Goal: Task Accomplishment & Management: Use online tool/utility

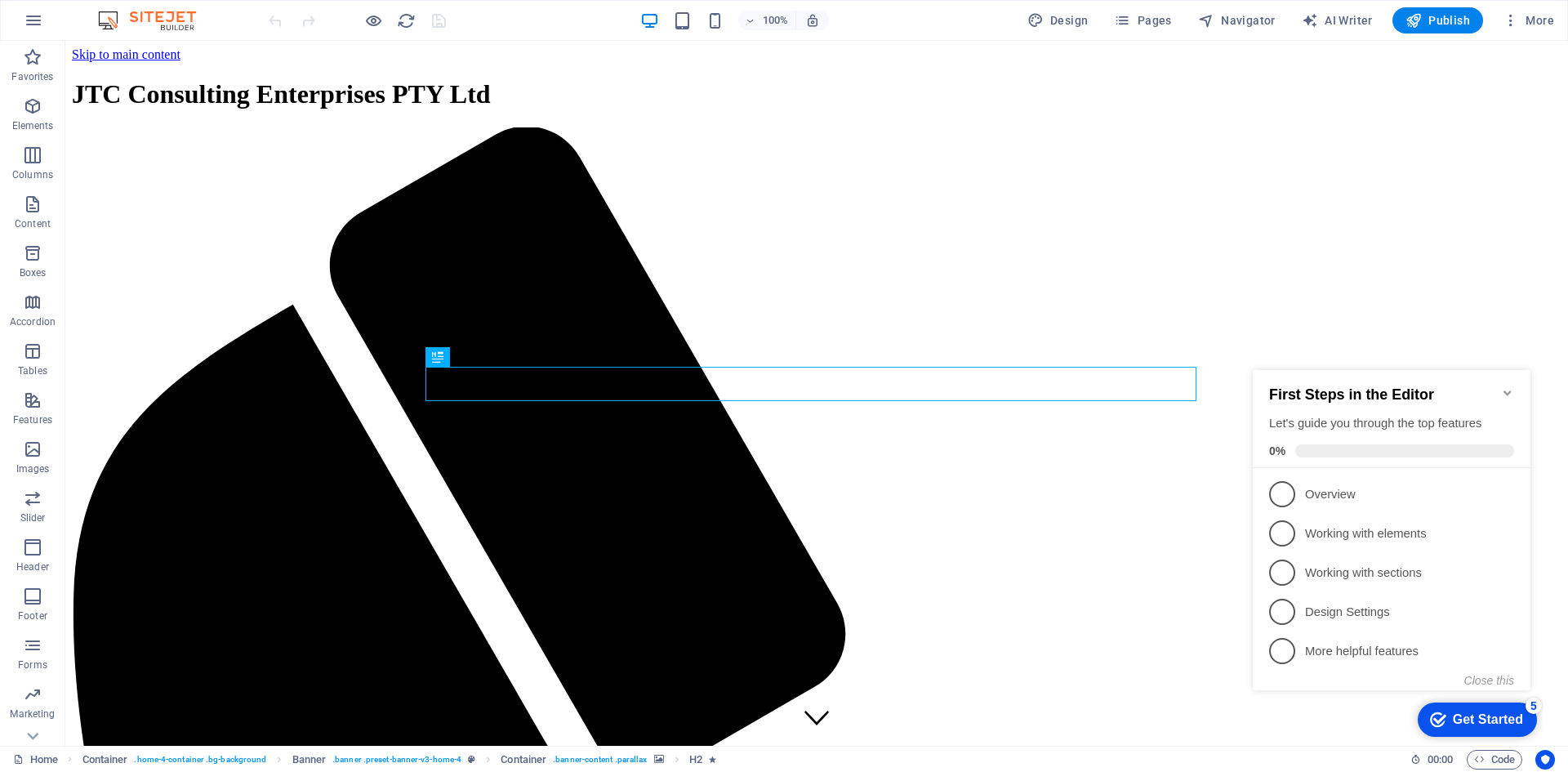
click at [1507, 386] on icon "Minimize checklist" at bounding box center [1507, 393] width 13 height 13
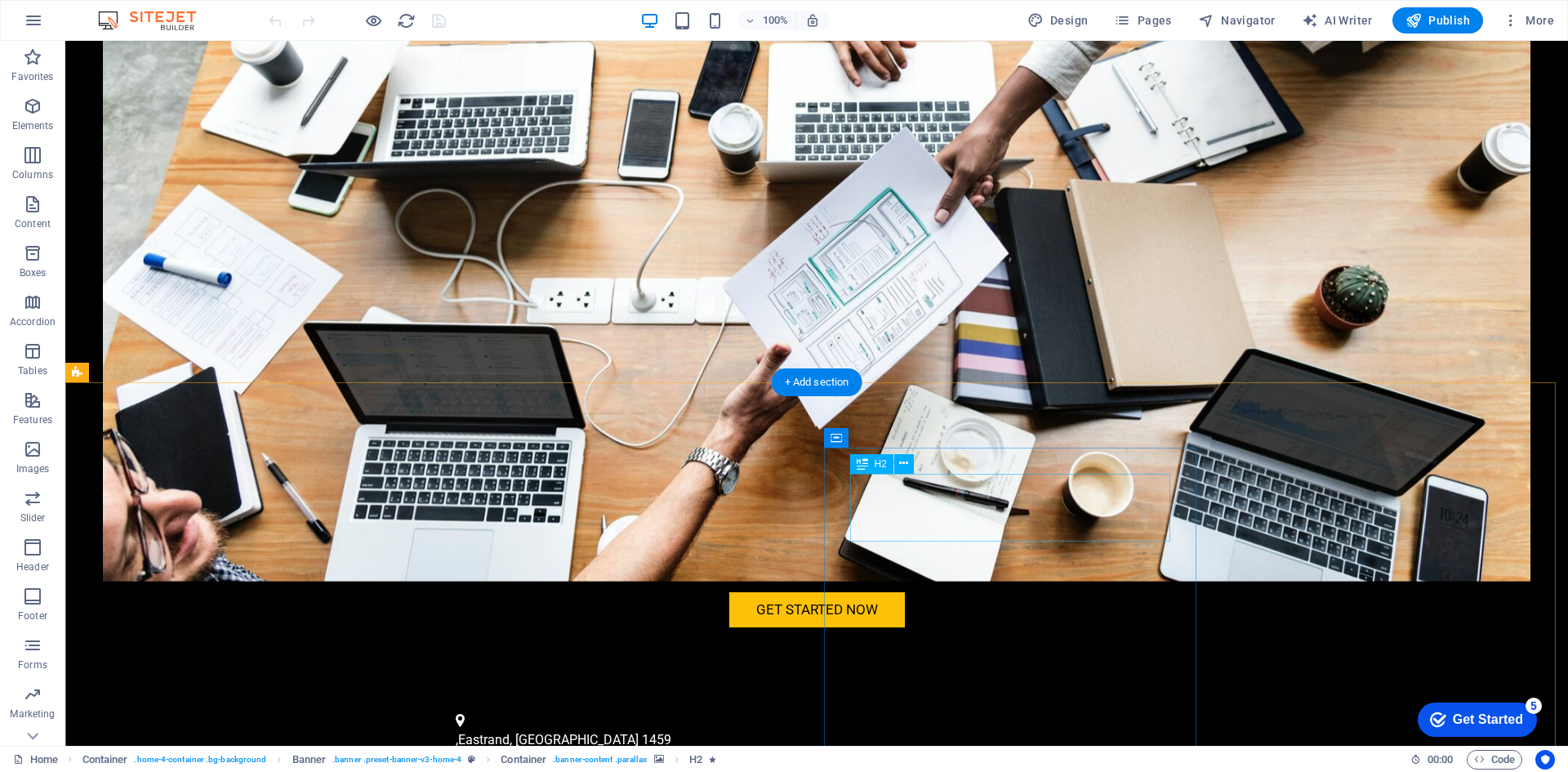
scroll to position [572, 0]
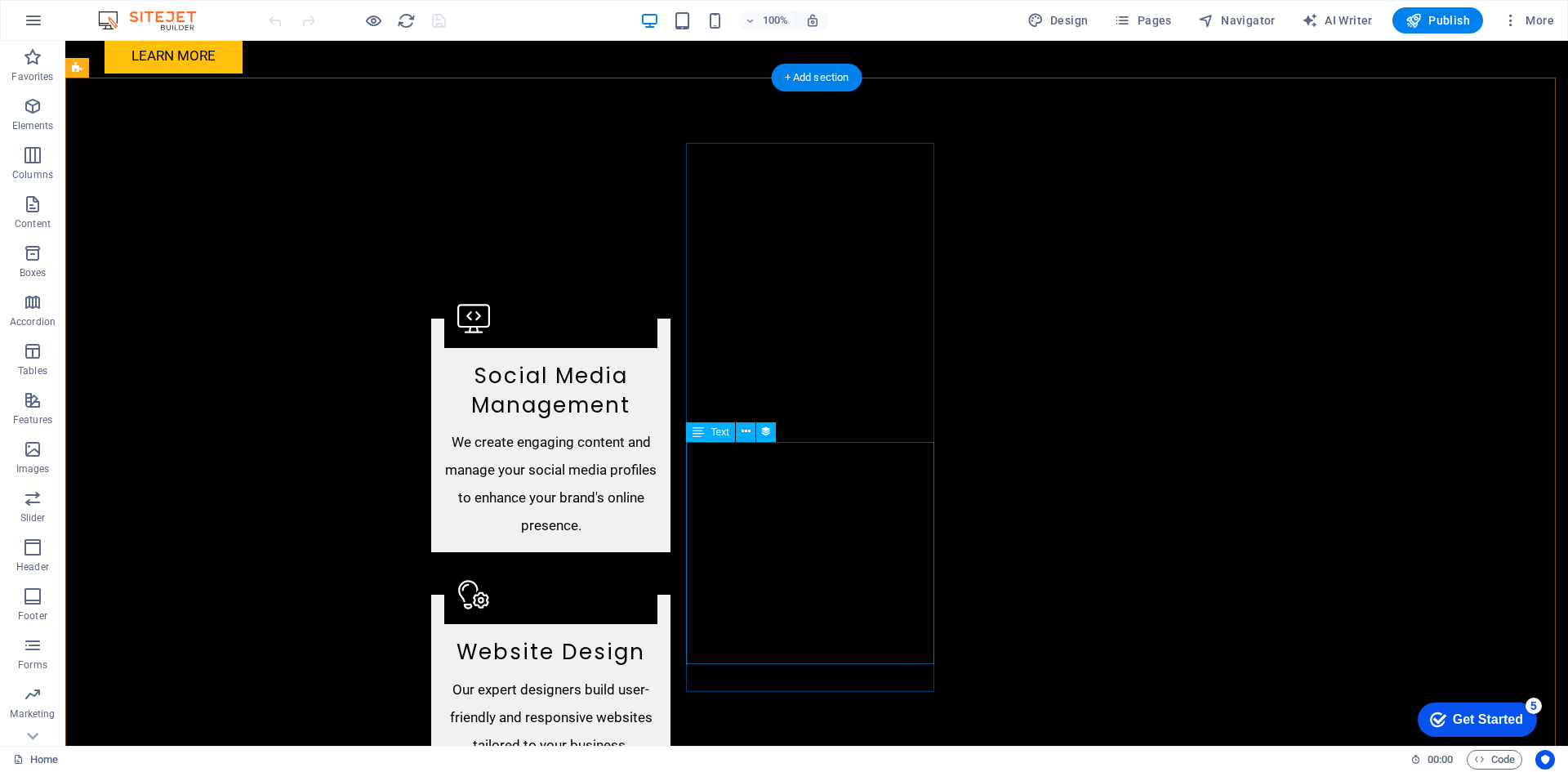
scroll to position [1797, 0]
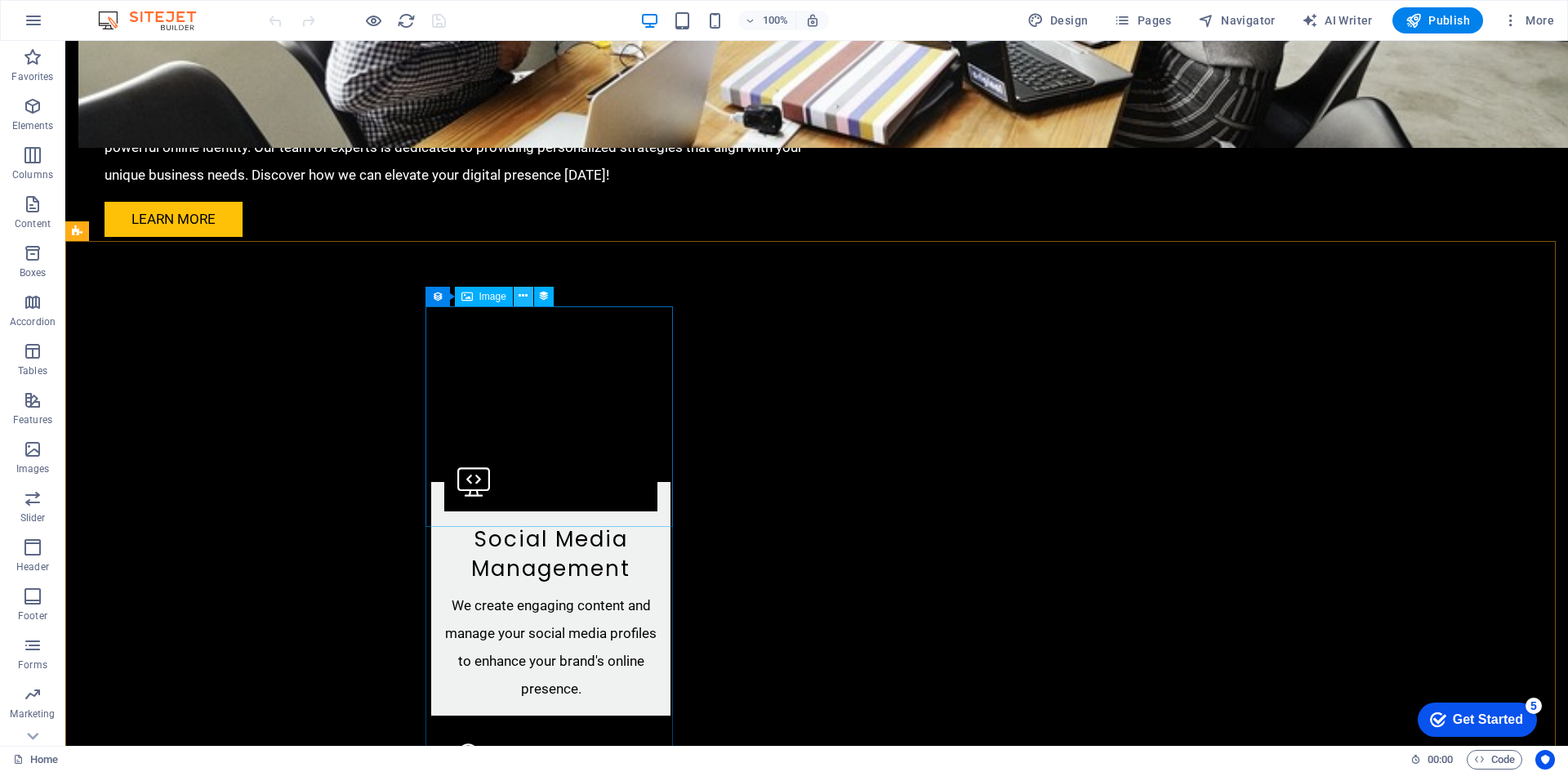
click at [522, 297] on icon at bounding box center [523, 295] width 9 height 17
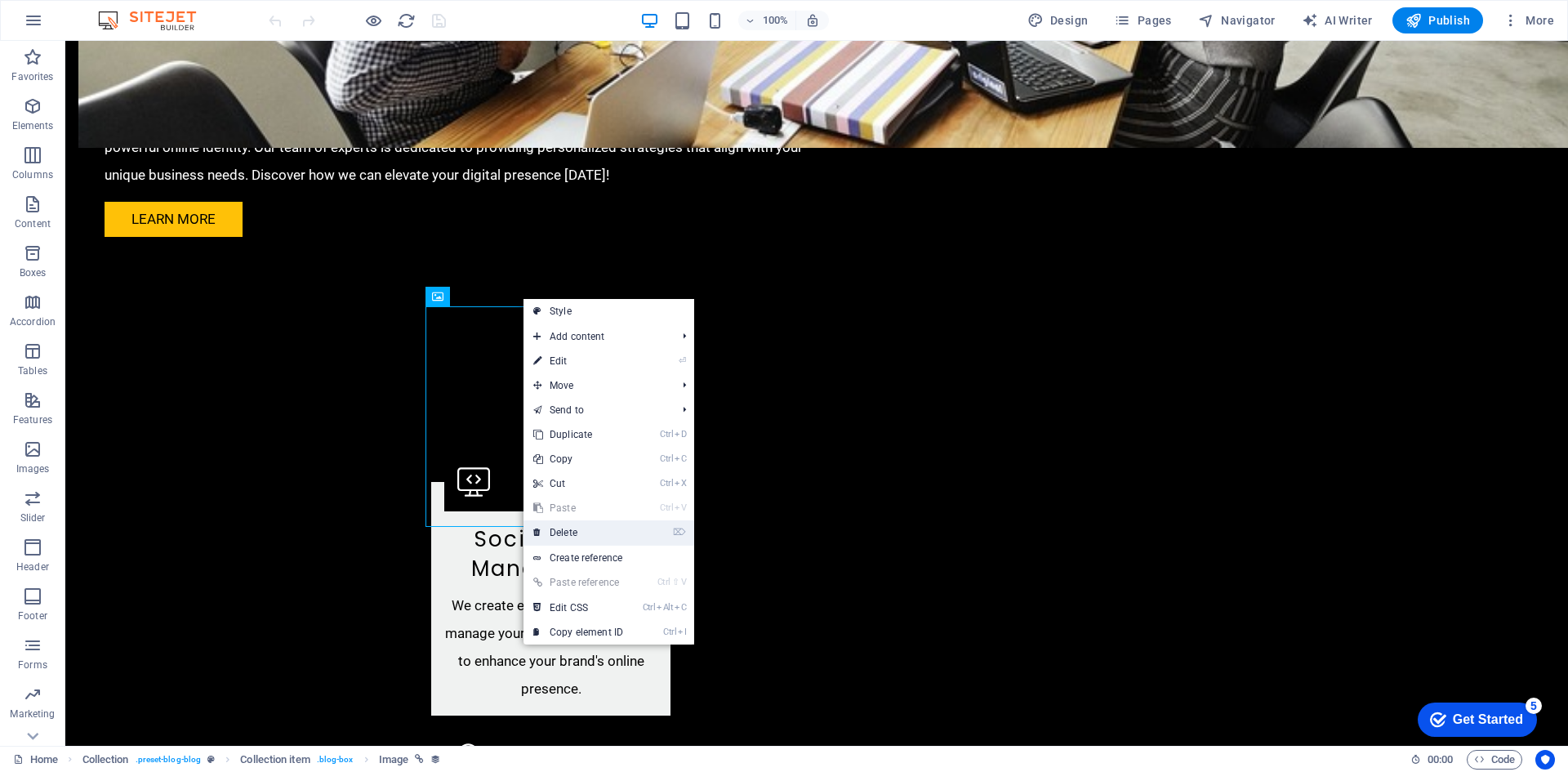
click at [579, 532] on link "⌦ Delete" at bounding box center [578, 532] width 109 height 24
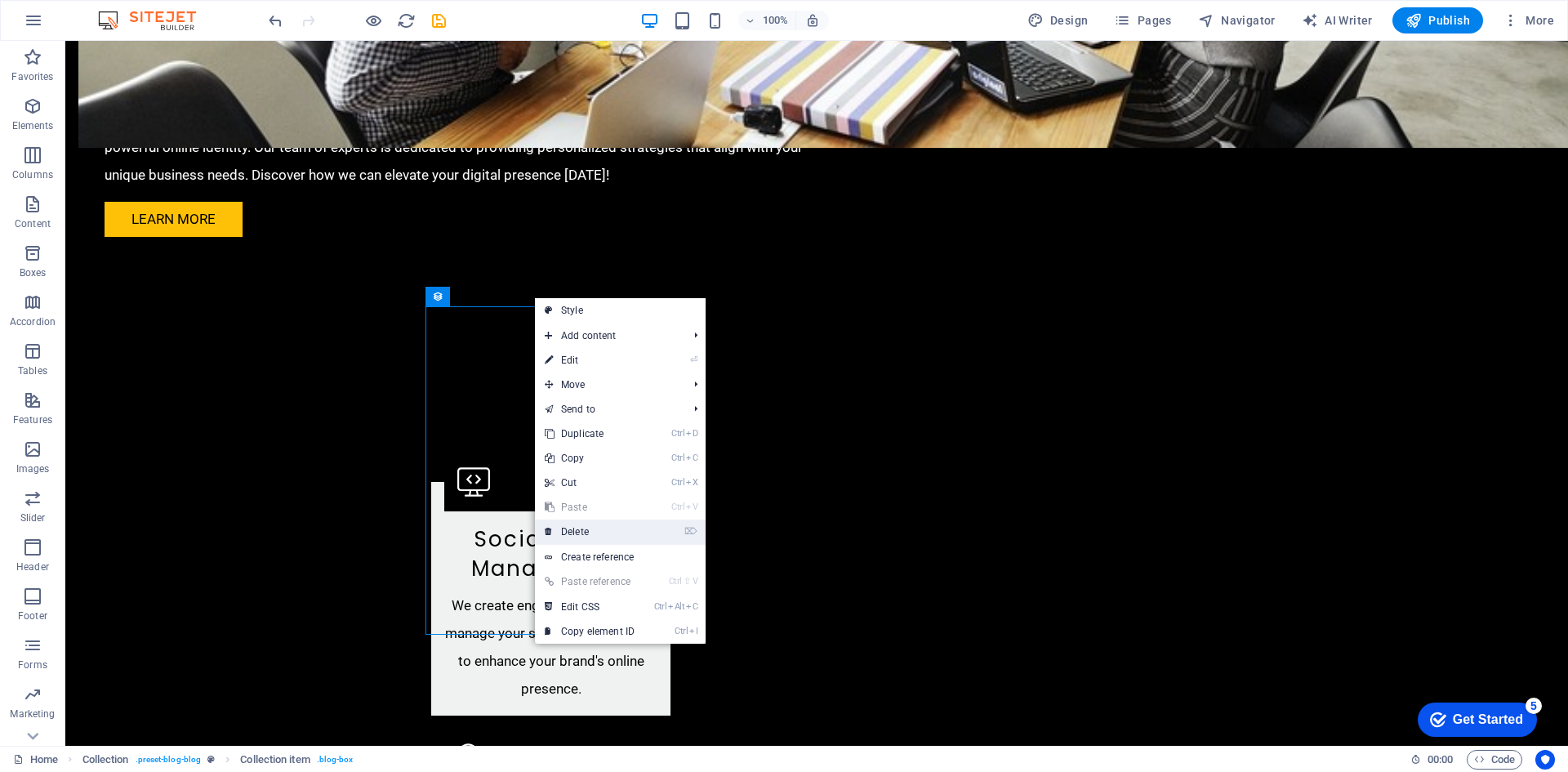
click at [576, 527] on link "⌦ Delete" at bounding box center [589, 531] width 109 height 24
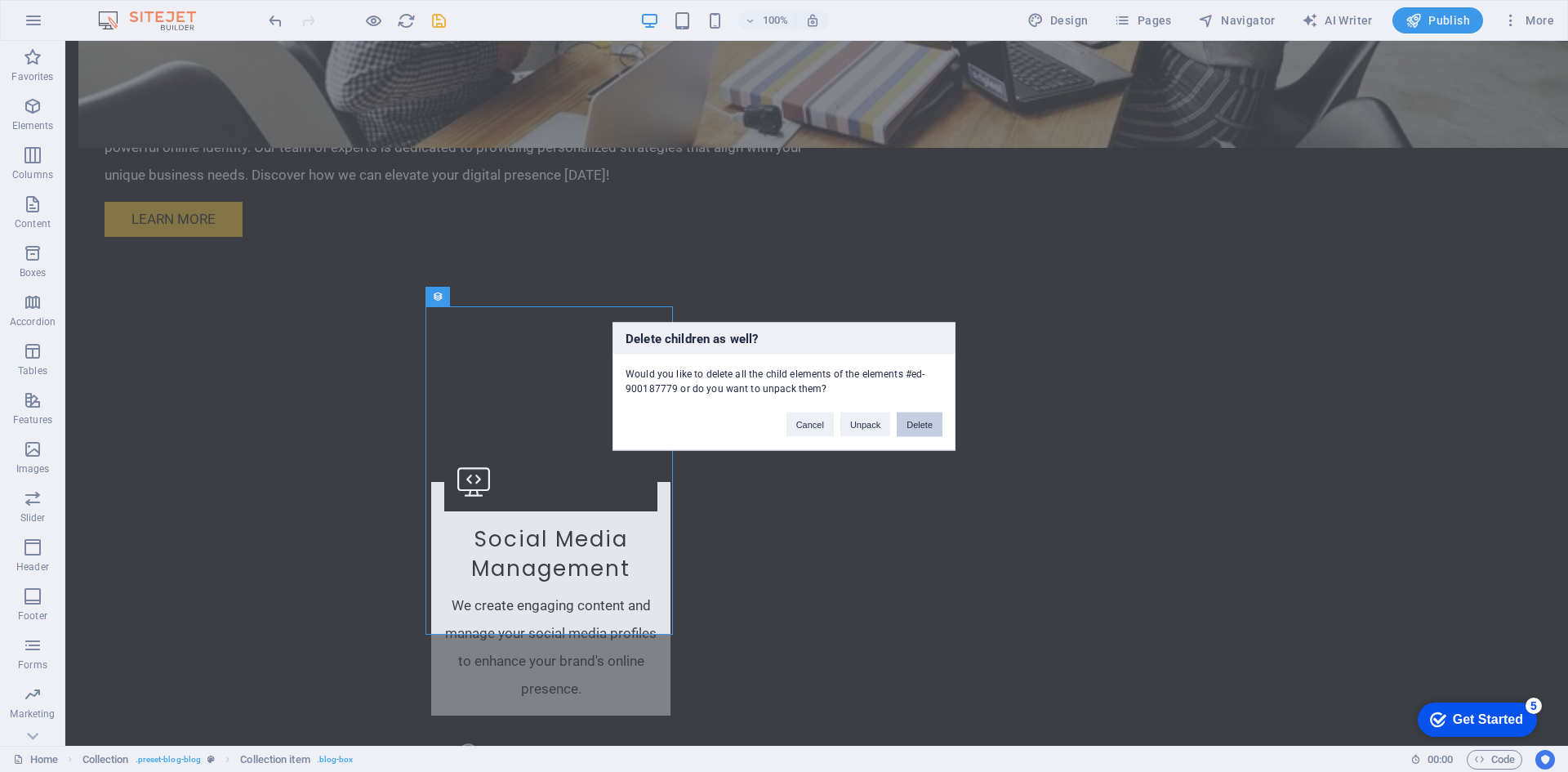
click at [917, 423] on button "Delete" at bounding box center [919, 423] width 45 height 24
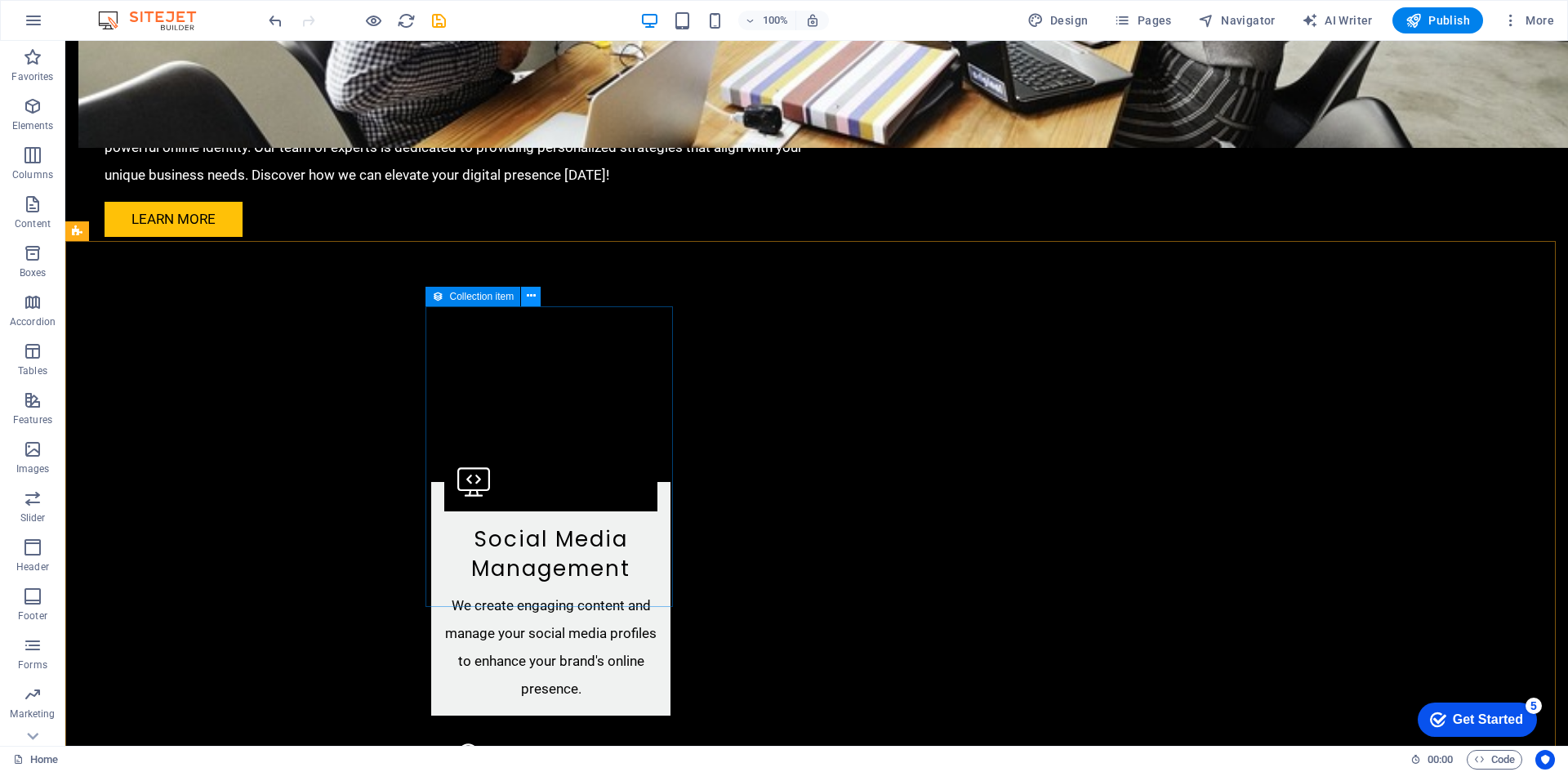
click at [539, 300] on button at bounding box center [530, 296] width 19 height 19
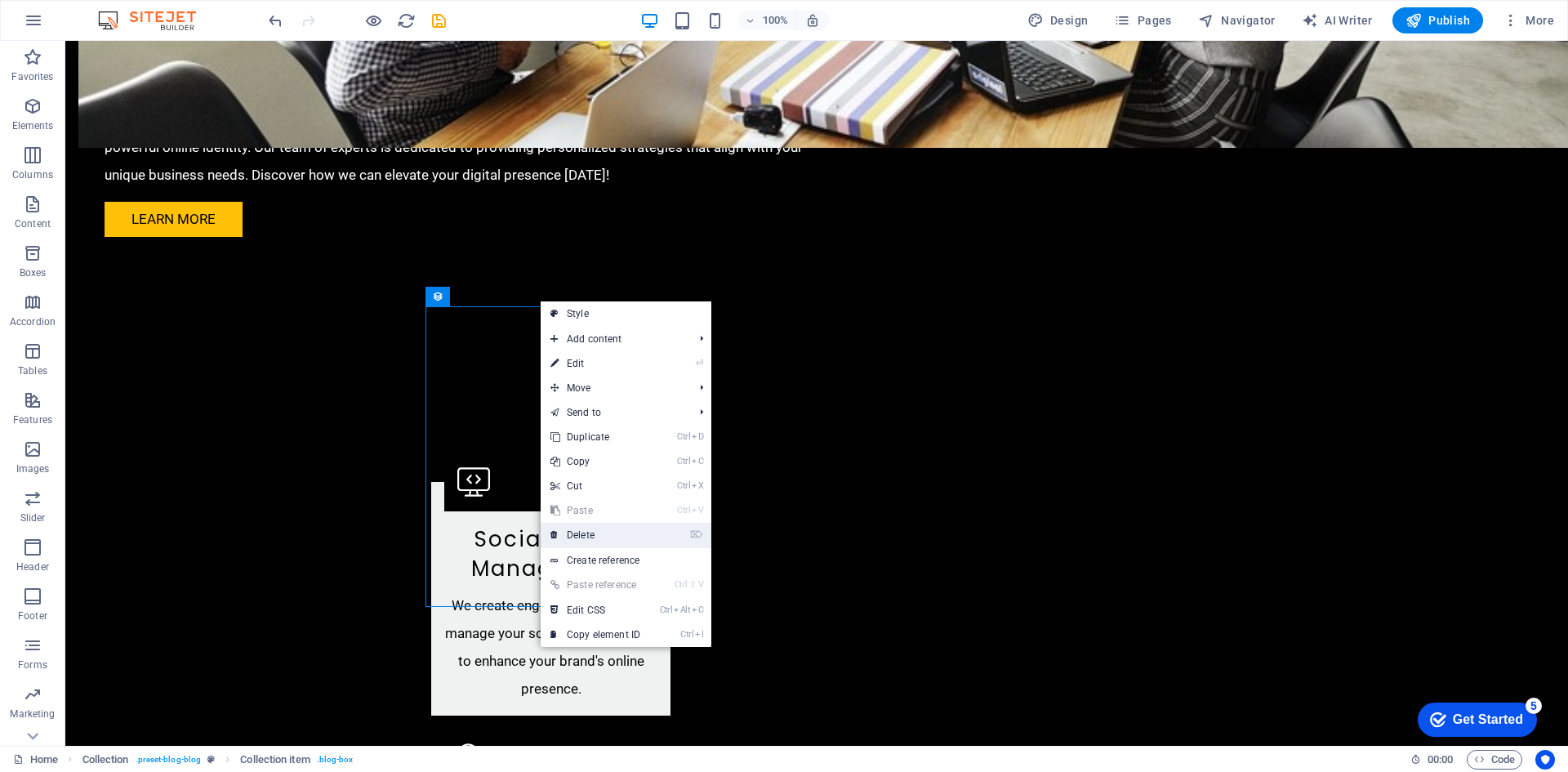
click at [601, 531] on link "⌦ Delete" at bounding box center [595, 535] width 109 height 24
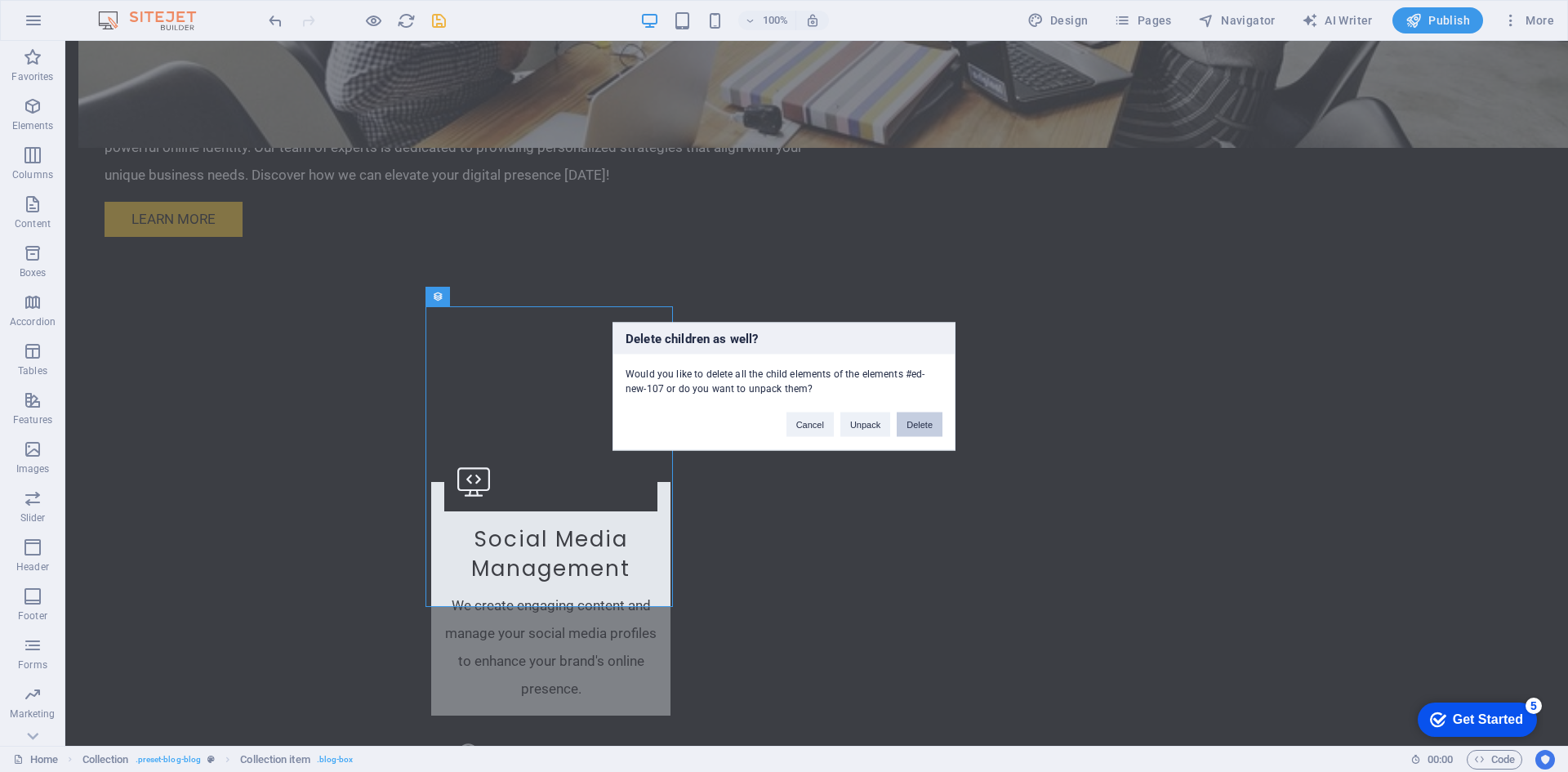
click at [920, 426] on button "Delete" at bounding box center [919, 423] width 45 height 24
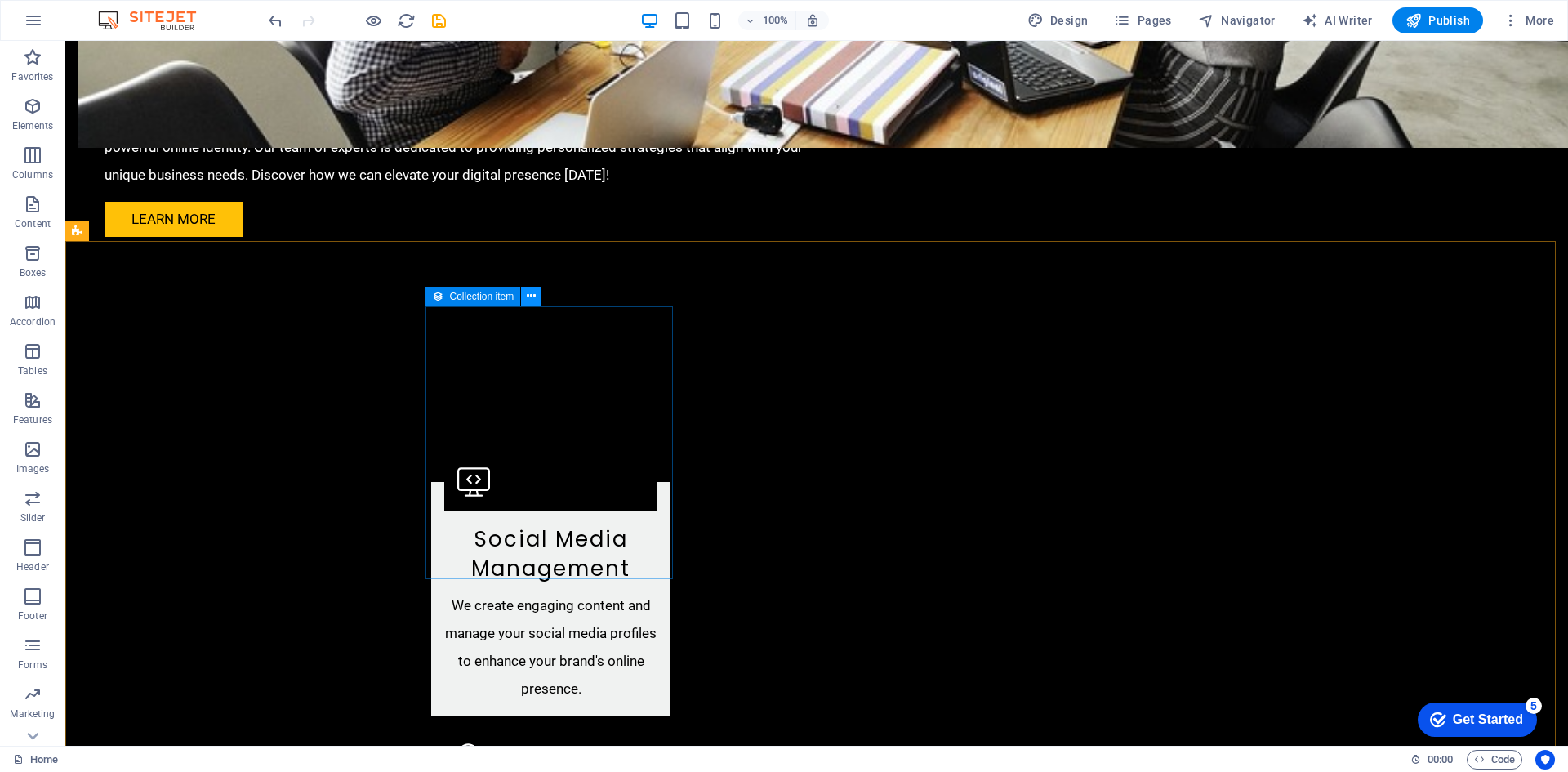
click at [532, 297] on icon at bounding box center [531, 295] width 9 height 17
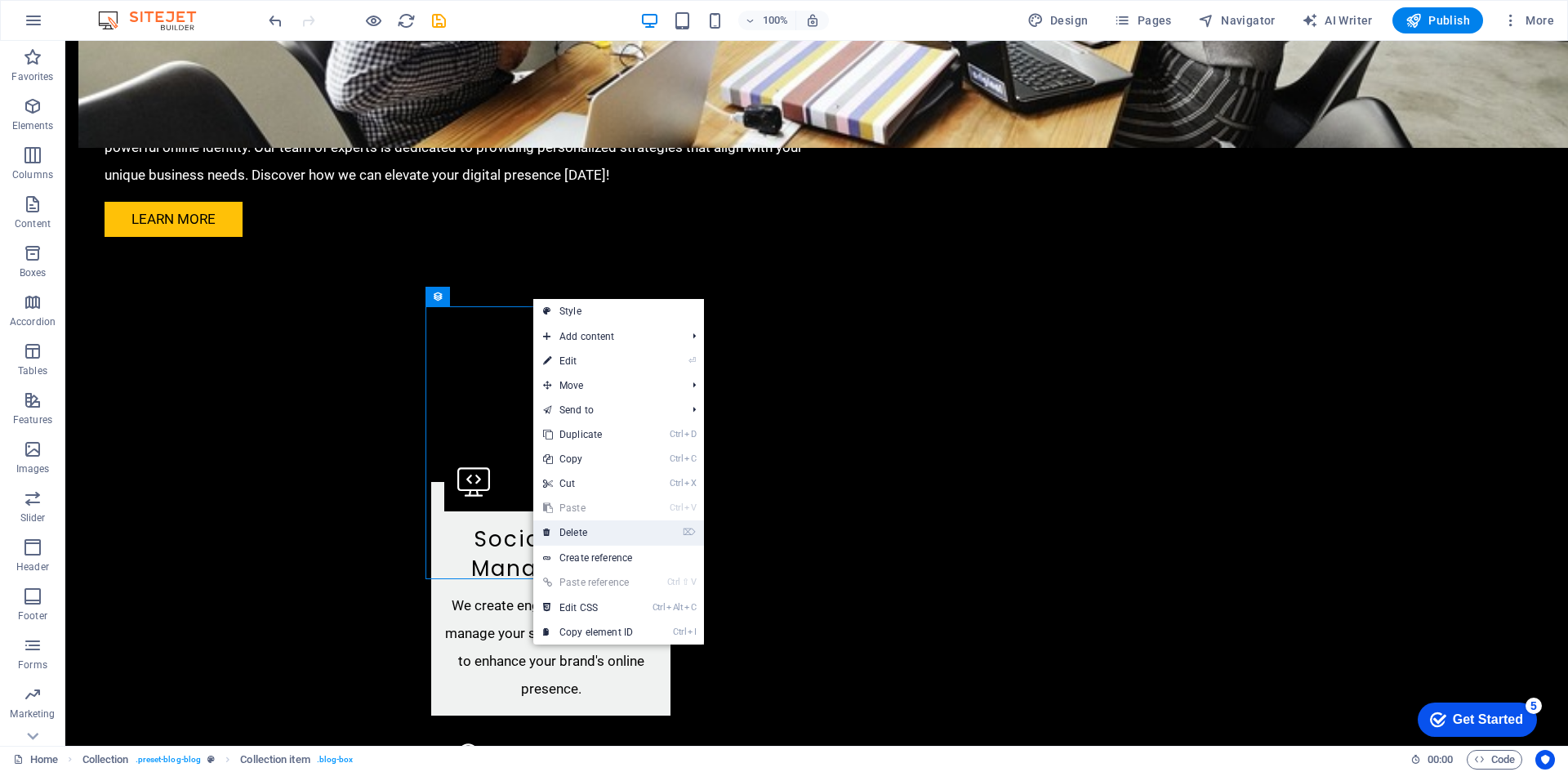
click at [587, 533] on link "⌦ Delete" at bounding box center [587, 532] width 109 height 24
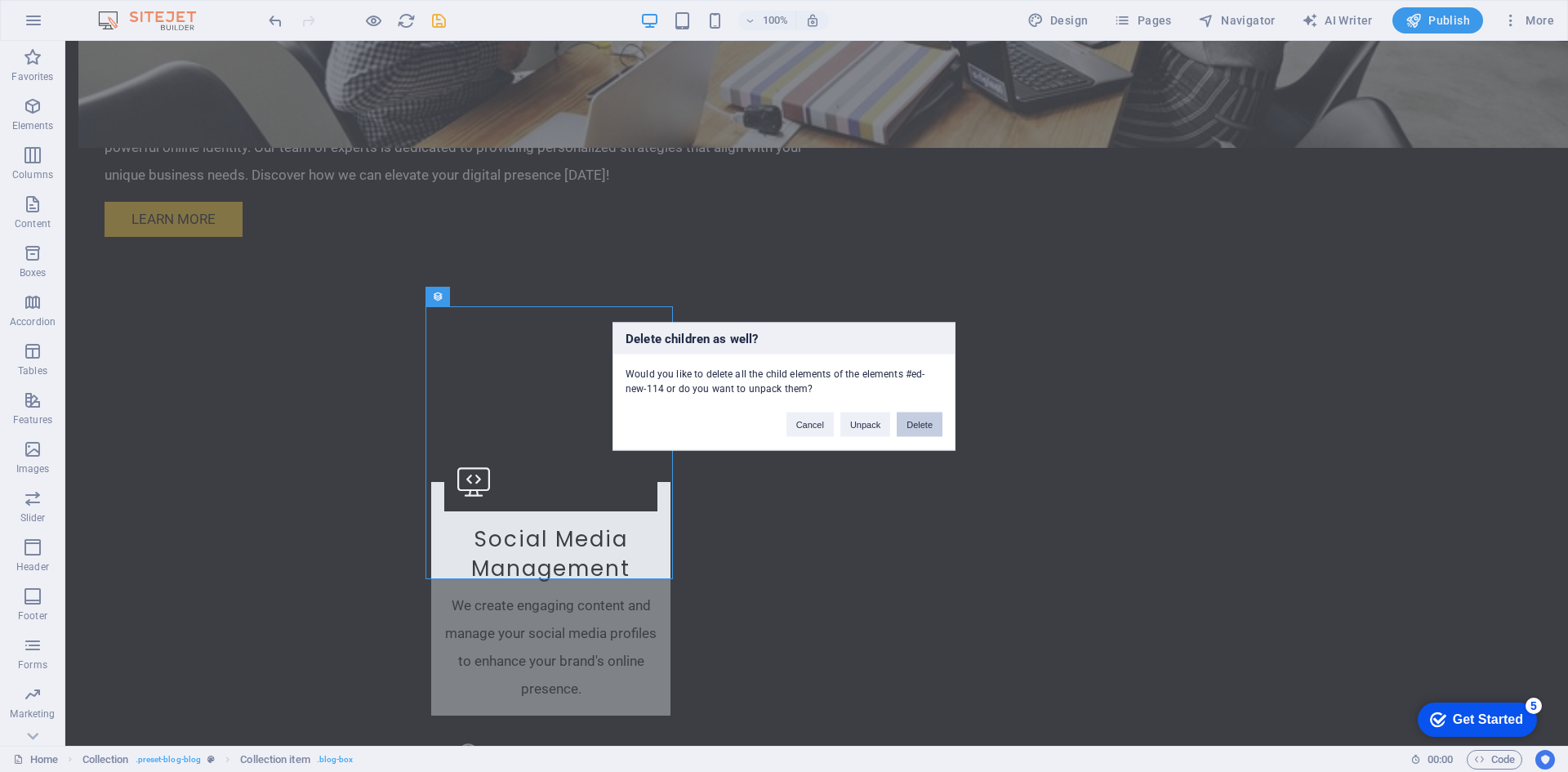
click at [927, 421] on button "Delete" at bounding box center [919, 423] width 45 height 24
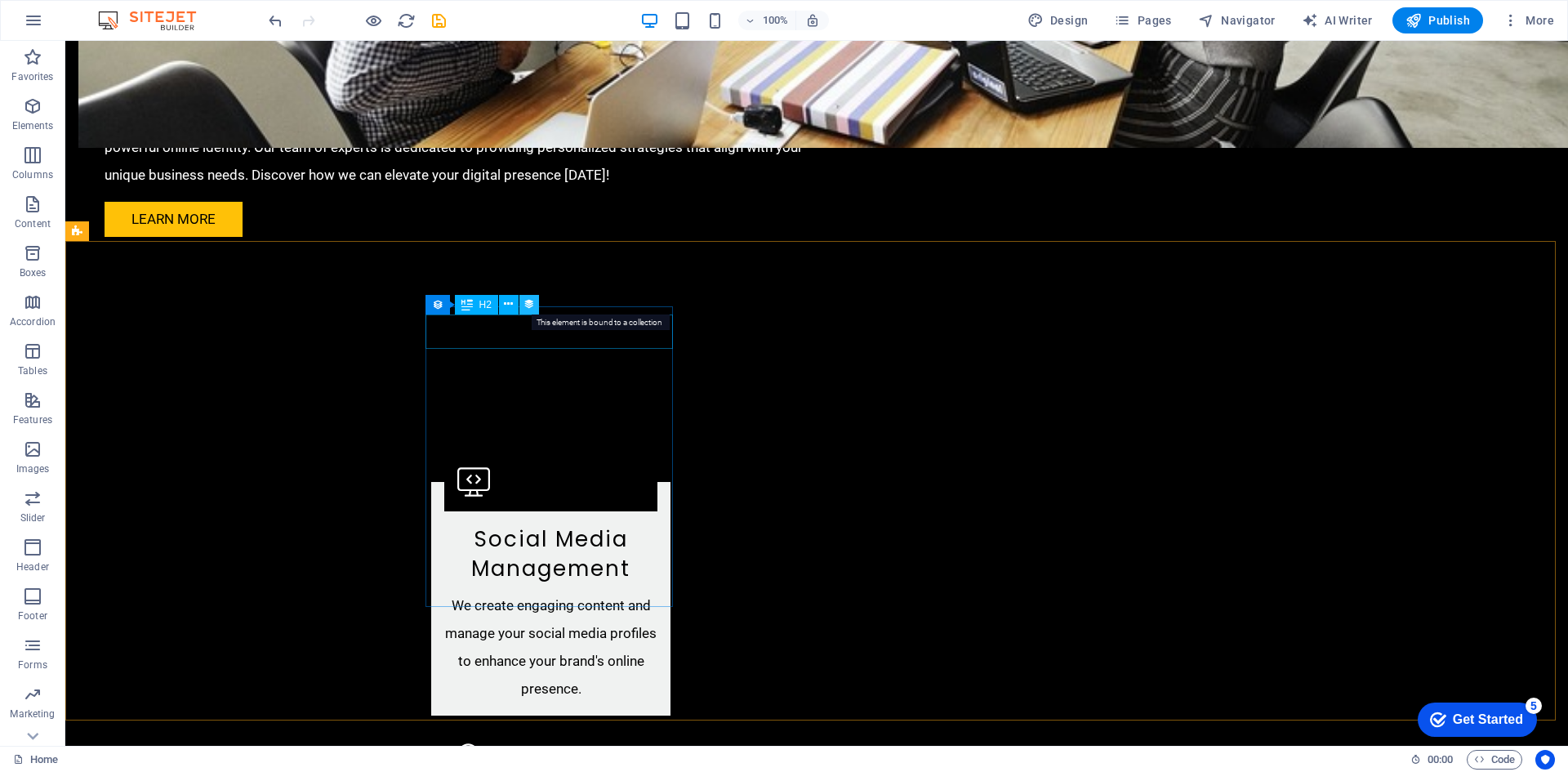
click at [534, 303] on icon at bounding box center [529, 304] width 12 height 17
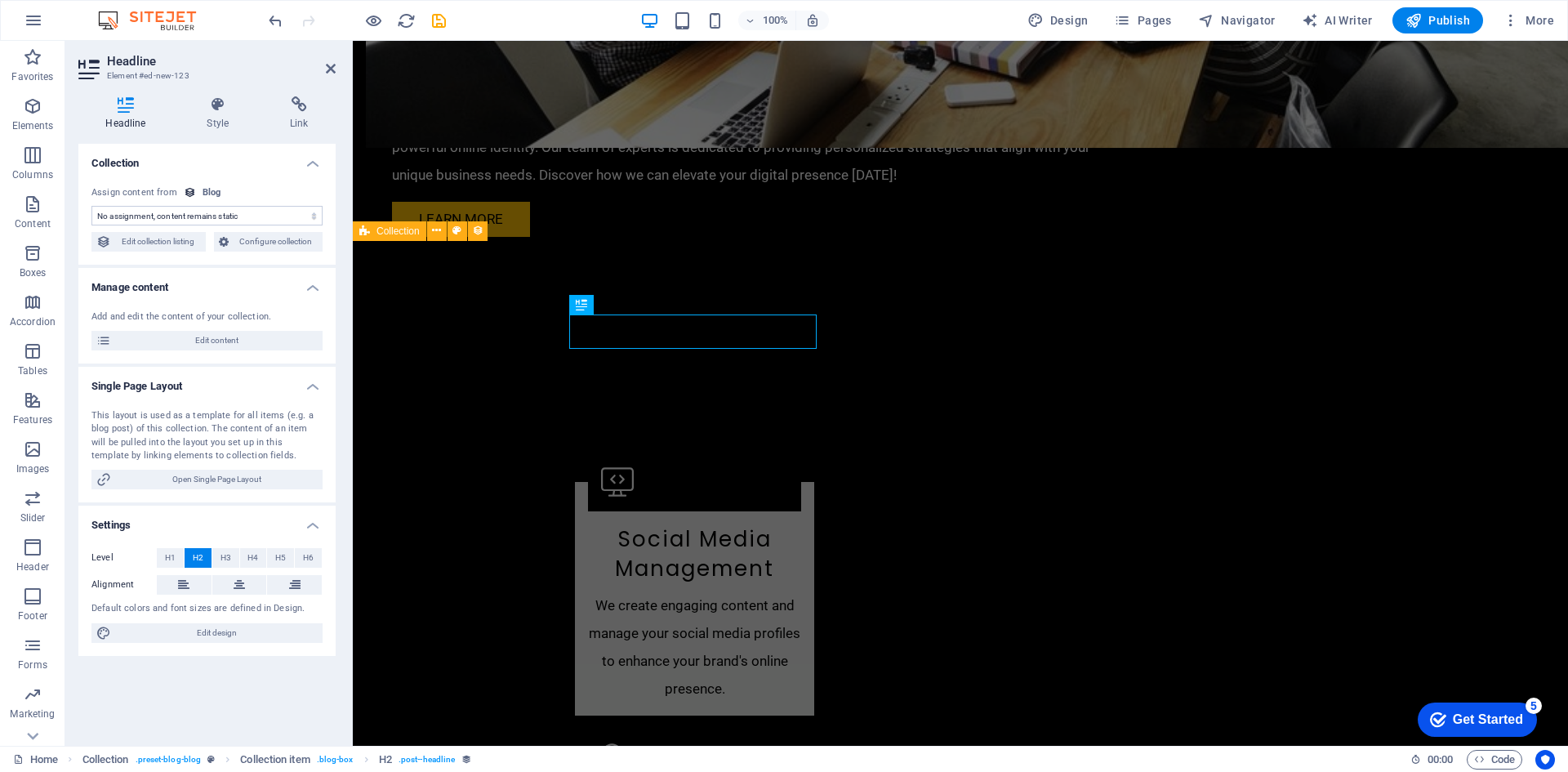
select select "name"
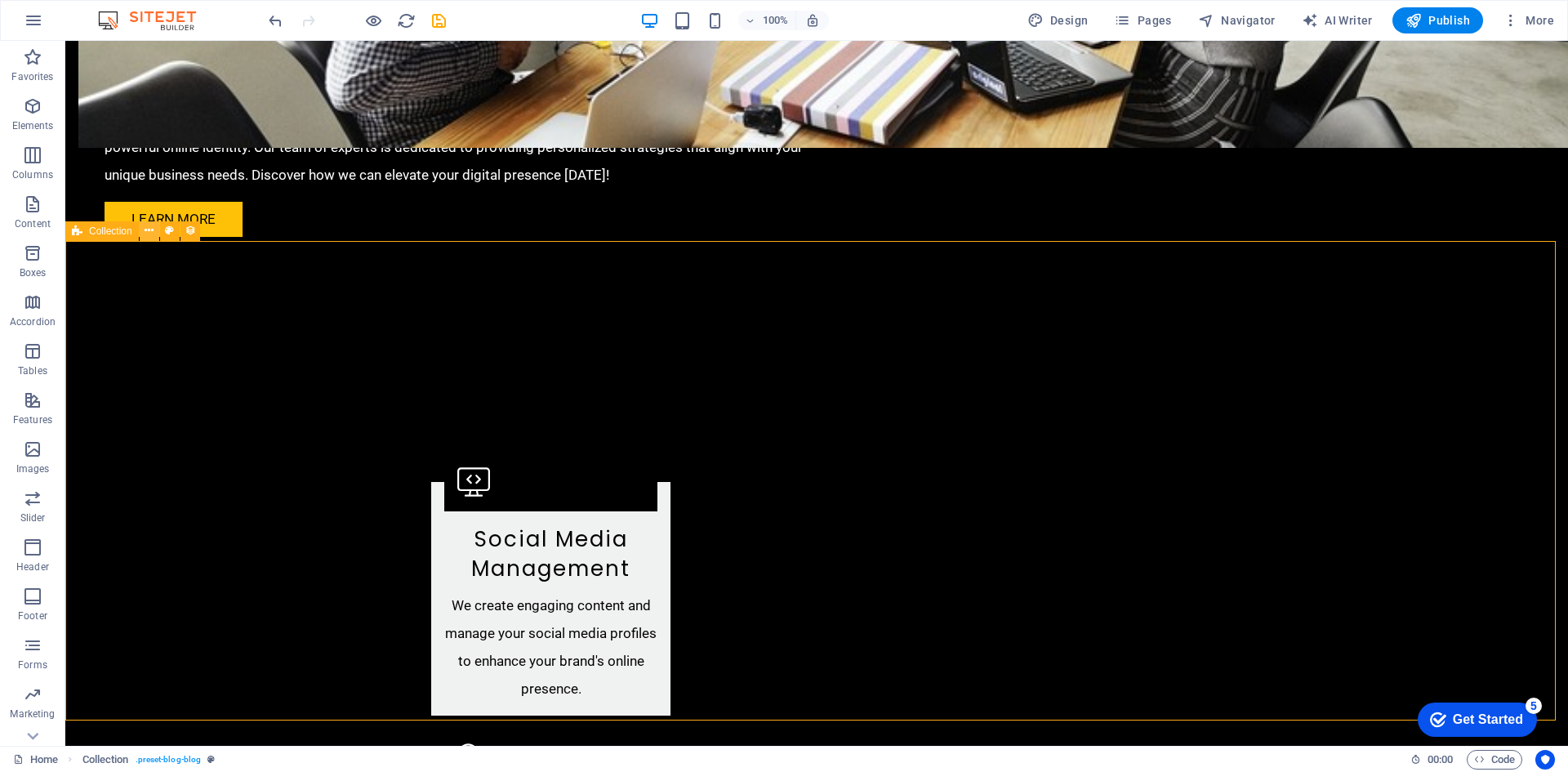
click at [153, 233] on icon at bounding box center [149, 231] width 9 height 17
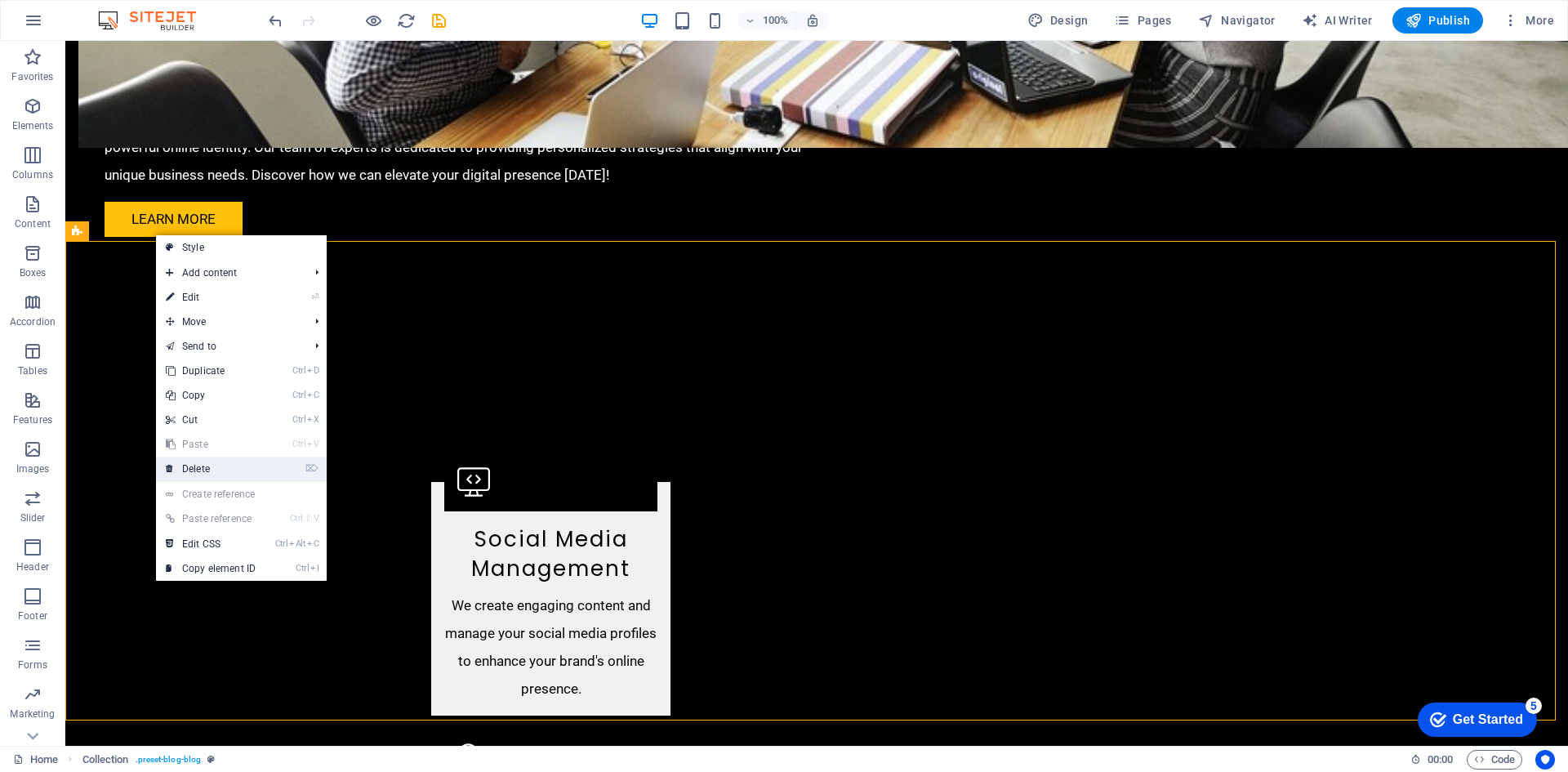
click at [215, 466] on link "⌦ Delete" at bounding box center [210, 468] width 109 height 24
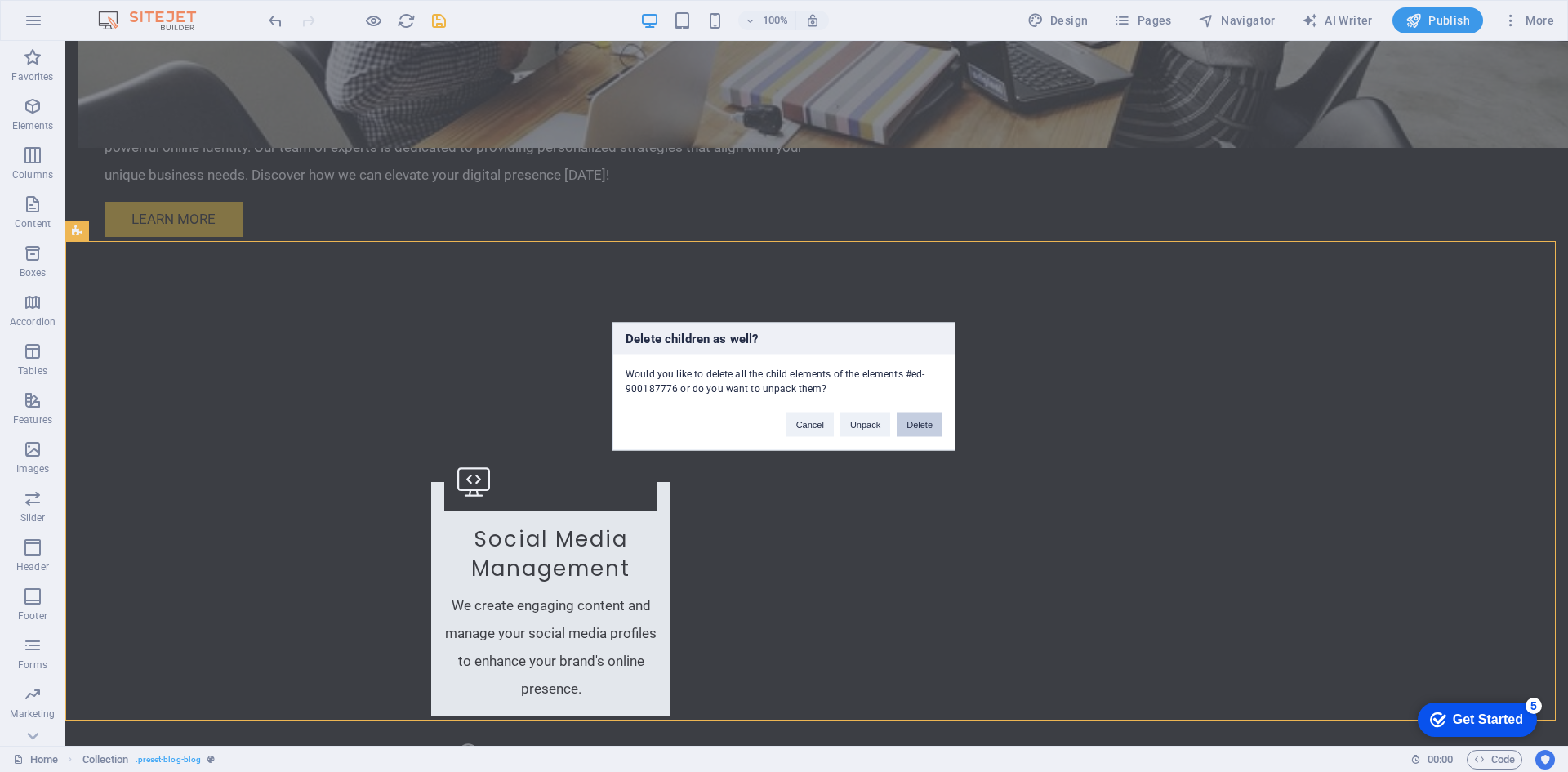
click at [918, 423] on button "Delete" at bounding box center [919, 423] width 45 height 24
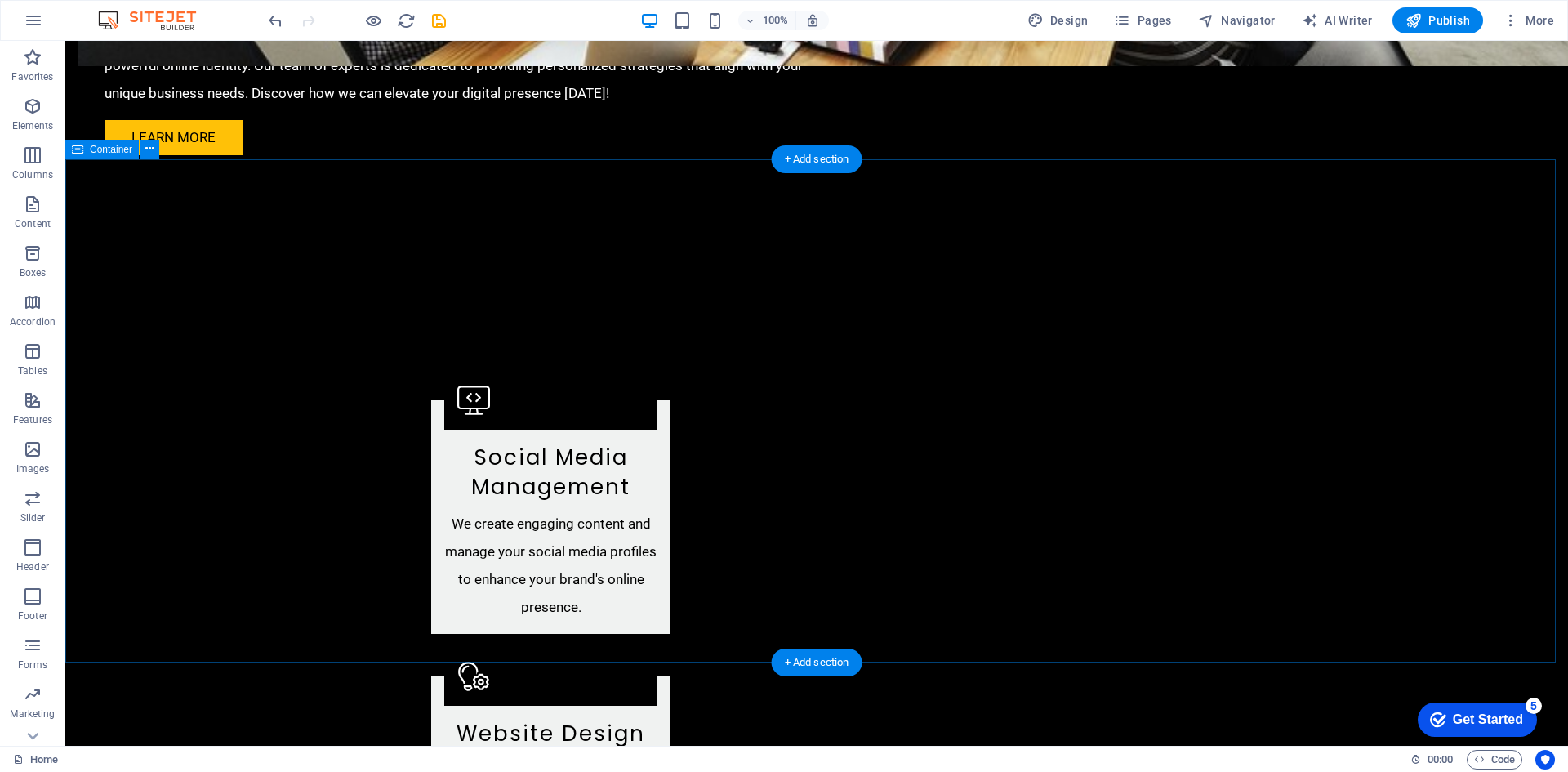
scroll to position [2123, 0]
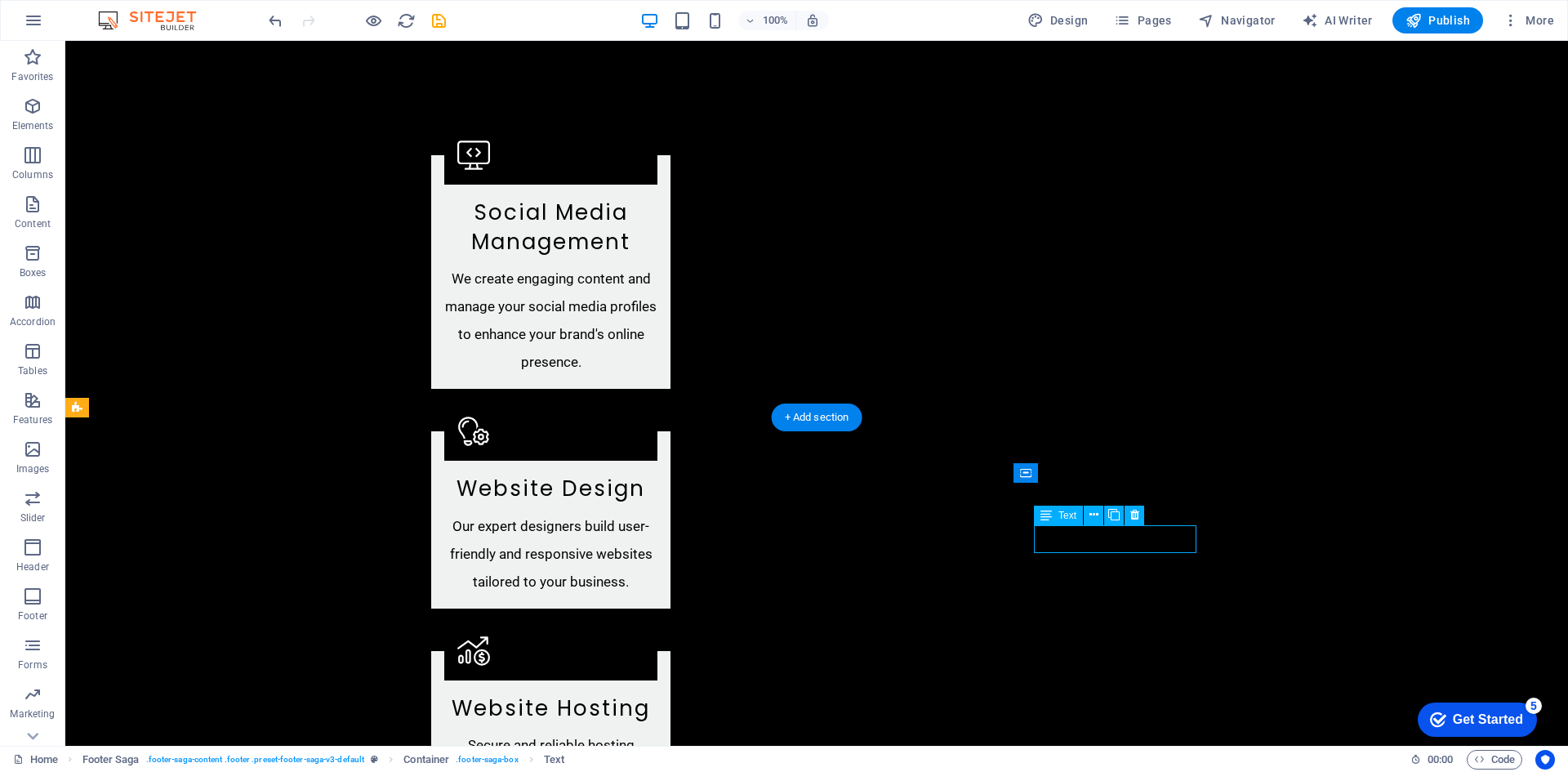
click at [1093, 515] on icon at bounding box center [1093, 514] width 9 height 17
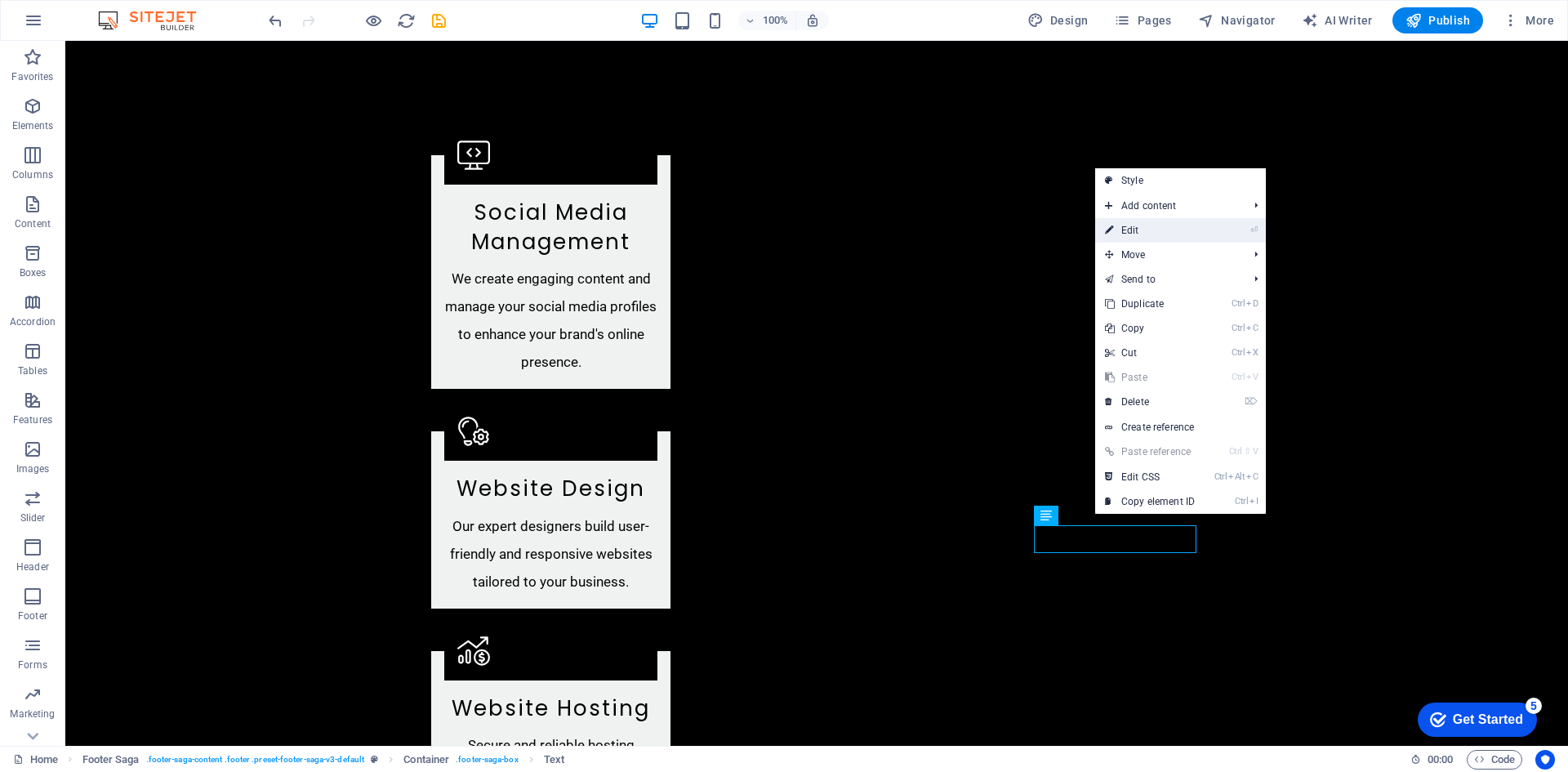
click at [1136, 232] on link "⏎ Edit" at bounding box center [1150, 230] width 109 height 24
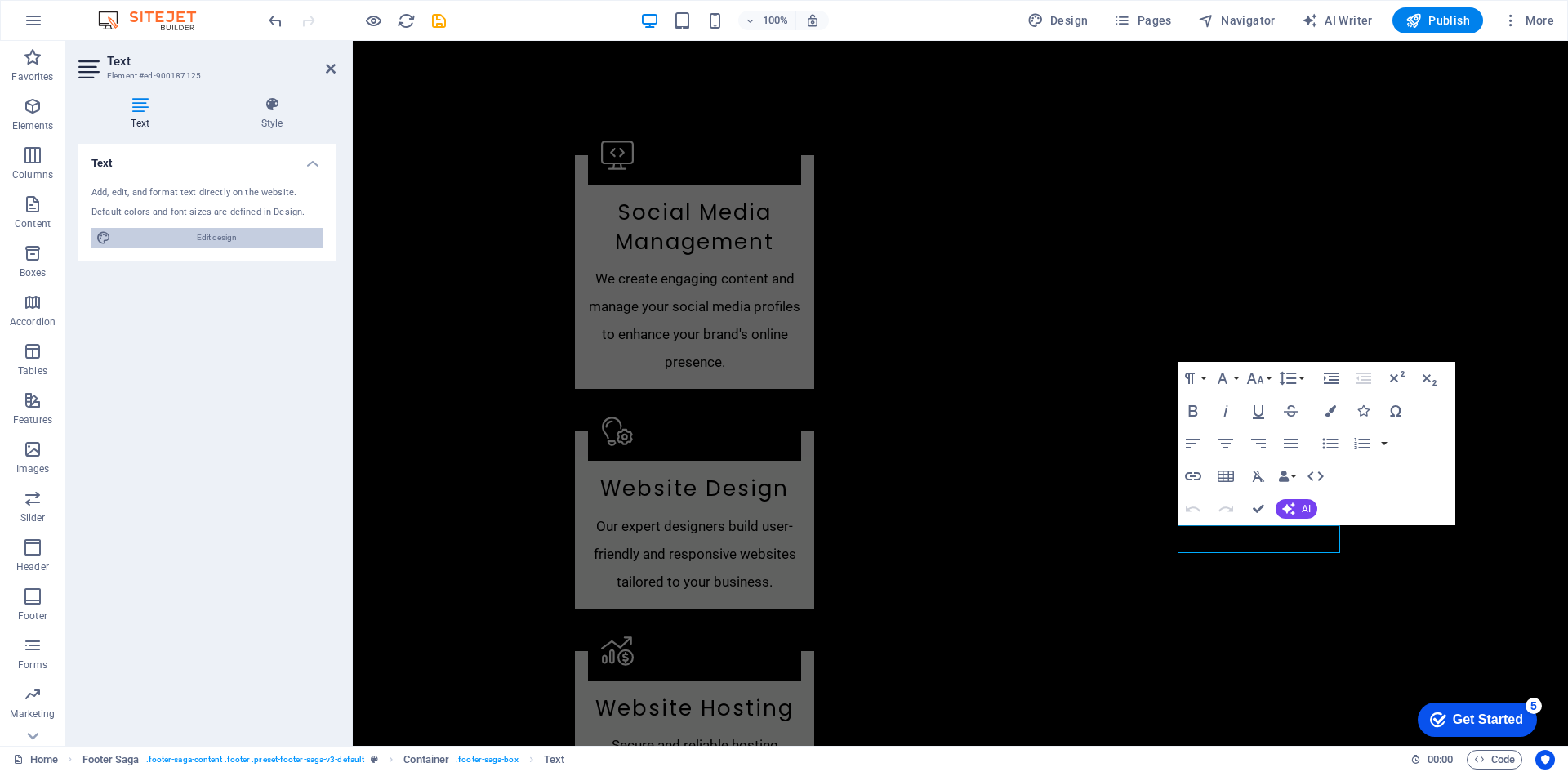
click at [206, 232] on span "Edit design" at bounding box center [217, 237] width 202 height 19
select select "px"
select select "200"
select select "px"
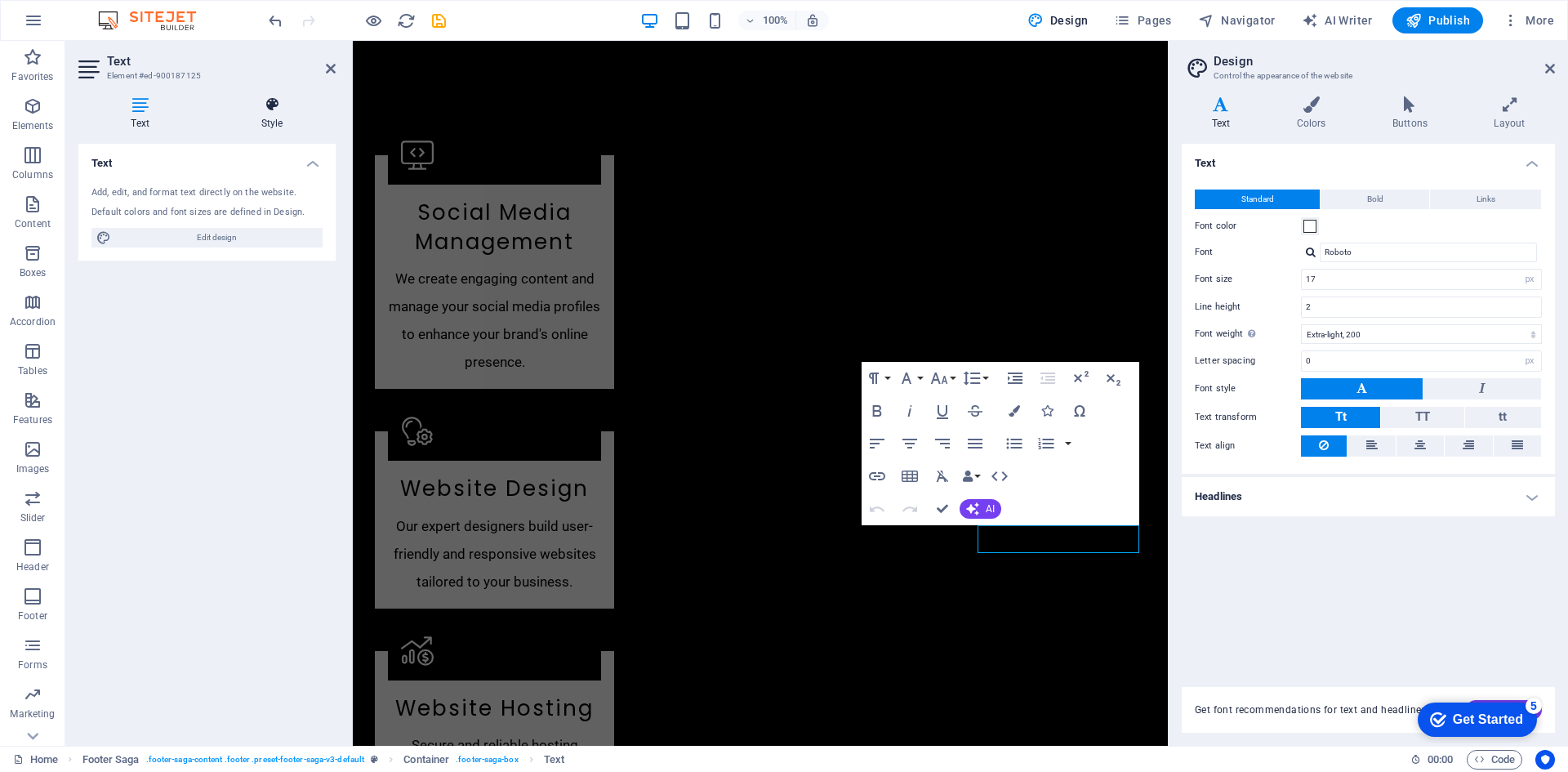
click at [263, 110] on icon at bounding box center [271, 104] width 127 height 16
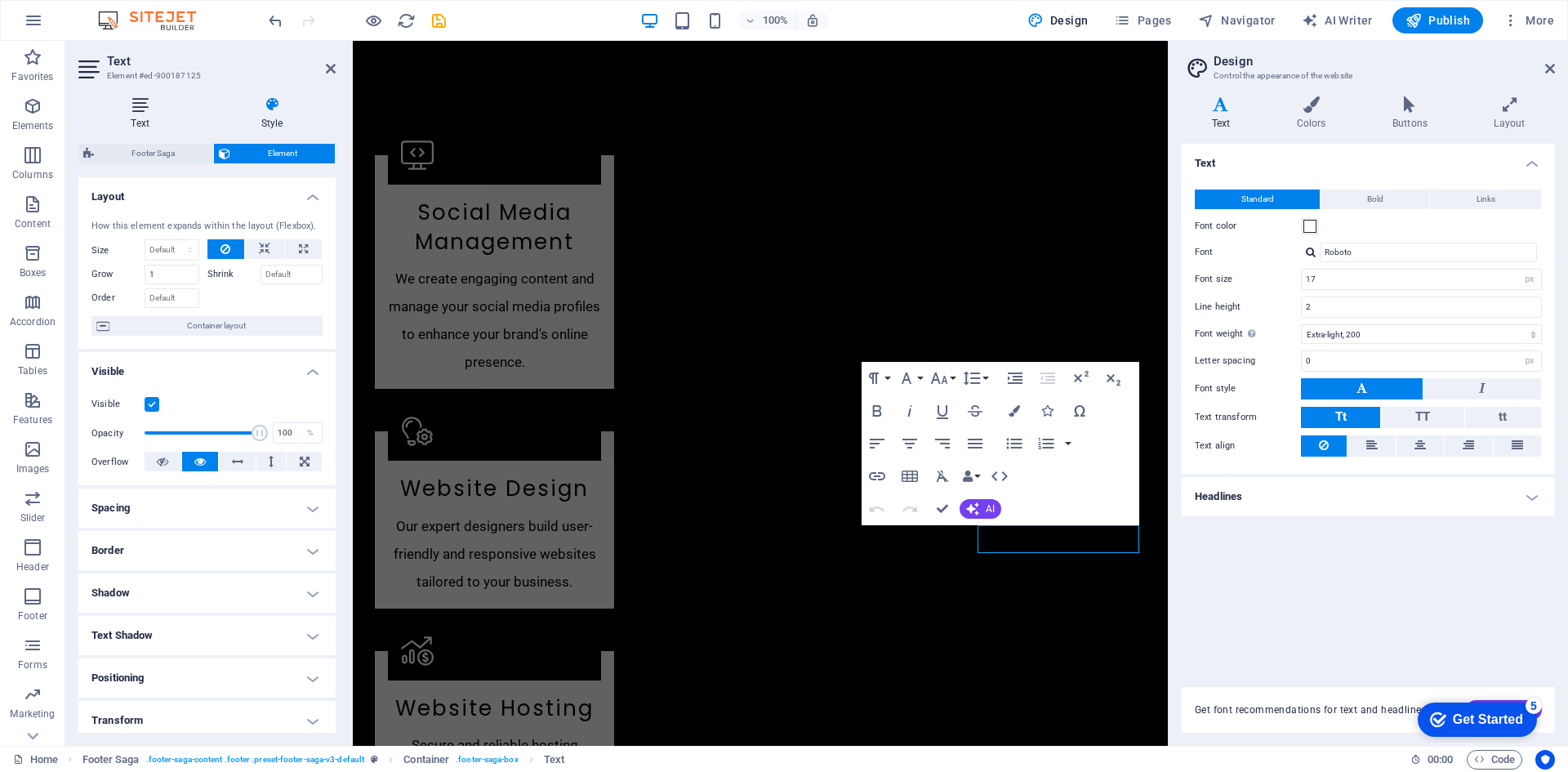
click at [149, 115] on h4 "Text" at bounding box center [143, 113] width 130 height 35
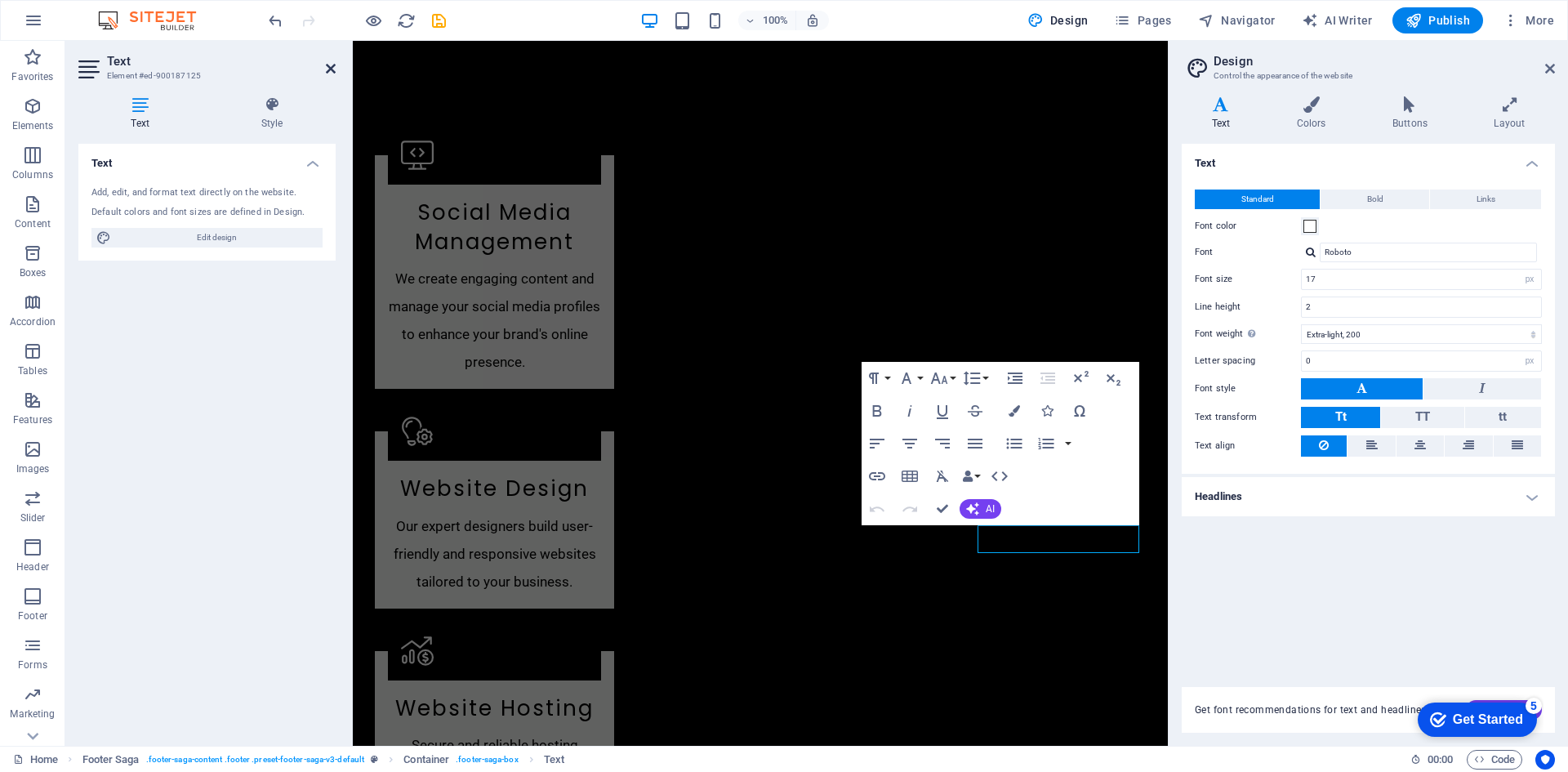
click at [329, 71] on icon at bounding box center [331, 69] width 10 height 13
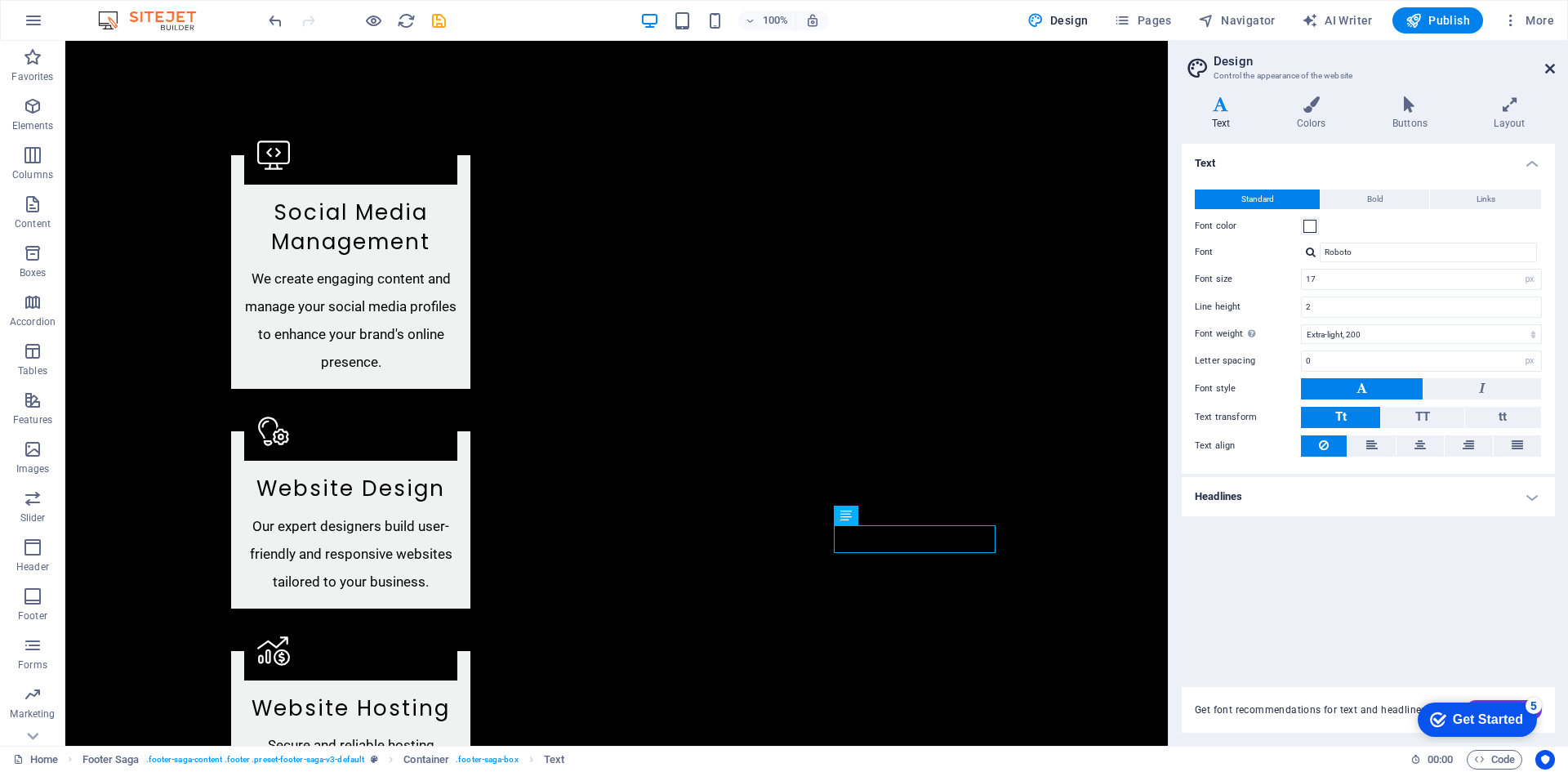
click at [1549, 69] on icon at bounding box center [1549, 69] width 10 height 13
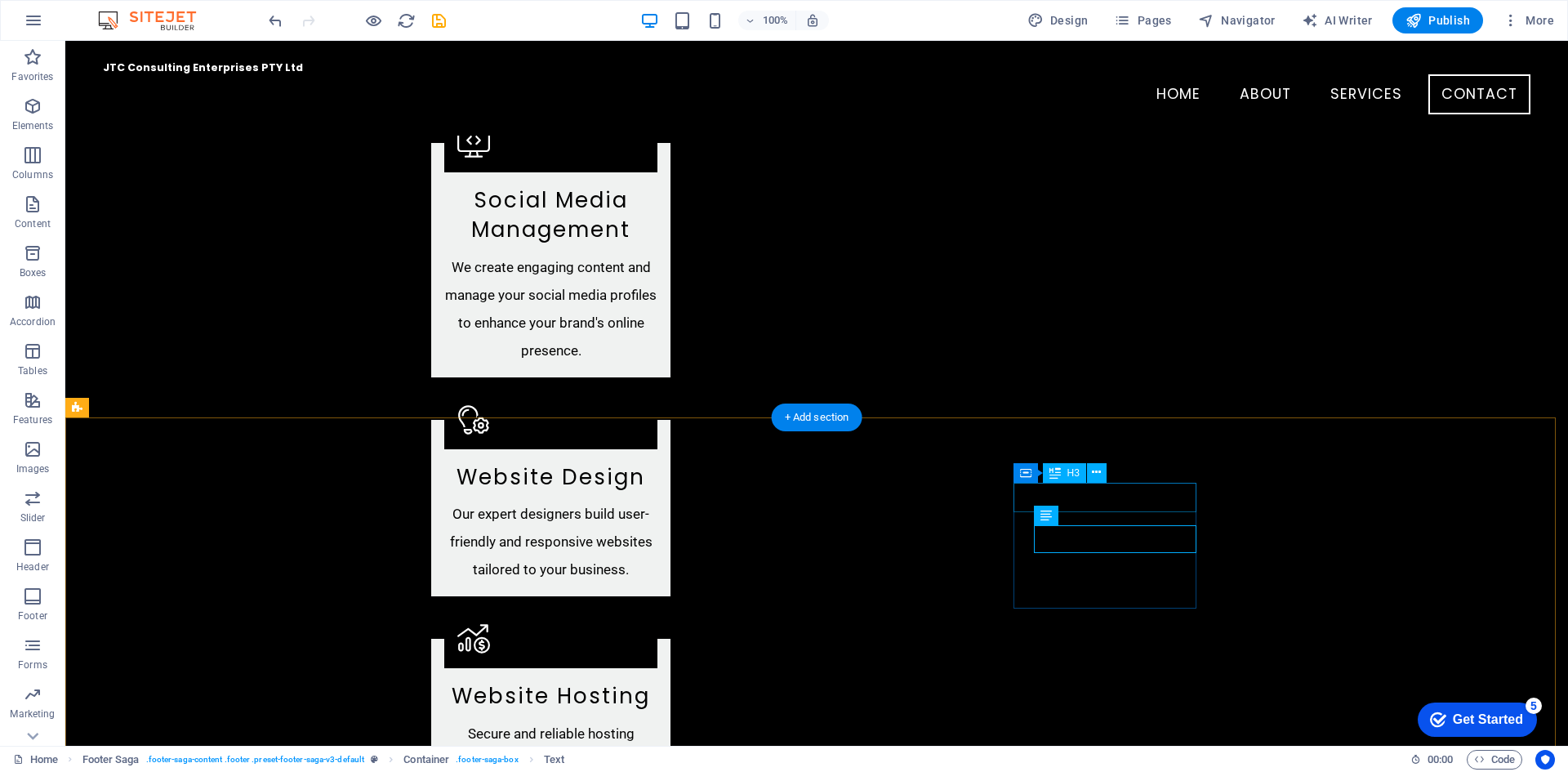
scroll to position [1878, 0]
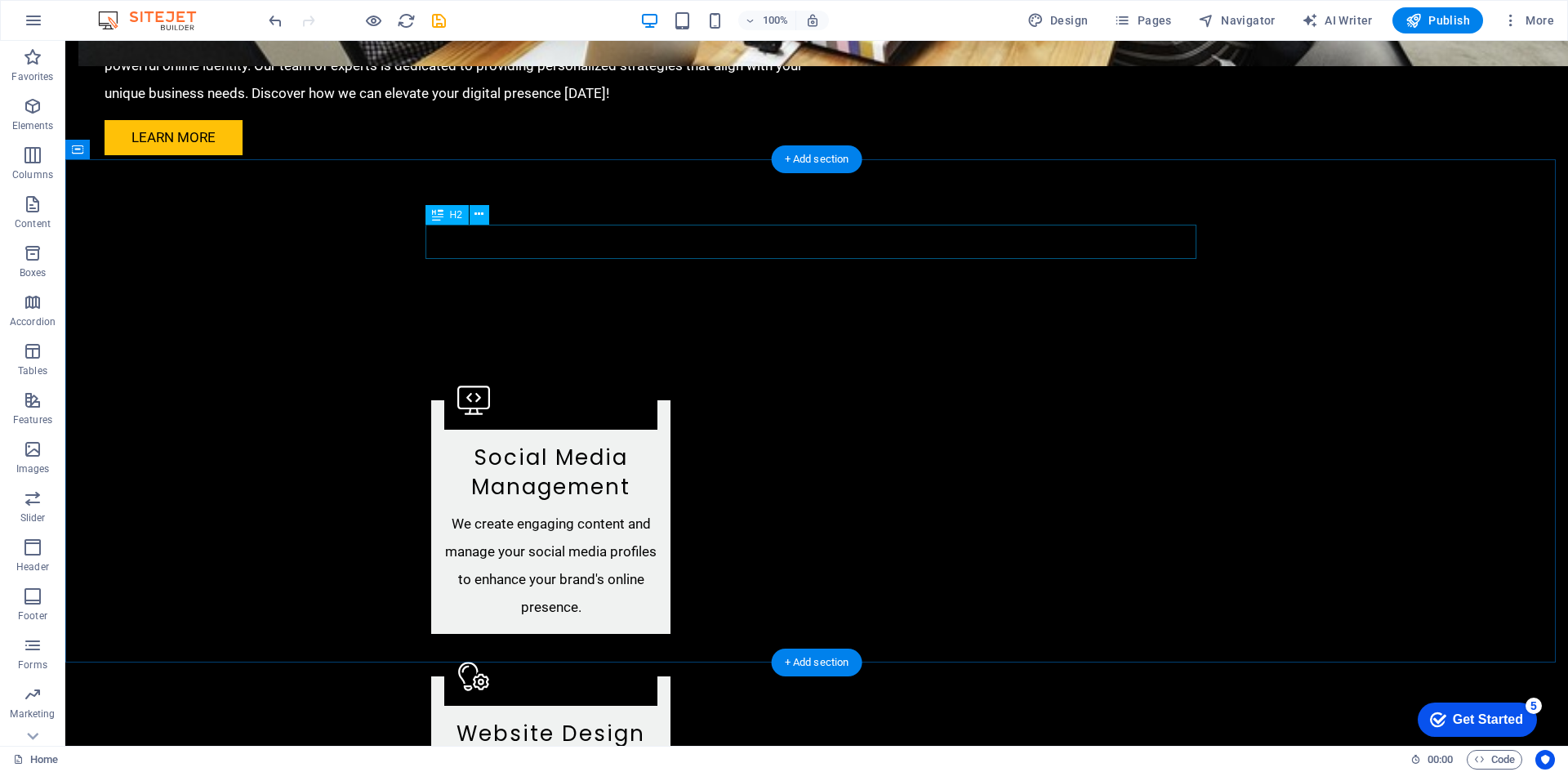
click at [479, 216] on icon at bounding box center [479, 214] width 9 height 17
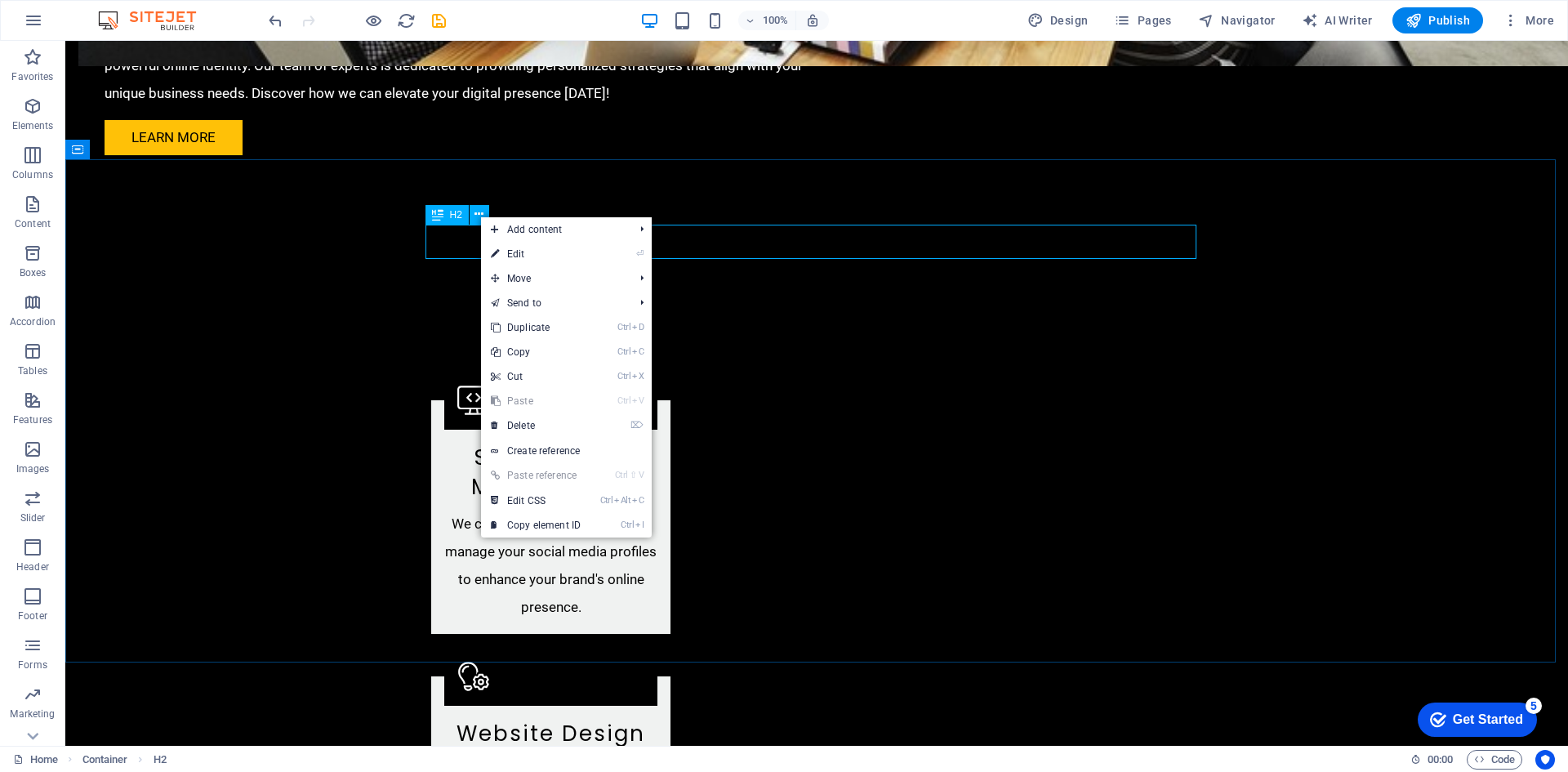
click at [437, 217] on icon at bounding box center [438, 214] width 12 height 19
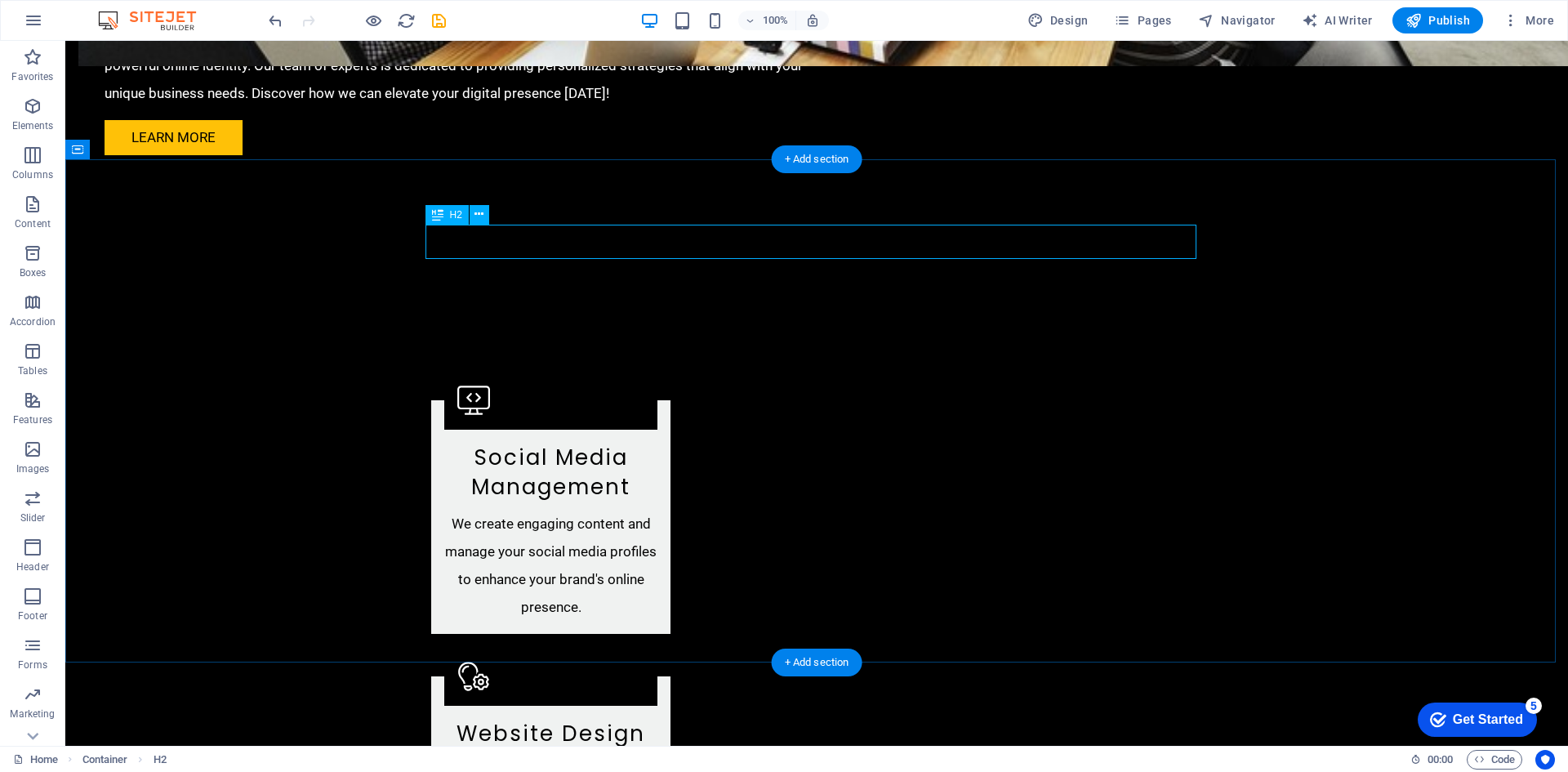
click at [482, 220] on icon at bounding box center [479, 214] width 9 height 17
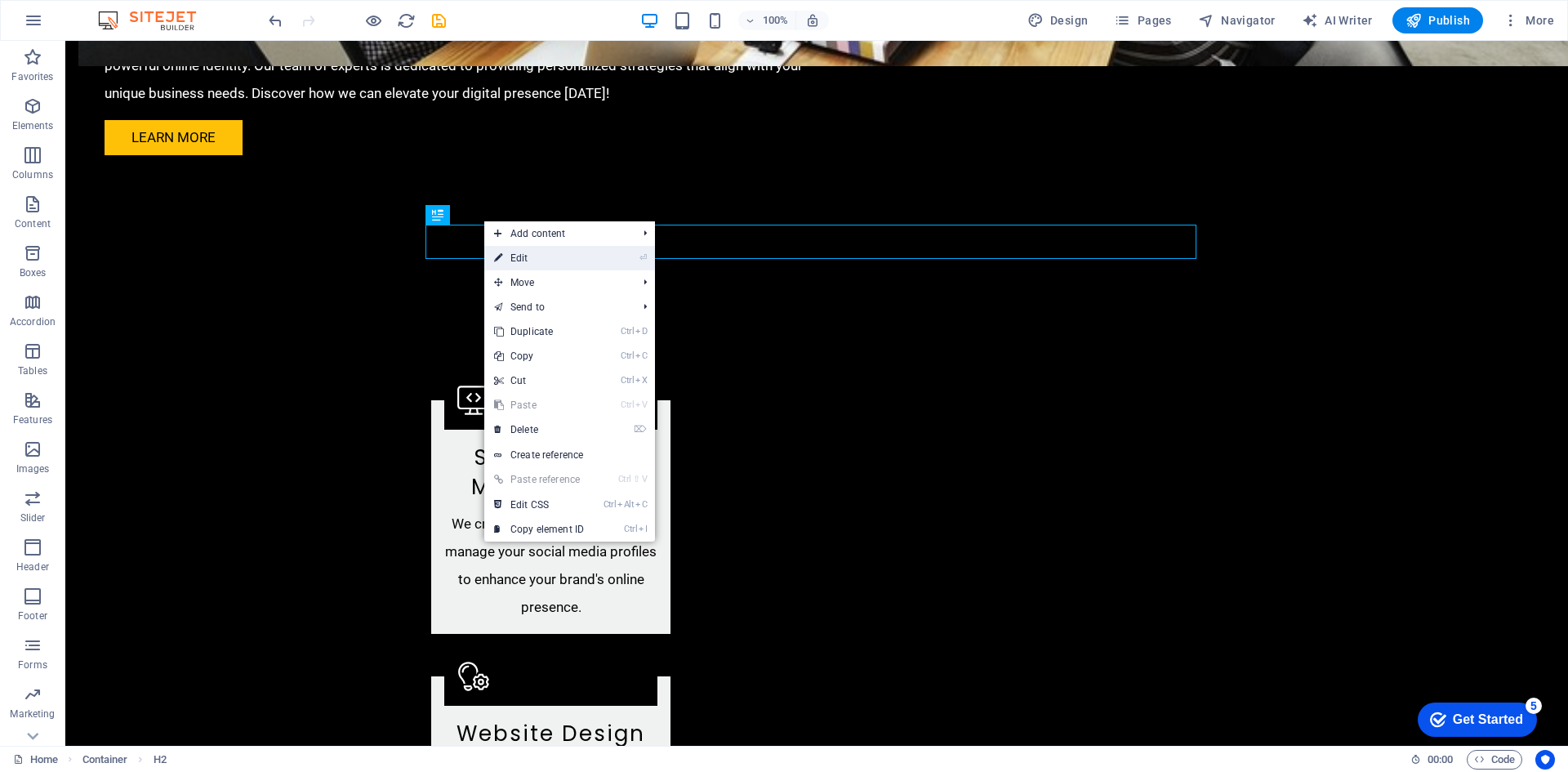
click at [528, 253] on link "⏎ Edit" at bounding box center [539, 258] width 109 height 24
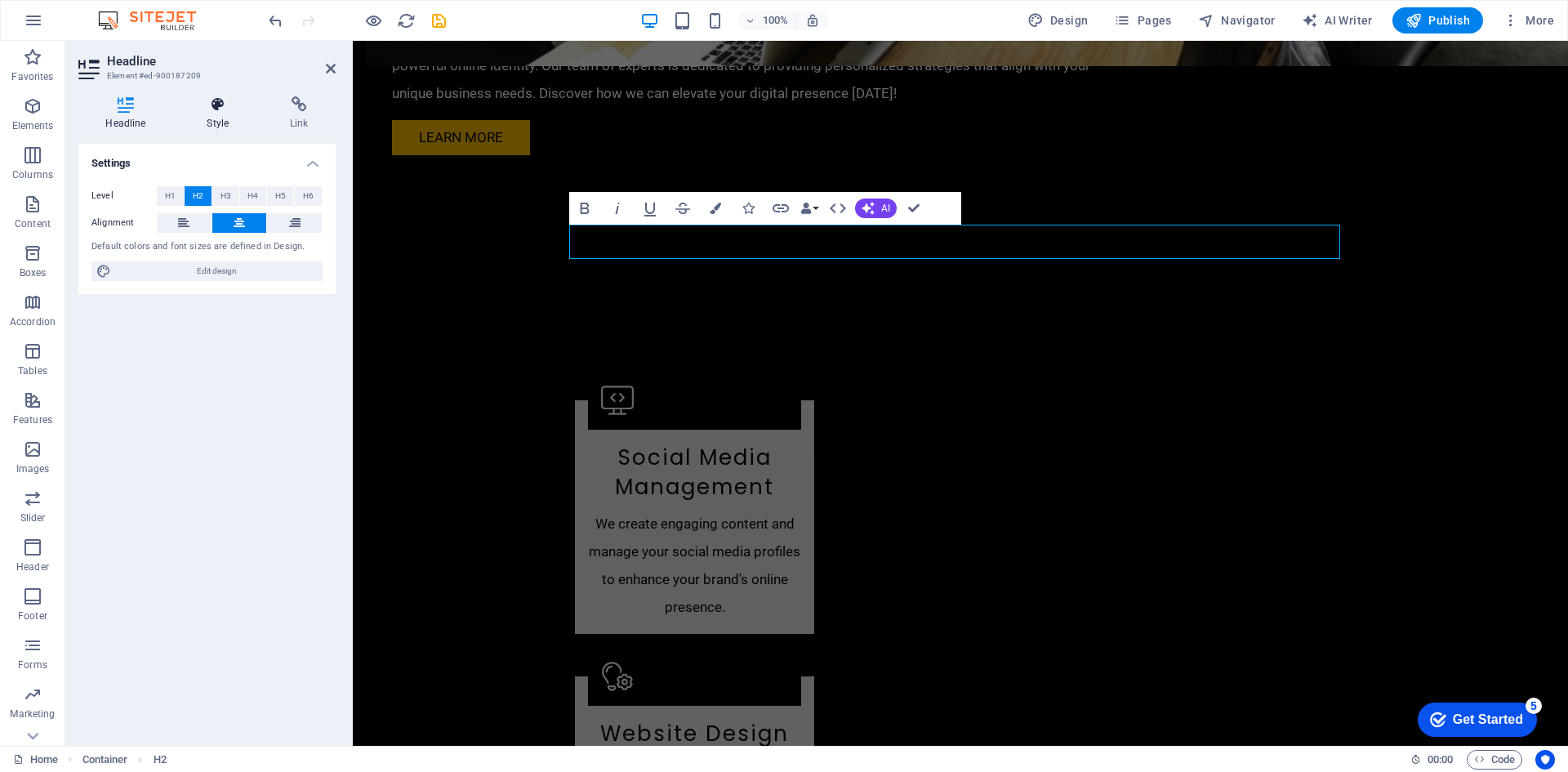
click at [230, 109] on icon at bounding box center [217, 104] width 77 height 16
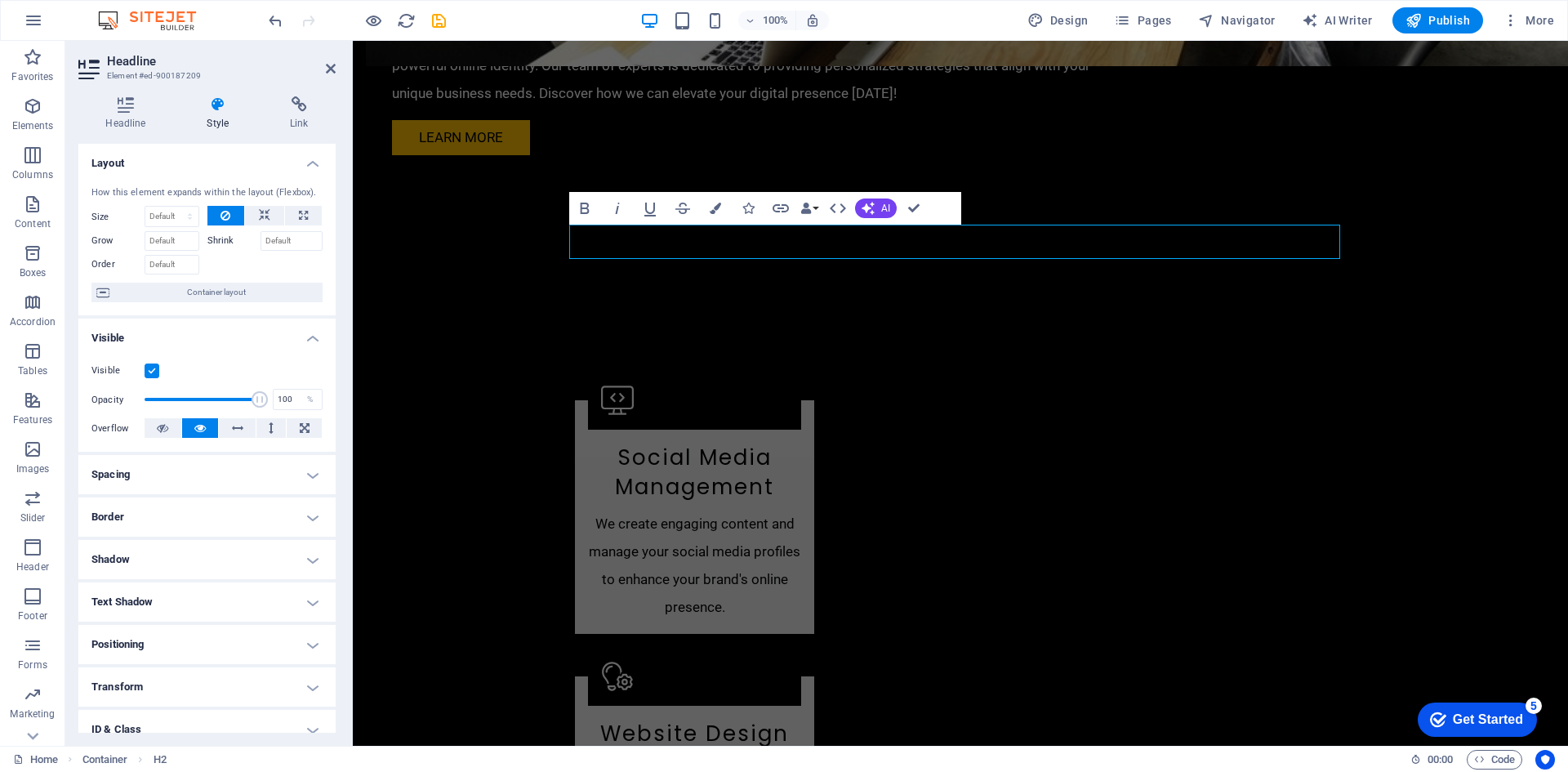
click at [155, 369] on label at bounding box center [151, 370] width 14 height 14
click at [0, 0] on input "Visible" at bounding box center [0, 0] width 0 height 0
click at [155, 369] on label at bounding box center [151, 370] width 14 height 14
click at [0, 0] on input "Visible" at bounding box center [0, 0] width 0 height 0
type input "100"
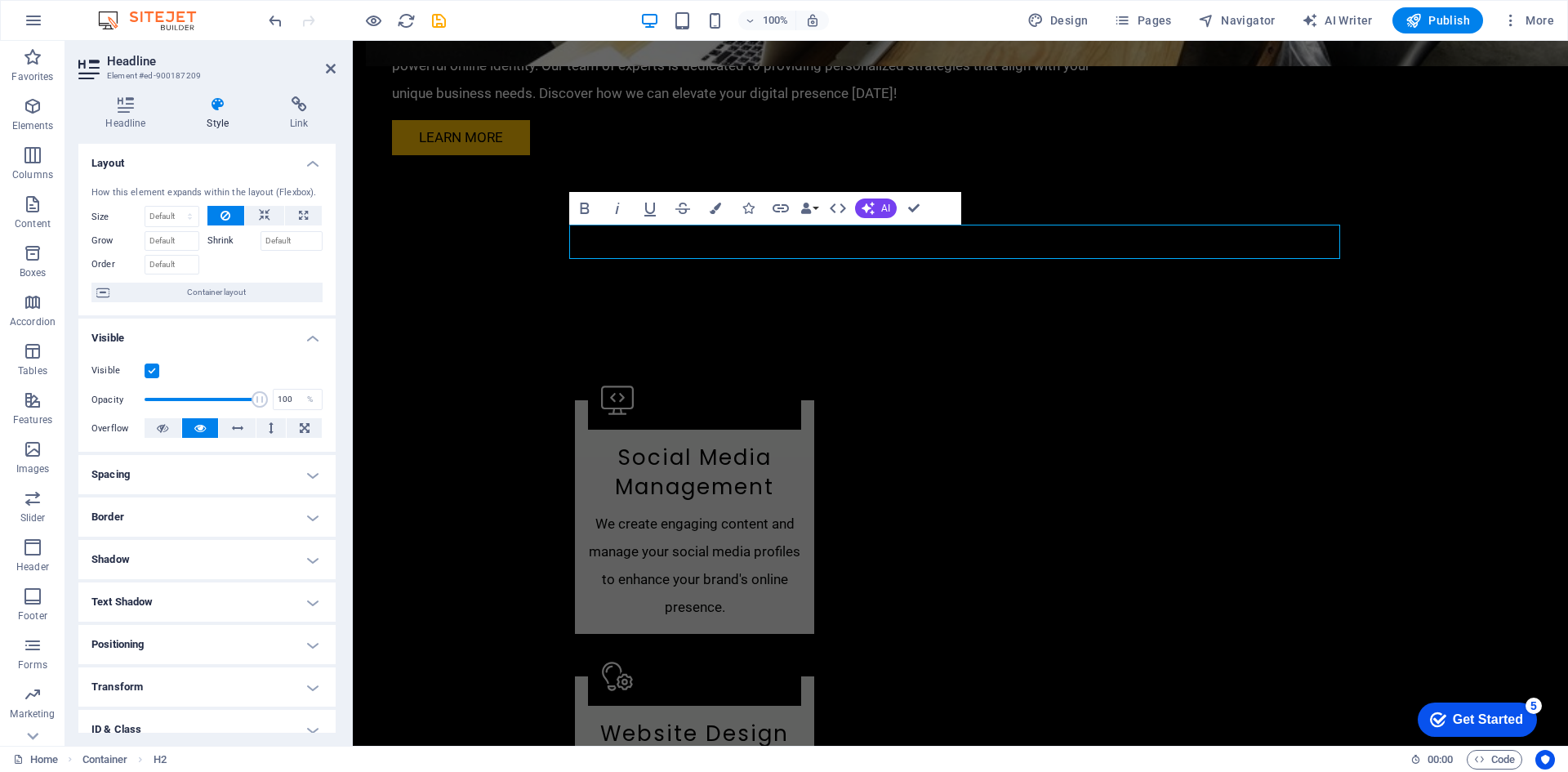
drag, startPoint x: 254, startPoint y: 396, endPoint x: 266, endPoint y: 397, distance: 12.0
click at [266, 397] on div "Opacity 100 %" at bounding box center [207, 399] width 231 height 24
click at [582, 203] on icon "button" at bounding box center [584, 209] width 9 height 12
click at [720, 205] on icon "button" at bounding box center [715, 209] width 12 height 12
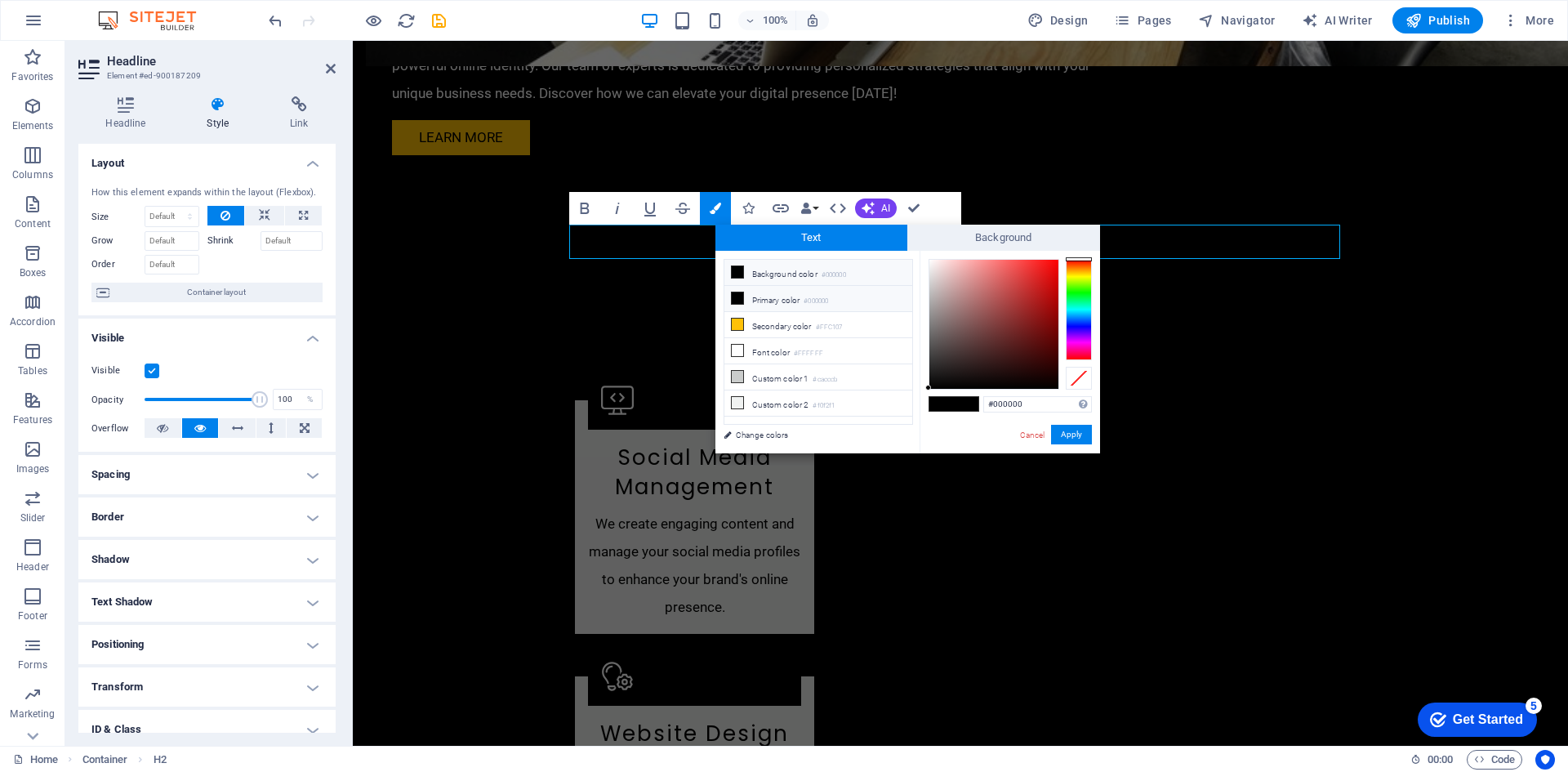
click at [741, 296] on icon at bounding box center [737, 298] width 12 height 12
drag, startPoint x: 927, startPoint y: 388, endPoint x: 921, endPoint y: 258, distance: 130.1
click at [921, 258] on div "#ffffff Supported formats #0852ed rgb(8, 82, 237) rgba(8, 82, 237, 90%) hsv(221…" at bounding box center [1009, 471] width 180 height 439
click at [922, 256] on div "#ffffff Supported formats #0852ed rgb(8, 82, 237) rgba(8, 82, 237, 90%) hsv(221…" at bounding box center [1009, 471] width 180 height 439
type input "#f7eded"
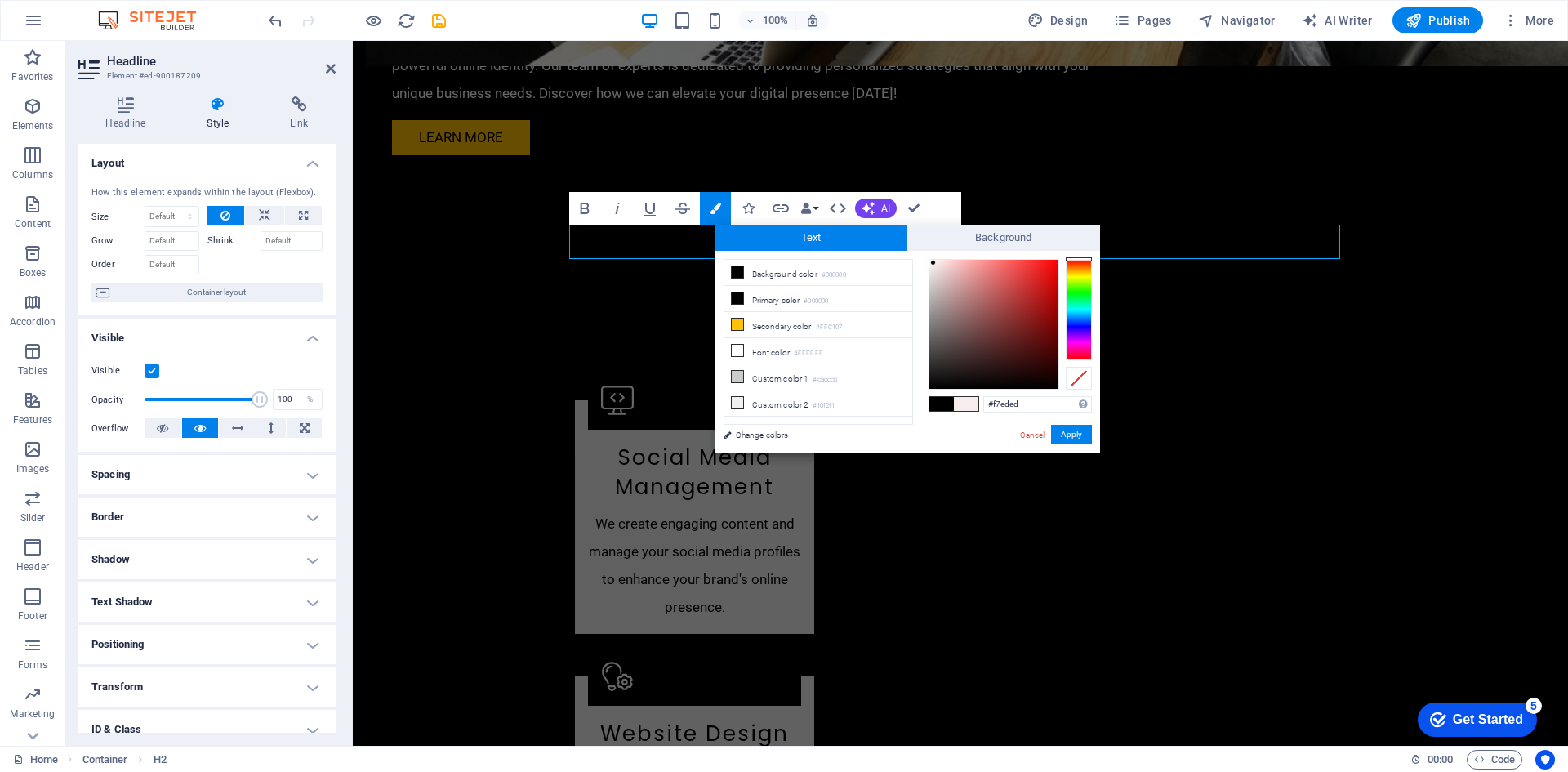
click at [933, 263] on div at bounding box center [933, 262] width 6 height 6
click at [966, 404] on span at bounding box center [965, 403] width 24 height 13
drag, startPoint x: 964, startPoint y: 401, endPoint x: 920, endPoint y: 407, distance: 44.4
click at [920, 407] on div "#f7eded Supported formats #0852ed rgb(8, 82, 237) rgba(8, 82, 237, 90%) hsv(221…" at bounding box center [1009, 471] width 180 height 439
click at [1076, 434] on button "Apply" at bounding box center [1071, 434] width 41 height 19
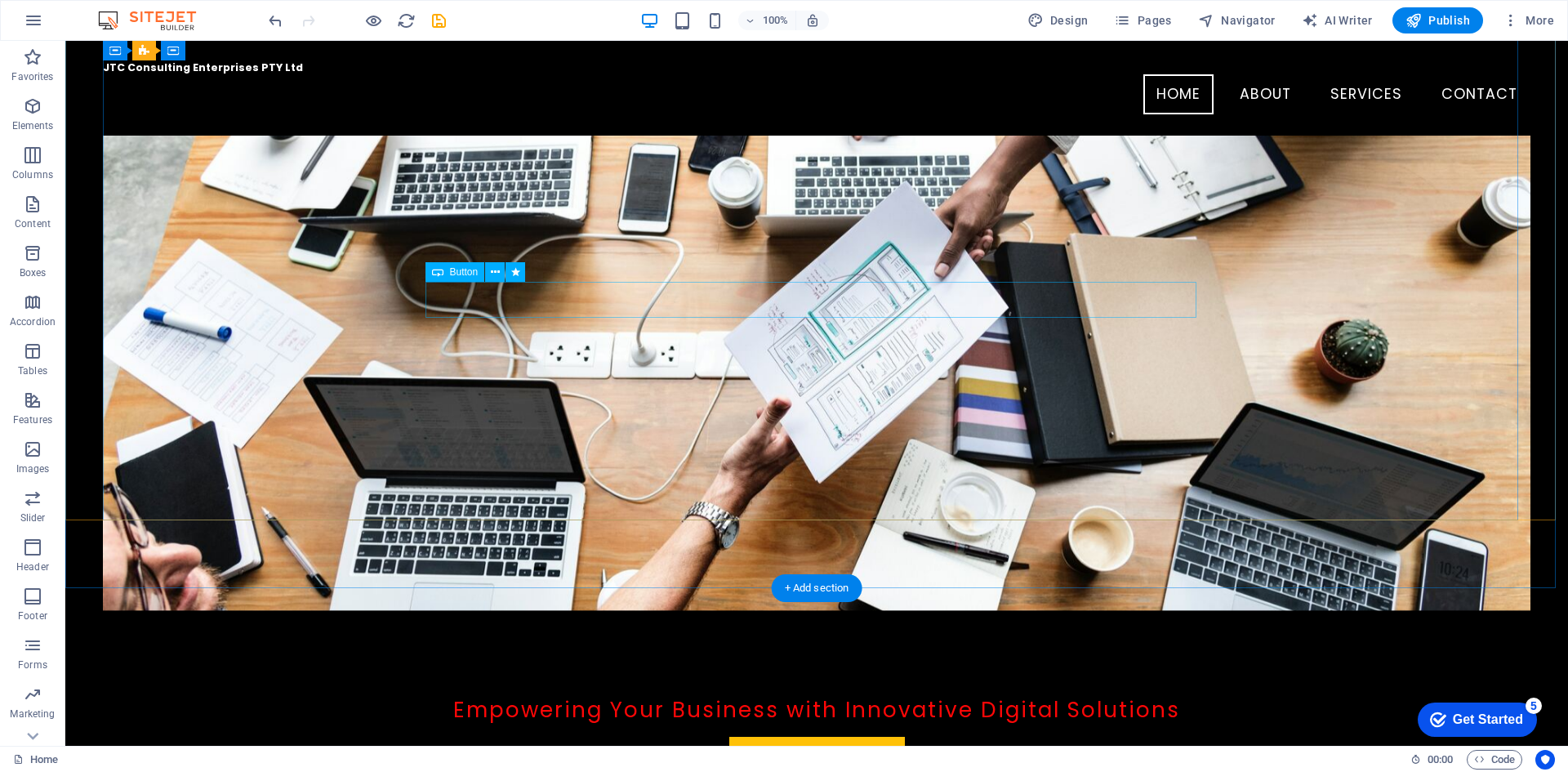
scroll to position [0, 0]
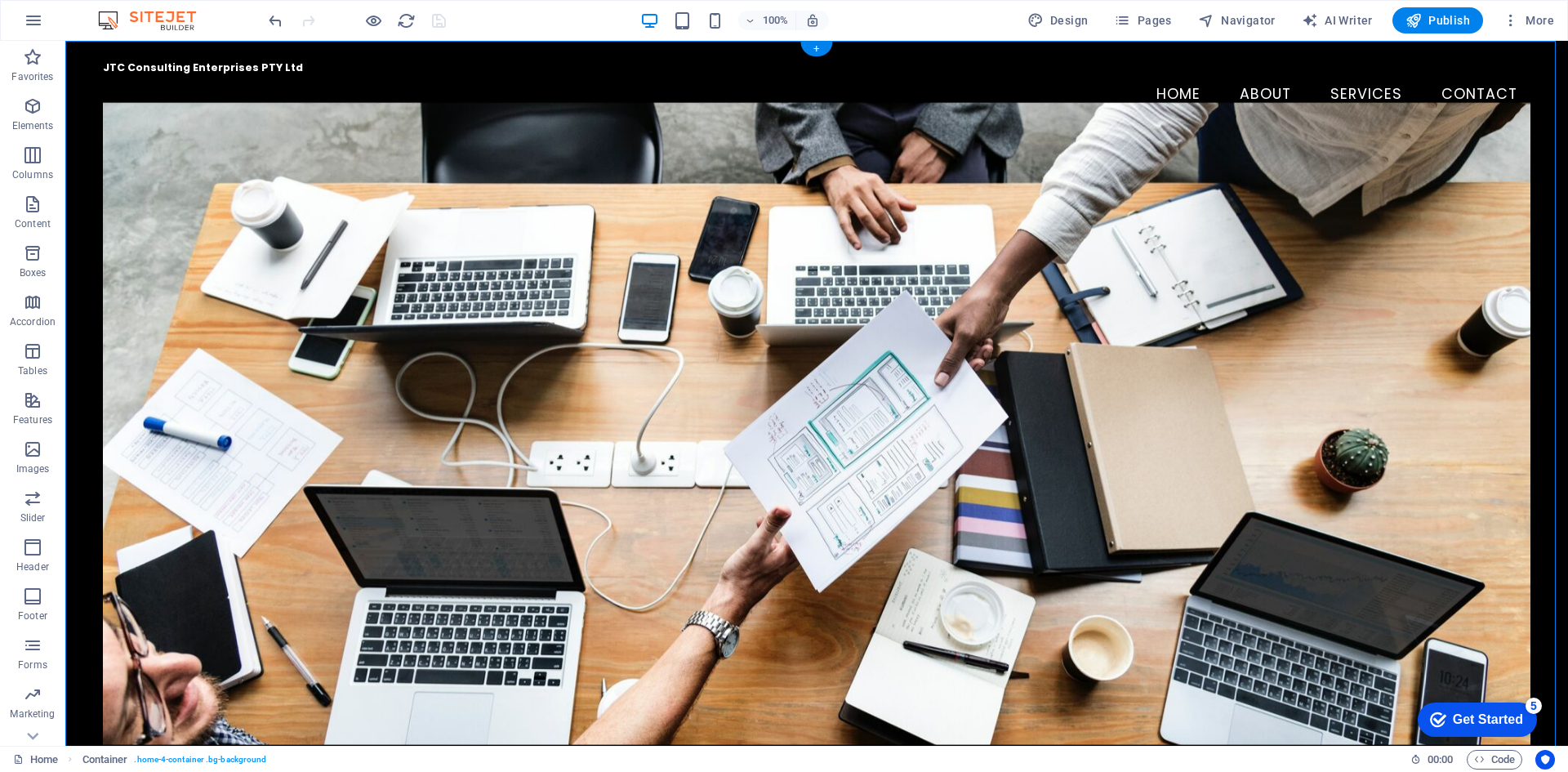
drag, startPoint x: 257, startPoint y: 105, endPoint x: 157, endPoint y: 82, distance: 102.6
click at [200, 74] on div "JTC Consulting Enterprises PTY Ltd" at bounding box center [816, 68] width 1427 height 13
click at [225, 67] on icon at bounding box center [226, 66] width 9 height 17
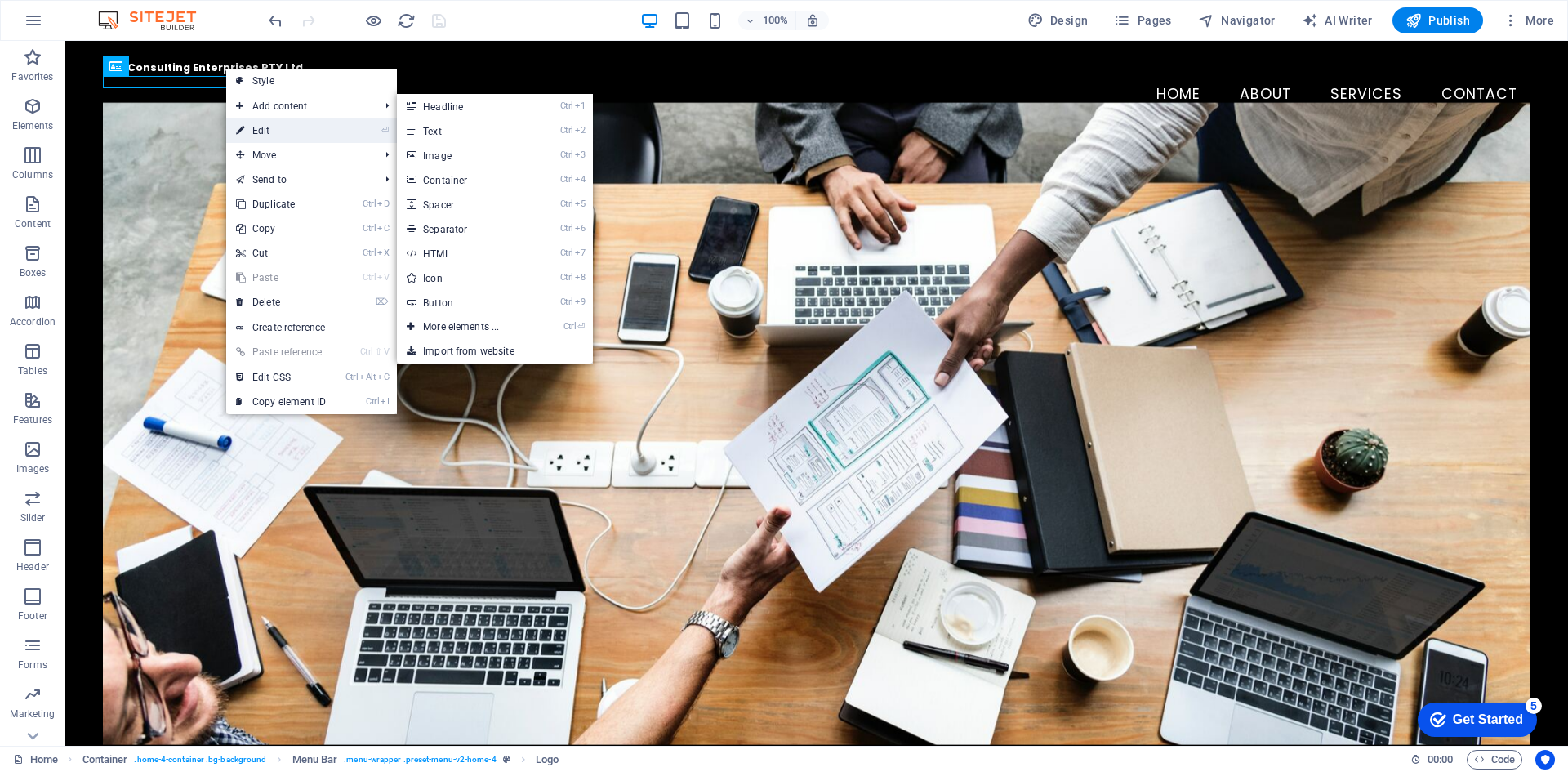
click at [263, 130] on link "⏎ Edit" at bounding box center [281, 130] width 109 height 24
select select "px"
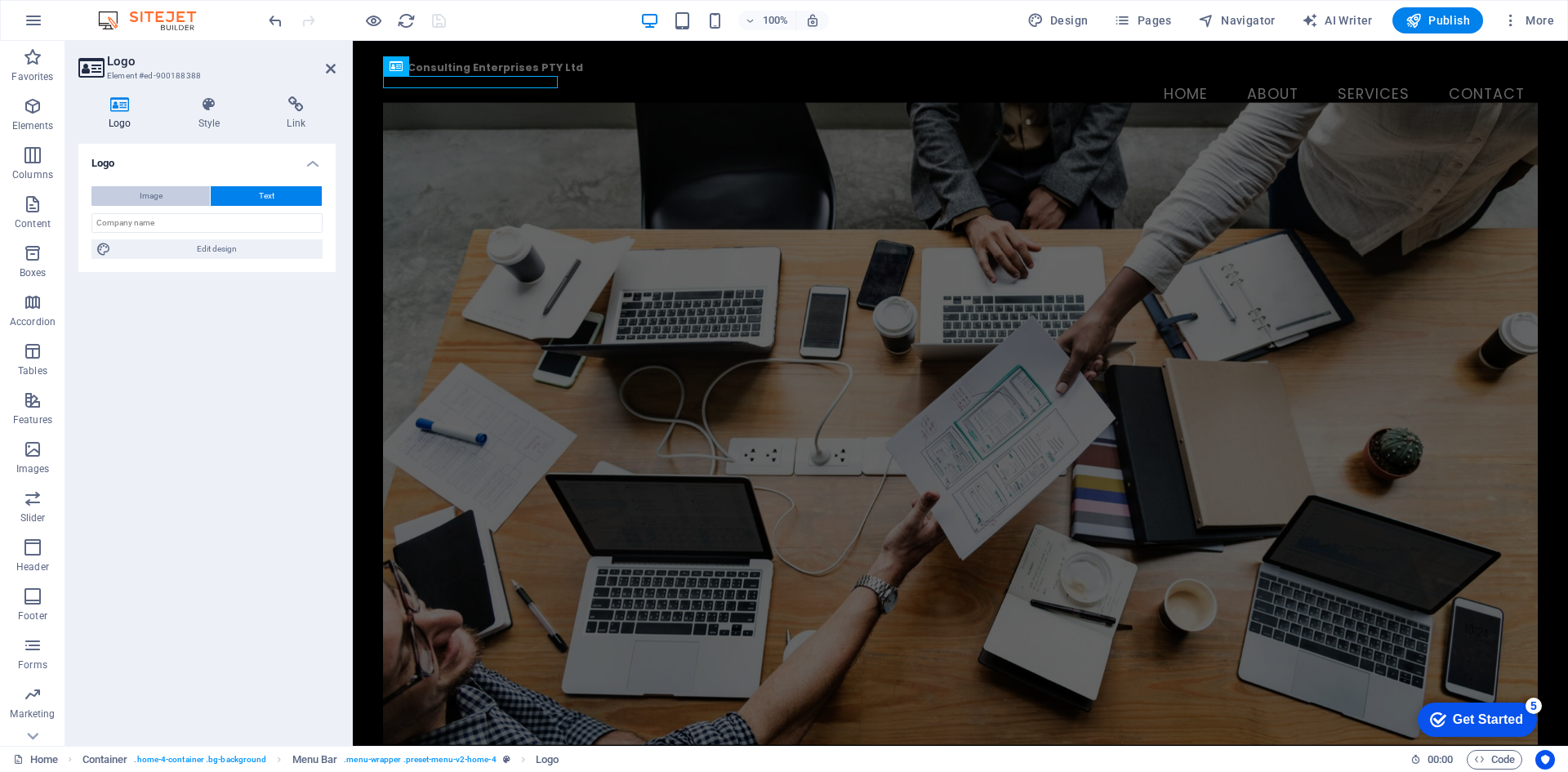
click at [133, 193] on button "Image" at bounding box center [151, 195] width 119 height 19
select select "DISABLED_OPTION_VALUE"
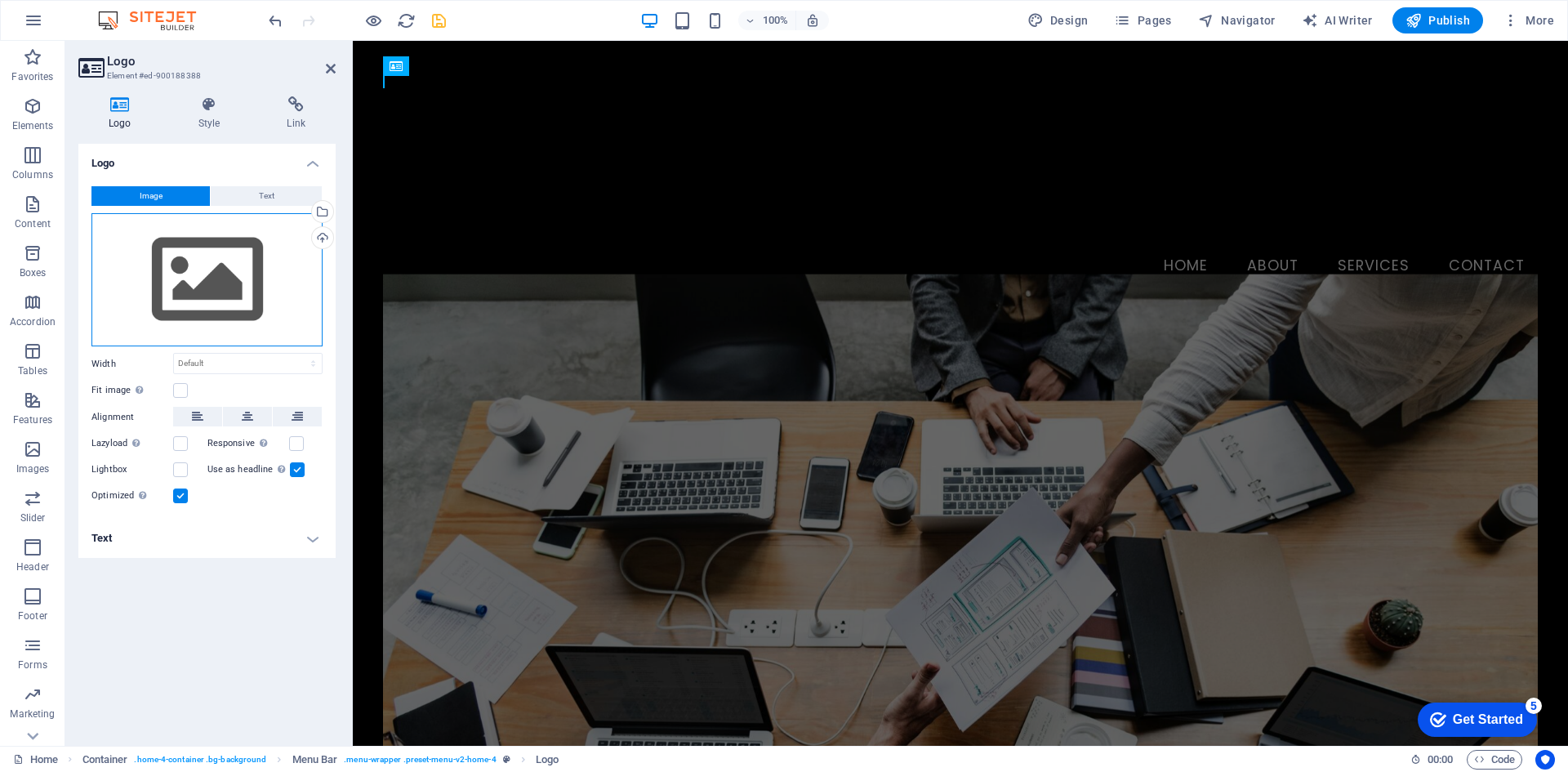
click at [195, 242] on div "Drag files here, click to choose files or select files from Files or our free s…" at bounding box center [207, 280] width 231 height 134
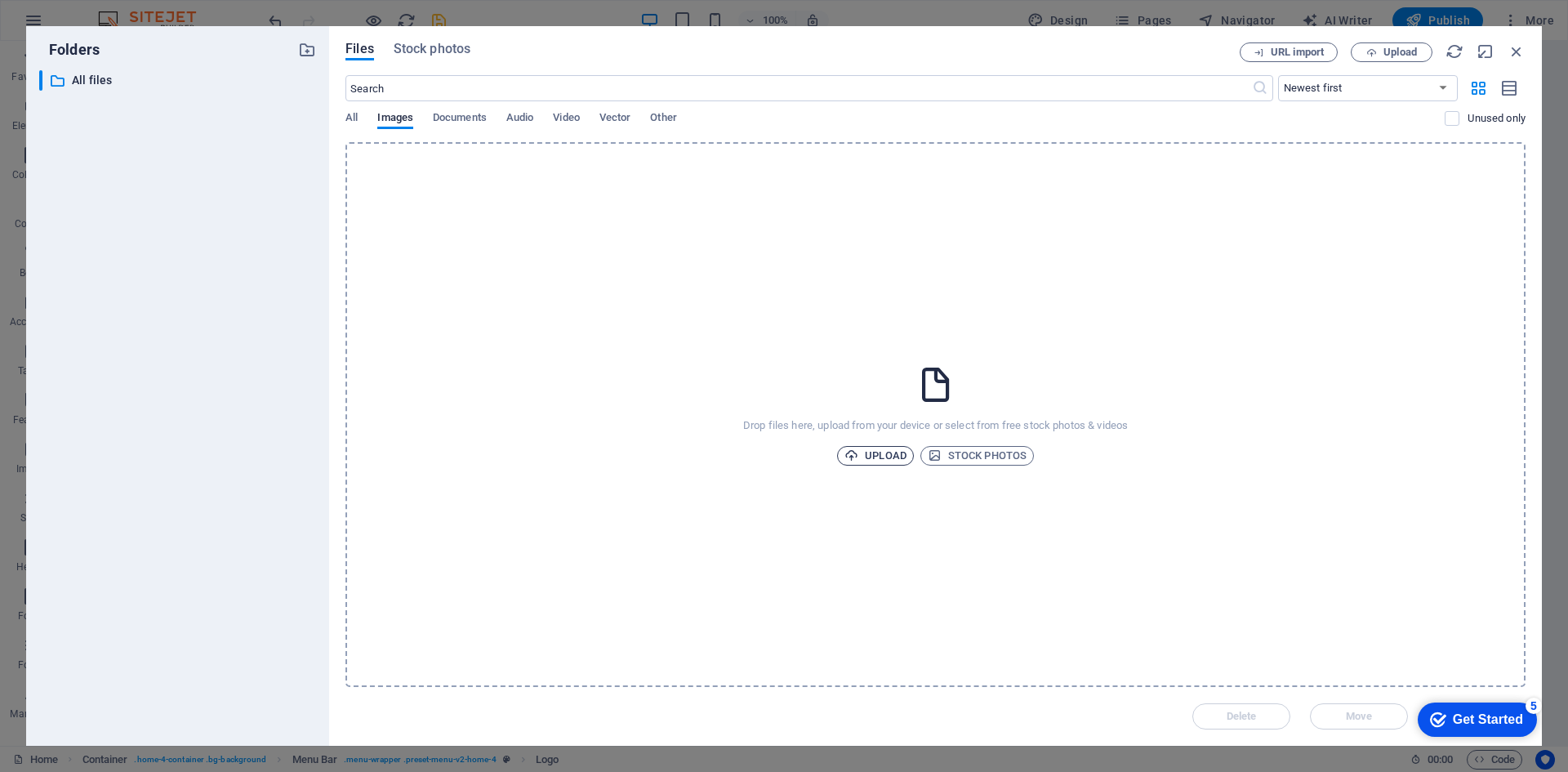
click at [884, 448] on span "Upload" at bounding box center [875, 455] width 62 height 19
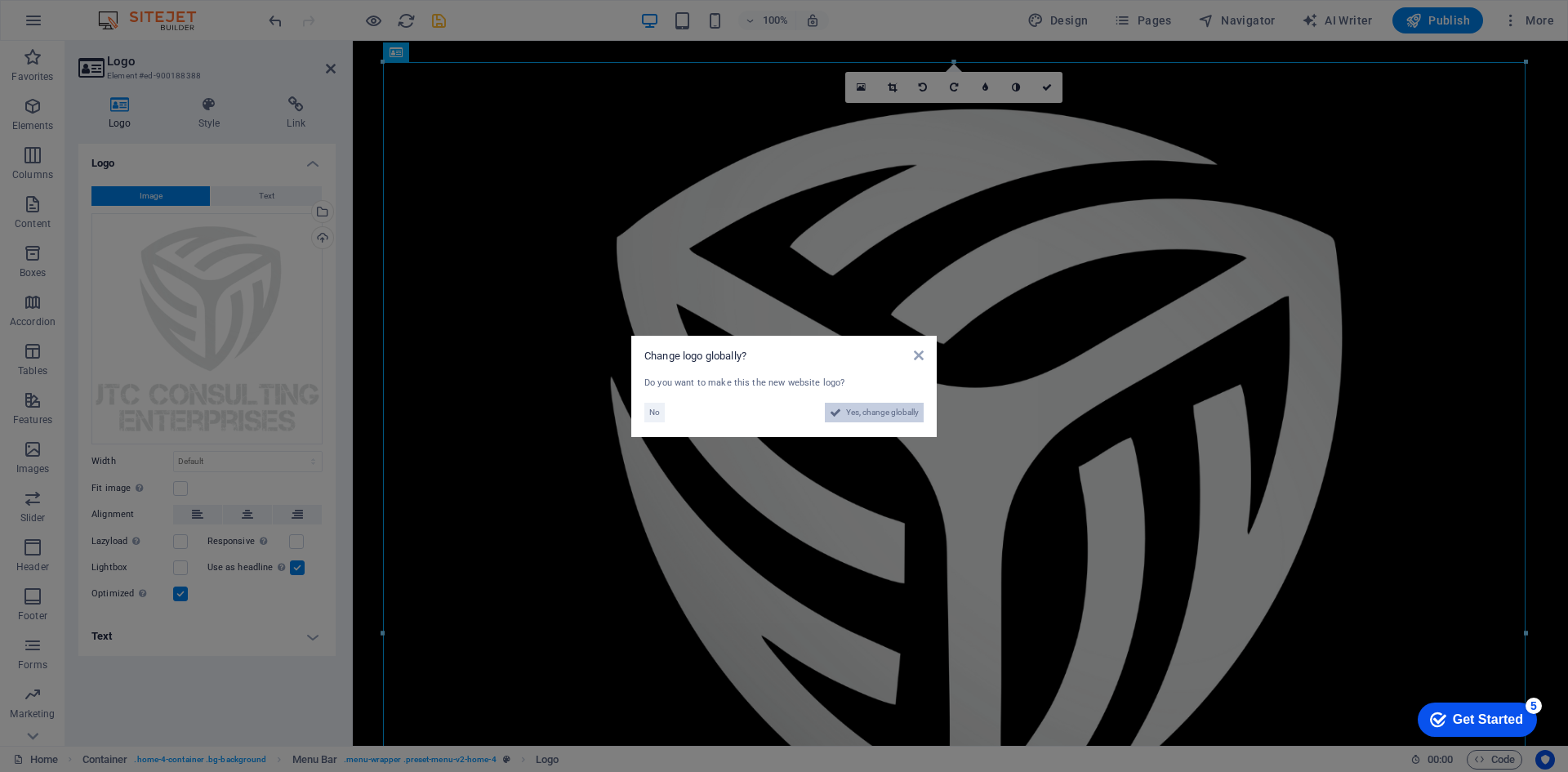
click at [870, 413] on span "Yes, change globally" at bounding box center [882, 412] width 72 height 19
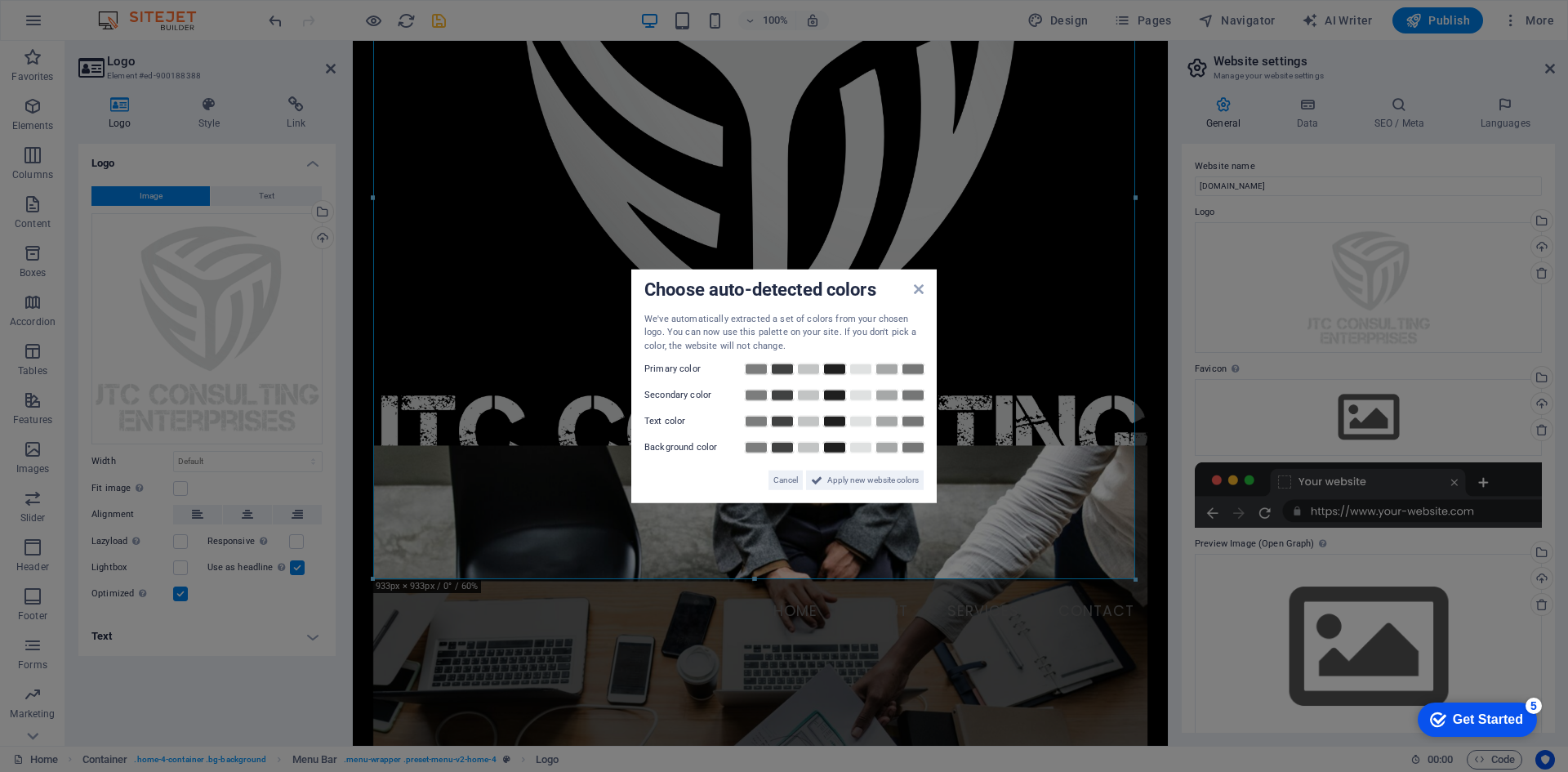
scroll to position [327, 0]
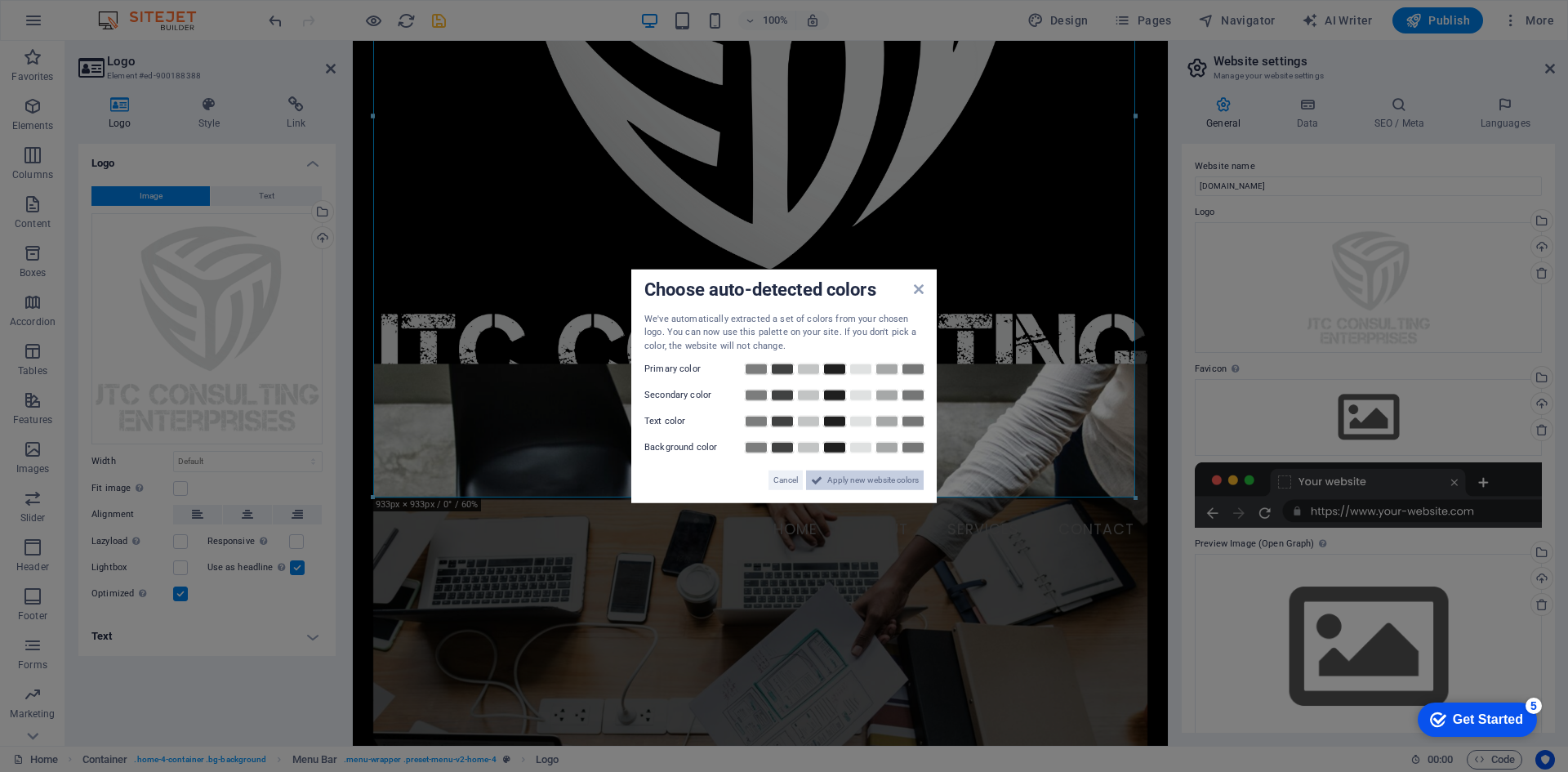
click at [896, 482] on span "Apply new website colors" at bounding box center [873, 480] width 92 height 19
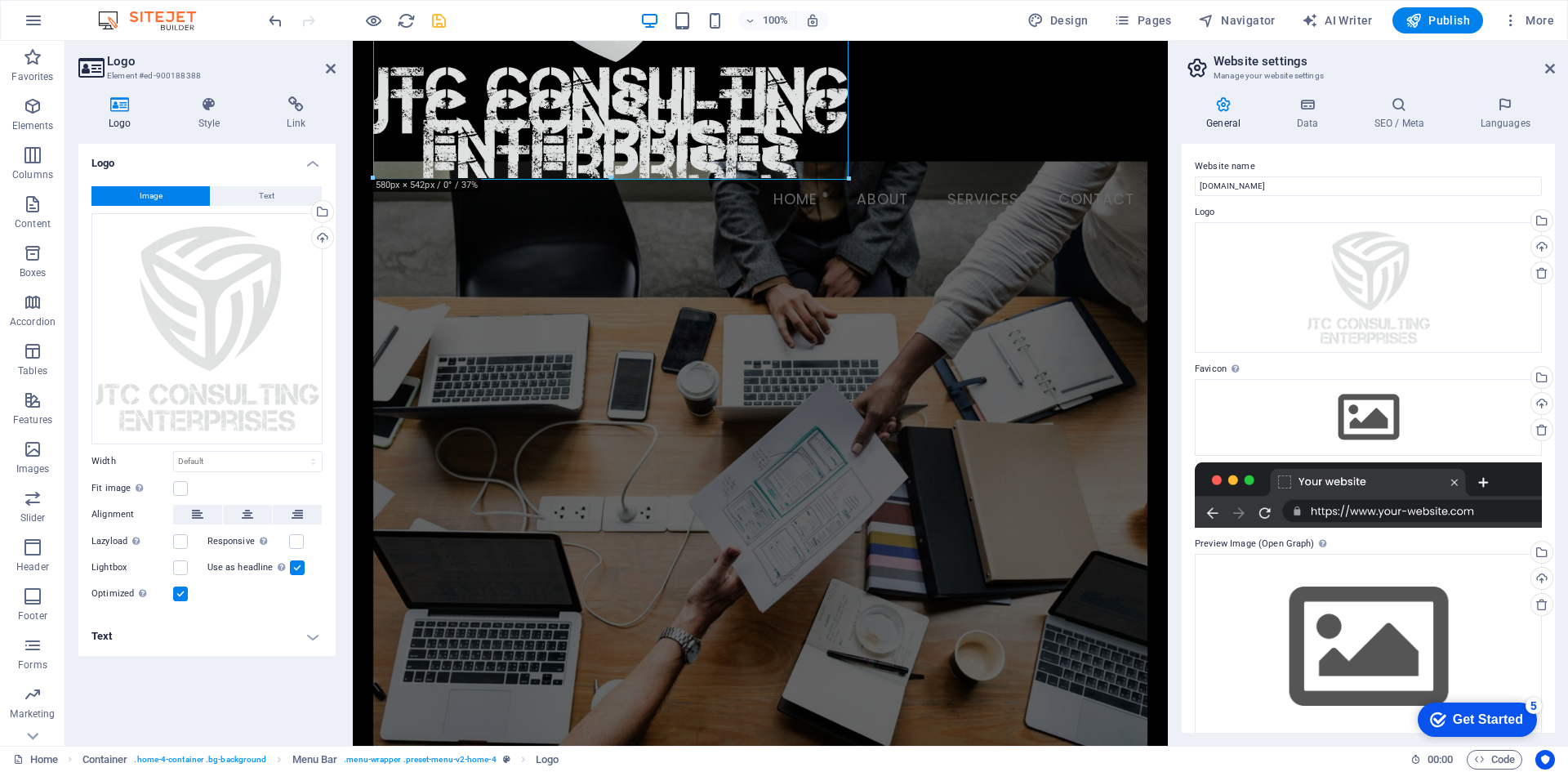
drag, startPoint x: 1136, startPoint y: 498, endPoint x: 441, endPoint y: 180, distance: 764.3
type input "581"
select select "px"
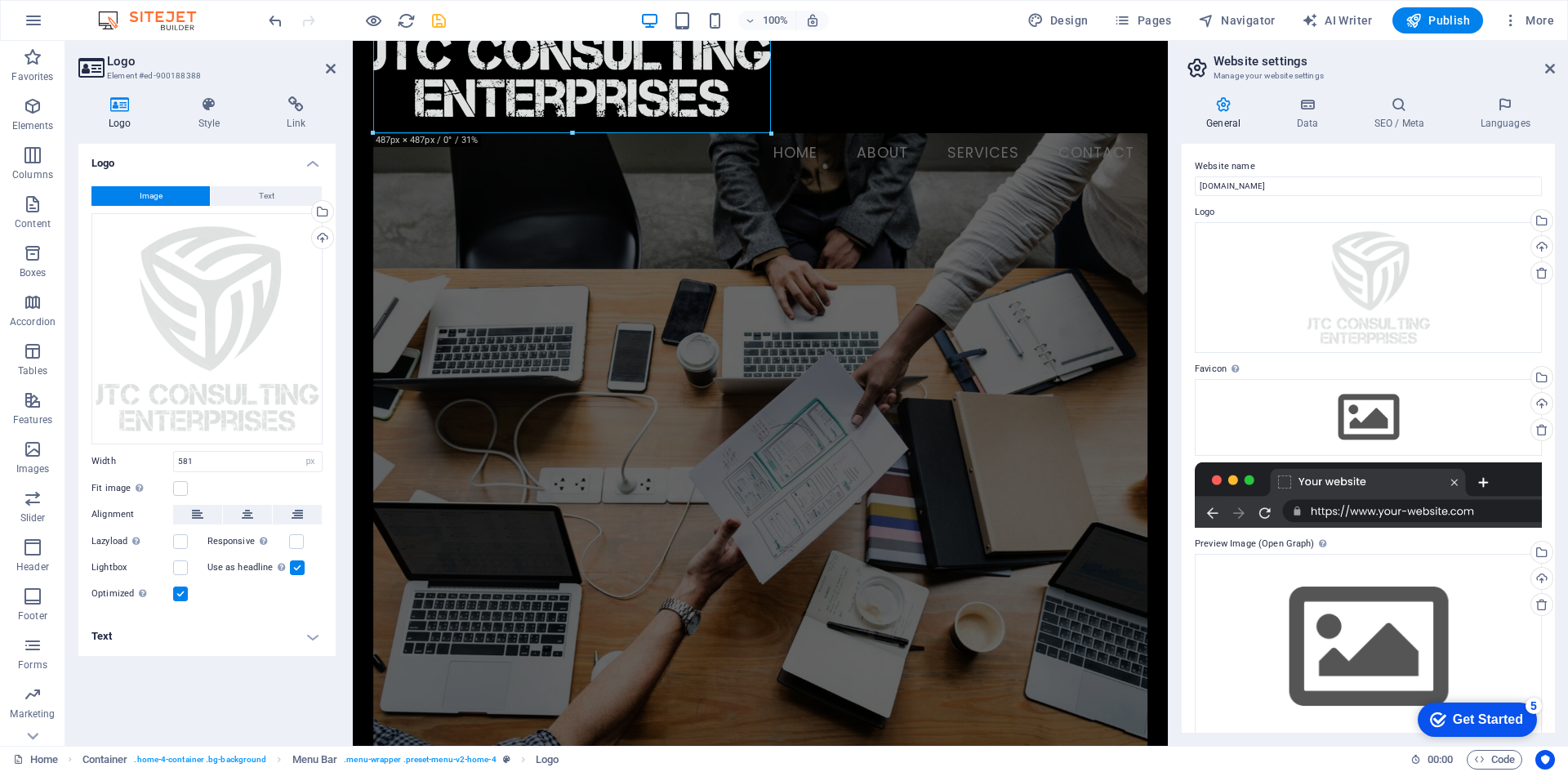
drag, startPoint x: 846, startPoint y: 125, endPoint x: 770, endPoint y: 116, distance: 76.5
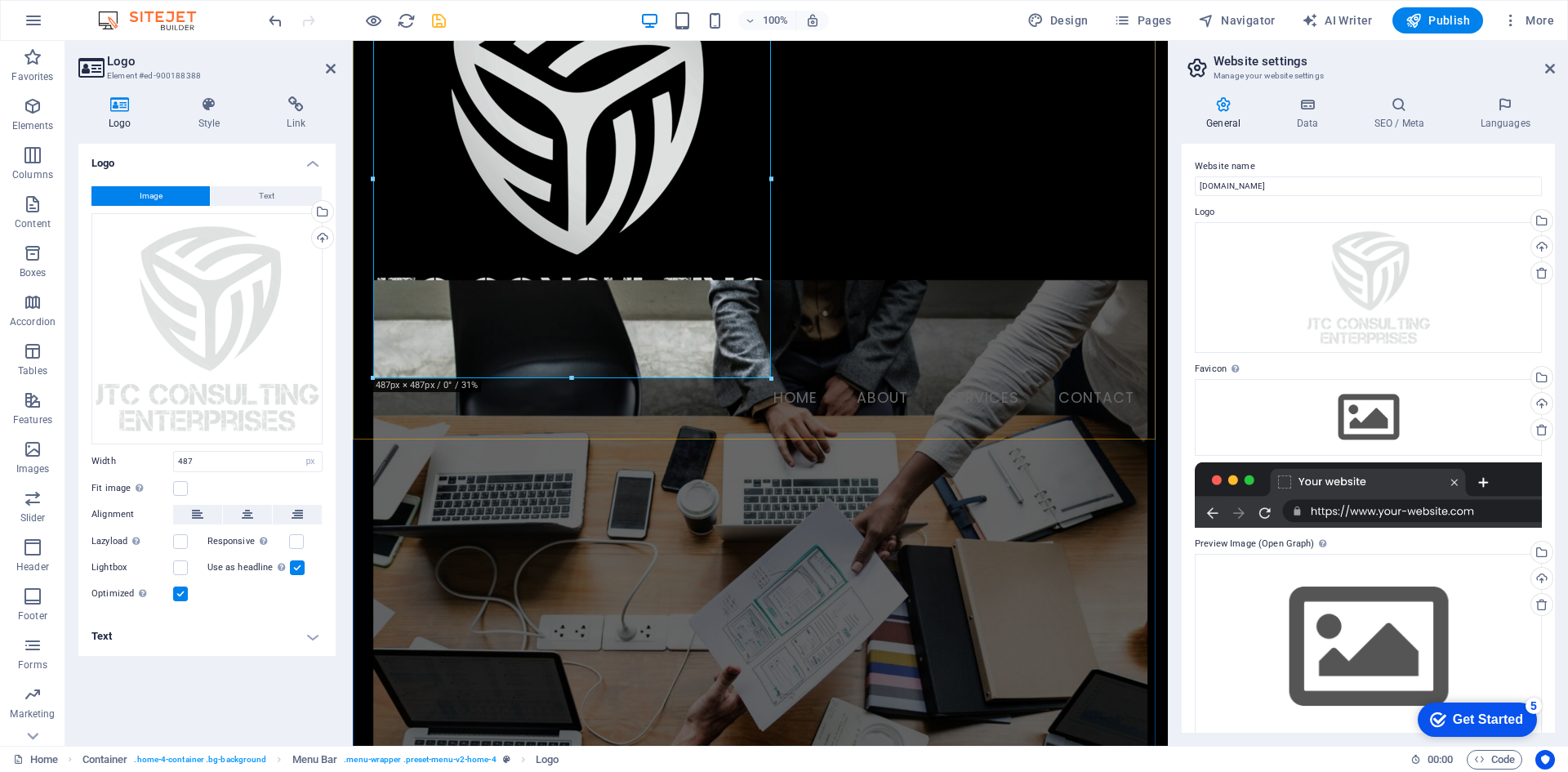
scroll to position [0, 0]
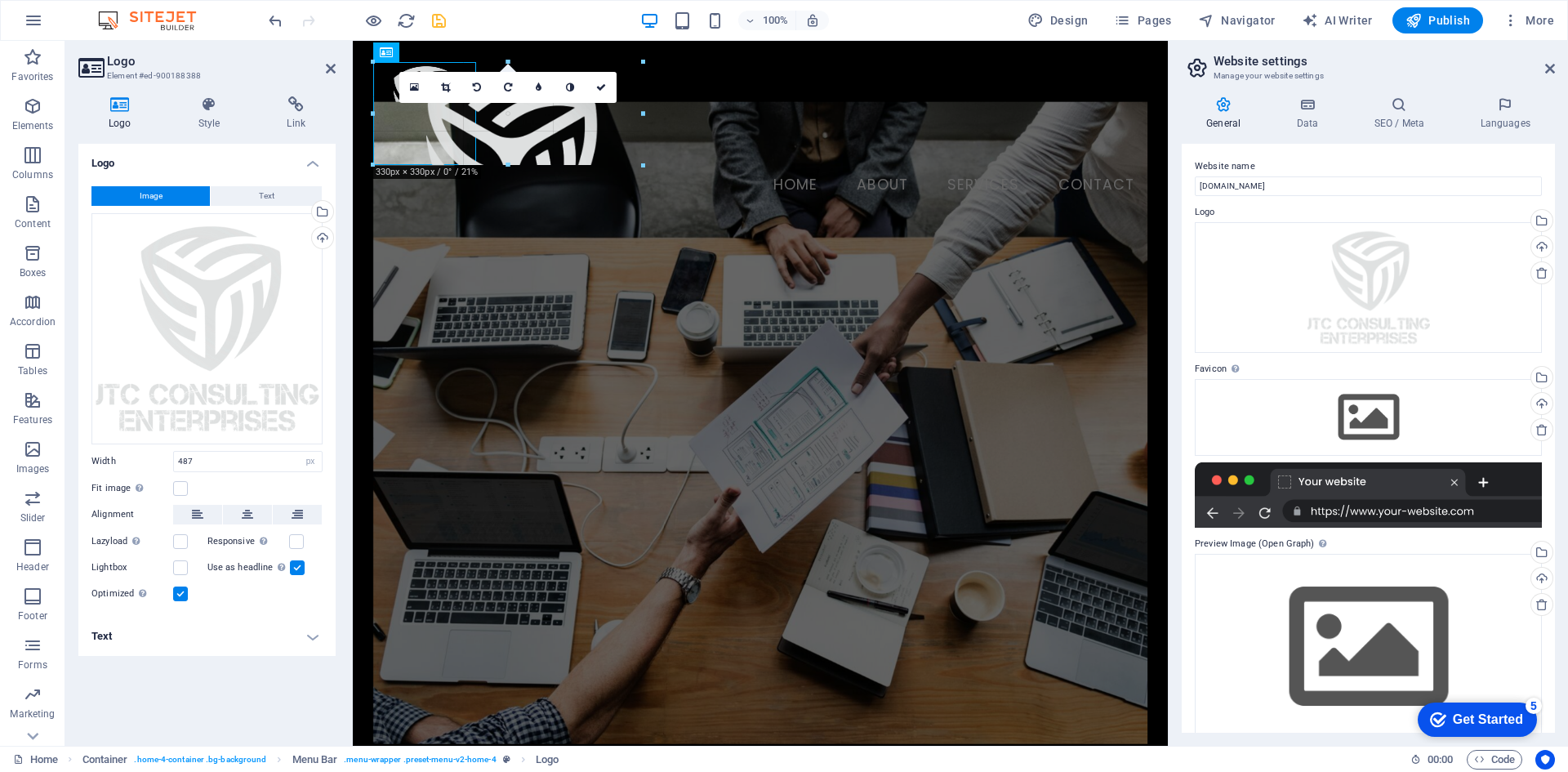
drag, startPoint x: 773, startPoint y: 259, endPoint x: 478, endPoint y: 157, distance: 312.1
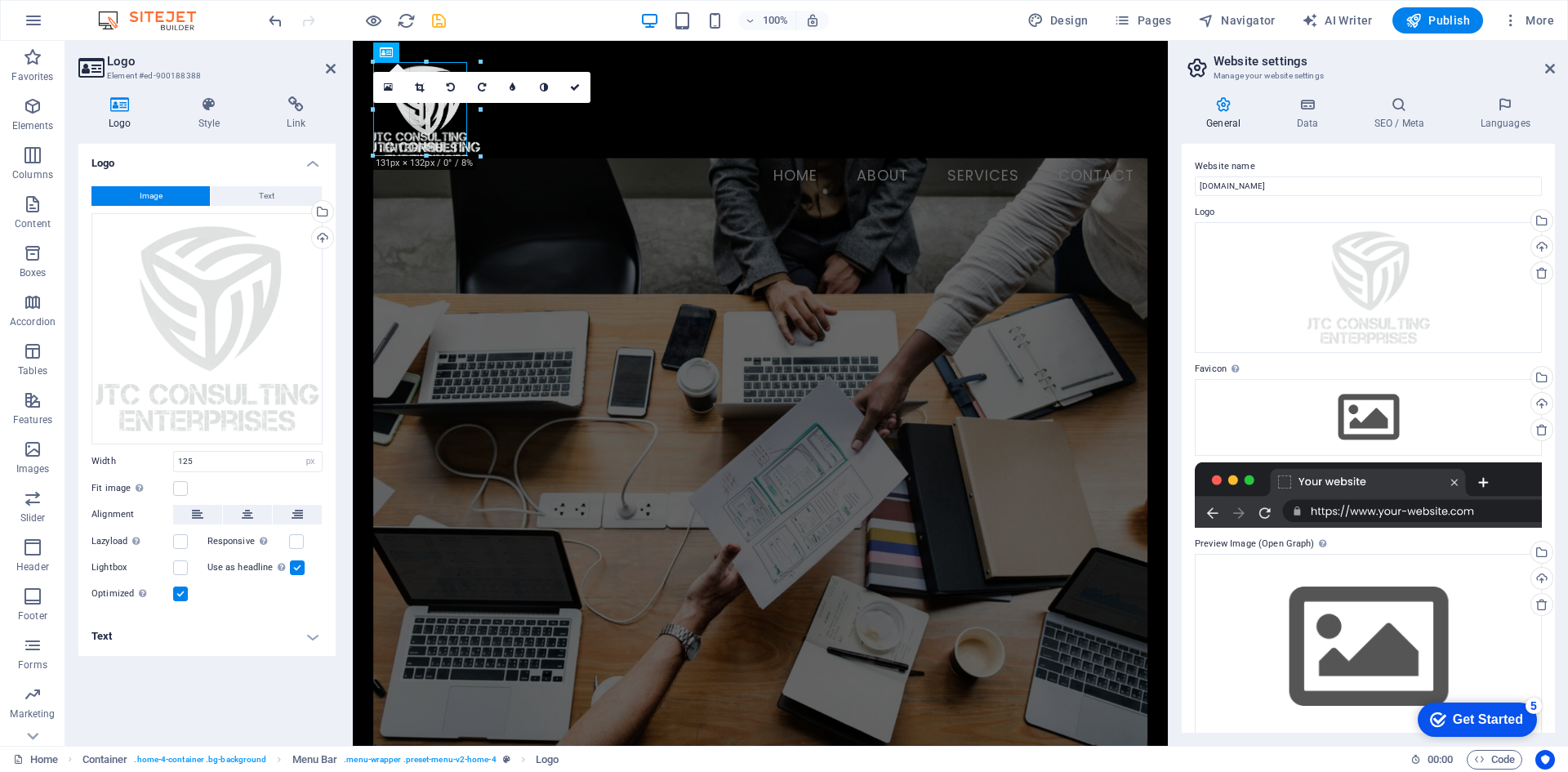
drag, startPoint x: 476, startPoint y: 165, endPoint x: 468, endPoint y: 152, distance: 15.3
type input "115"
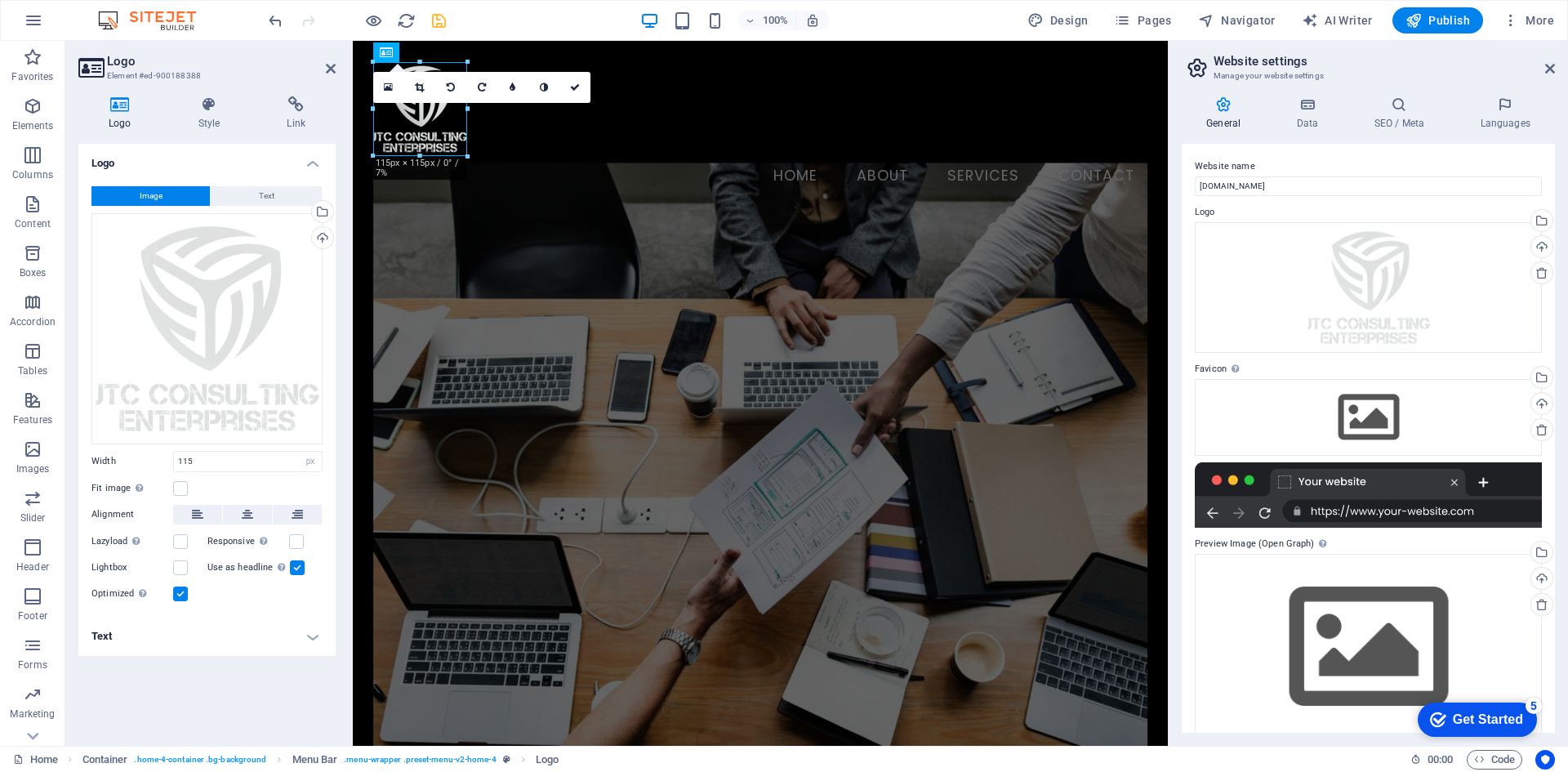
click at [0, 0] on div "100% Design Pages Navigator AI Writer Publish More" at bounding box center [0, 0] width 0 height 0
click at [436, 20] on icon "save" at bounding box center [439, 21] width 19 height 19
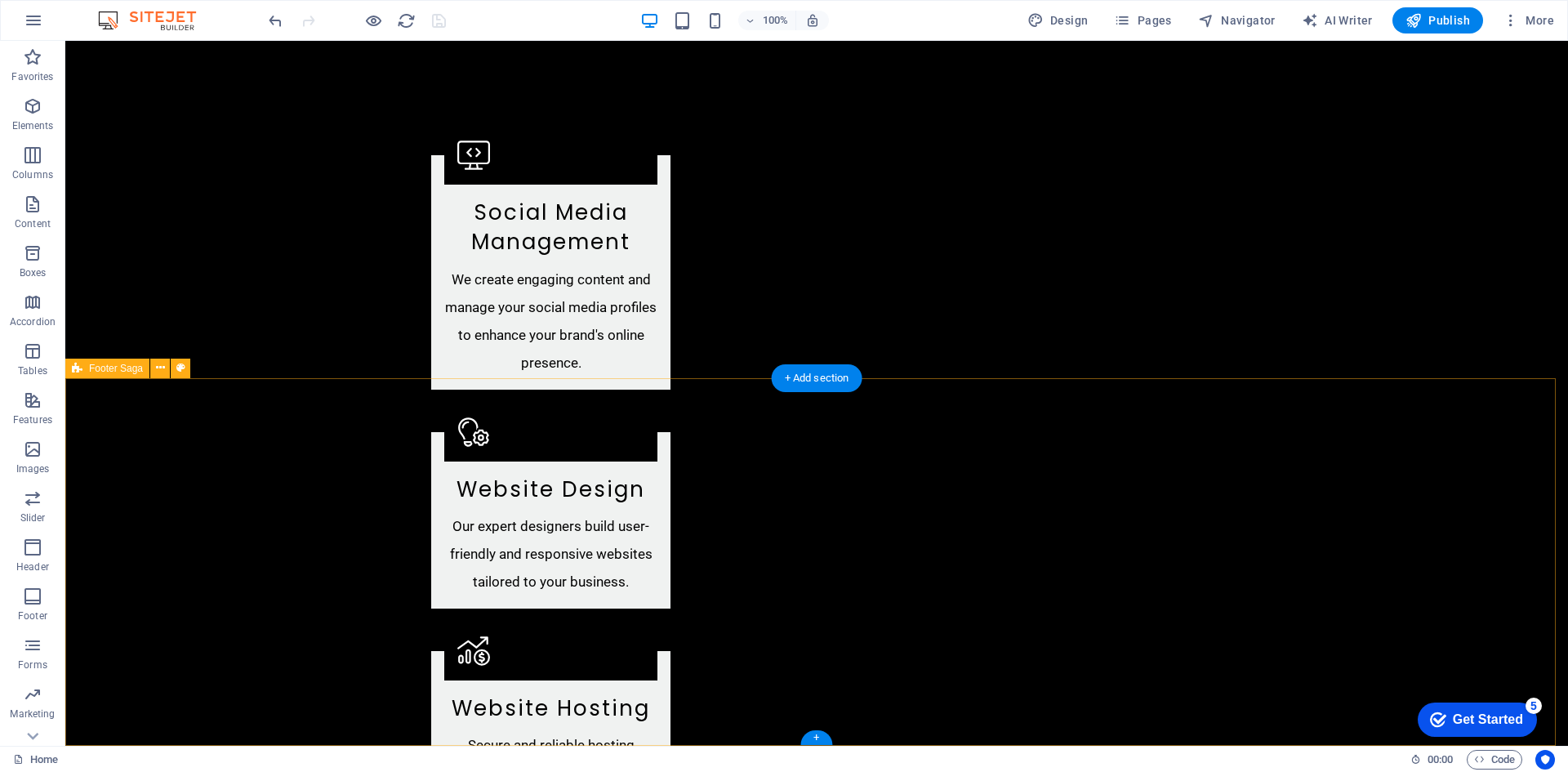
scroll to position [2216, 0]
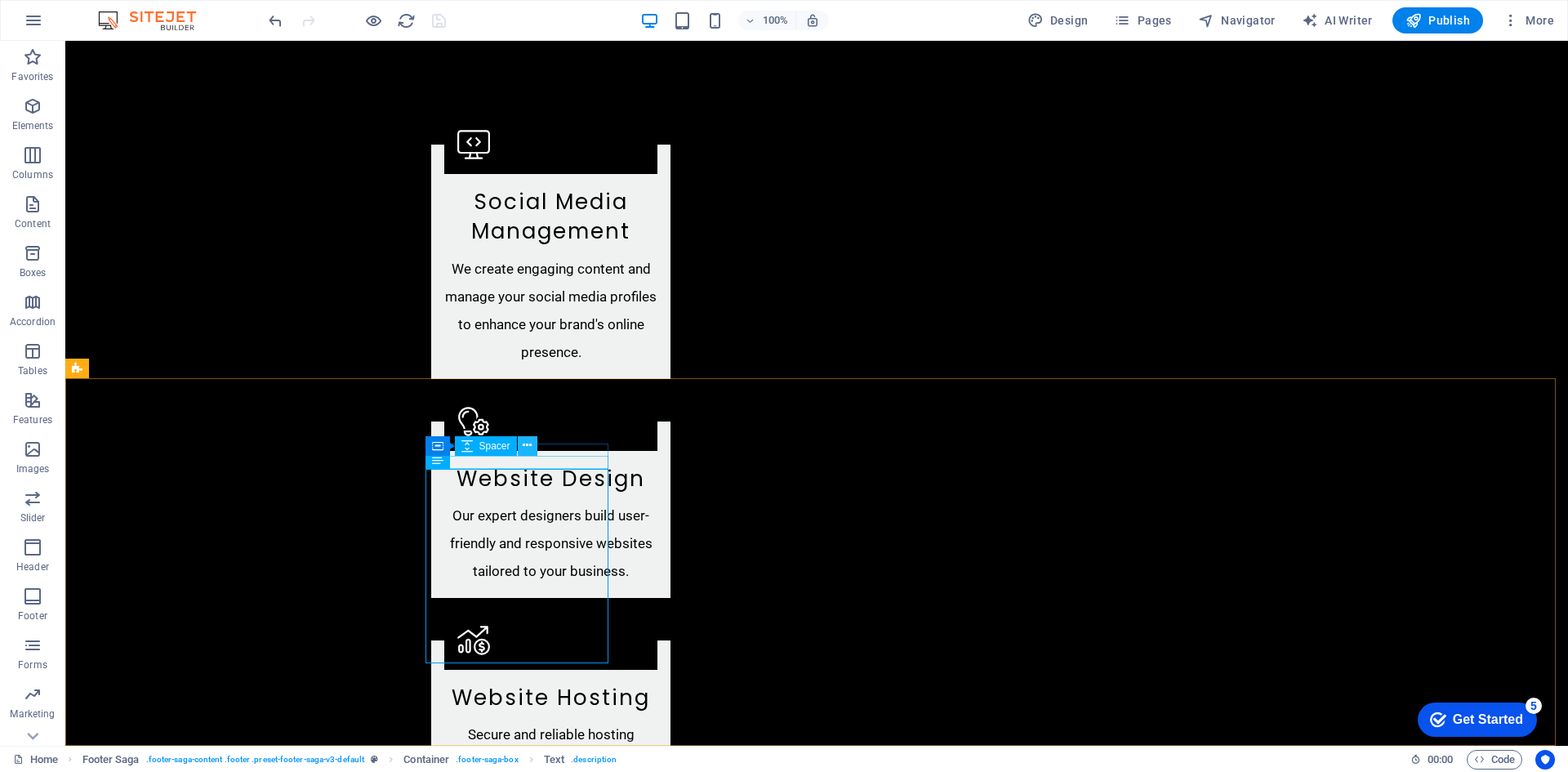
click at [525, 446] on icon at bounding box center [527, 445] width 9 height 17
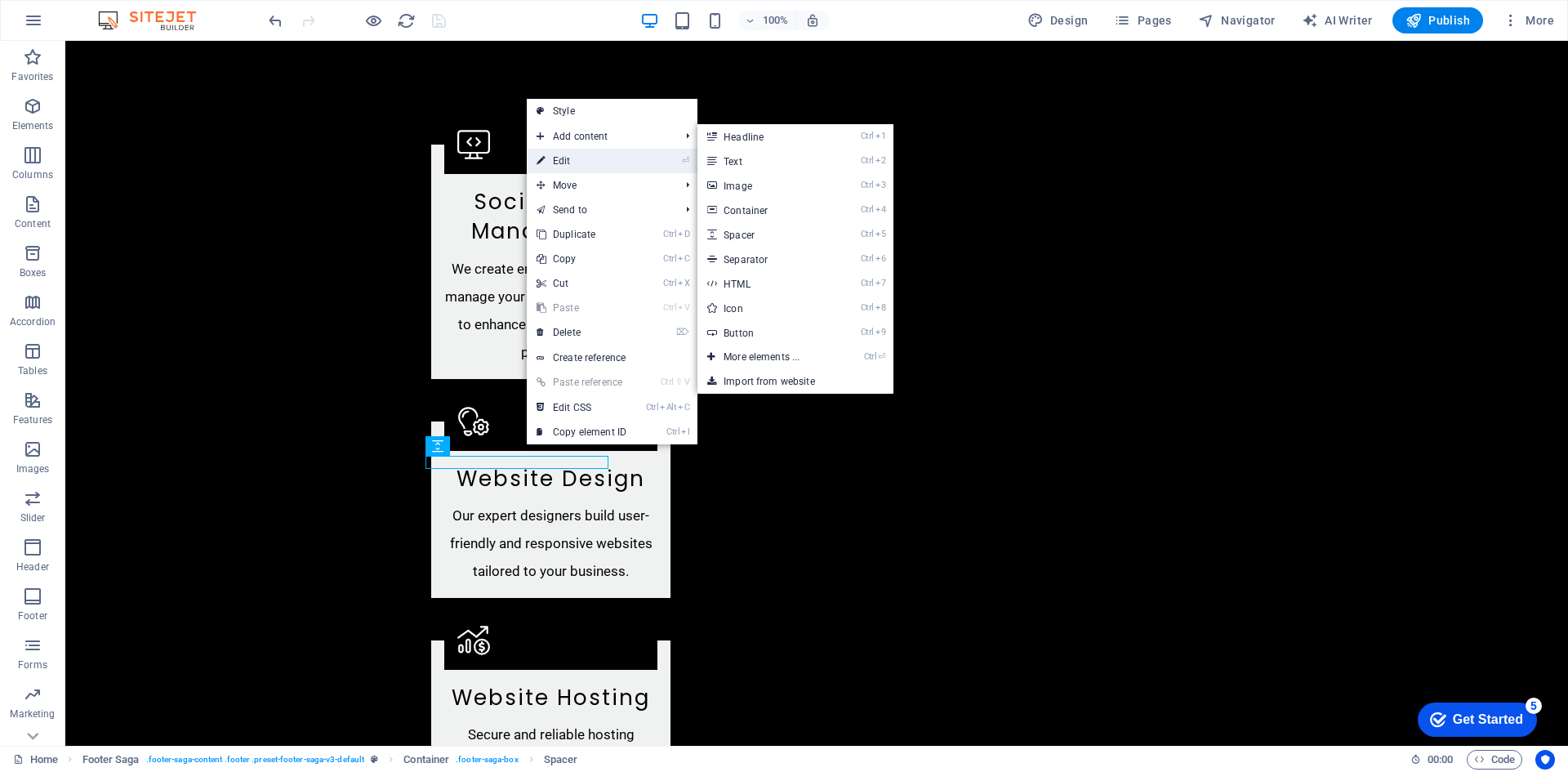
drag, startPoint x: 590, startPoint y: 160, endPoint x: 224, endPoint y: 130, distance: 367.2
click at [590, 160] on link "⏎ Edit" at bounding box center [582, 161] width 109 height 24
select select "px"
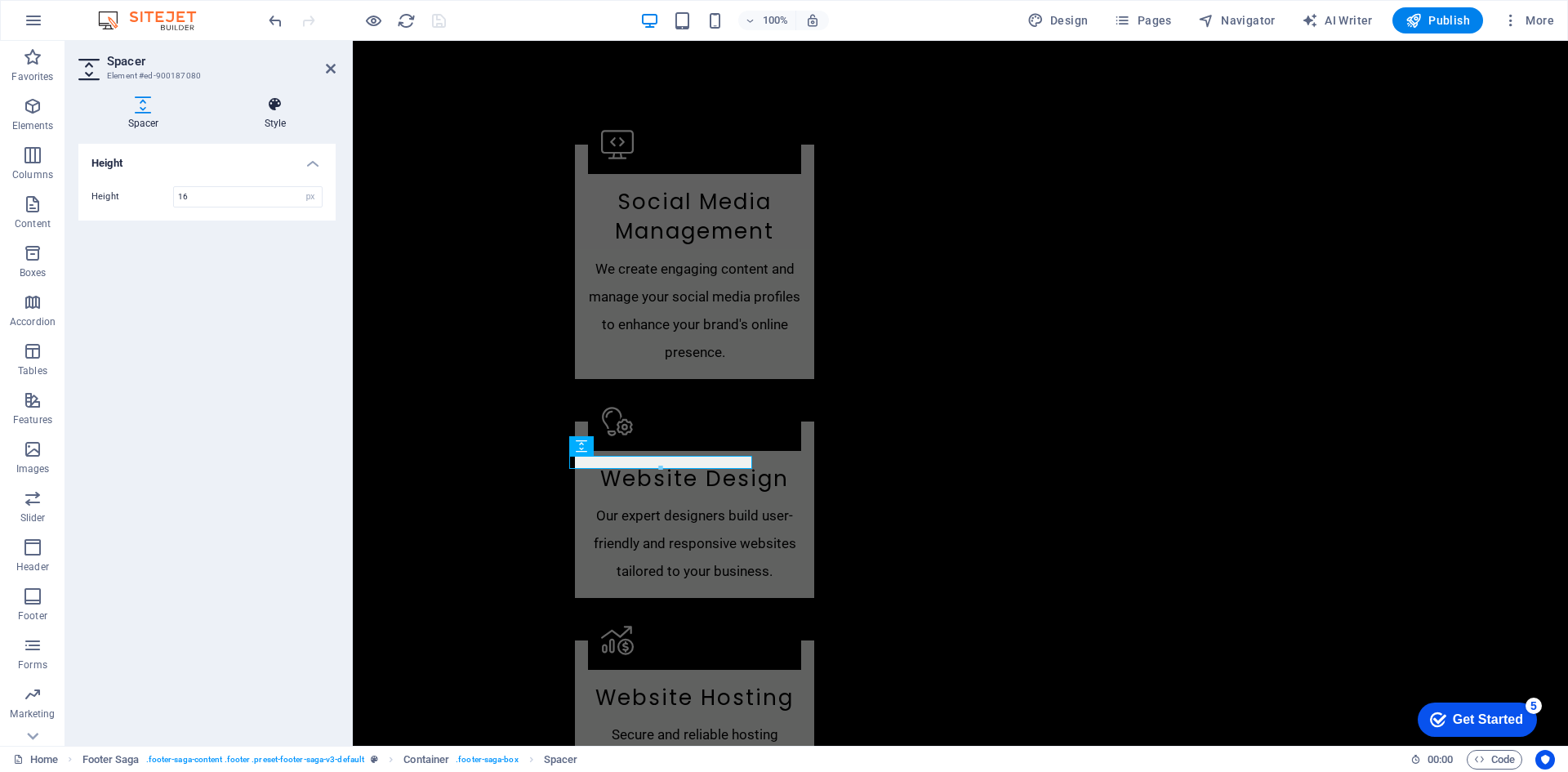
click at [282, 112] on icon at bounding box center [275, 104] width 121 height 16
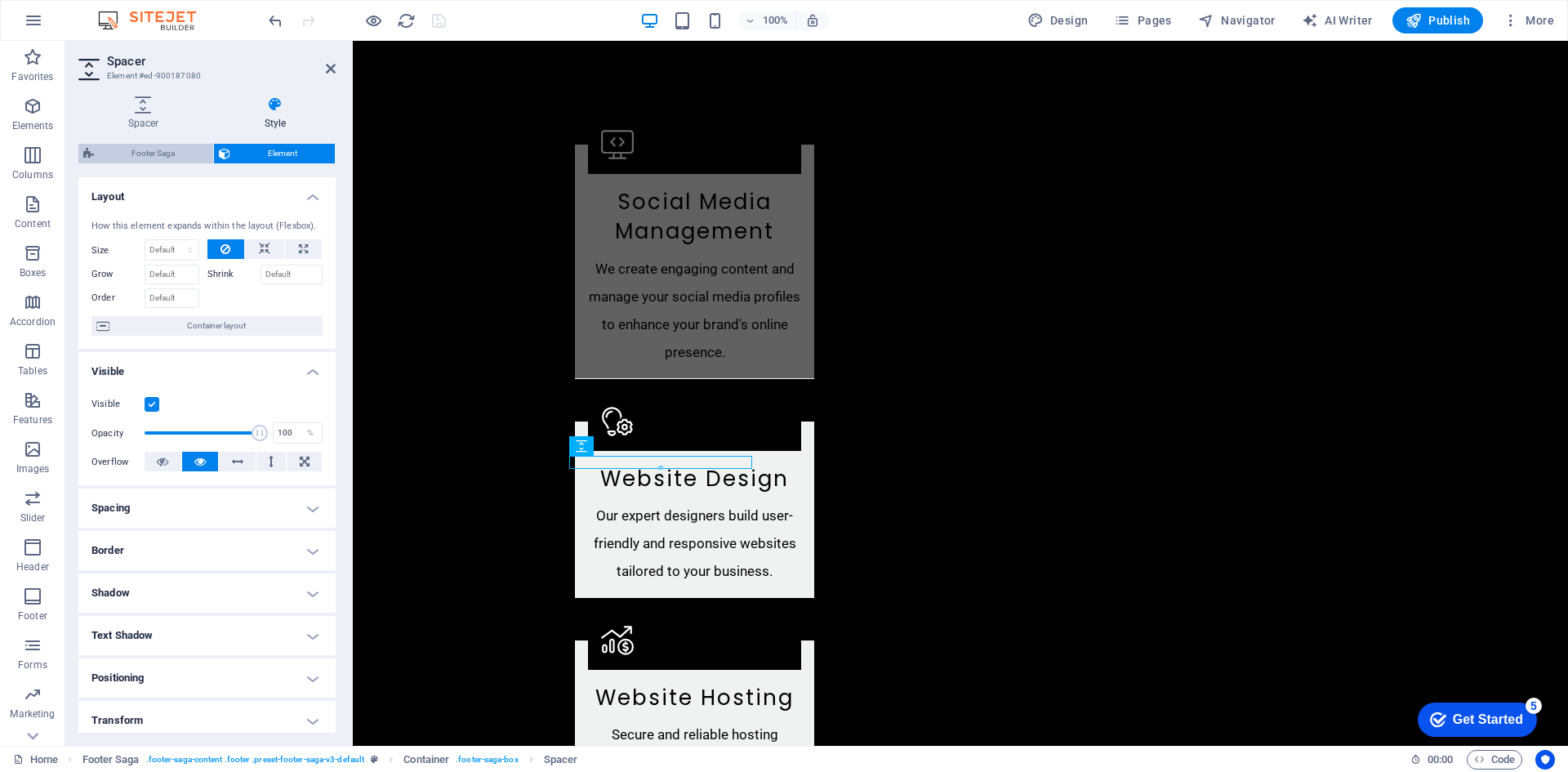
click at [160, 160] on span "Footer Saga" at bounding box center [153, 153] width 109 height 19
select select "rem"
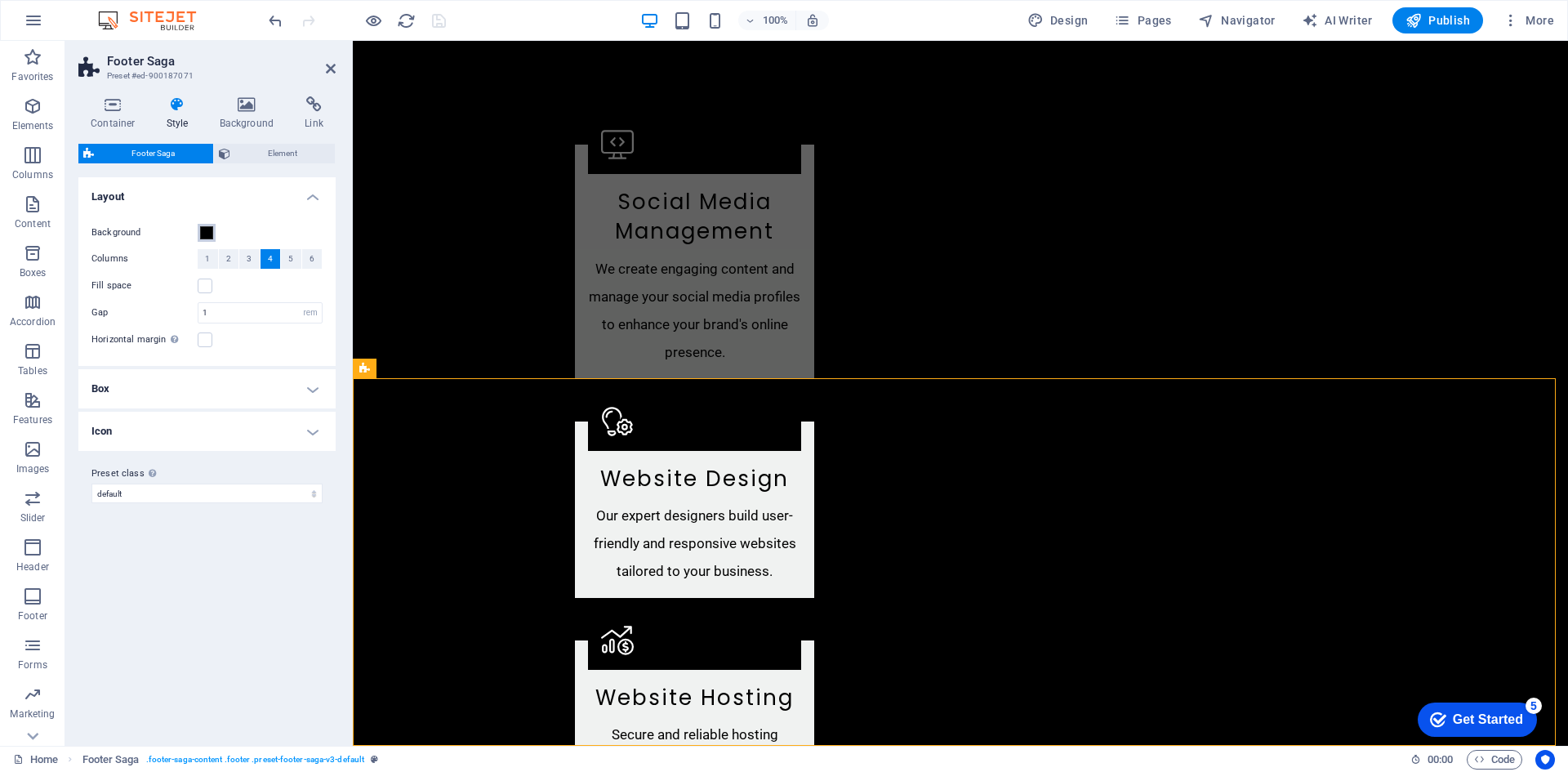
click at [205, 234] on span at bounding box center [207, 233] width 13 height 13
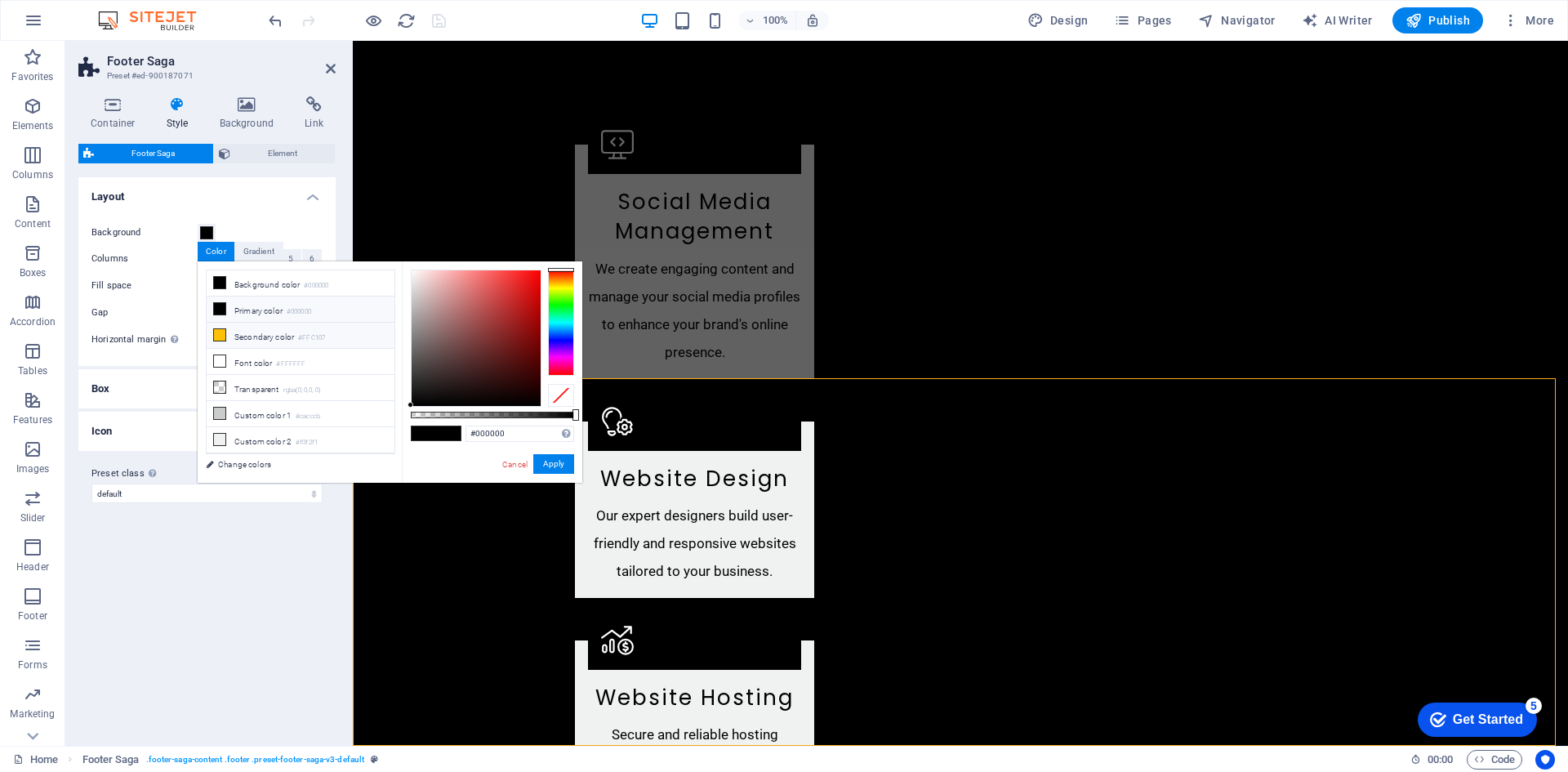
click at [220, 333] on icon at bounding box center [220, 335] width 12 height 12
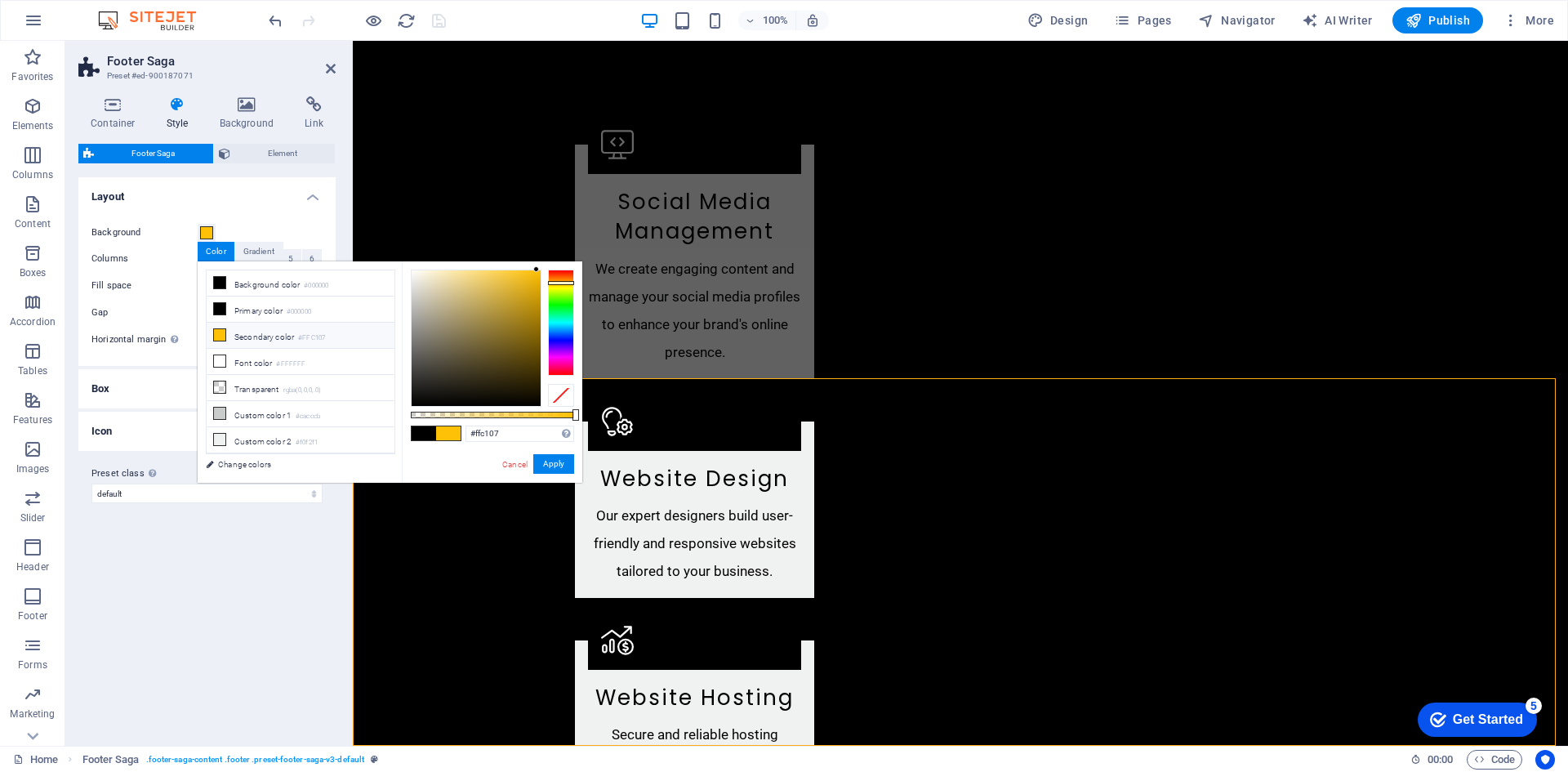
click at [423, 432] on span at bounding box center [423, 433] width 24 height 13
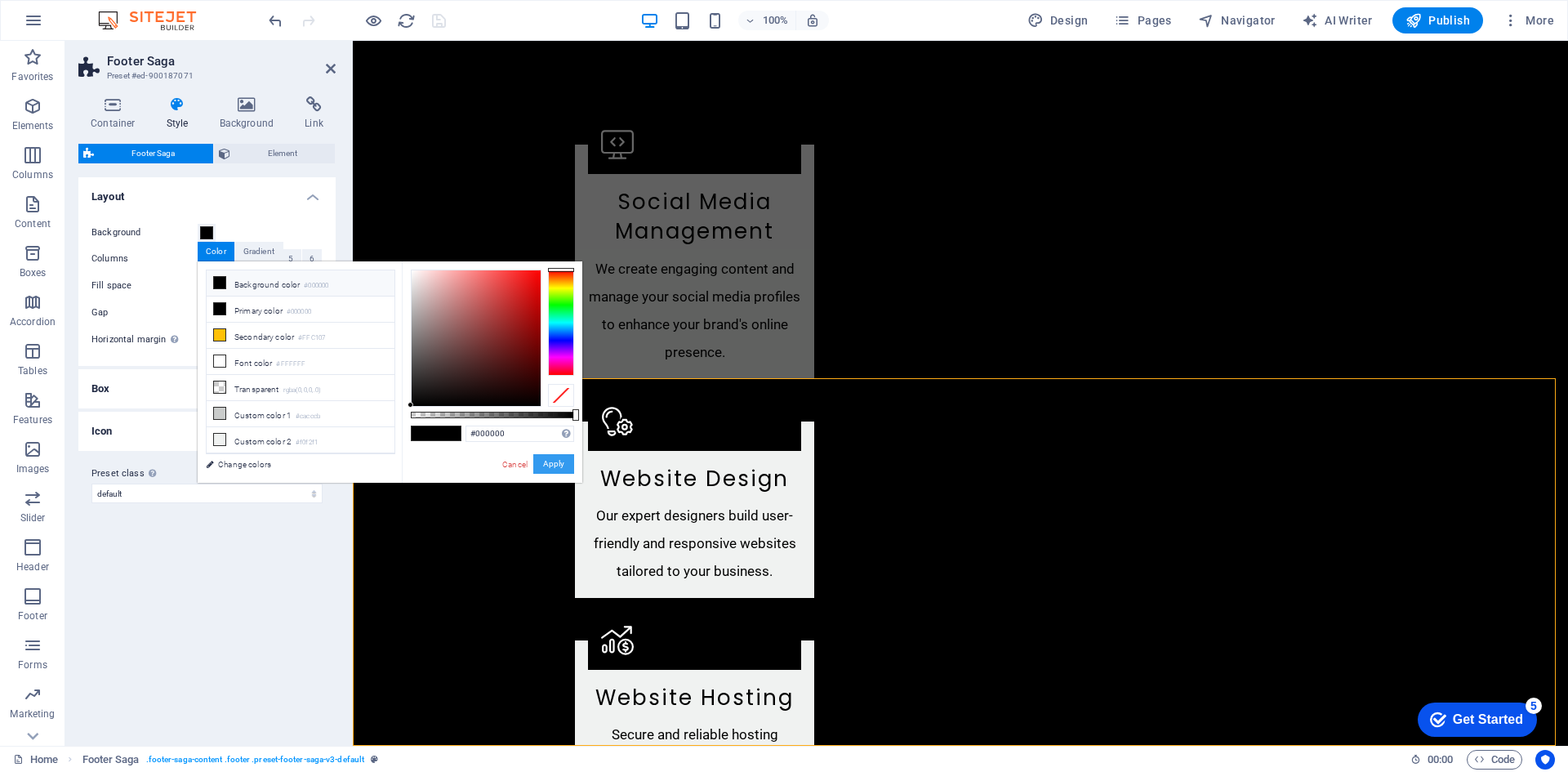
click at [556, 463] on button "Apply" at bounding box center [553, 463] width 41 height 19
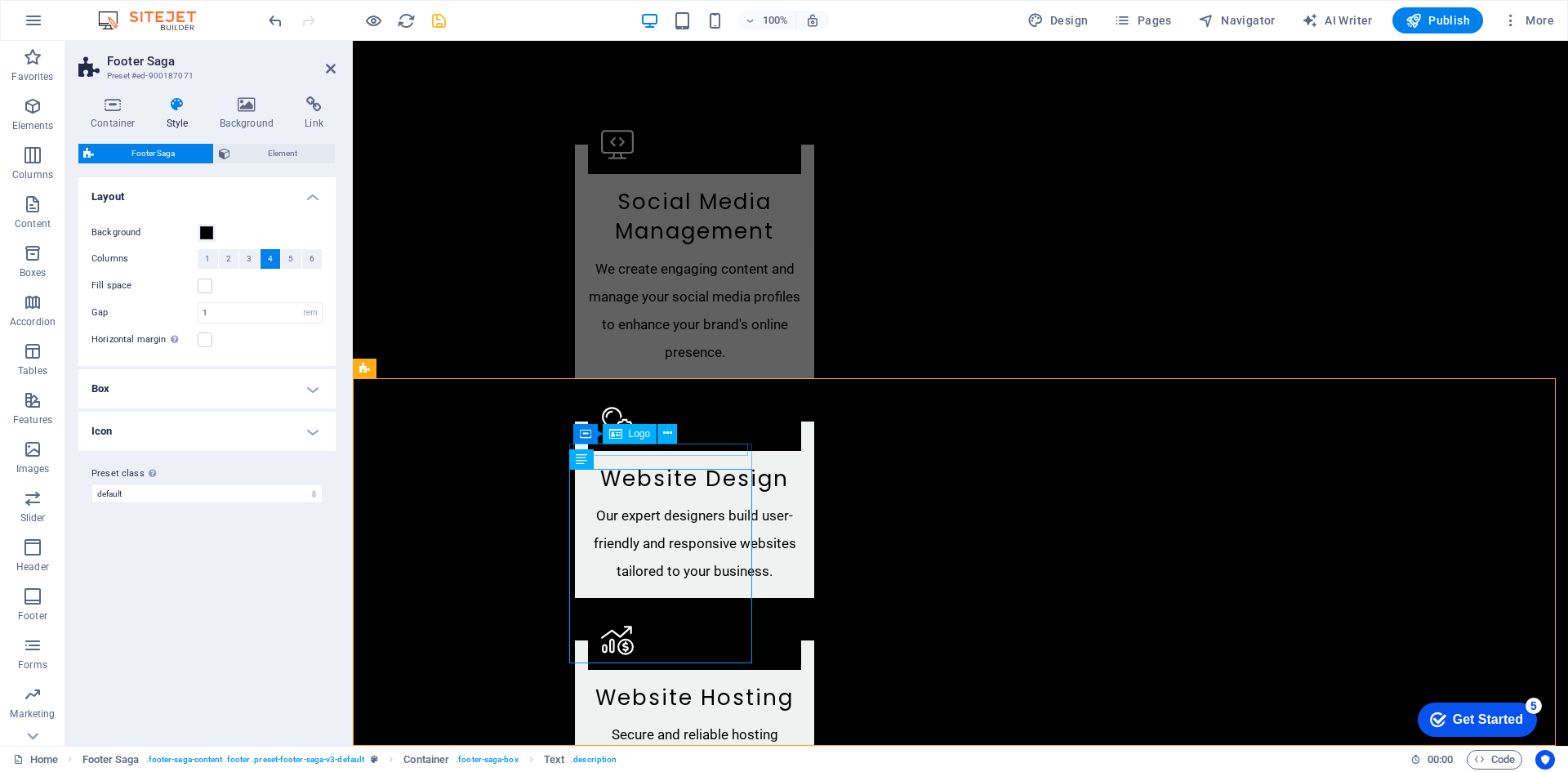
click at [687, 450] on div "Container Spacer" at bounding box center [630, 446] width 123 height 20
click at [203, 232] on span at bounding box center [207, 233] width 13 height 13
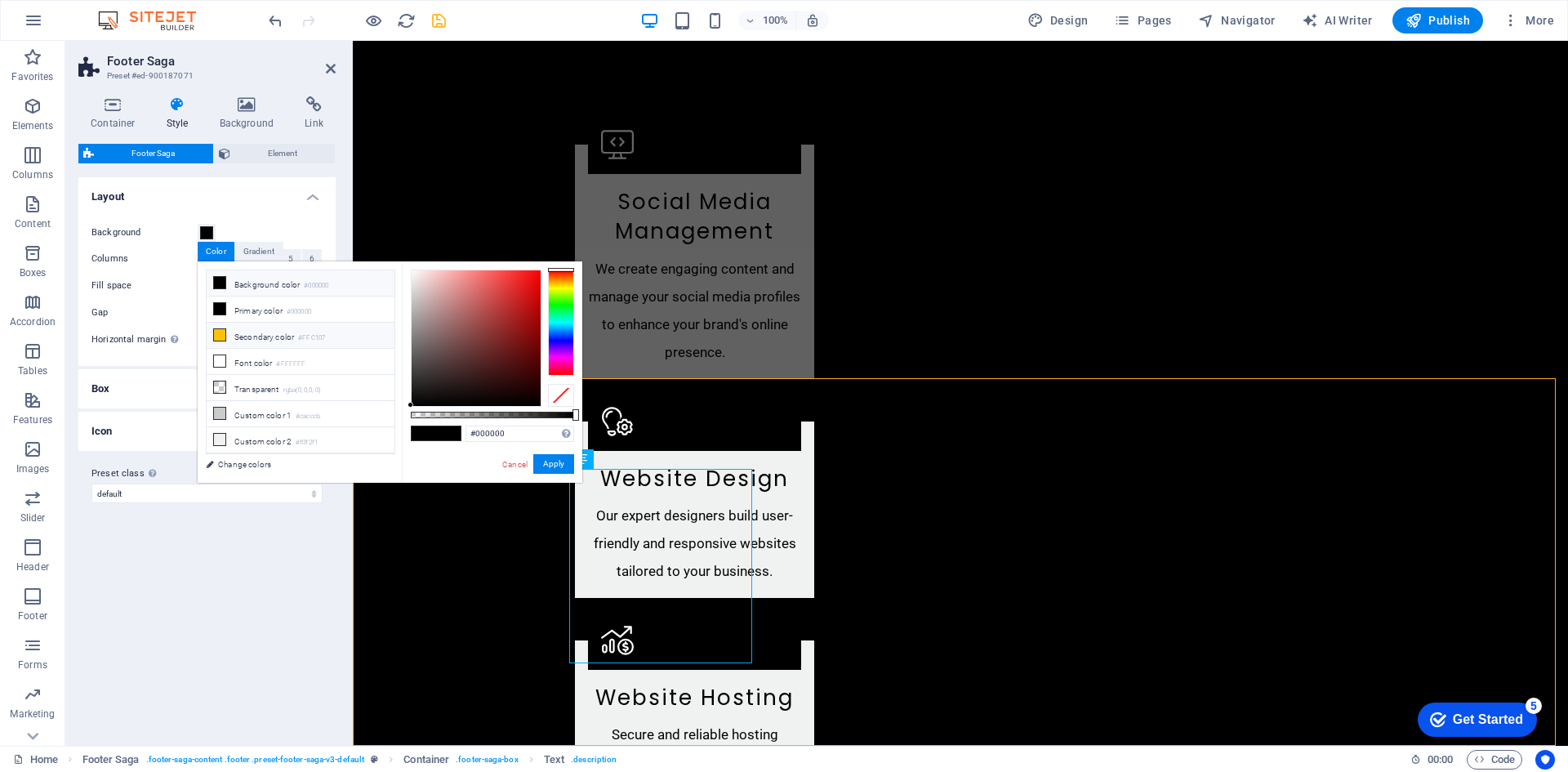
click at [218, 331] on icon at bounding box center [220, 335] width 12 height 12
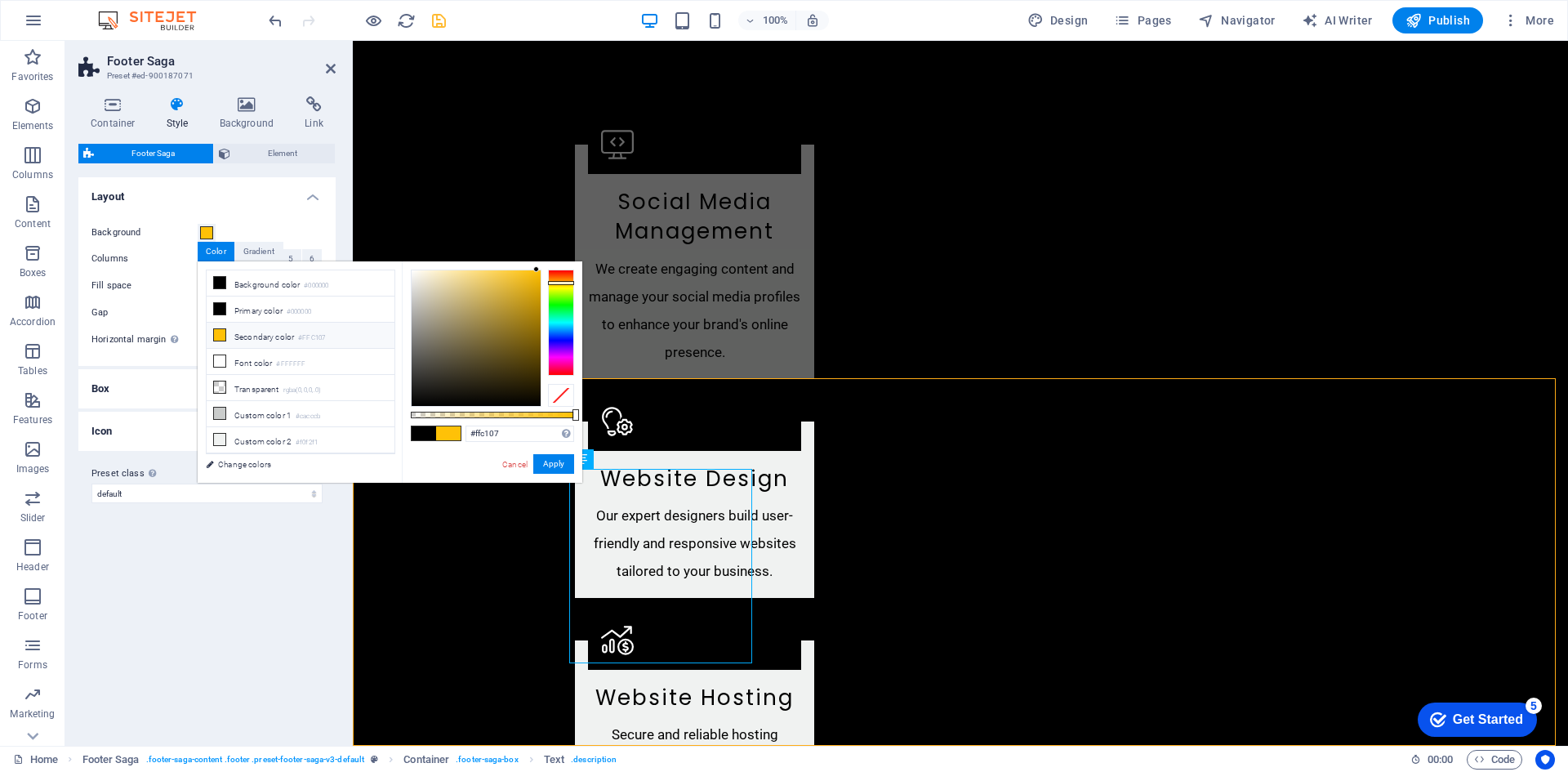
click at [430, 434] on span at bounding box center [423, 433] width 24 height 13
type input "#000000"
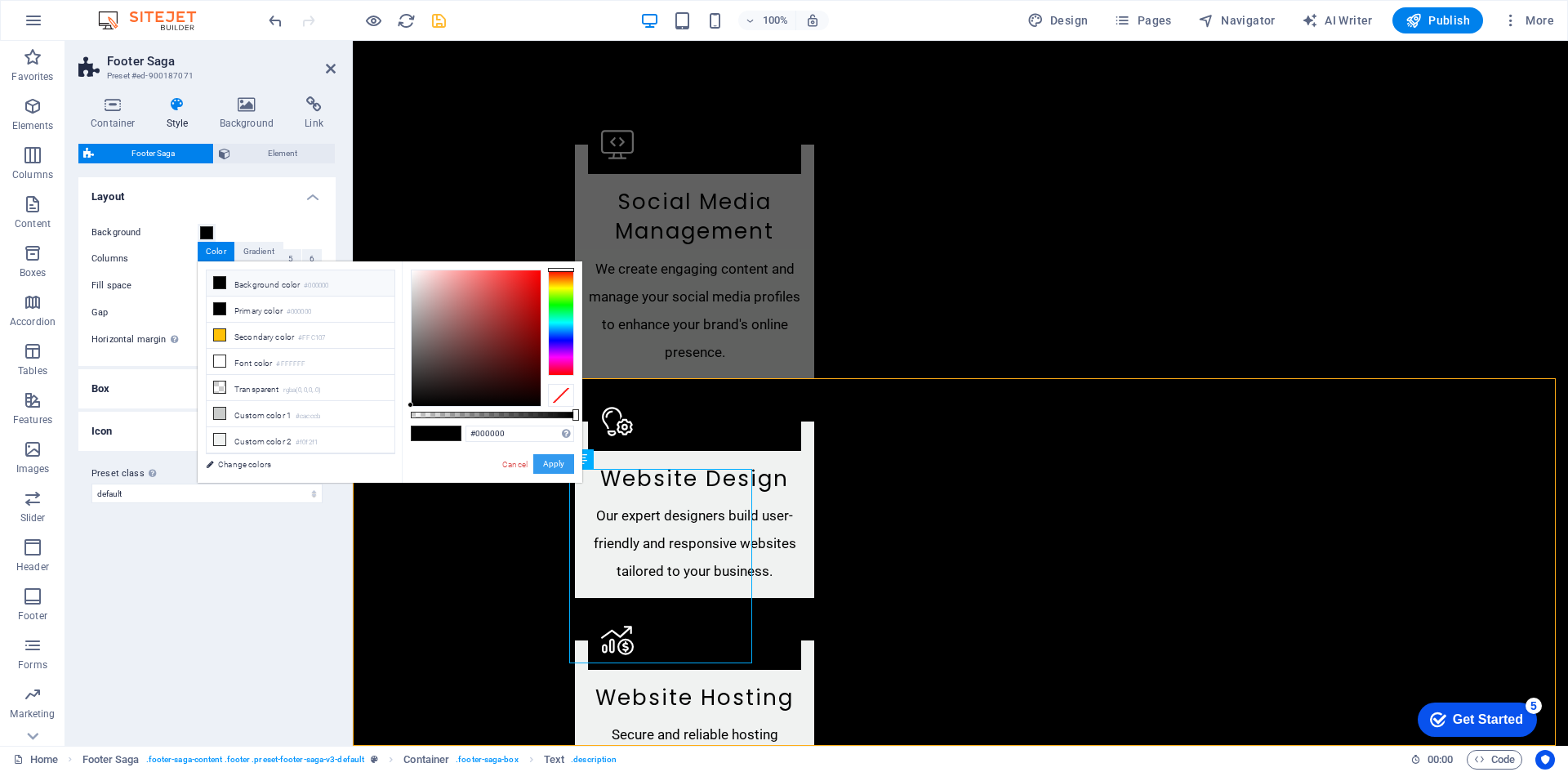
click at [556, 463] on button "Apply" at bounding box center [553, 463] width 41 height 19
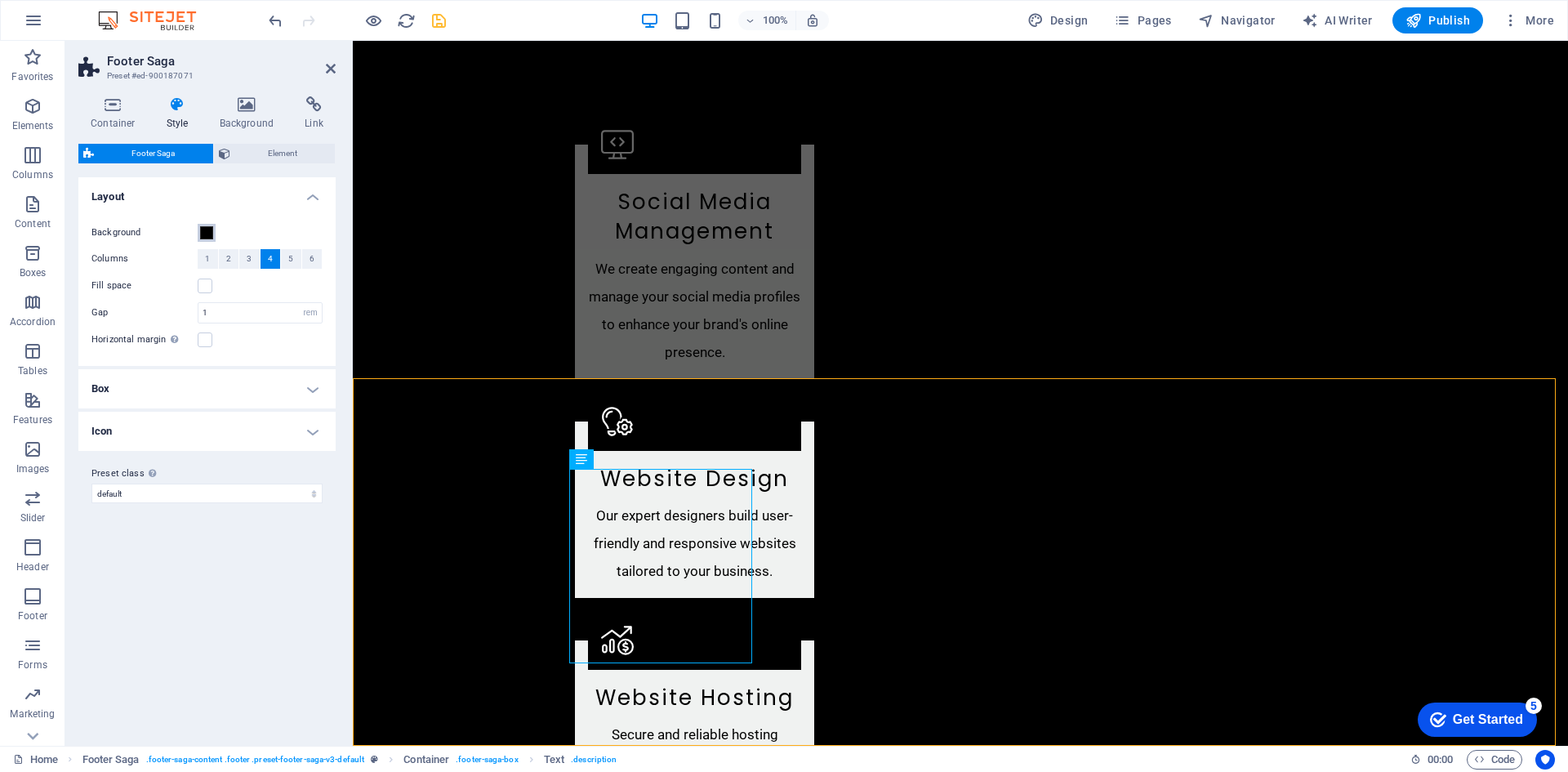
click at [209, 232] on span at bounding box center [207, 233] width 13 height 13
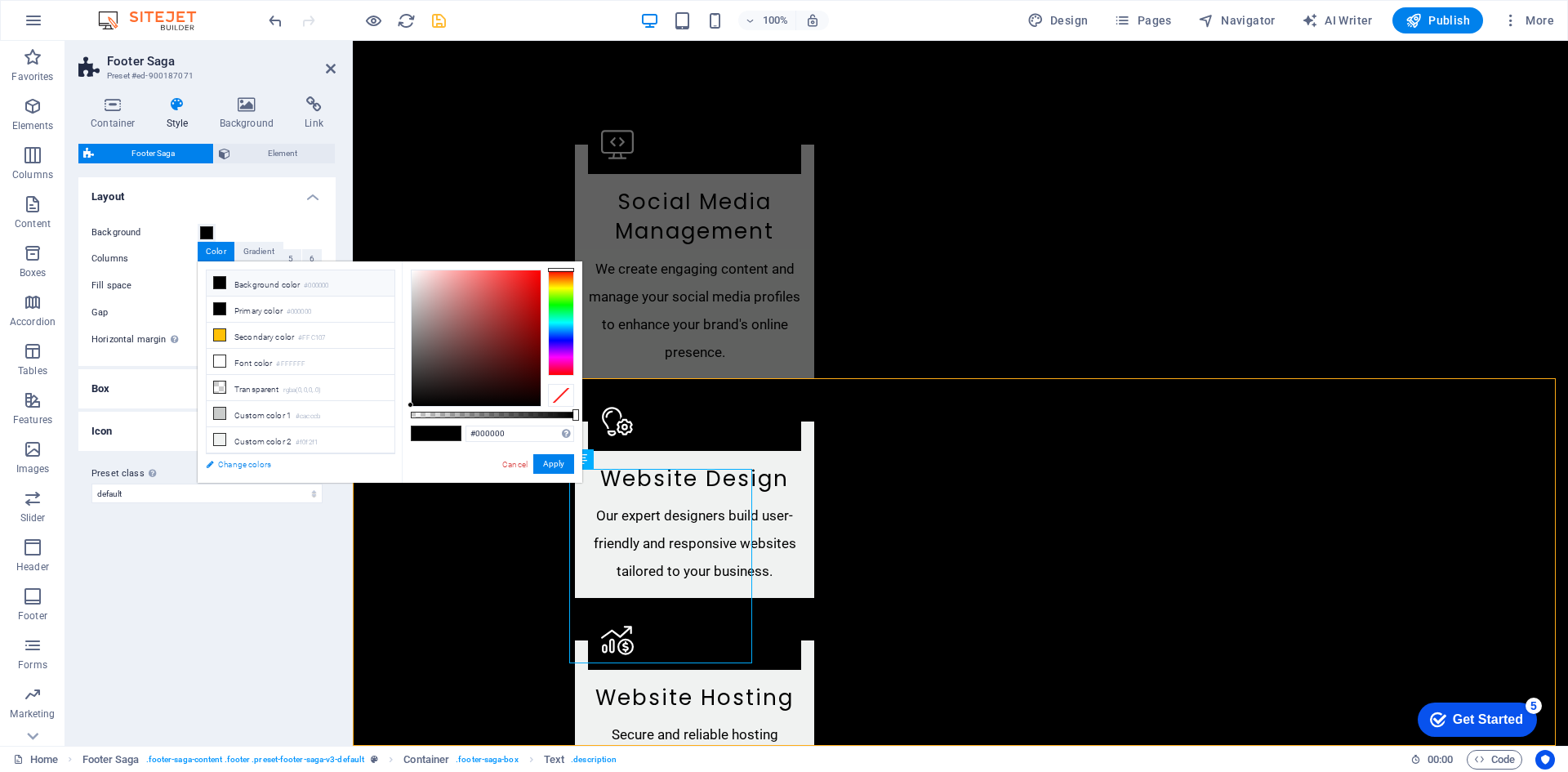
click at [250, 460] on link "Change colors" at bounding box center [292, 464] width 189 height 20
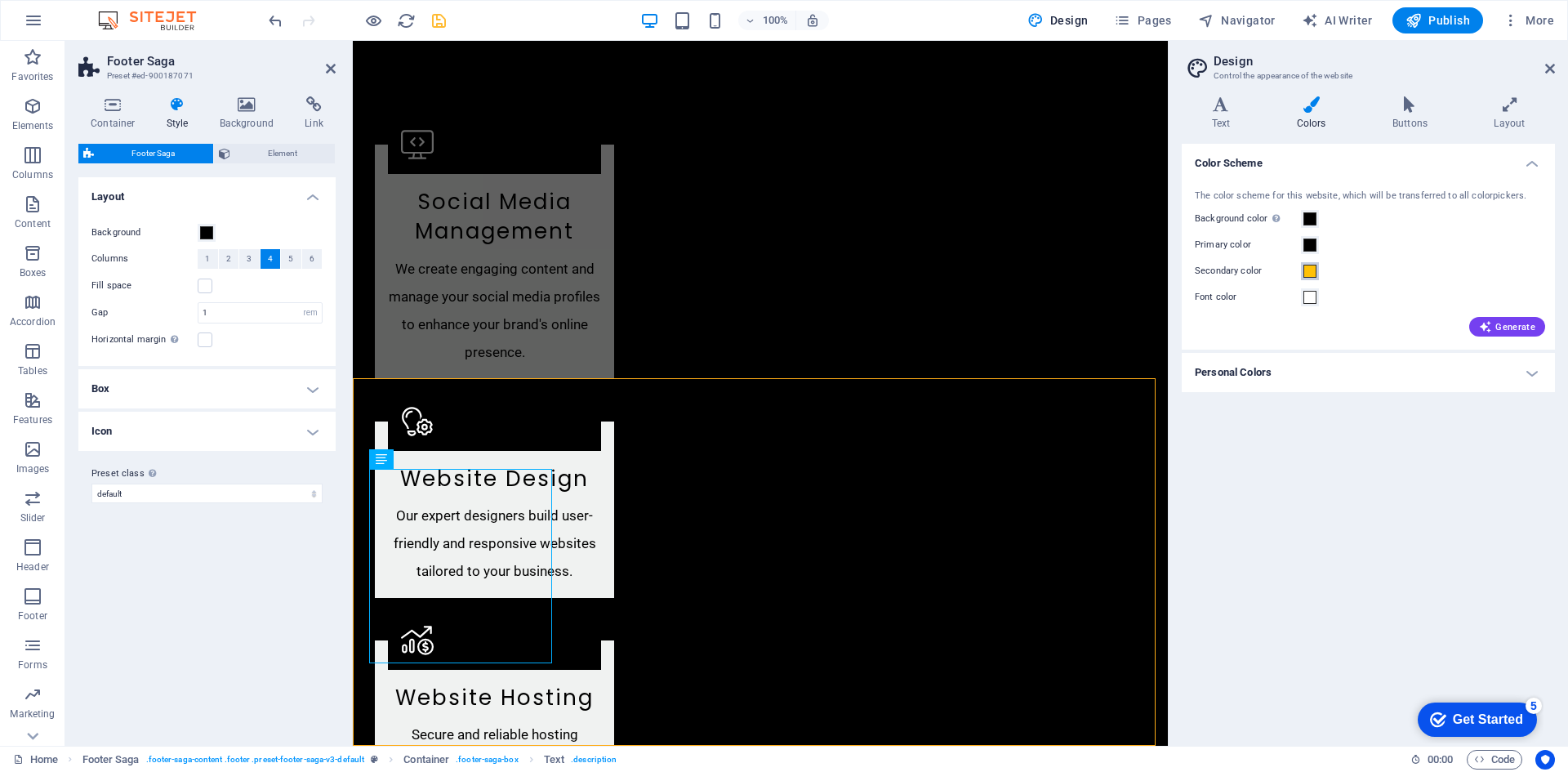
click at [1311, 270] on span at bounding box center [1310, 271] width 13 height 13
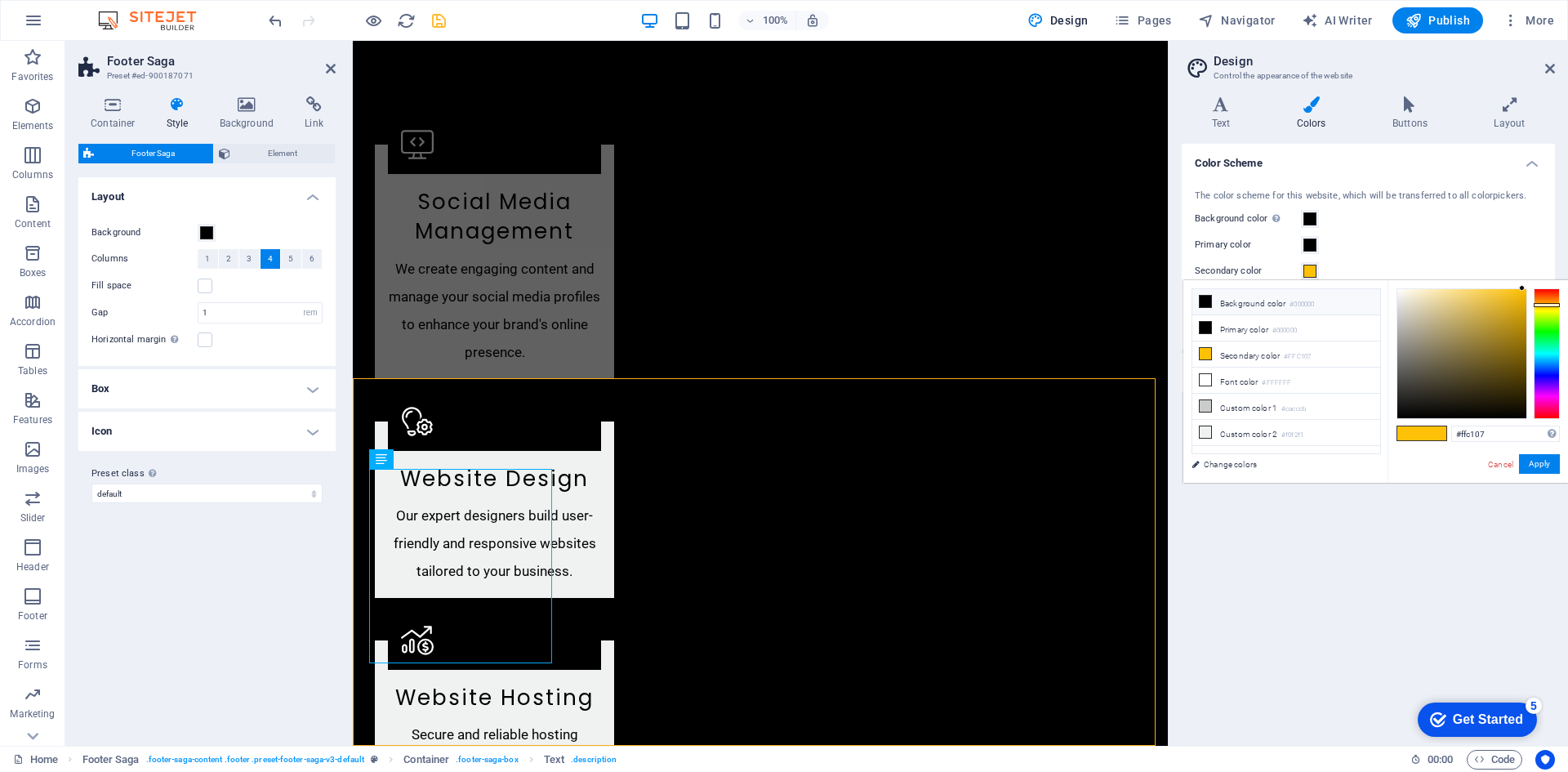
click at [1245, 302] on li "Background color #000000" at bounding box center [1285, 301] width 188 height 26
type input "#000000"
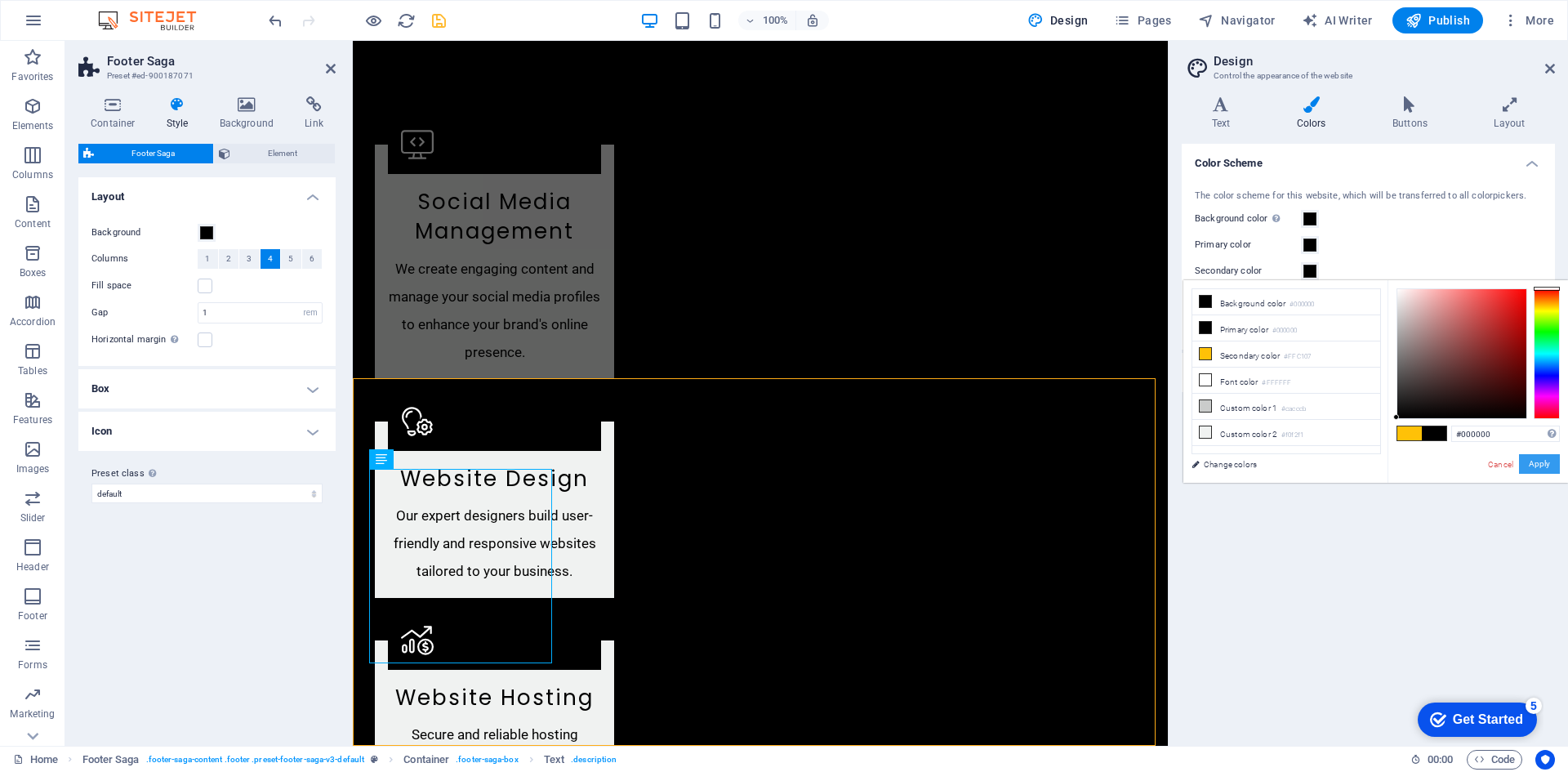
click at [1532, 460] on button "Apply" at bounding box center [1539, 463] width 41 height 19
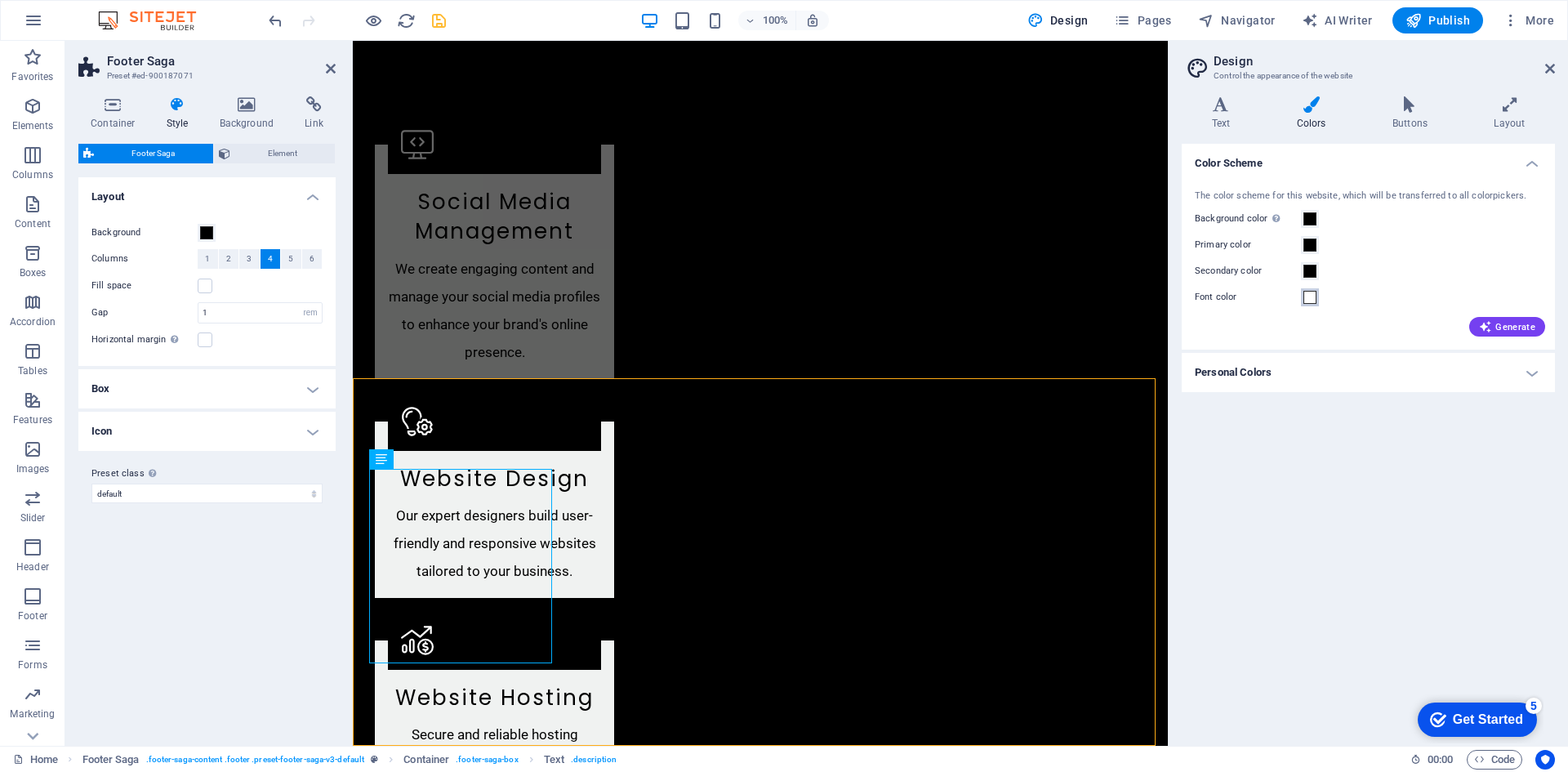
click at [1309, 295] on span at bounding box center [1310, 297] width 13 height 13
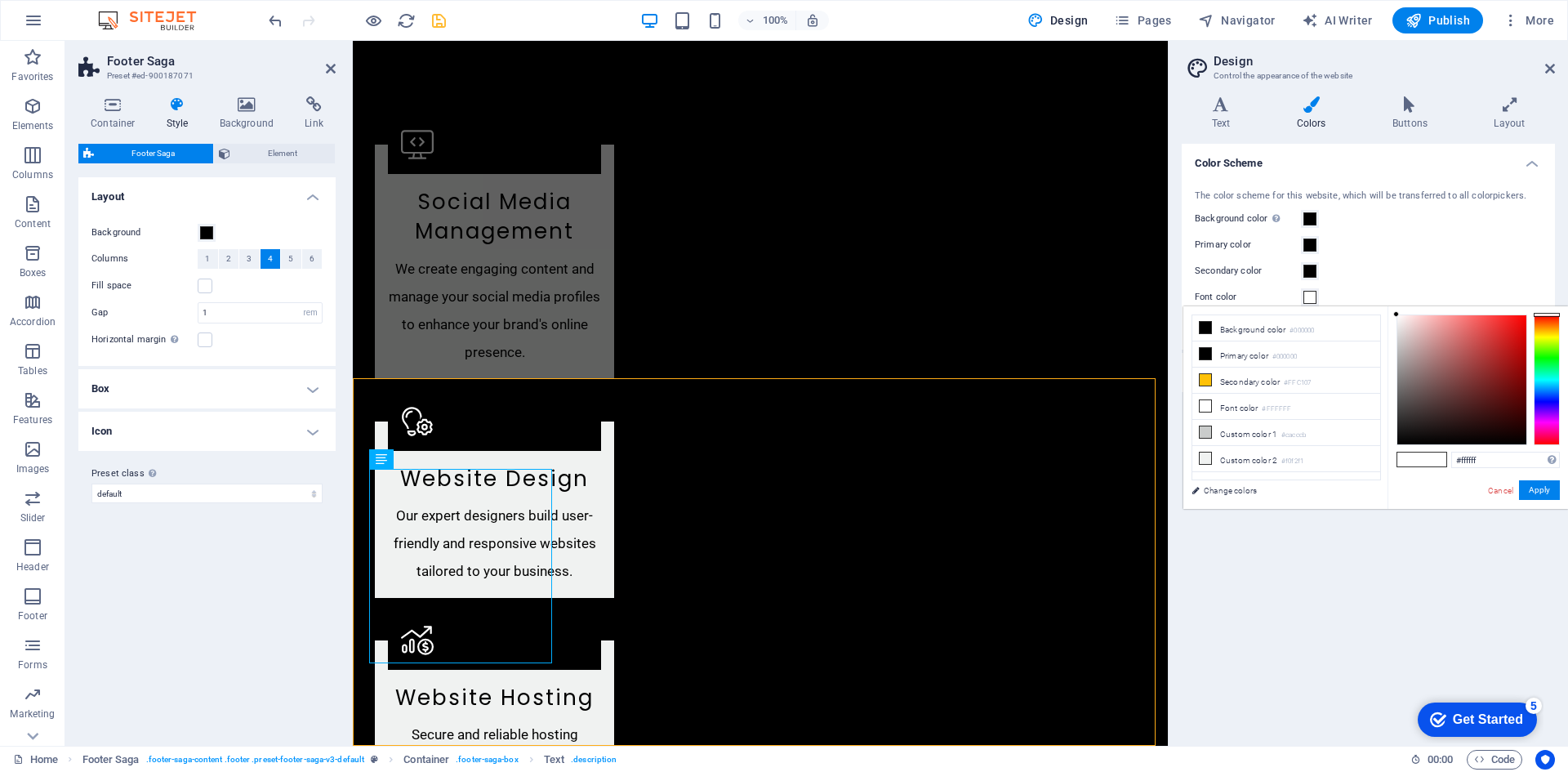
click at [1408, 253] on div "Primary color" at bounding box center [1368, 244] width 347 height 19
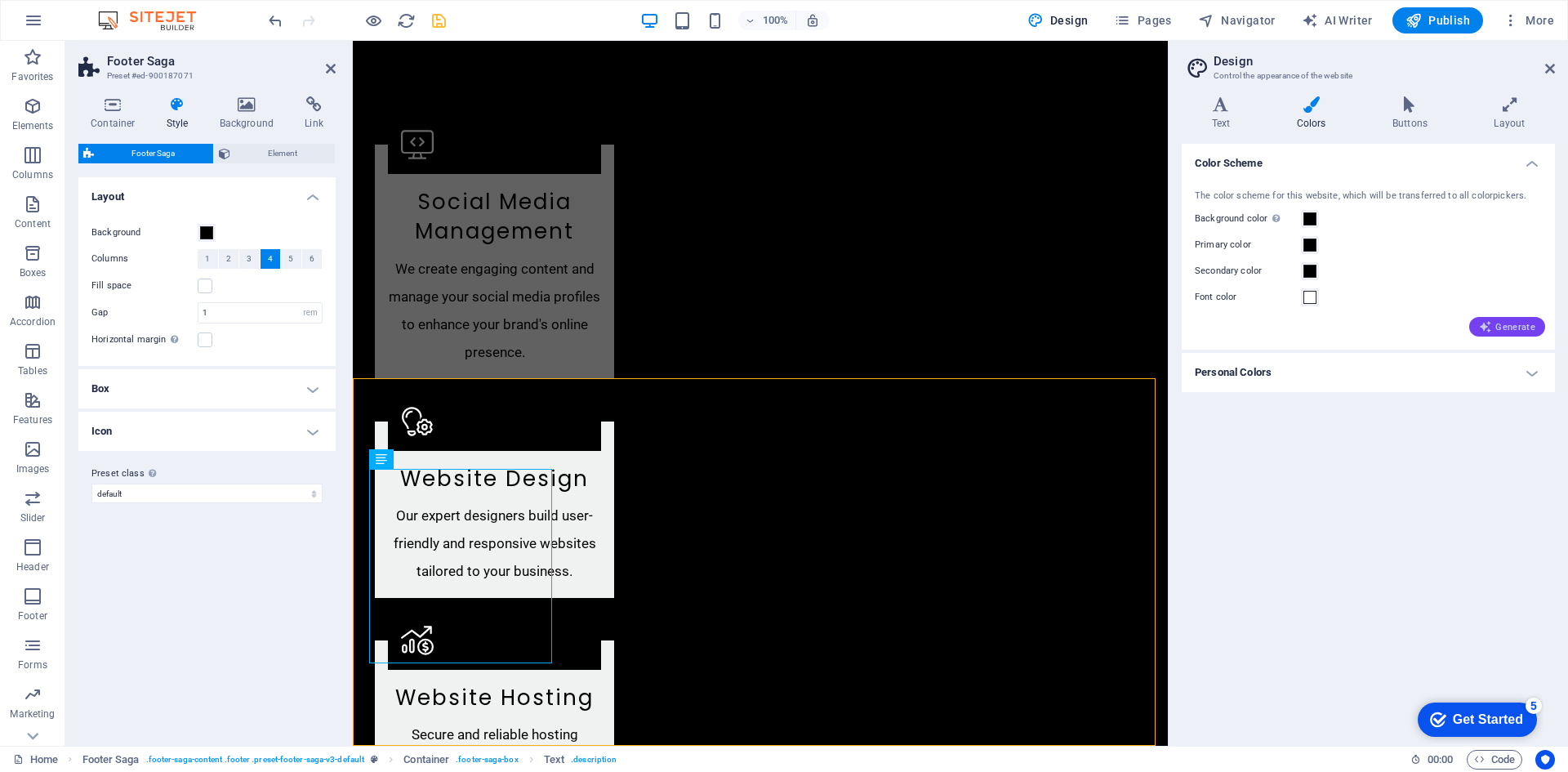
click at [1512, 326] on span "Generate" at bounding box center [1507, 327] width 56 height 13
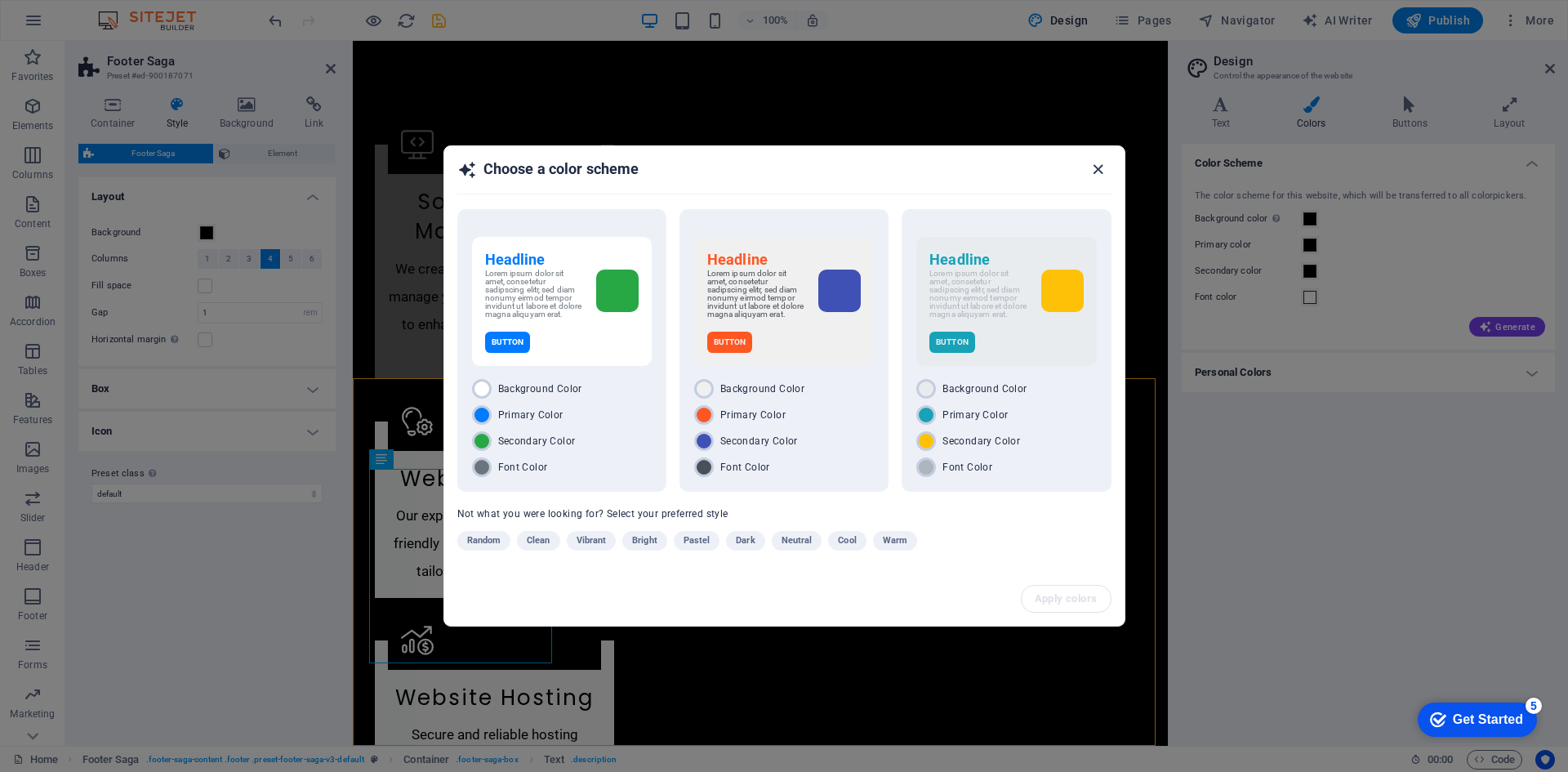
click at [1096, 169] on icon "button" at bounding box center [1098, 169] width 19 height 19
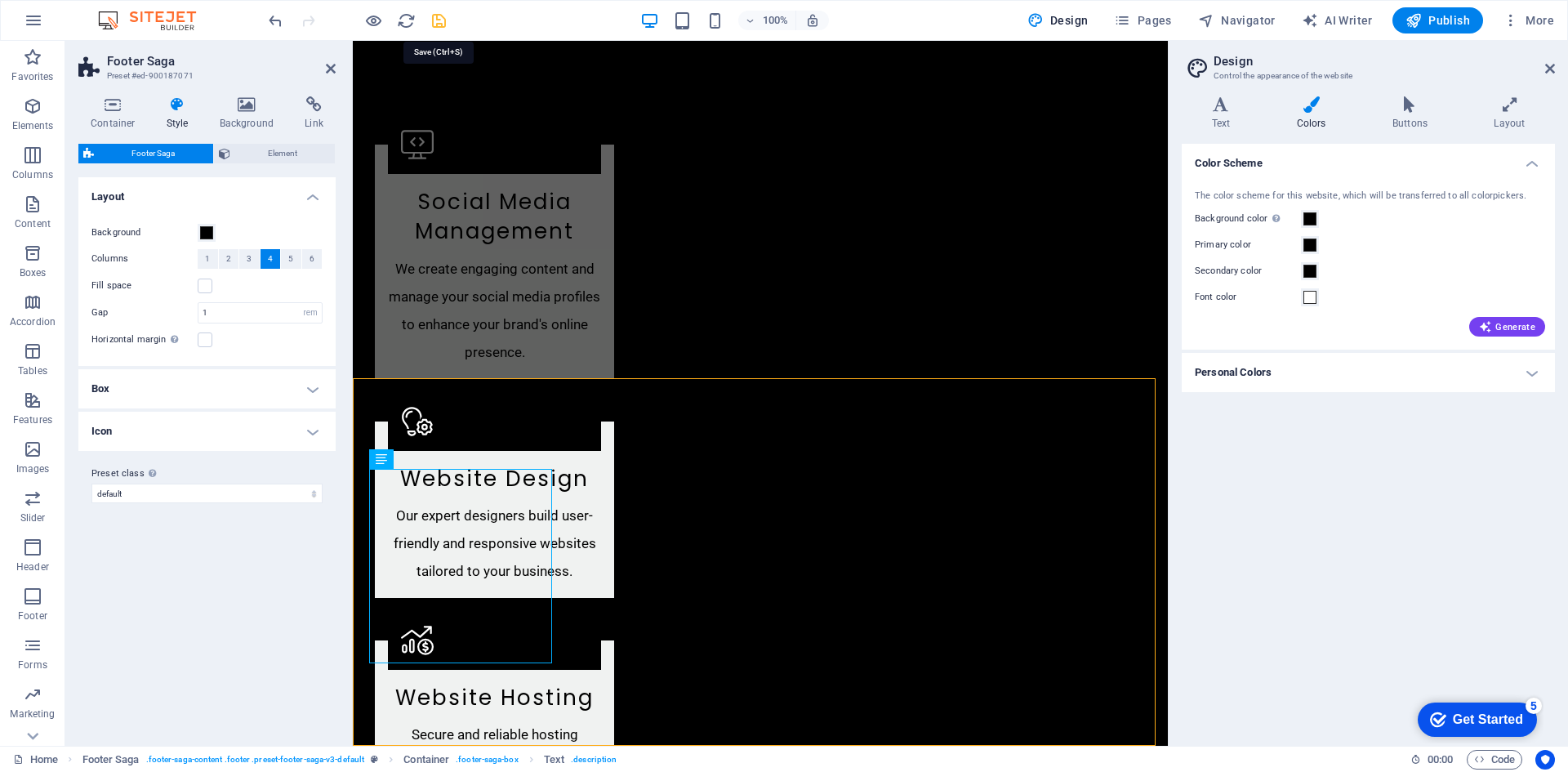
click at [441, 23] on icon "save" at bounding box center [439, 21] width 19 height 19
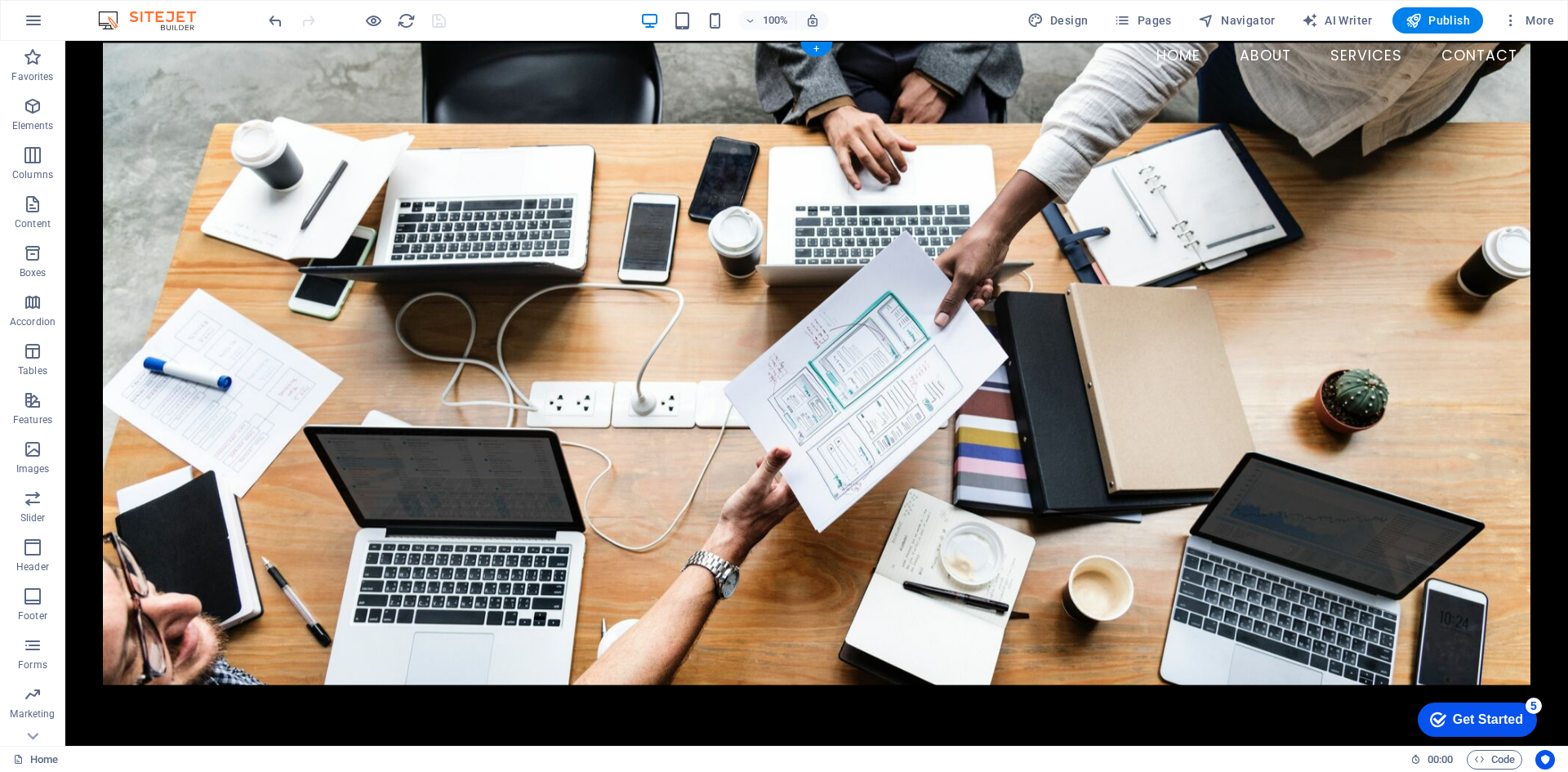
scroll to position [0, 0]
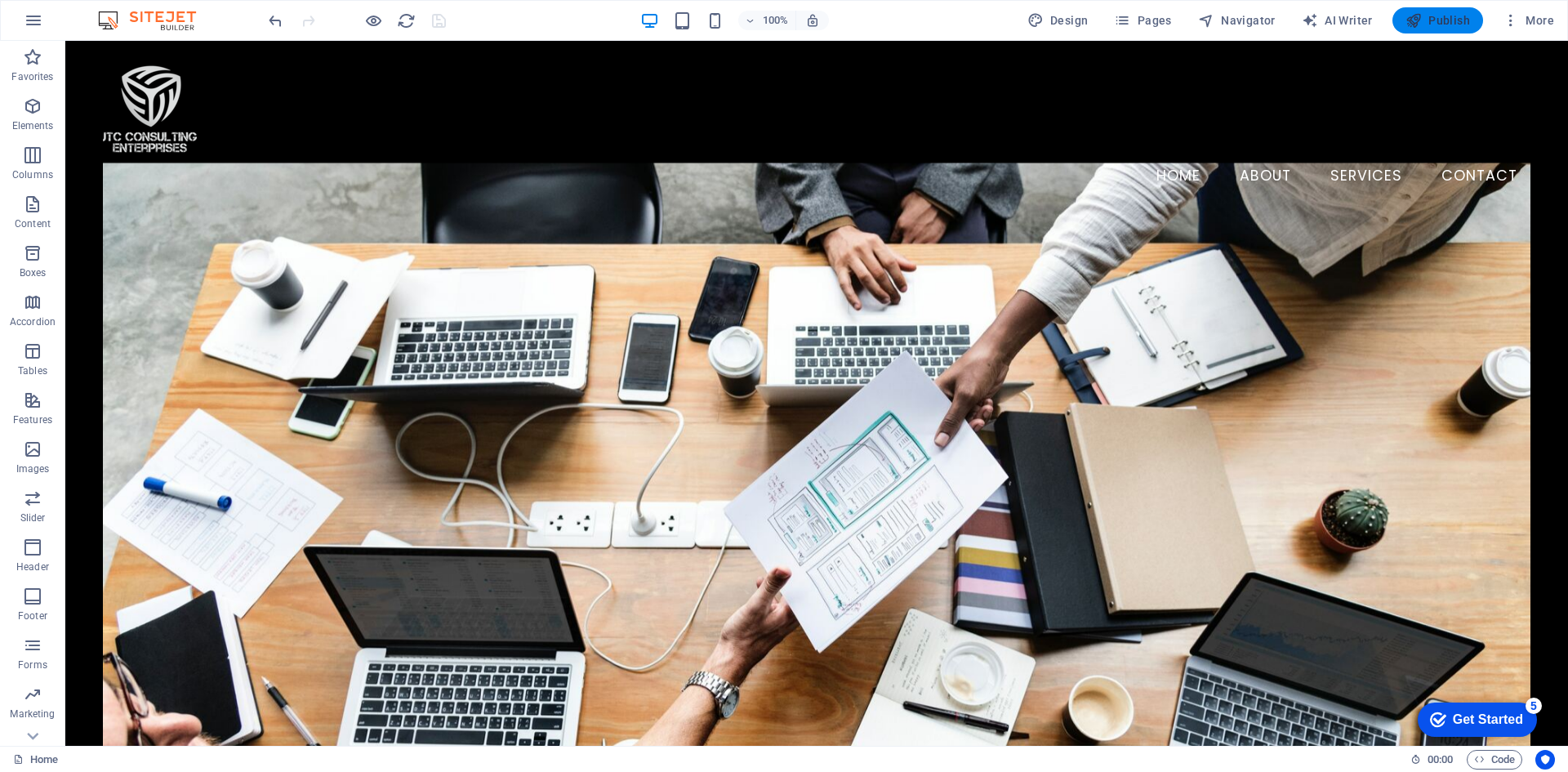
click at [1437, 19] on span "Publish" at bounding box center [1438, 20] width 65 height 16
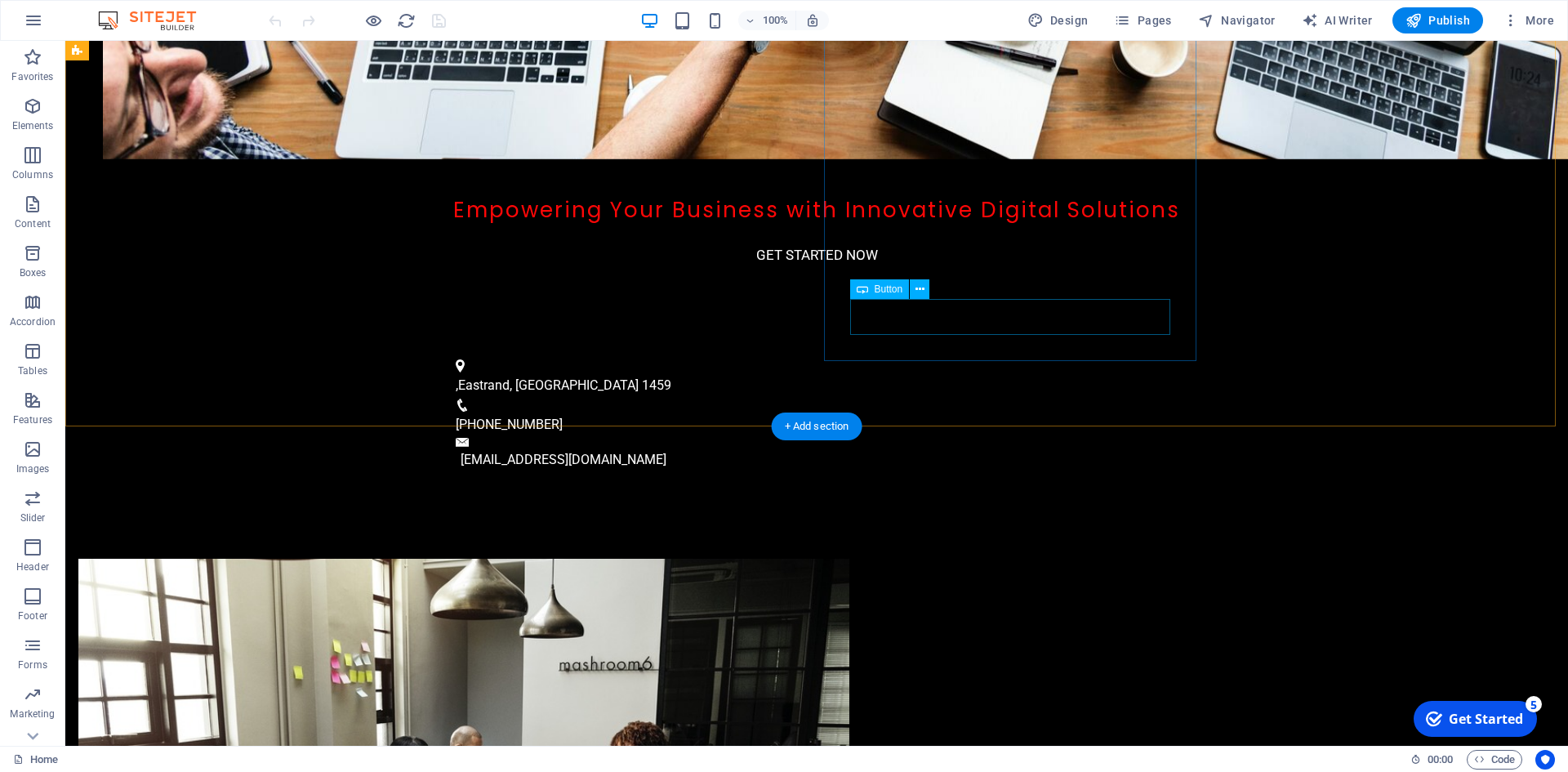
scroll to position [599, 0]
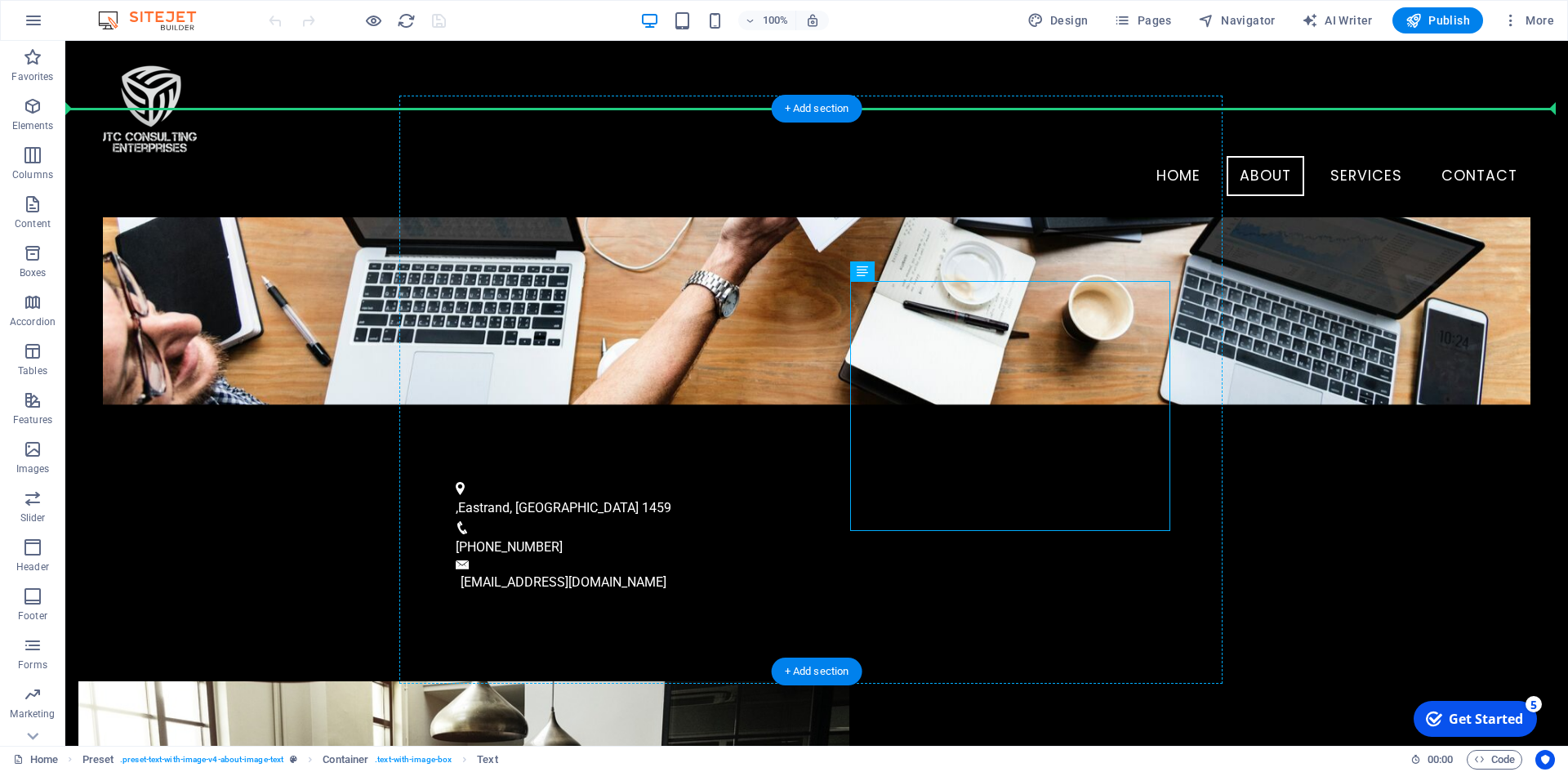
drag, startPoint x: 1163, startPoint y: 289, endPoint x: 1177, endPoint y: 229, distance: 61.6
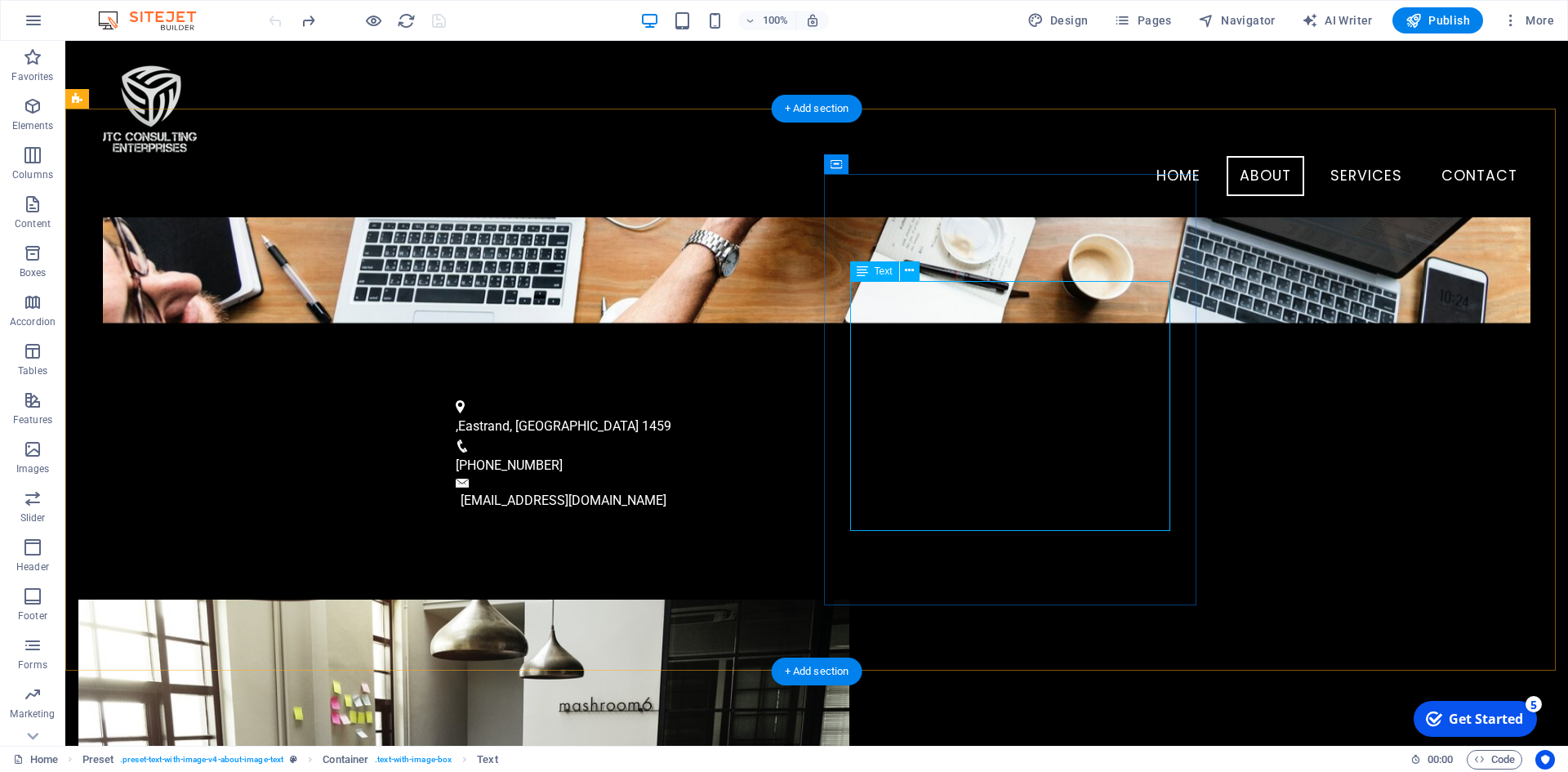
click at [908, 269] on icon at bounding box center [909, 270] width 9 height 17
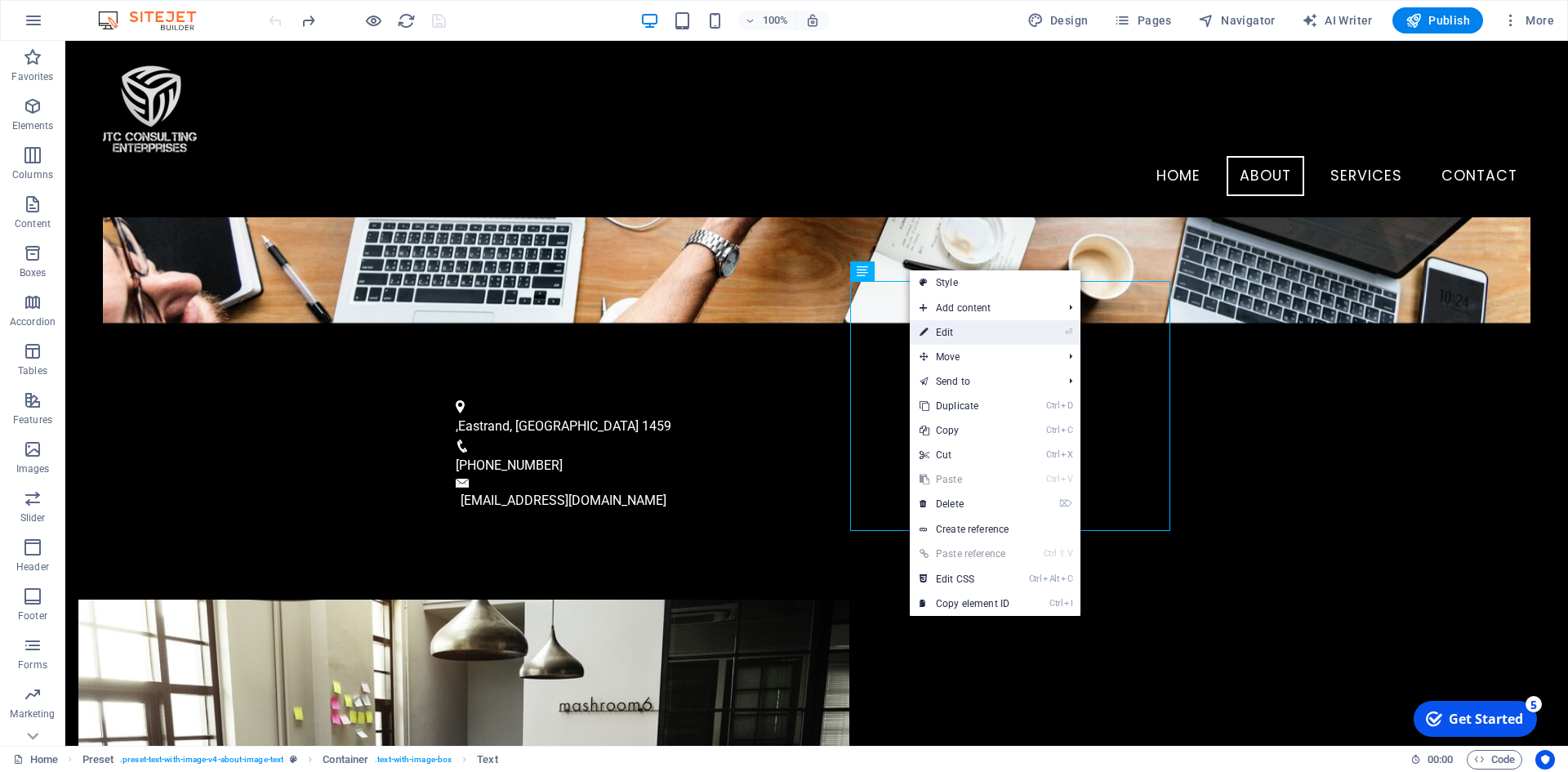
click at [962, 333] on link "⏎ Edit" at bounding box center [965, 332] width 109 height 24
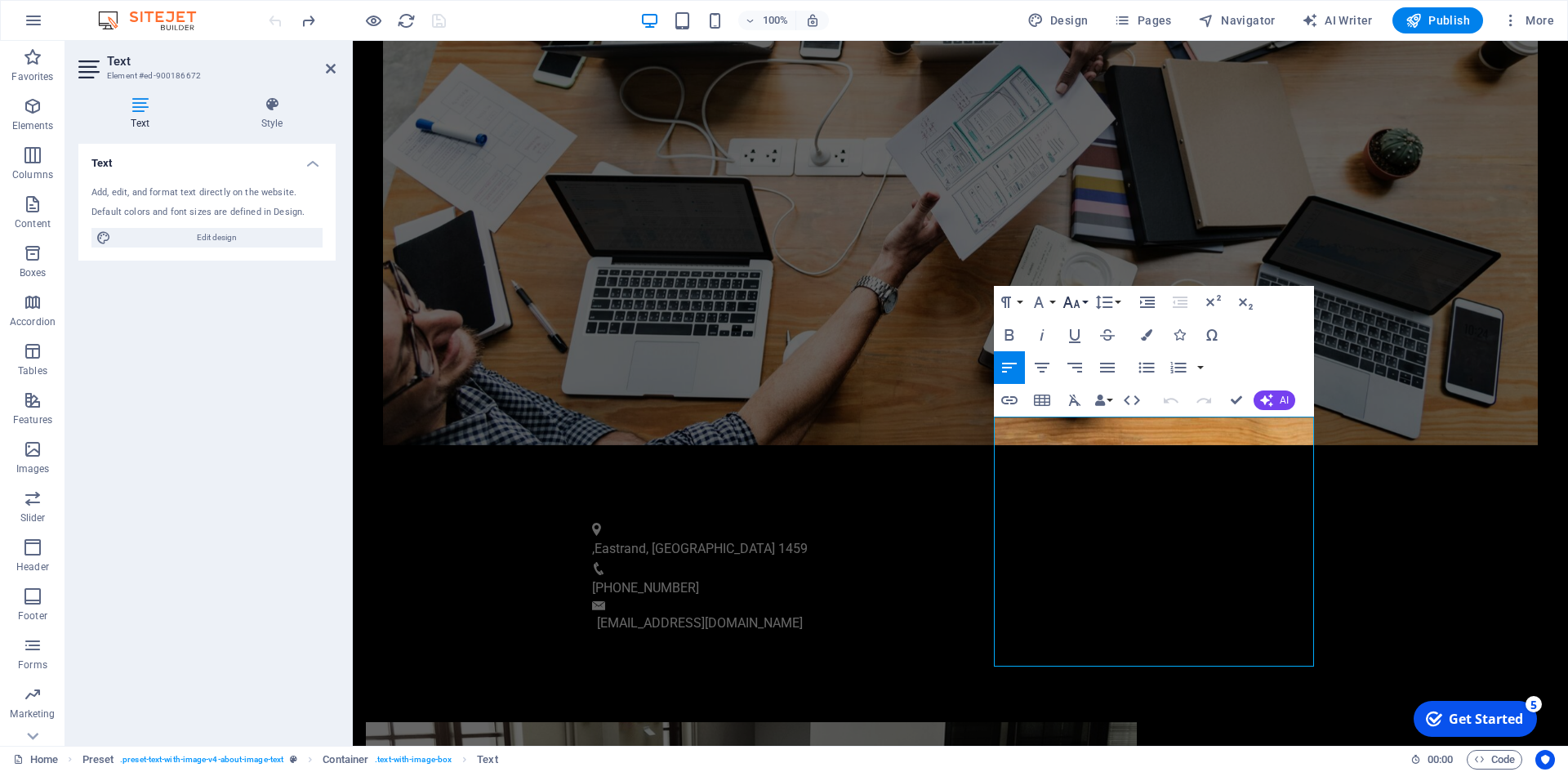
click at [1078, 300] on icon "button" at bounding box center [1071, 301] width 19 height 19
click at [1044, 369] on icon "button" at bounding box center [1041, 367] width 19 height 19
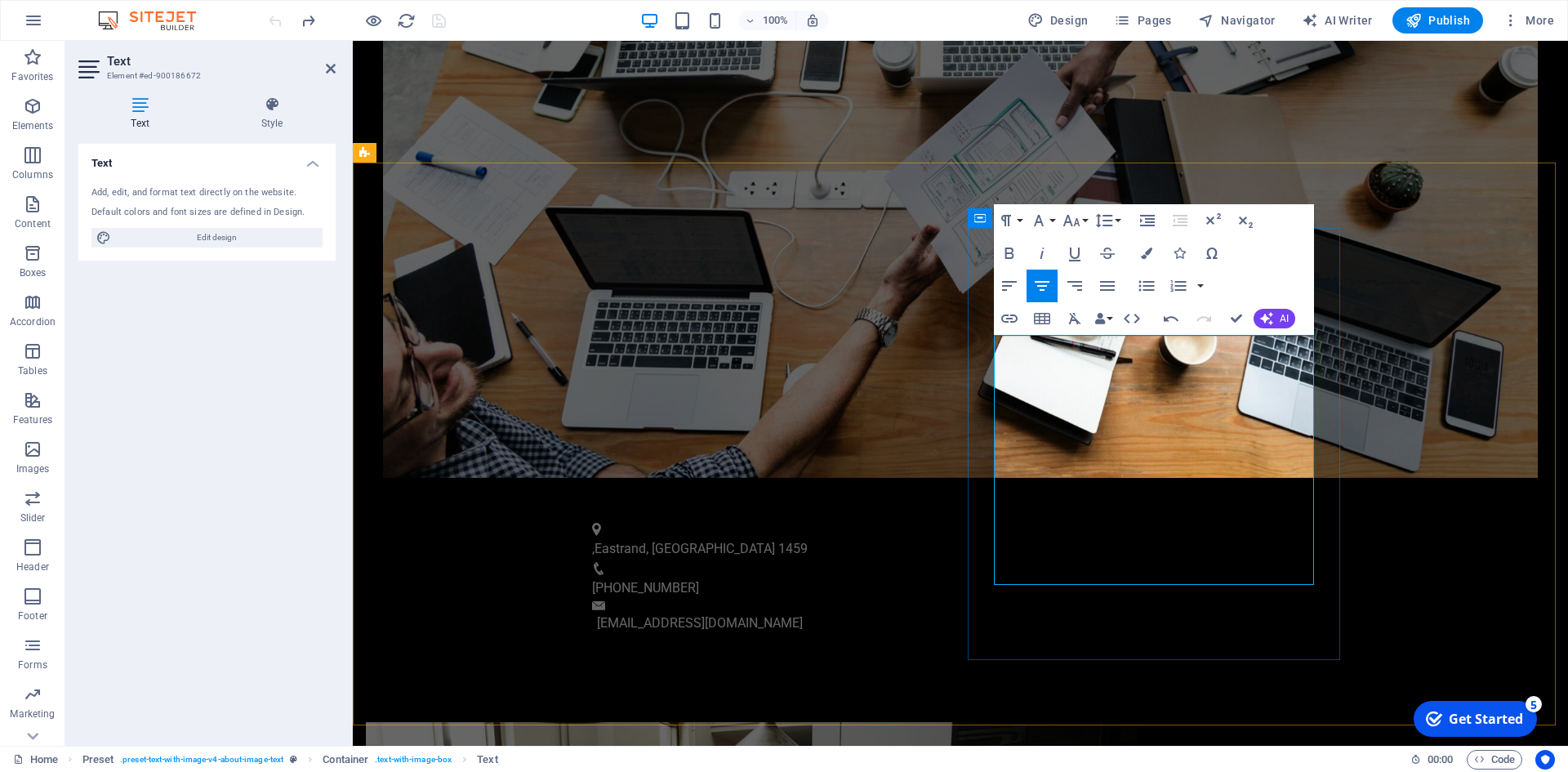
scroll to position [763, 0]
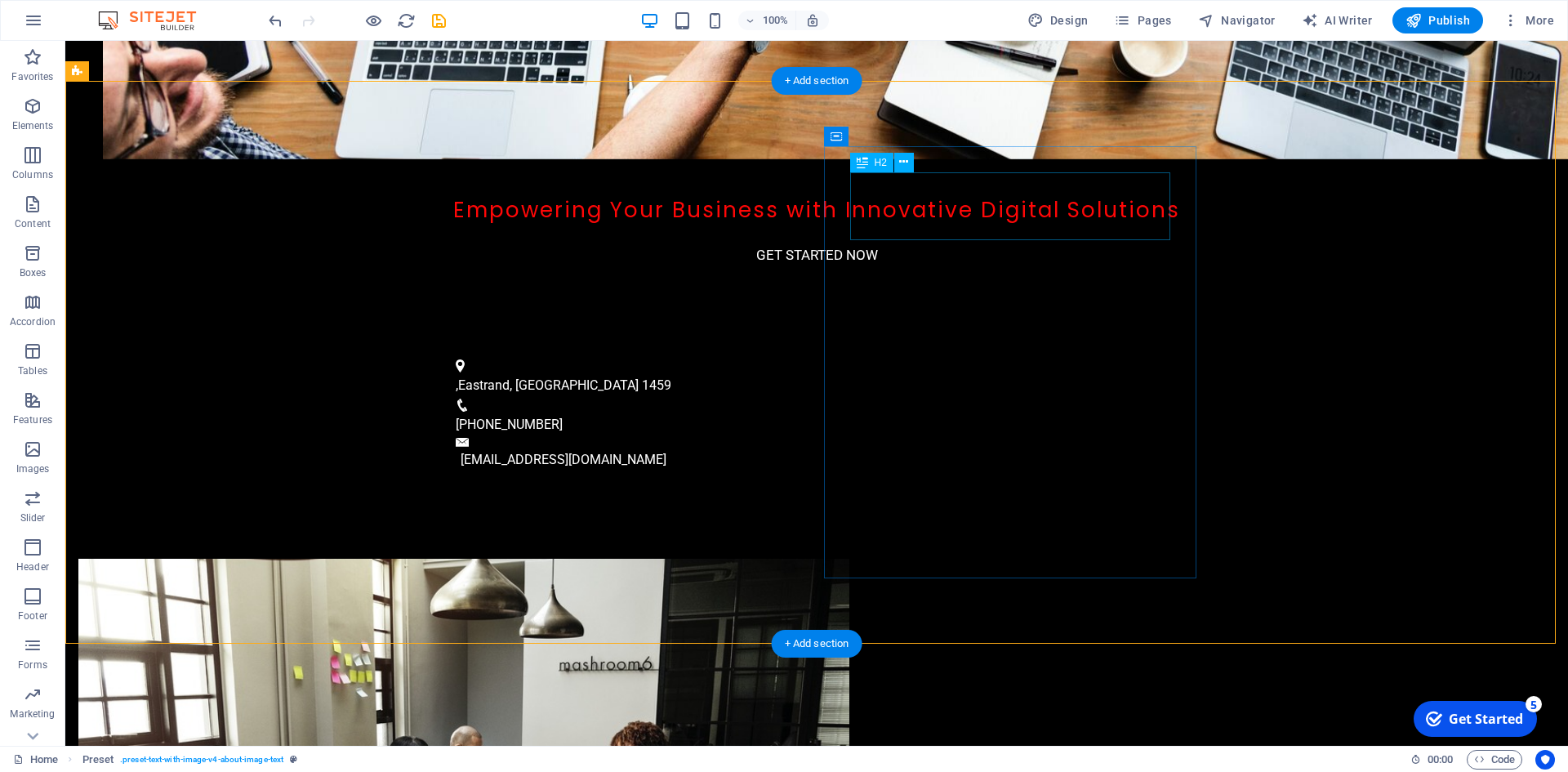
click at [910, 166] on button at bounding box center [903, 162] width 19 height 19
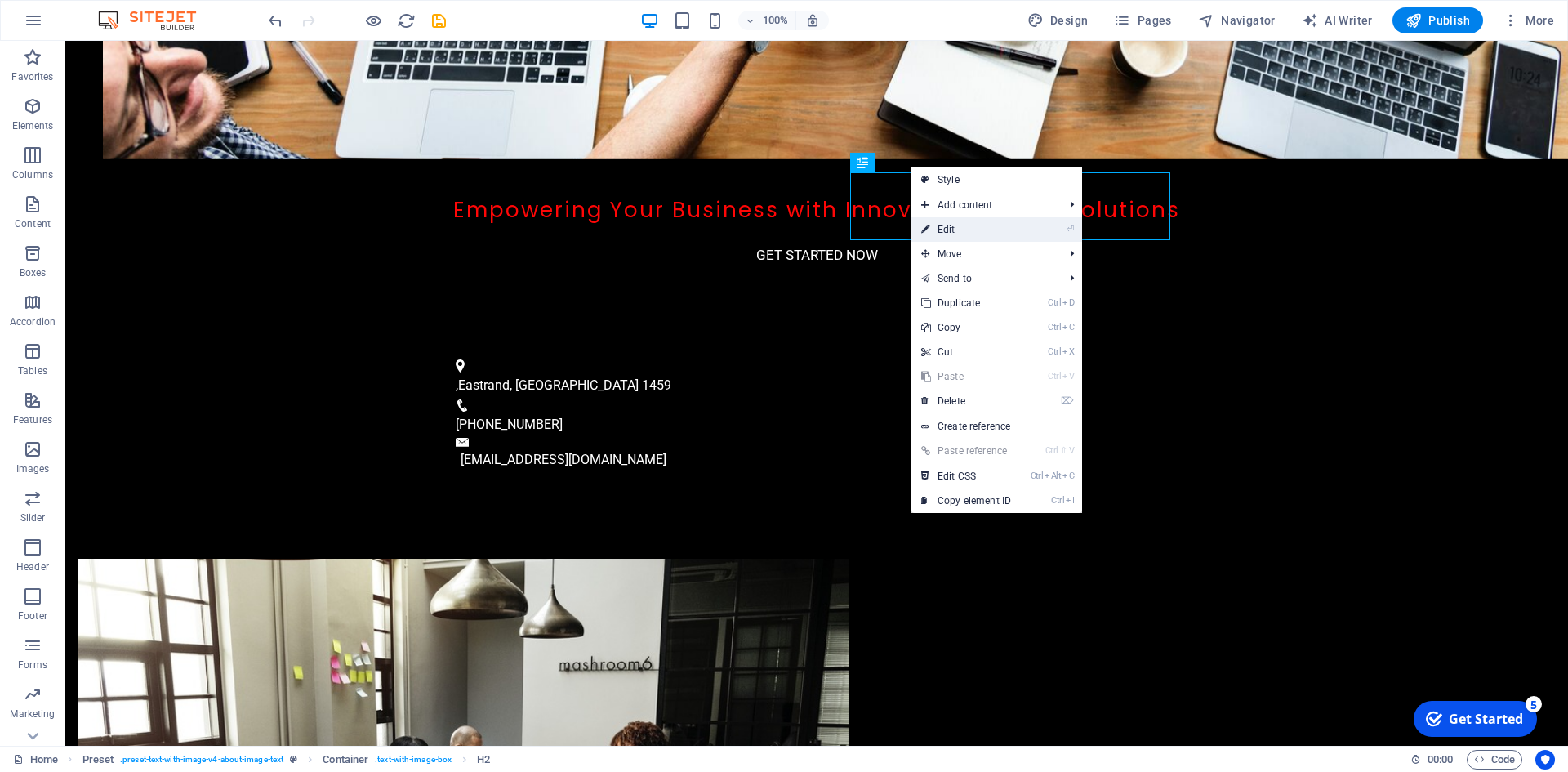
click at [959, 226] on link "⏎ Edit" at bounding box center [966, 229] width 109 height 24
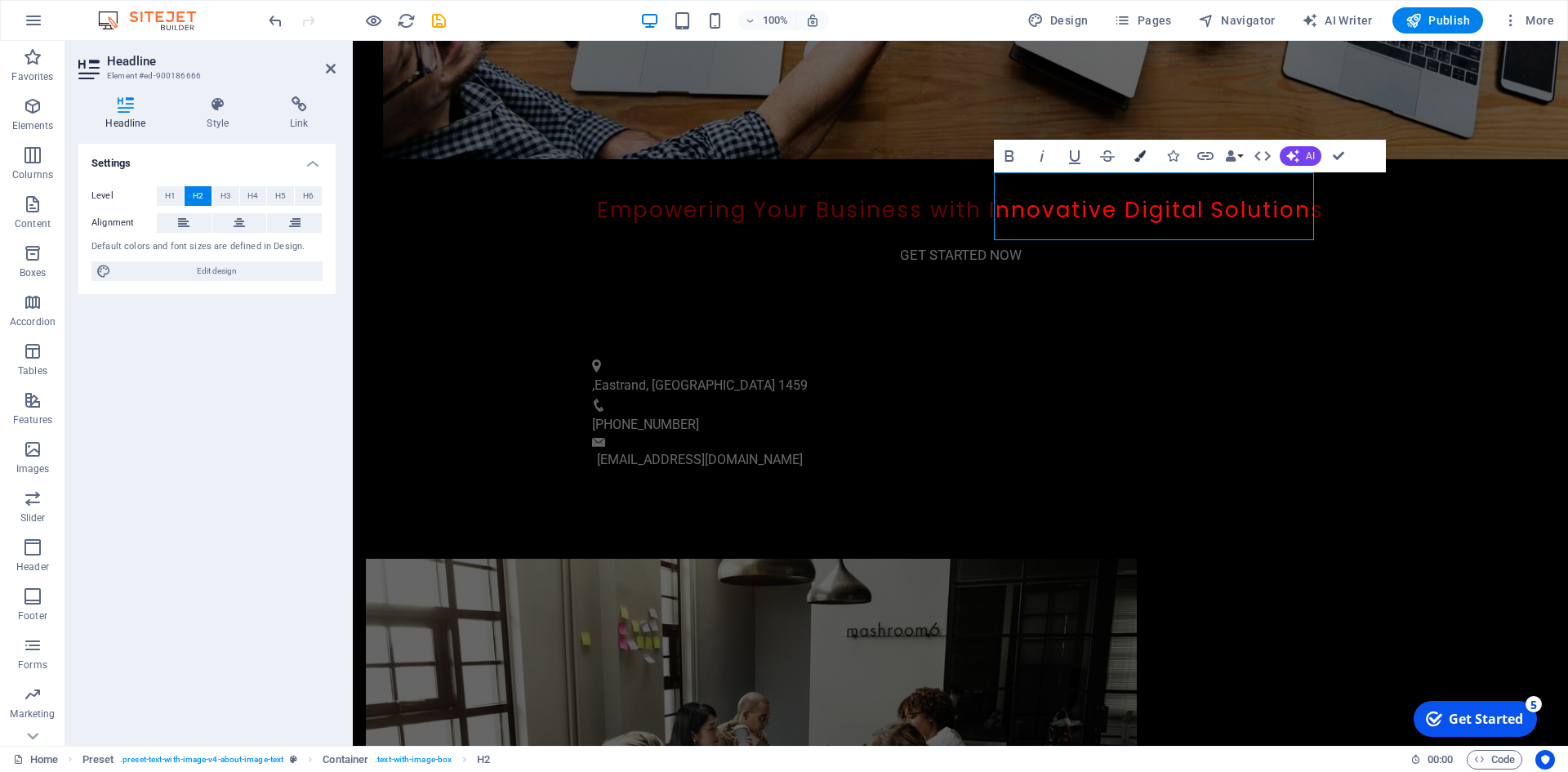
click at [1146, 154] on button "Colors" at bounding box center [1140, 156] width 31 height 33
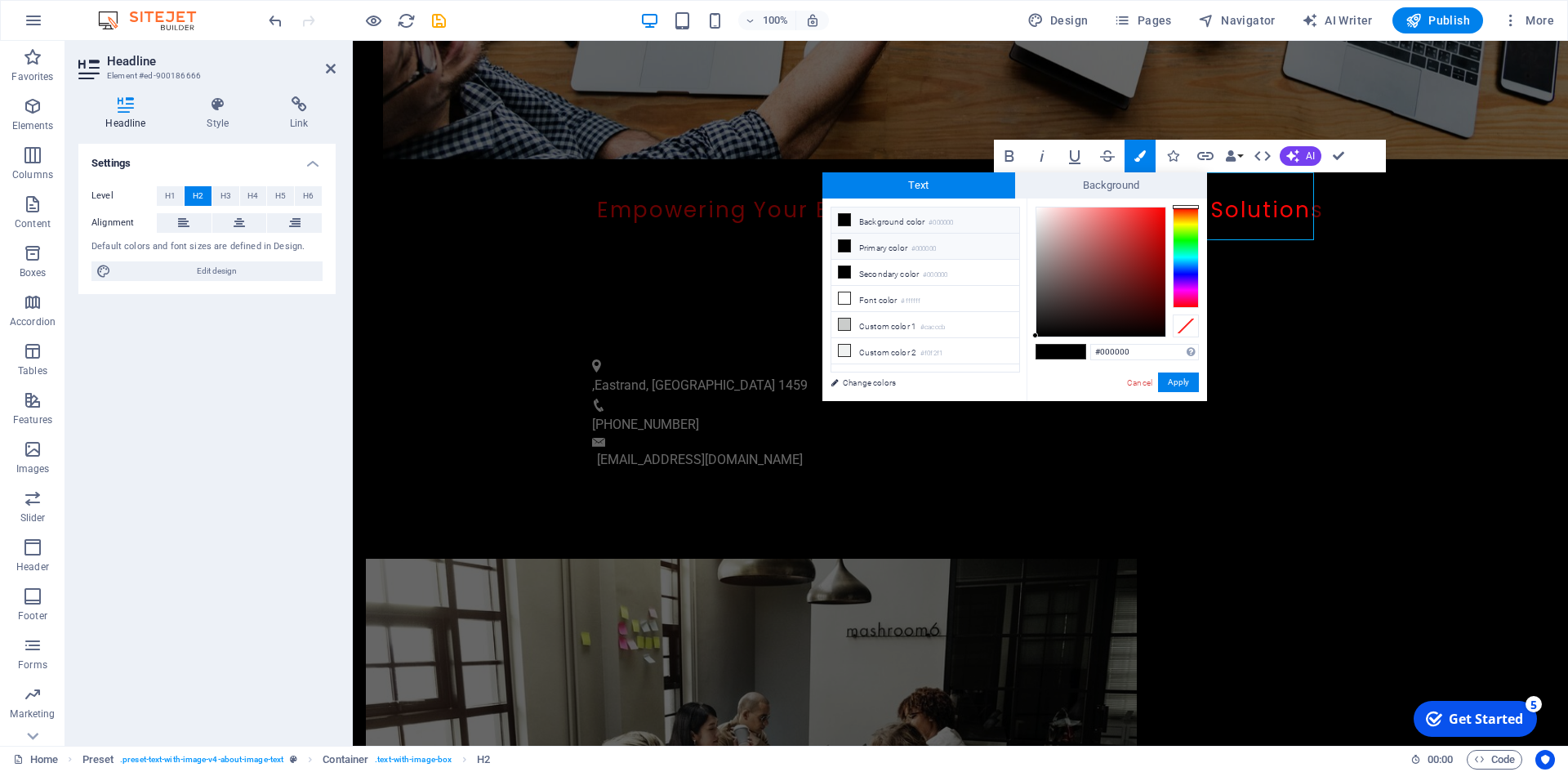
click at [844, 244] on icon at bounding box center [844, 246] width 12 height 12
click at [1052, 321] on div at bounding box center [1100, 271] width 129 height 129
click at [1040, 216] on div at bounding box center [1100, 271] width 129 height 129
drag, startPoint x: 1040, startPoint y: 214, endPoint x: 1031, endPoint y: 184, distance: 31.3
click at [1031, 184] on div "Text Background less Background color #000000 Primary color #000000 Secondary c…" at bounding box center [1014, 287] width 385 height 229
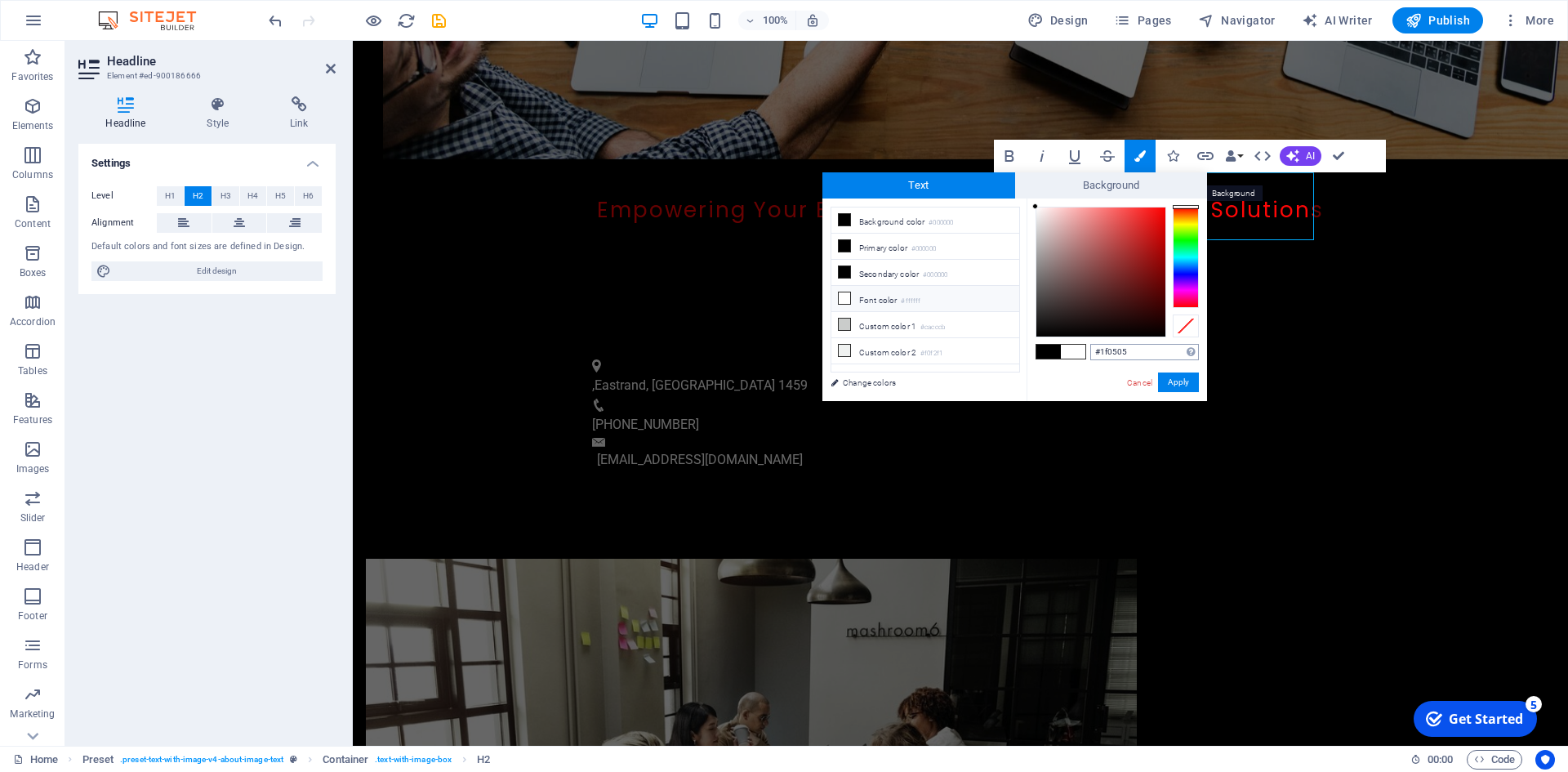
type input "#000000"
click at [1182, 381] on button "Apply" at bounding box center [1178, 381] width 41 height 19
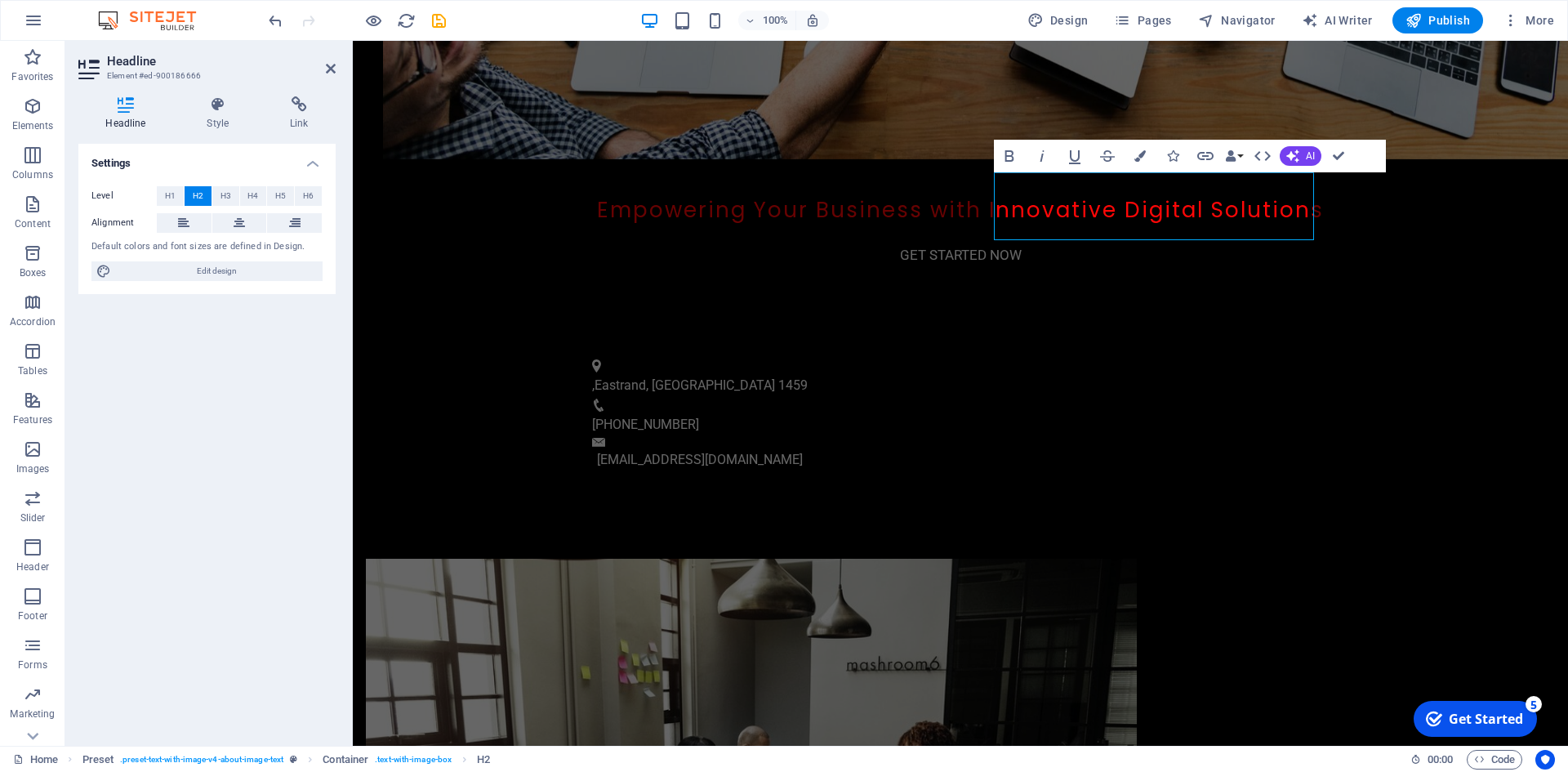
click at [1388, 419] on div "H2 Container Banner Container Spacer Container Info Bar Preset Placeholder Cont…" at bounding box center [960, 393] width 1215 height 705
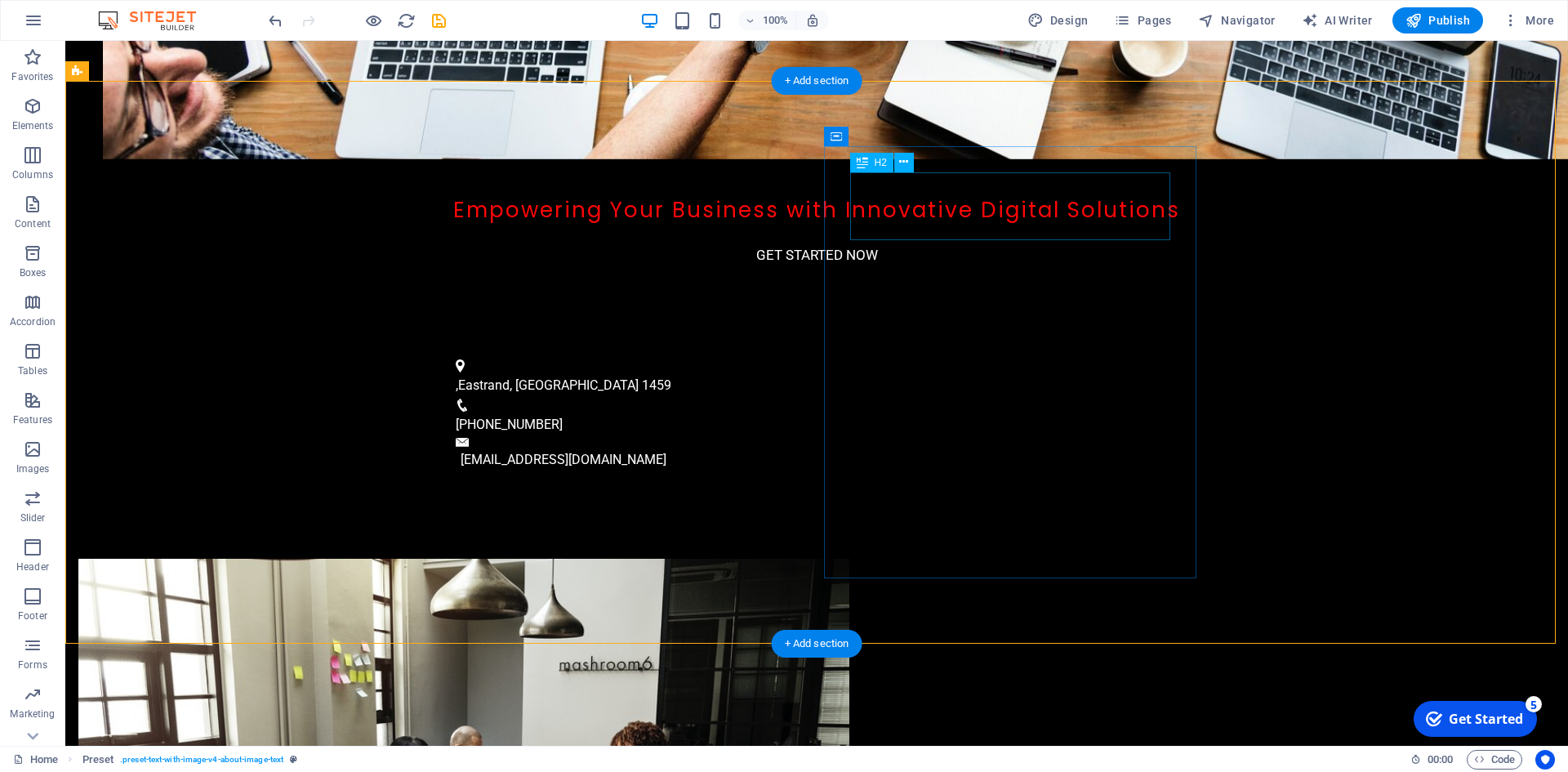
click at [906, 168] on icon at bounding box center [903, 162] width 9 height 17
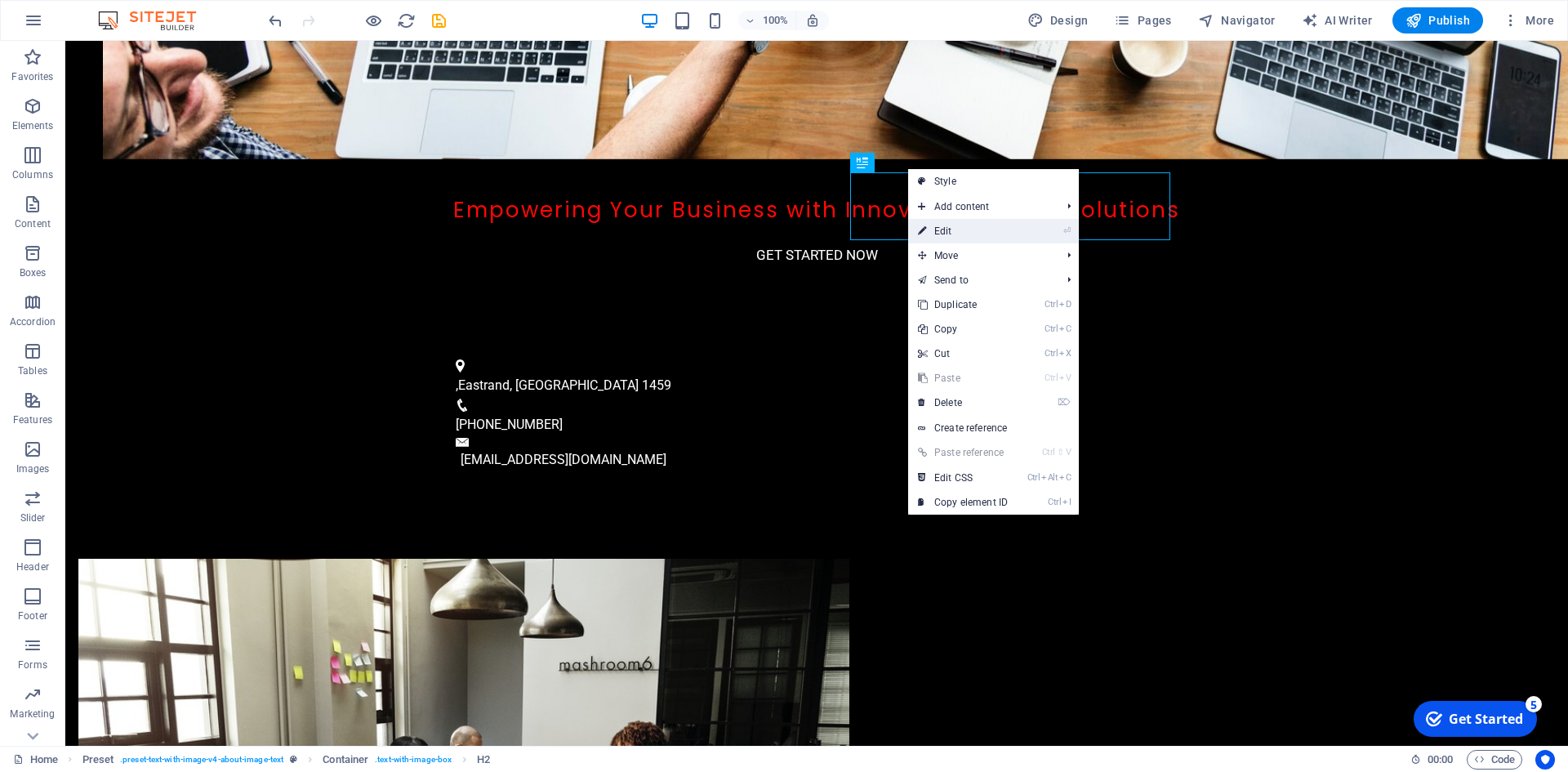
click at [962, 231] on link "⏎ Edit" at bounding box center [963, 231] width 109 height 24
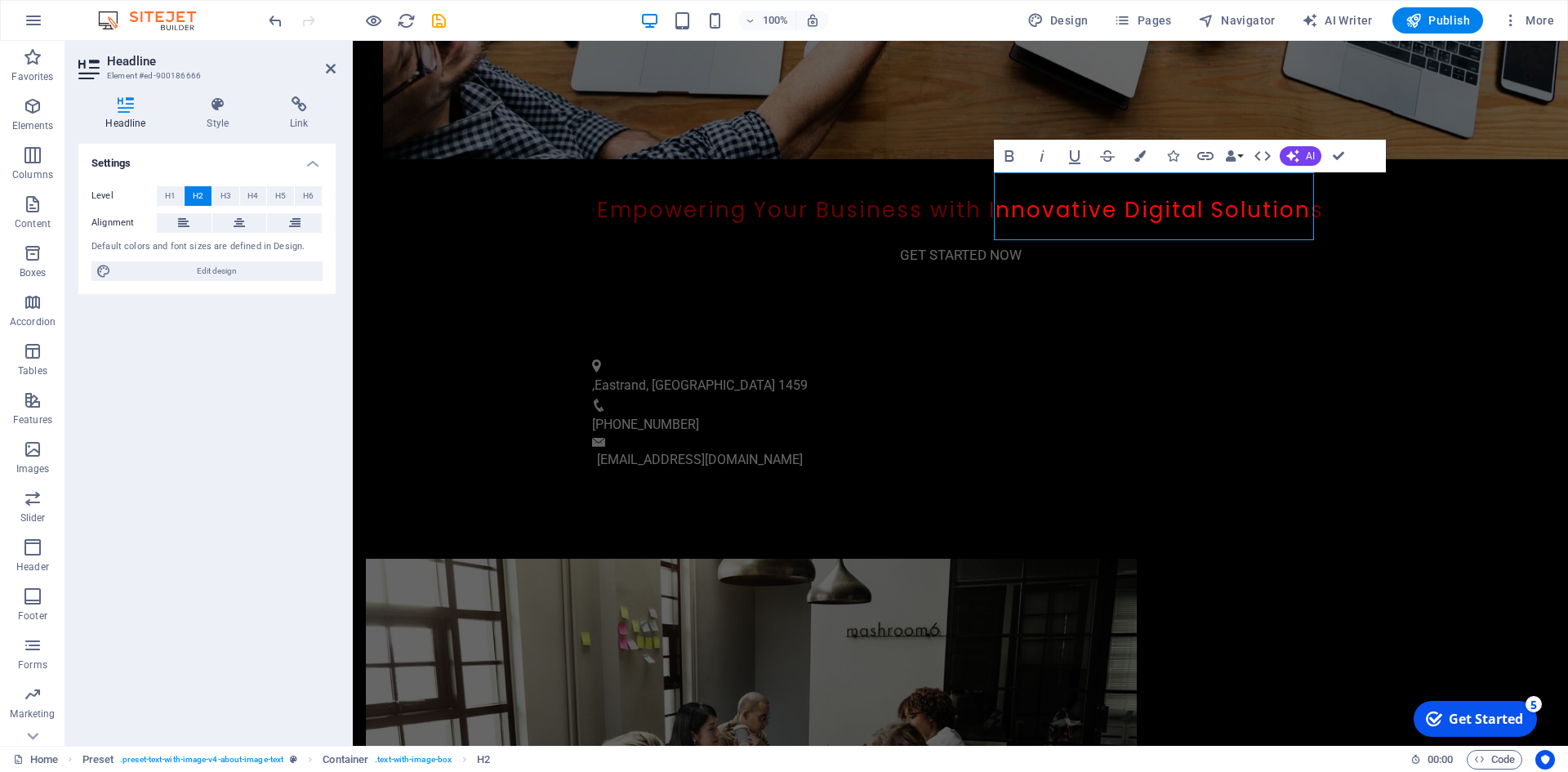
click at [226, 89] on div "Headline Style Link Settings Level H1 H2 H3 H4 H5 H6 Alignment Default colors a…" at bounding box center [207, 414] width 284 height 663
click at [220, 112] on icon at bounding box center [217, 104] width 77 height 16
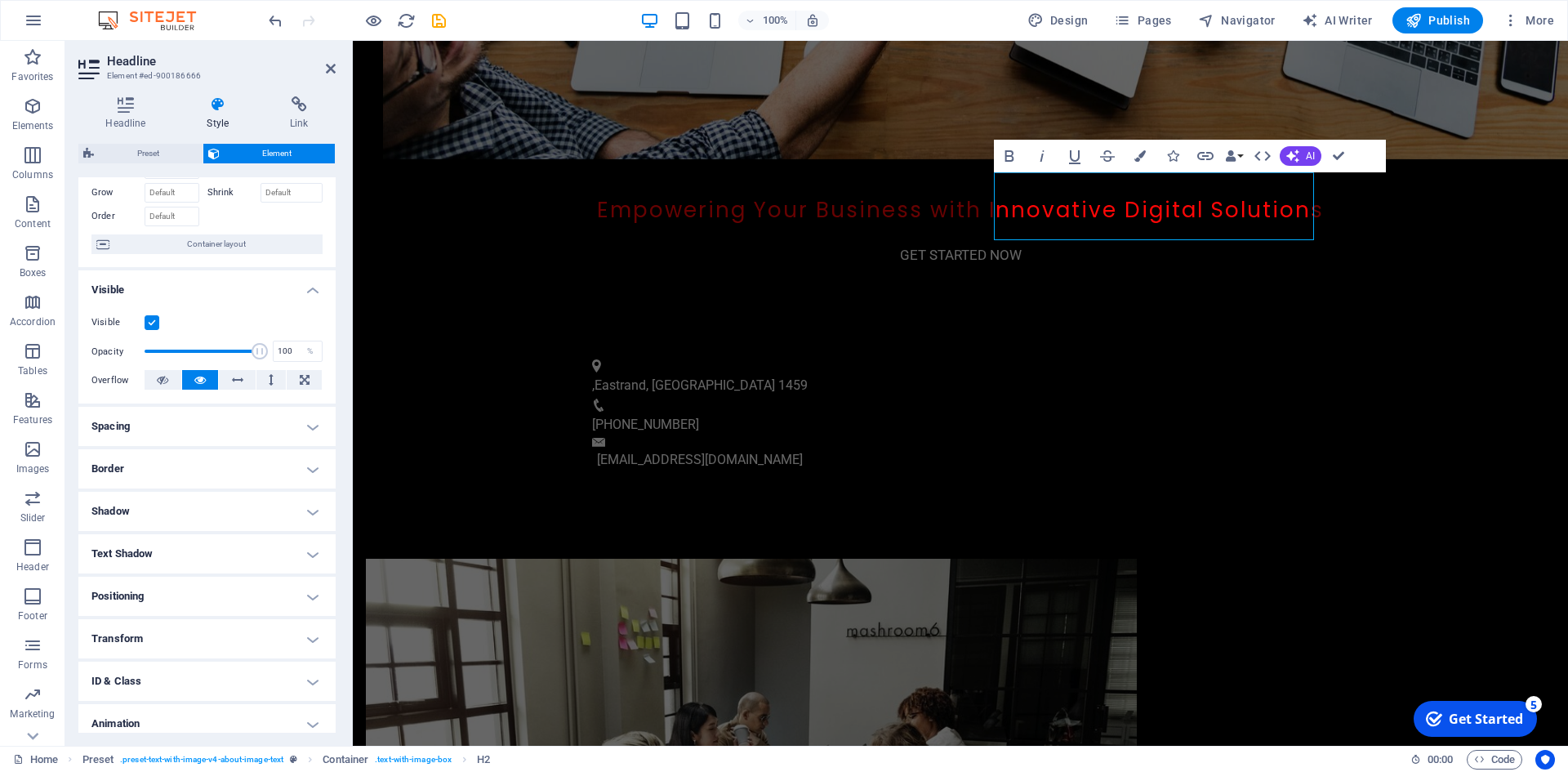
scroll to position [135, 0]
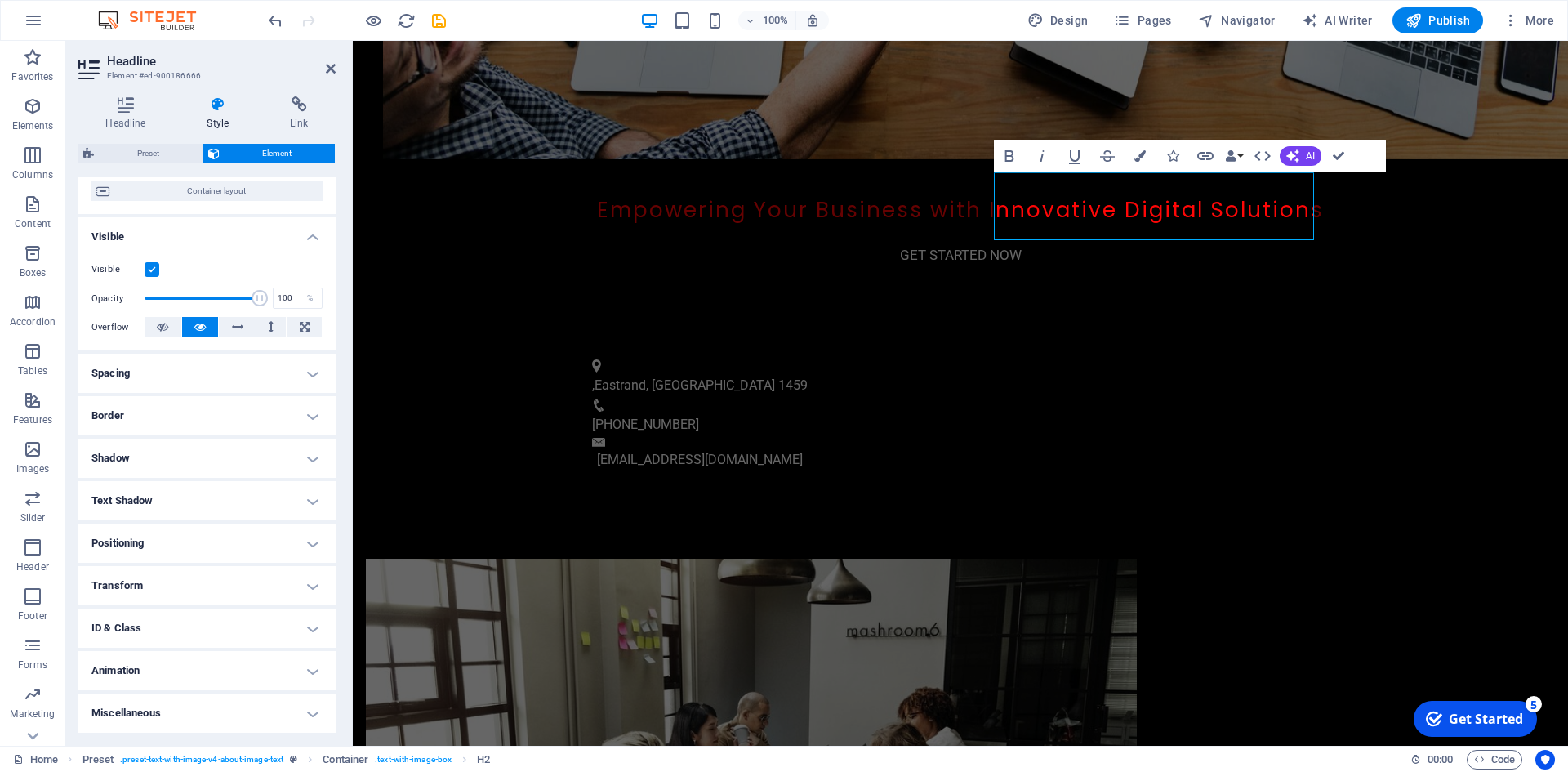
click at [204, 495] on h4 "Text Shadow" at bounding box center [207, 500] width 258 height 40
click at [204, 495] on h4 "Text Shadow" at bounding box center [207, 495] width 258 height 29
click at [189, 370] on h4 "Spacing" at bounding box center [207, 373] width 258 height 40
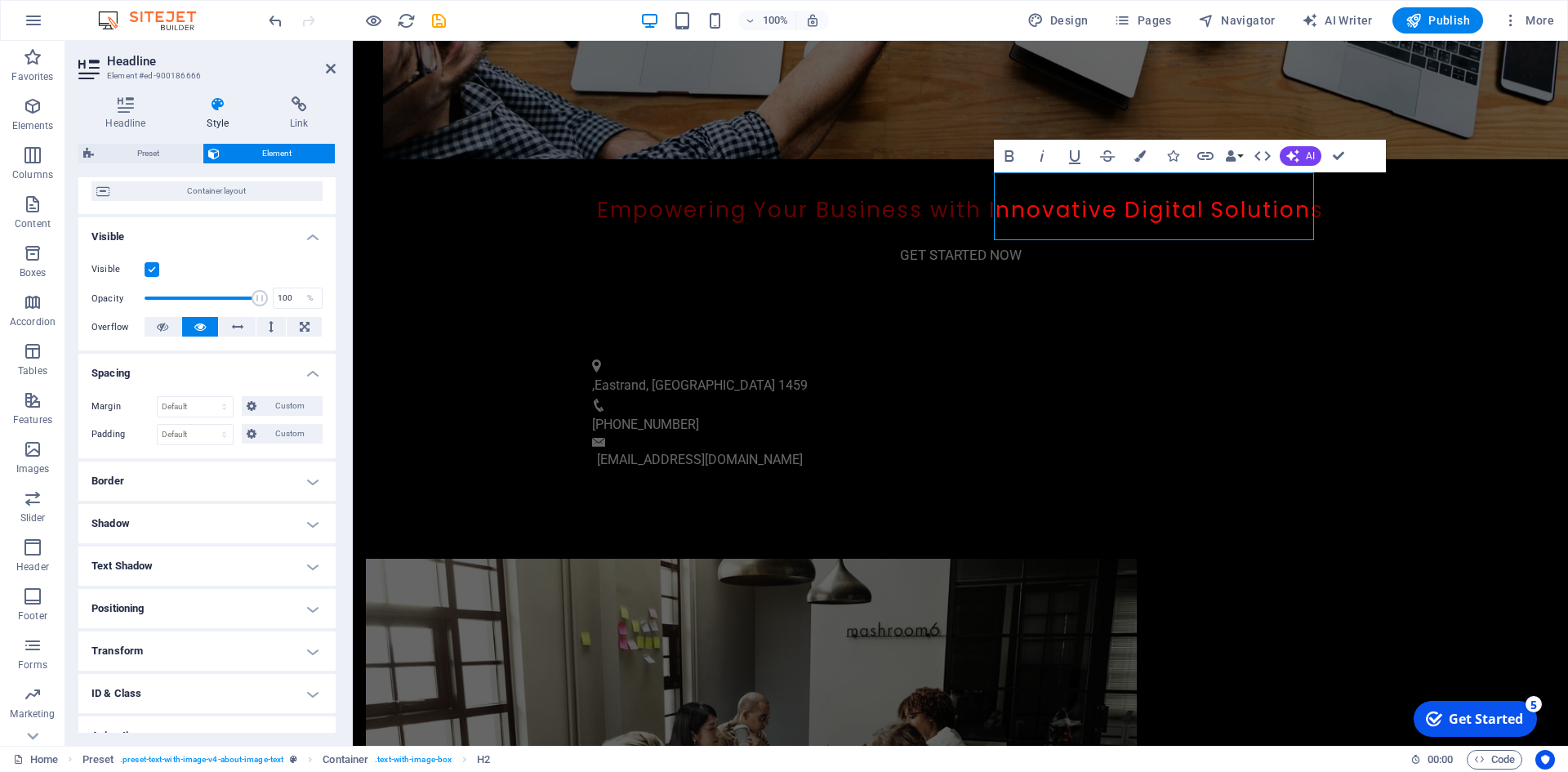
click at [189, 370] on h4 "Spacing" at bounding box center [207, 368] width 258 height 29
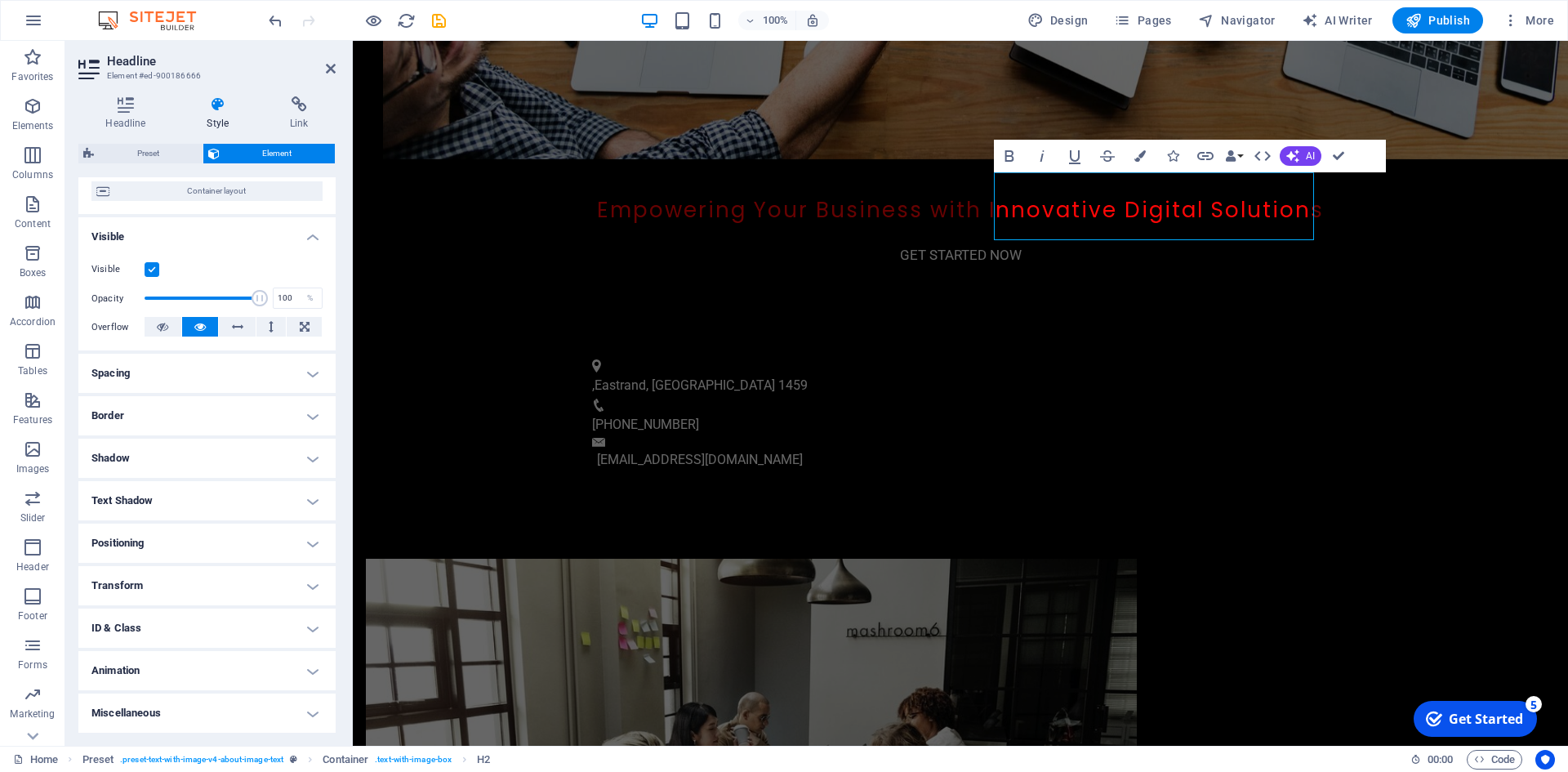
click at [182, 414] on h4 "Border" at bounding box center [207, 416] width 258 height 40
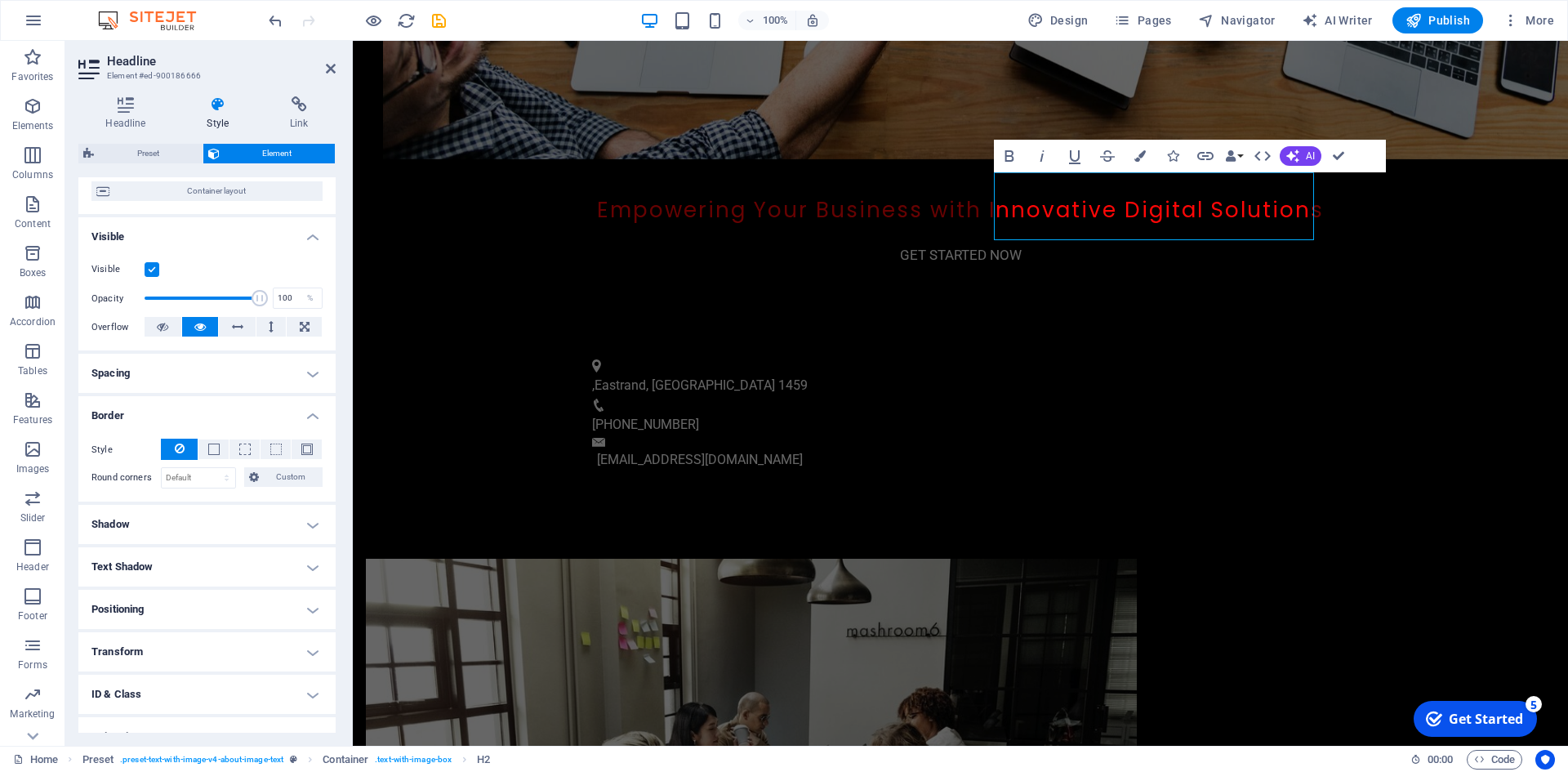
click at [182, 414] on h4 "Border" at bounding box center [207, 411] width 258 height 29
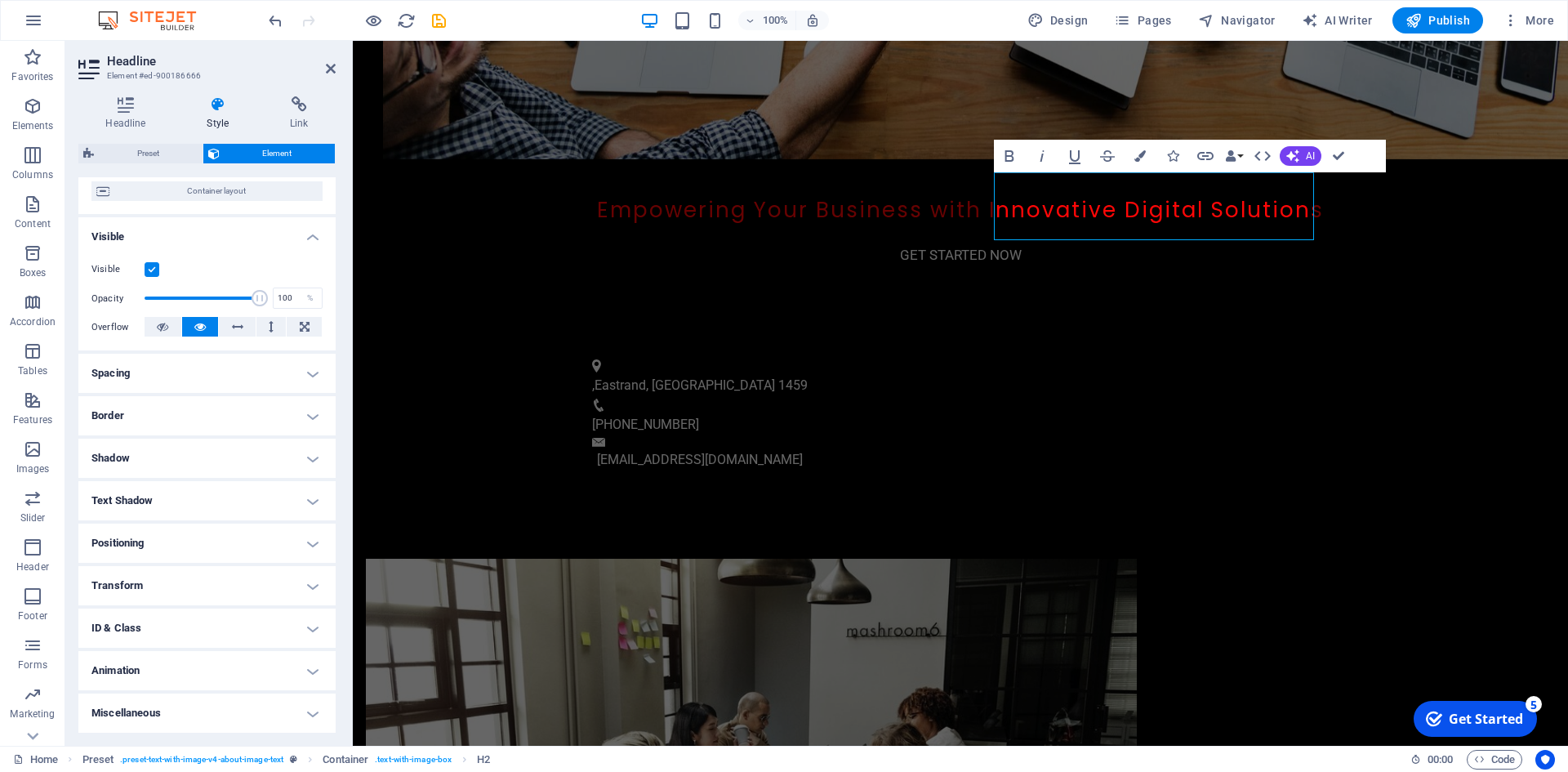
click at [176, 453] on h4 "Shadow" at bounding box center [207, 458] width 258 height 40
click at [176, 453] on h4 "Shadow" at bounding box center [207, 453] width 258 height 29
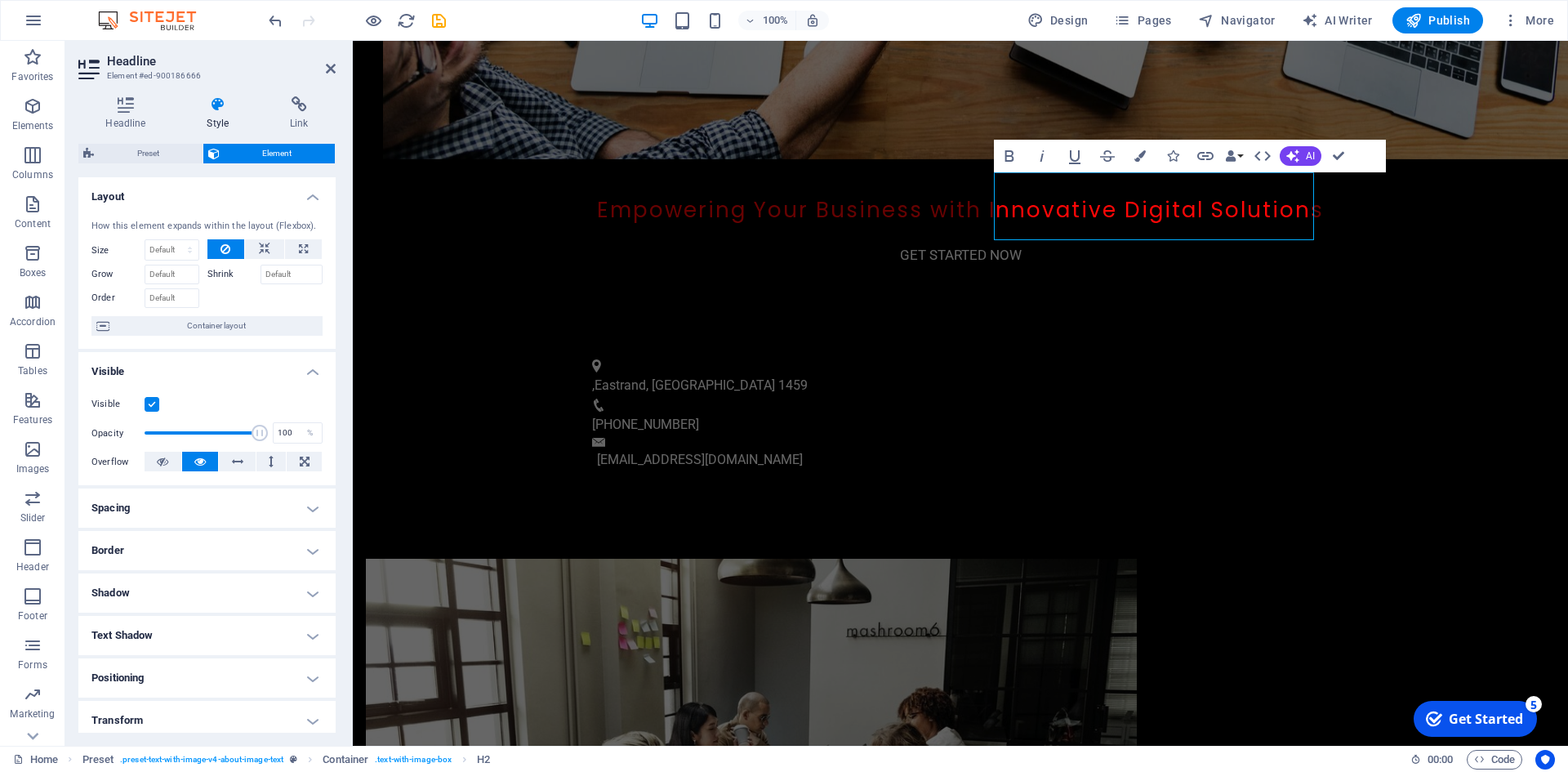
drag, startPoint x: 309, startPoint y: 194, endPoint x: 299, endPoint y: 194, distance: 10.0
click at [309, 194] on h4 "Layout" at bounding box center [207, 192] width 258 height 29
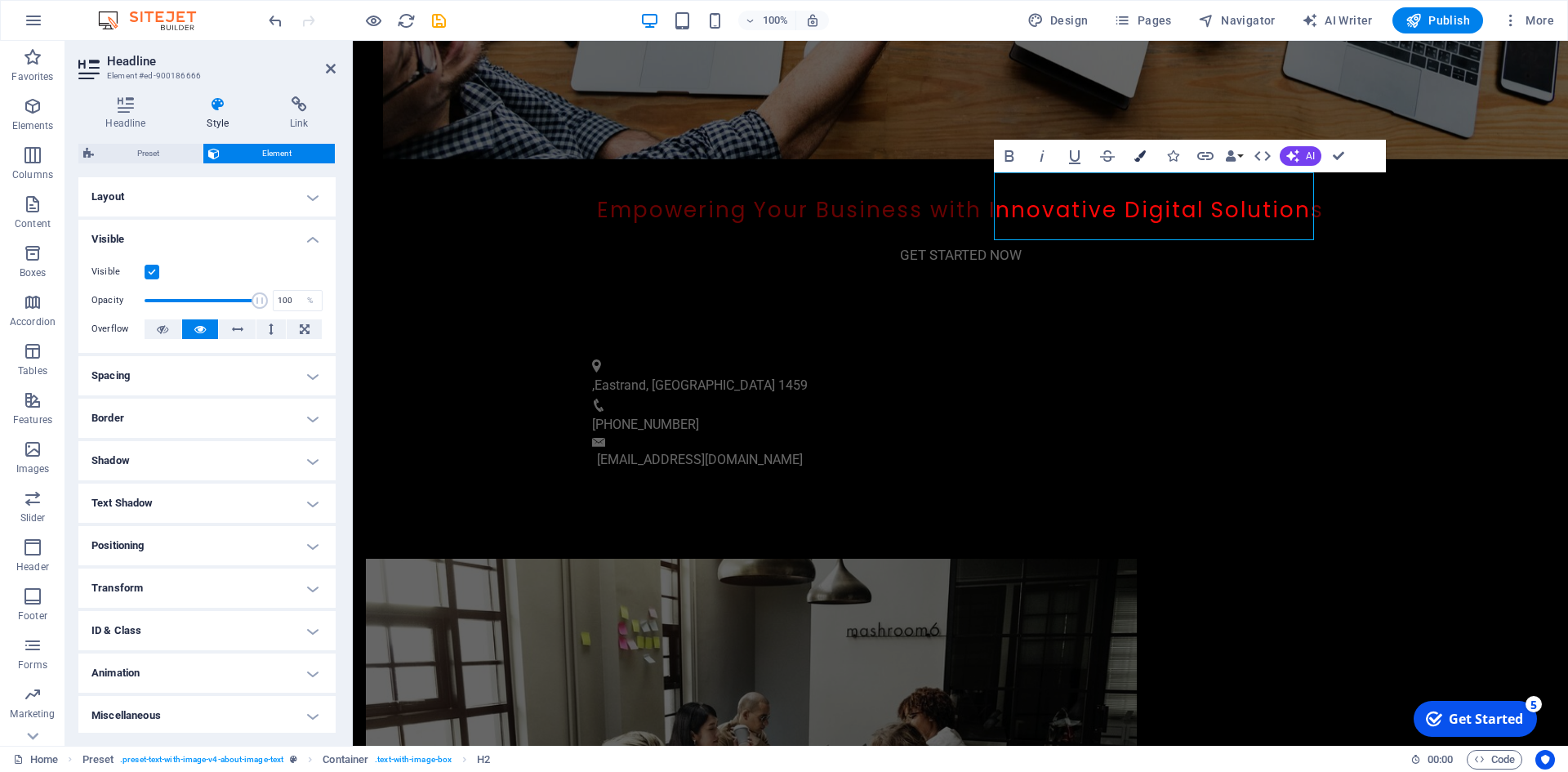
click at [1140, 156] on icon "button" at bounding box center [1140, 157] width 12 height 12
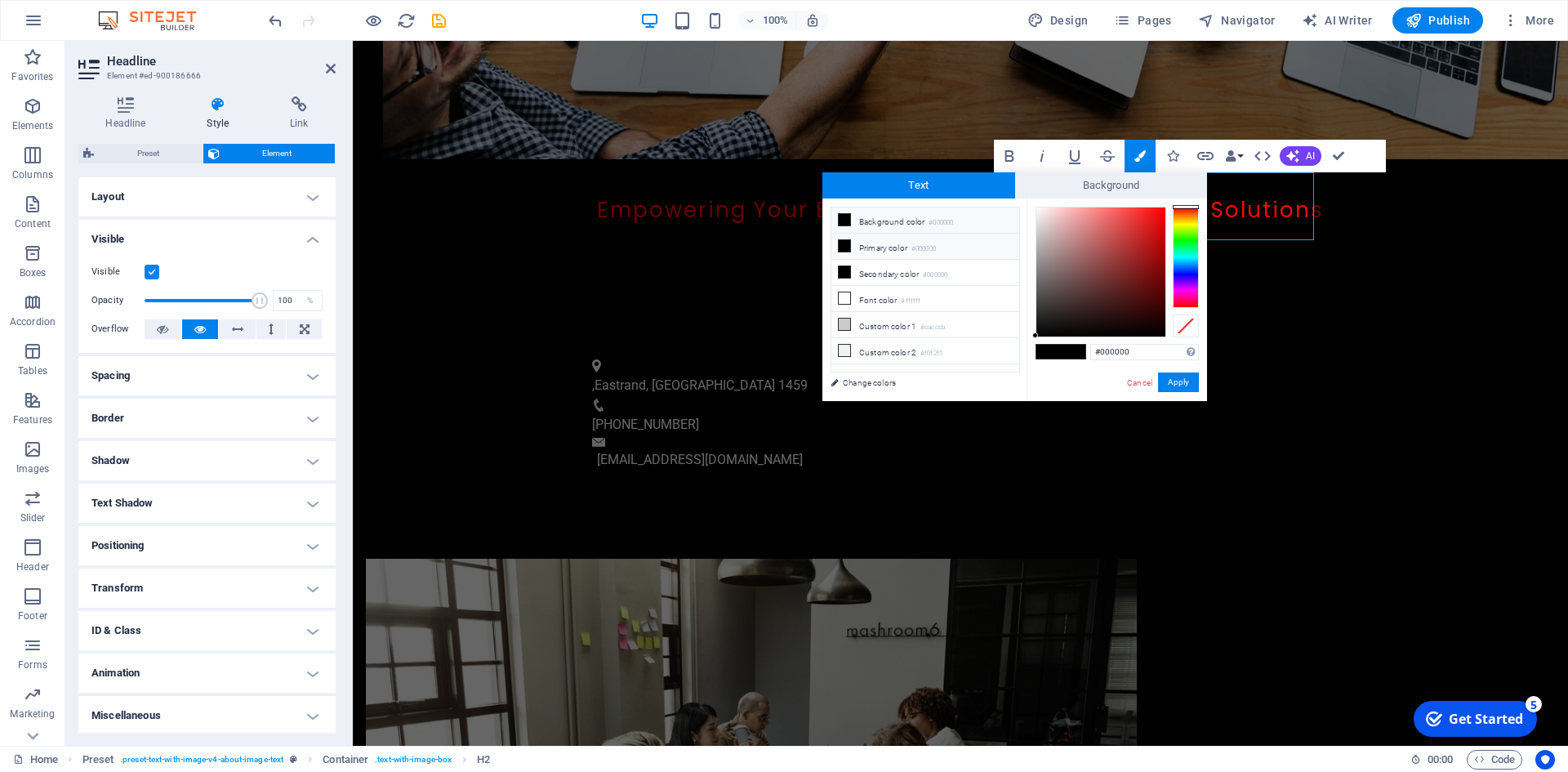
click at [845, 248] on icon at bounding box center [844, 246] width 12 height 12
click at [1038, 214] on div at bounding box center [1100, 271] width 129 height 129
type input "#f7f1f1"
click at [1039, 210] on div at bounding box center [1037, 213] width 6 height 6
click at [1185, 381] on button "Apply" at bounding box center [1178, 381] width 41 height 19
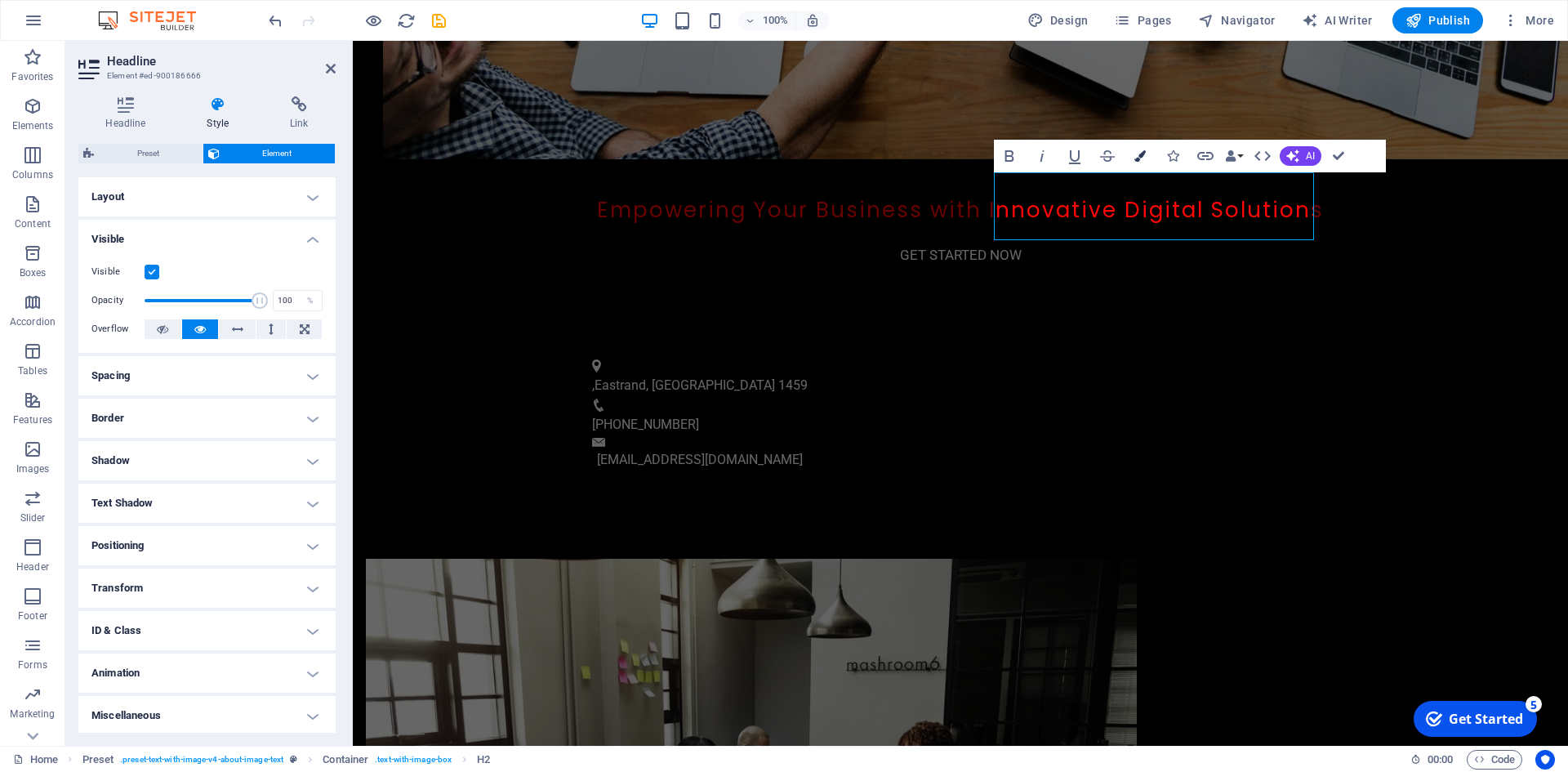
click at [1138, 156] on icon "button" at bounding box center [1140, 157] width 12 height 12
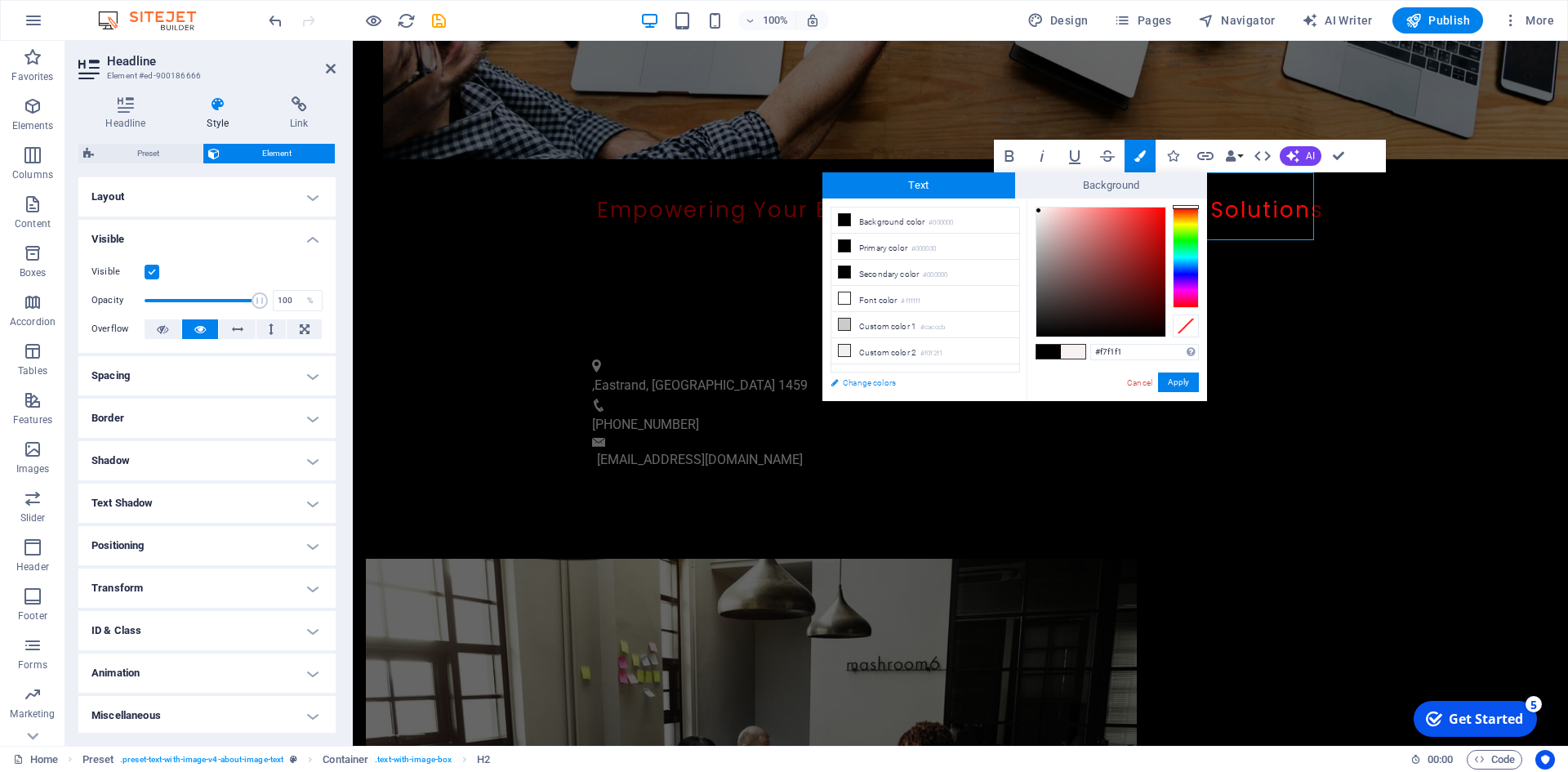
click at [870, 380] on link "Change colors" at bounding box center [917, 382] width 189 height 20
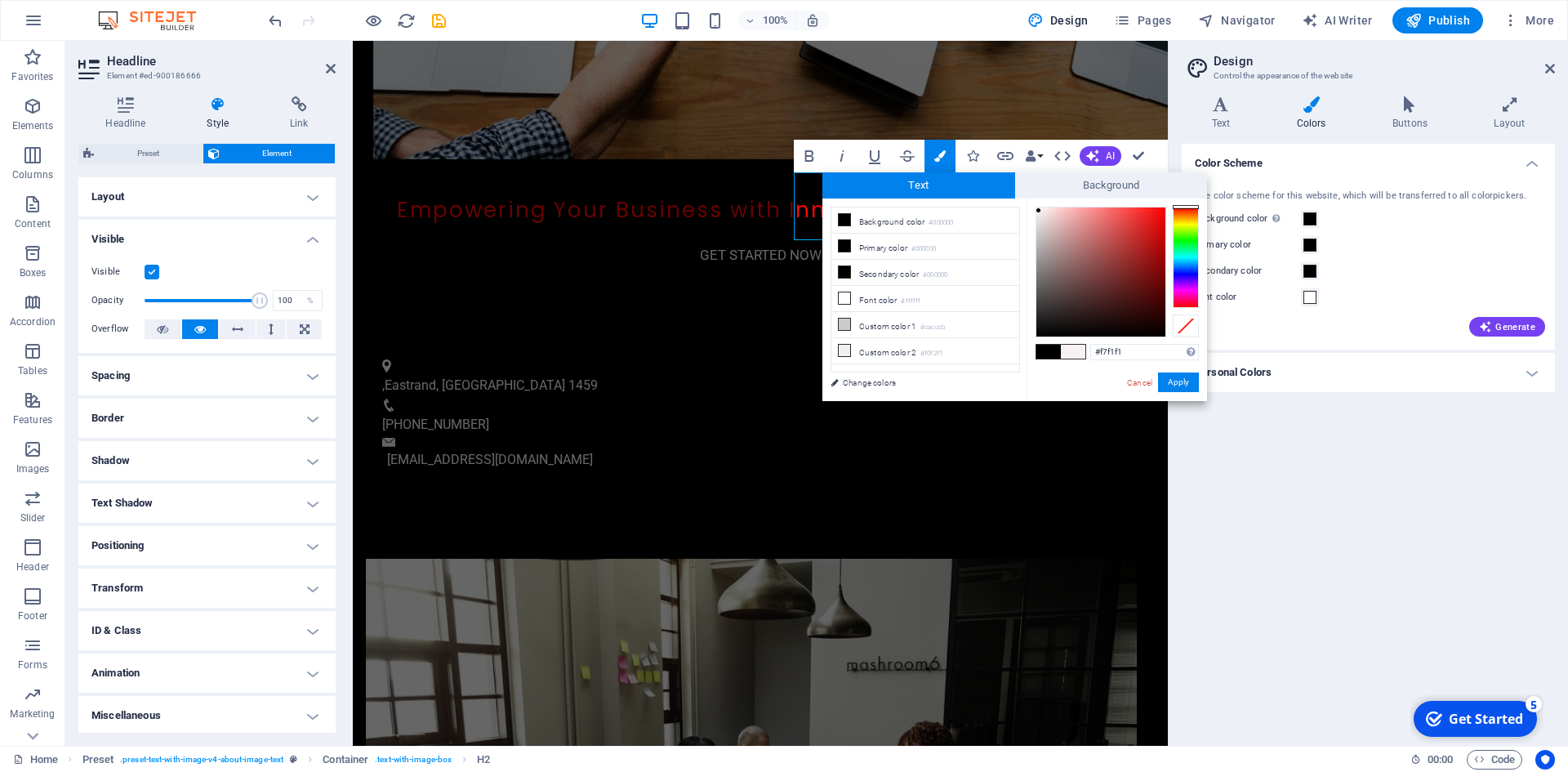
click at [1405, 249] on div "Primary color" at bounding box center [1368, 244] width 347 height 19
click at [1183, 384] on button "Apply" at bounding box center [1178, 381] width 41 height 19
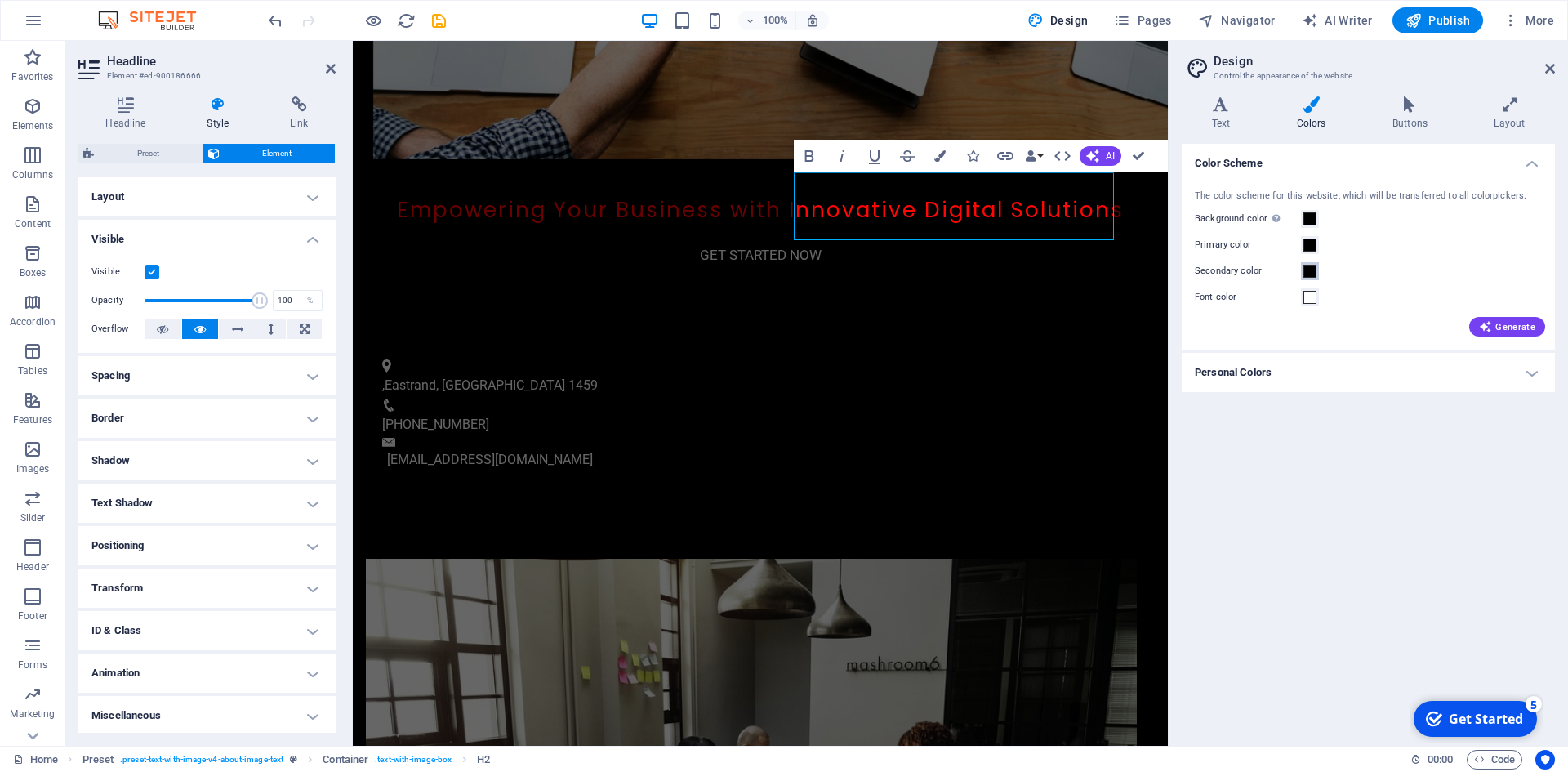
click at [1311, 270] on span at bounding box center [1310, 271] width 13 height 13
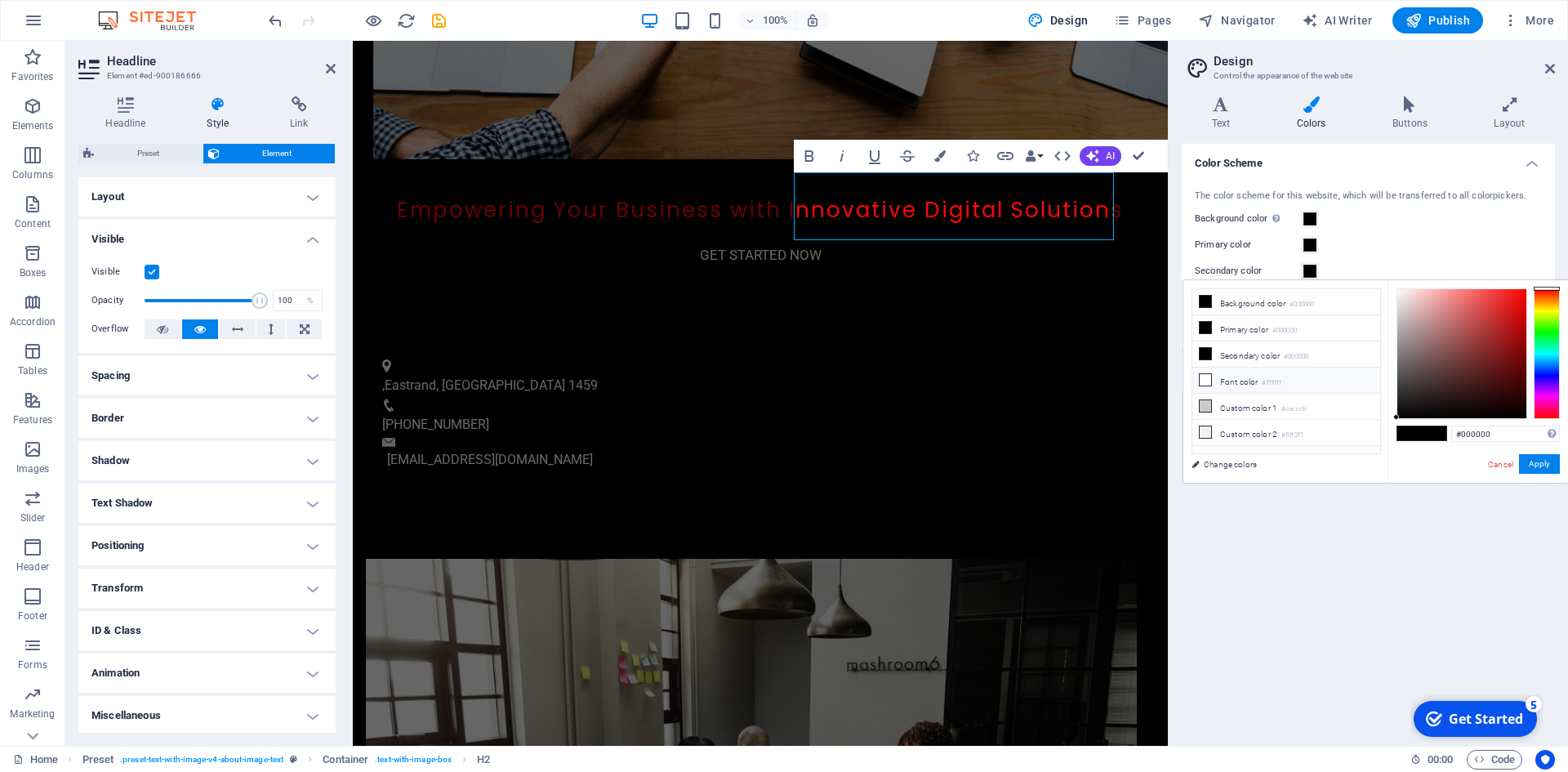
click at [1203, 377] on icon at bounding box center [1205, 380] width 12 height 12
type input "#ffffff"
click at [1539, 463] on button "Apply" at bounding box center [1539, 463] width 41 height 19
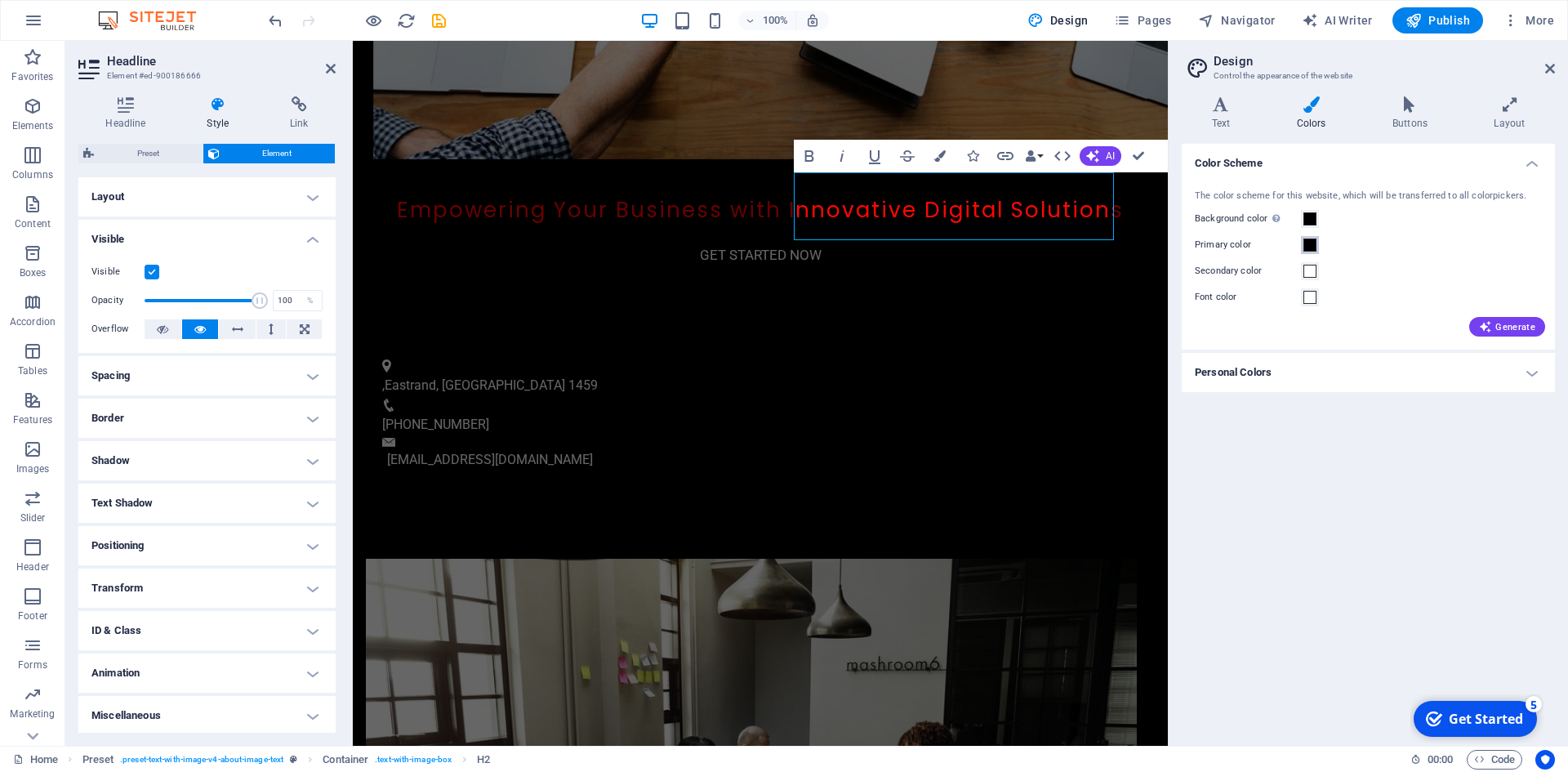
click at [1310, 244] on span at bounding box center [1310, 245] width 13 height 13
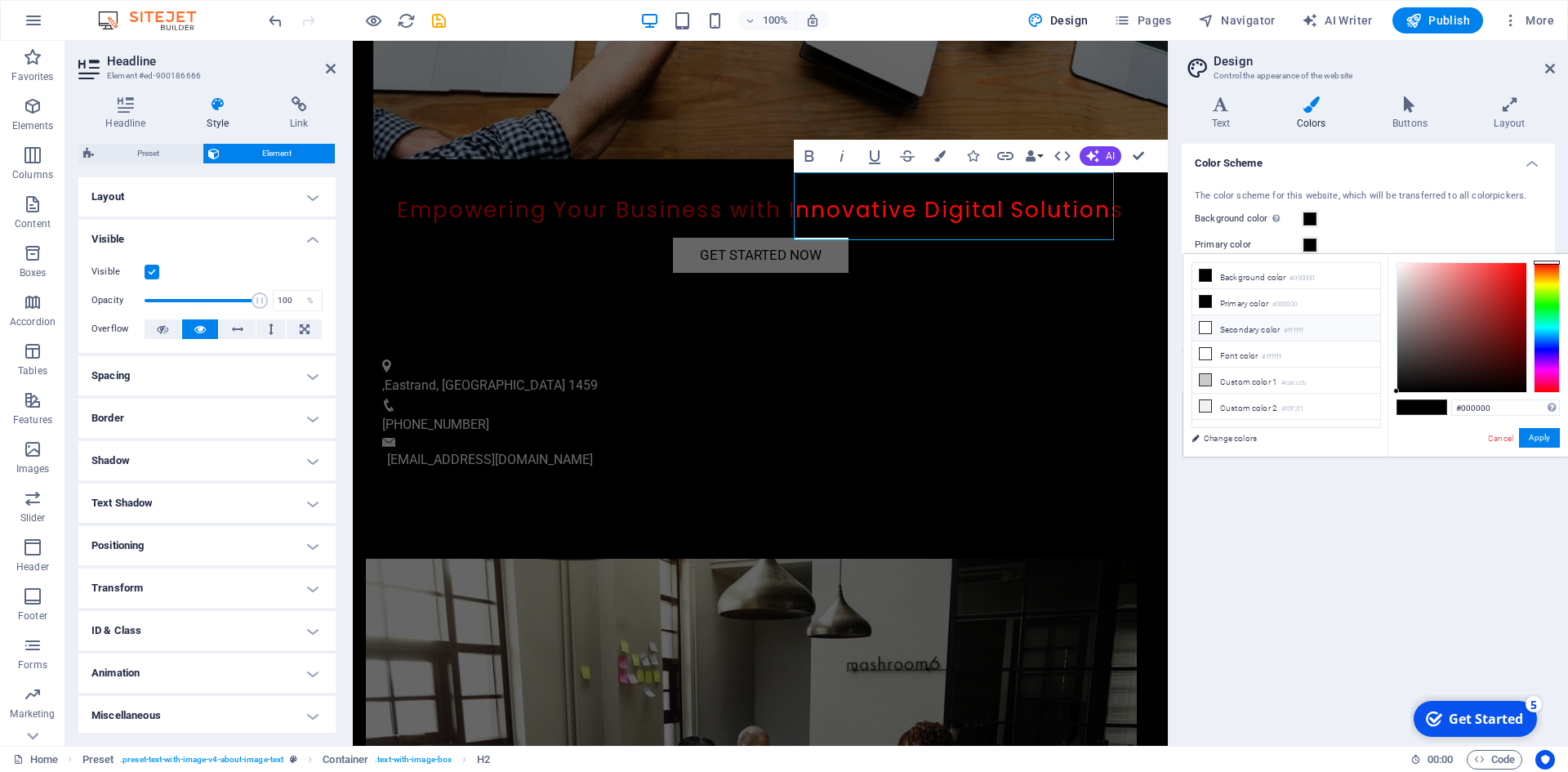
click at [1205, 327] on icon at bounding box center [1205, 327] width 12 height 12
type input "#ffffff"
click at [1535, 439] on button "Apply" at bounding box center [1539, 437] width 41 height 19
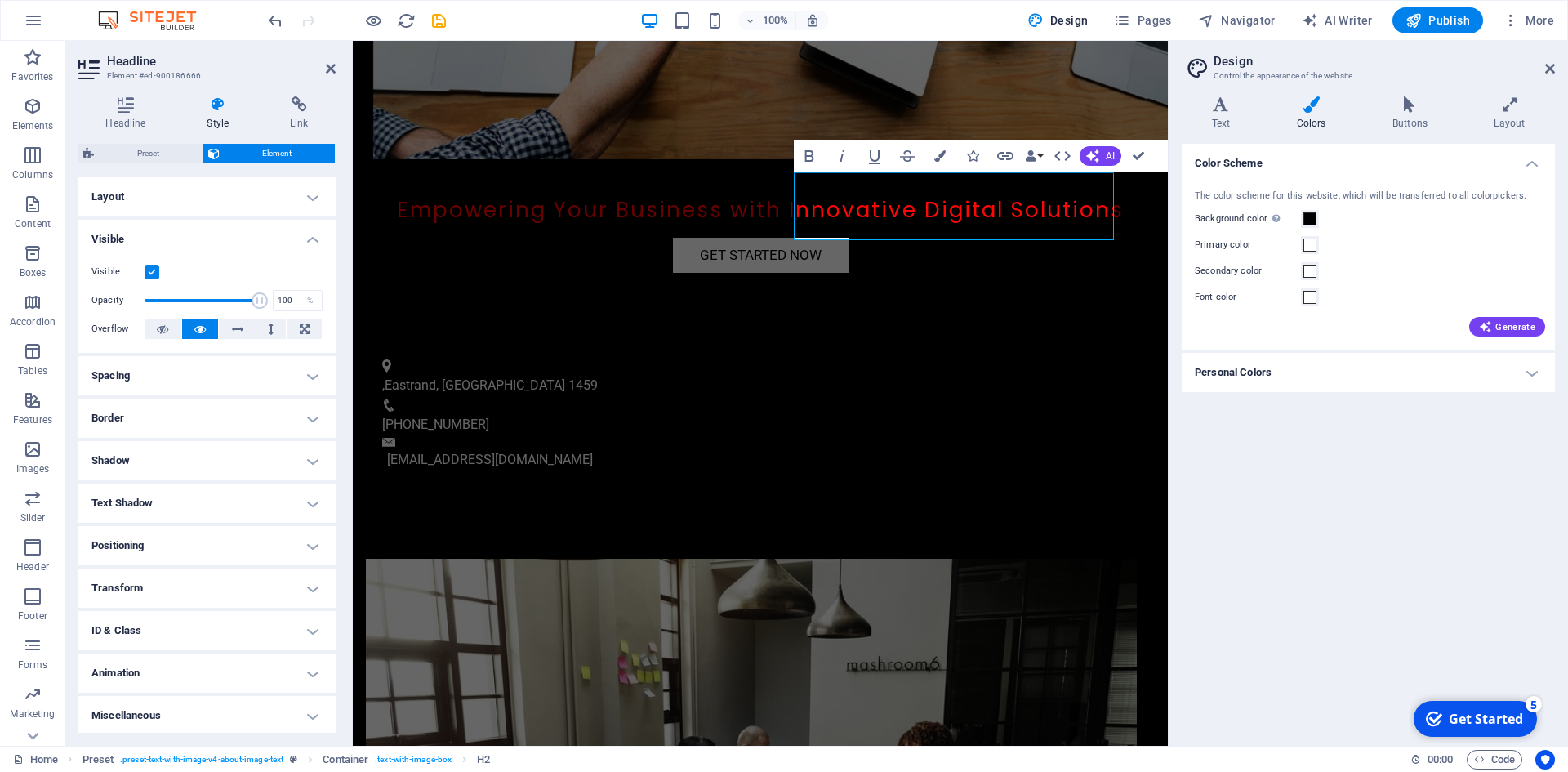
click at [1245, 466] on div "Color Scheme The color scheme for this website, which will be transferred to al…" at bounding box center [1368, 438] width 373 height 588
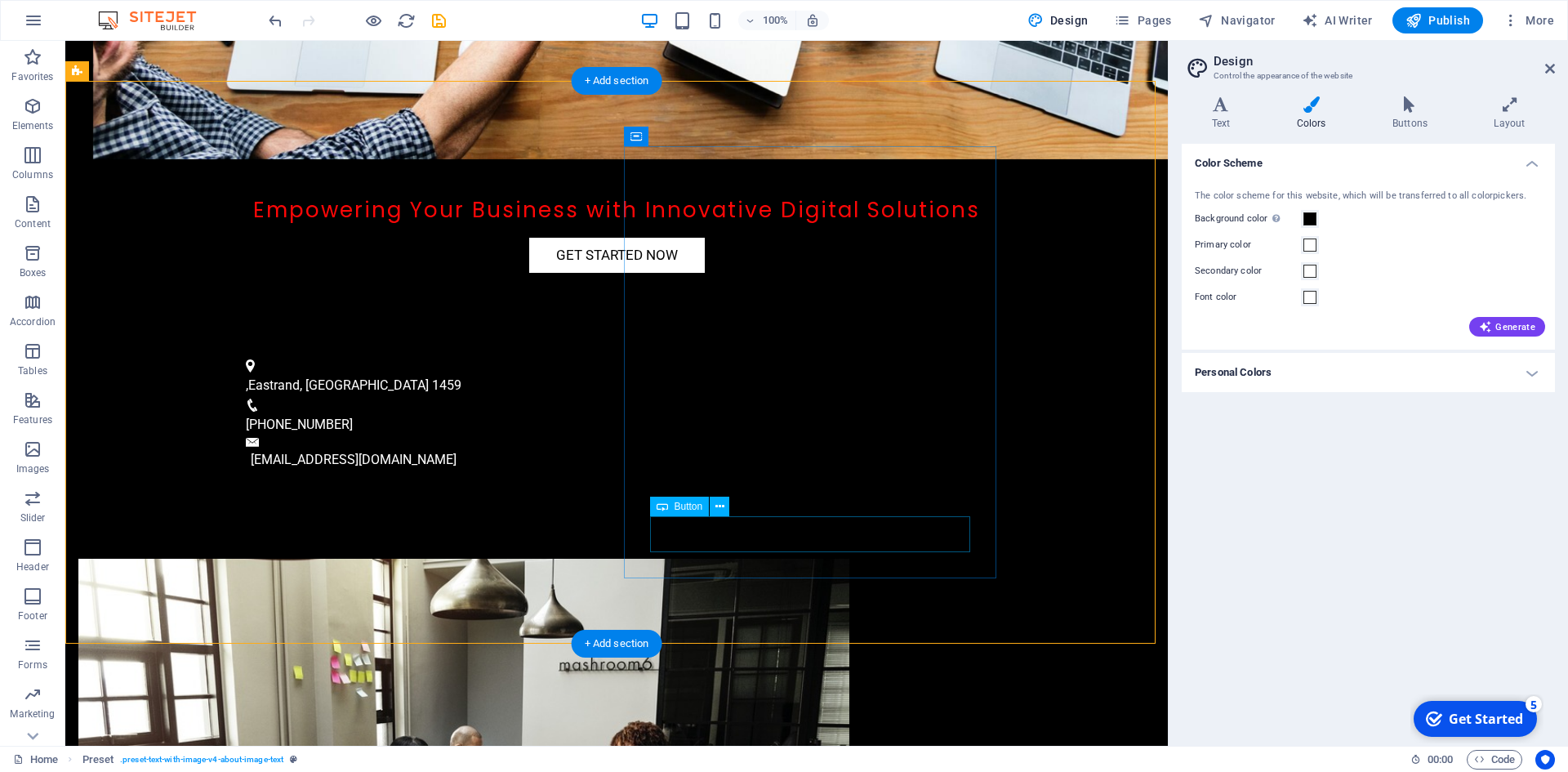
click at [724, 507] on button at bounding box center [719, 506] width 19 height 19
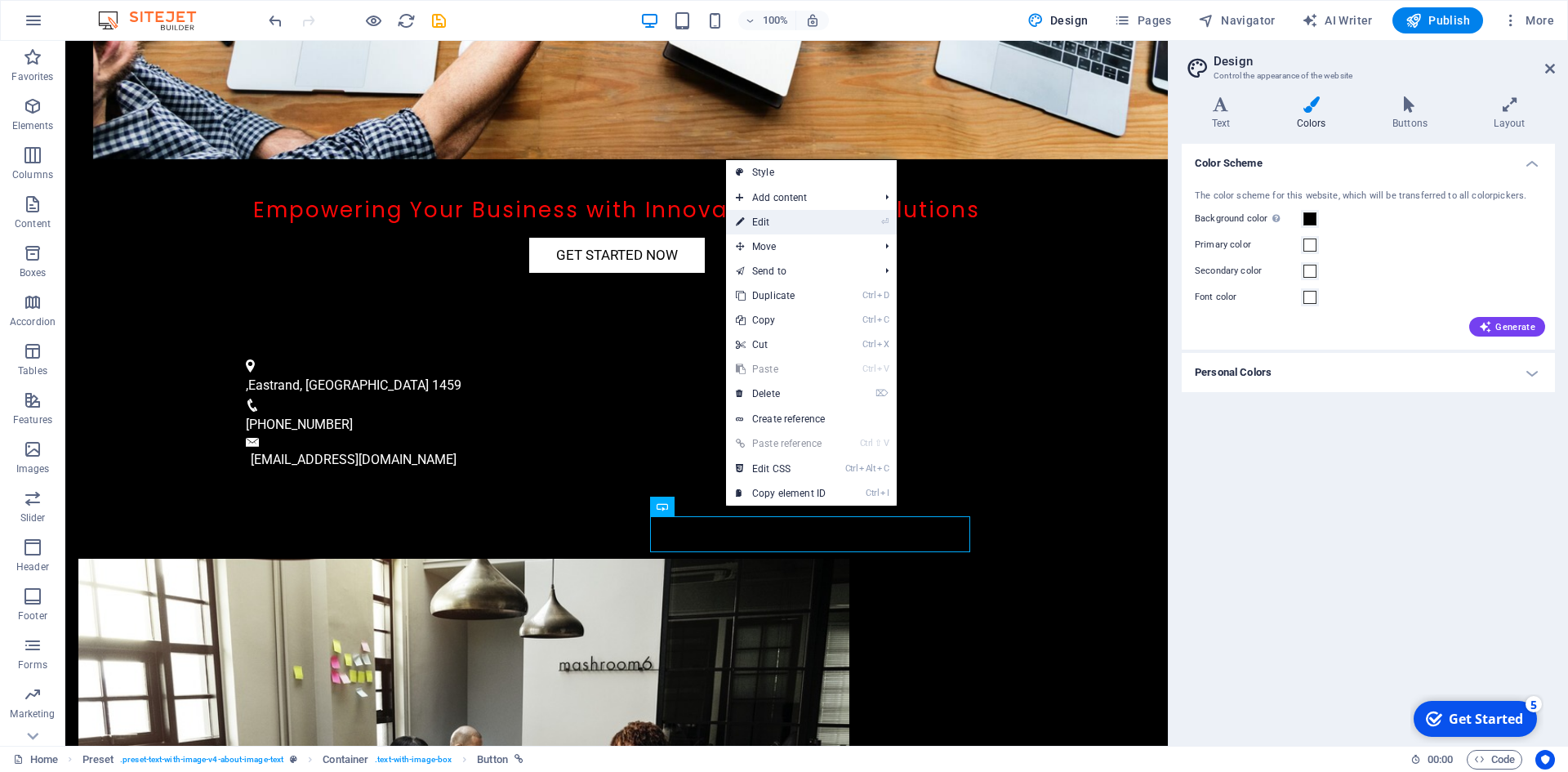
click at [796, 226] on link "⏎ Edit" at bounding box center [780, 221] width 109 height 24
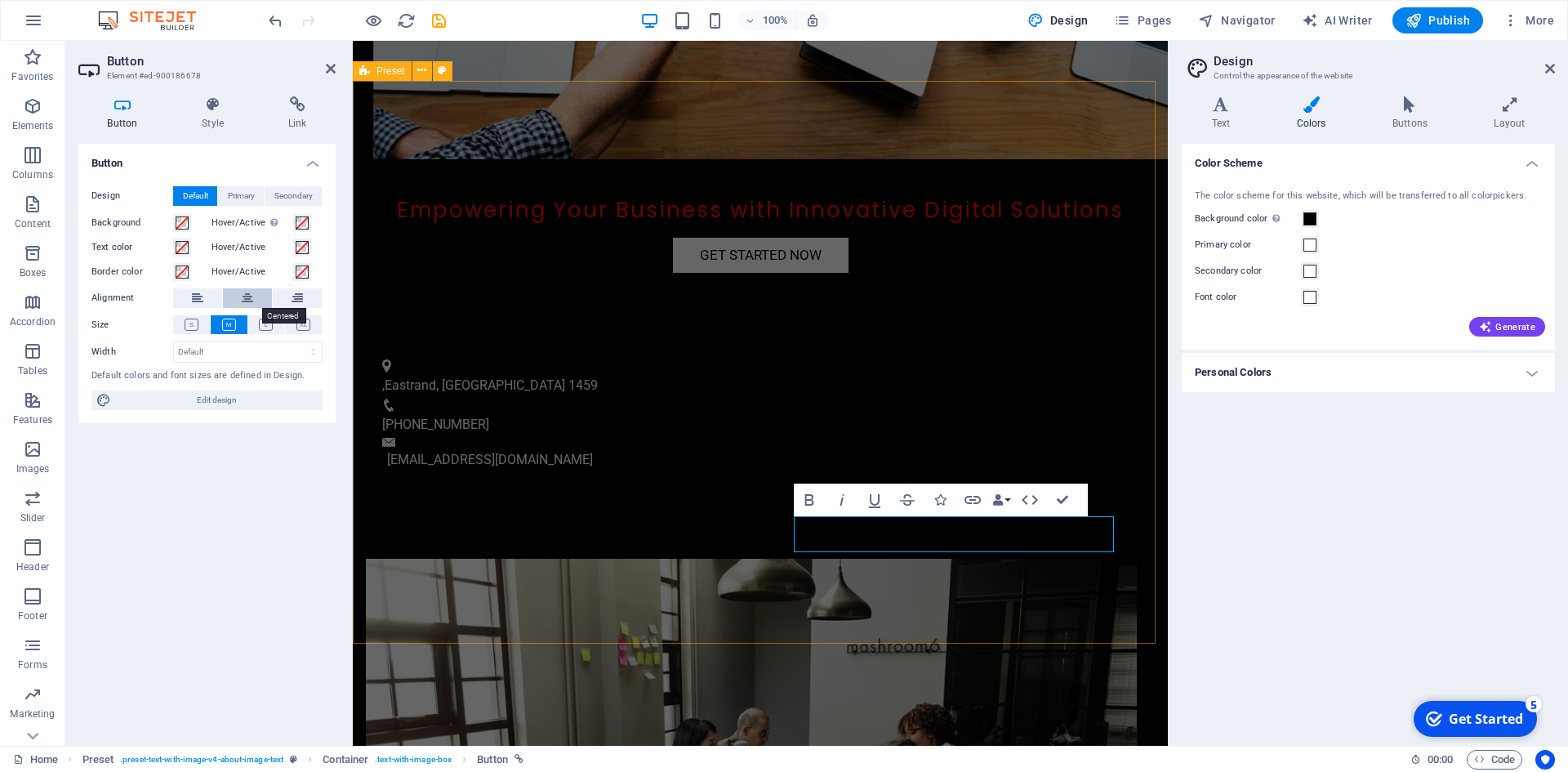
click at [249, 294] on icon at bounding box center [247, 297] width 12 height 19
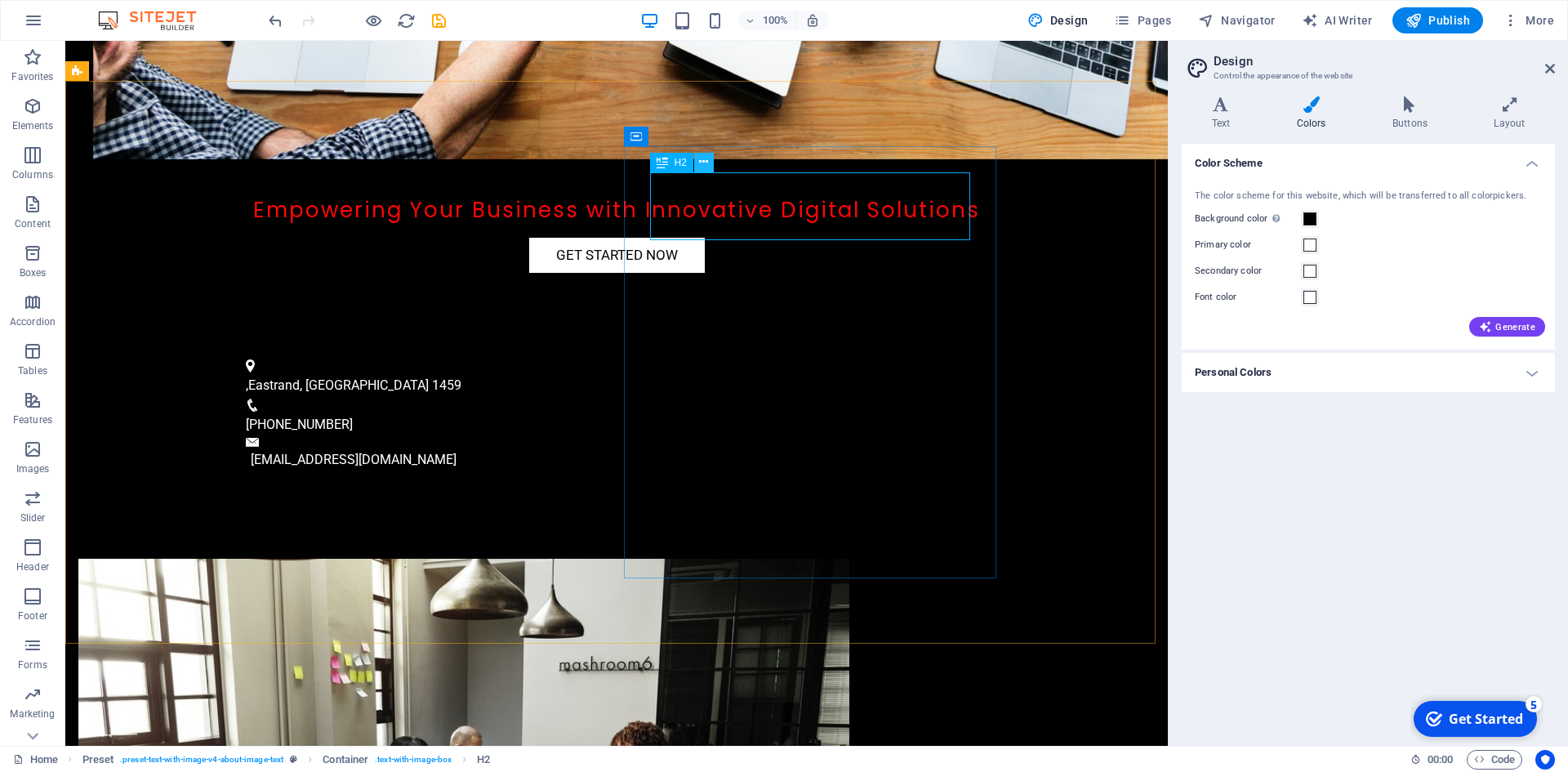
click at [706, 168] on icon at bounding box center [703, 162] width 9 height 17
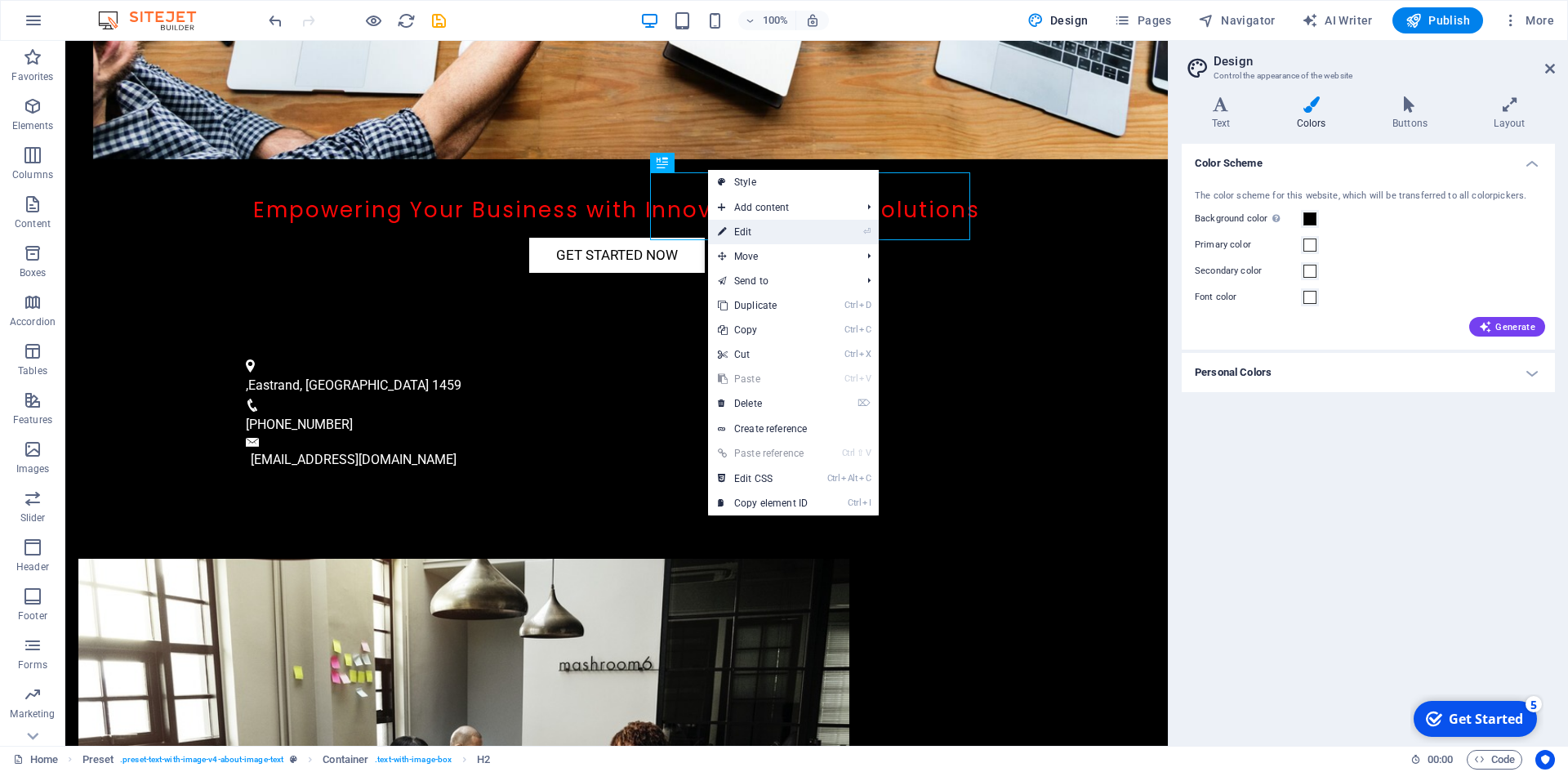
click at [762, 234] on link "⏎ Edit" at bounding box center [763, 232] width 109 height 24
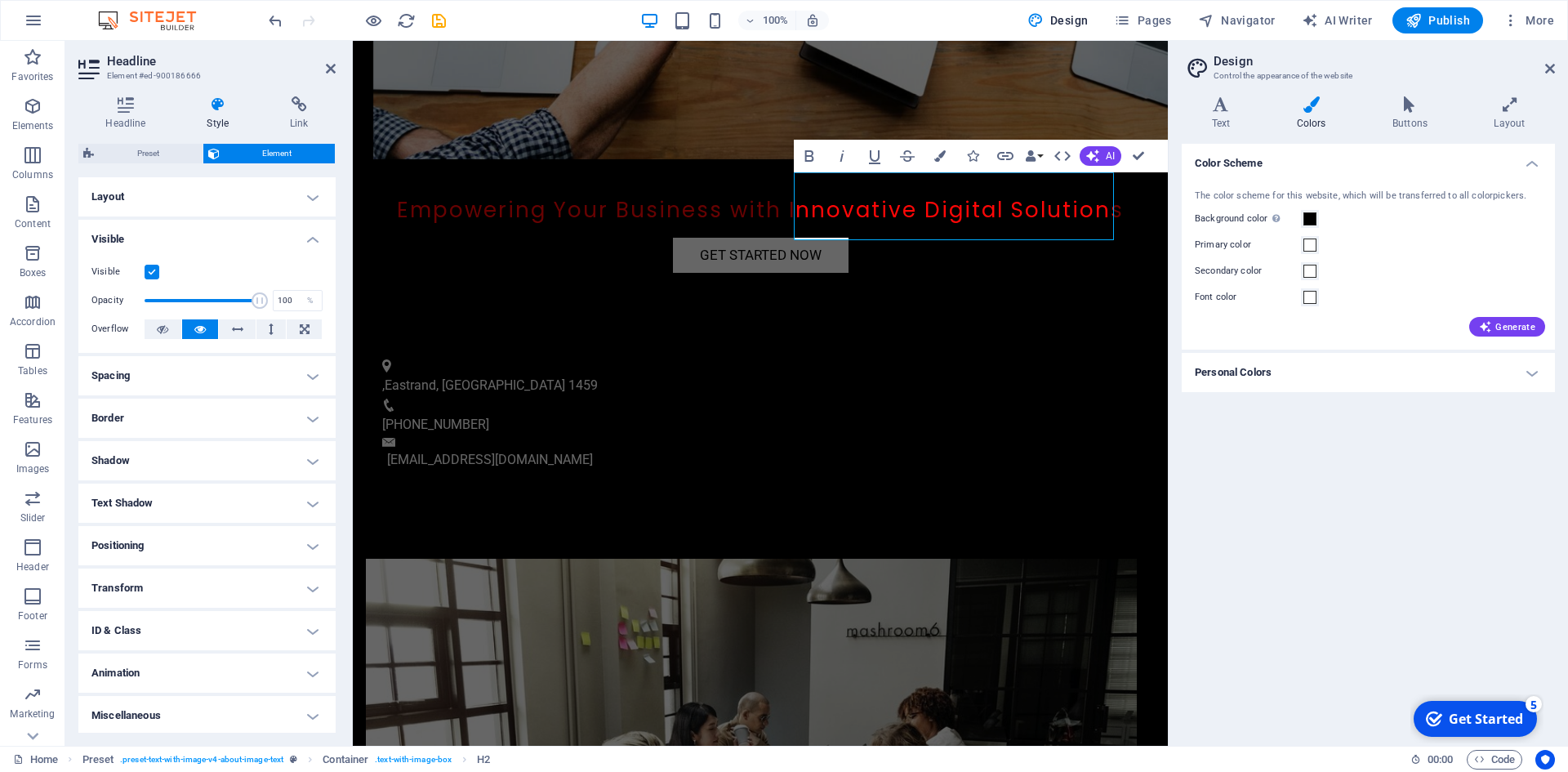
click at [223, 373] on h4 "Spacing" at bounding box center [207, 375] width 258 height 40
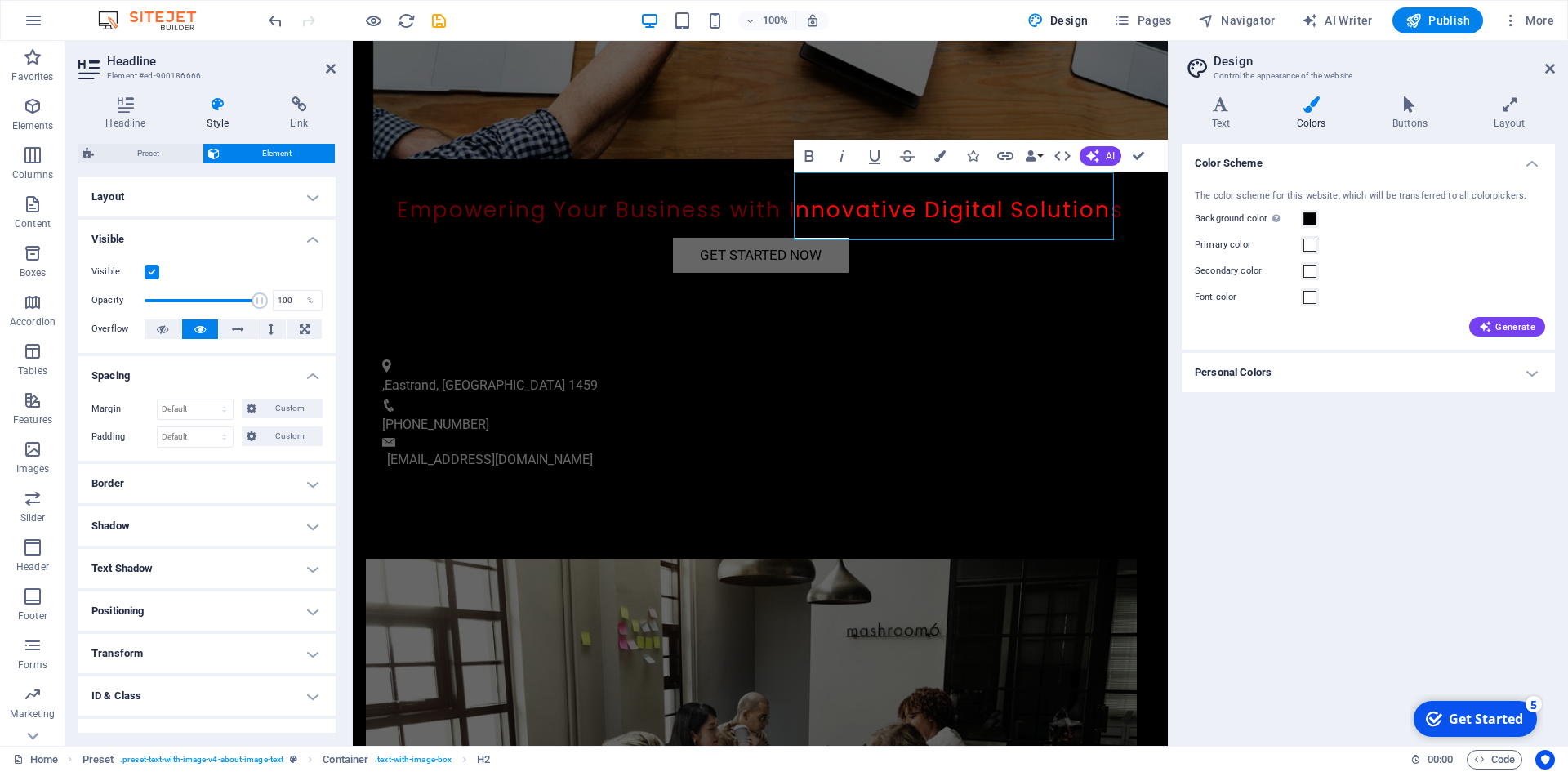
click at [223, 373] on h4 "Spacing" at bounding box center [207, 370] width 258 height 29
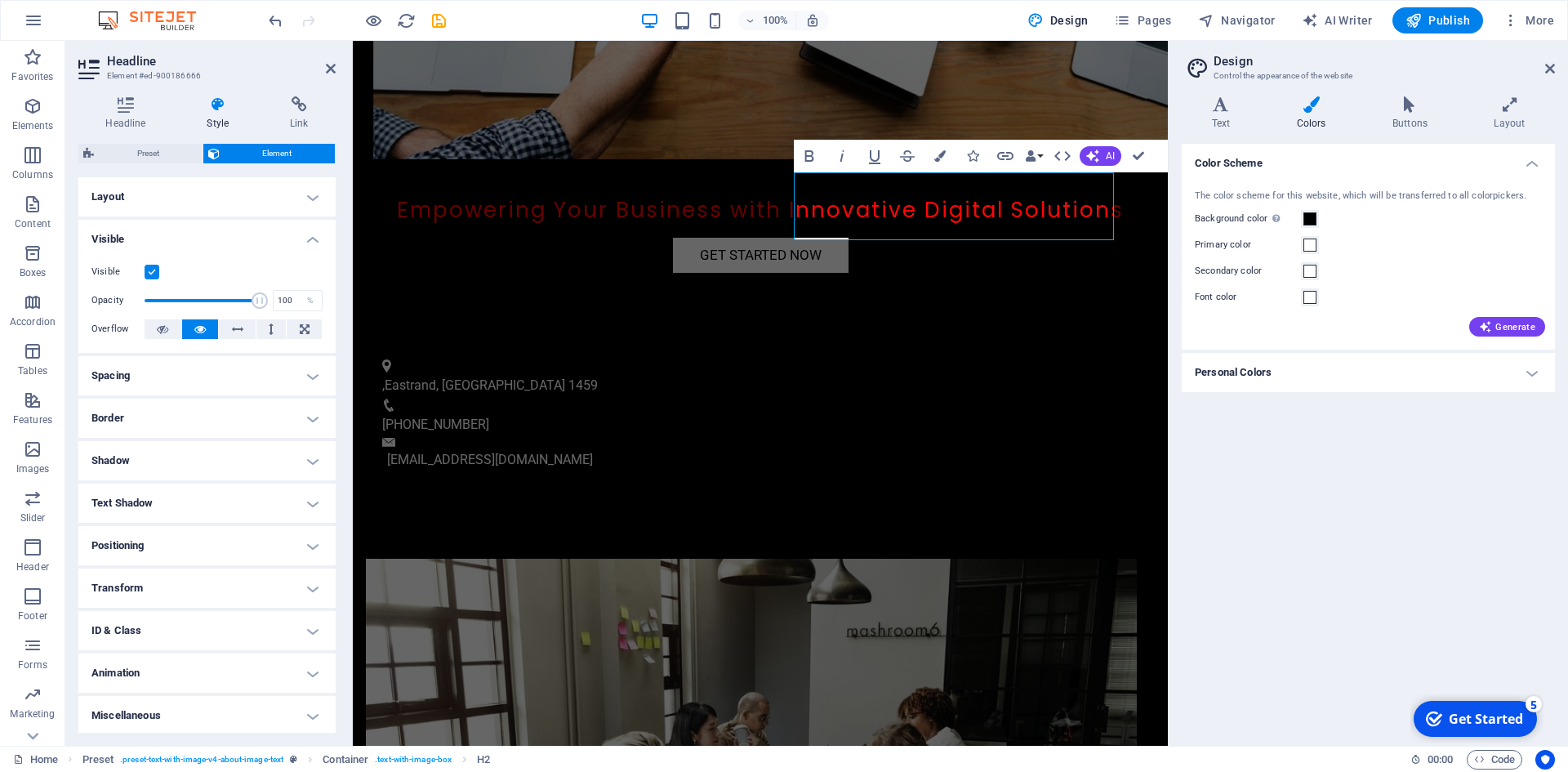
click at [203, 414] on h4 "Border" at bounding box center [207, 418] width 258 height 40
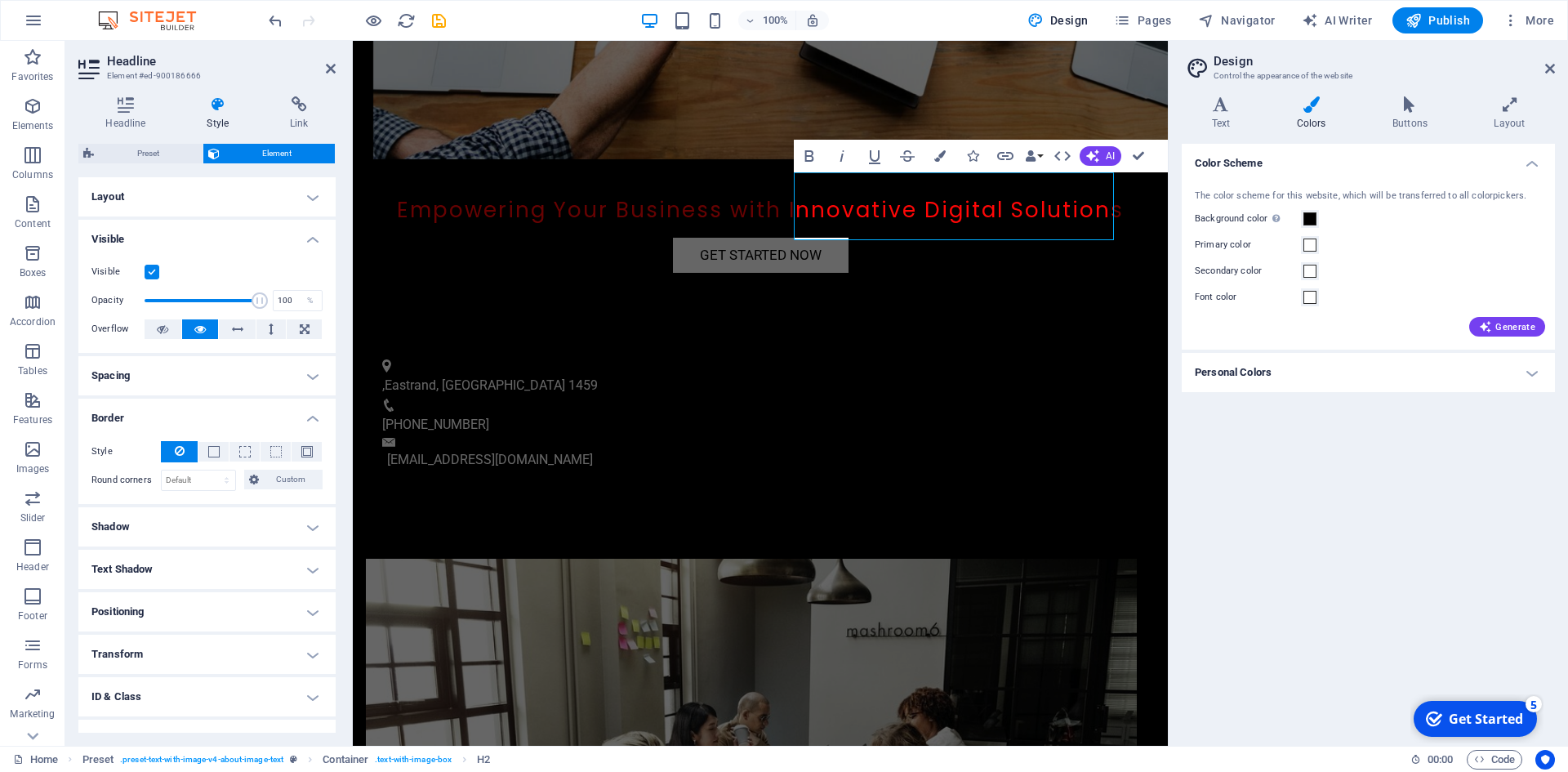
click at [203, 414] on h4 "Border" at bounding box center [207, 413] width 258 height 29
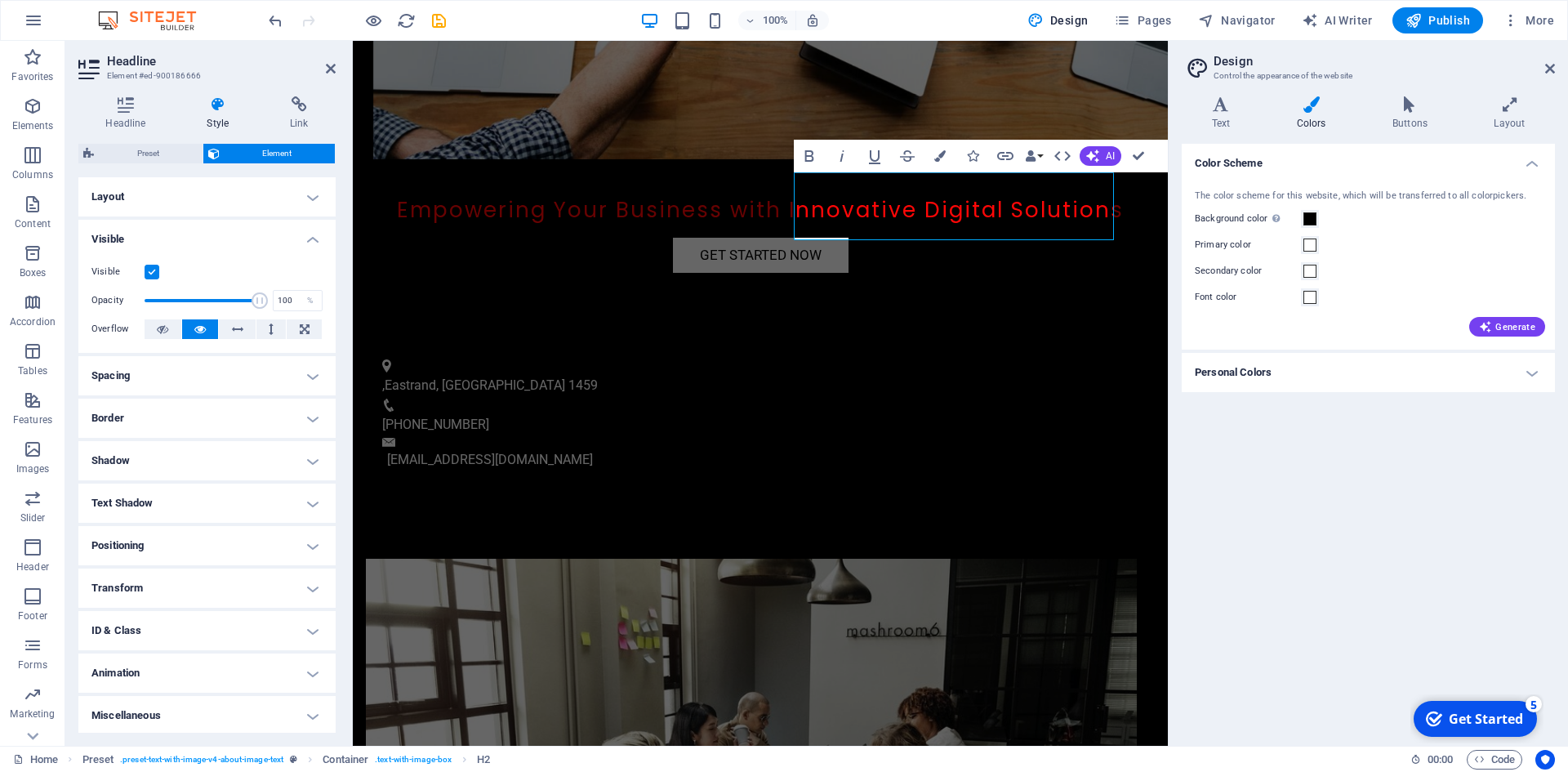
click at [196, 467] on h4 "Shadow" at bounding box center [207, 461] width 258 height 40
click at [196, 467] on h4 "Shadow" at bounding box center [207, 455] width 258 height 29
click at [195, 506] on h4 "Text Shadow" at bounding box center [207, 503] width 258 height 40
click at [195, 506] on h4 "Text Shadow" at bounding box center [207, 498] width 258 height 29
click at [181, 546] on h4 "Positioning" at bounding box center [207, 546] width 258 height 40
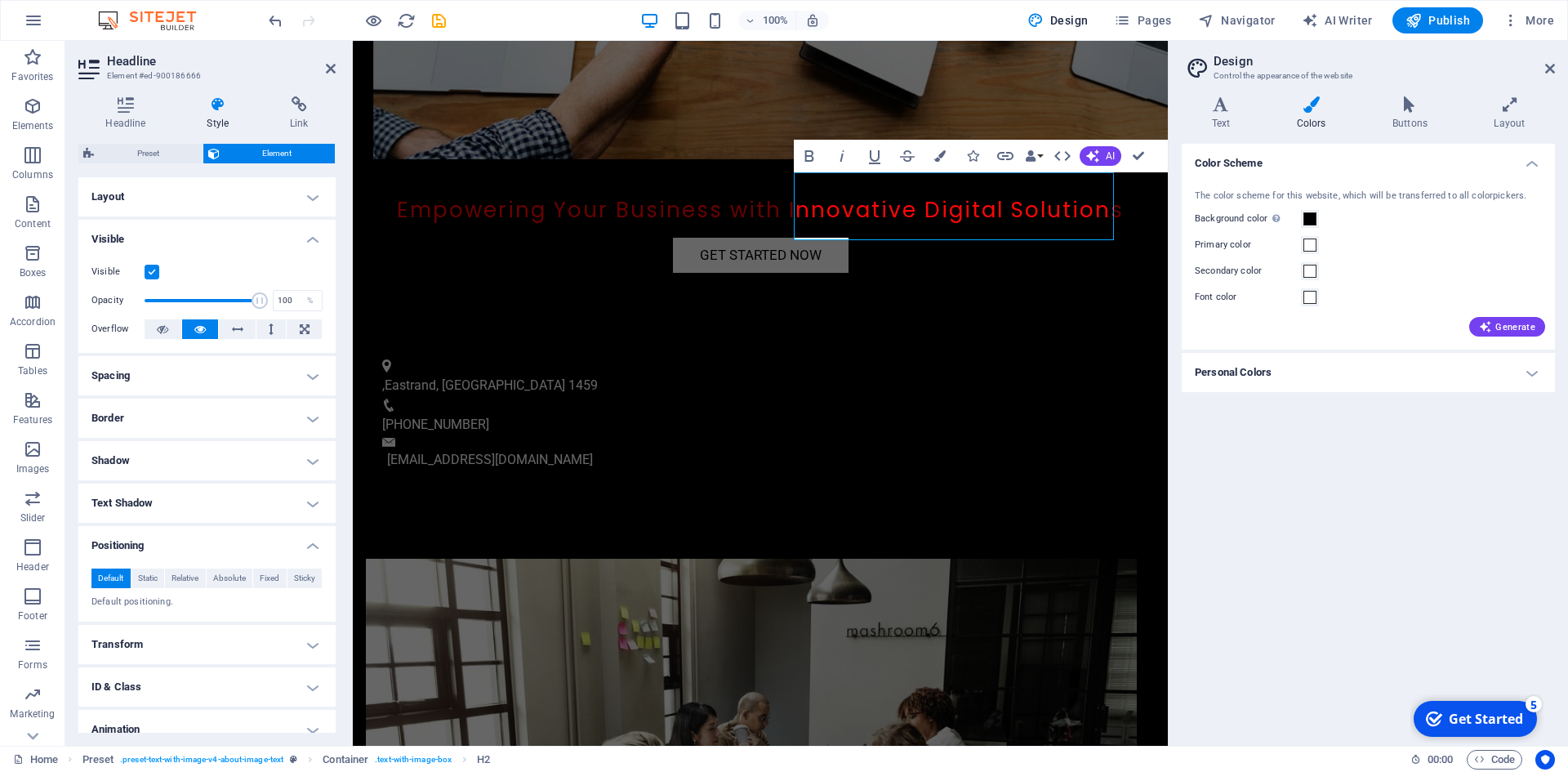
click at [181, 546] on h4 "Positioning" at bounding box center [207, 540] width 258 height 29
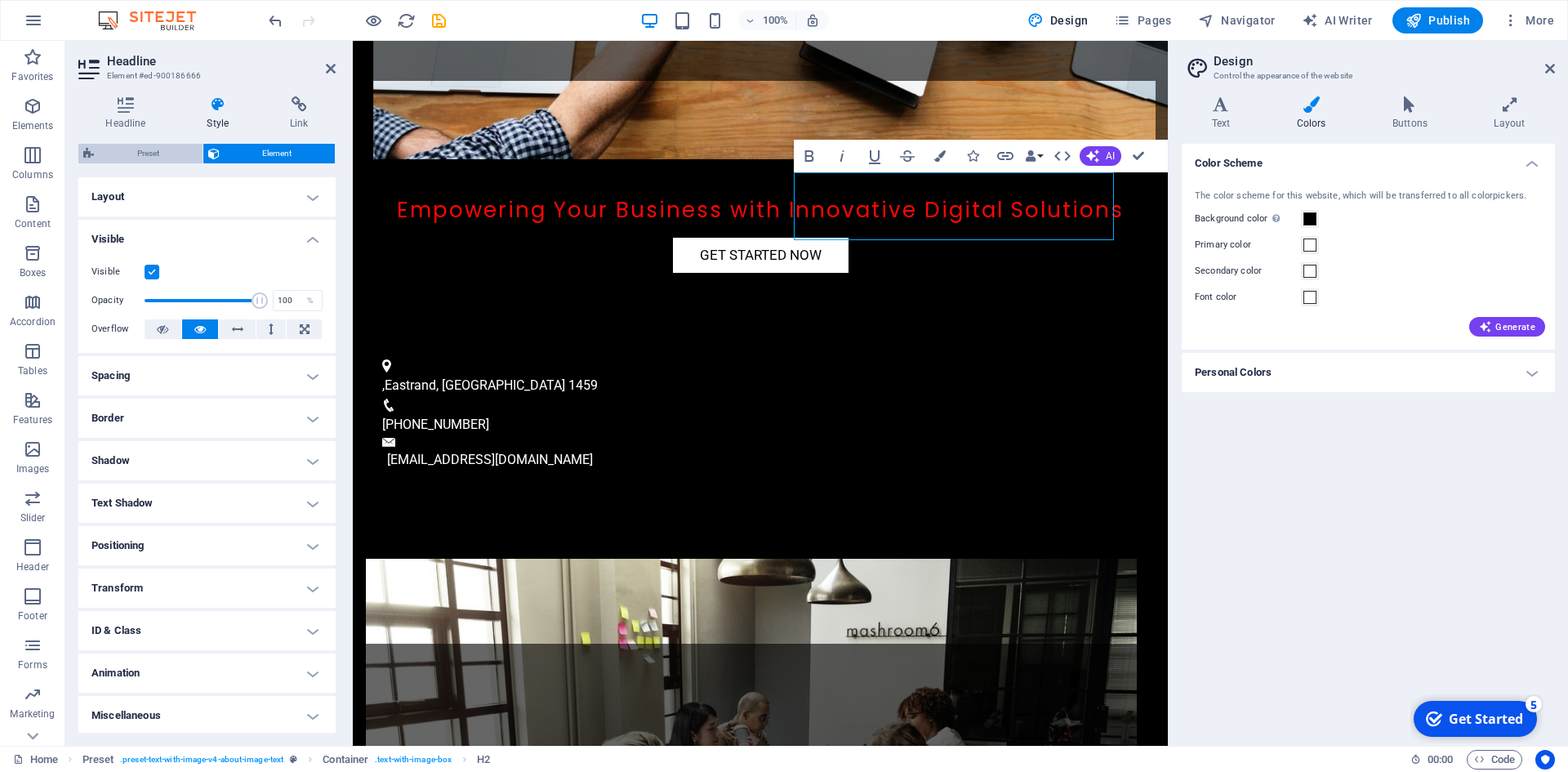
click at [154, 151] on span "Preset" at bounding box center [147, 153] width 98 height 19
select select "rem"
select select "px"
select select "preset-text-with-image-v4-about-image-text"
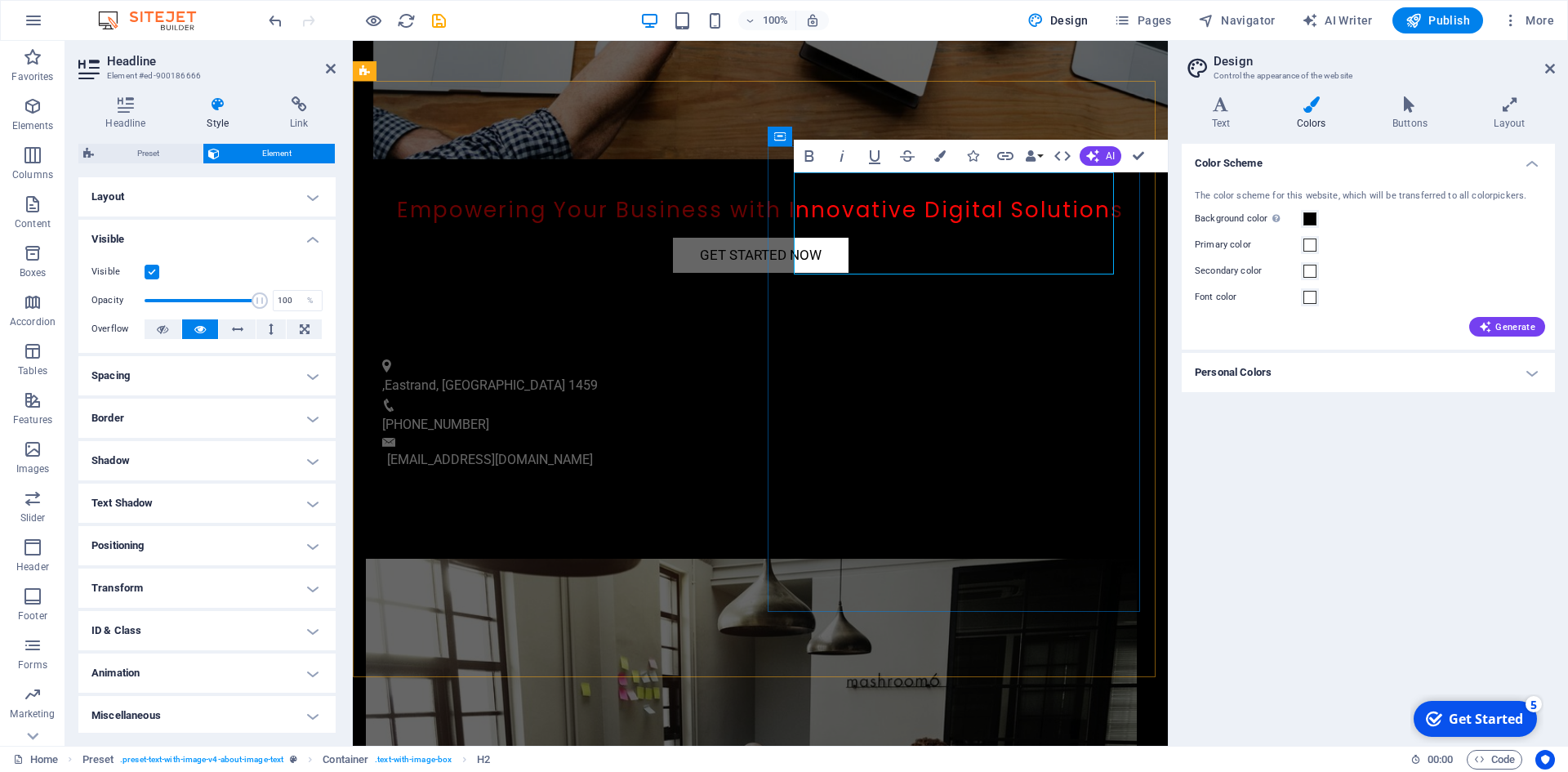
drag, startPoint x: 803, startPoint y: 190, endPoint x: 944, endPoint y: 255, distance: 155.3
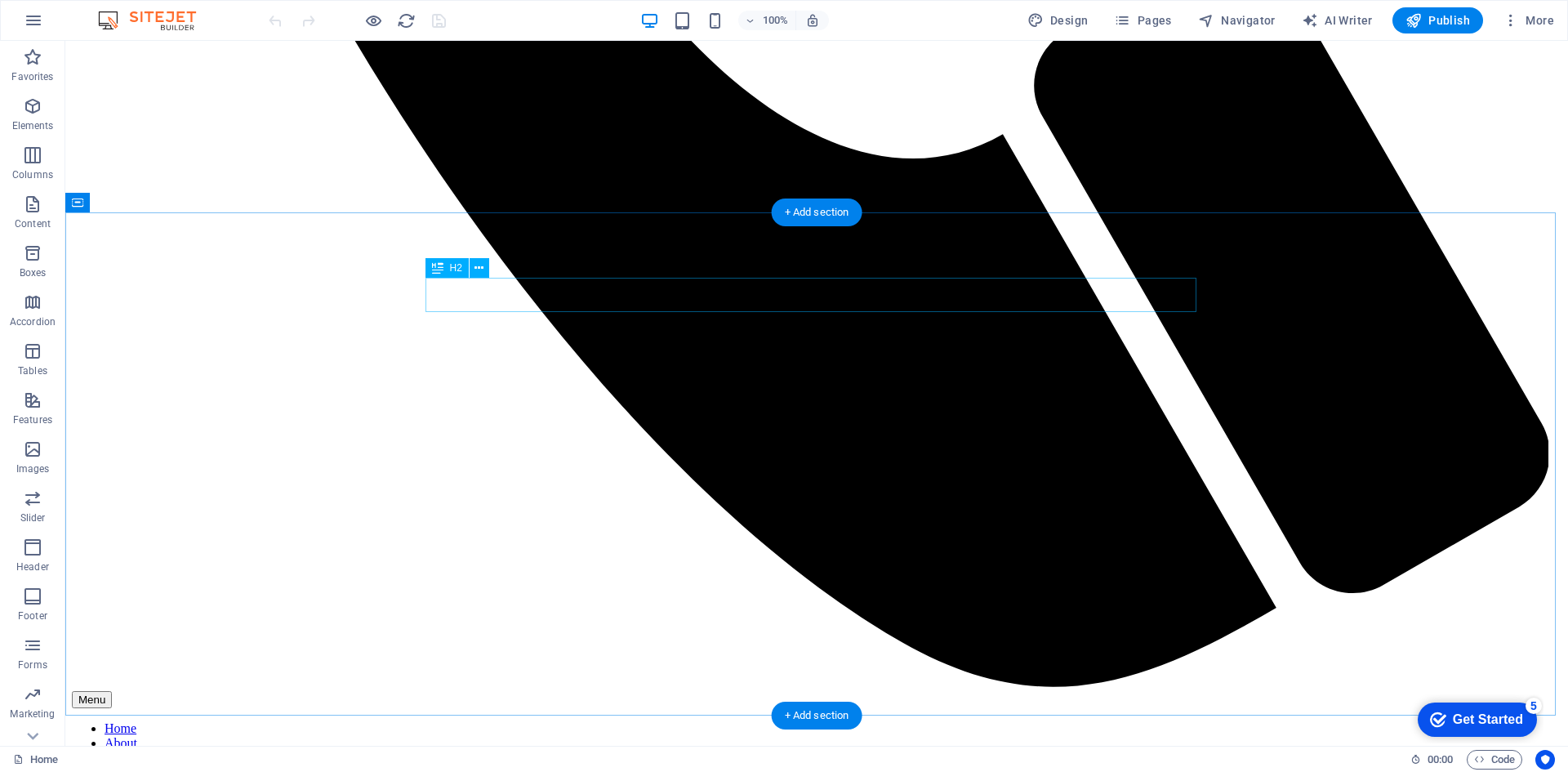
scroll to position [1878, 0]
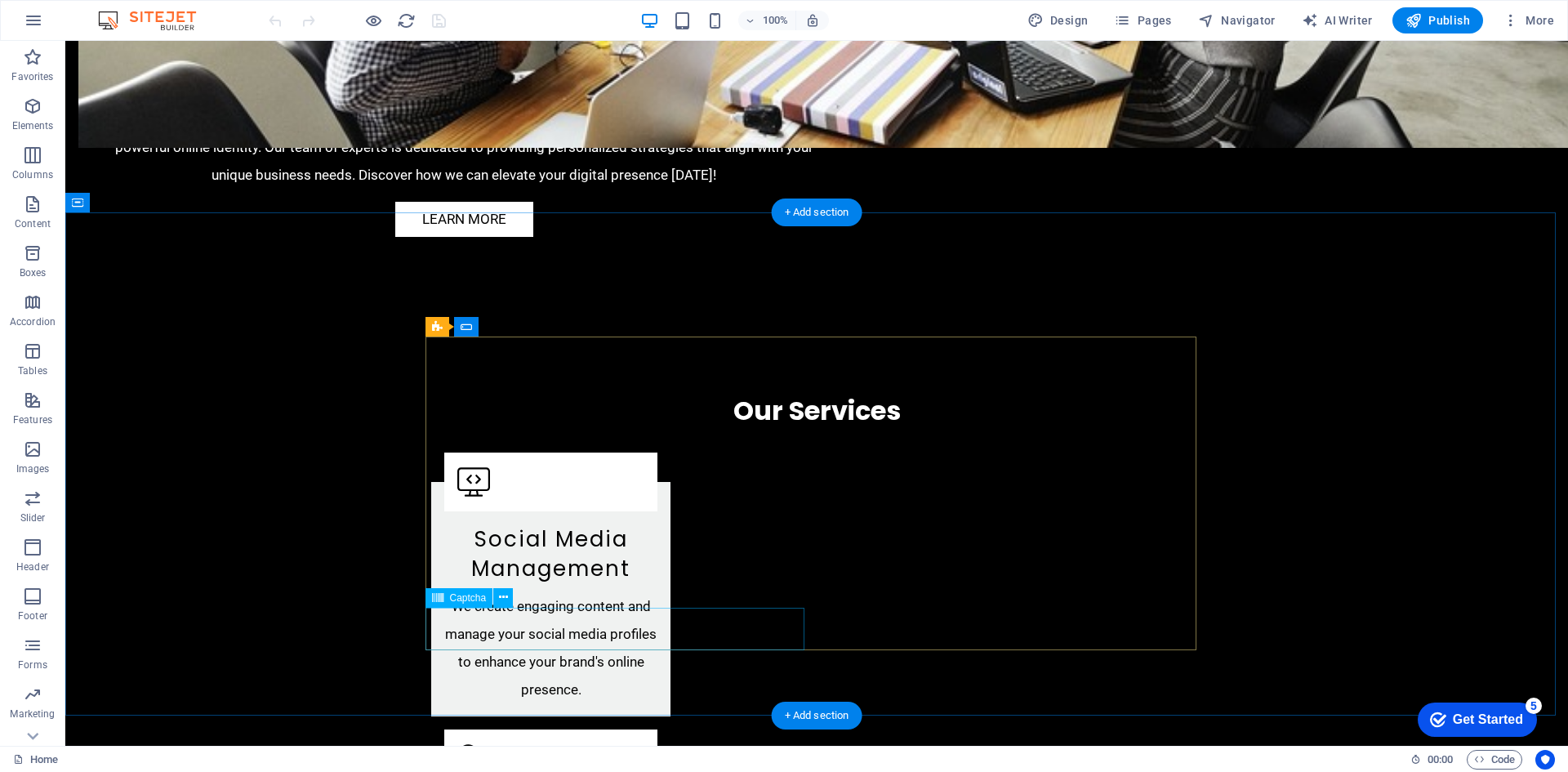
click at [499, 597] on button at bounding box center [502, 597] width 19 height 19
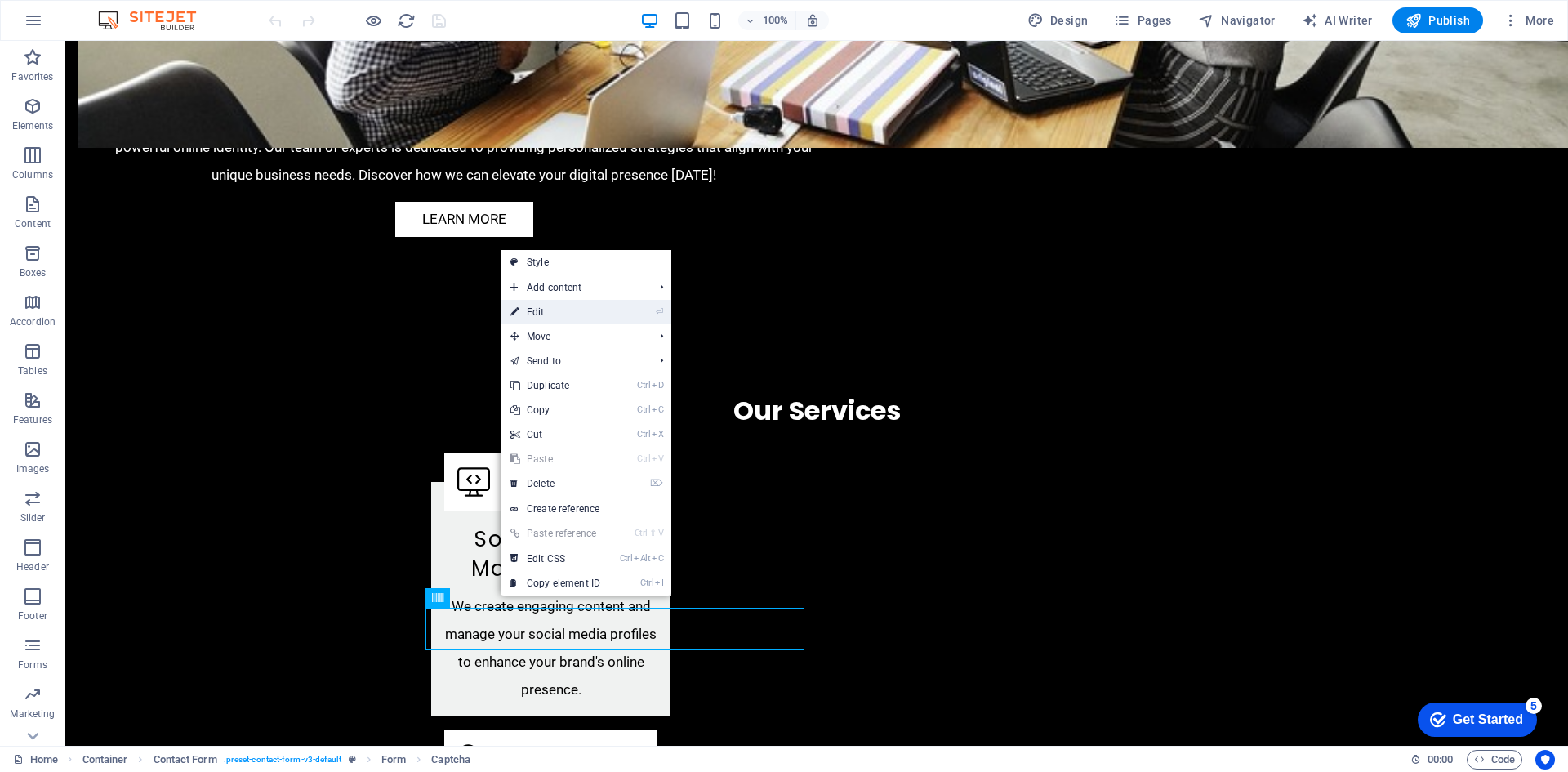
click at [550, 310] on link "⏎ Edit" at bounding box center [555, 311] width 109 height 24
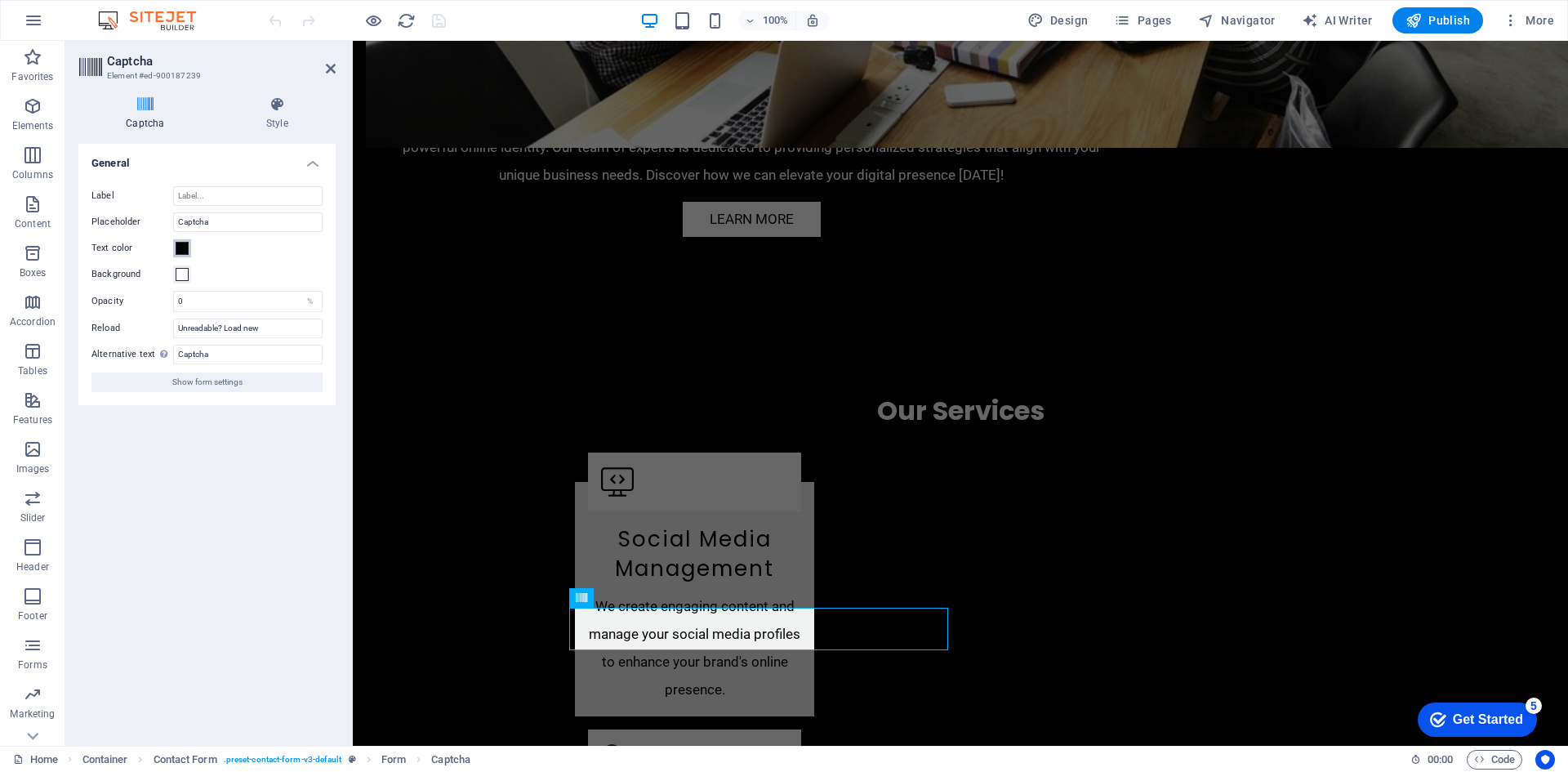
click at [182, 250] on span at bounding box center [183, 248] width 13 height 13
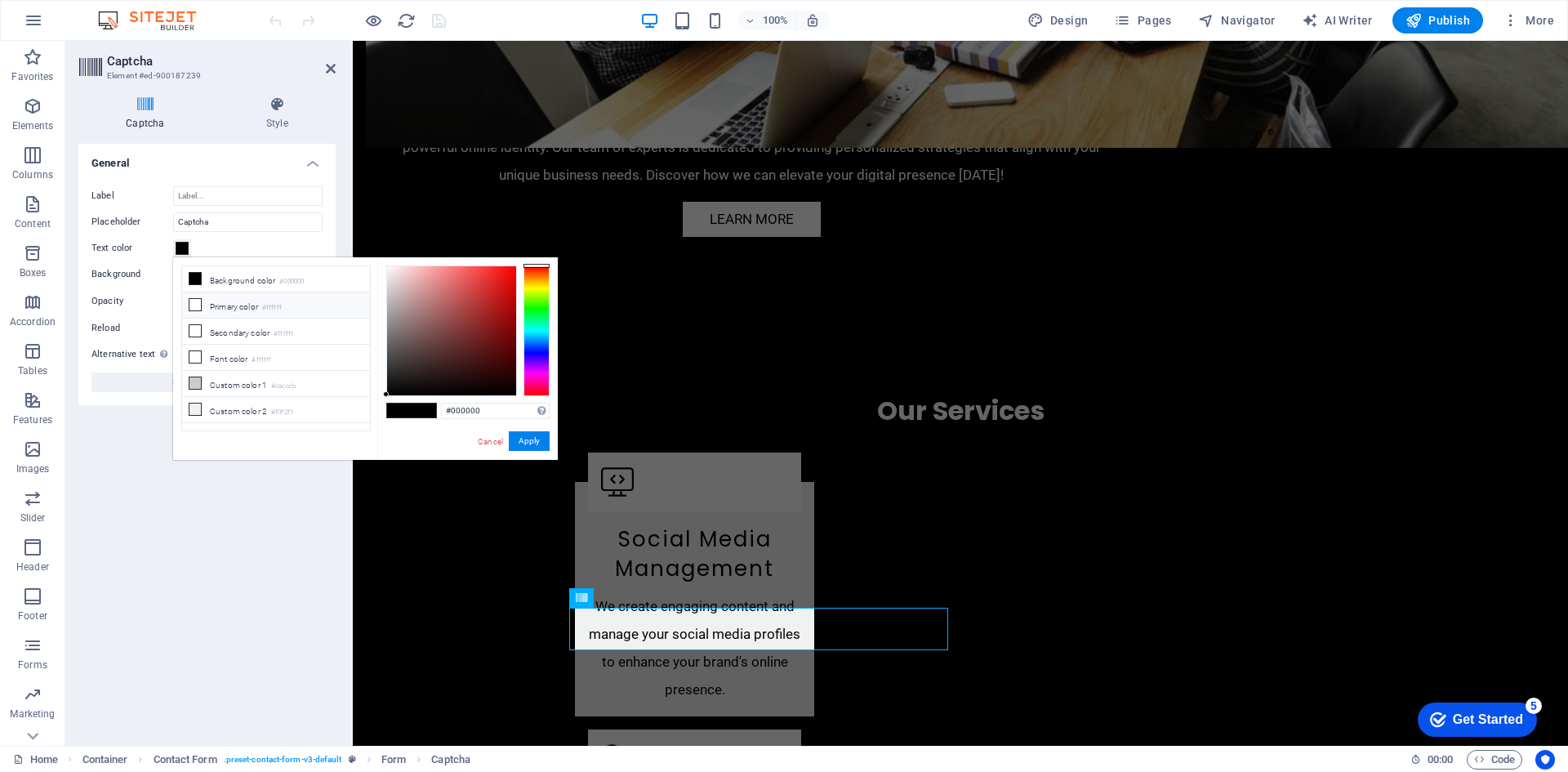
click at [199, 302] on icon at bounding box center [195, 305] width 12 height 12
type input "#ffffff"
click at [531, 441] on button "Apply" at bounding box center [529, 440] width 41 height 19
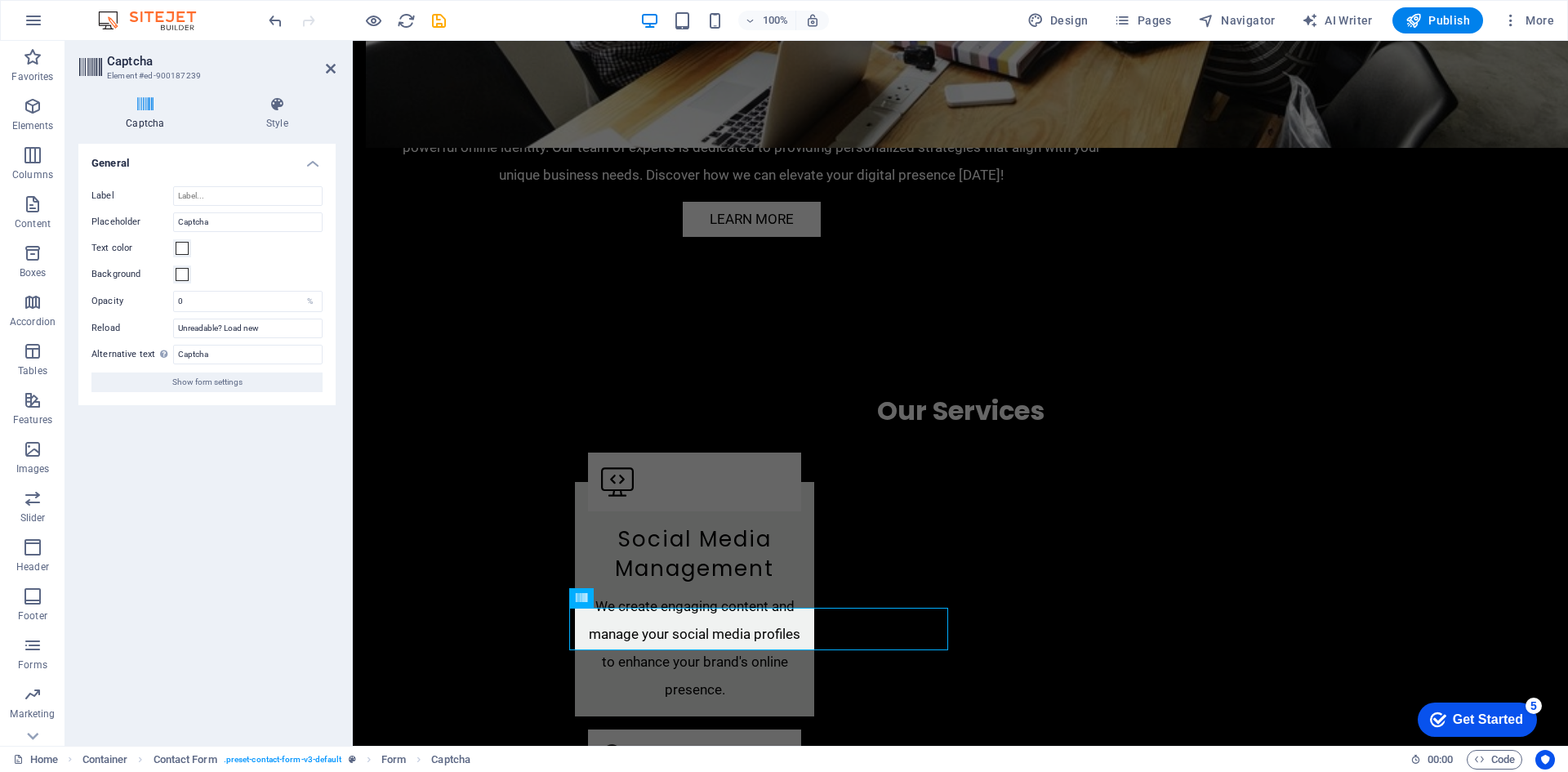
click at [215, 457] on div "Turnstile Turnstile by Cloudfare is a third-party integration that offers acces…" at bounding box center [207, 438] width 258 height 588
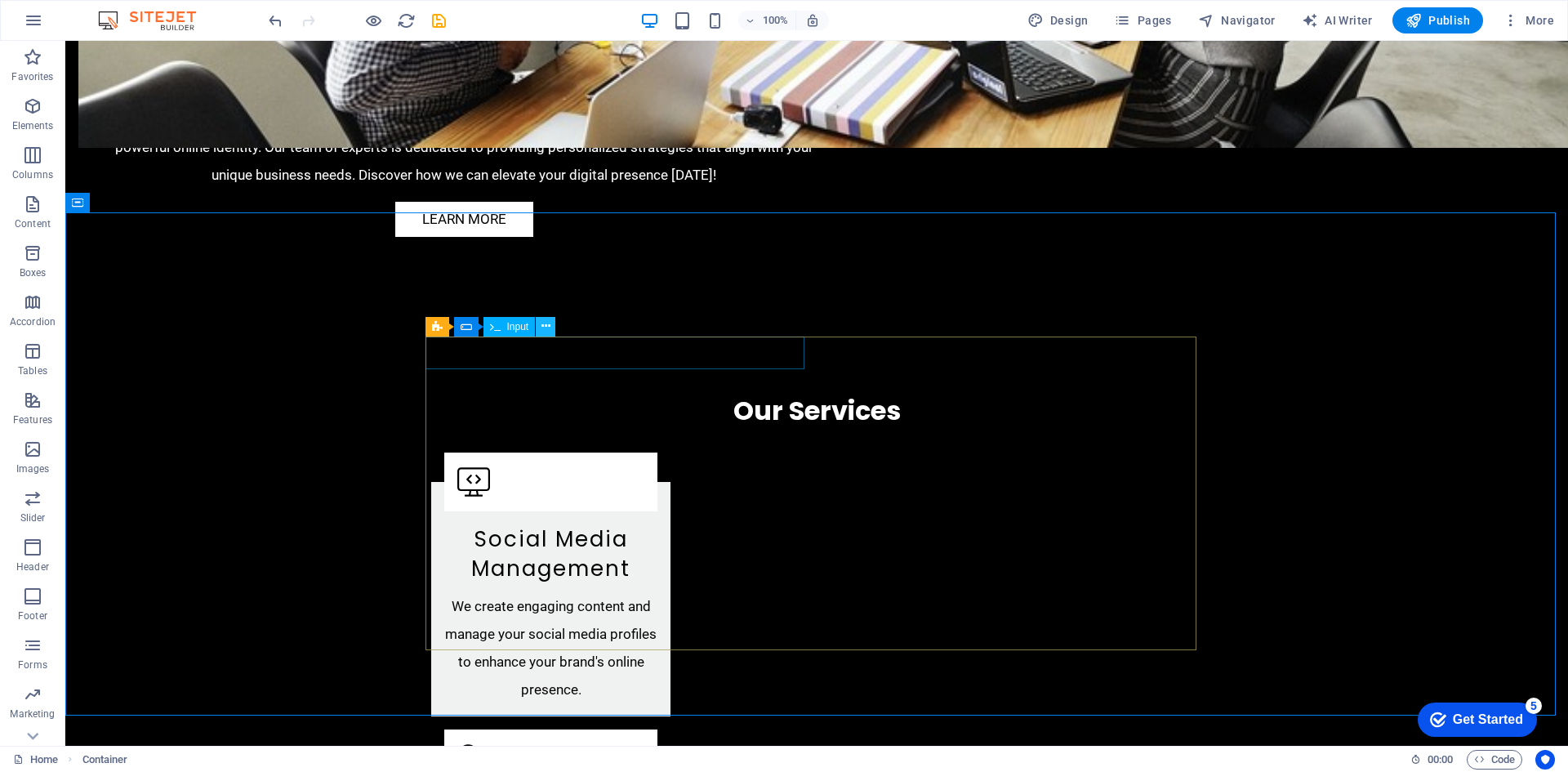
click at [545, 332] on icon at bounding box center [545, 326] width 9 height 17
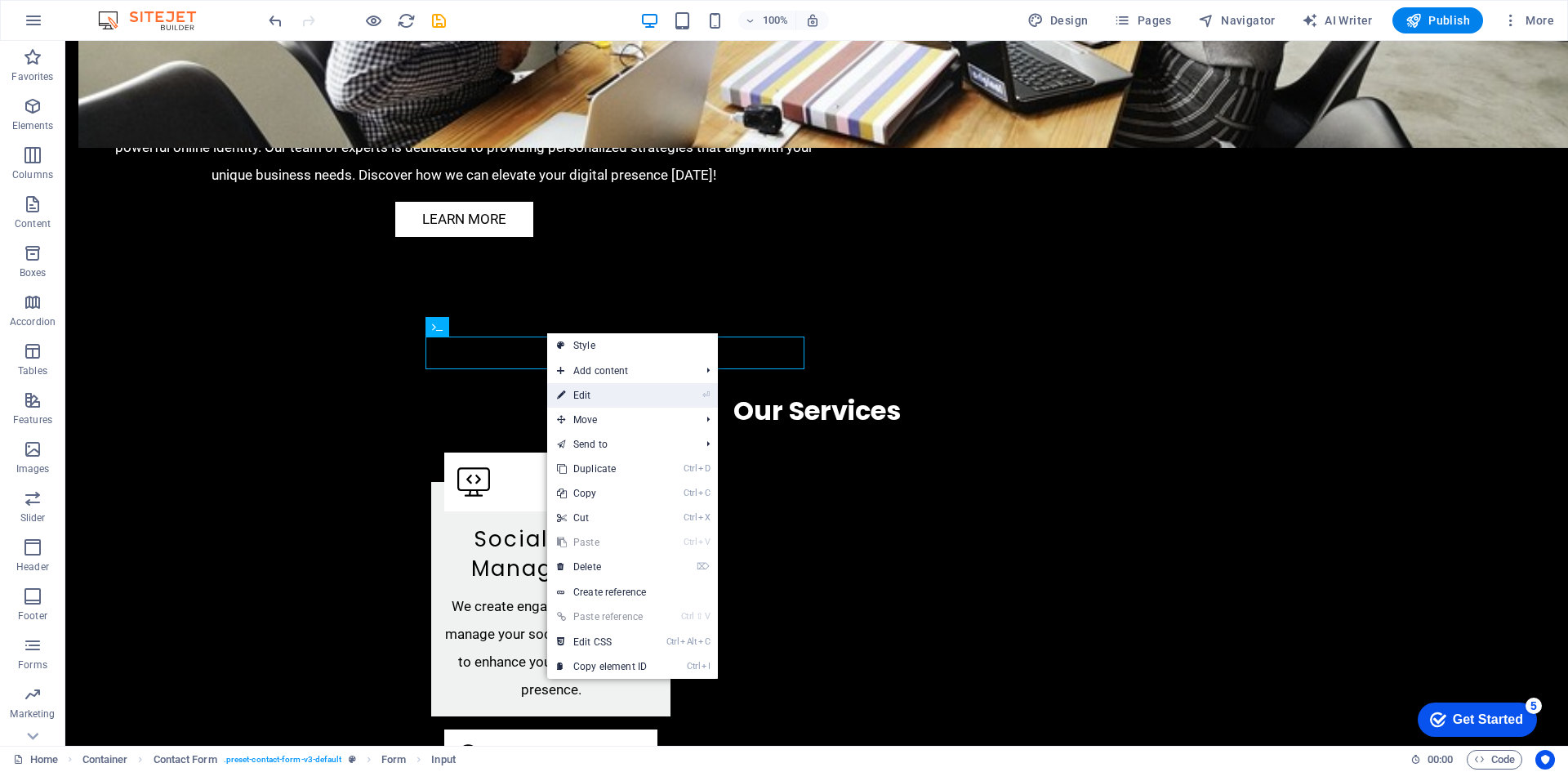
click at [577, 394] on link "⏎ Edit" at bounding box center [602, 395] width 109 height 24
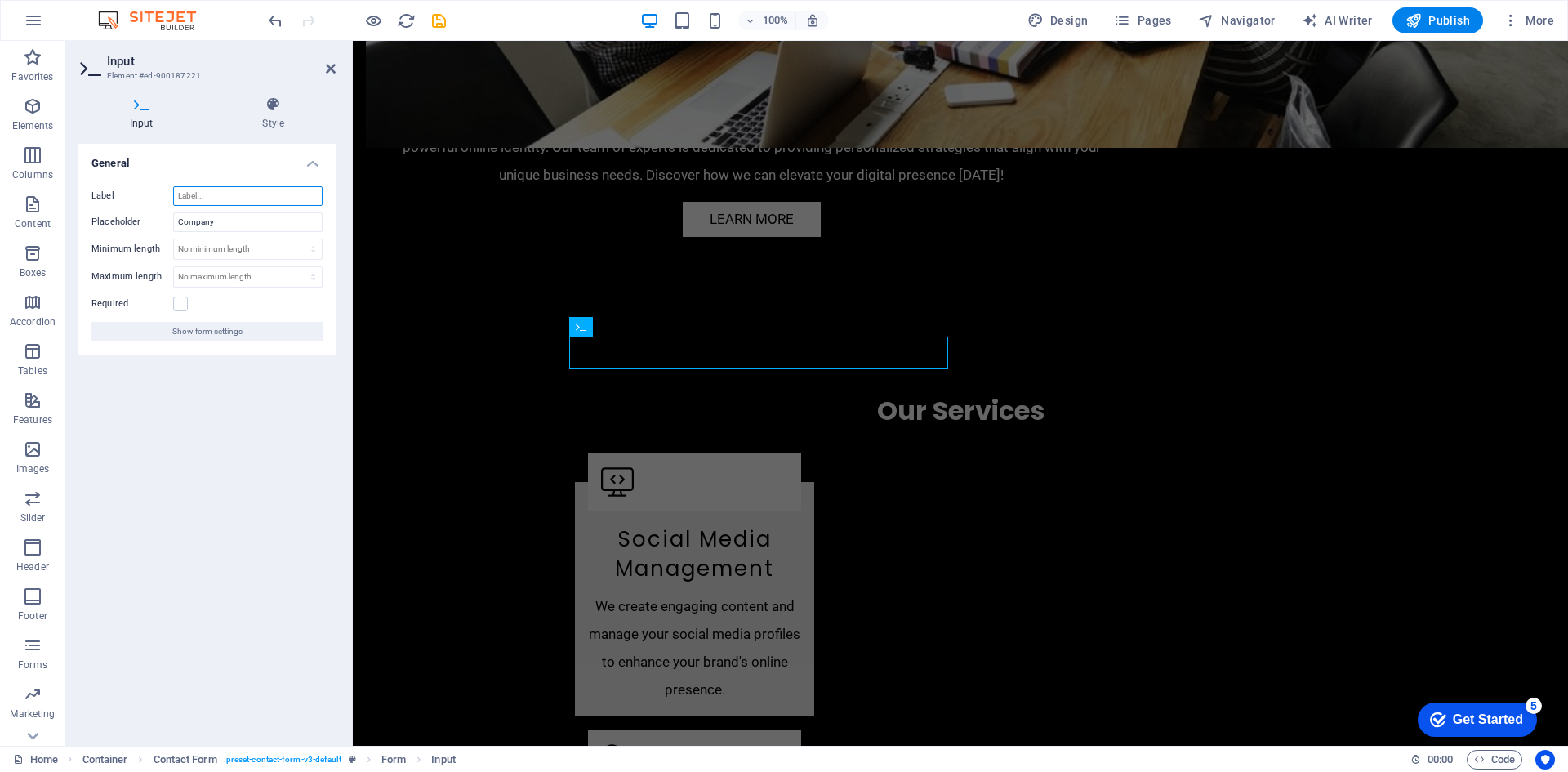
click at [226, 194] on input "Label" at bounding box center [248, 195] width 150 height 19
click at [231, 249] on select "No minimum length chars" at bounding box center [248, 248] width 148 height 19
click at [222, 413] on div "General Label Placeholder Company Minimum length No minimum length chars Maximu…" at bounding box center [207, 438] width 258 height 588
click at [616, 325] on span "Contact Form" at bounding box center [622, 327] width 60 height 10
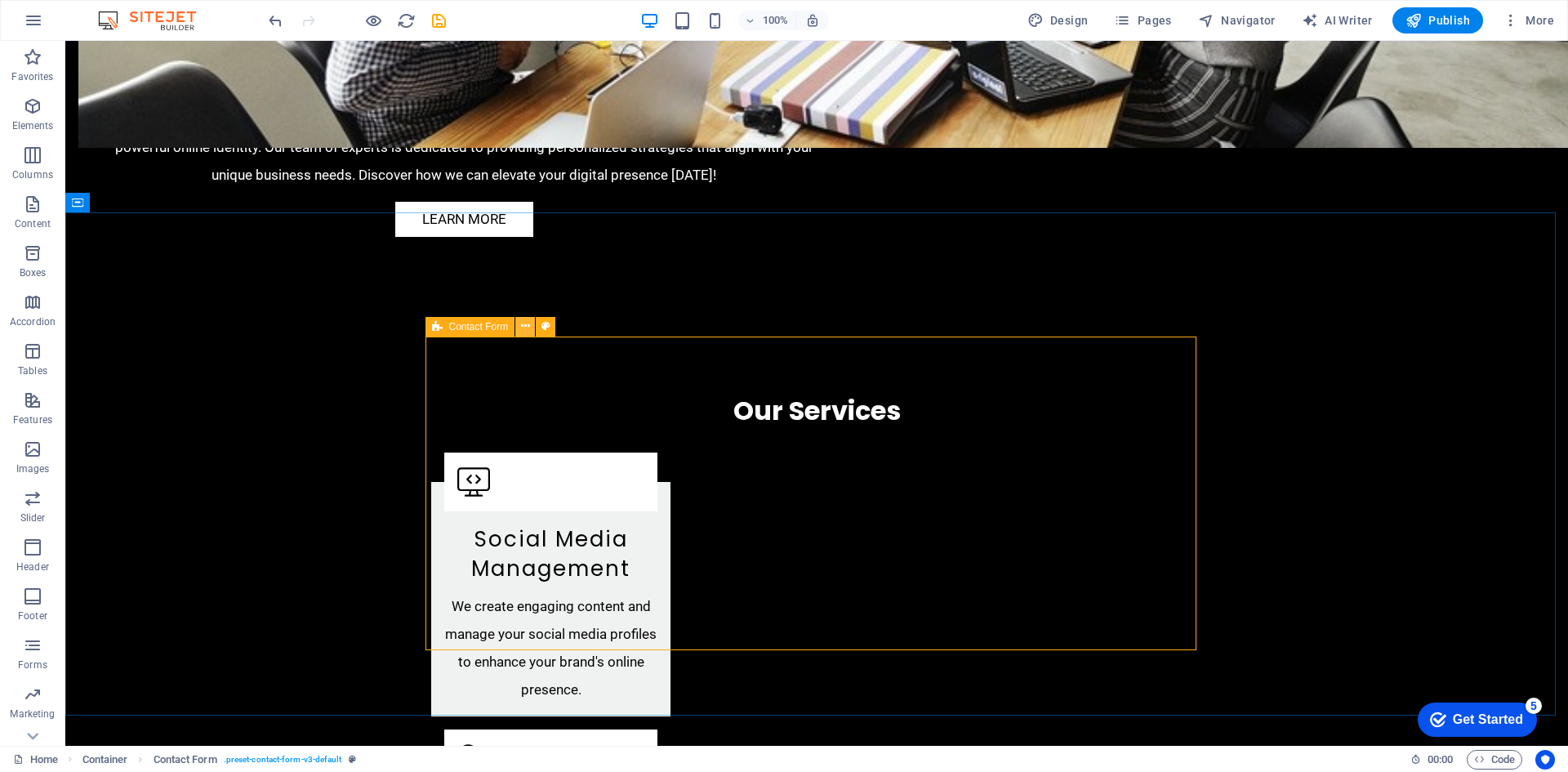
click at [525, 327] on icon at bounding box center [525, 326] width 9 height 17
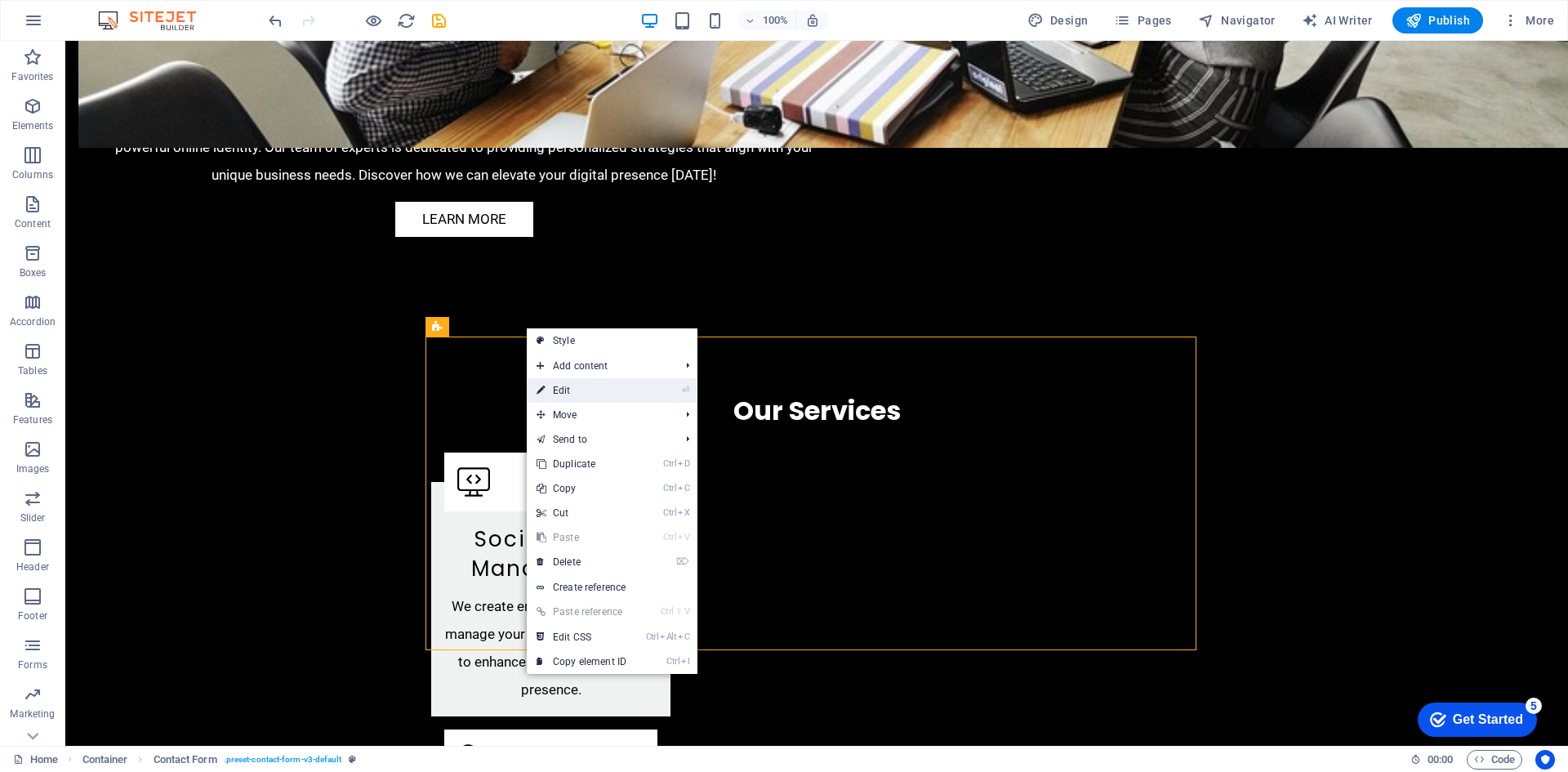
click at [565, 392] on link "⏎ Edit" at bounding box center [582, 390] width 109 height 24
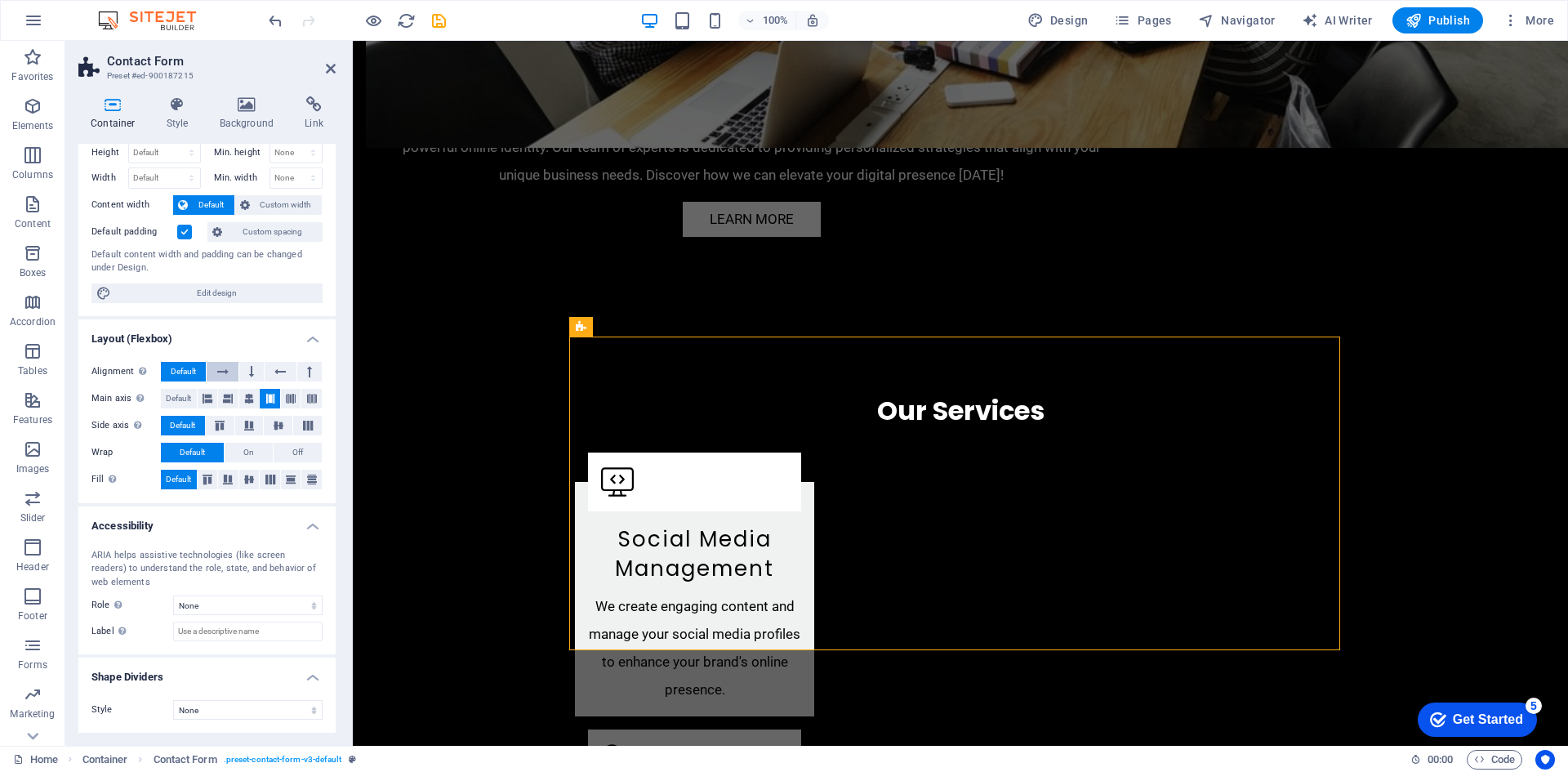
scroll to position [0, 0]
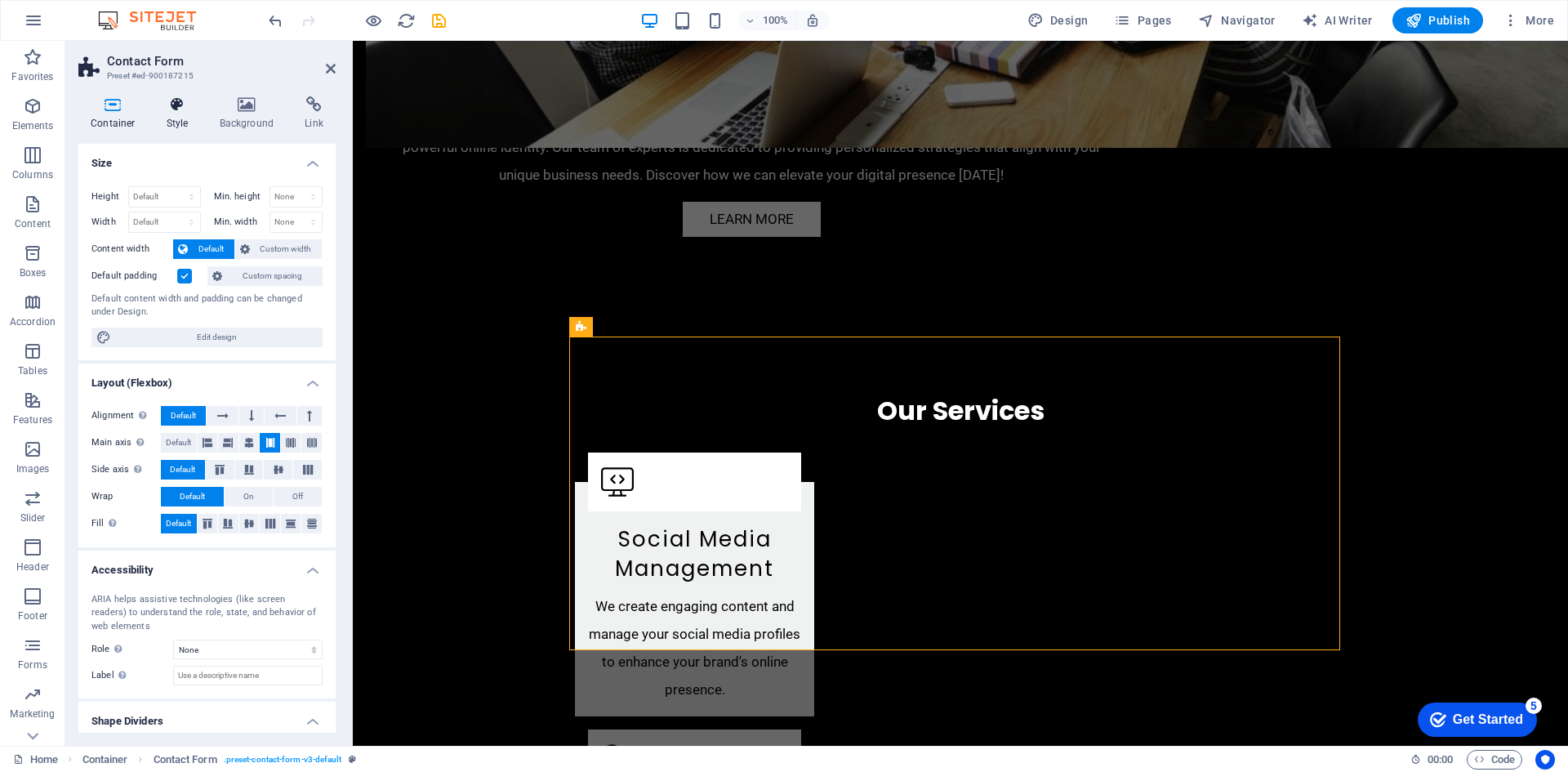
click at [169, 100] on icon at bounding box center [177, 104] width 46 height 16
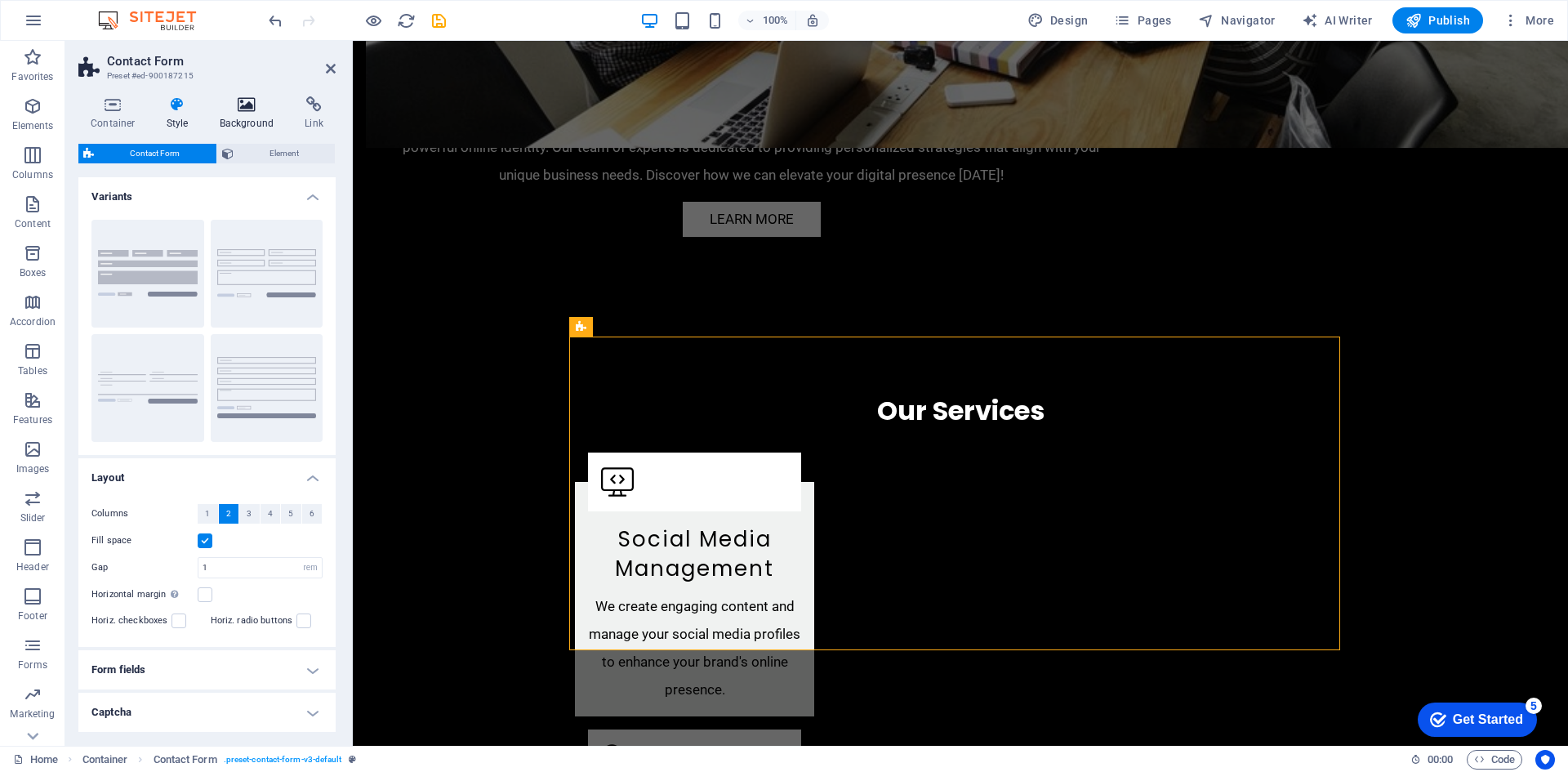
click at [242, 109] on icon at bounding box center [247, 104] width 79 height 16
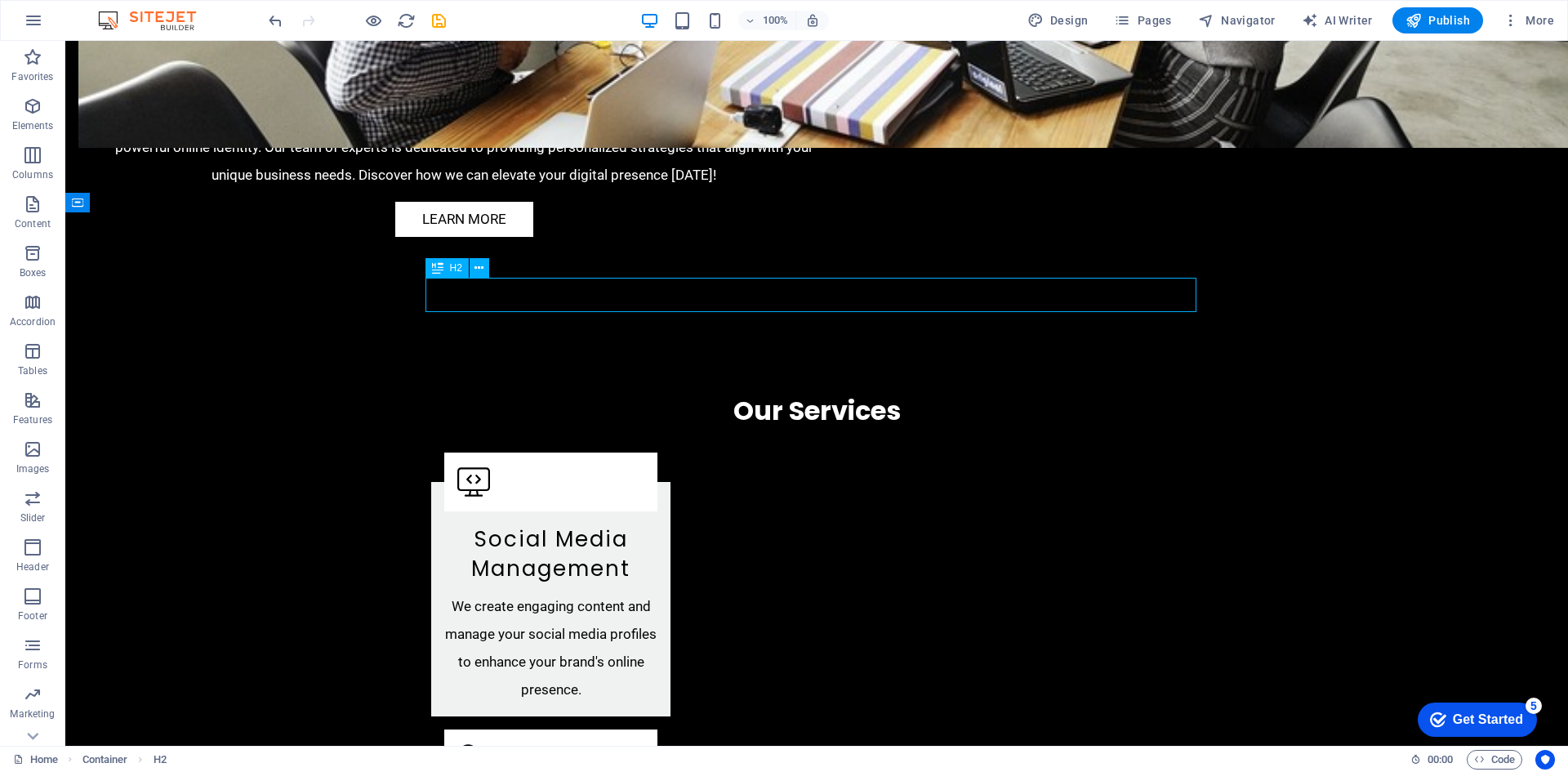
click at [478, 270] on icon at bounding box center [479, 268] width 9 height 17
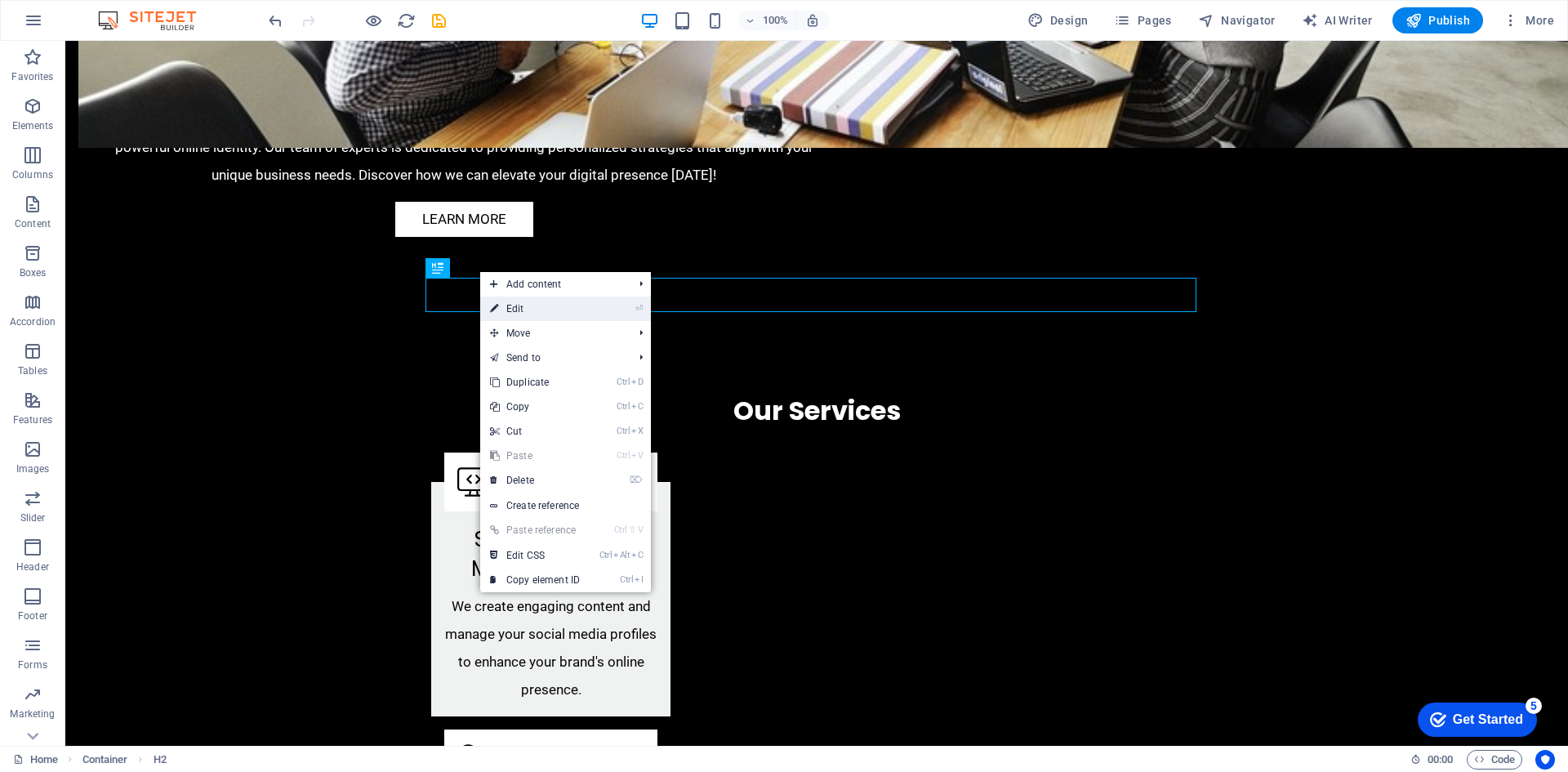
click at [524, 308] on link "⏎ Edit" at bounding box center [534, 308] width 109 height 24
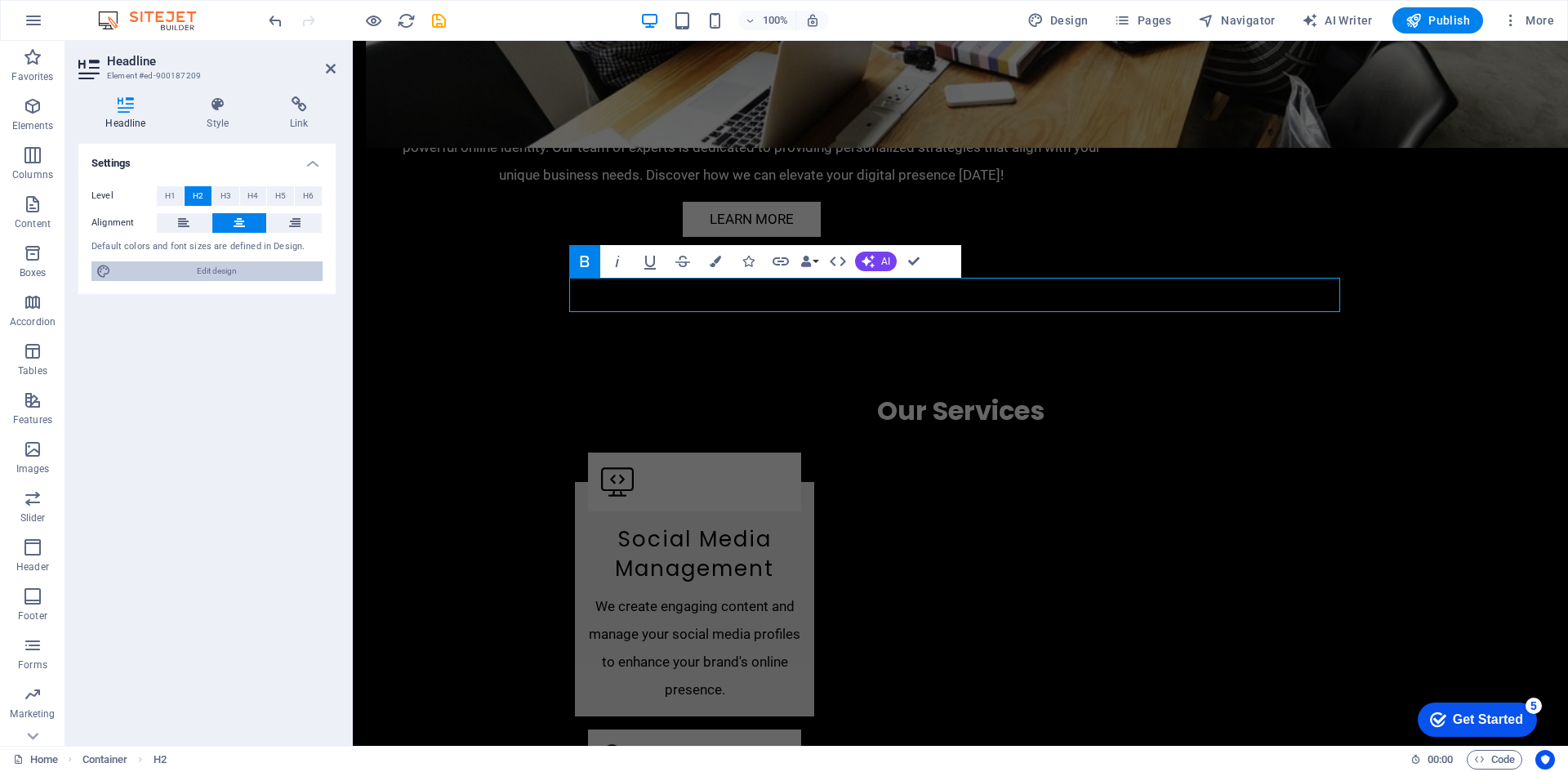
click at [218, 270] on span "Edit design" at bounding box center [217, 270] width 202 height 19
select select "px"
select select "200"
select select "px"
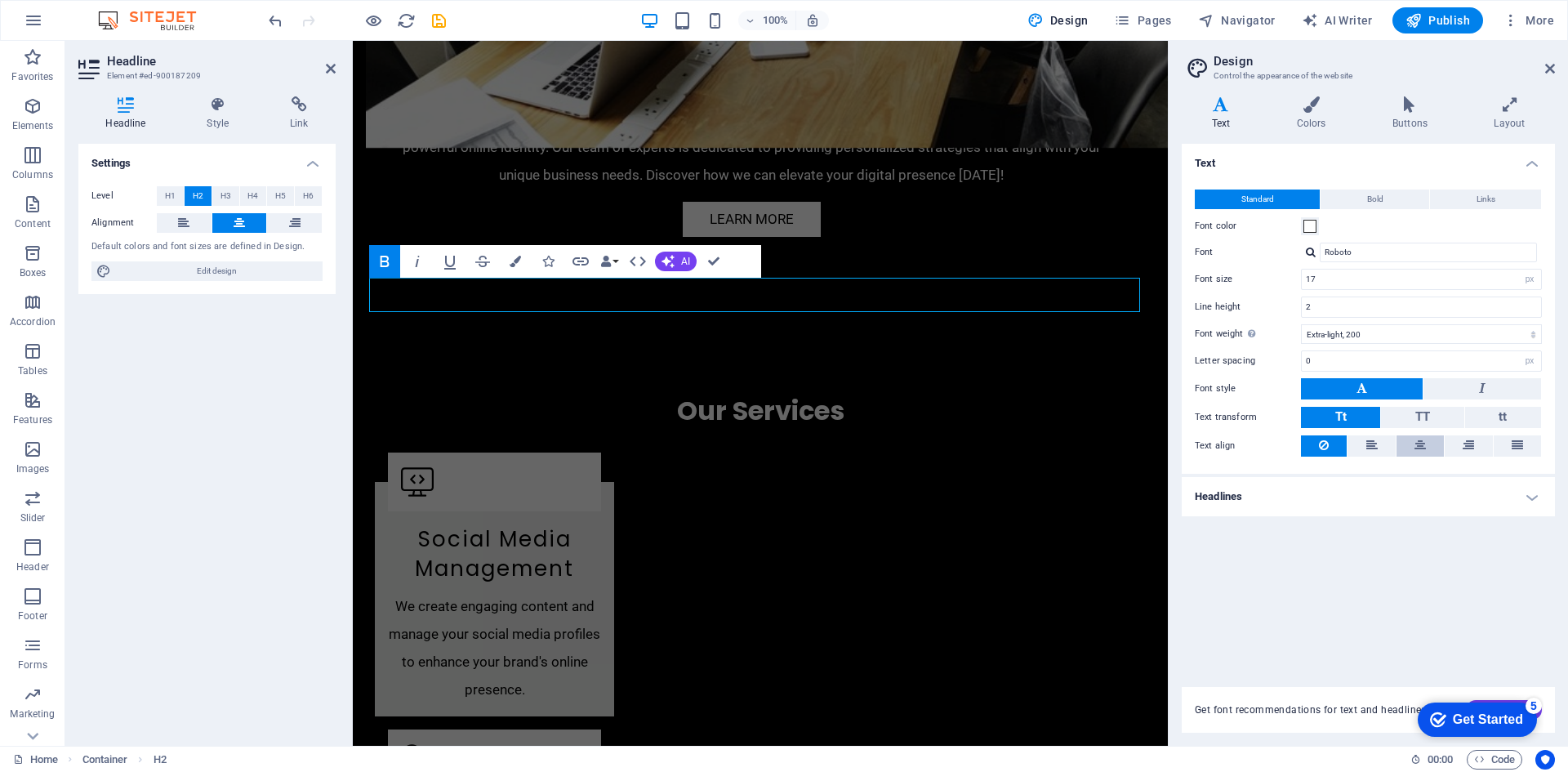
click at [1417, 446] on icon at bounding box center [1420, 445] width 12 height 19
click at [1310, 108] on icon at bounding box center [1311, 104] width 89 height 16
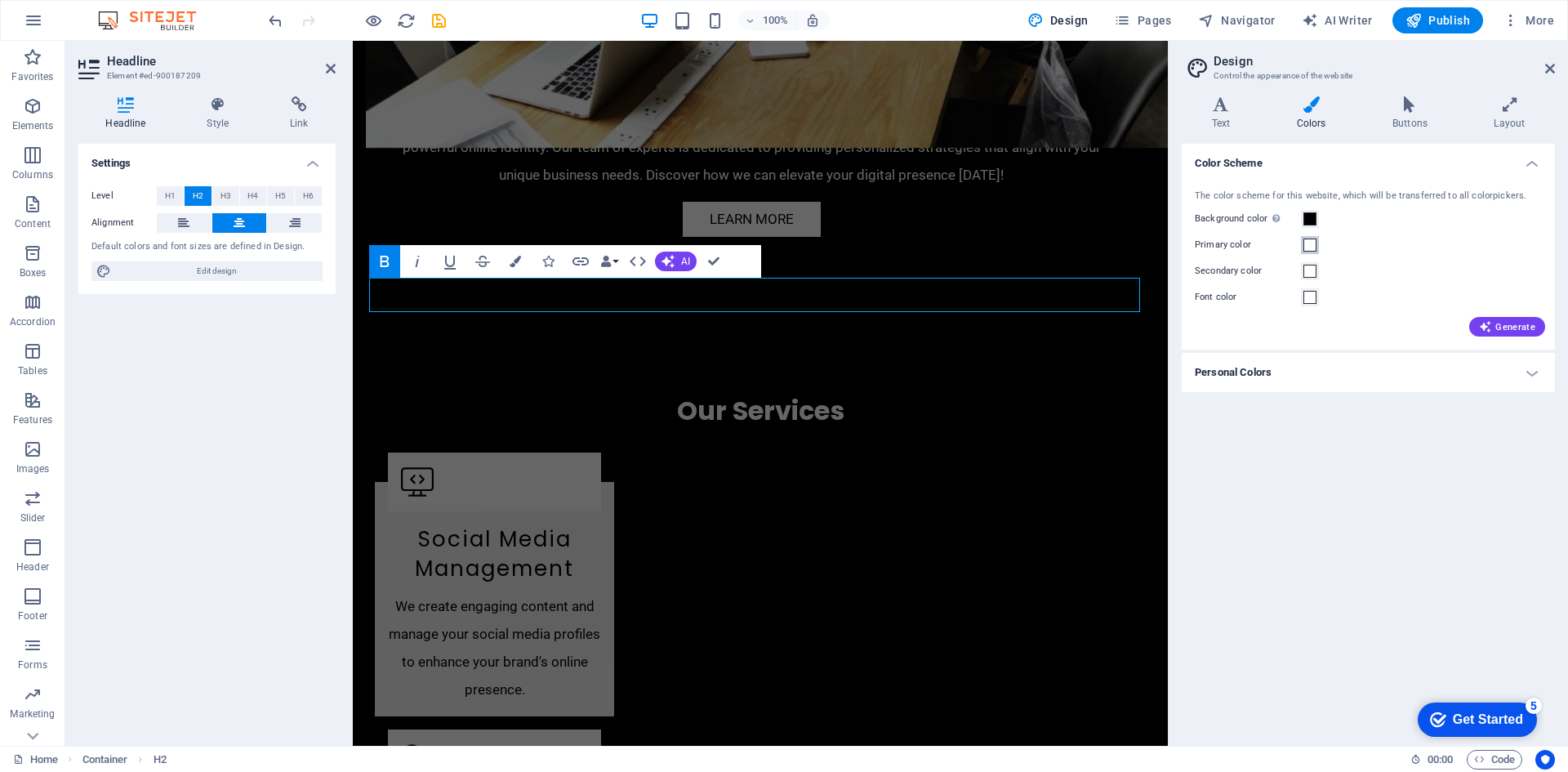
click at [1308, 246] on span at bounding box center [1310, 245] width 13 height 13
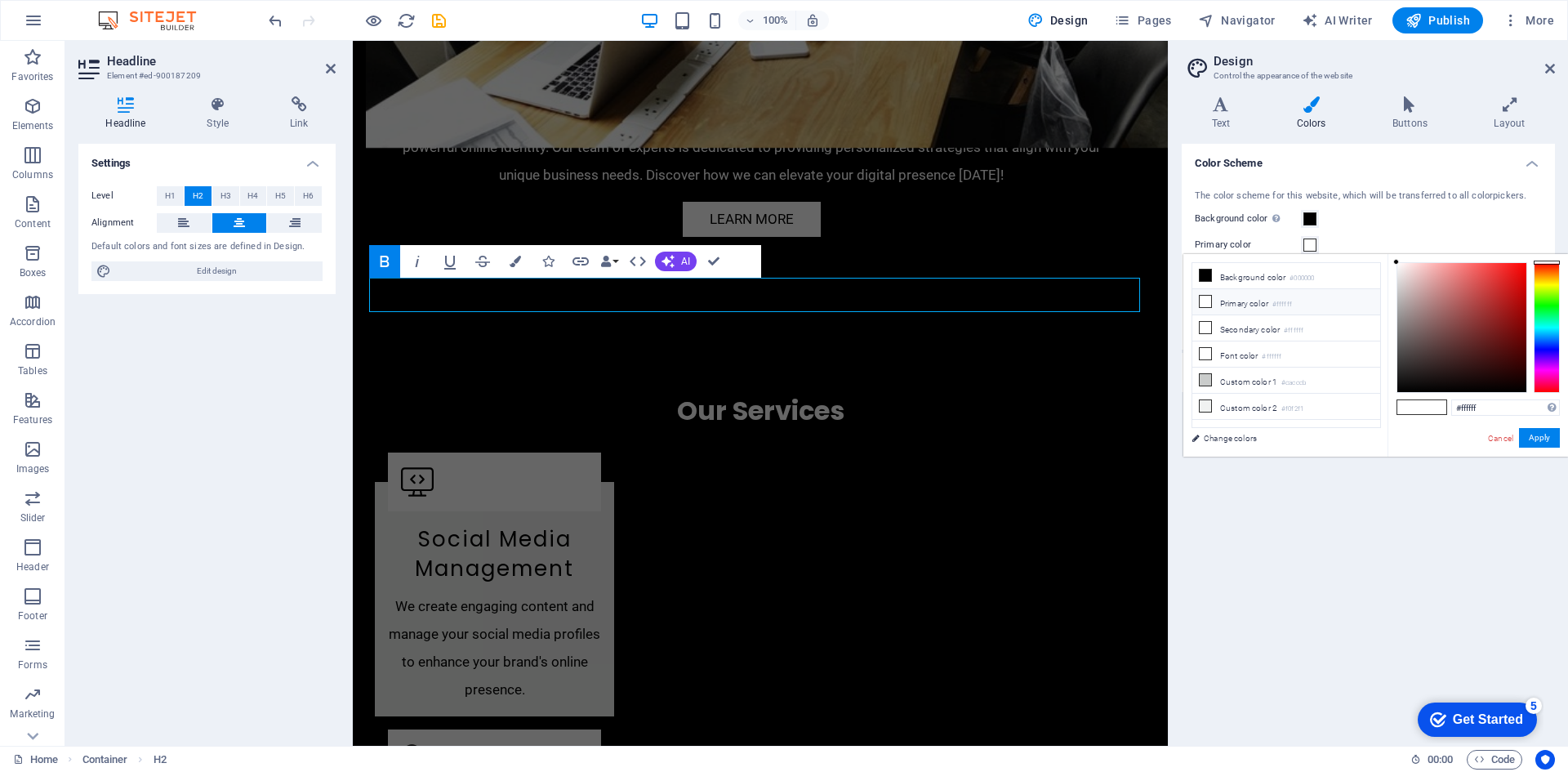
click at [1204, 300] on icon at bounding box center [1205, 301] width 12 height 12
click at [1205, 349] on icon at bounding box center [1205, 354] width 12 height 12
click at [1209, 375] on icon at bounding box center [1205, 380] width 12 height 12
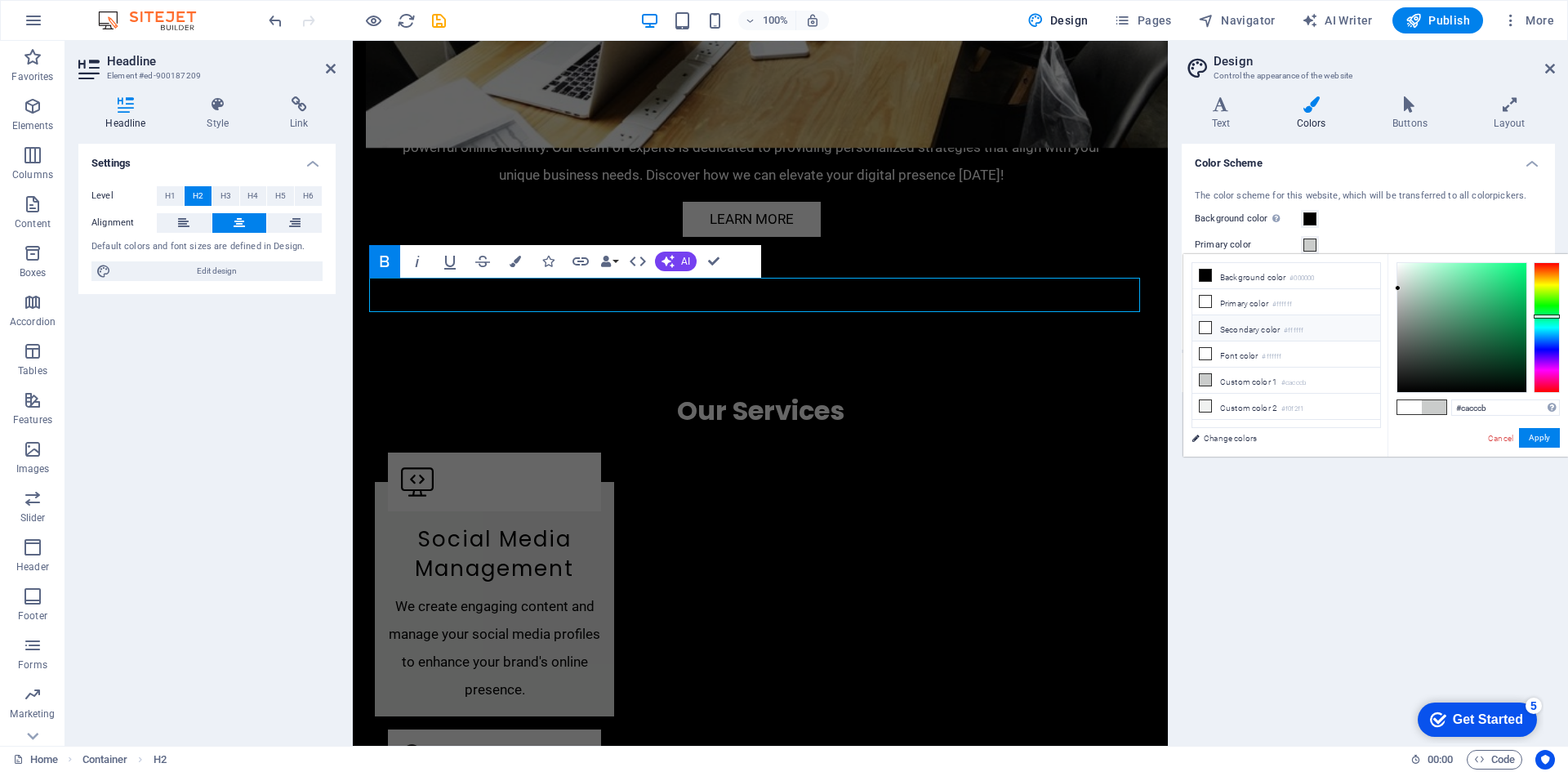
click at [1205, 324] on icon at bounding box center [1205, 327] width 12 height 12
type input "#ffffff"
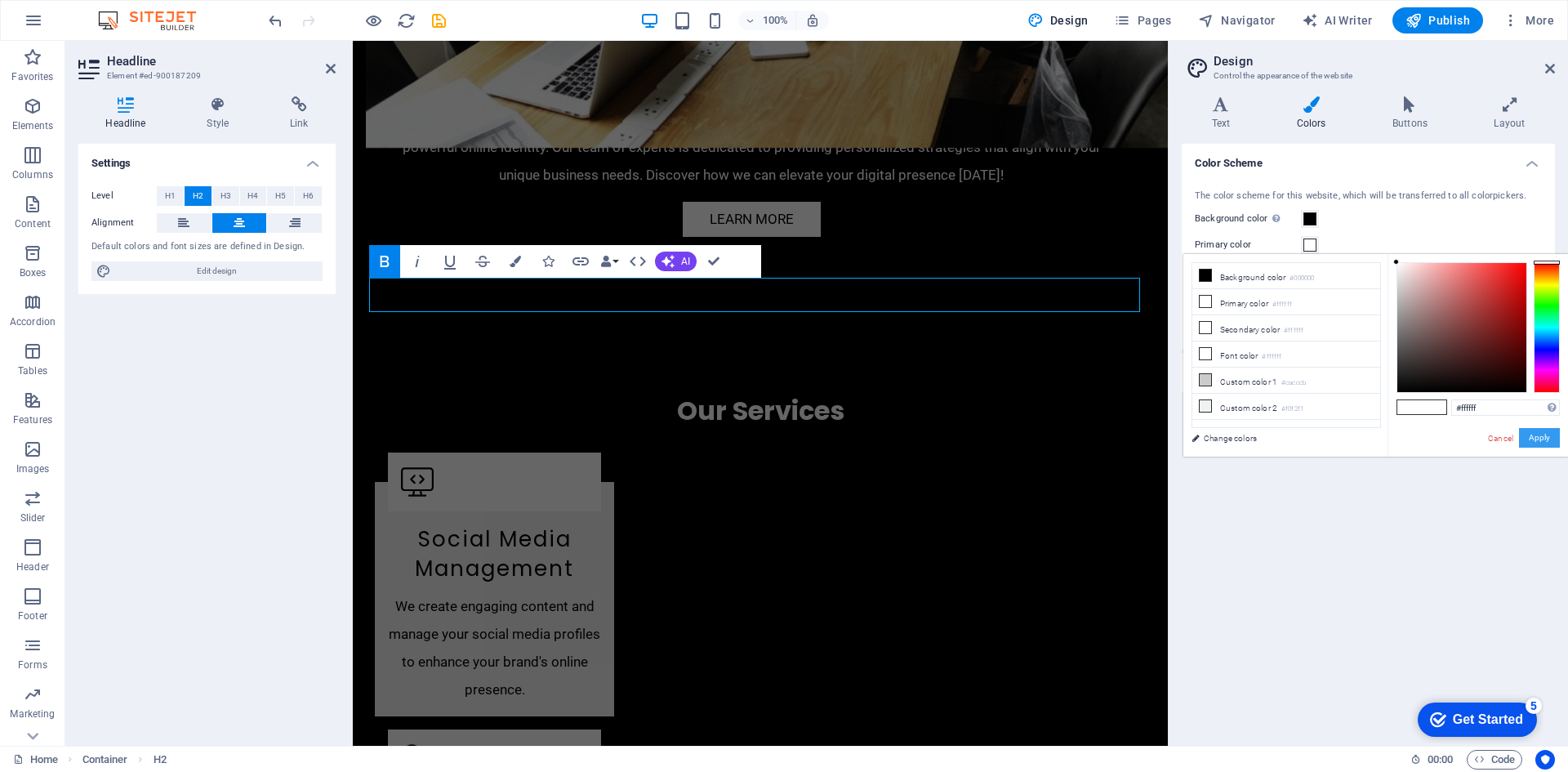
click at [1539, 436] on button "Apply" at bounding box center [1539, 437] width 41 height 19
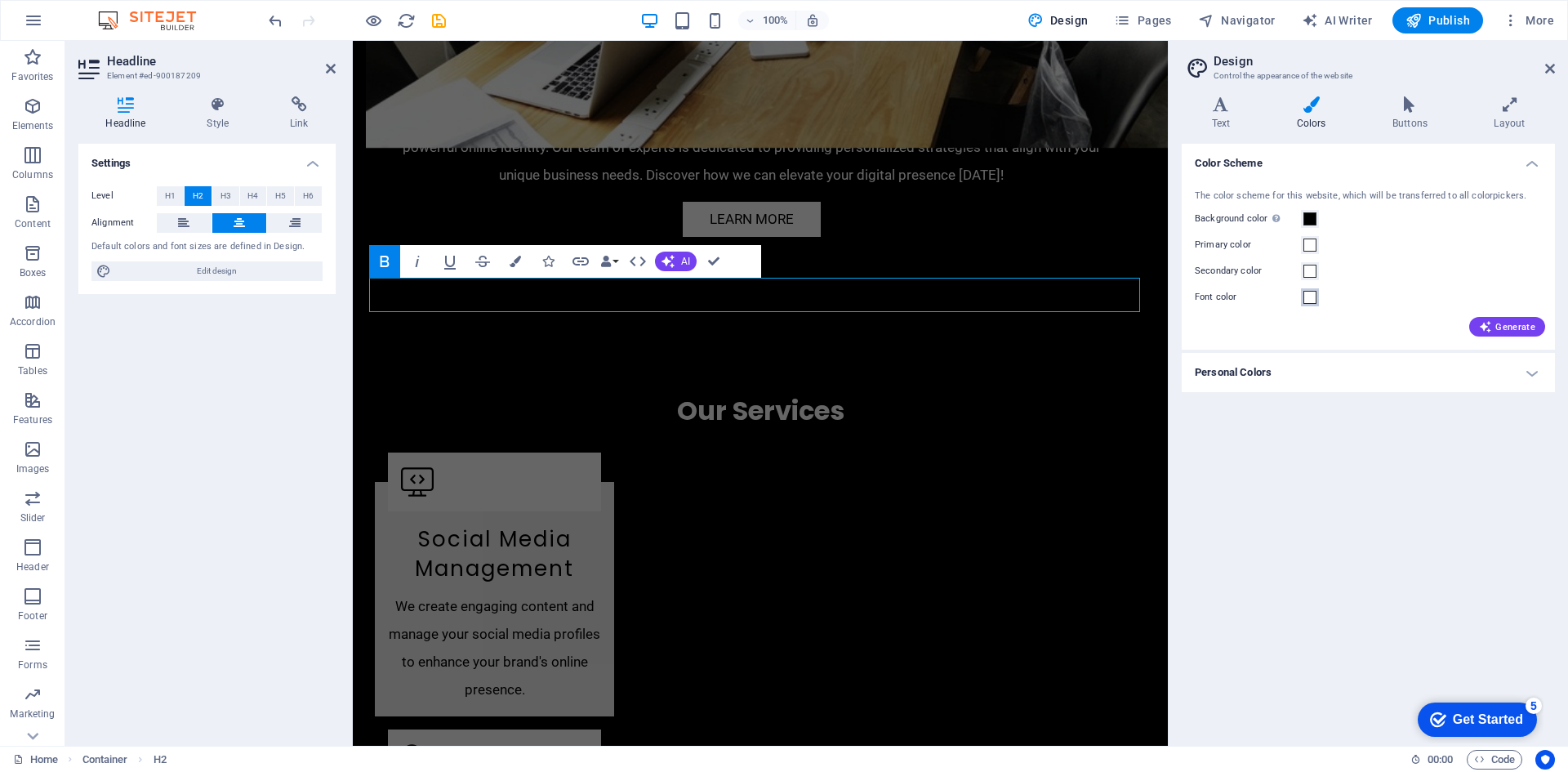
click at [1308, 297] on span at bounding box center [1310, 297] width 13 height 13
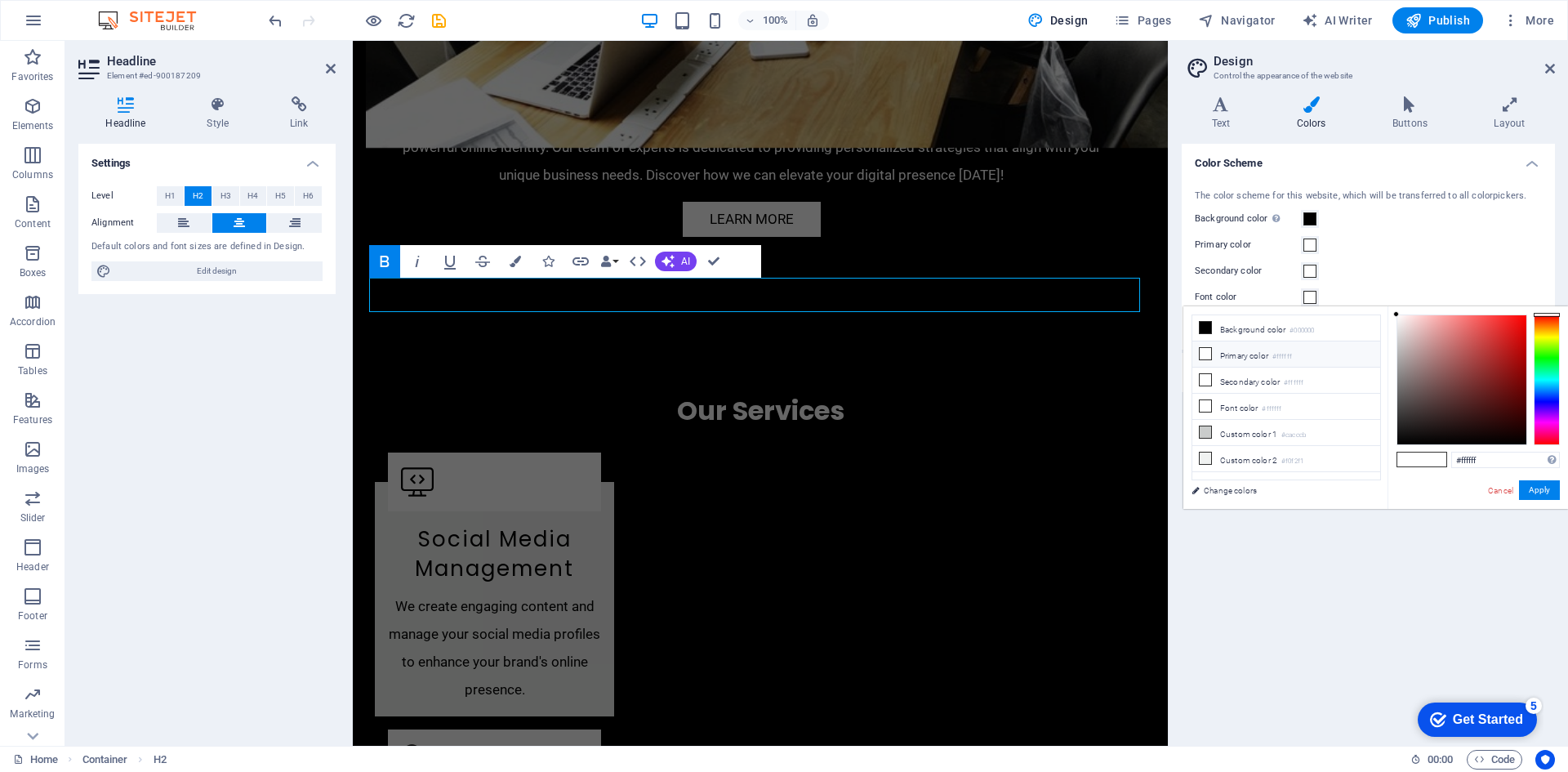
click at [1205, 351] on icon at bounding box center [1205, 354] width 12 height 12
click at [1540, 491] on button "Apply" at bounding box center [1539, 489] width 41 height 19
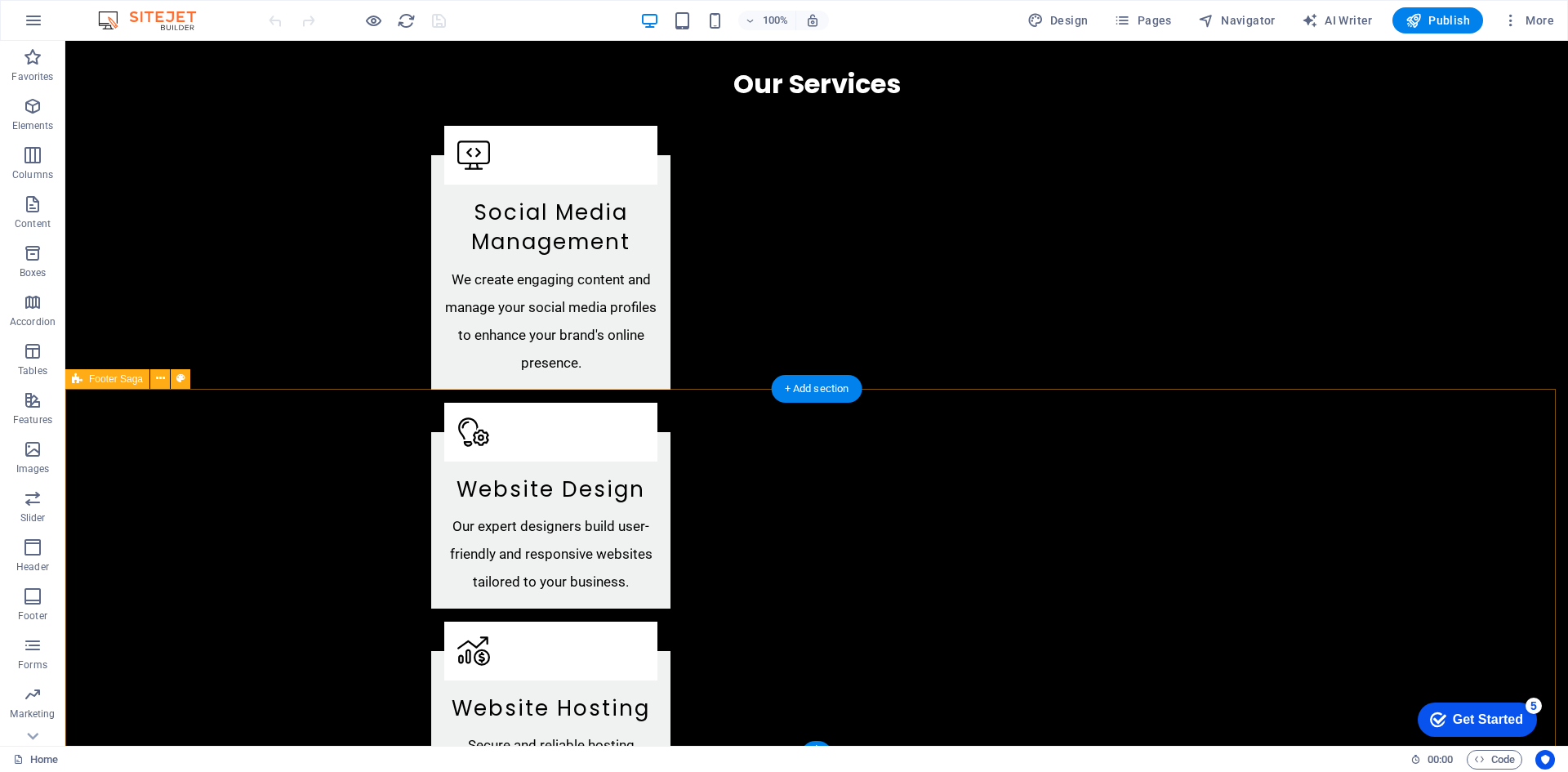
scroll to position [2216, 0]
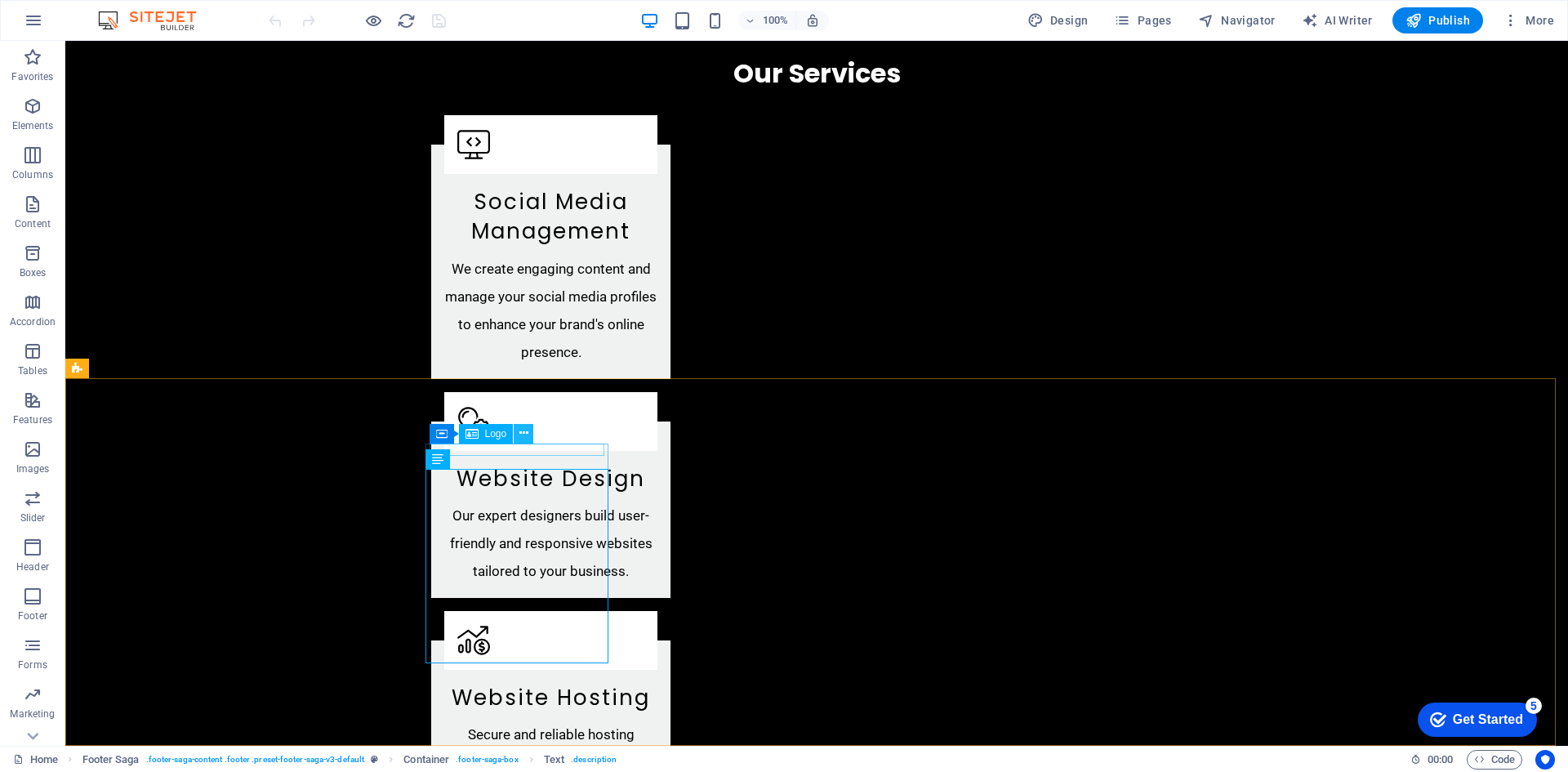
click at [527, 434] on icon at bounding box center [524, 433] width 9 height 17
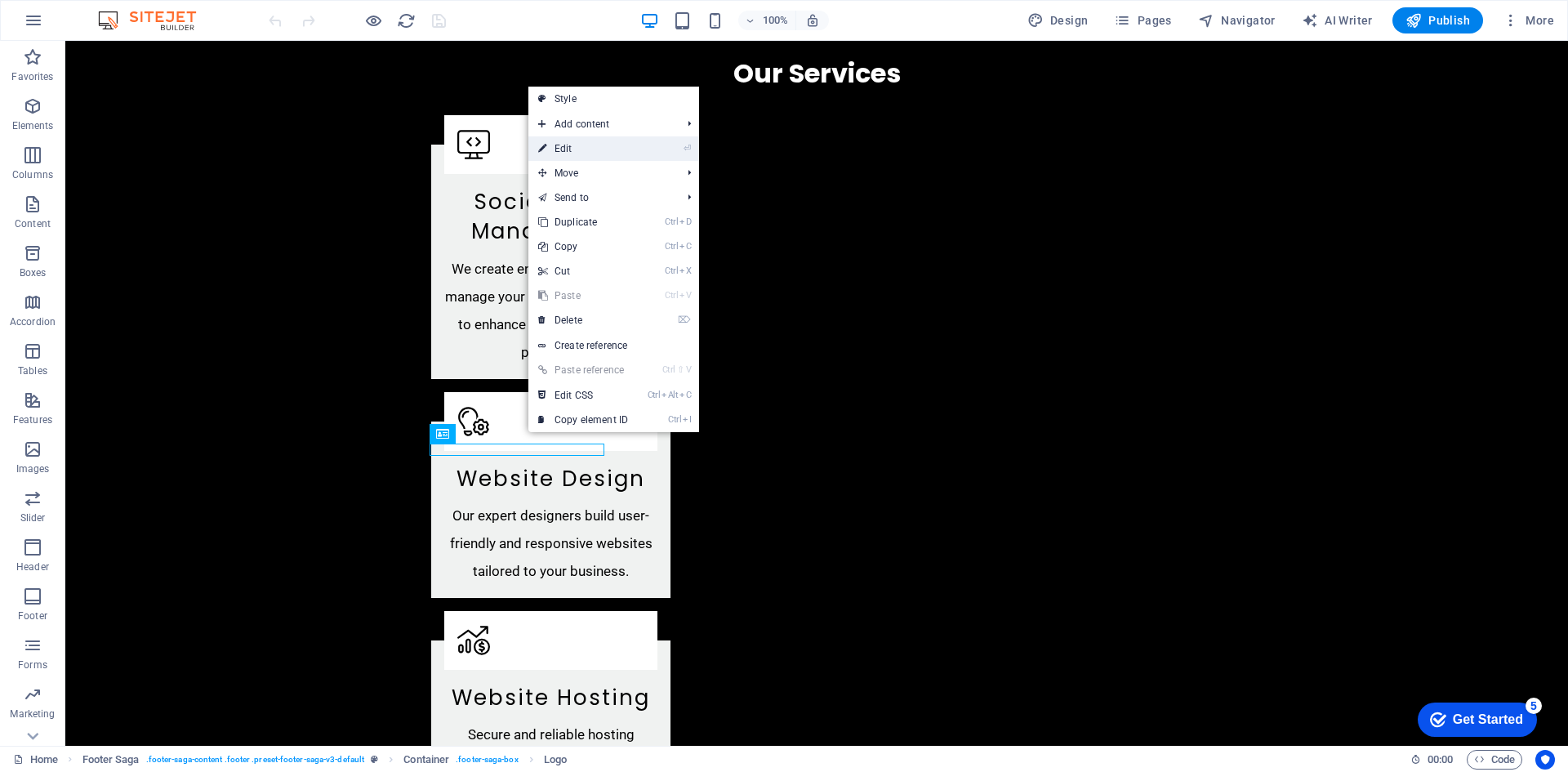
click at [598, 151] on link "⏎ Edit" at bounding box center [583, 148] width 109 height 24
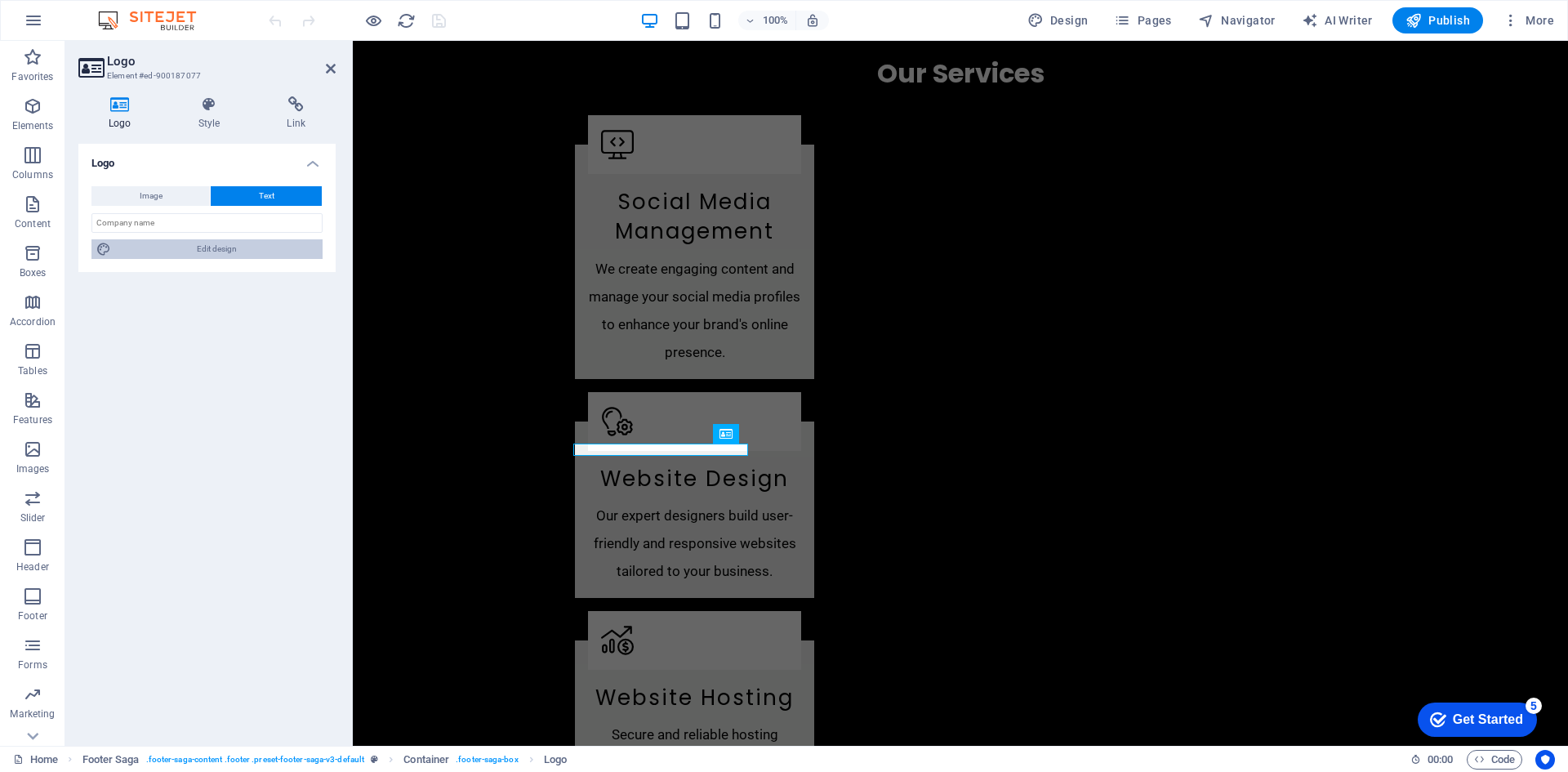
click at [189, 249] on span "Edit design" at bounding box center [217, 248] width 202 height 19
select select "rem"
select select "700"
select select "px"
select select "rem"
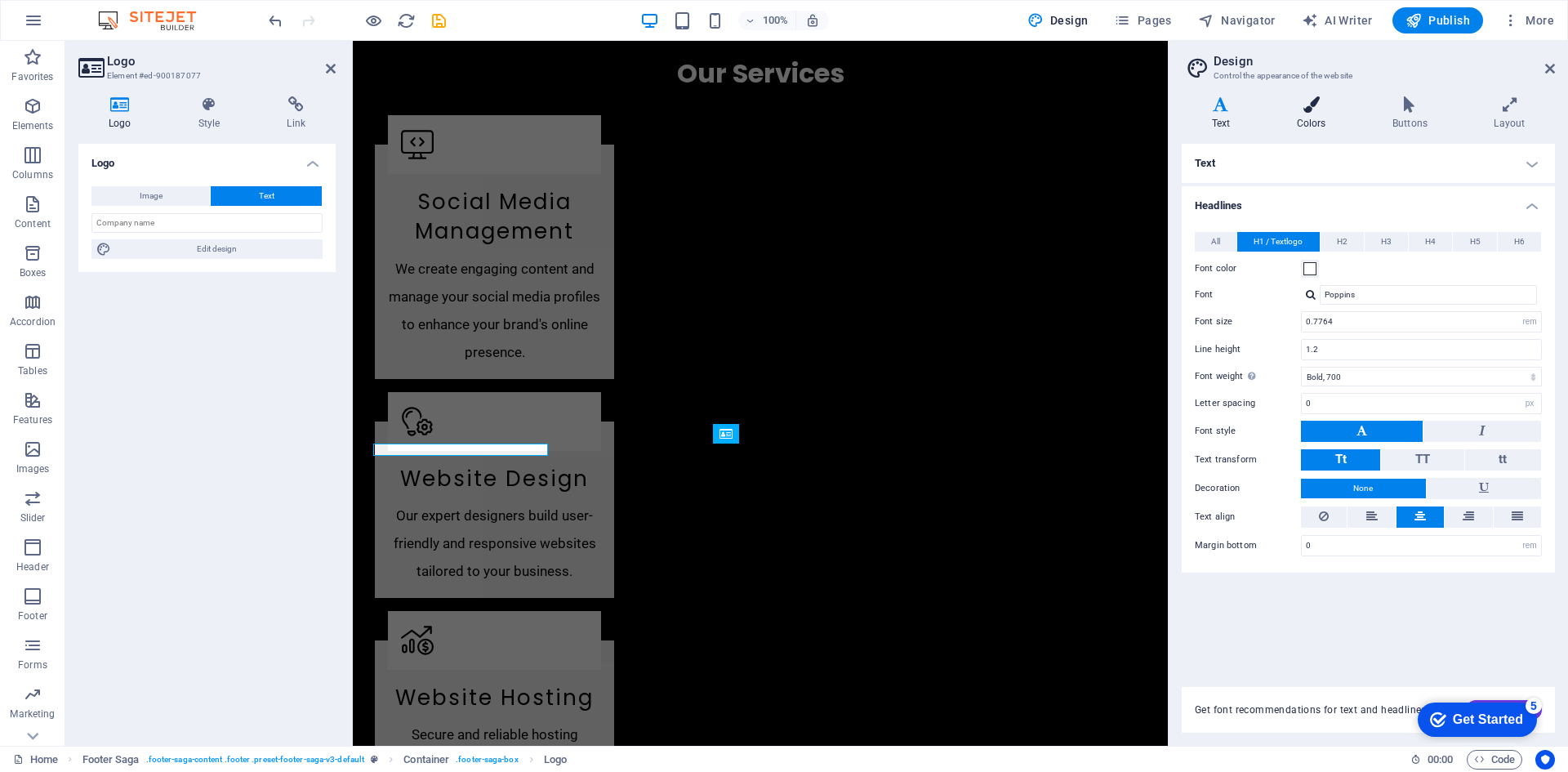
click at [1313, 110] on icon at bounding box center [1311, 104] width 89 height 16
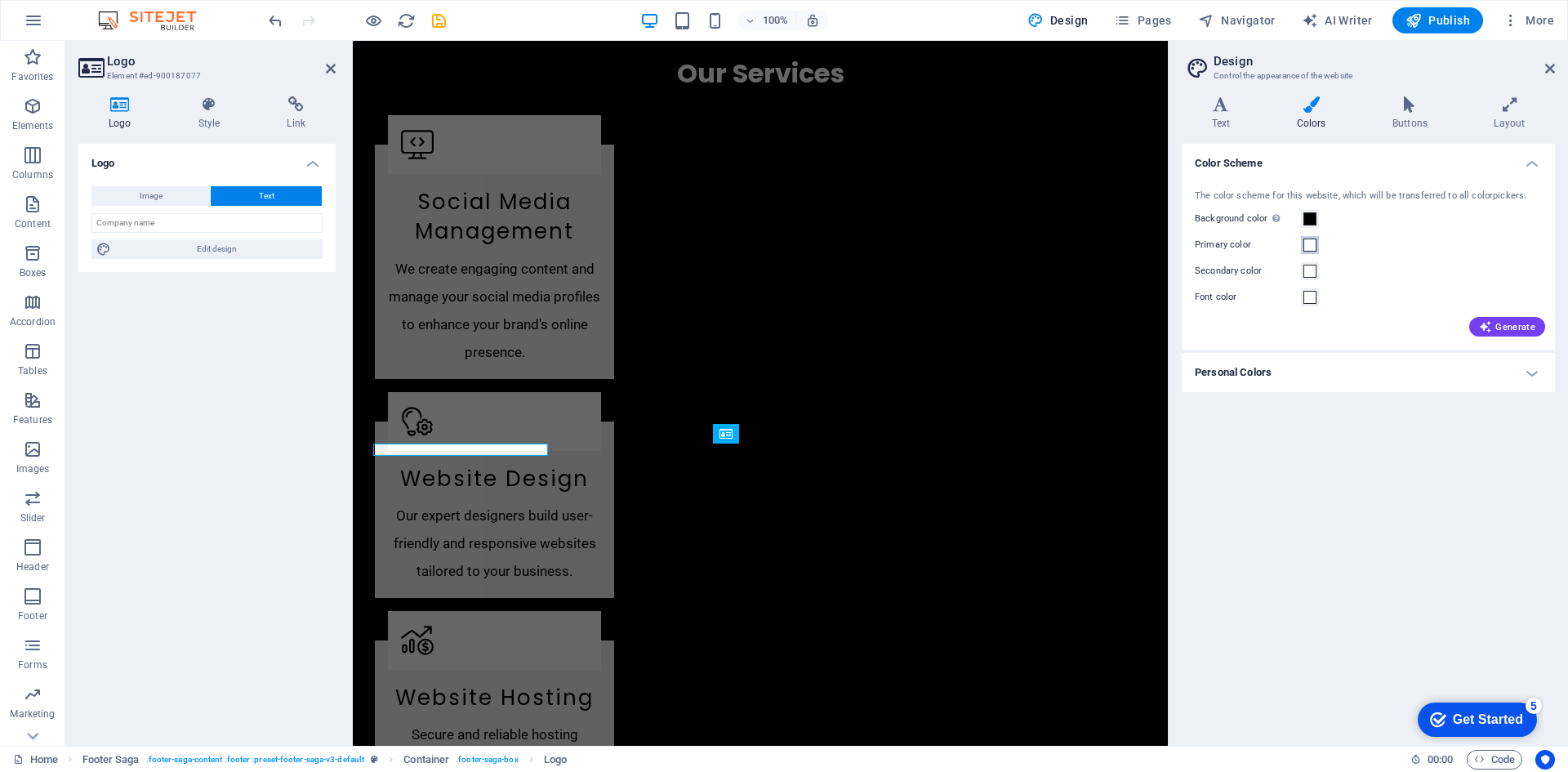
click at [1308, 246] on span at bounding box center [1310, 245] width 13 height 13
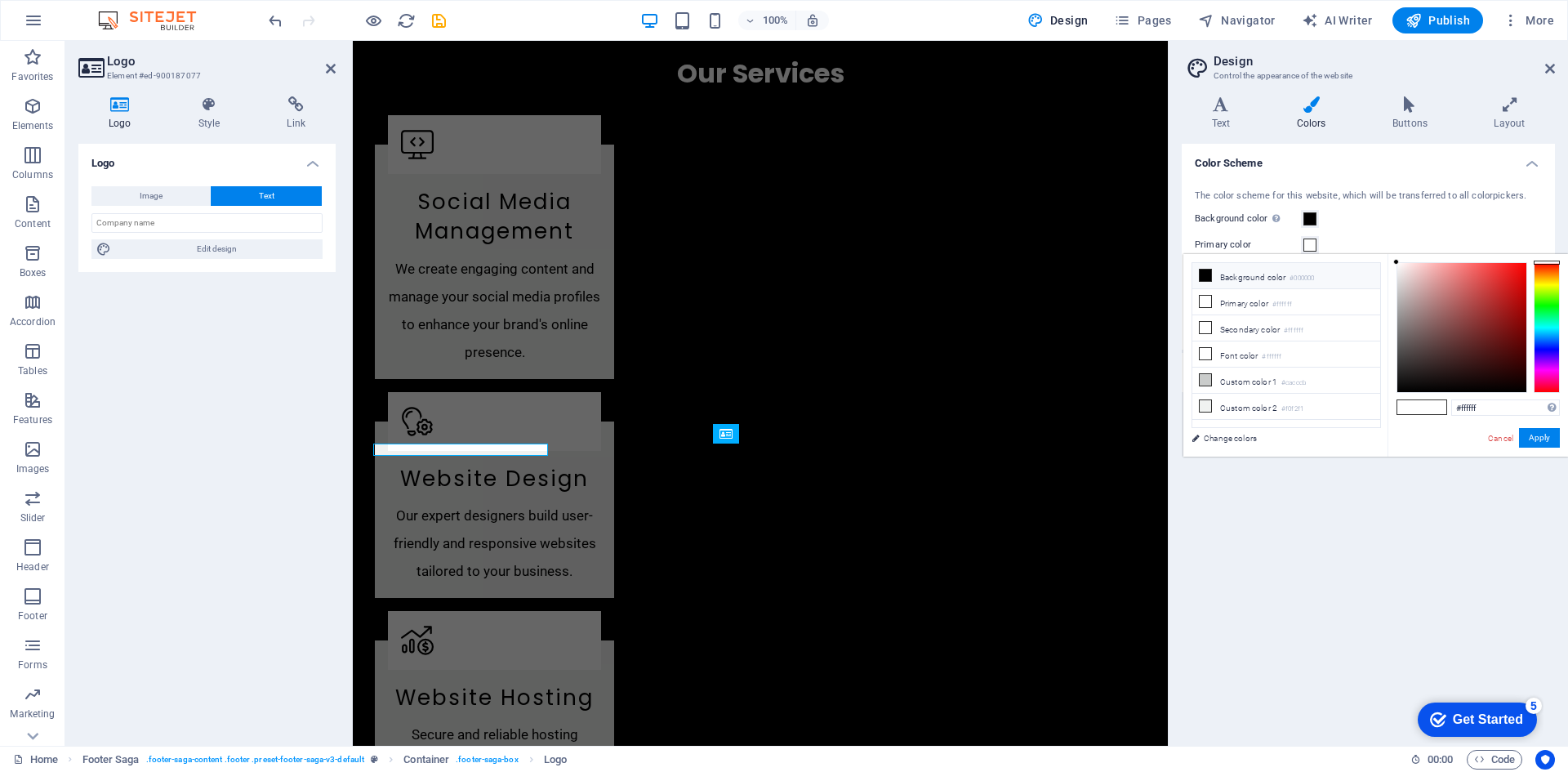
click at [1204, 277] on icon at bounding box center [1205, 275] width 12 height 12
type input "#000000"
click at [1541, 438] on button "Apply" at bounding box center [1539, 437] width 41 height 19
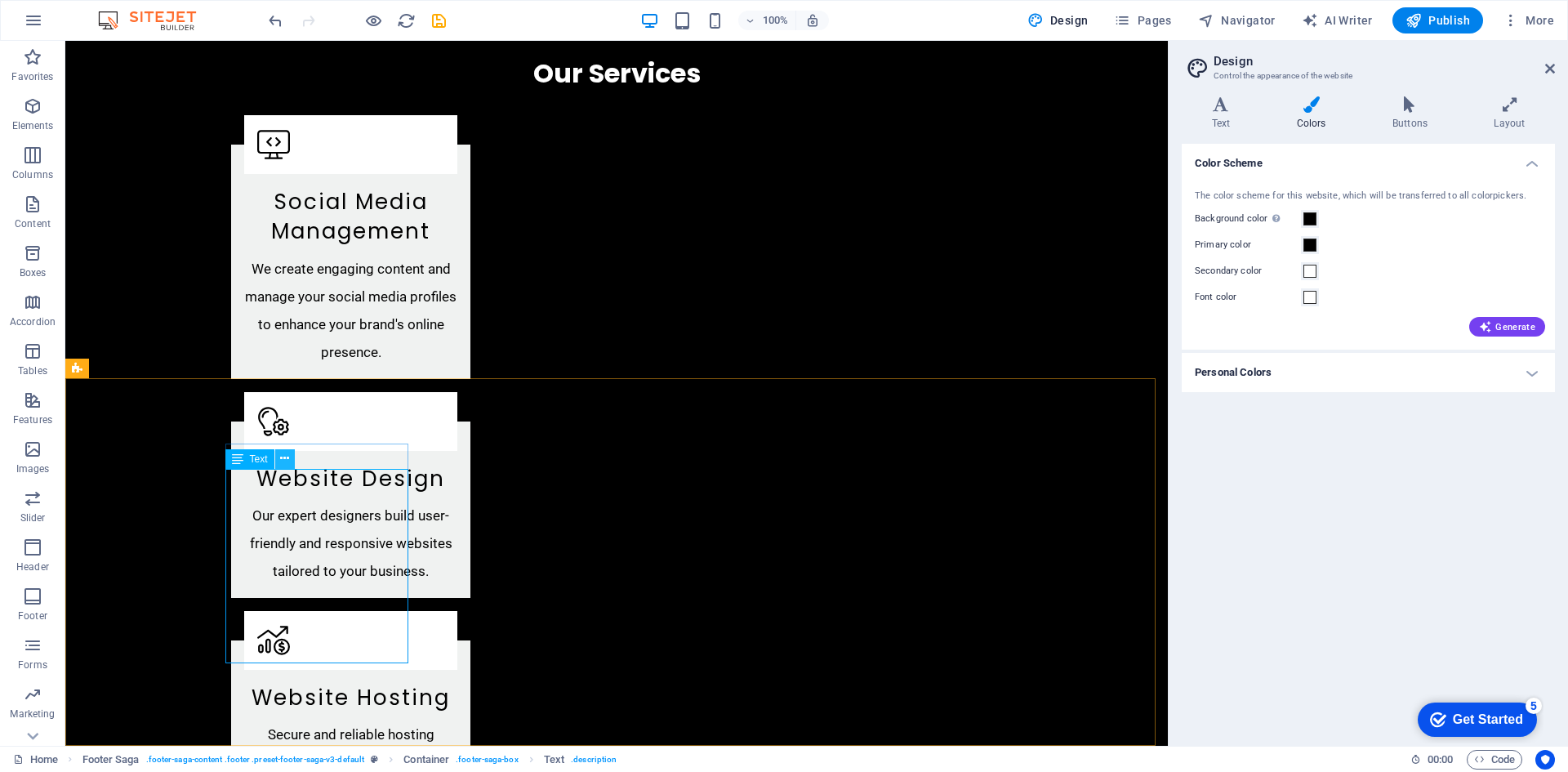
click at [278, 464] on button at bounding box center [284, 459] width 19 height 19
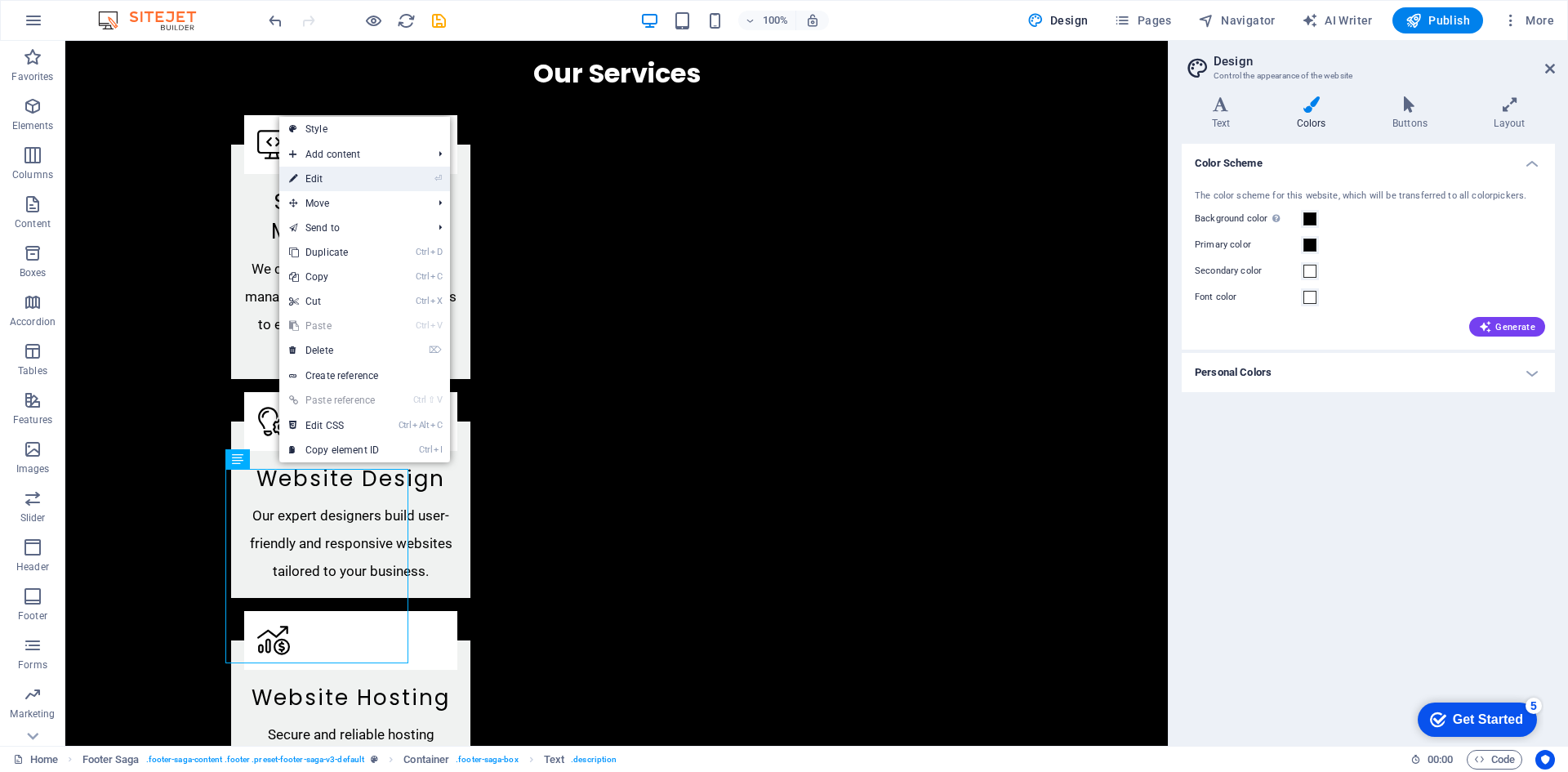
click at [343, 184] on link "⏎ Edit" at bounding box center [334, 178] width 109 height 24
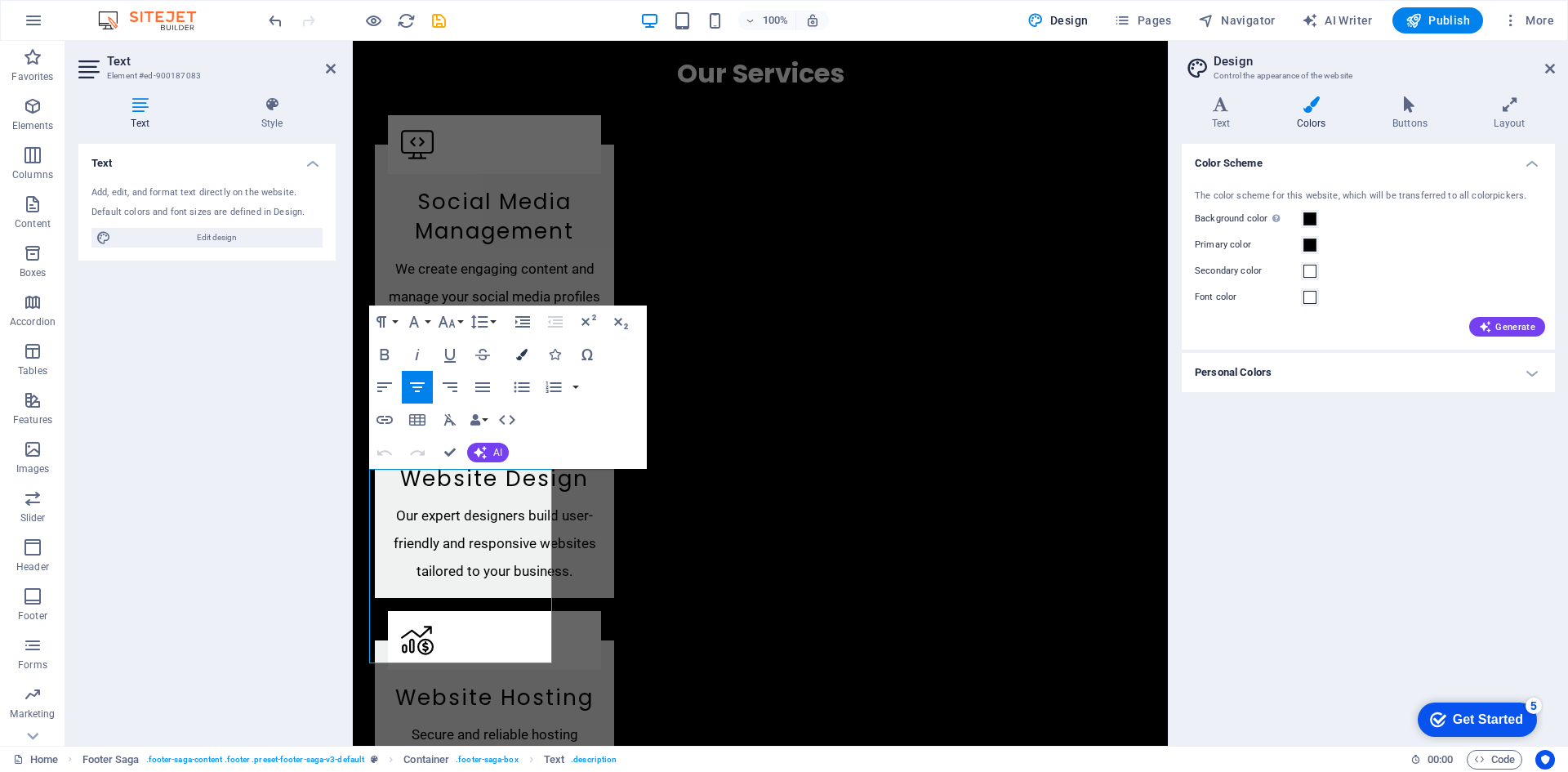
click at [523, 353] on icon "button" at bounding box center [522, 354] width 12 height 12
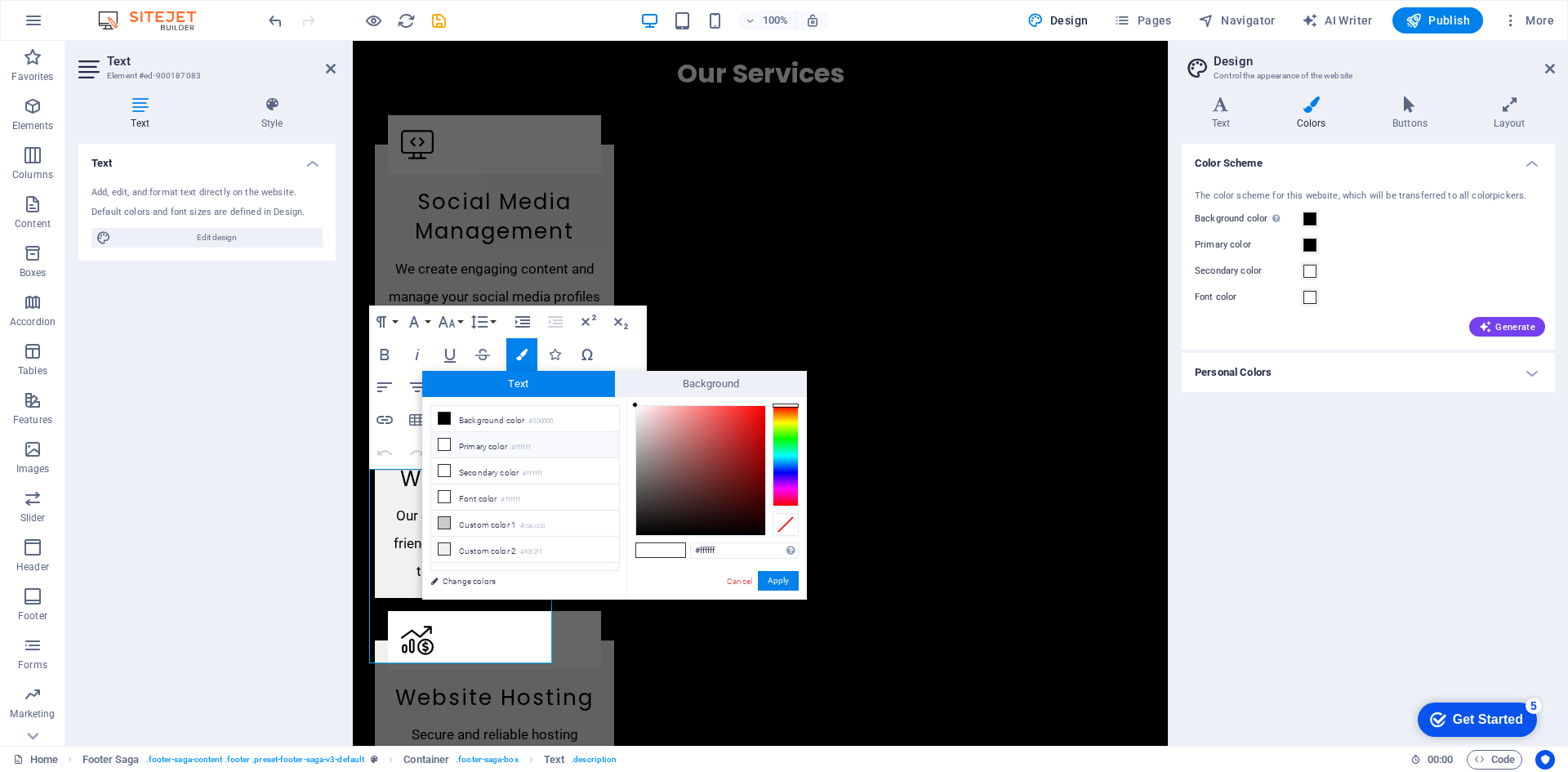
click at [444, 445] on icon at bounding box center [444, 445] width 12 height 12
click at [444, 420] on icon at bounding box center [444, 418] width 12 height 12
click at [443, 445] on icon at bounding box center [444, 445] width 12 height 12
click at [444, 422] on icon at bounding box center [444, 418] width 12 height 12
click at [444, 445] on icon at bounding box center [444, 445] width 12 height 12
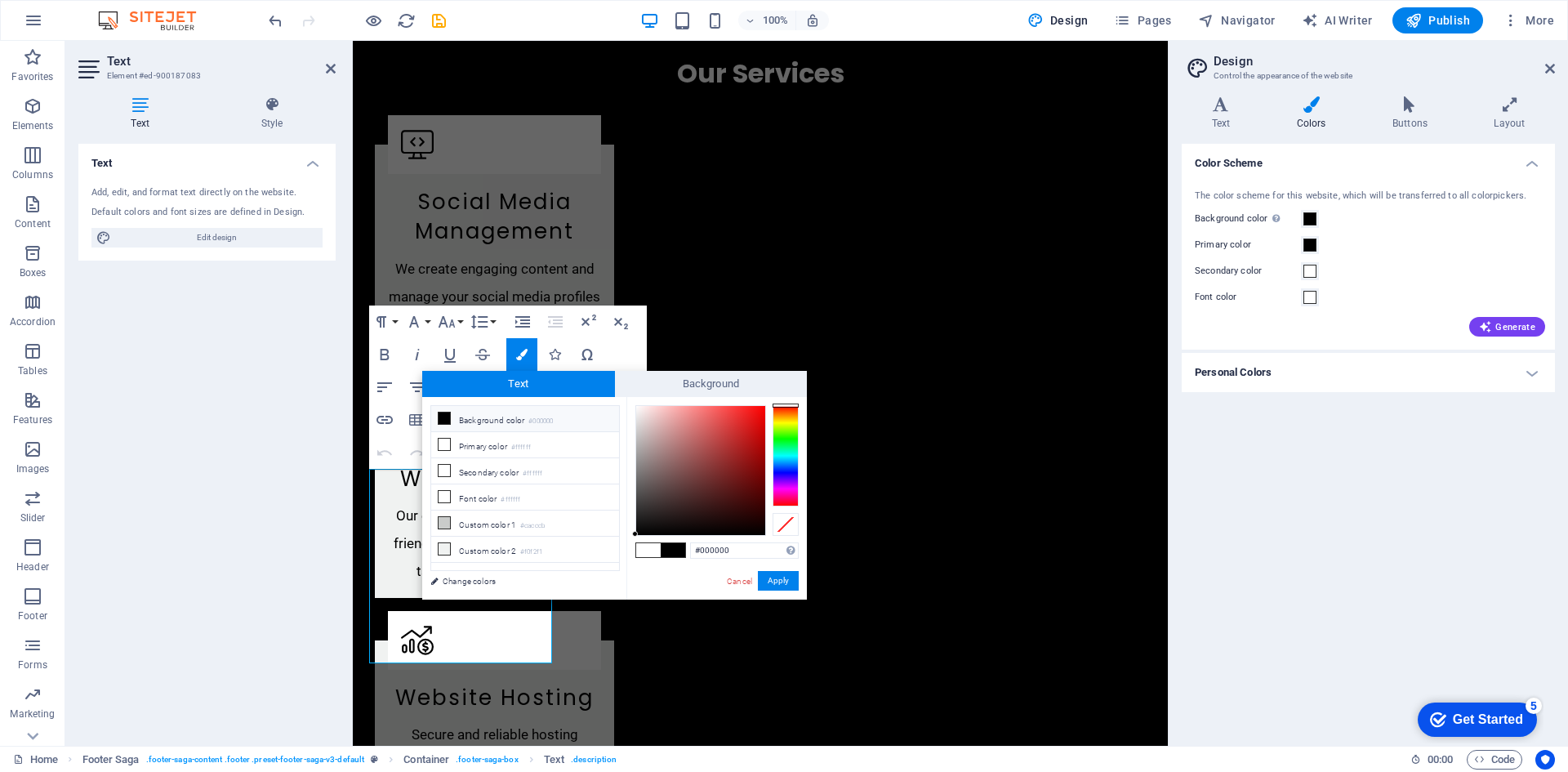
drag, startPoint x: 636, startPoint y: 404, endPoint x: 634, endPoint y: 543, distance: 139.0
click at [634, 543] on div "#000000 Supported formats #0852ed rgb(8, 82, 237) rgba(8, 82, 237, 90%) hsv(221…" at bounding box center [716, 616] width 180 height 439
type input "#030303"
click at [638, 533] on div at bounding box center [637, 532] width 6 height 6
click at [781, 585] on button "Apply" at bounding box center [778, 580] width 41 height 19
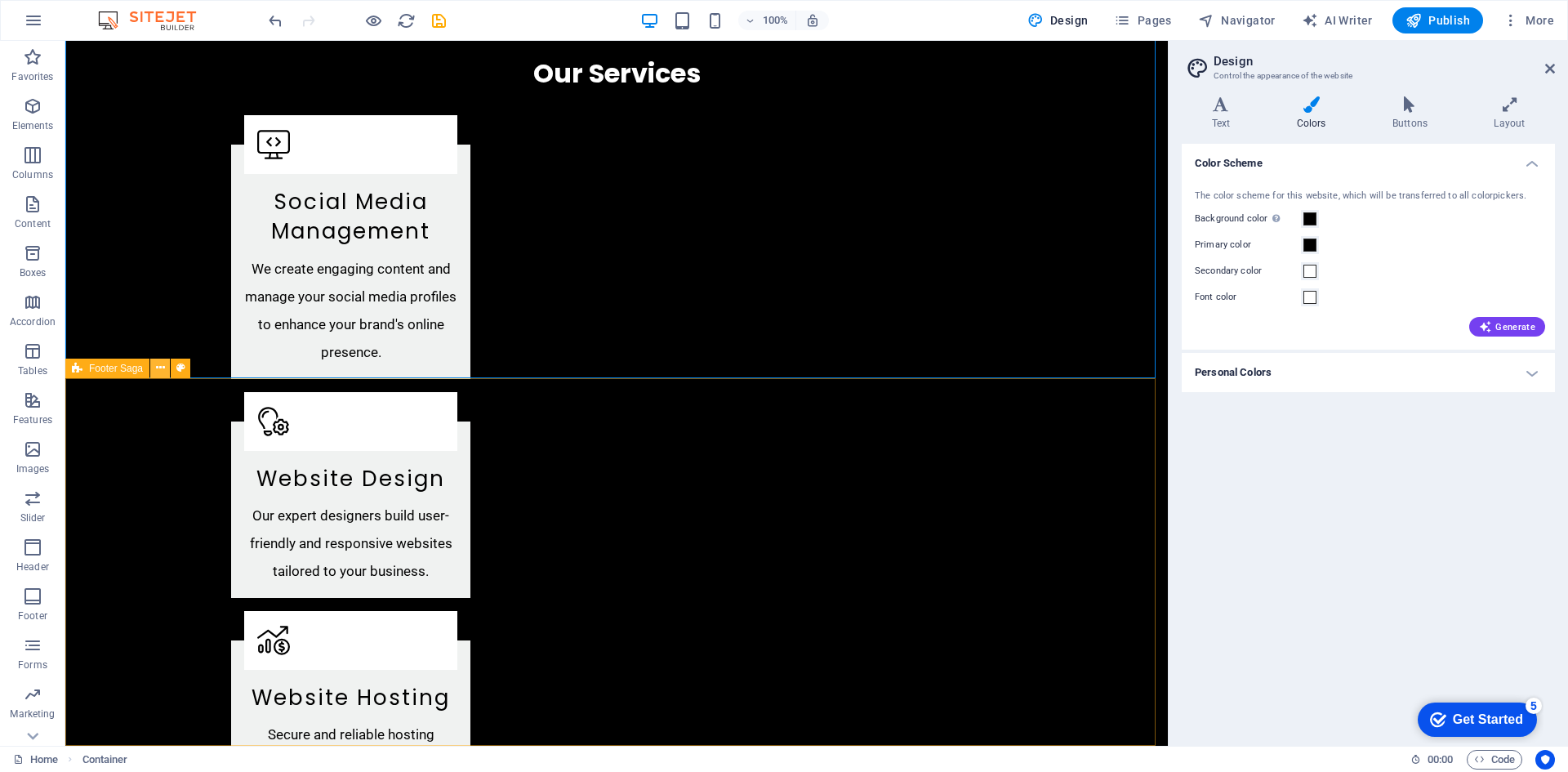
click at [165, 370] on icon at bounding box center [160, 368] width 9 height 17
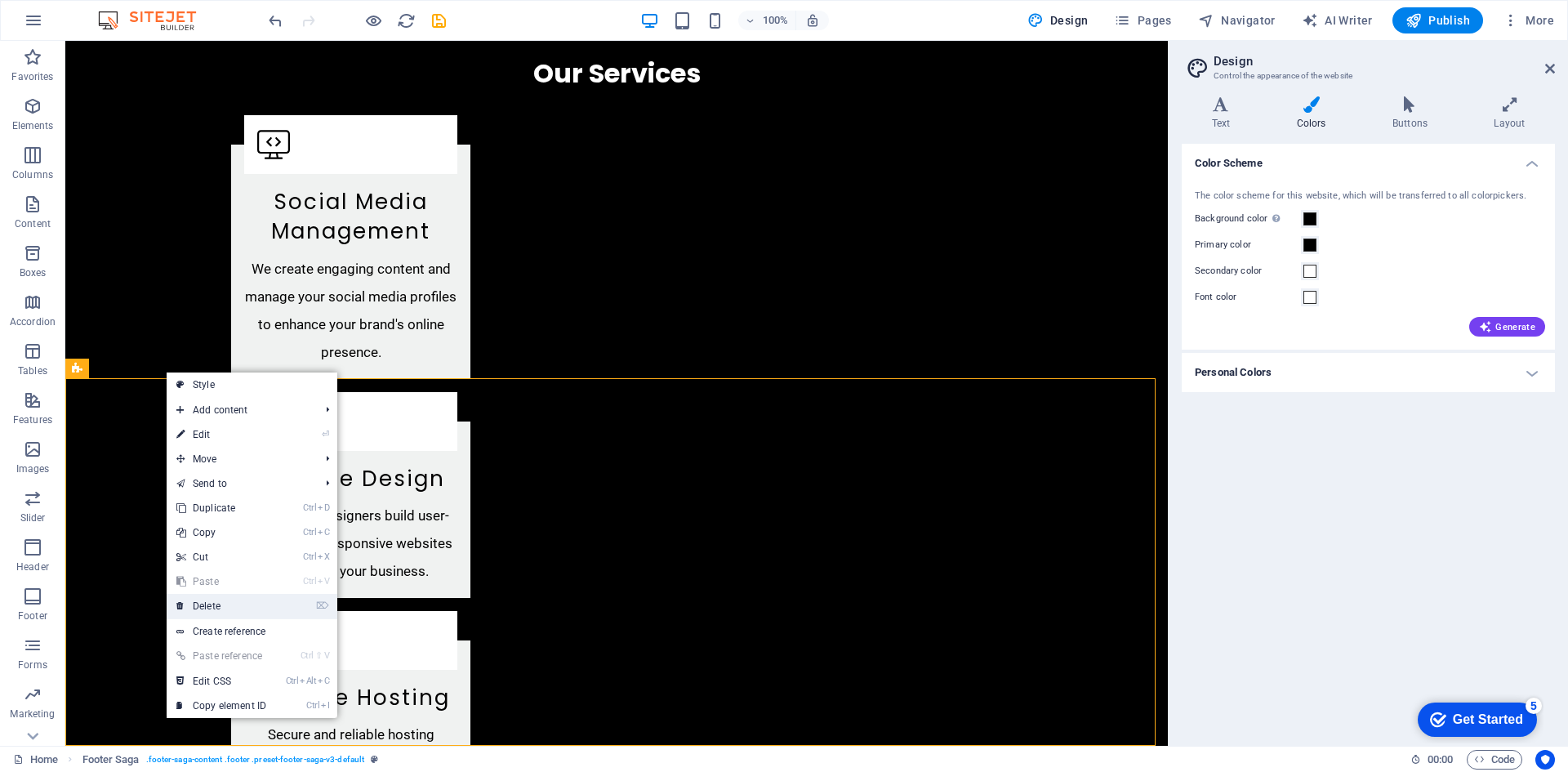
click at [235, 602] on link "⌦ Delete" at bounding box center [221, 605] width 109 height 24
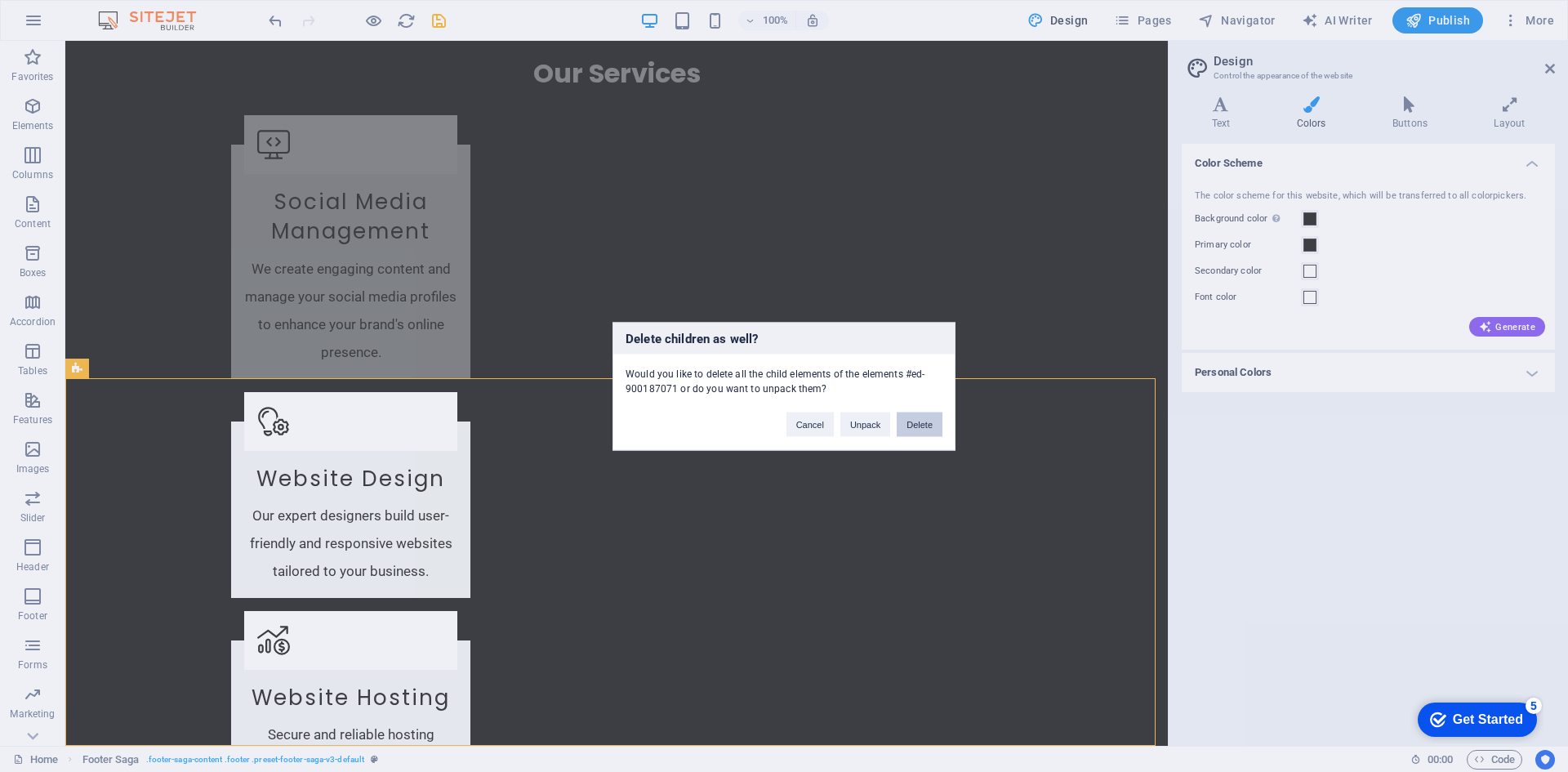
click at [923, 423] on button "Delete" at bounding box center [919, 423] width 45 height 24
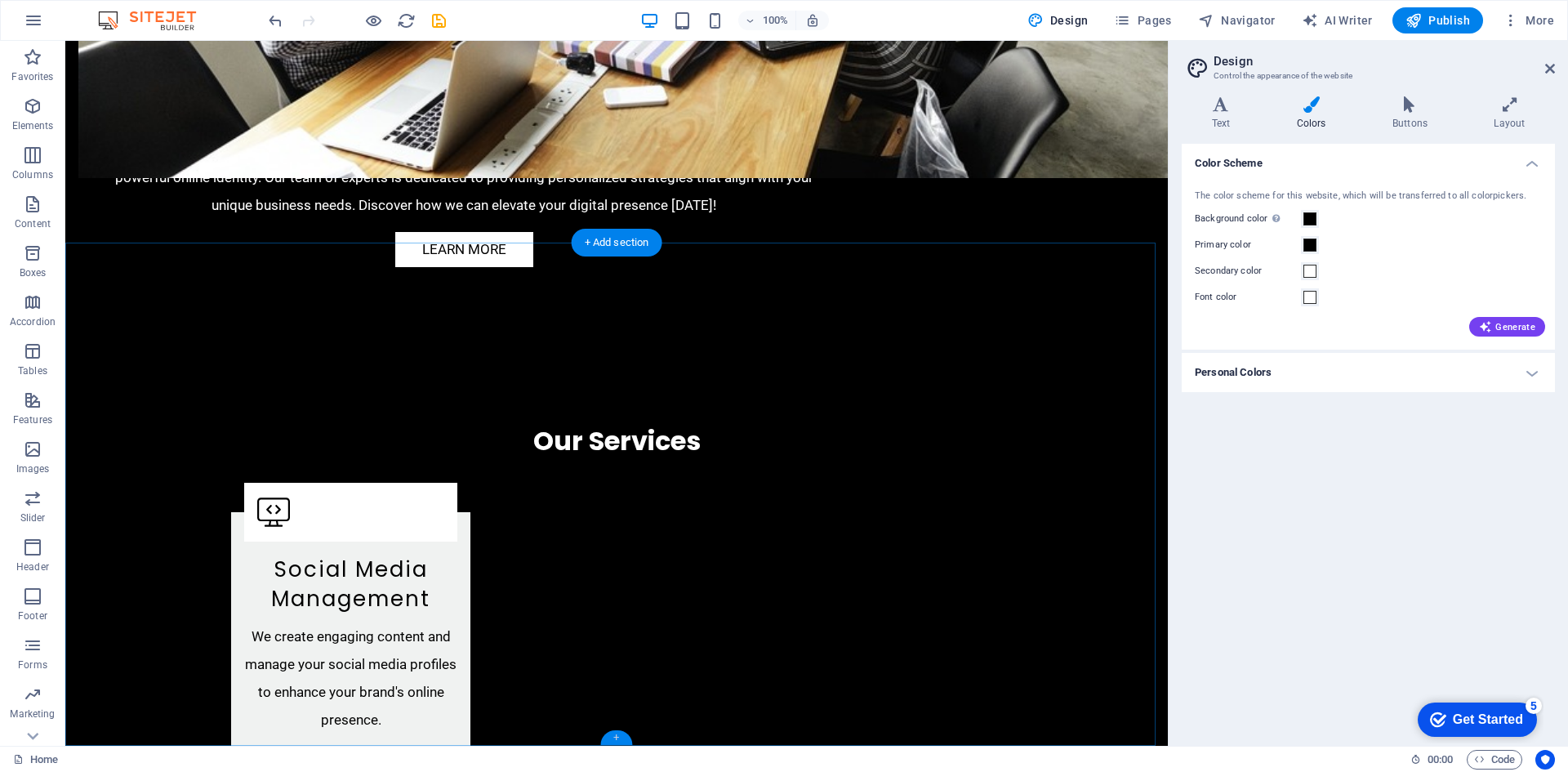
click at [611, 732] on div "+" at bounding box center [616, 737] width 32 height 14
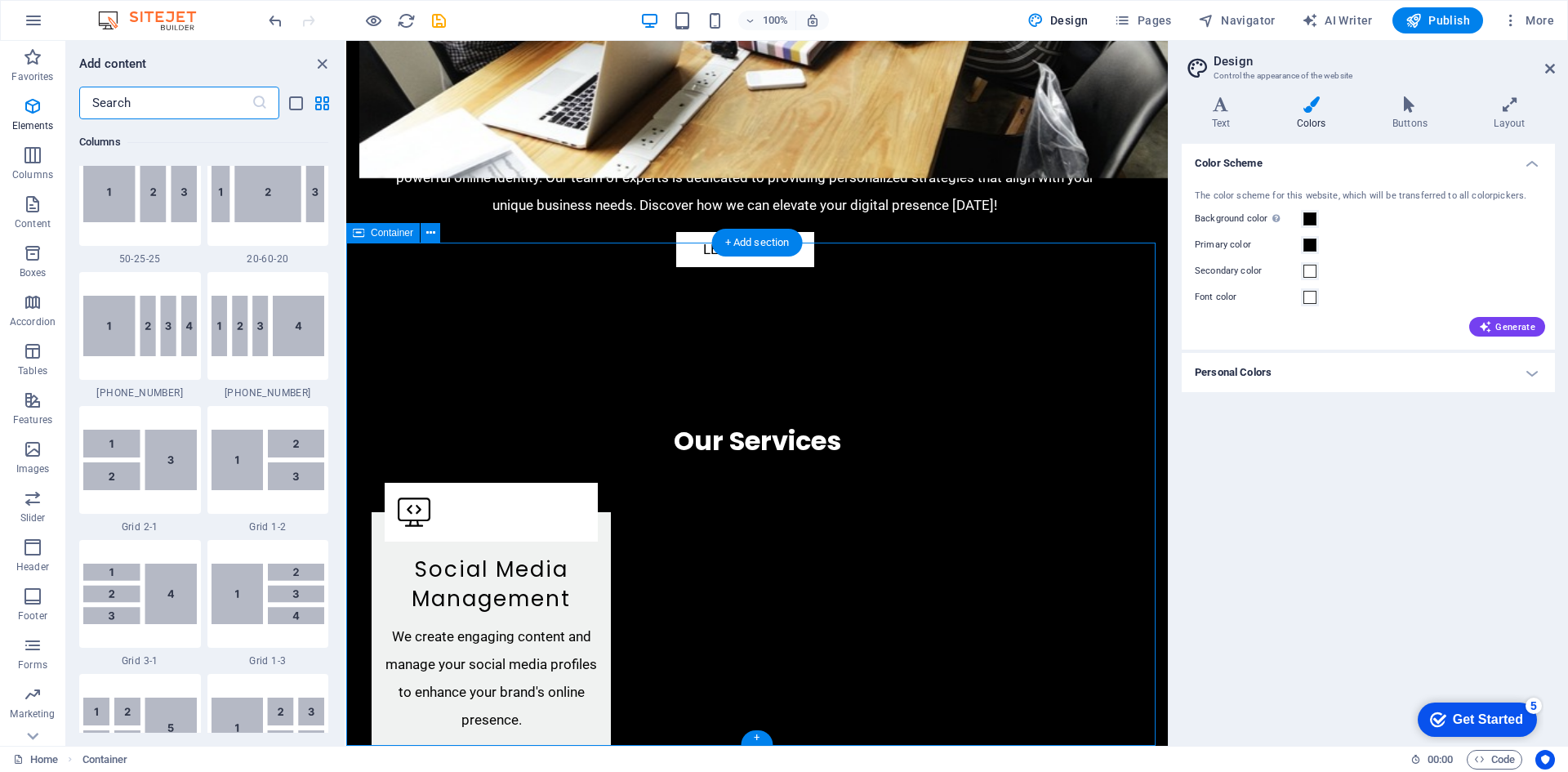
scroll to position [2857, 0]
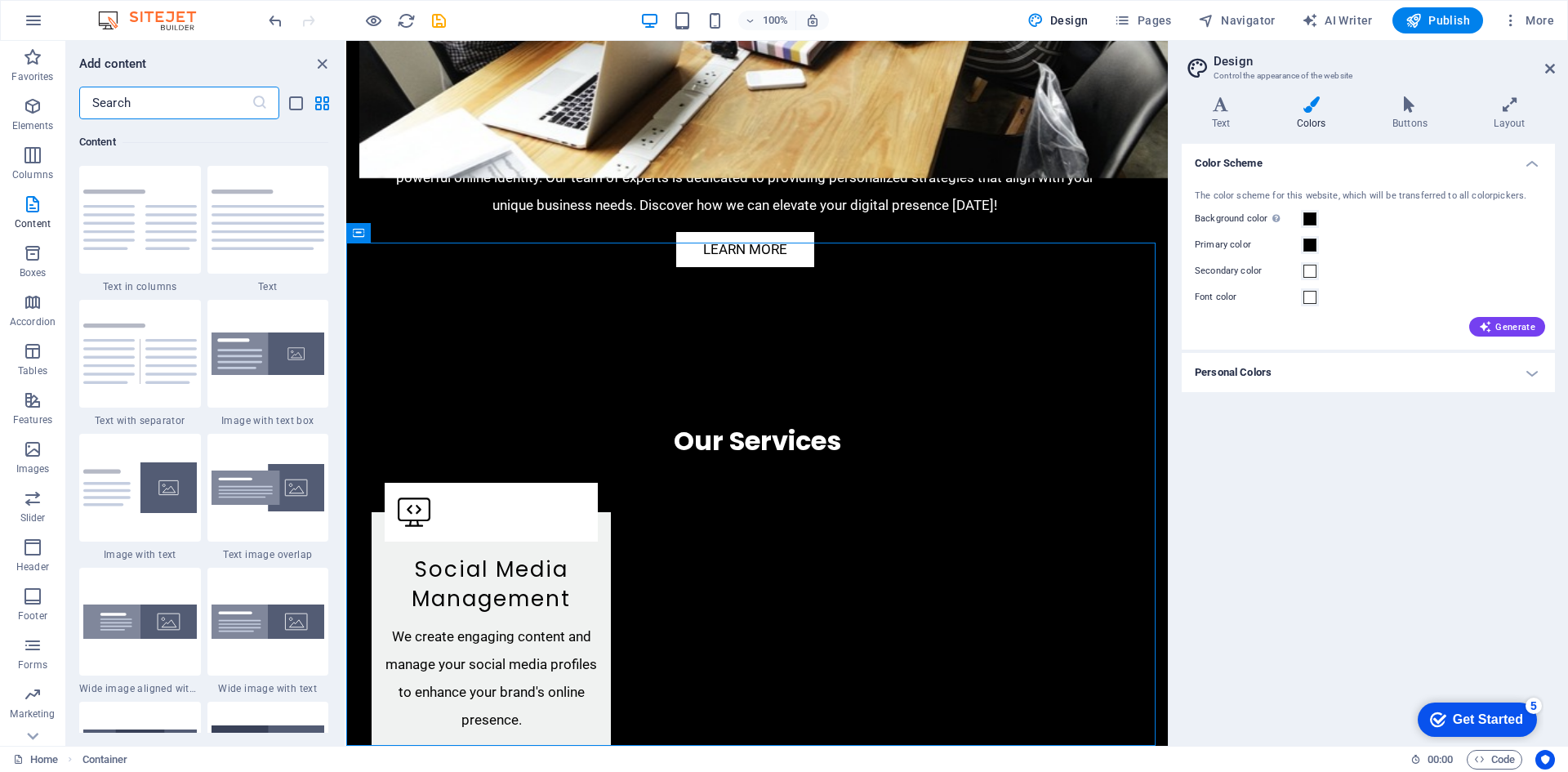
click at [173, 97] on input "text" at bounding box center [165, 103] width 173 height 33
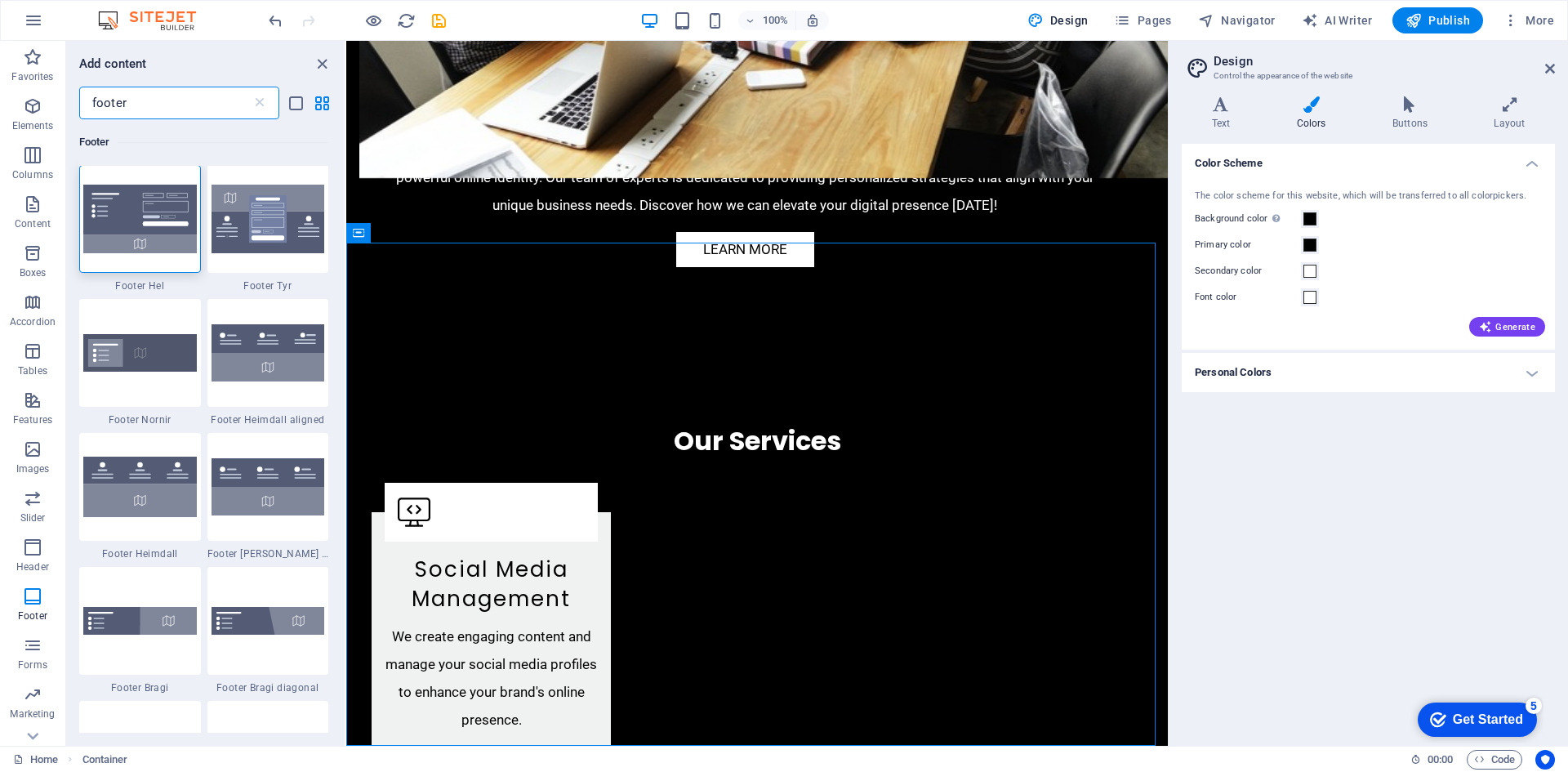
scroll to position [0, 0]
type input "footer"
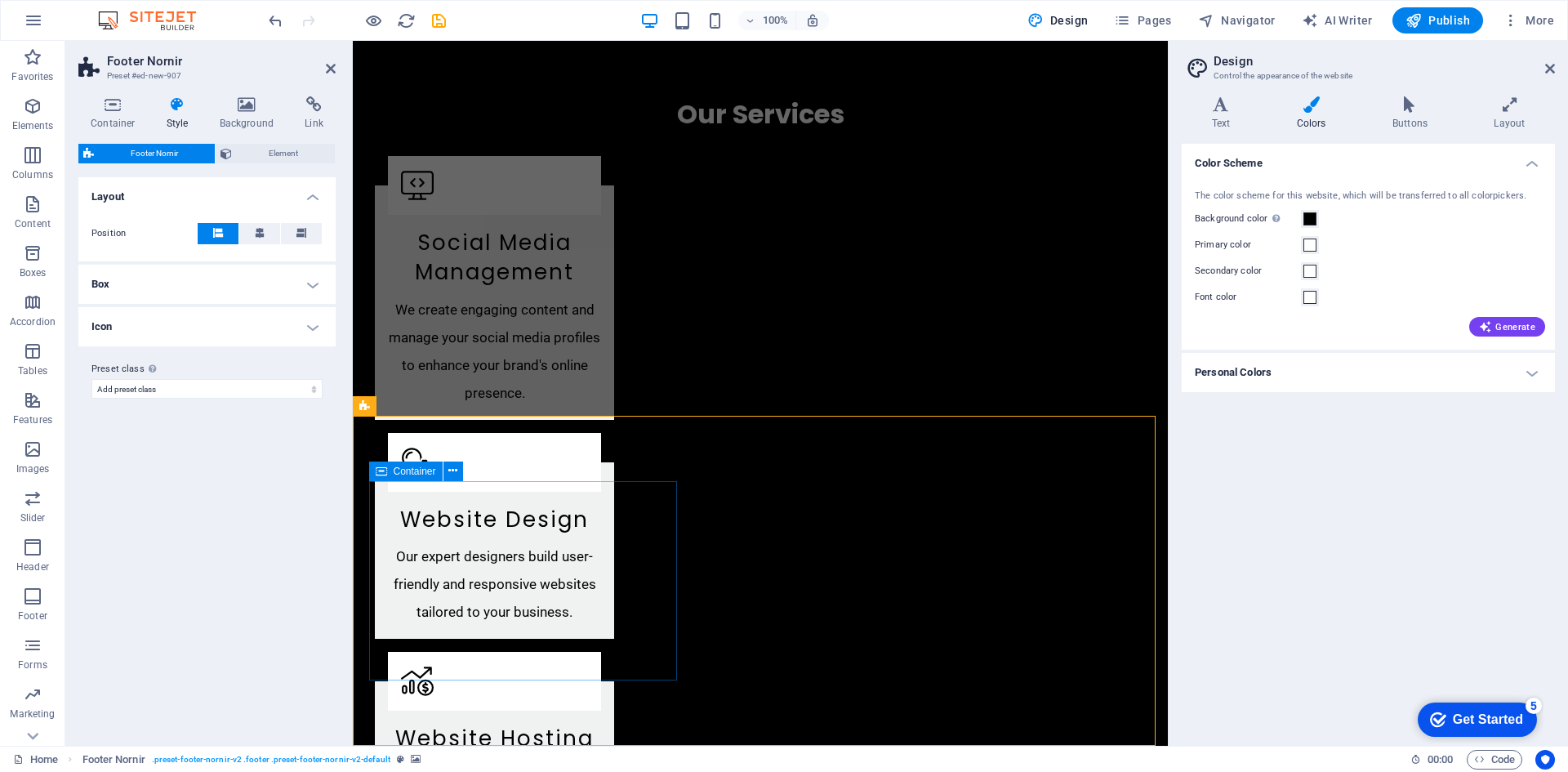
scroll to position [2178, 0]
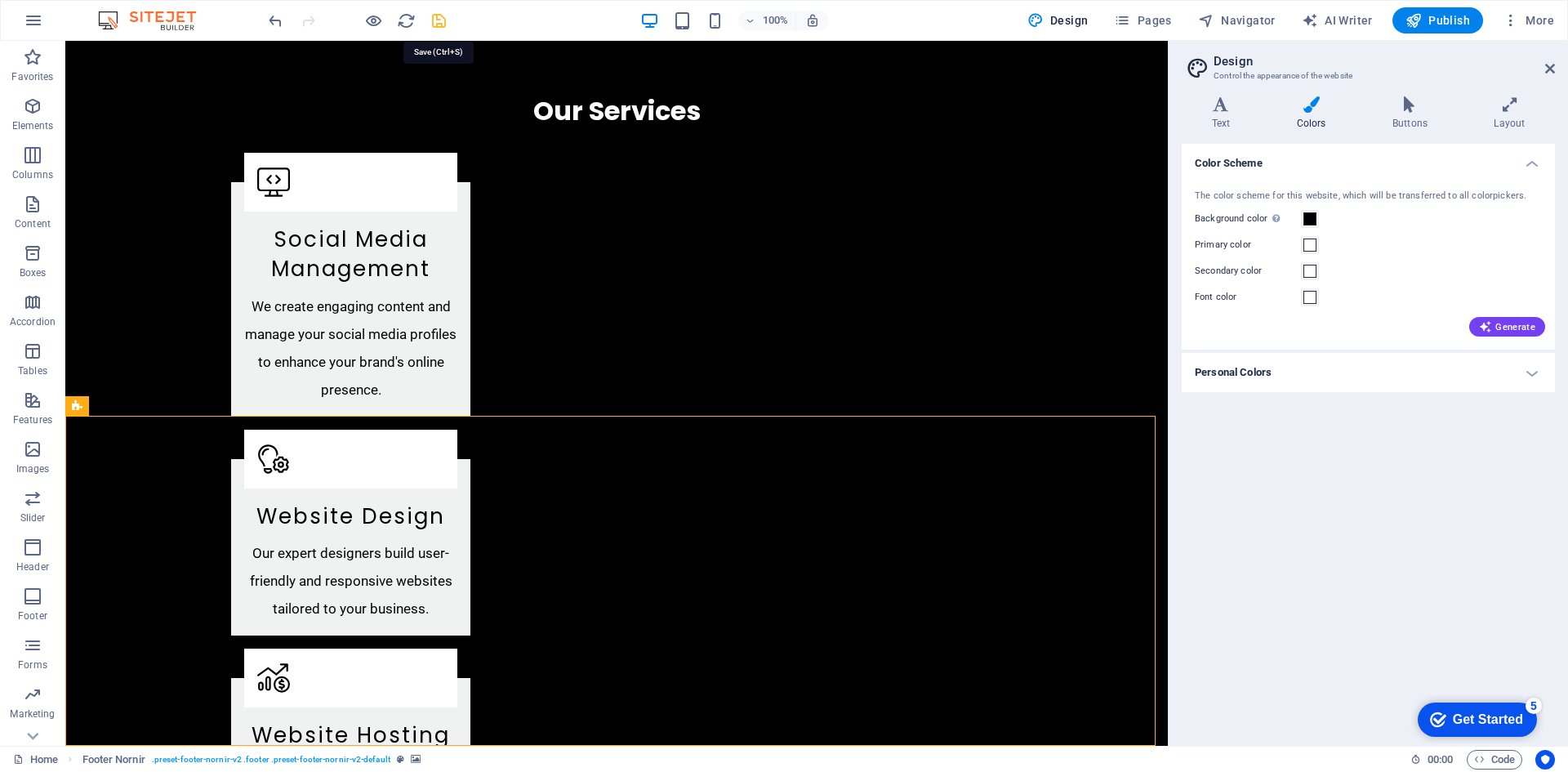
click at [0, 0] on icon "save" at bounding box center [0, 0] width 0 height 0
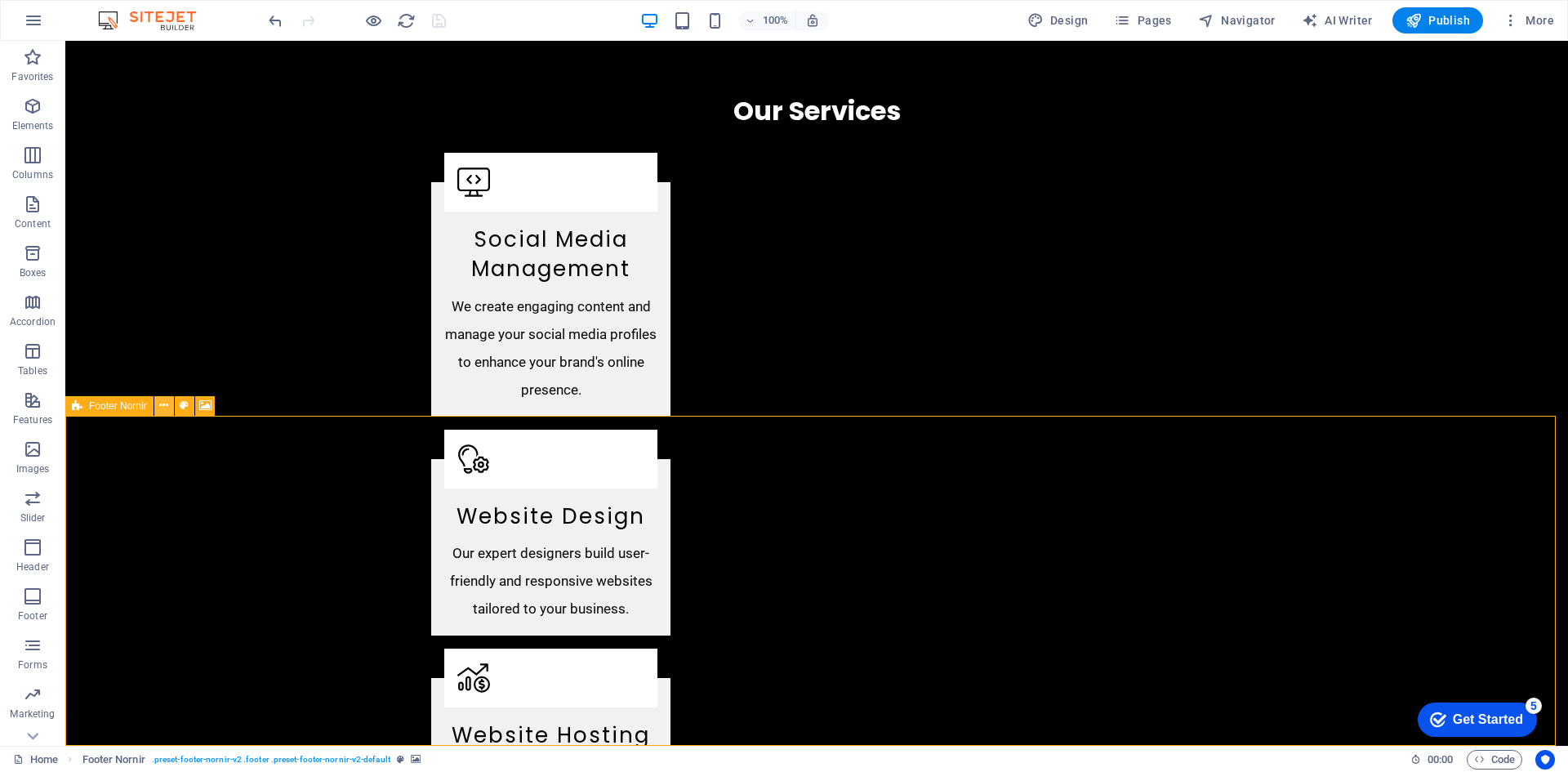
click at [167, 408] on icon at bounding box center [163, 405] width 9 height 17
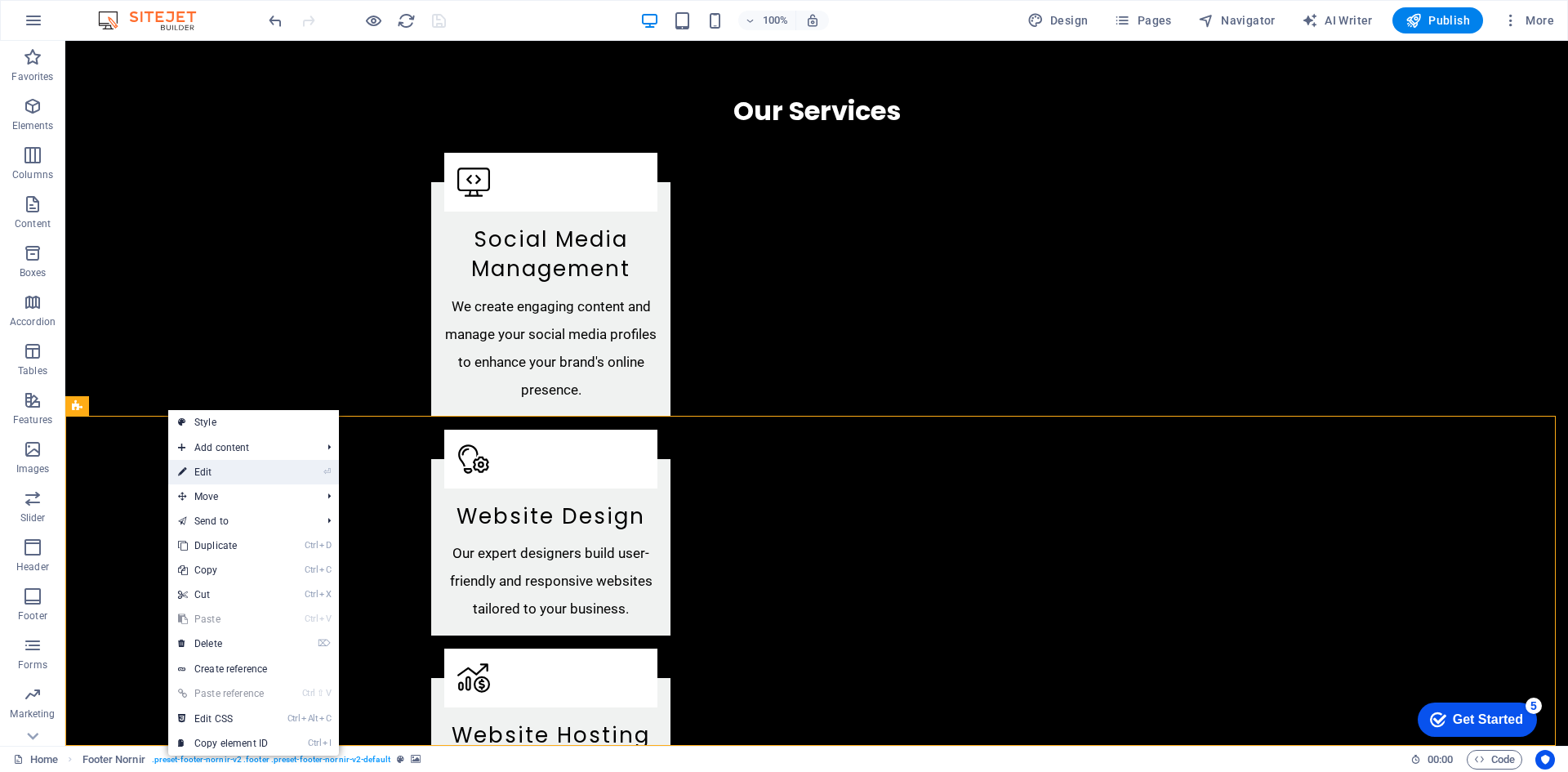
click at [214, 473] on link "⏎ Edit" at bounding box center [223, 471] width 109 height 24
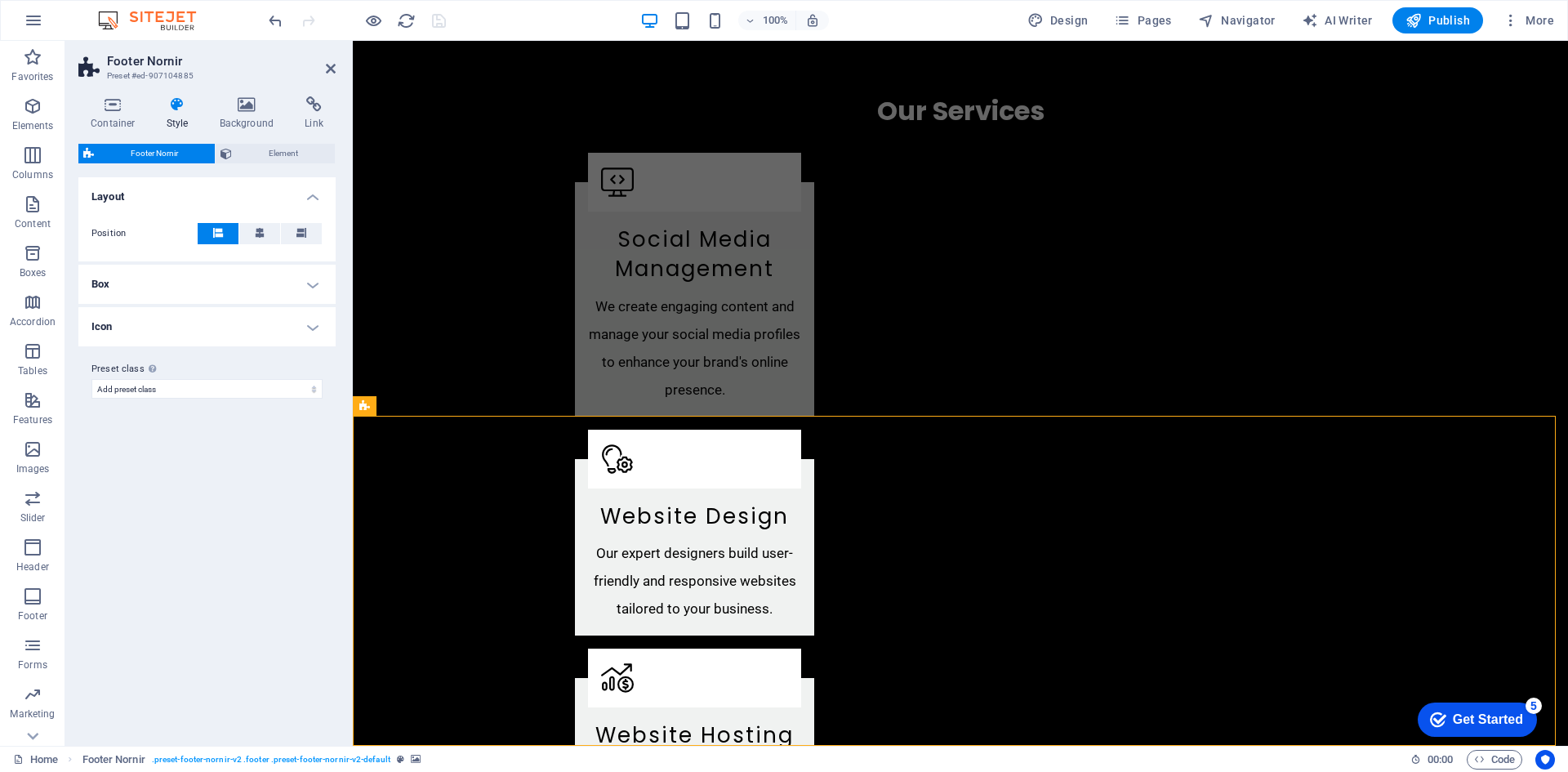
click at [183, 277] on h4 "Box" at bounding box center [207, 284] width 258 height 40
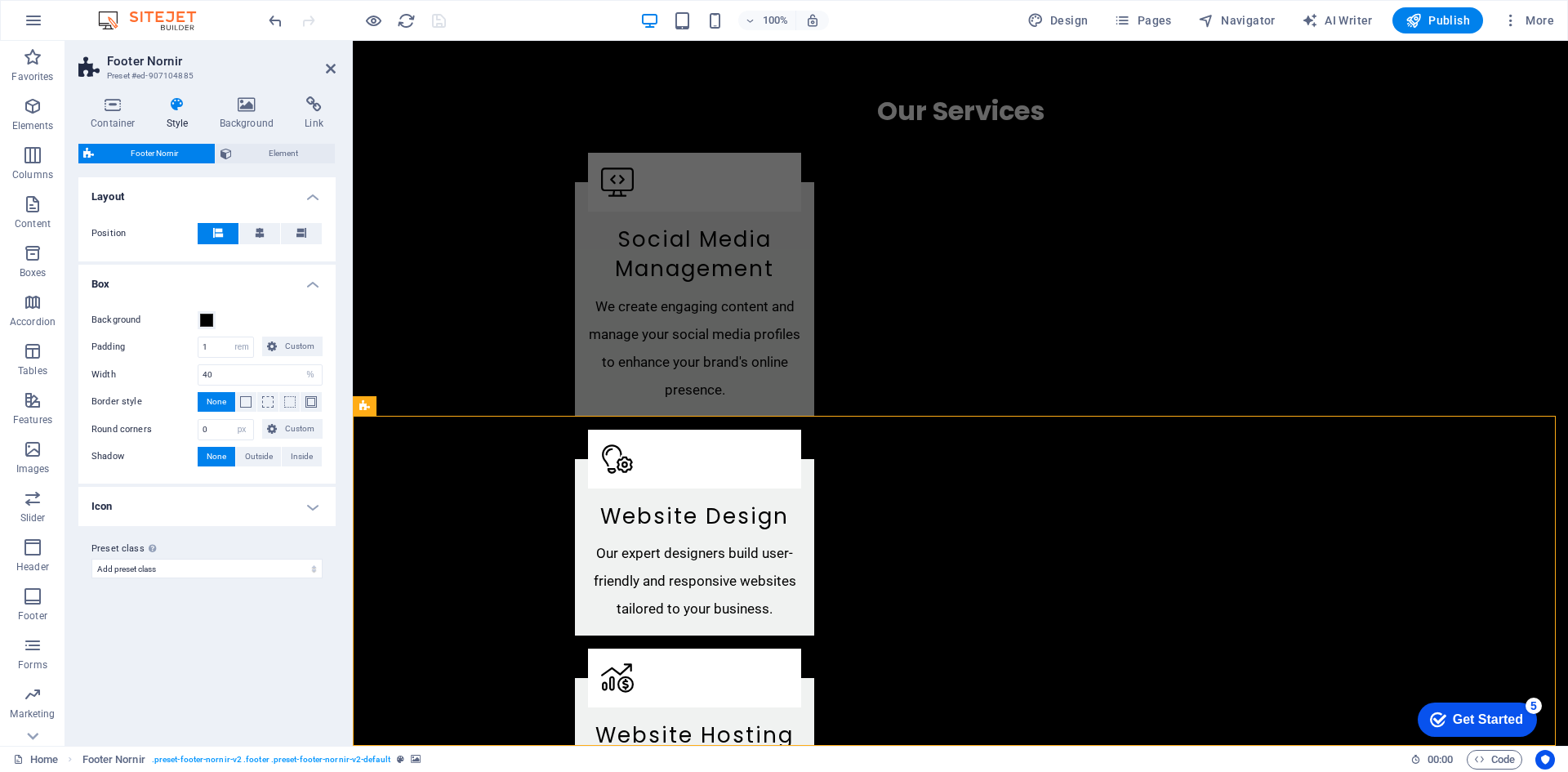
click at [183, 277] on h4 "Box" at bounding box center [207, 279] width 258 height 29
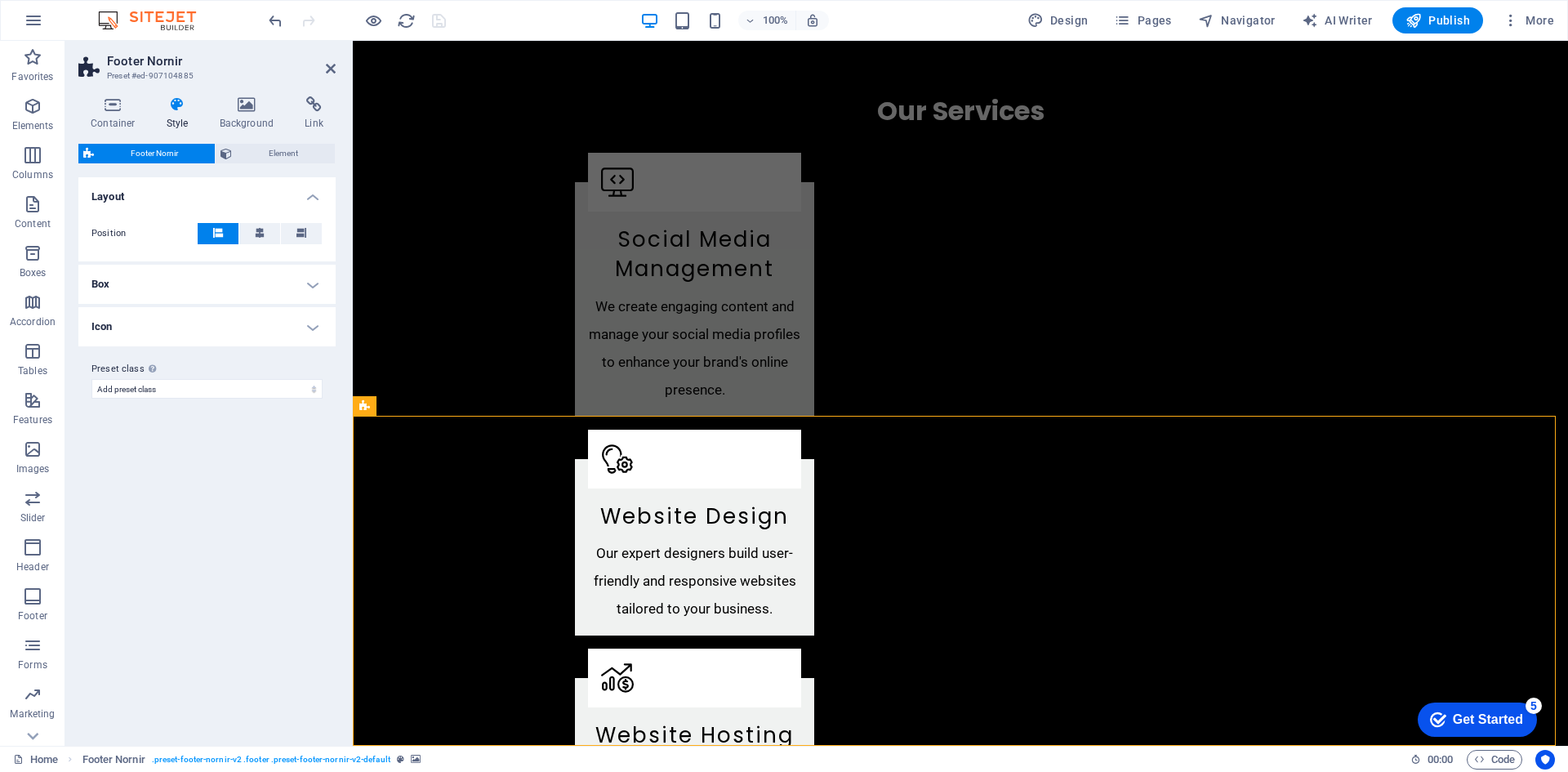
click at [187, 322] on h4 "Icon" at bounding box center [207, 327] width 258 height 40
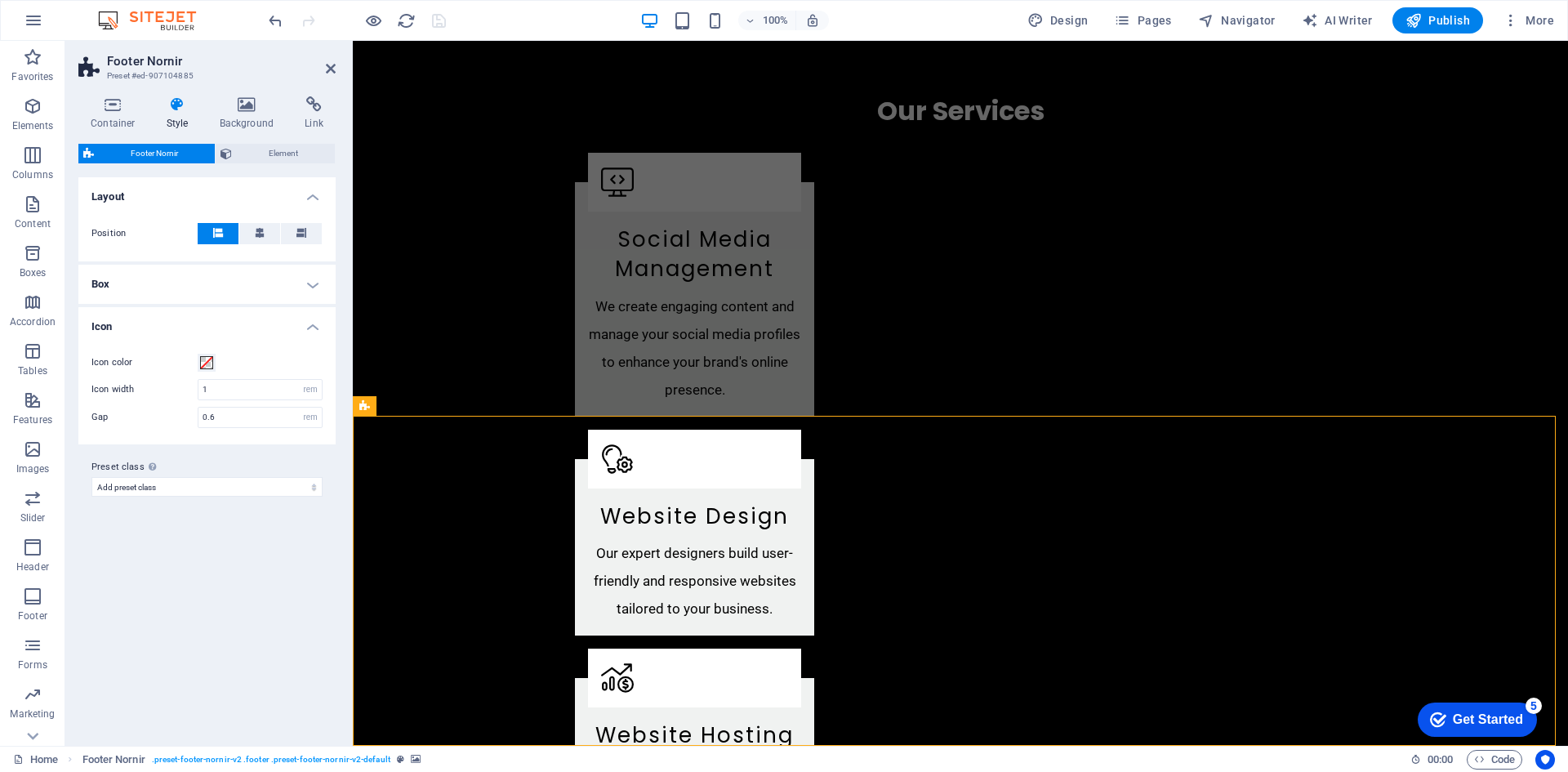
click at [187, 322] on h4 "Icon" at bounding box center [207, 322] width 258 height 29
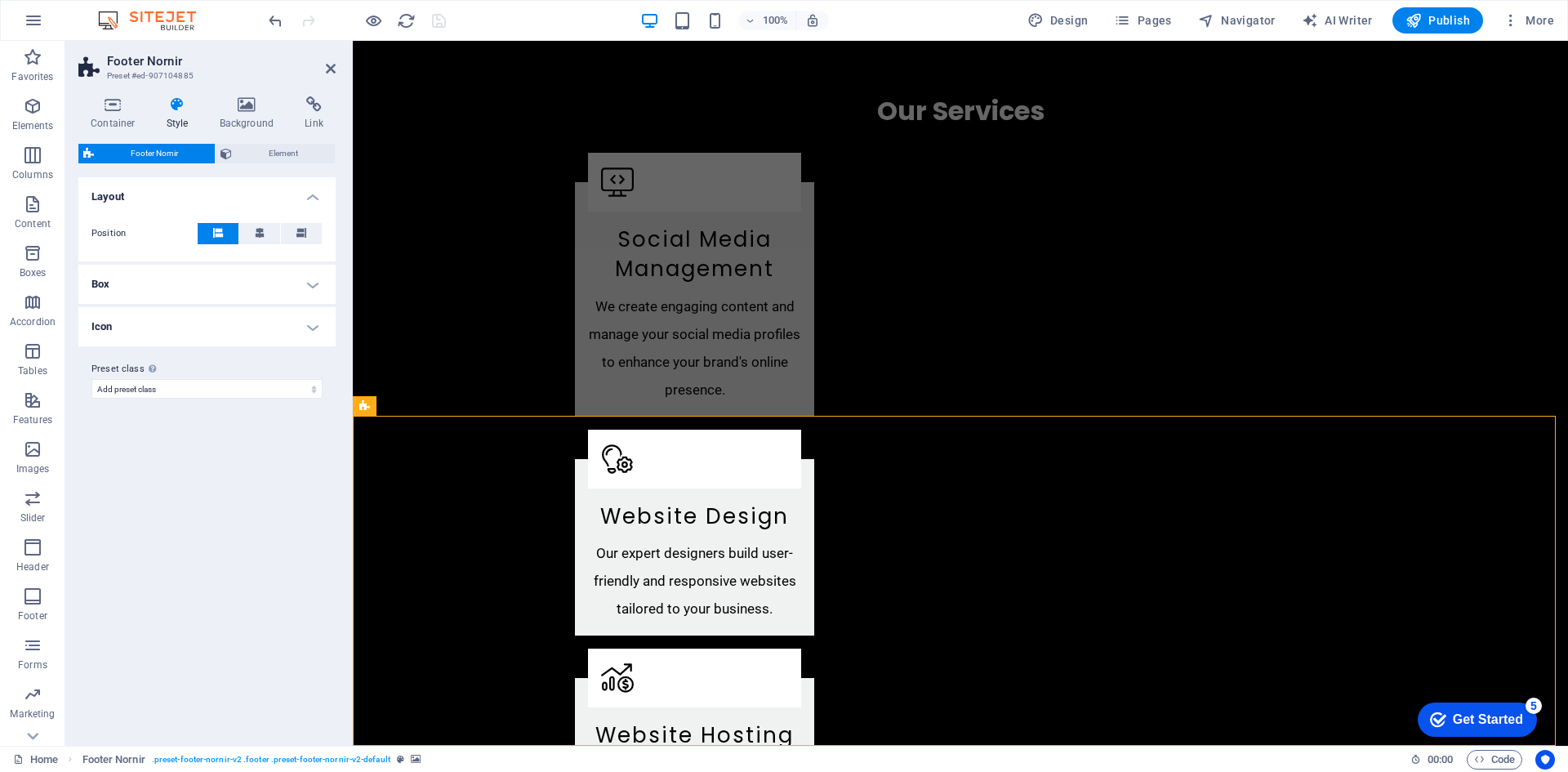
click at [156, 195] on h4 "Layout" at bounding box center [207, 192] width 258 height 29
click at [156, 195] on h4 "Layout" at bounding box center [207, 197] width 258 height 40
click at [283, 155] on span "Element" at bounding box center [283, 153] width 93 height 19
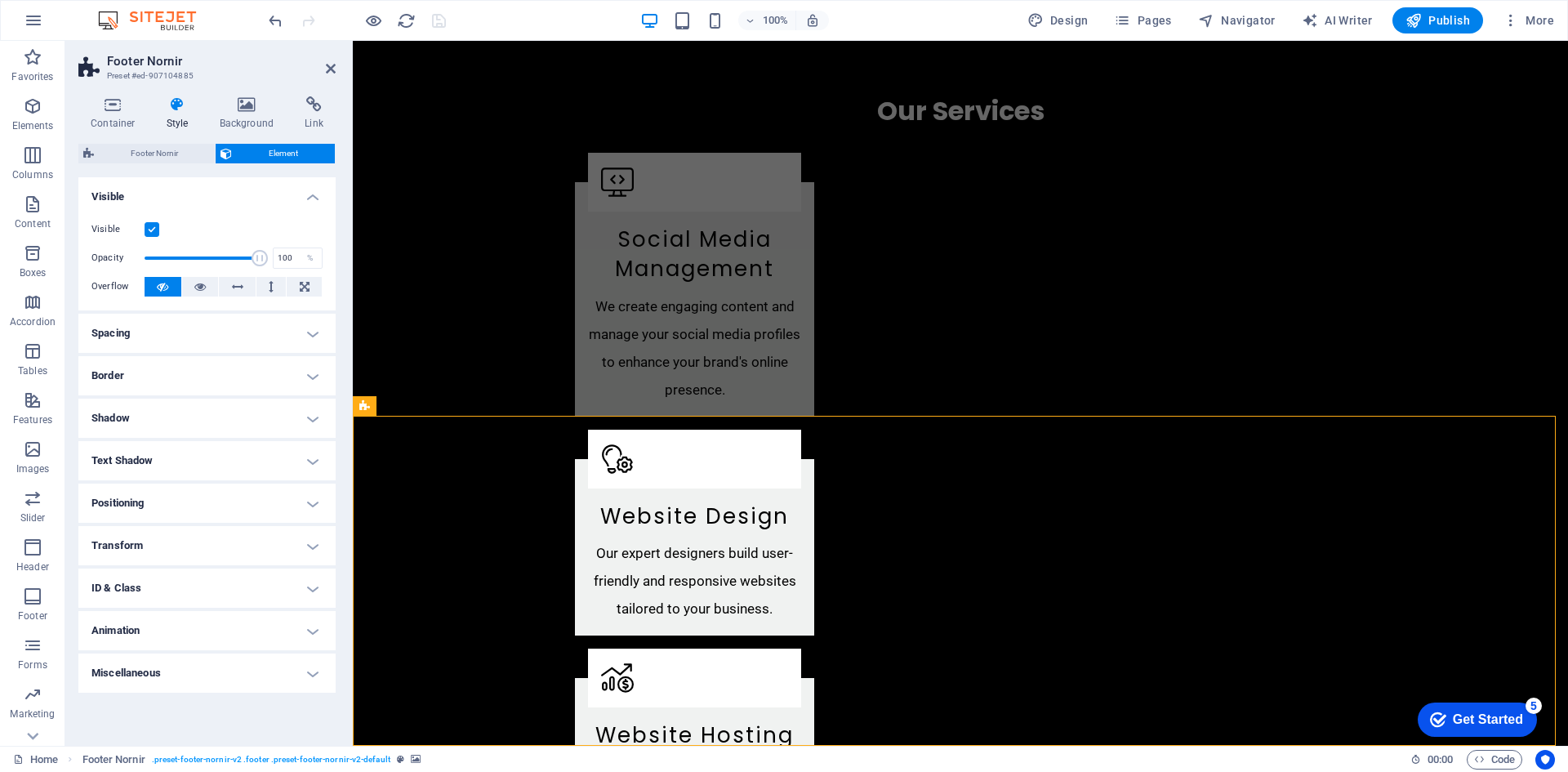
click at [153, 227] on label at bounding box center [151, 229] width 14 height 14
click at [0, 0] on input "Visible" at bounding box center [0, 0] width 0 height 0
click at [153, 227] on label at bounding box center [151, 229] width 14 height 14
click at [0, 0] on input "Visible" at bounding box center [0, 0] width 0 height 0
type input "100"
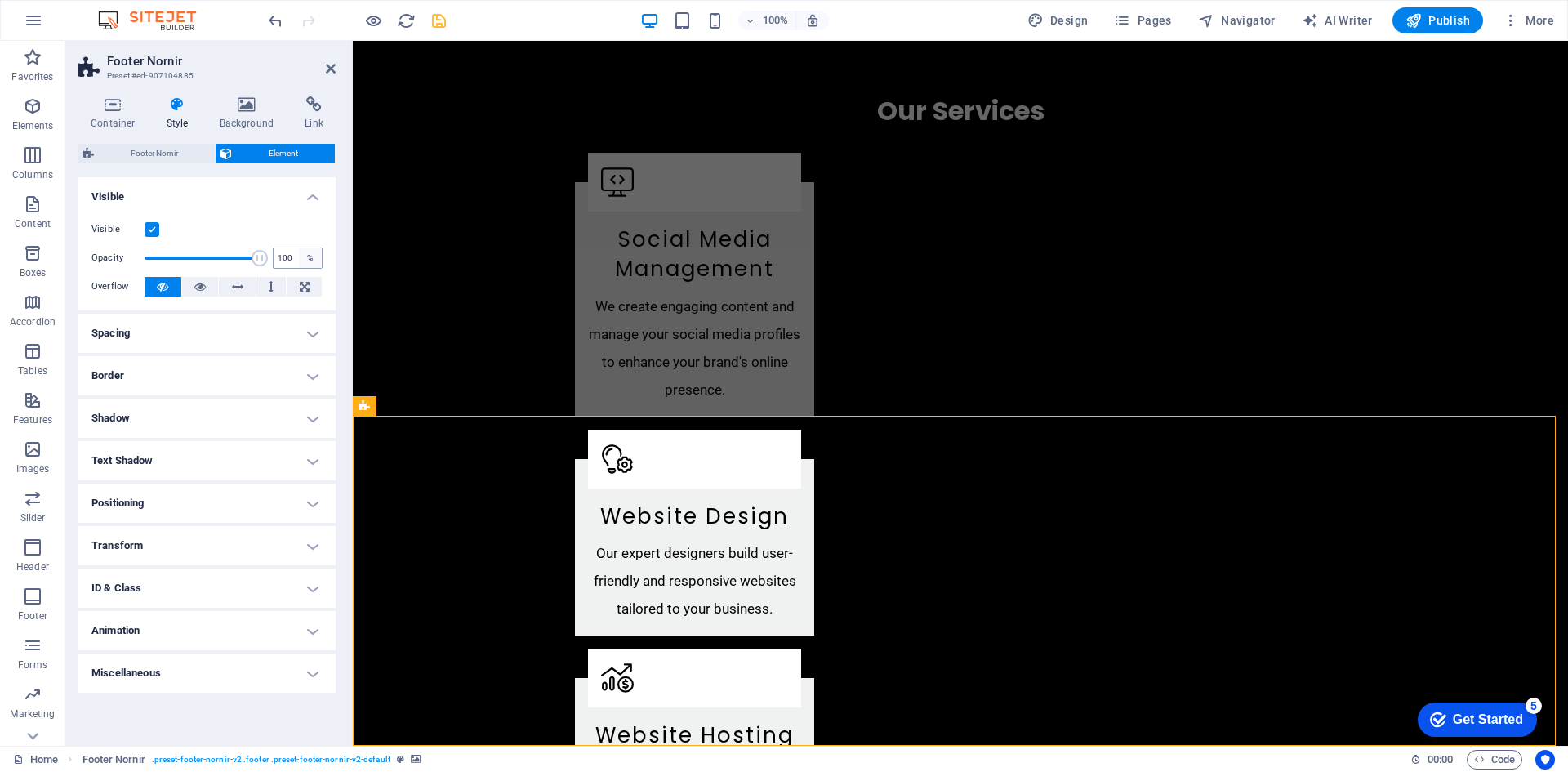
drag, startPoint x: 256, startPoint y: 255, endPoint x: 305, endPoint y: 258, distance: 49.1
click at [305, 258] on div "Opacity 100 %" at bounding box center [207, 258] width 231 height 24
click at [171, 197] on h4 "Visible" at bounding box center [207, 192] width 258 height 29
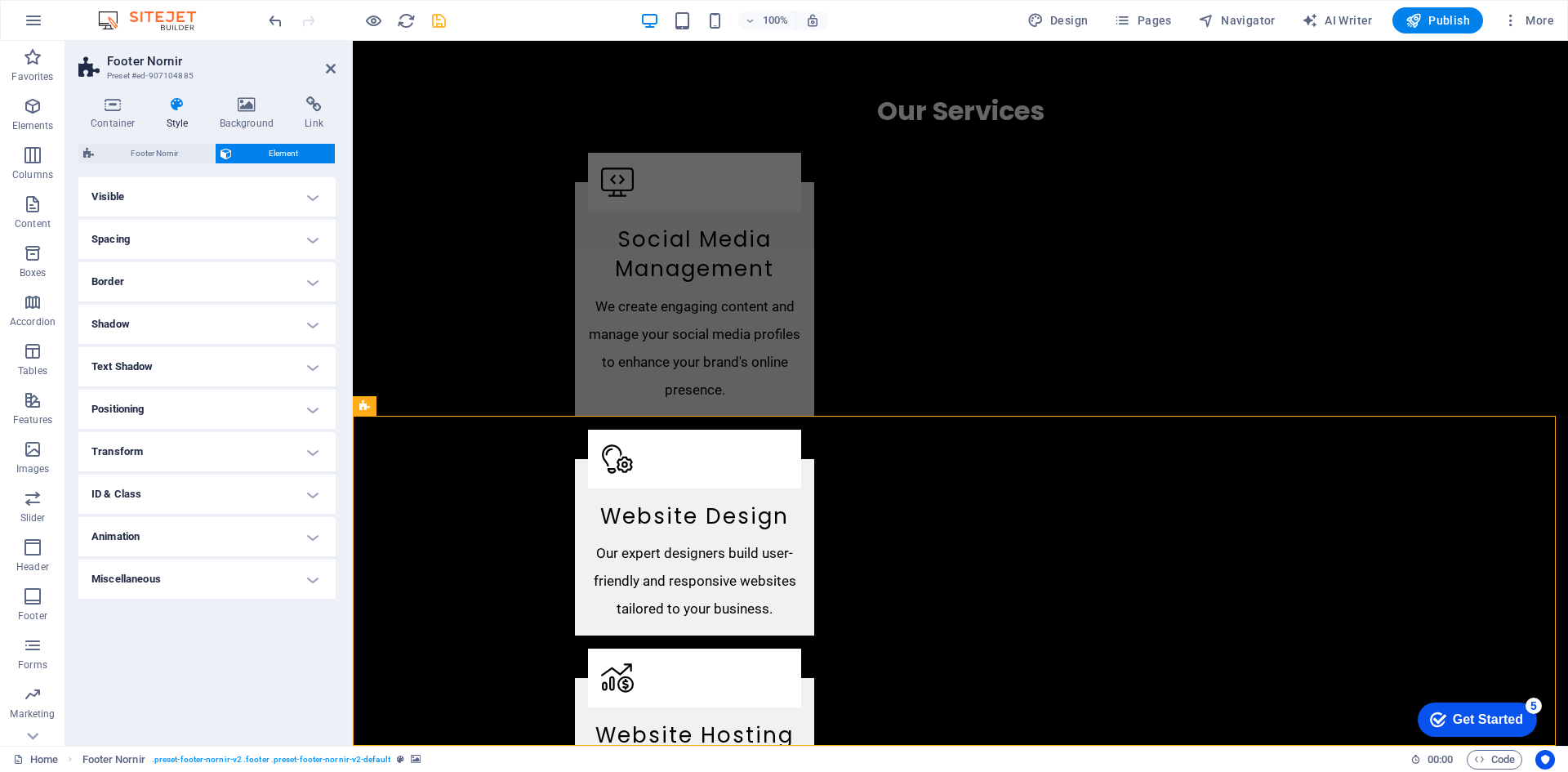
click at [173, 235] on h4 "Spacing" at bounding box center [207, 239] width 258 height 40
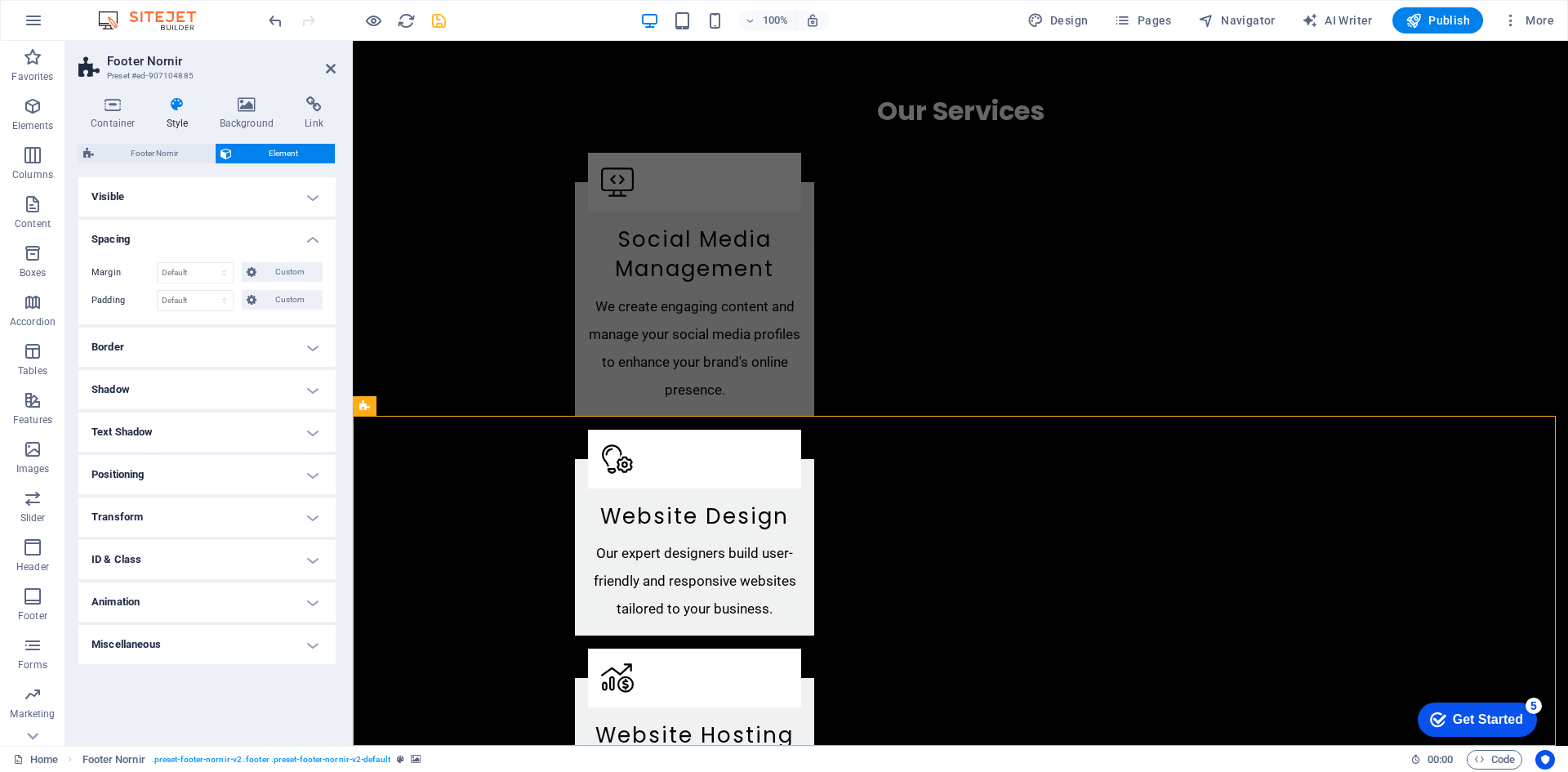
click at [173, 235] on h4 "Spacing" at bounding box center [207, 234] width 258 height 29
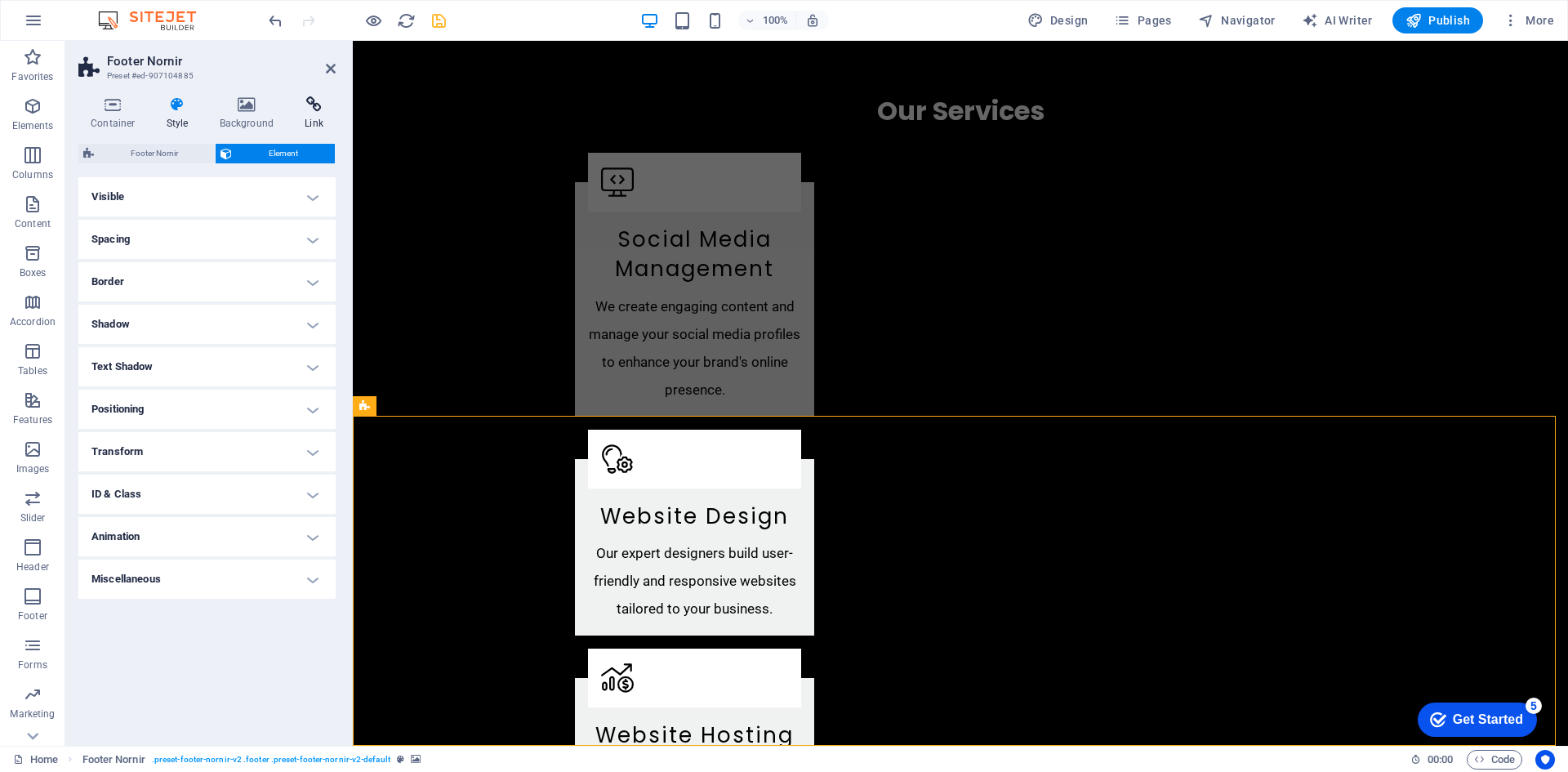
click at [314, 109] on icon at bounding box center [313, 104] width 43 height 16
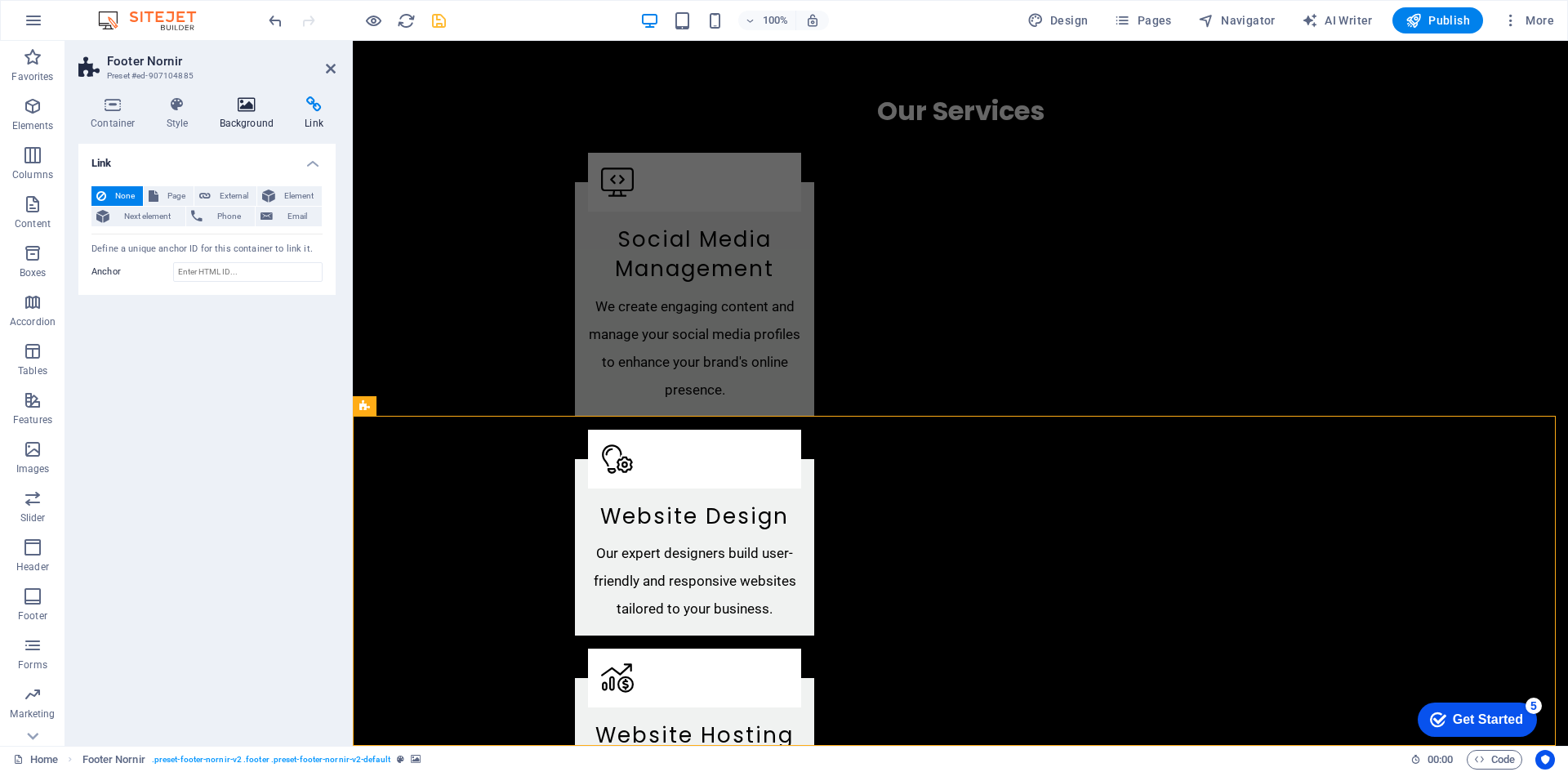
click at [257, 111] on icon at bounding box center [247, 104] width 79 height 16
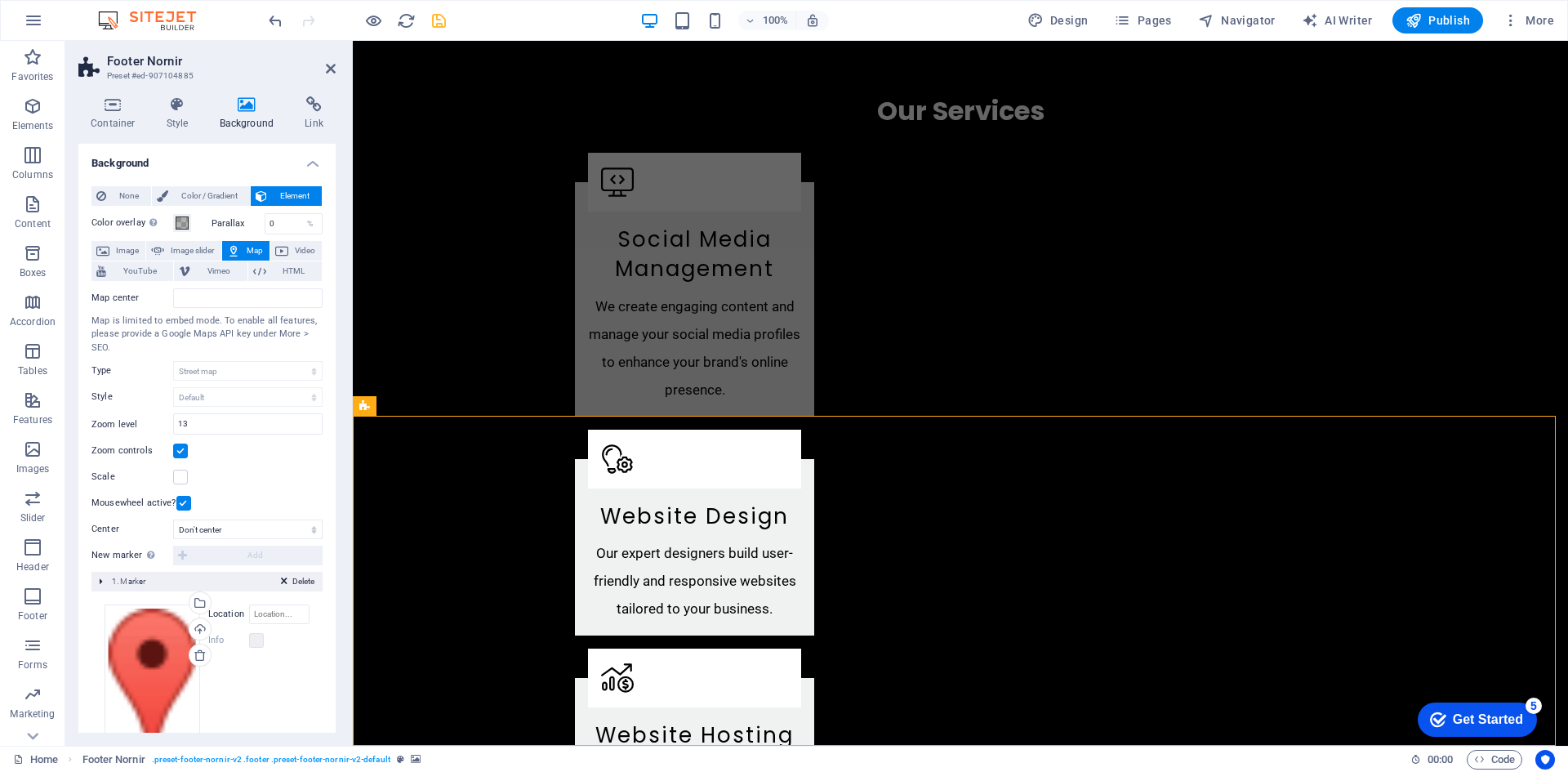
scroll to position [65, 0]
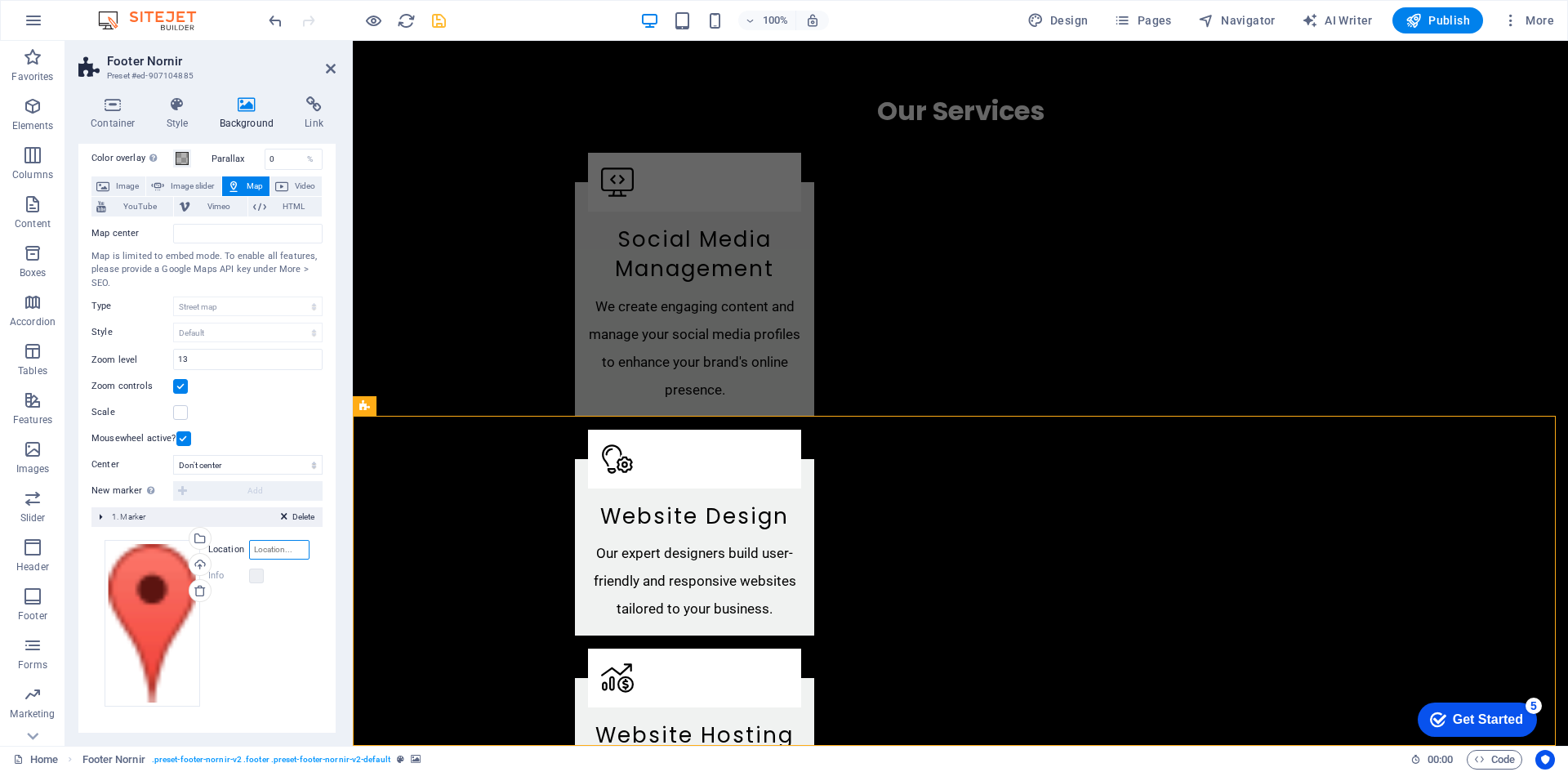
click at [277, 549] on input "Location" at bounding box center [279, 549] width 61 height 19
drag, startPoint x: 298, startPoint y: 551, endPoint x: 250, endPoint y: 551, distance: 48.0
click at [250, 551] on input "boksburg" at bounding box center [279, 549] width 61 height 19
type input "south africa"
click at [301, 515] on span "Delete" at bounding box center [303, 516] width 22 height 14
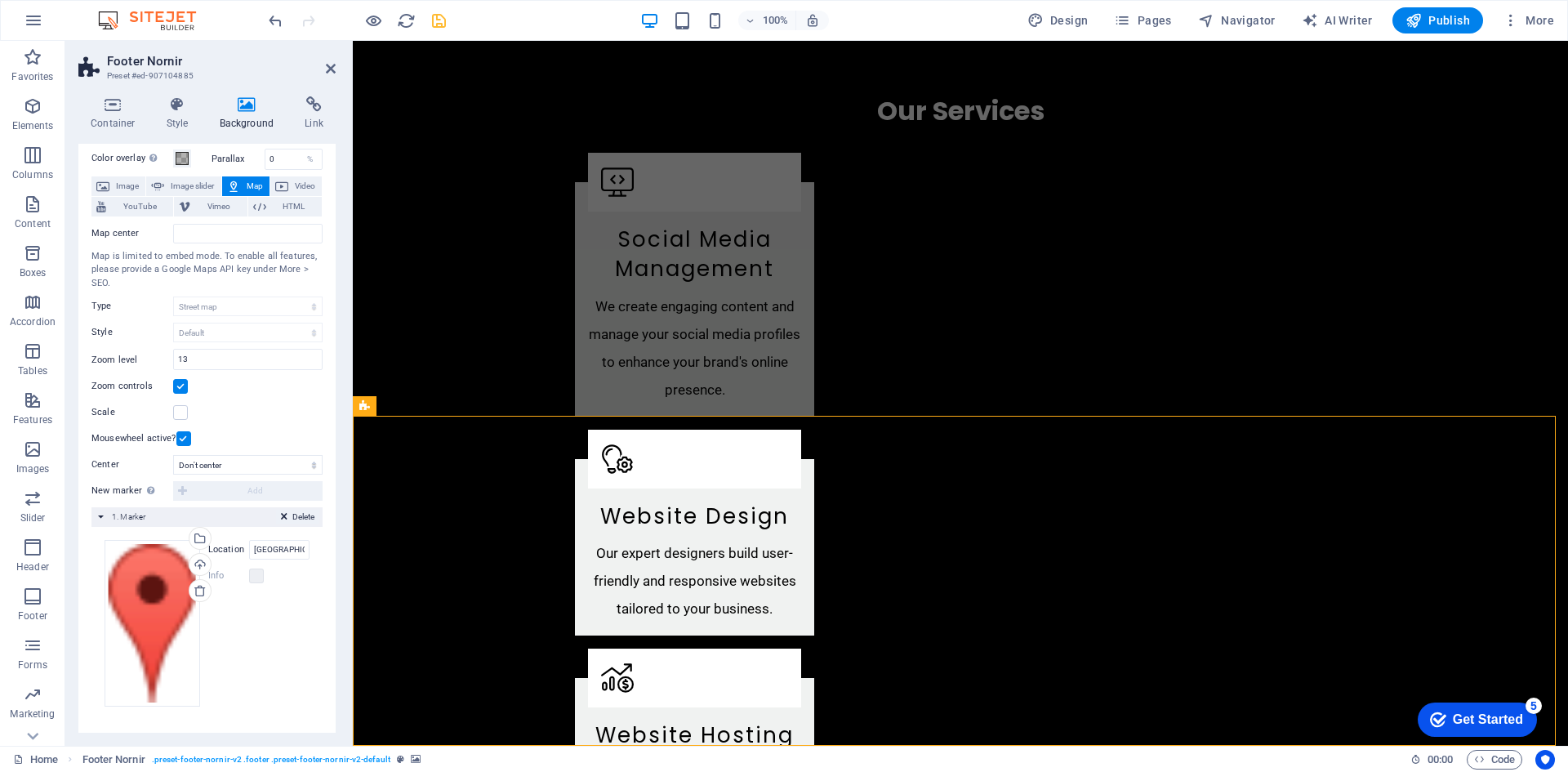
scroll to position [0, 0]
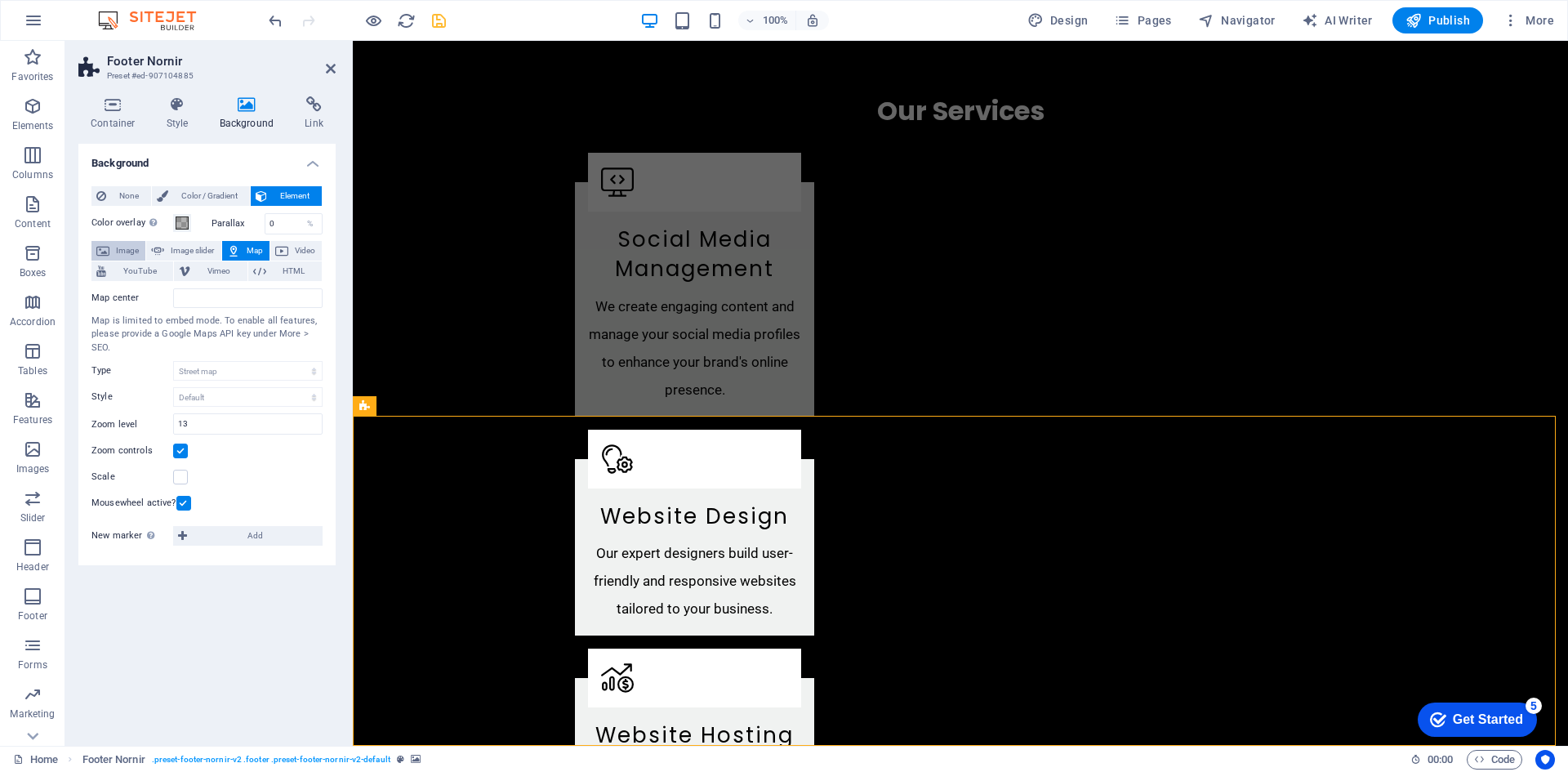
click at [120, 249] on span "Image" at bounding box center [127, 250] width 26 height 19
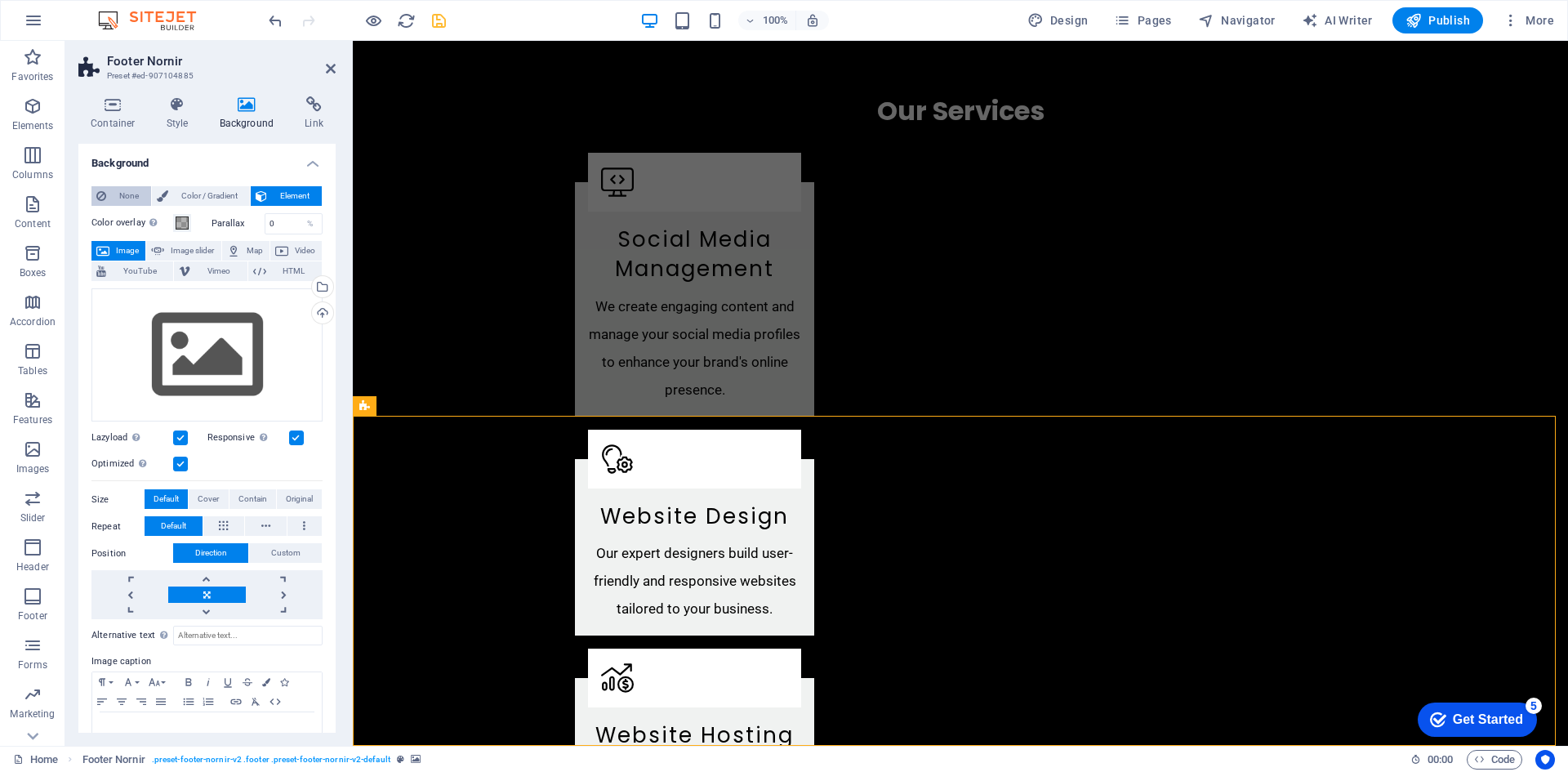
click at [119, 194] on span "None" at bounding box center [129, 195] width 35 height 19
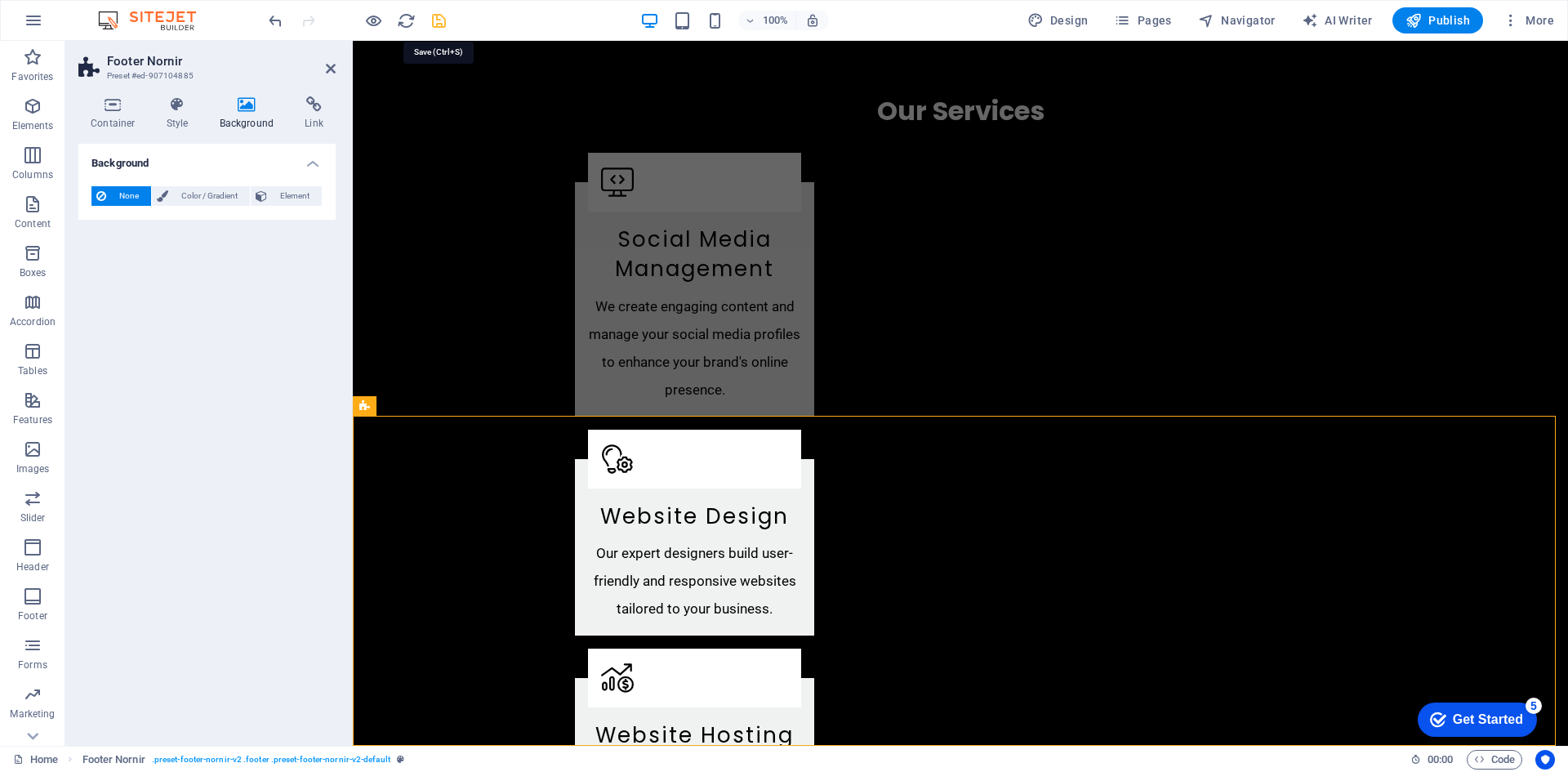
click at [437, 17] on icon "save" at bounding box center [439, 21] width 19 height 19
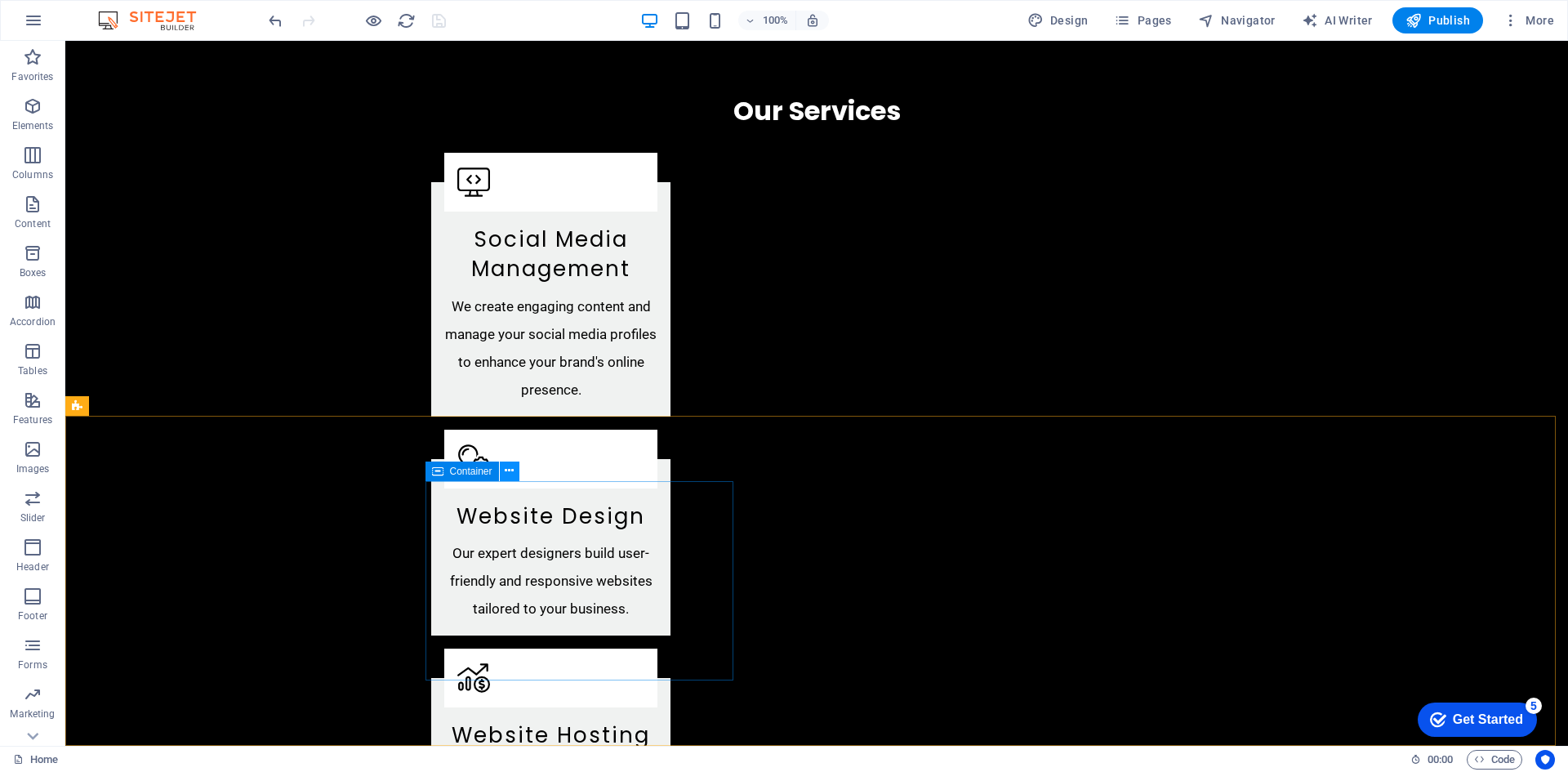
click at [510, 475] on icon at bounding box center [509, 471] width 9 height 17
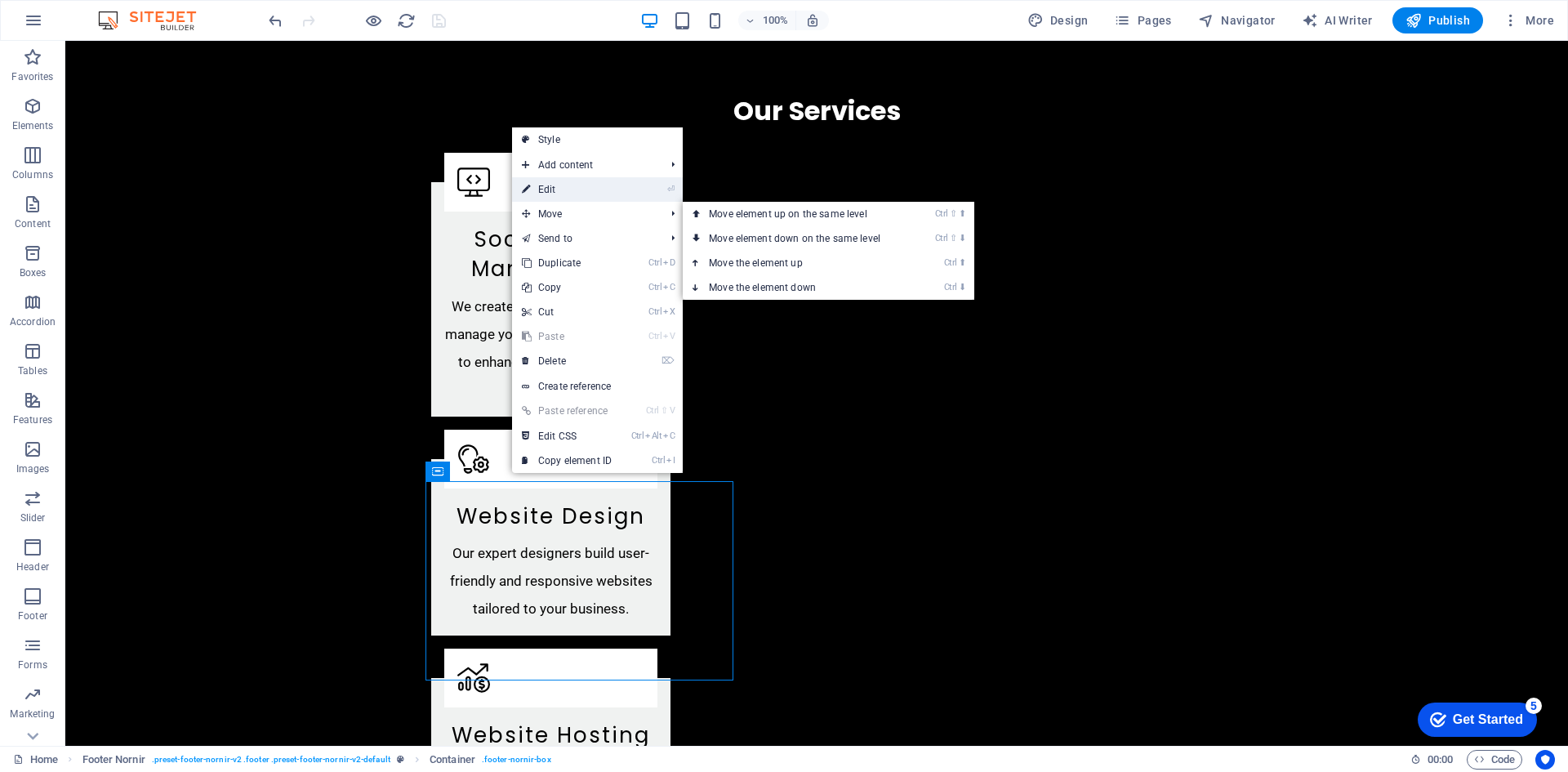
click at [583, 192] on link "⏎ Edit" at bounding box center [566, 189] width 109 height 24
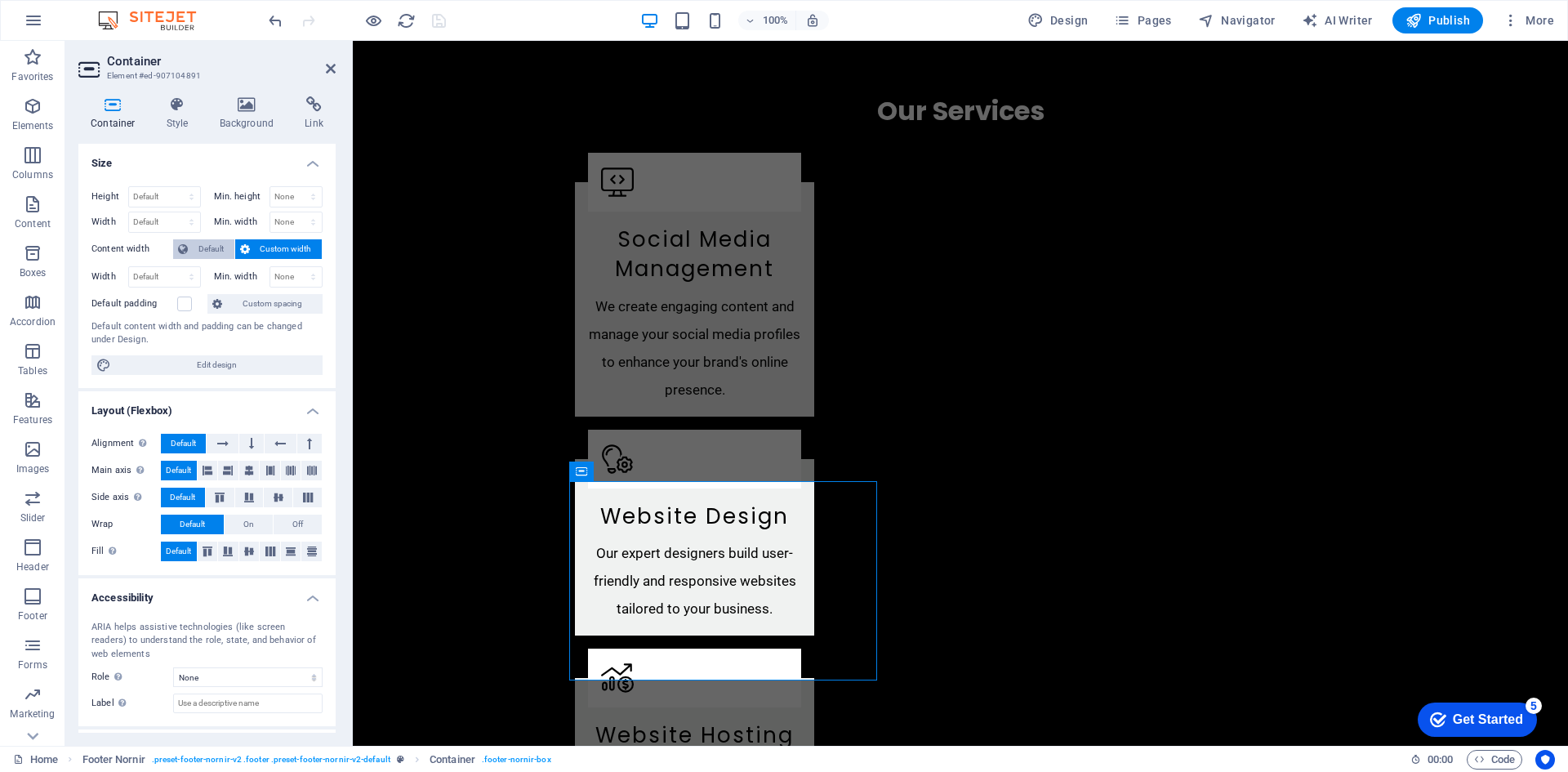
click at [207, 244] on span "Default" at bounding box center [211, 248] width 37 height 19
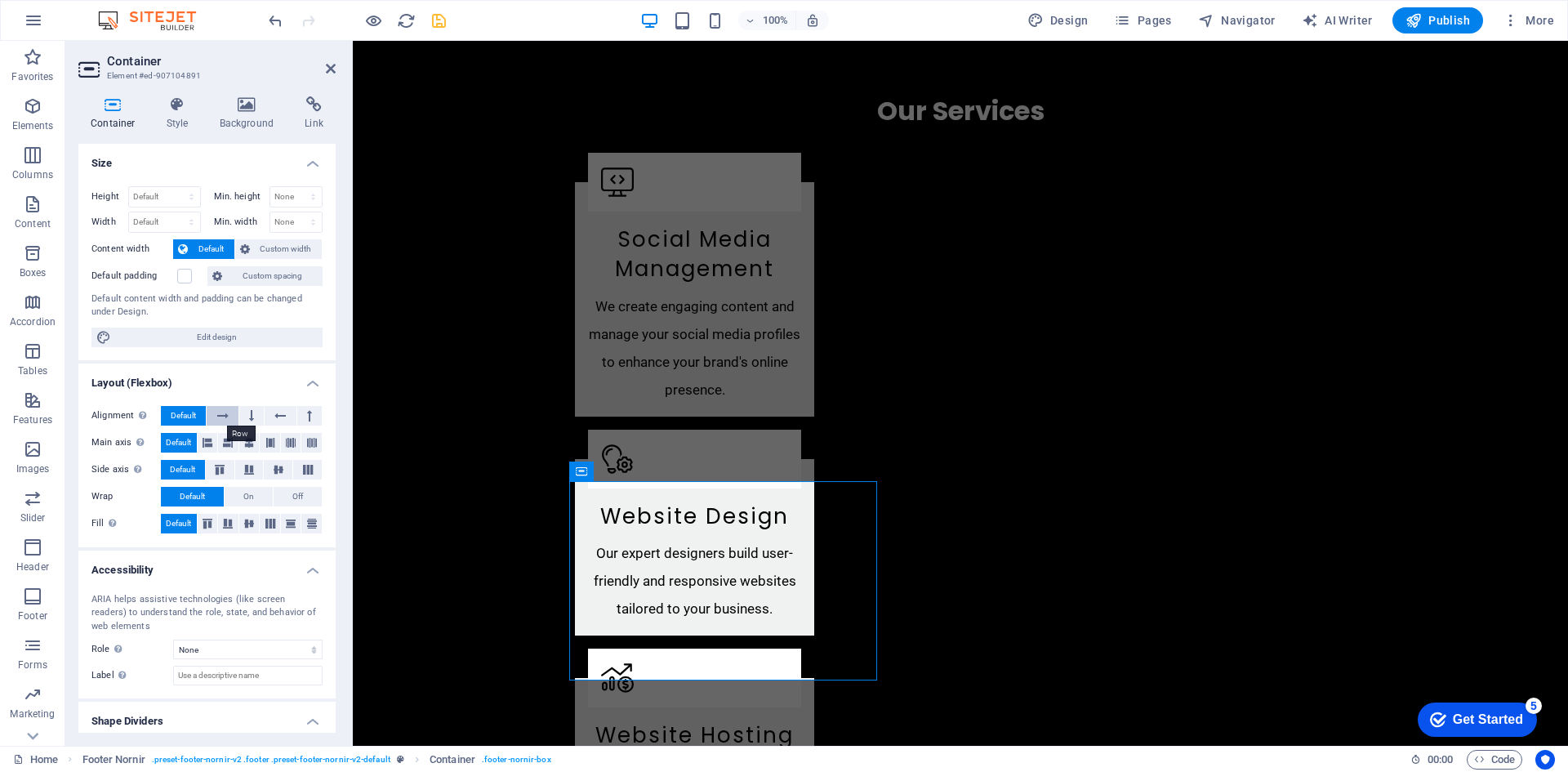
click at [227, 413] on icon at bounding box center [223, 415] width 12 height 19
click at [245, 413] on button at bounding box center [251, 415] width 24 height 19
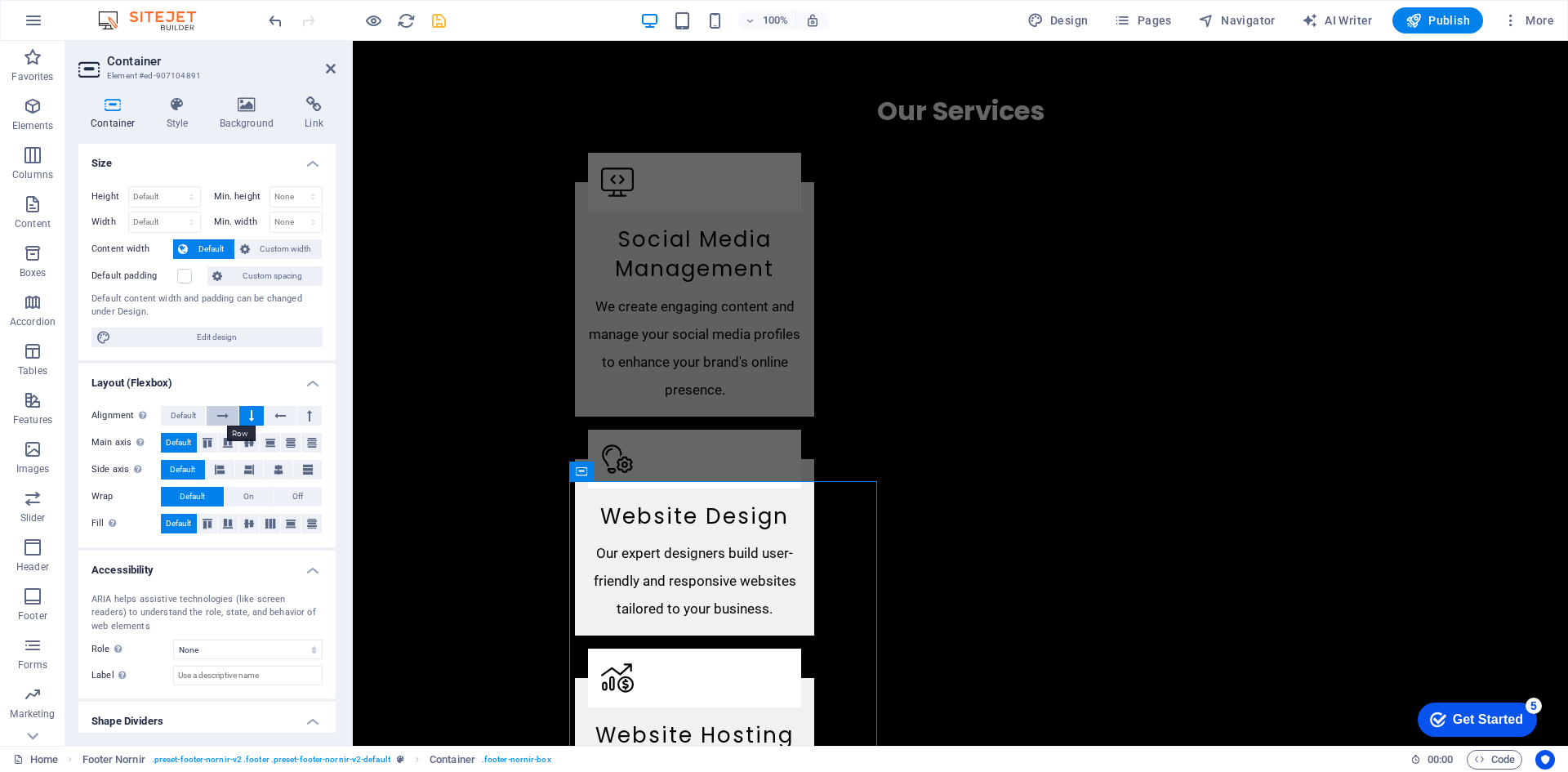
click at [221, 413] on icon at bounding box center [223, 415] width 12 height 19
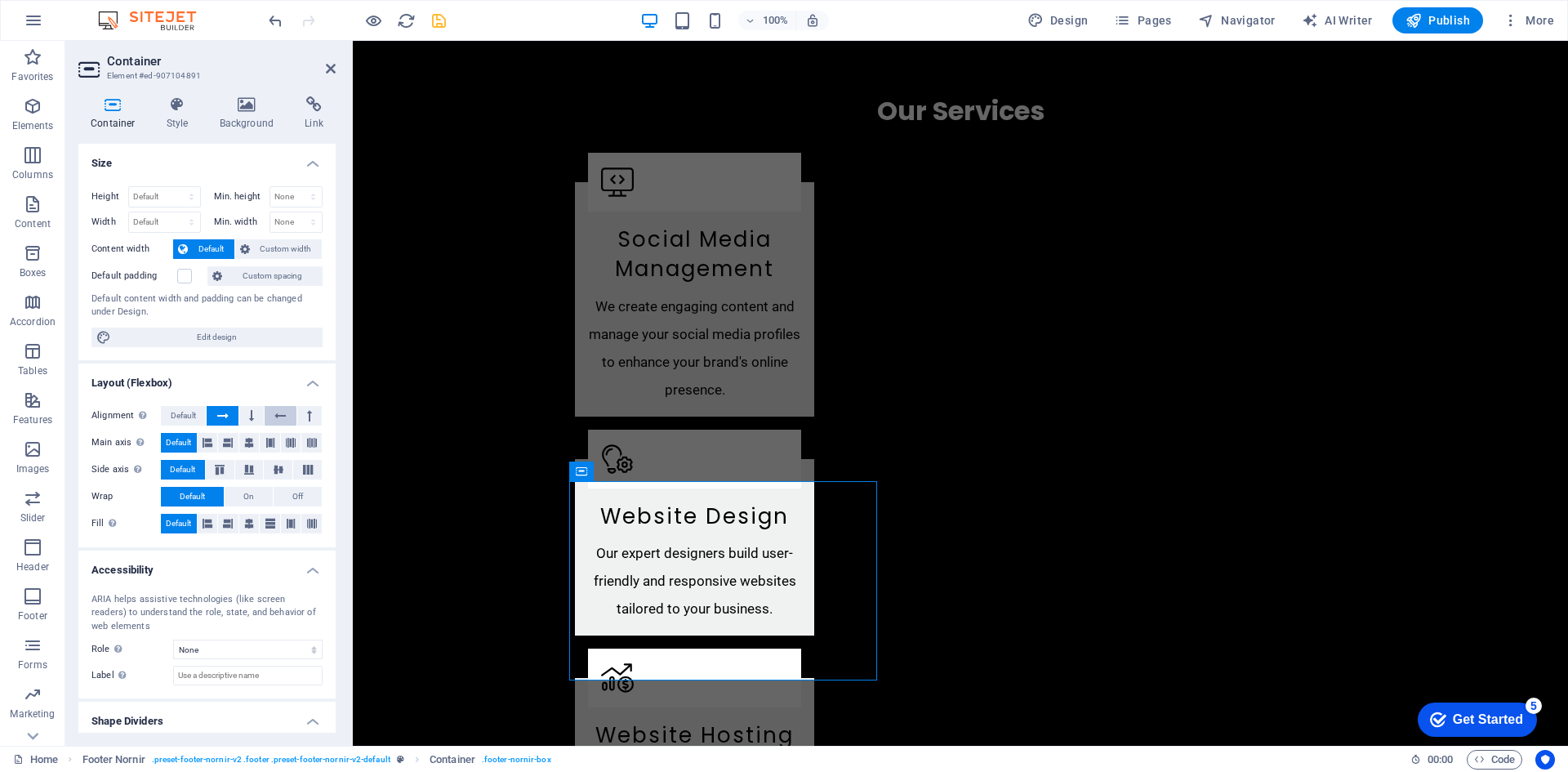
click at [274, 414] on icon at bounding box center [280, 415] width 12 height 19
click at [303, 414] on button at bounding box center [309, 415] width 24 height 19
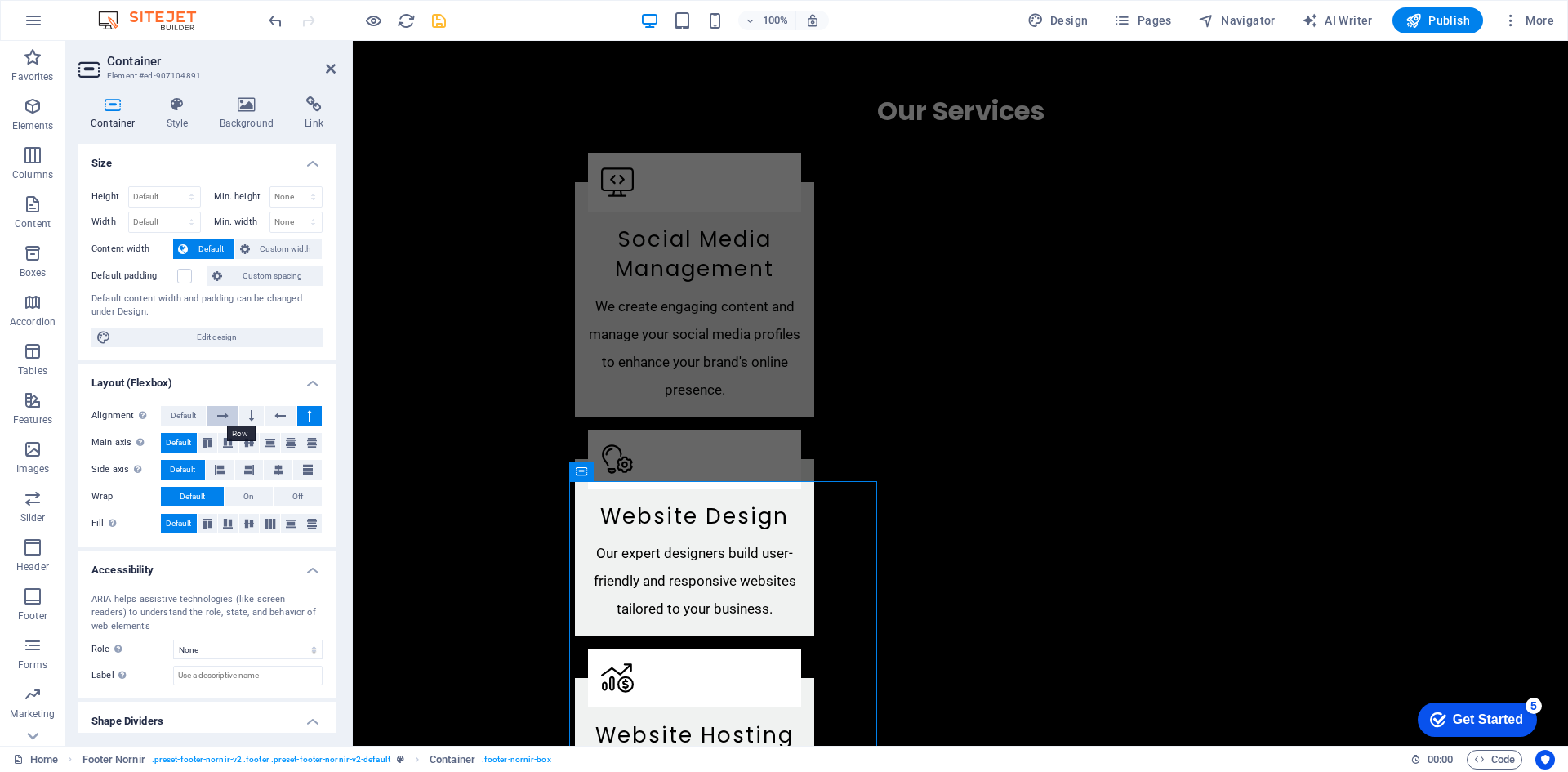
click at [221, 413] on icon at bounding box center [223, 415] width 12 height 19
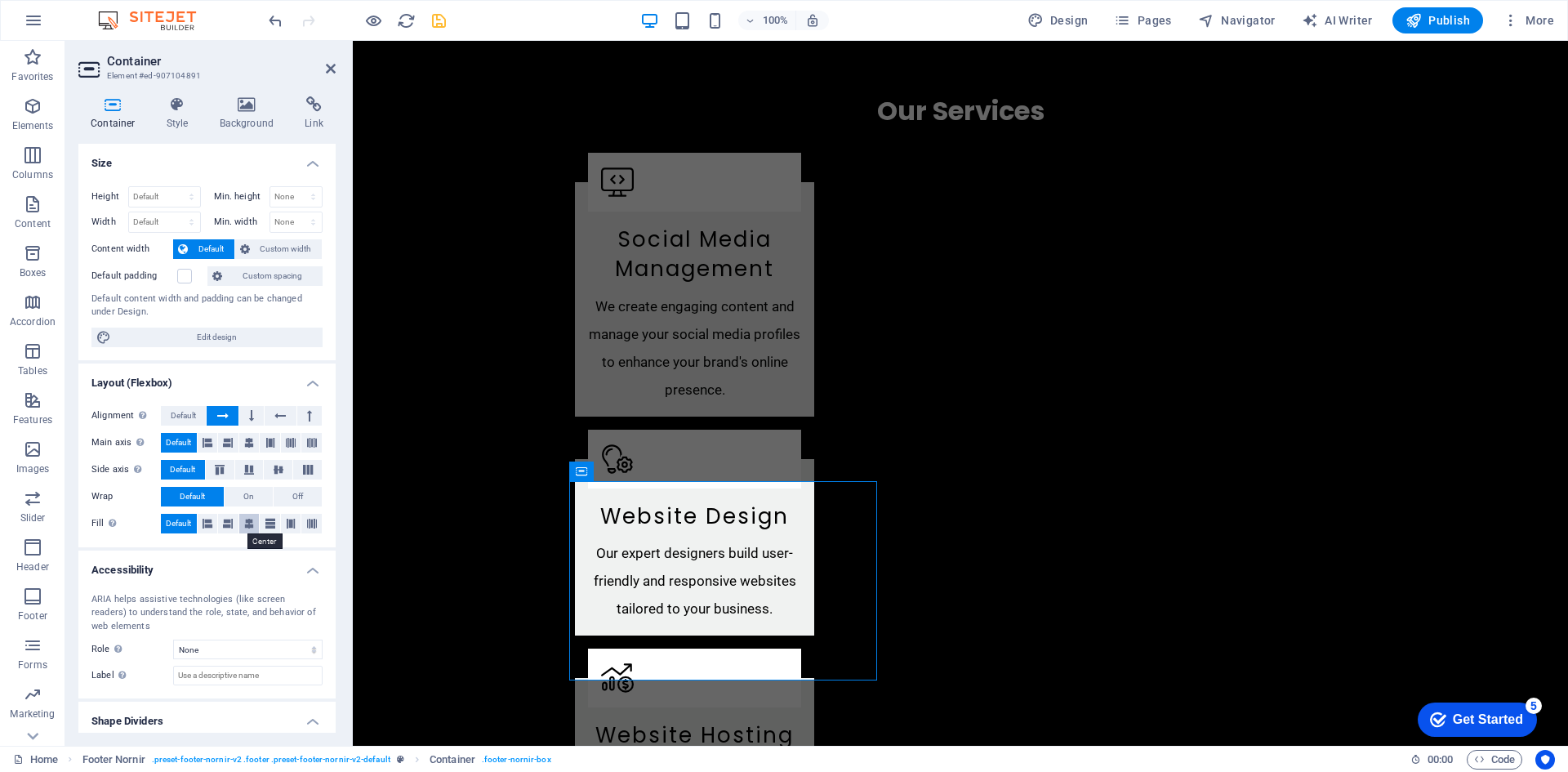
click at [244, 524] on icon at bounding box center [249, 523] width 10 height 19
click at [173, 521] on span "Default" at bounding box center [178, 523] width 25 height 19
click at [257, 272] on span "Custom spacing" at bounding box center [273, 275] width 91 height 19
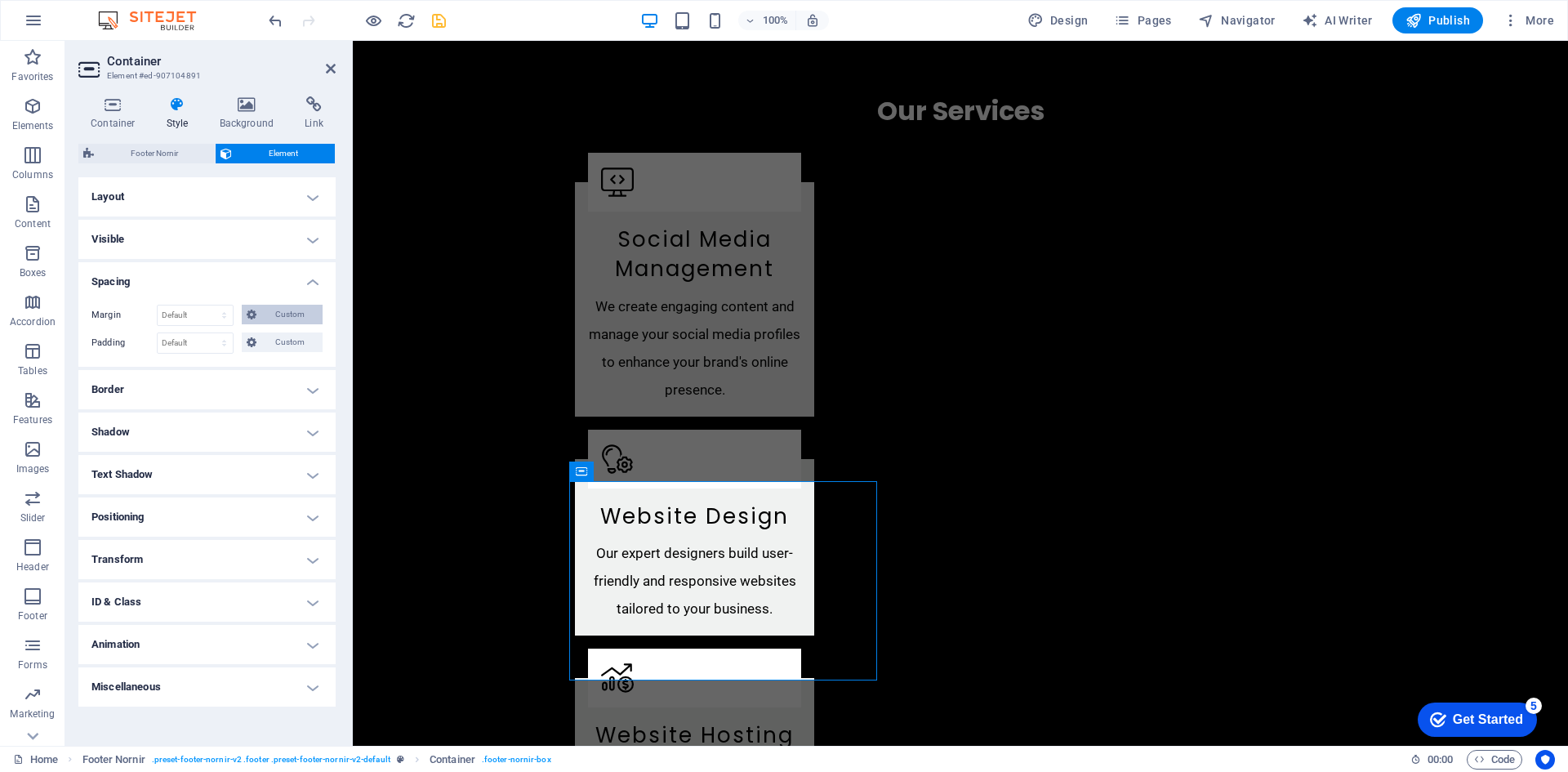
click at [277, 308] on span "Custom" at bounding box center [289, 314] width 56 height 19
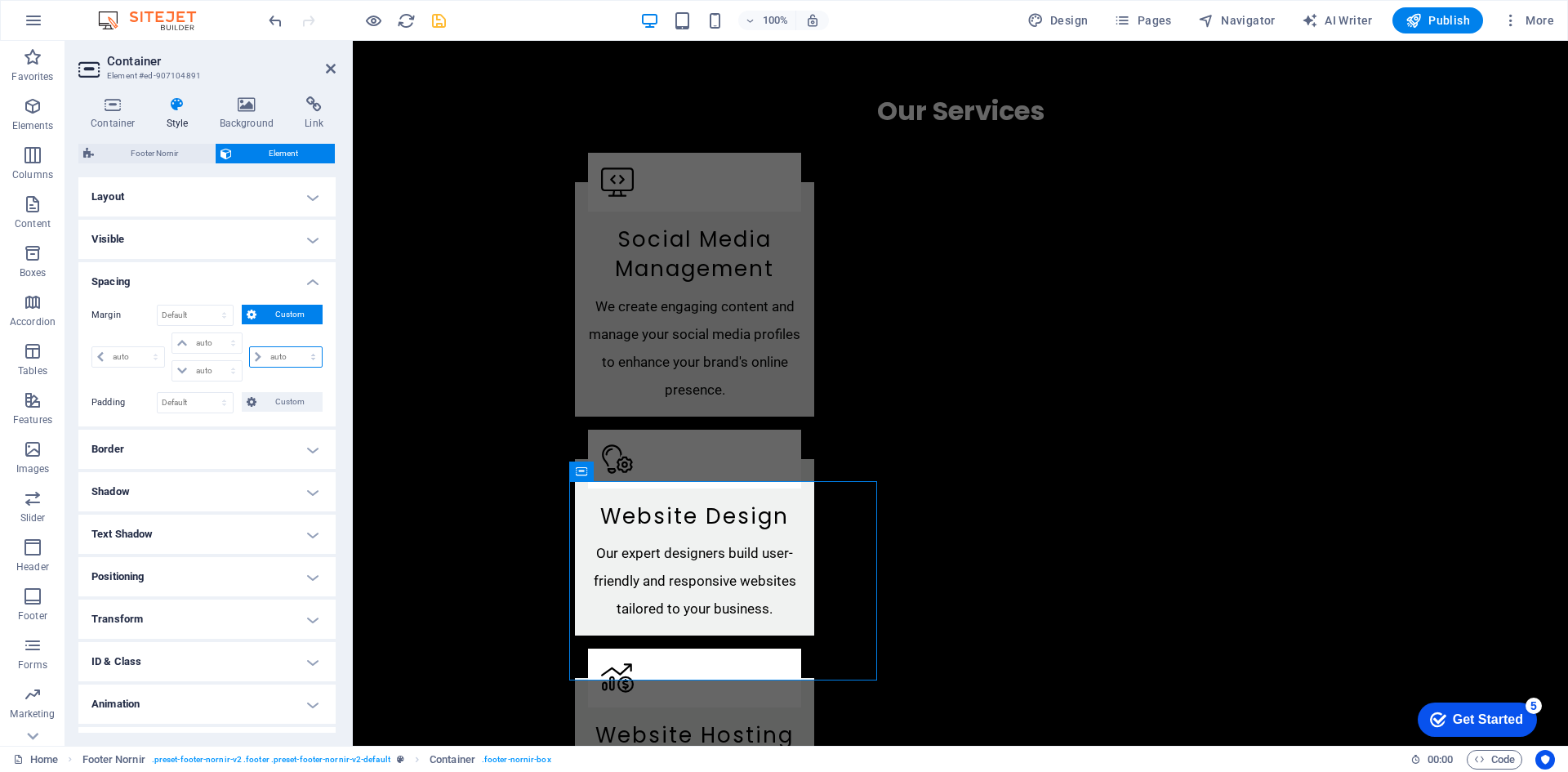
click at [260, 355] on select "auto px % rem vw vh" at bounding box center [285, 356] width 72 height 19
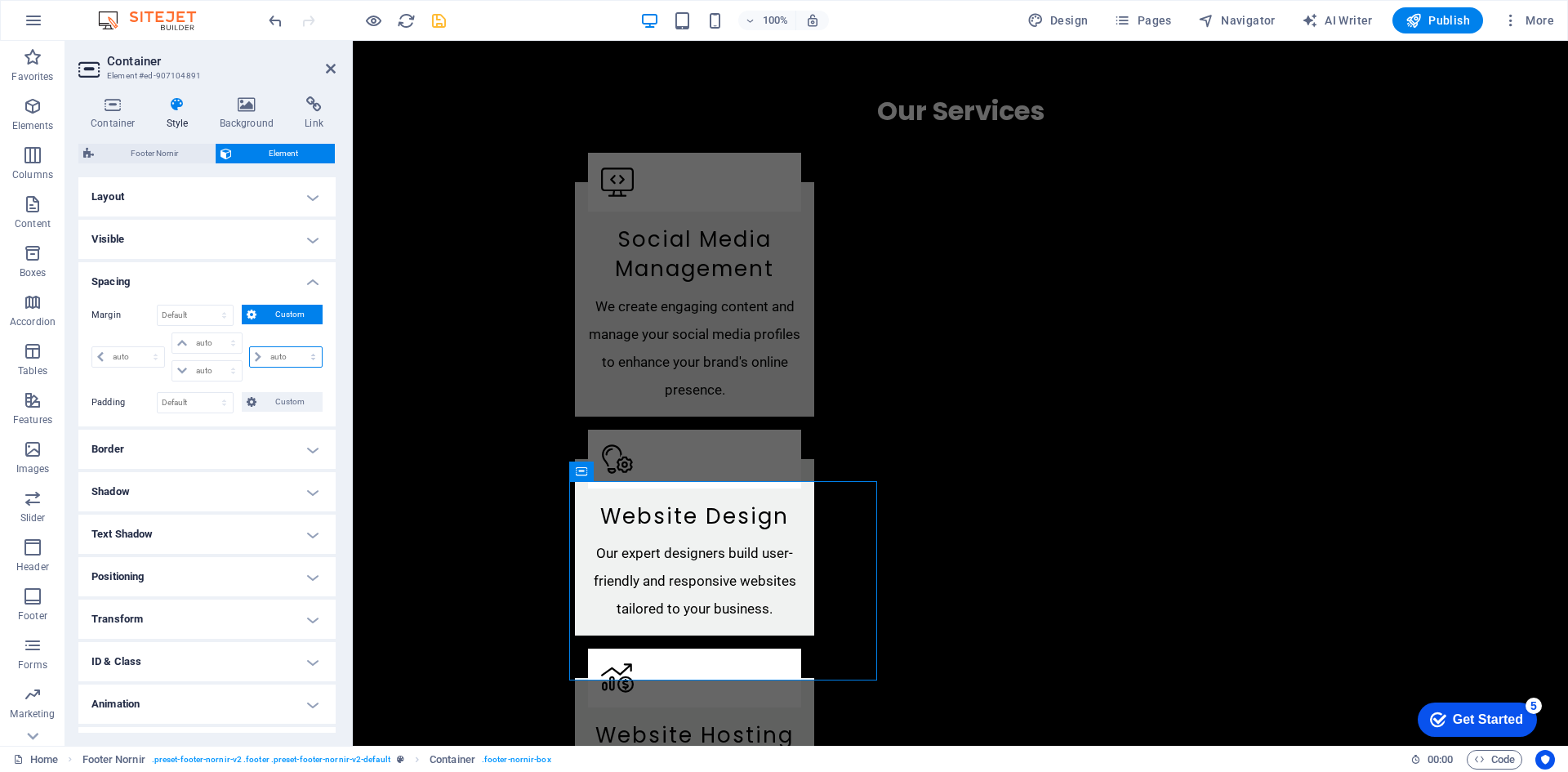
select select "auto"
click at [250, 347] on select "auto px % rem vw vh" at bounding box center [285, 356] width 72 height 19
type input "0"
select select "px"
type input "0"
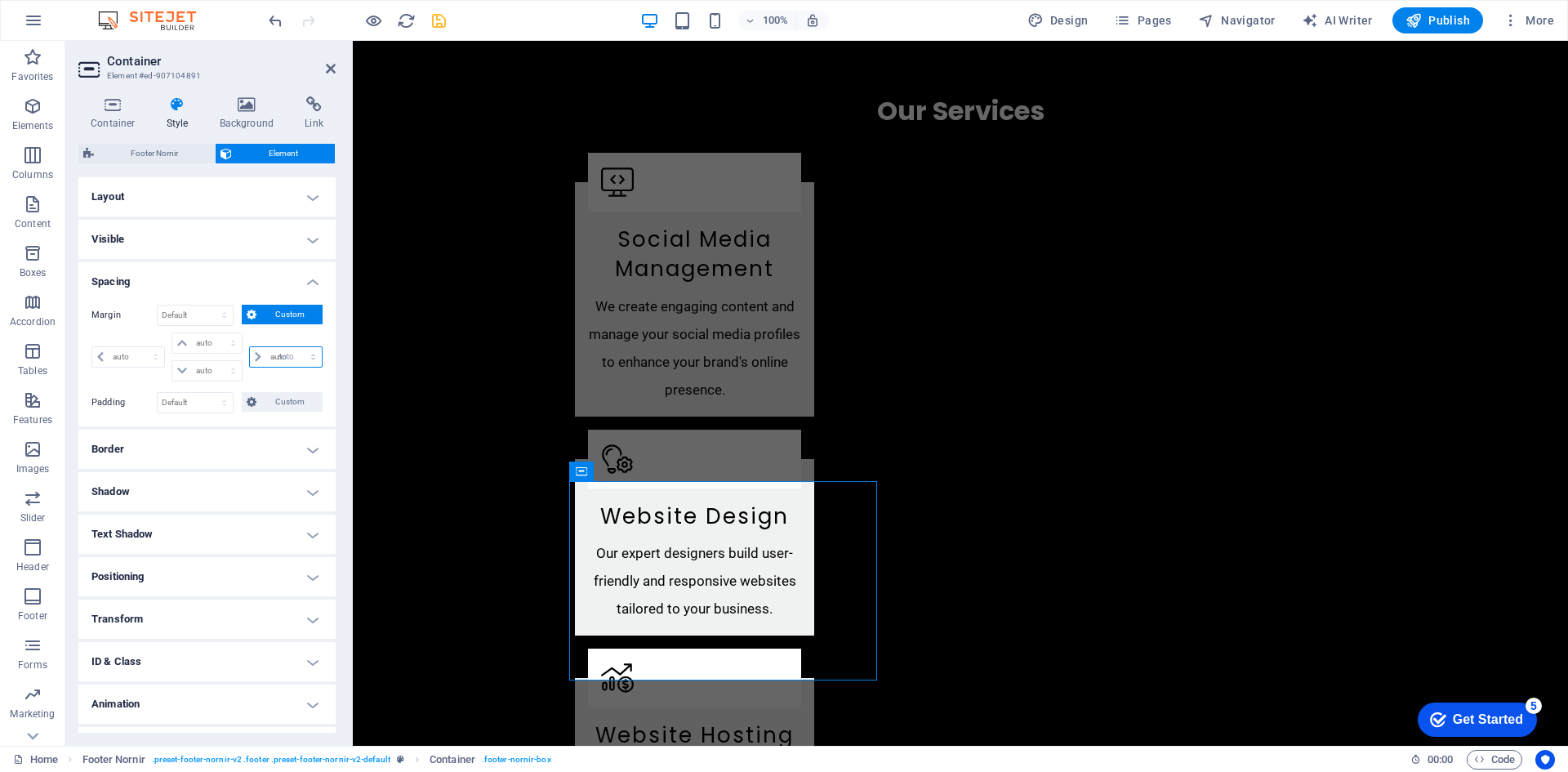
select select "px"
type input "0"
select select "px"
select select "DISABLED_OPTION_VALUE"
click at [268, 377] on div "auto px % rem vw vh" at bounding box center [284, 357] width 77 height 49
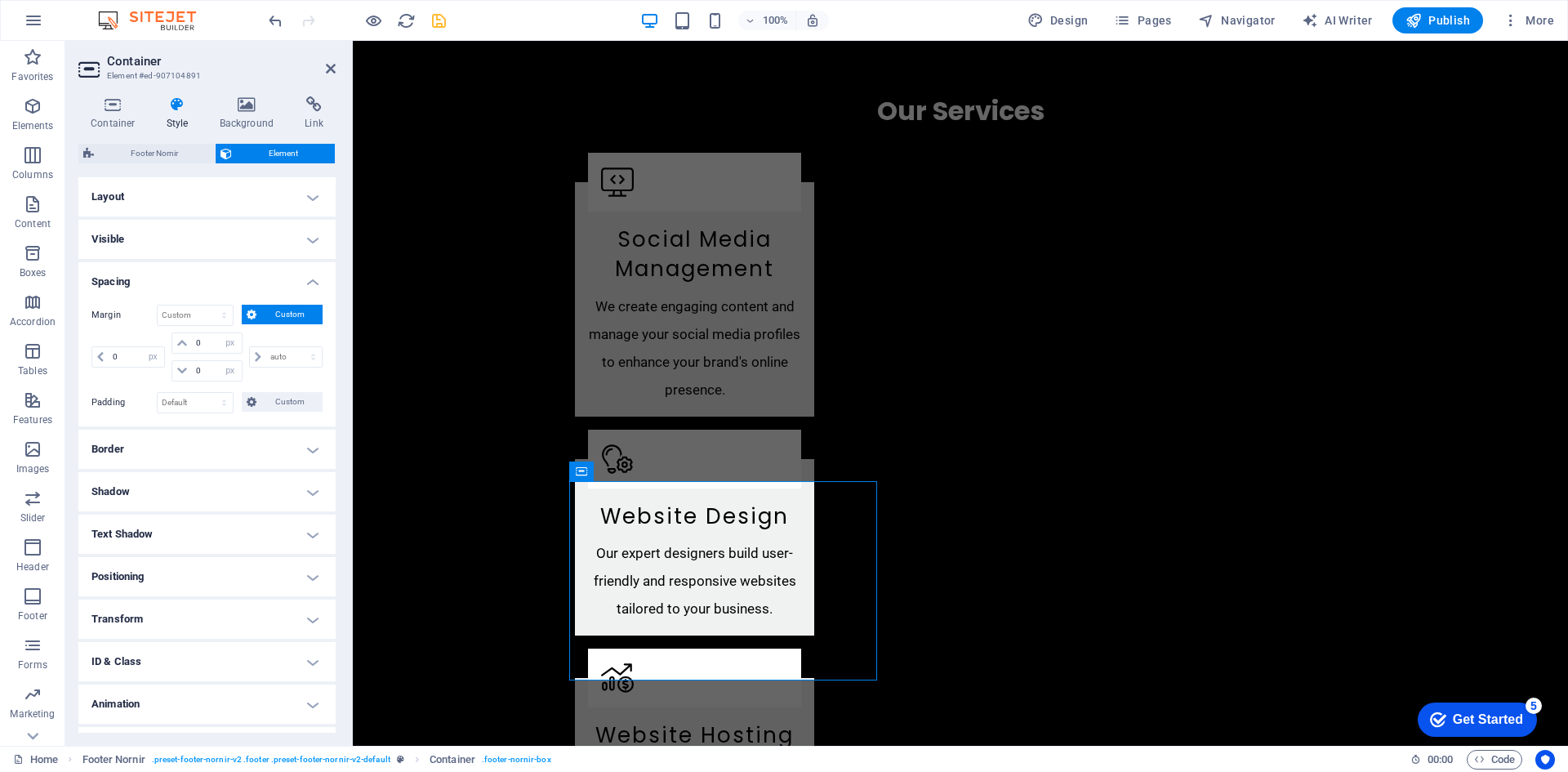
click at [235, 282] on h4 "Spacing" at bounding box center [207, 276] width 258 height 29
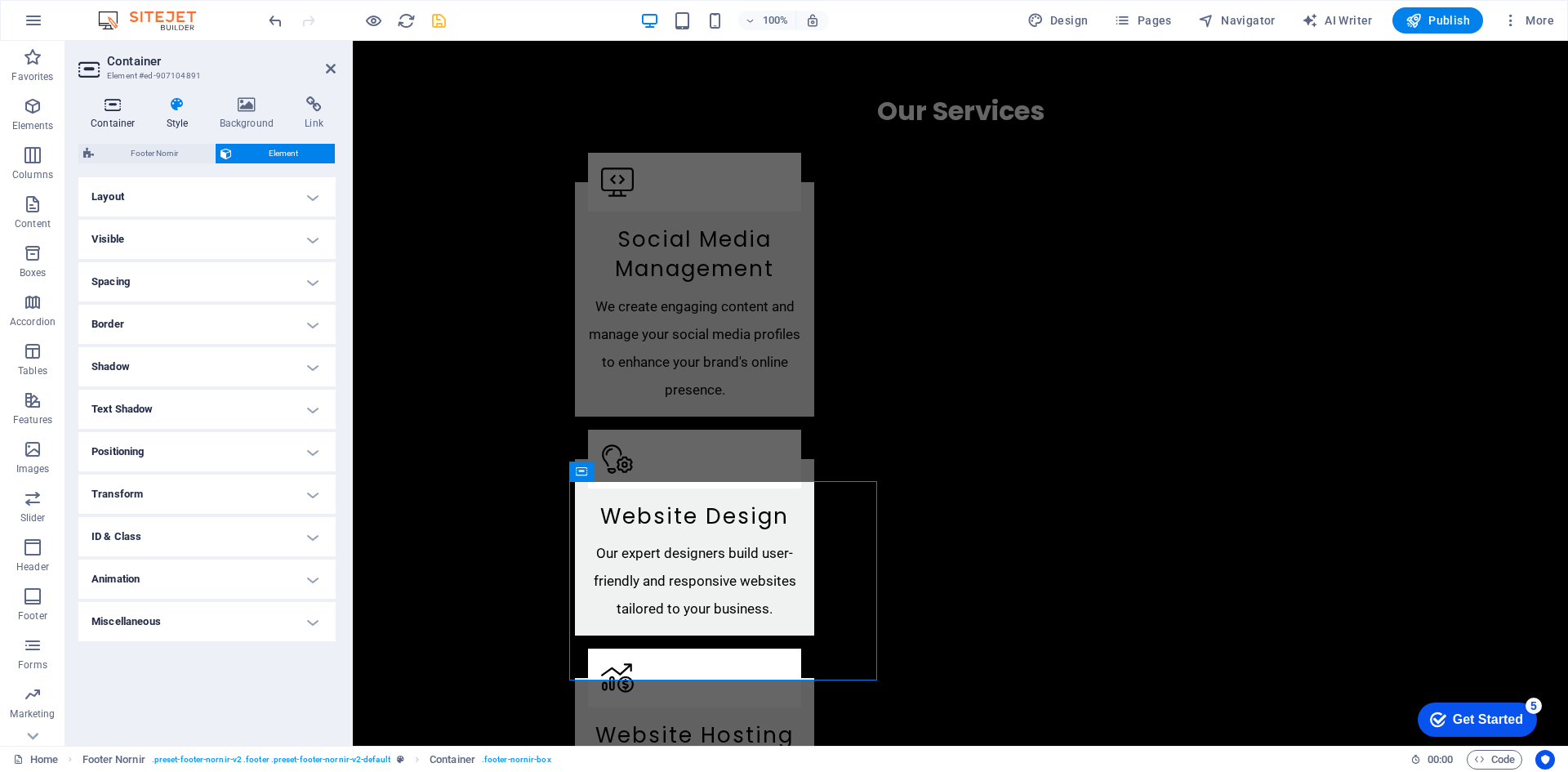
click at [109, 113] on h4 "Container" at bounding box center [116, 113] width 76 height 35
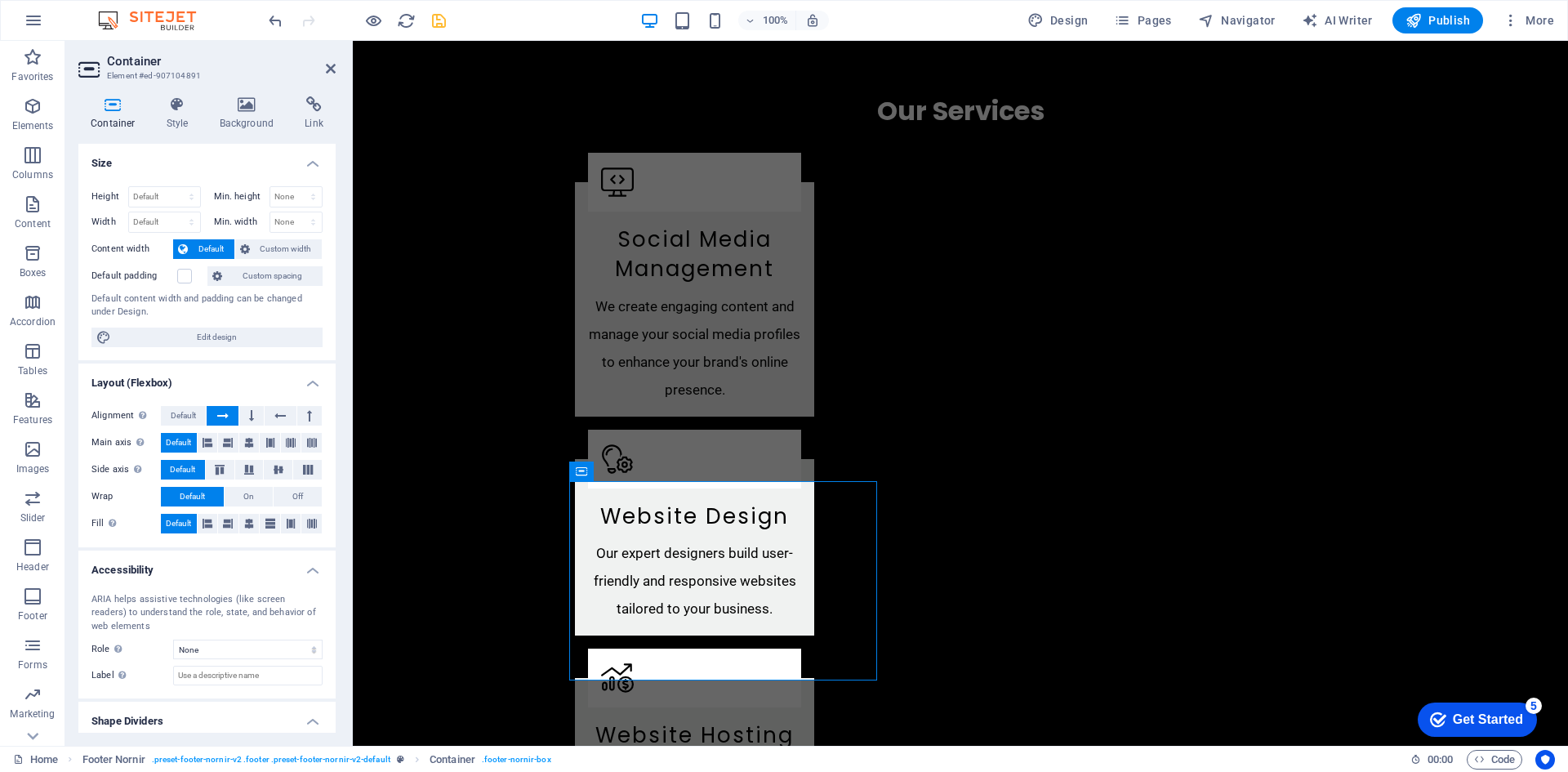
scroll to position [44, 0]
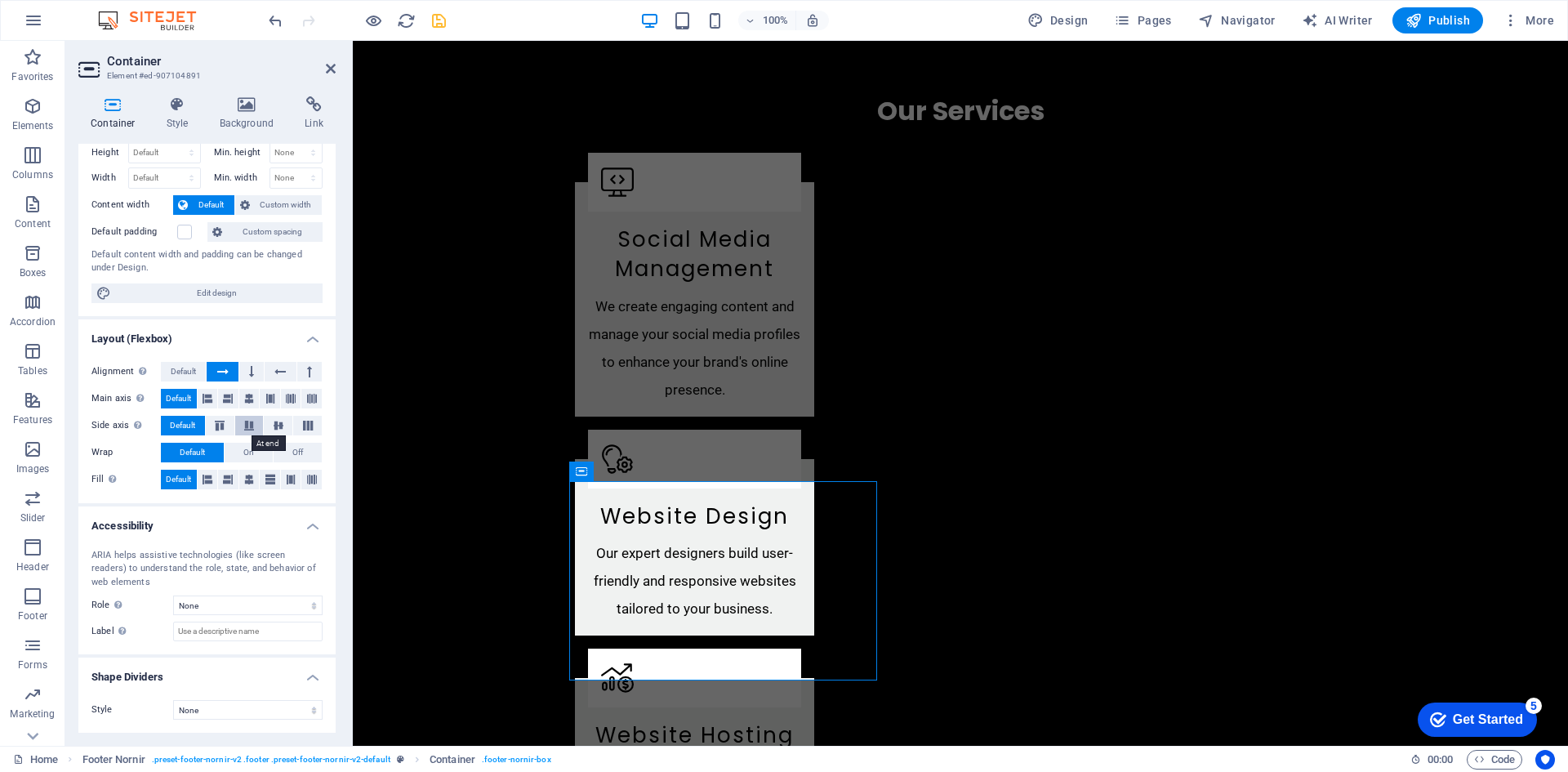
click at [245, 425] on icon at bounding box center [248, 426] width 19 height 10
click at [168, 424] on button "Default" at bounding box center [183, 425] width 44 height 19
click at [183, 370] on span "Default" at bounding box center [183, 371] width 25 height 19
click at [189, 232] on label at bounding box center [184, 232] width 14 height 14
click at [0, 0] on input "Default padding" at bounding box center [0, 0] width 0 height 0
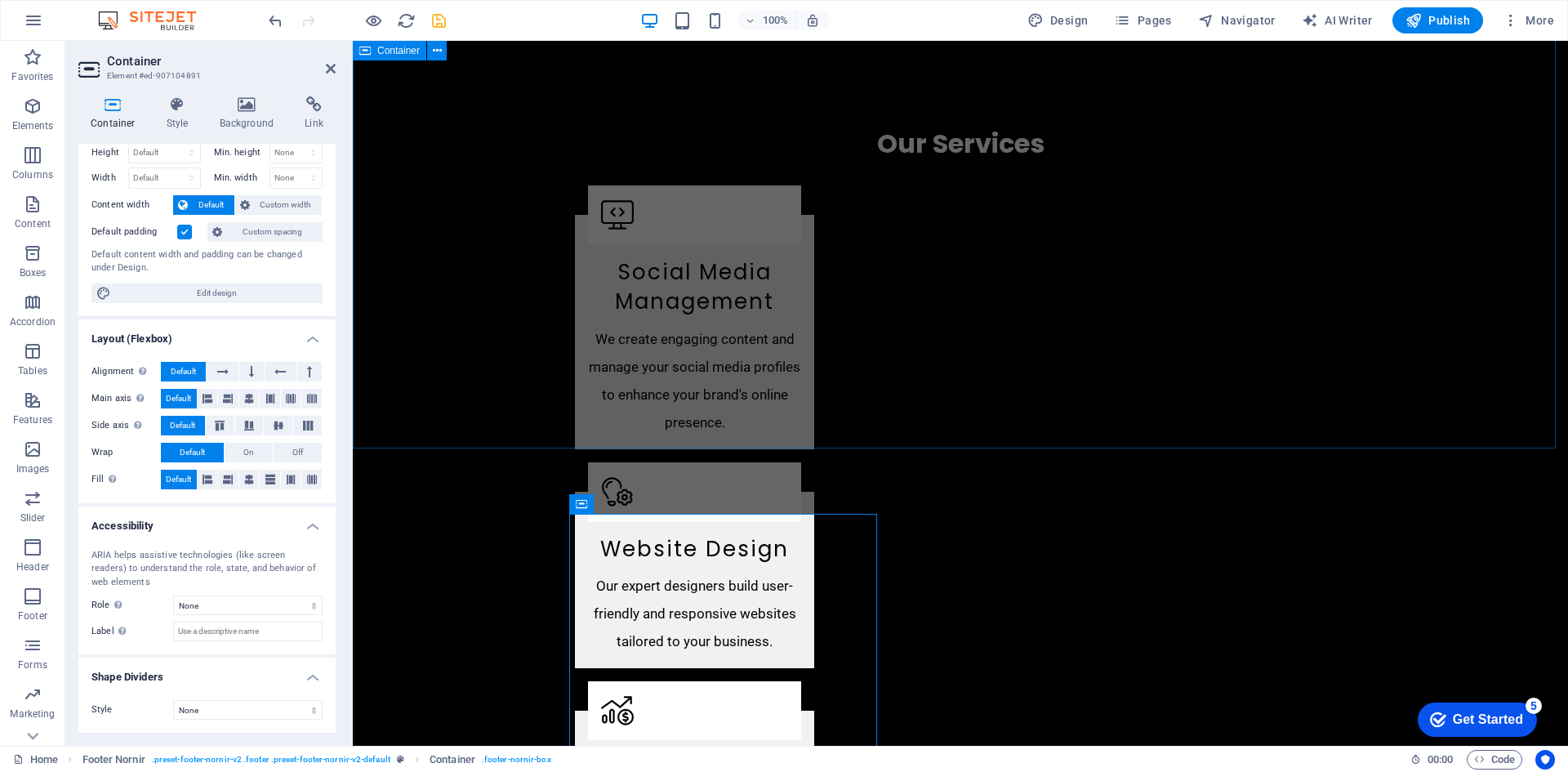
scroll to position [2063, 0]
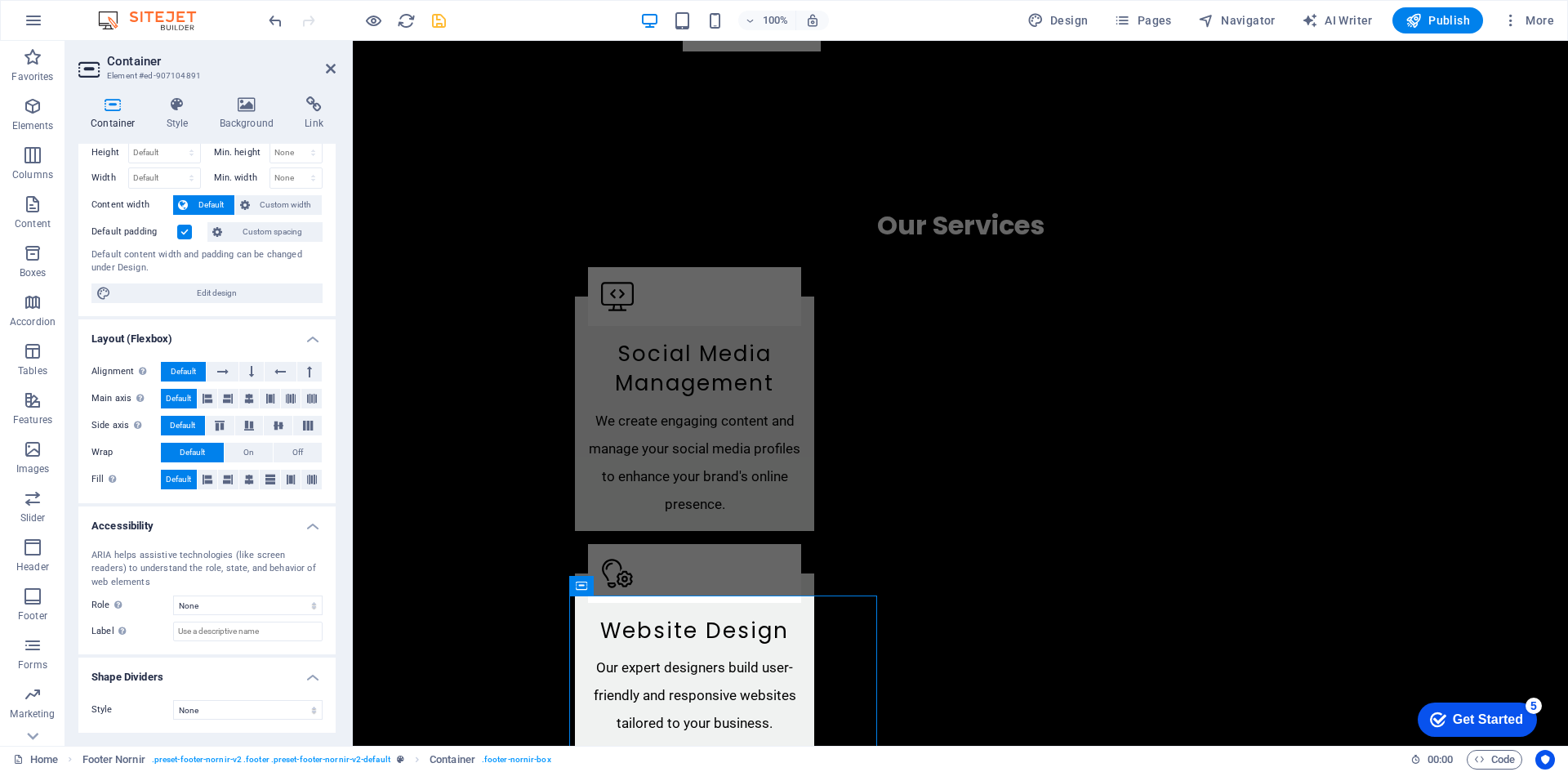
click at [183, 232] on label at bounding box center [184, 232] width 14 height 14
click at [0, 0] on input "Default padding" at bounding box center [0, 0] width 0 height 0
click at [238, 295] on span "Edit design" at bounding box center [217, 293] width 202 height 19
select select "rem"
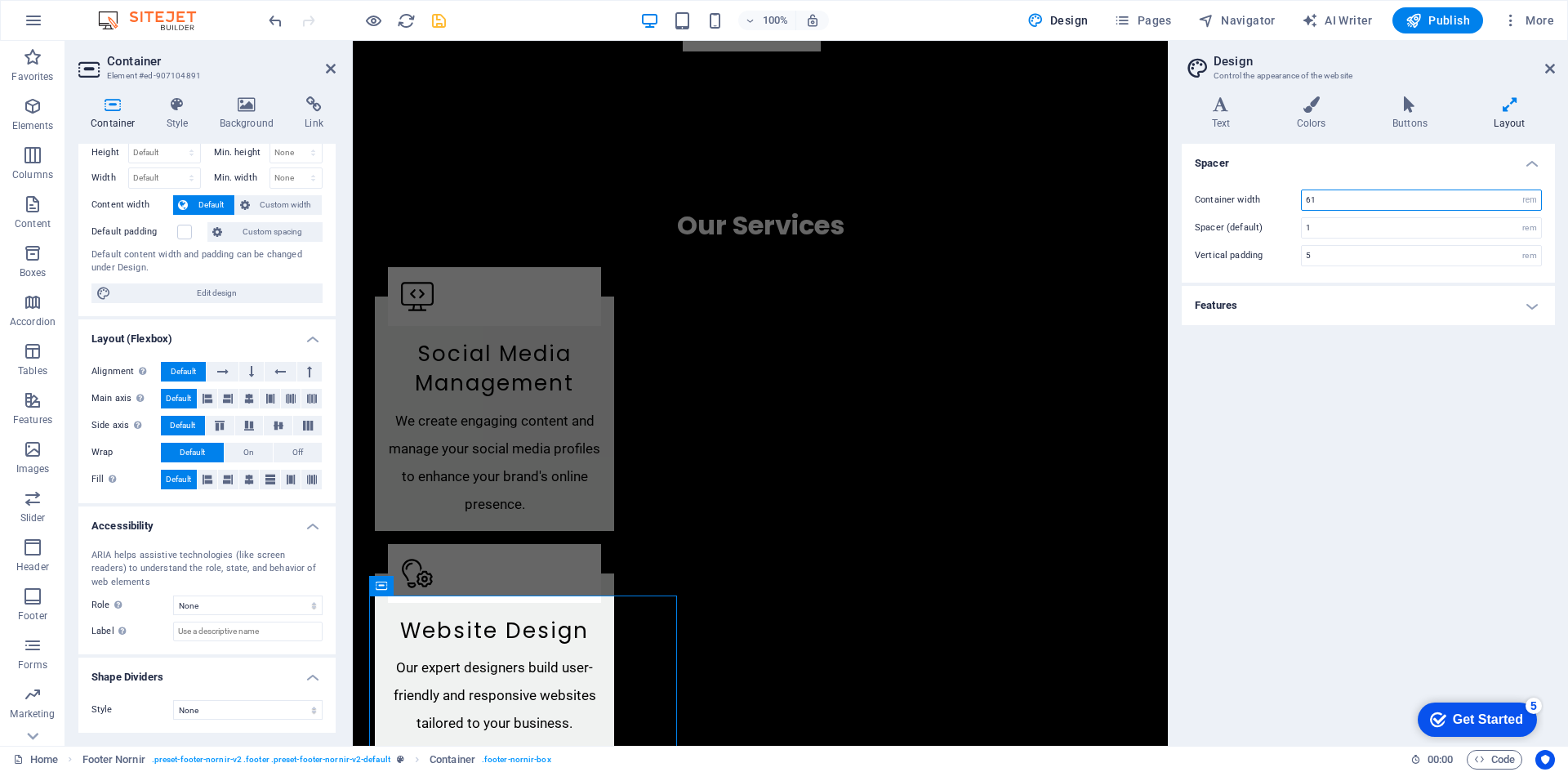
click at [1347, 199] on input "61" at bounding box center [1421, 200] width 239 height 19
click at [1337, 311] on h4 "Features" at bounding box center [1368, 306] width 373 height 40
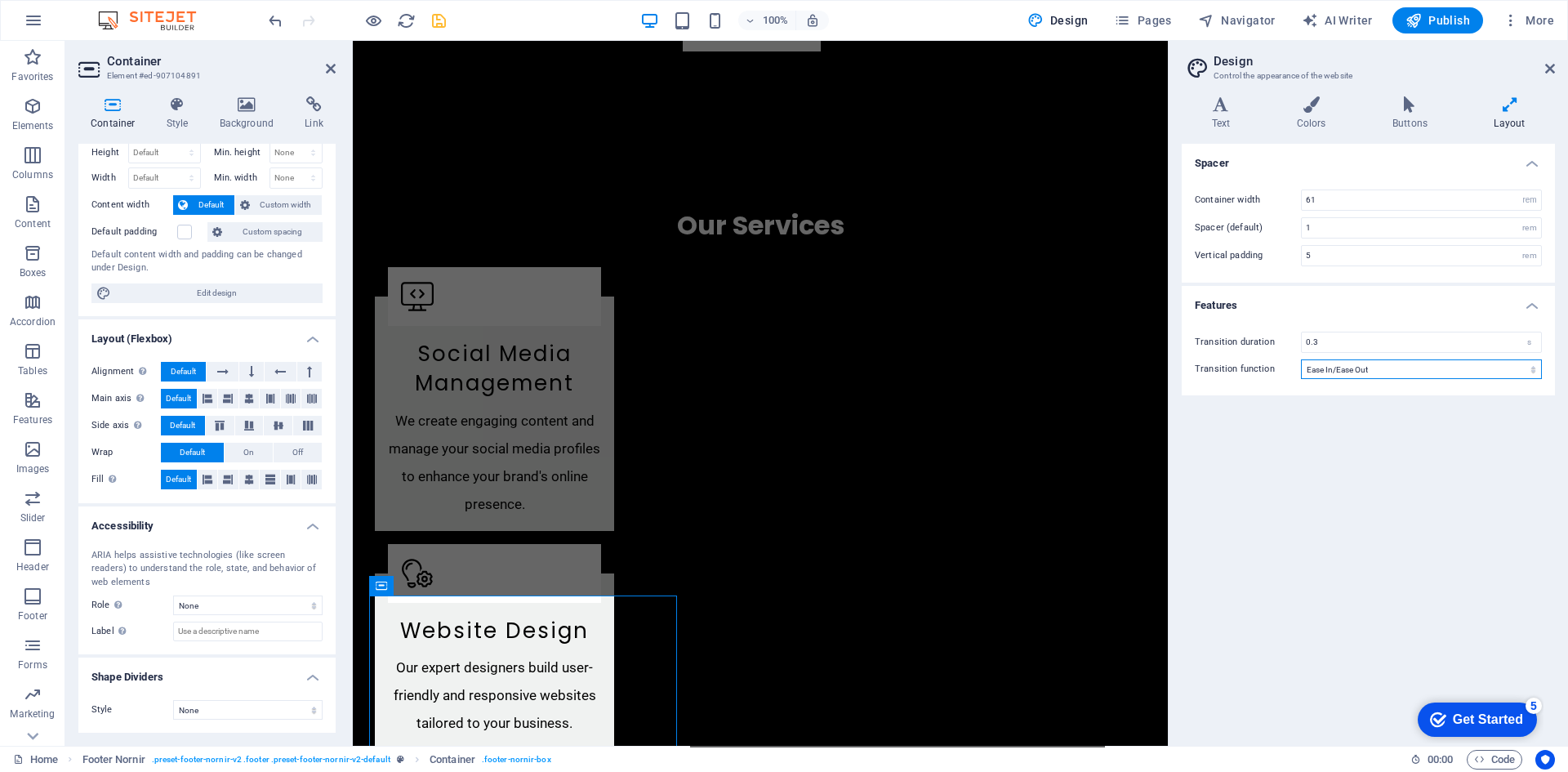
click at [1386, 373] on select "Ease Ease In Ease Out Ease In/Ease Out Linear" at bounding box center [1421, 369] width 241 height 19
click at [1350, 342] on input "0.3" at bounding box center [1421, 342] width 239 height 19
click at [1326, 226] on input "1" at bounding box center [1421, 227] width 239 height 19
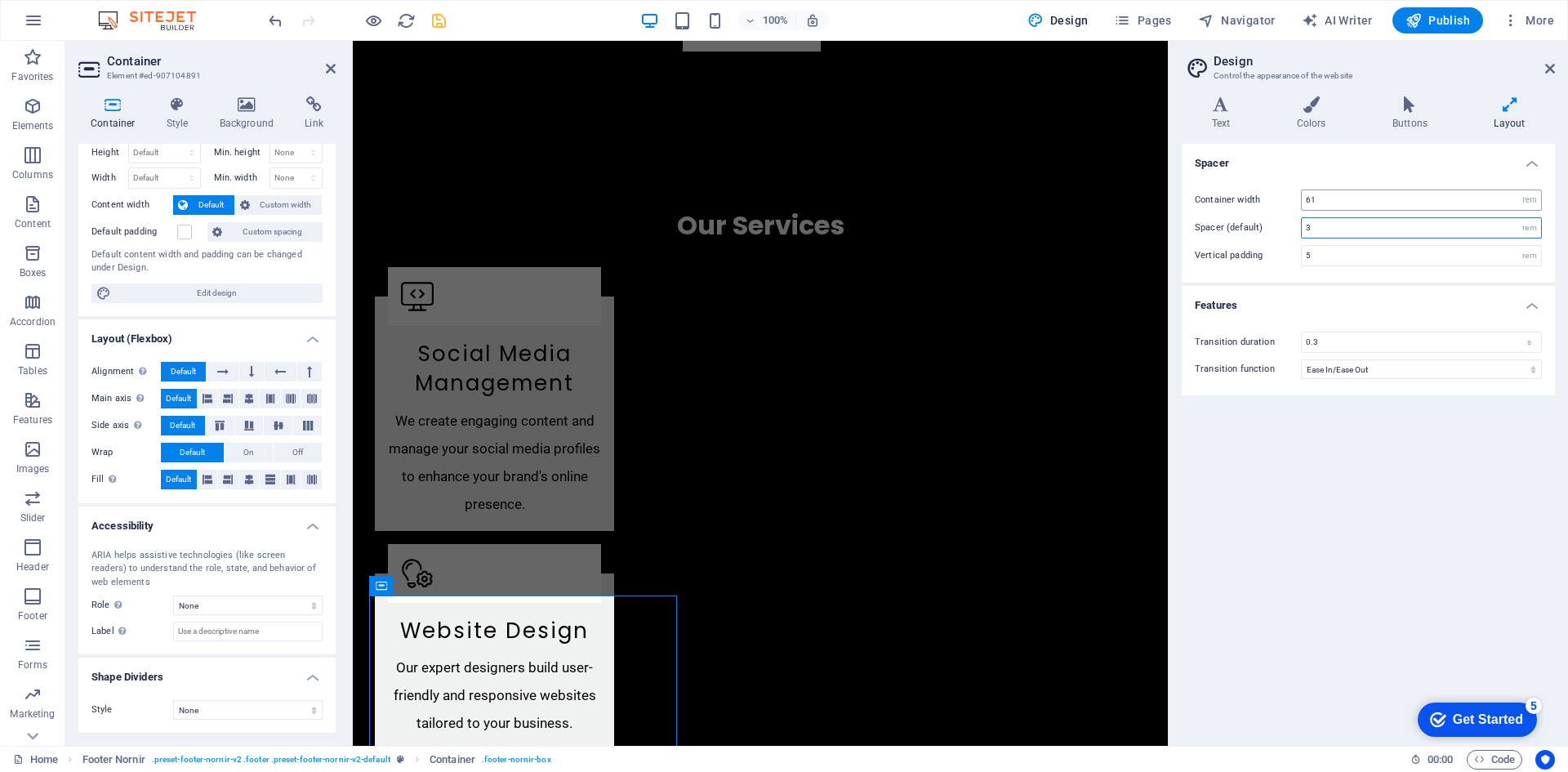
type input "3"
click at [1339, 201] on input "61" at bounding box center [1421, 200] width 239 height 19
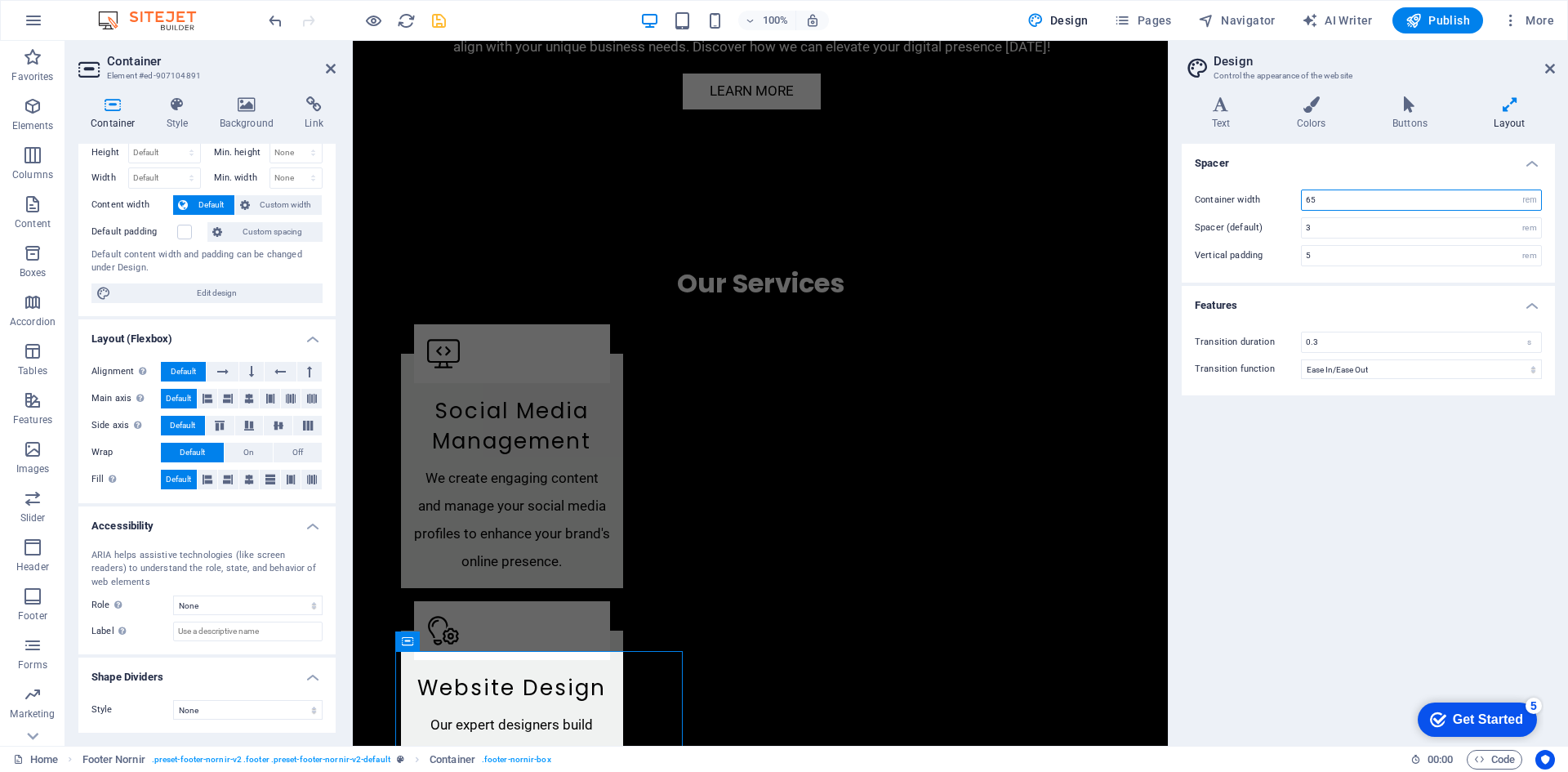
type input "65"
click at [1379, 466] on div "Spacer Container width 65 rem px Spacer (default) 3 rem Vertical padding 5 rem …" at bounding box center [1368, 438] width 373 height 588
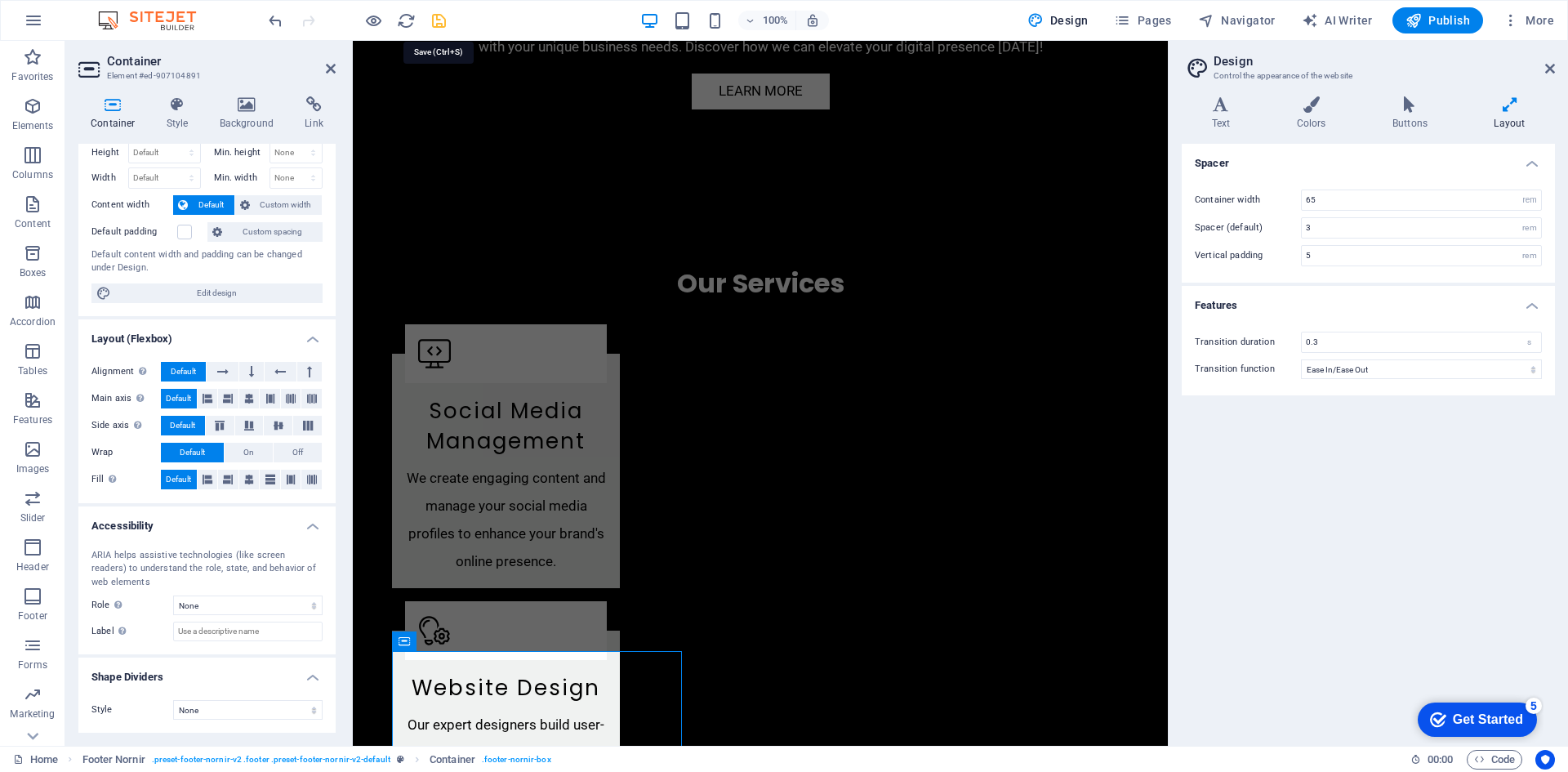
click at [435, 17] on icon "save" at bounding box center [439, 21] width 19 height 19
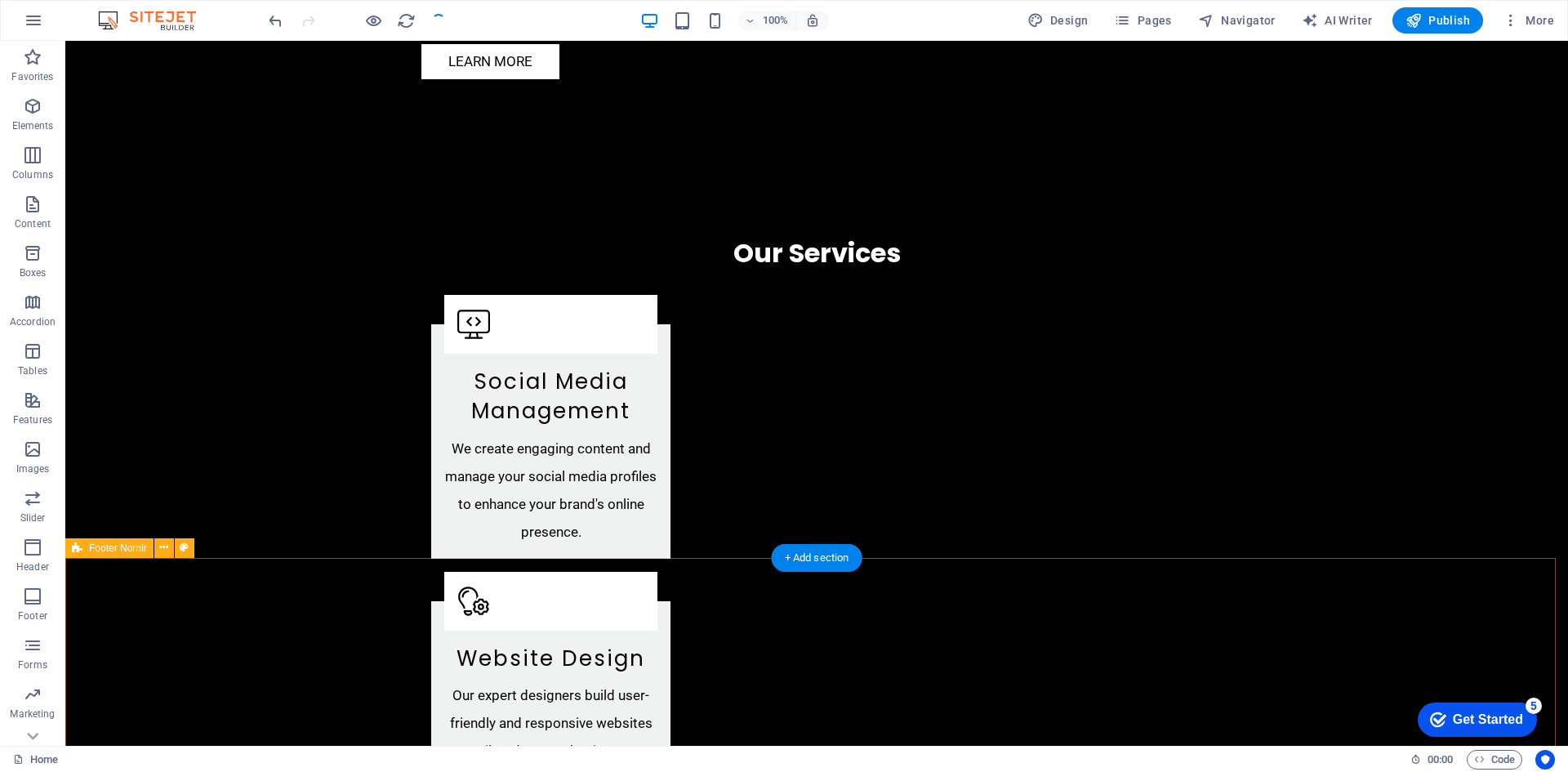
scroll to position [2178, 0]
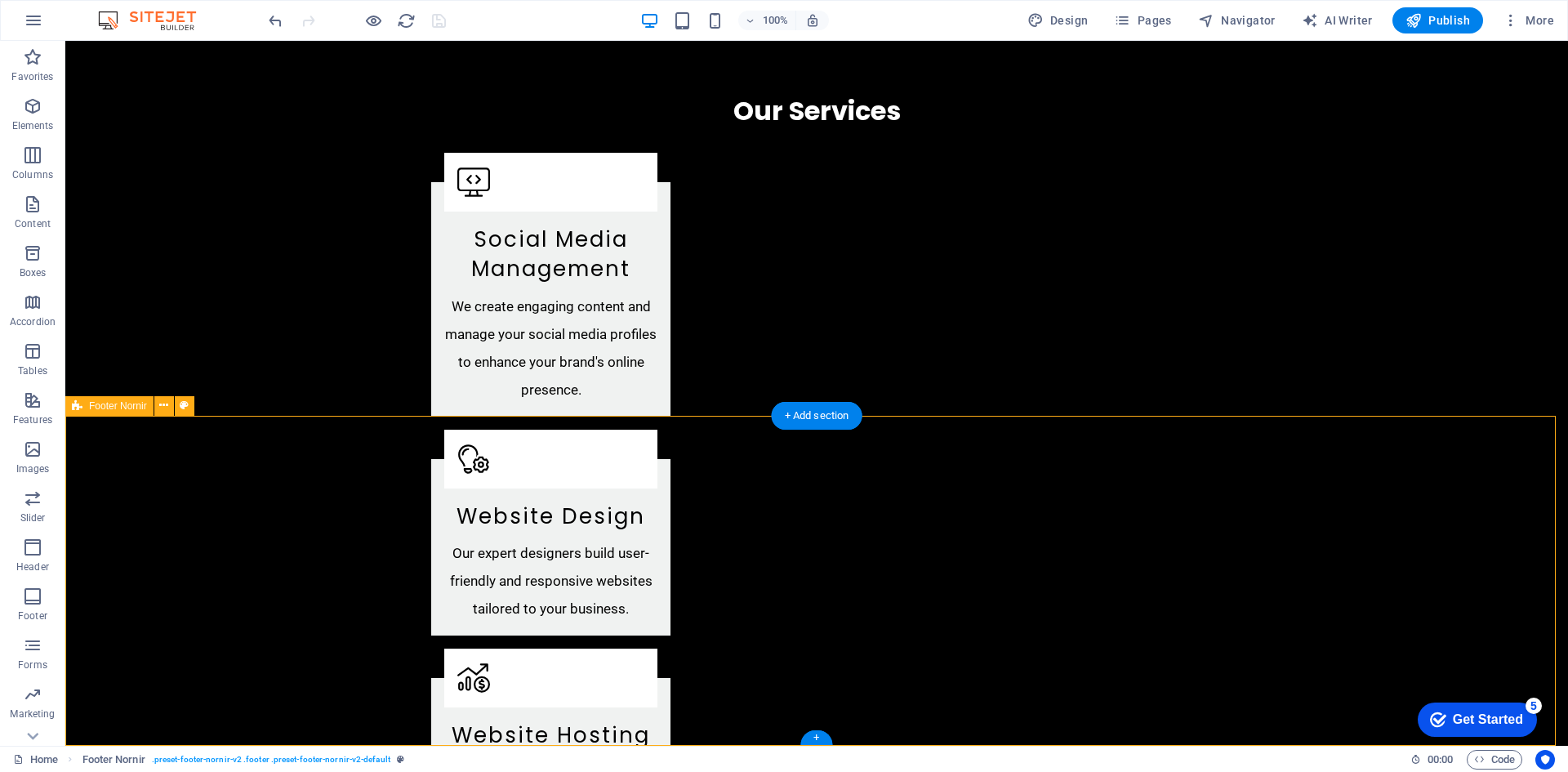
drag, startPoint x: 561, startPoint y: 488, endPoint x: 832, endPoint y: 502, distance: 271.4
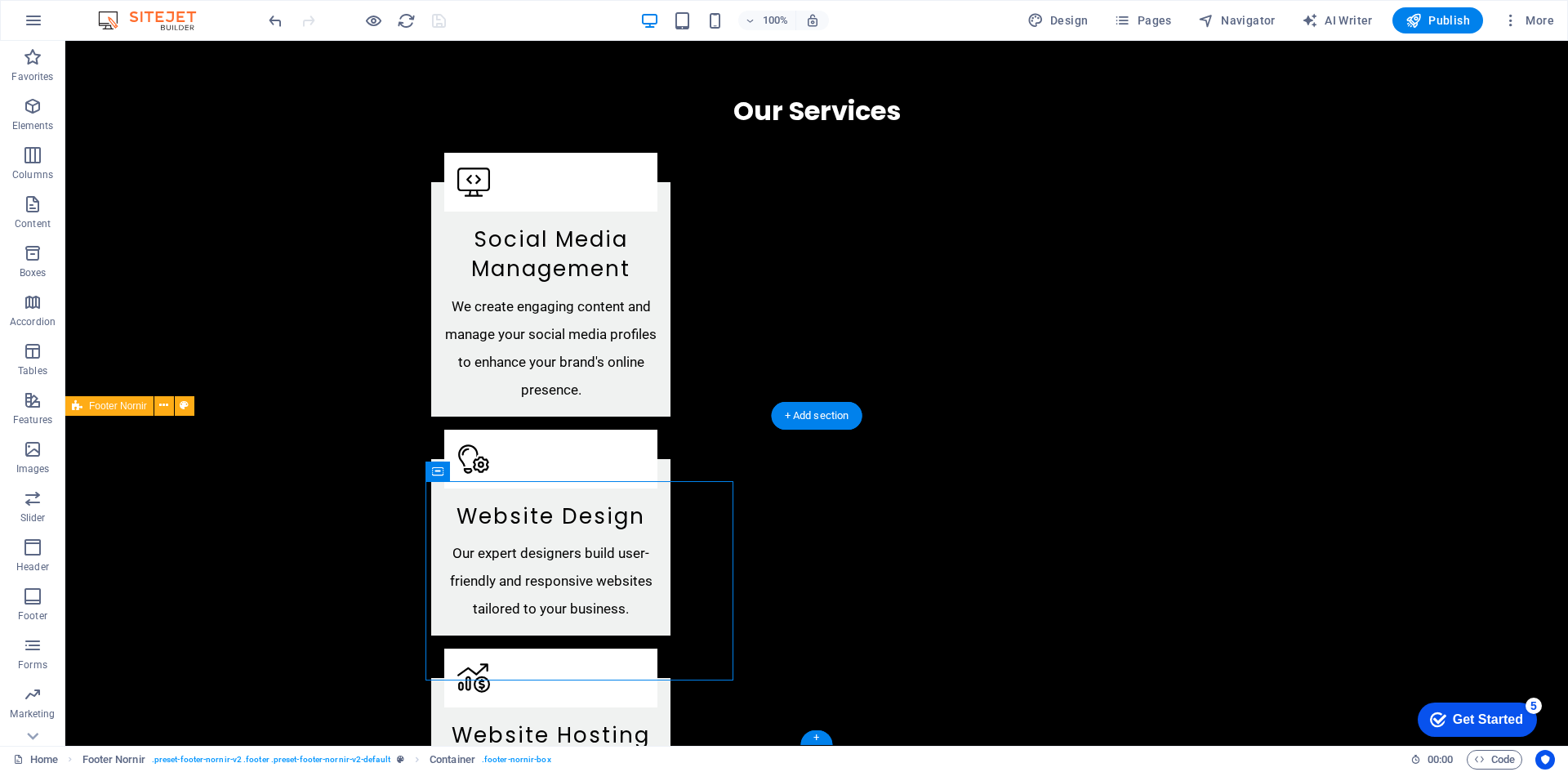
drag, startPoint x: 539, startPoint y: 513, endPoint x: 765, endPoint y: 469, distance: 230.2
click at [446, 471] on div "Container" at bounding box center [461, 471] width 73 height 19
click at [510, 470] on icon at bounding box center [509, 471] width 9 height 17
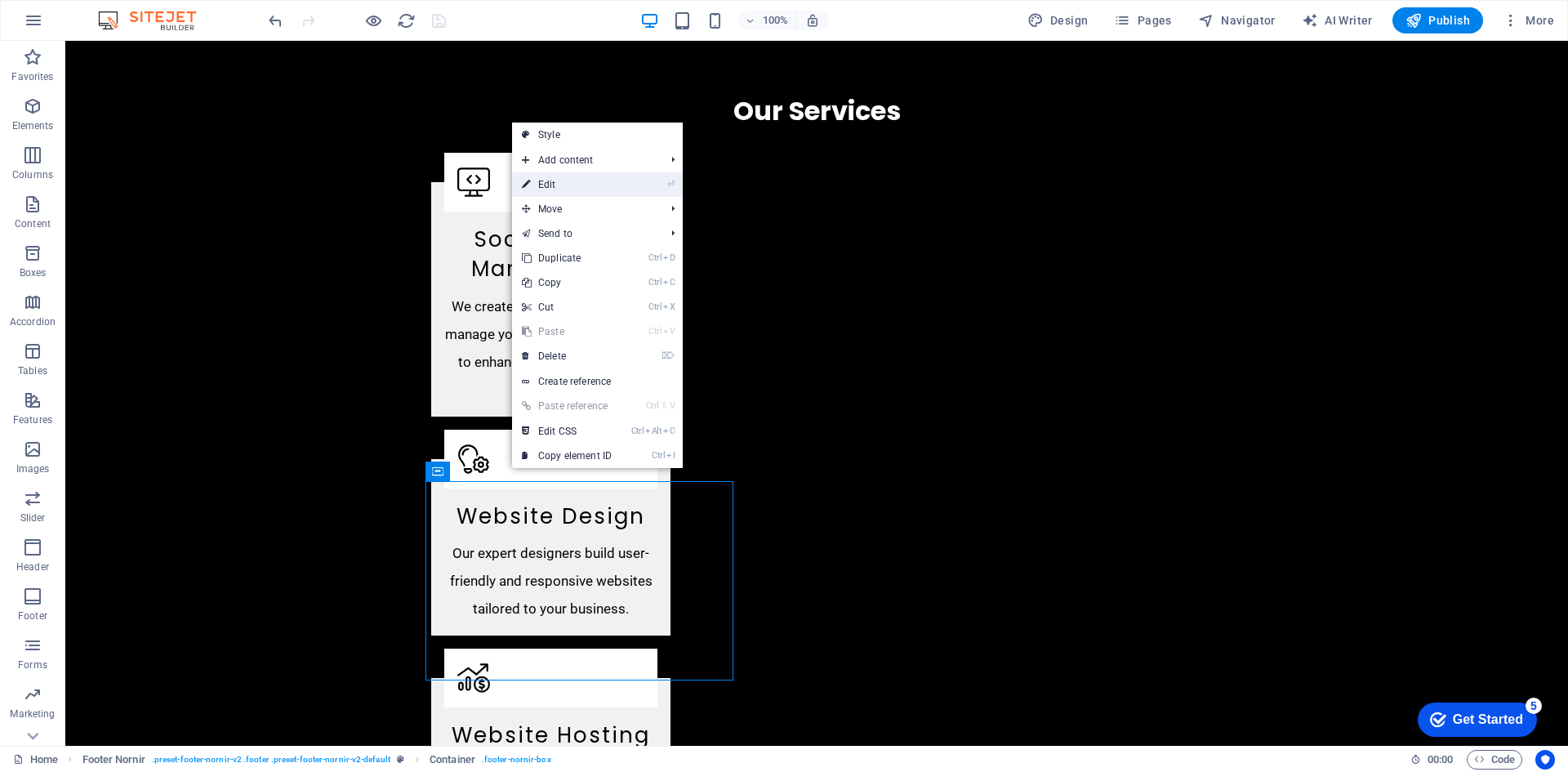
click at [582, 186] on link "⏎ Edit" at bounding box center [566, 184] width 109 height 24
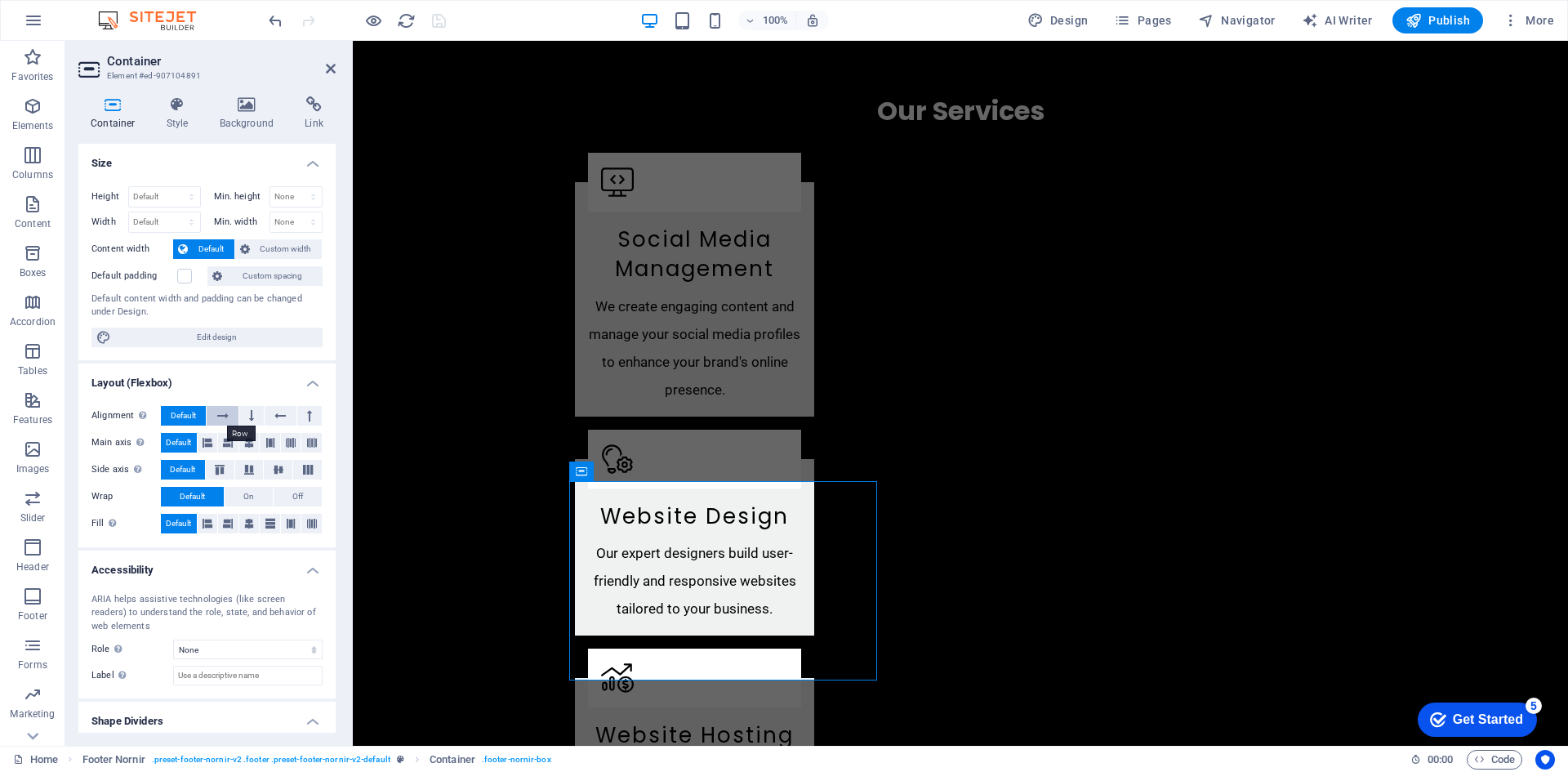
click at [221, 408] on icon at bounding box center [223, 415] width 12 height 19
click at [186, 411] on span "Default" at bounding box center [183, 415] width 25 height 19
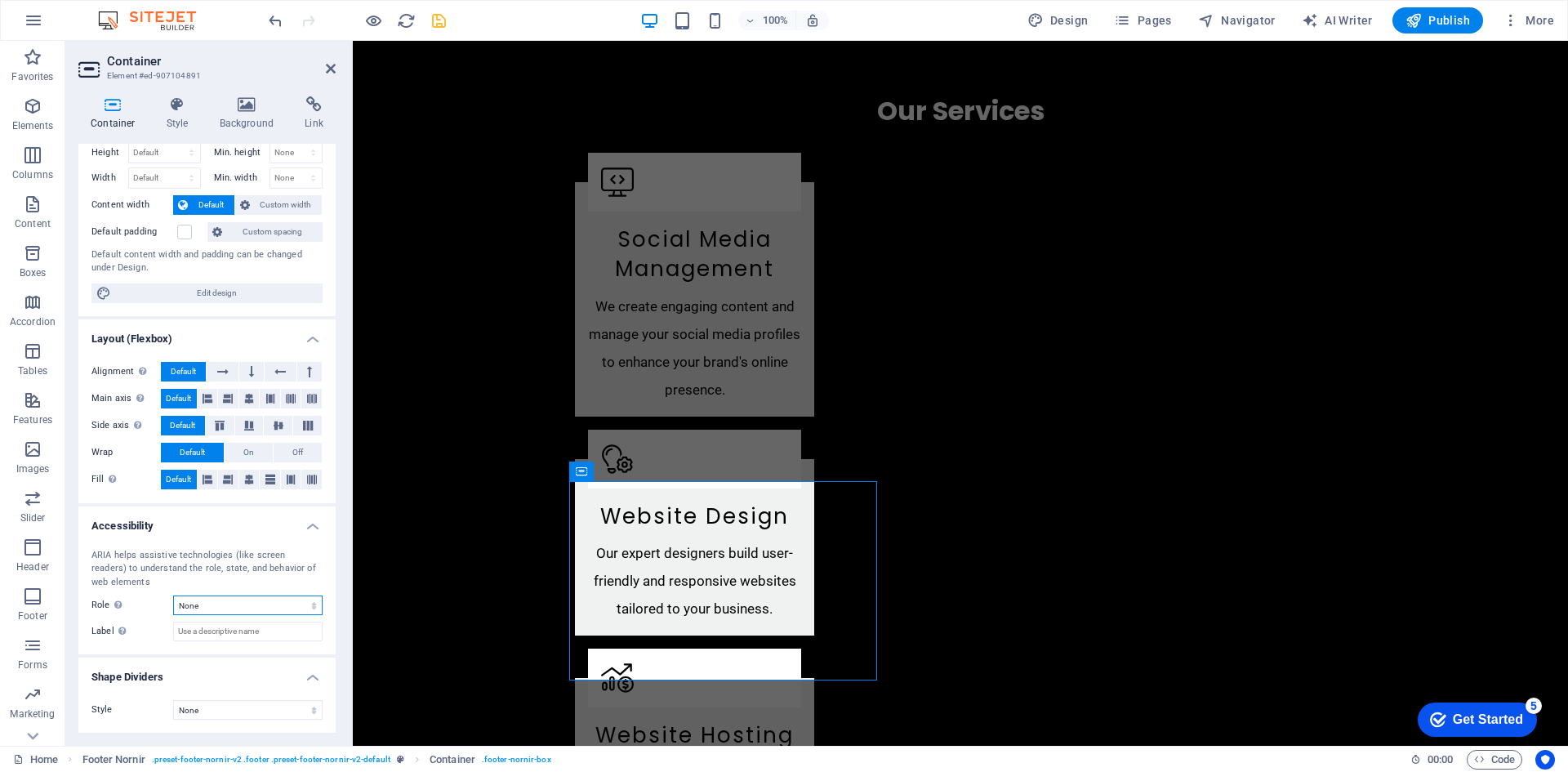
click at [221, 606] on select "None Alert Article Banner Comment Complementary Dialog Footer Header Marquee Pr…" at bounding box center [248, 604] width 150 height 19
click at [212, 714] on select "None Triangle Square Diagonal Polygon 1 Polygon 2 Zigzag Multiple Zigzags Waves…" at bounding box center [248, 709] width 150 height 19
click at [312, 480] on icon at bounding box center [312, 479] width 10 height 19
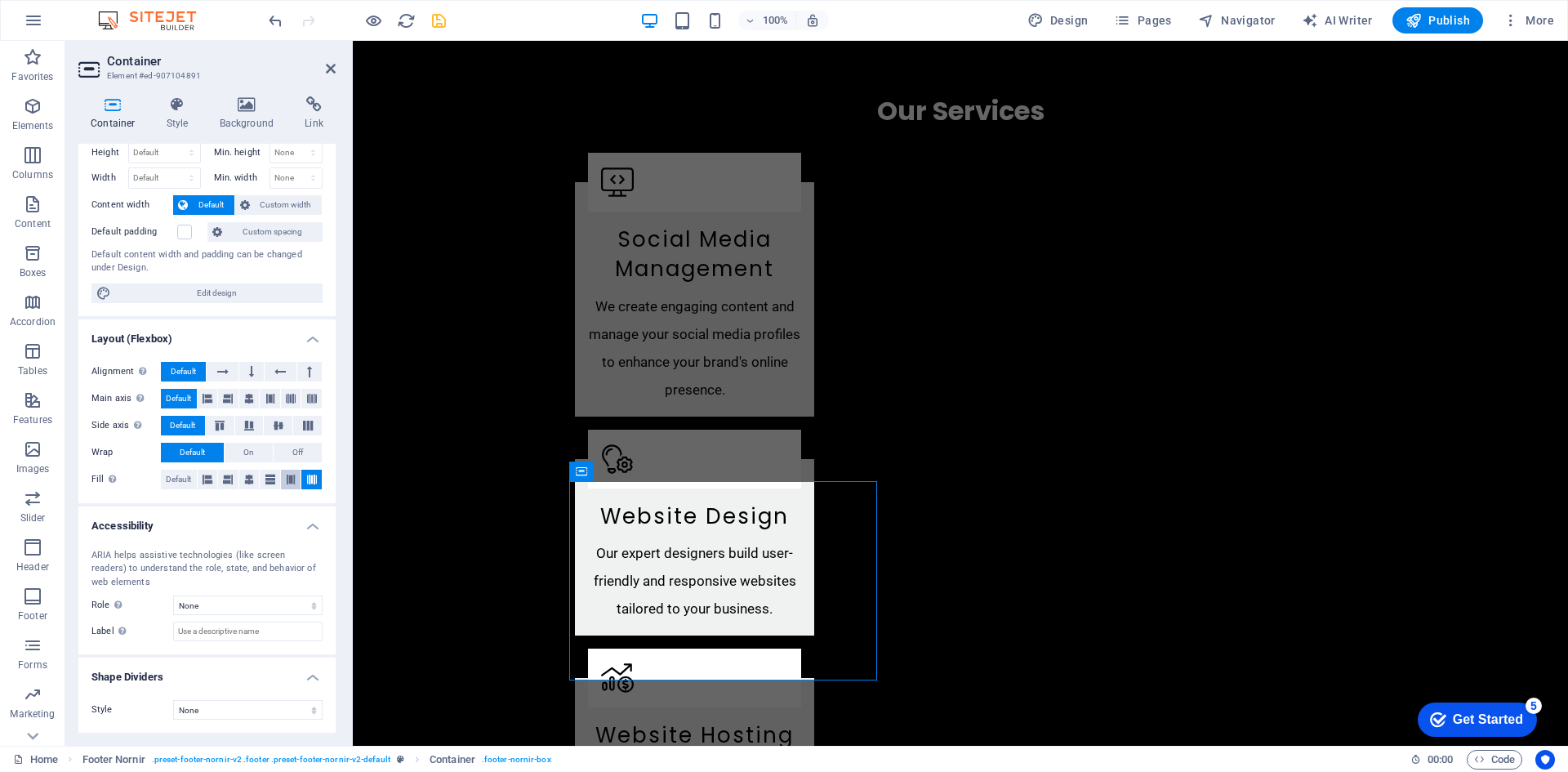
click at [290, 480] on icon at bounding box center [291, 479] width 10 height 19
click at [268, 482] on icon at bounding box center [270, 479] width 10 height 19
click at [241, 480] on button at bounding box center [249, 479] width 20 height 19
click at [216, 478] on div "Fill Controls the distances and direction of elements on the y-axis across seve…" at bounding box center [207, 480] width 231 height 20
click at [178, 478] on span "Default" at bounding box center [178, 479] width 25 height 19
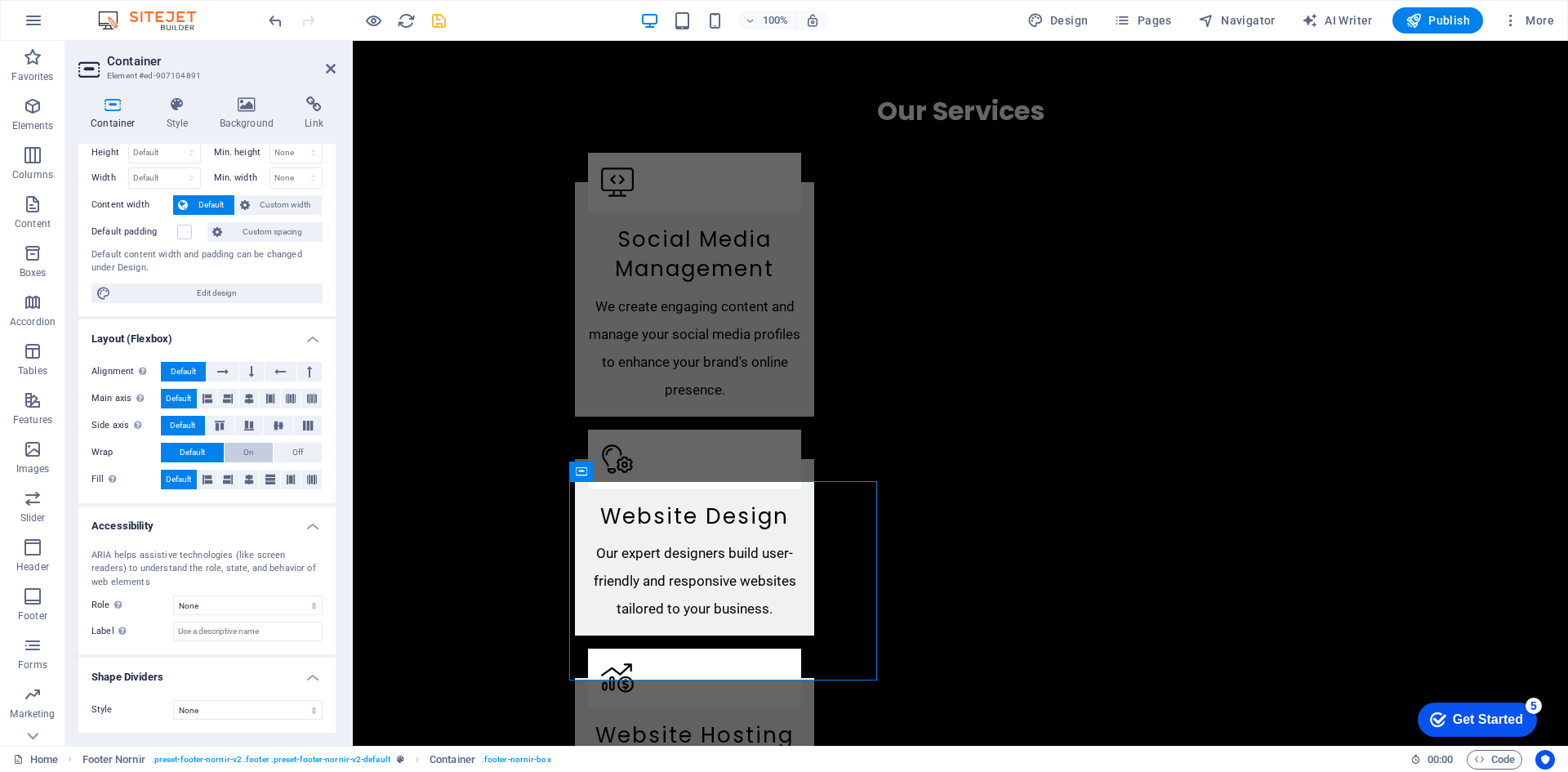
click at [243, 454] on span "On" at bounding box center [248, 452] width 11 height 19
click at [296, 452] on span "Off" at bounding box center [297, 452] width 11 height 19
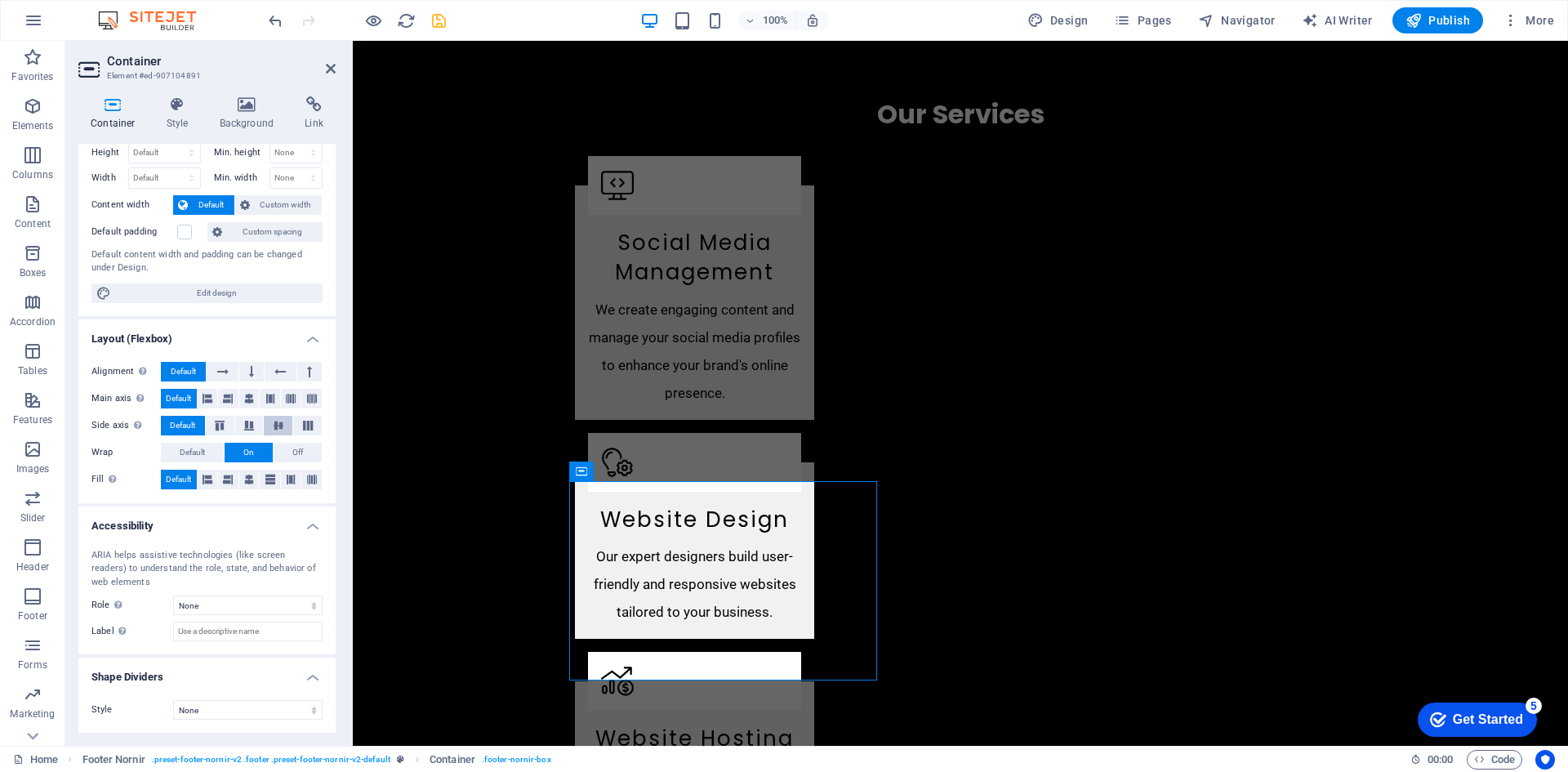
scroll to position [18, 0]
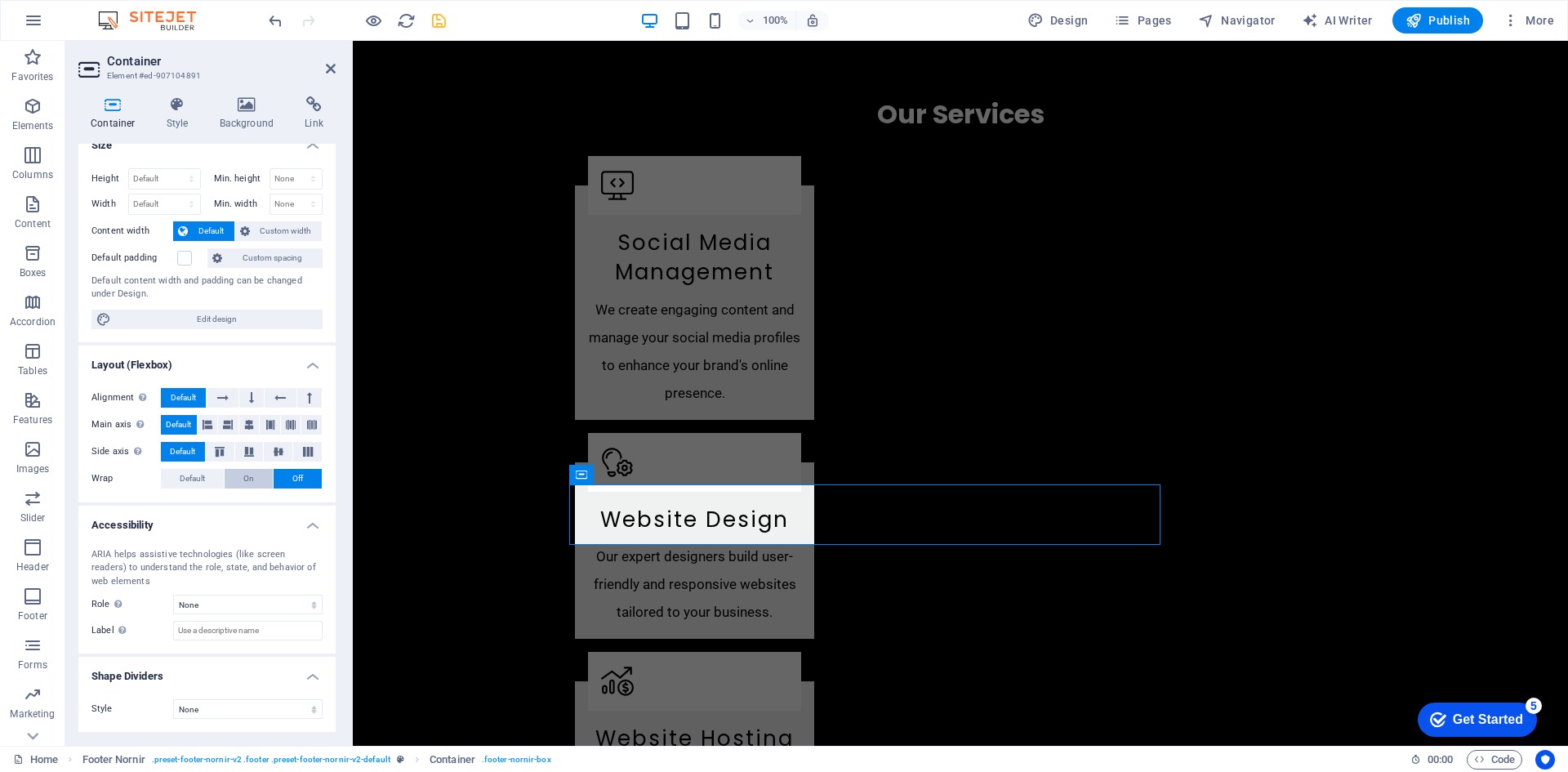
click at [235, 478] on button "On" at bounding box center [248, 478] width 48 height 19
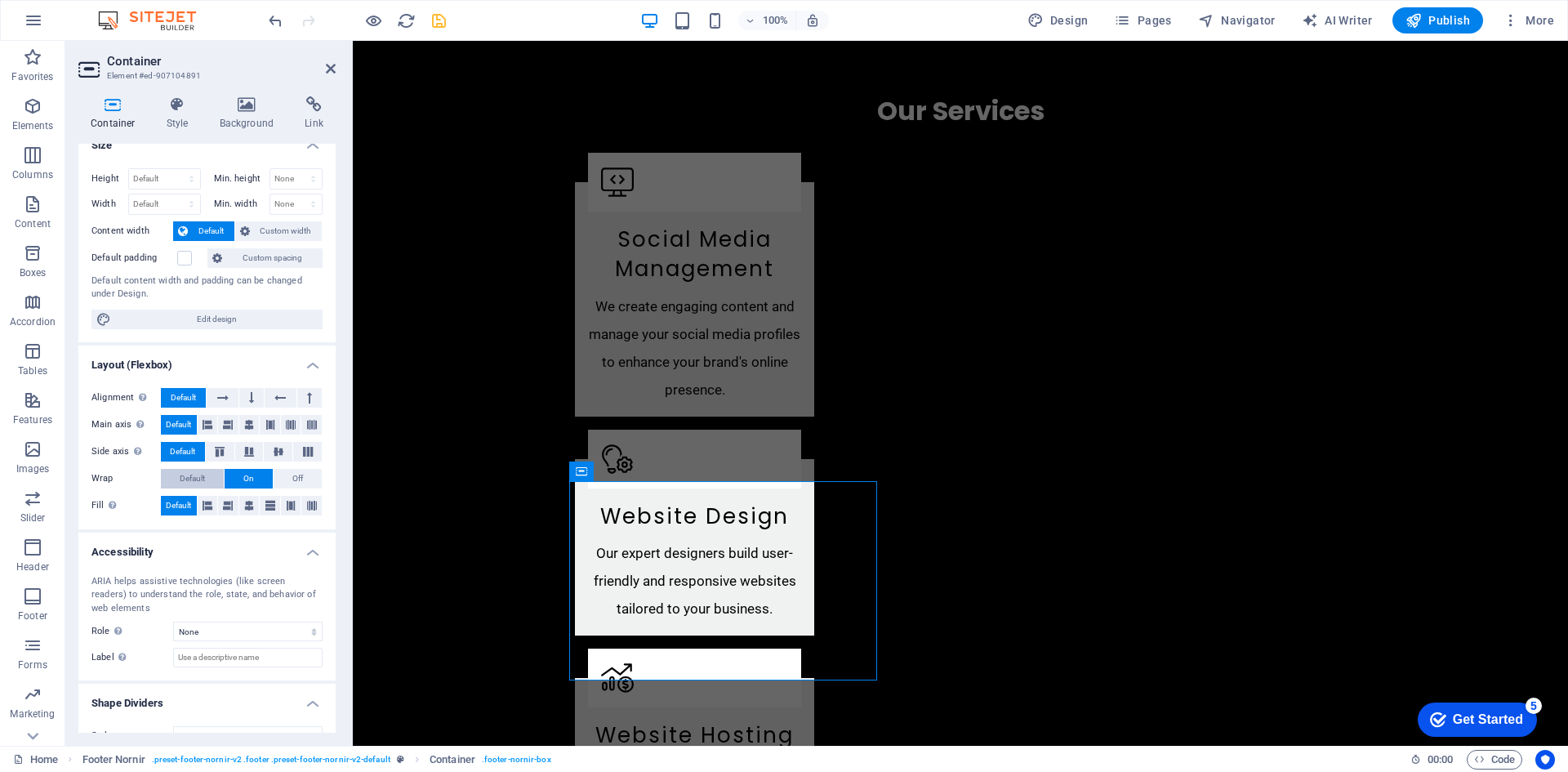
click at [196, 474] on span "Default" at bounding box center [192, 478] width 25 height 19
click at [217, 451] on icon at bounding box center [219, 452] width 19 height 10
drag, startPoint x: 243, startPoint y: 449, endPoint x: 257, endPoint y: 450, distance: 14.0
click at [243, 449] on icon at bounding box center [248, 452] width 19 height 10
click at [282, 450] on icon at bounding box center [278, 452] width 19 height 10
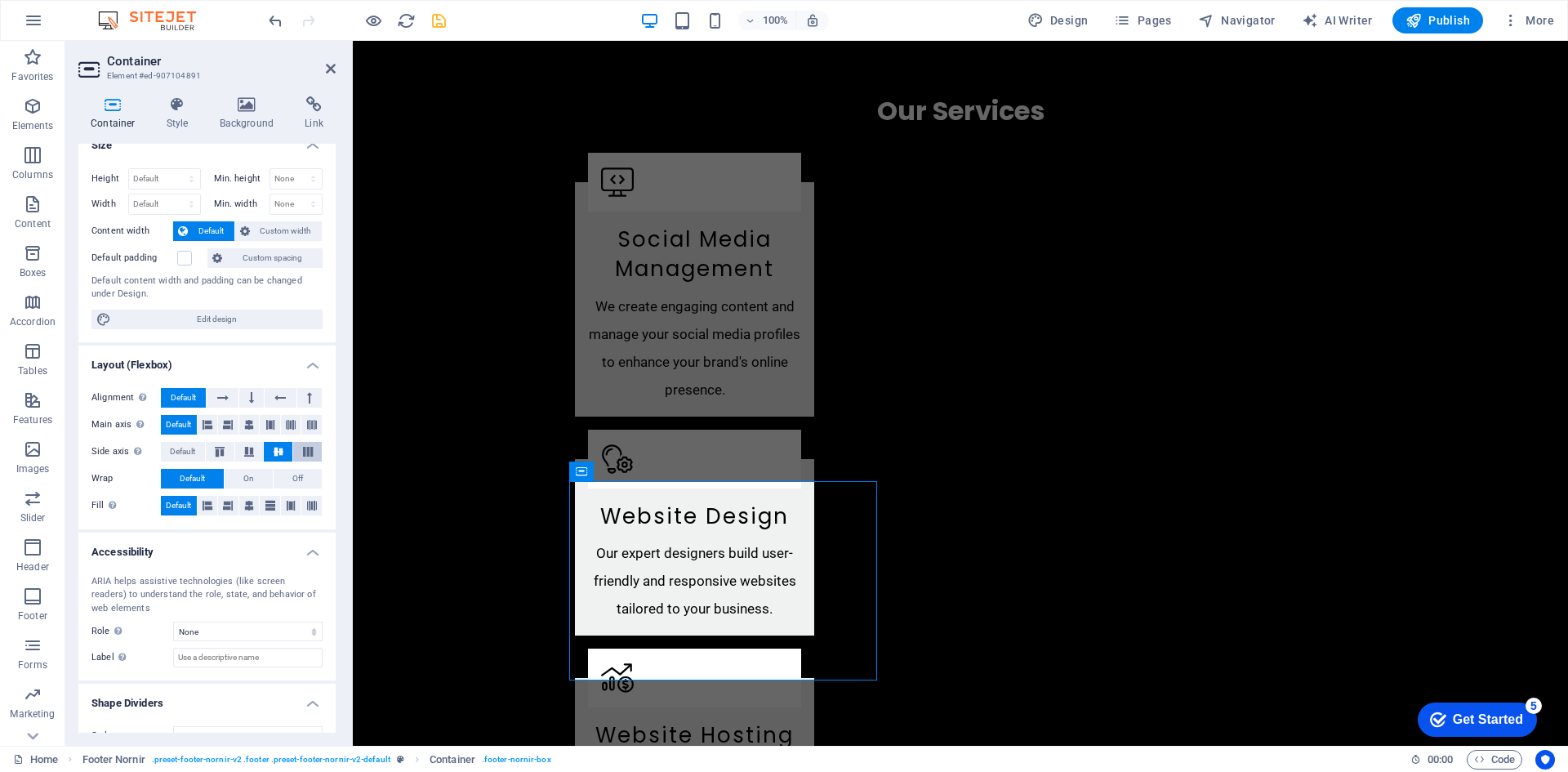
click at [314, 450] on icon at bounding box center [307, 452] width 19 height 10
click at [178, 451] on span "Default" at bounding box center [183, 451] width 25 height 19
click at [205, 422] on icon at bounding box center [208, 424] width 10 height 19
click at [227, 423] on icon at bounding box center [228, 424] width 10 height 19
click at [244, 423] on icon at bounding box center [249, 424] width 10 height 19
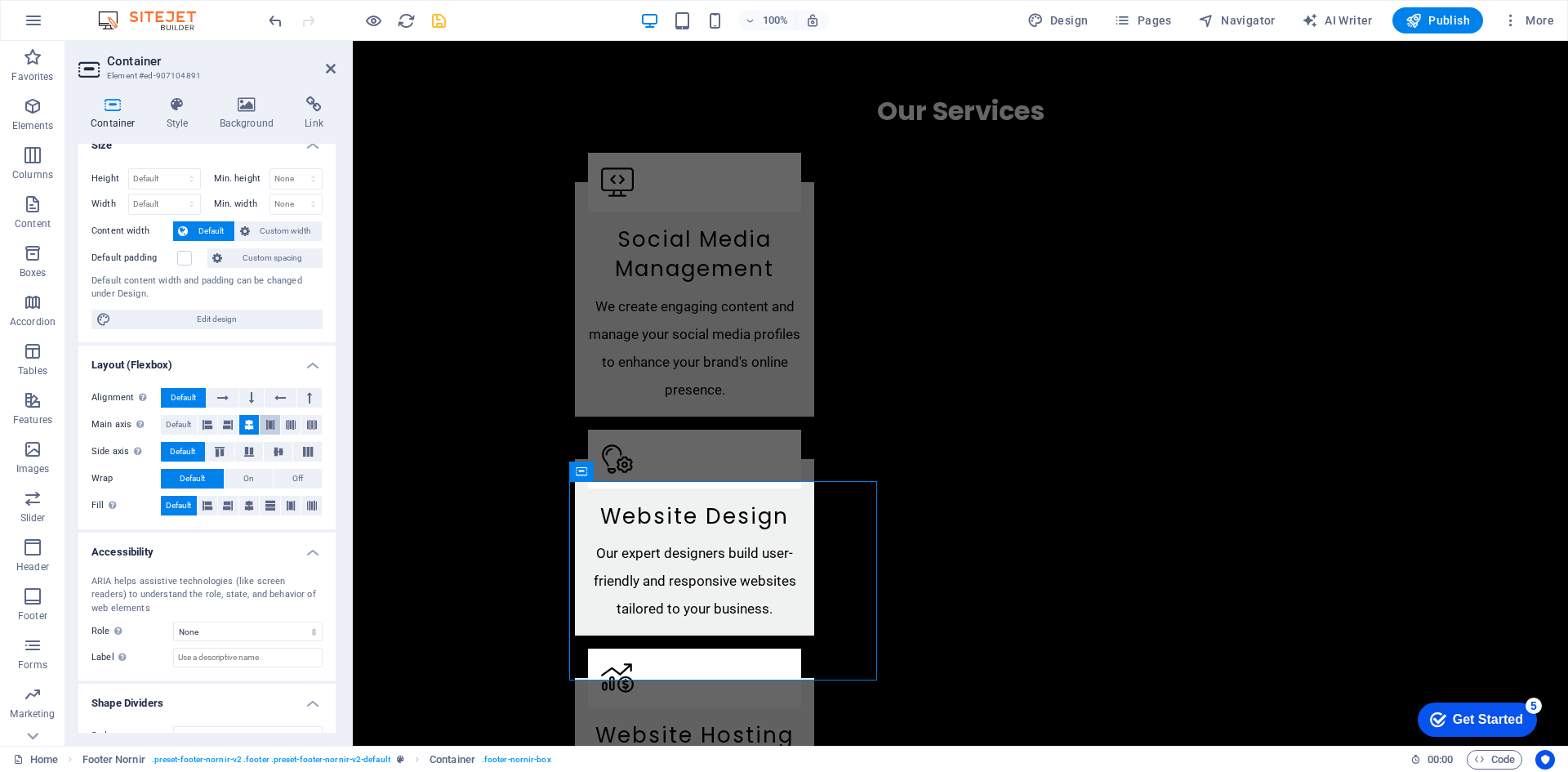
click at [268, 423] on icon at bounding box center [270, 424] width 10 height 19
click at [290, 423] on icon at bounding box center [291, 424] width 10 height 19
click at [307, 423] on icon at bounding box center [312, 424] width 10 height 19
click at [174, 420] on span "Default" at bounding box center [178, 424] width 25 height 19
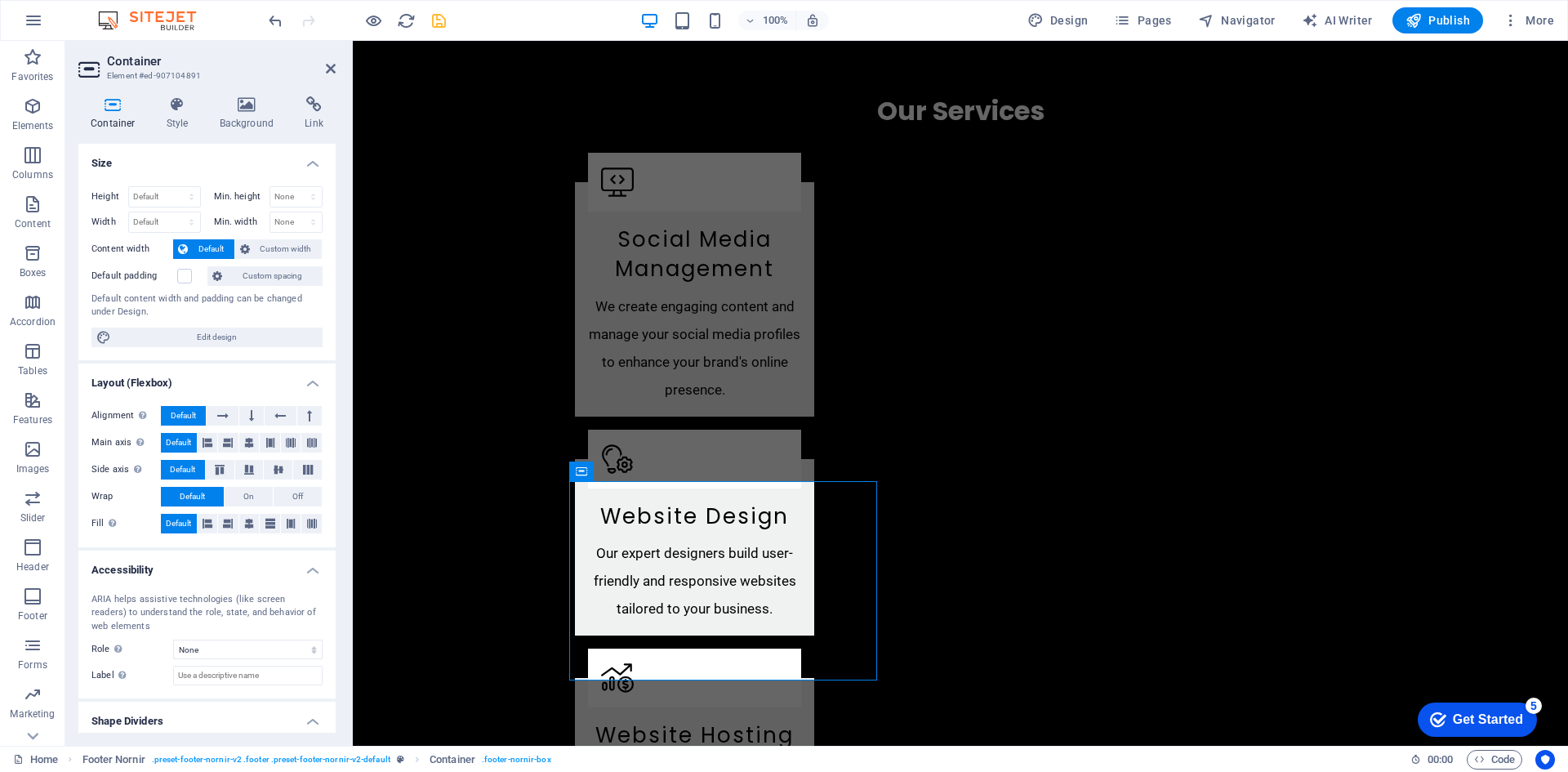
scroll to position [44, 0]
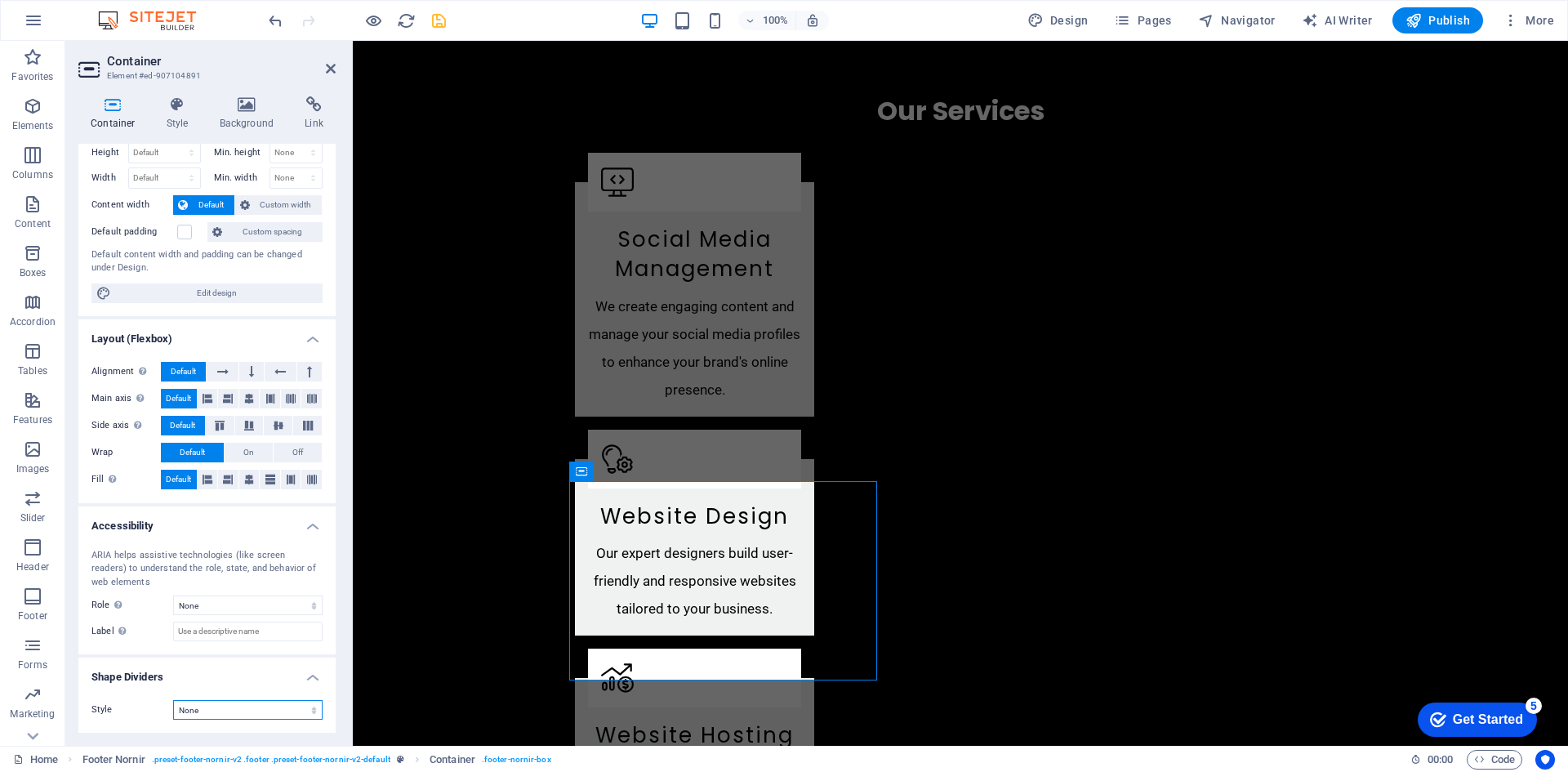
click at [220, 710] on select "None Triangle Square Diagonal Polygon 1 Polygon 2 Zigzag Multiple Zigzags Waves…" at bounding box center [248, 709] width 150 height 19
click at [184, 230] on label at bounding box center [184, 232] width 14 height 14
click at [0, 0] on input "Default padding" at bounding box center [0, 0] width 0 height 0
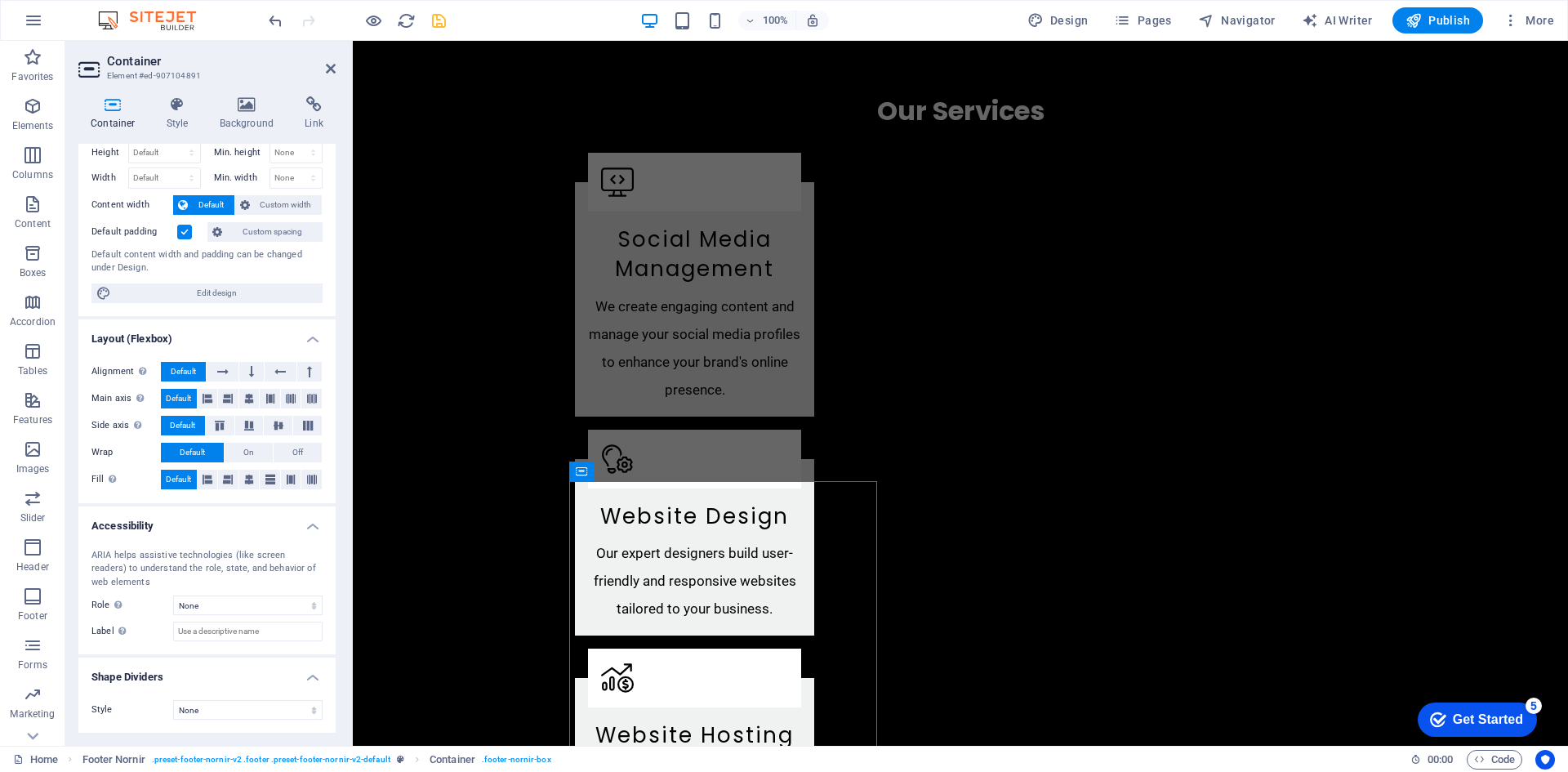
click at [184, 230] on label at bounding box center [184, 232] width 14 height 14
click at [0, 0] on input "Default padding" at bounding box center [0, 0] width 0 height 0
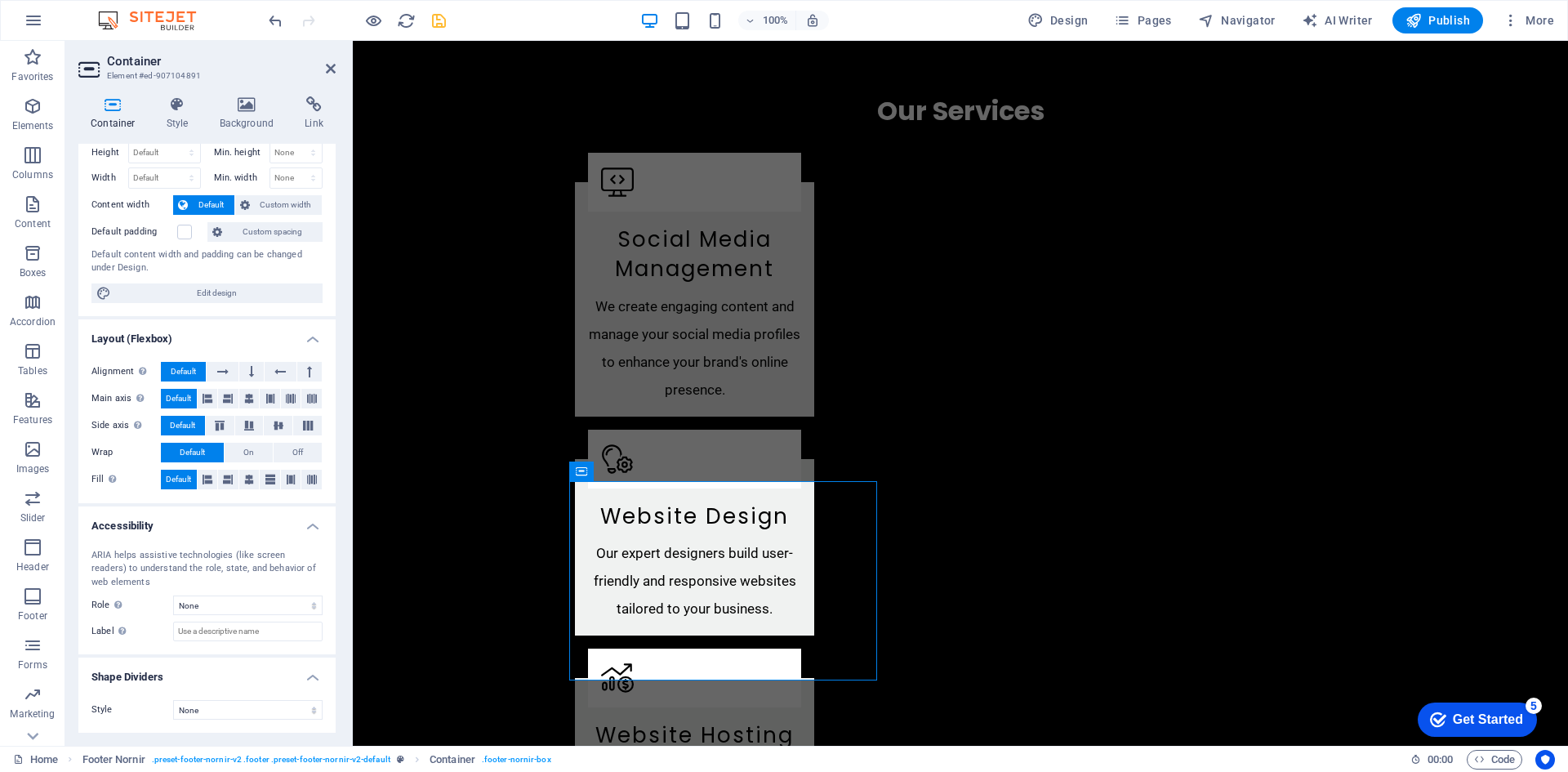
scroll to position [0, 0]
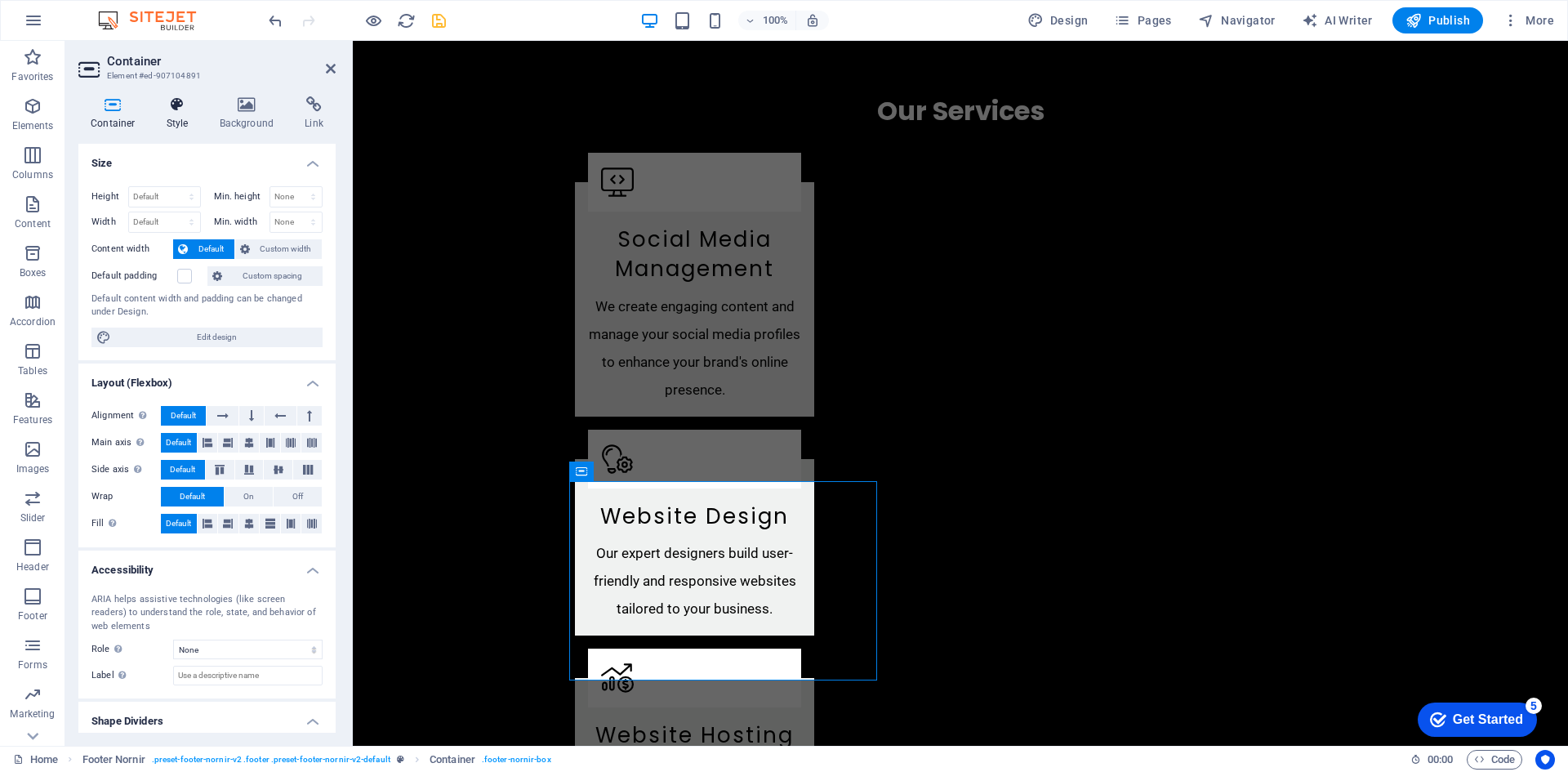
click at [179, 114] on h4 "Style" at bounding box center [180, 113] width 53 height 35
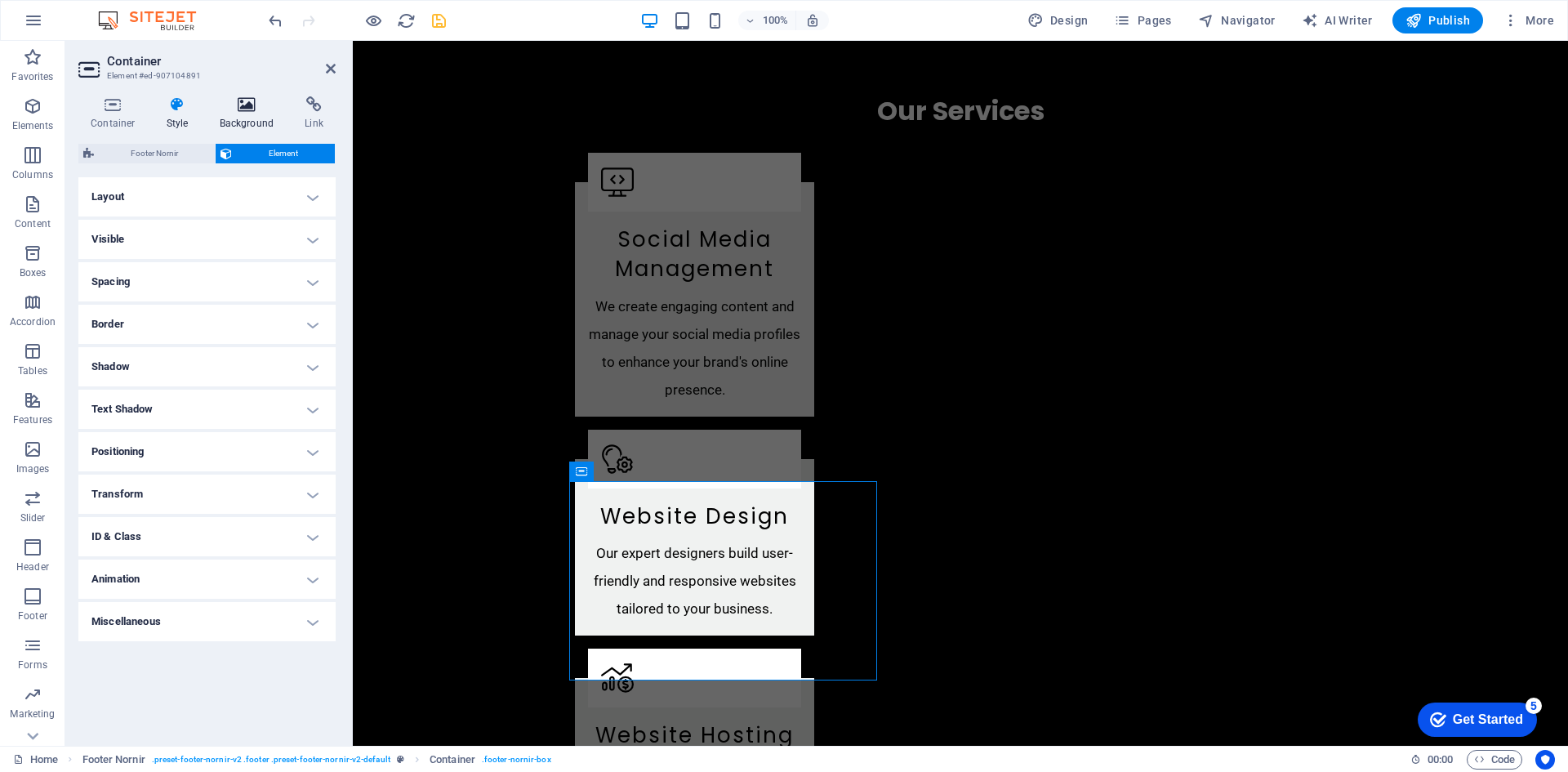
click at [244, 109] on icon at bounding box center [247, 104] width 79 height 16
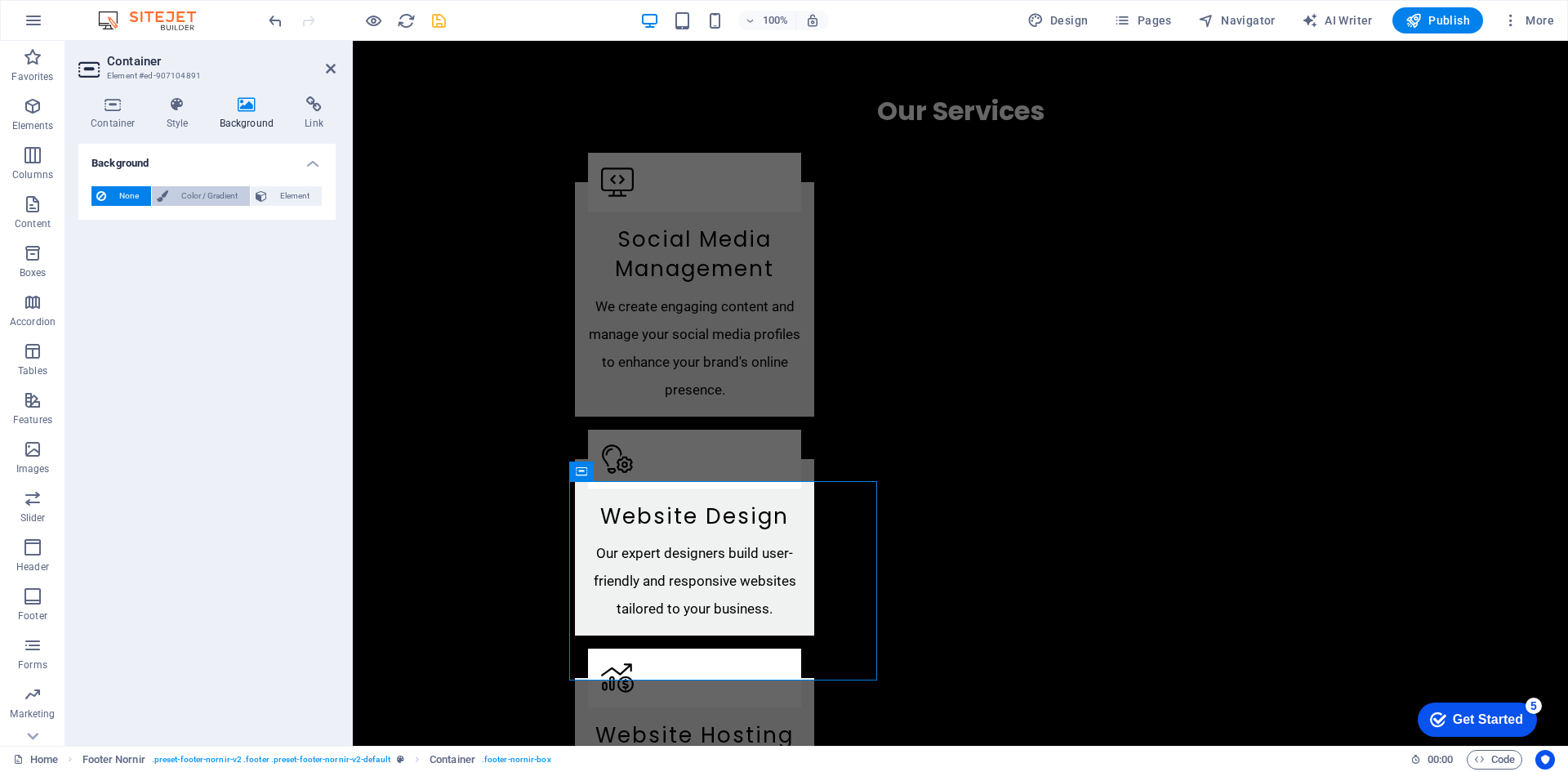
click at [213, 195] on span "Color / Gradient" at bounding box center [209, 195] width 72 height 19
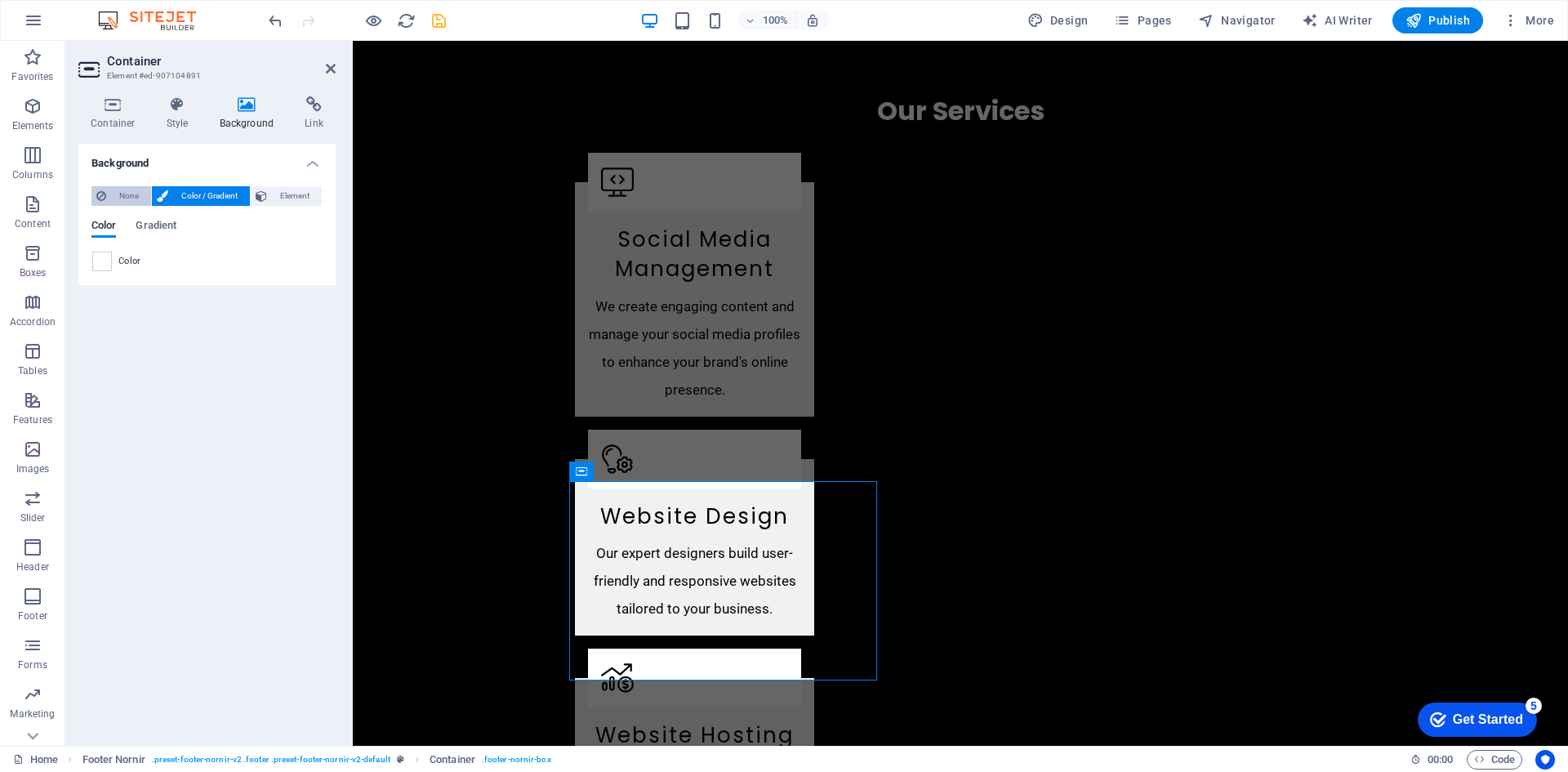
click at [111, 193] on span "None" at bounding box center [129, 195] width 35 height 19
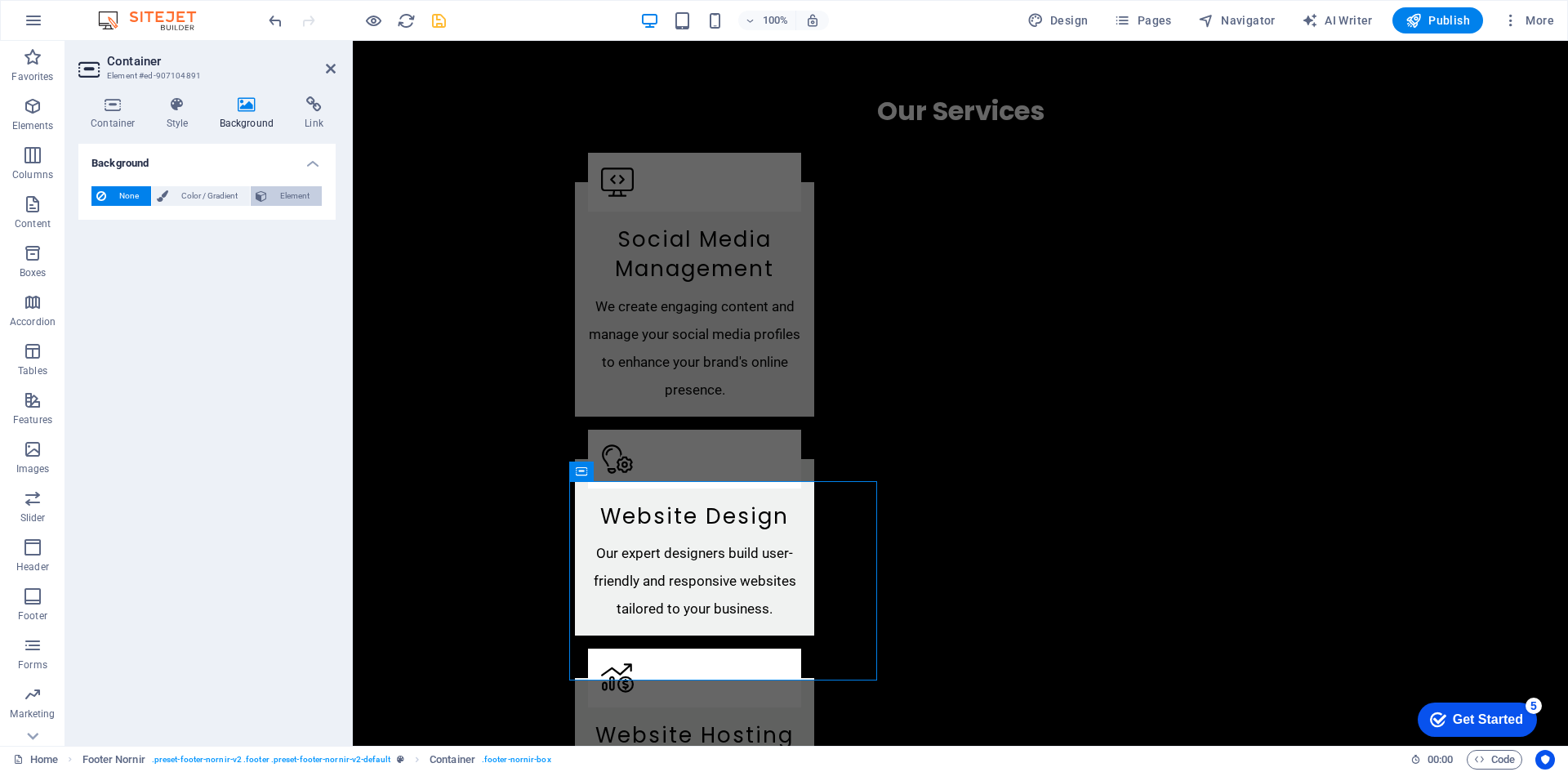
click at [290, 192] on span "Element" at bounding box center [294, 195] width 45 height 19
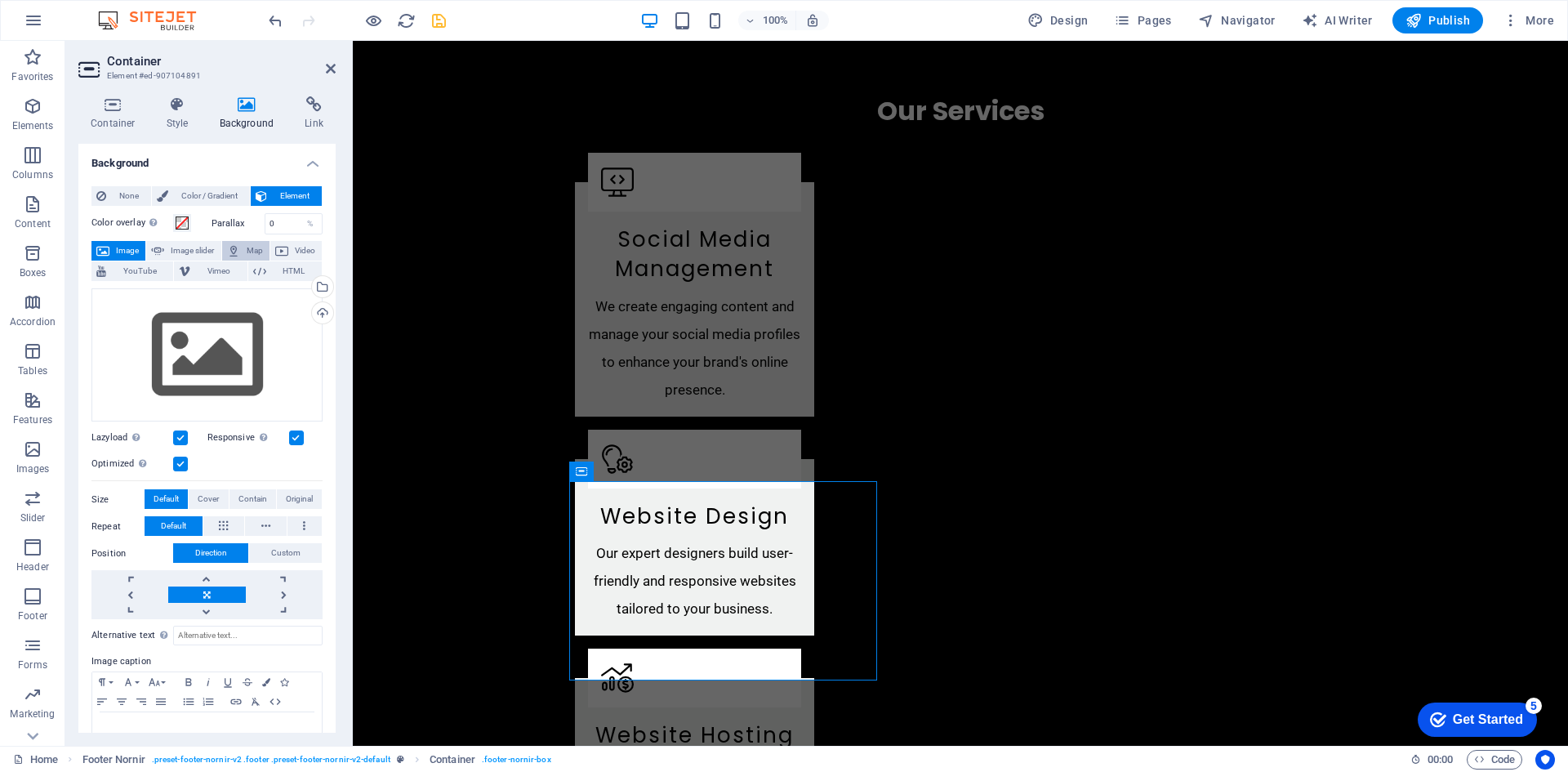
click at [245, 246] on span "Map" at bounding box center [254, 250] width 19 height 19
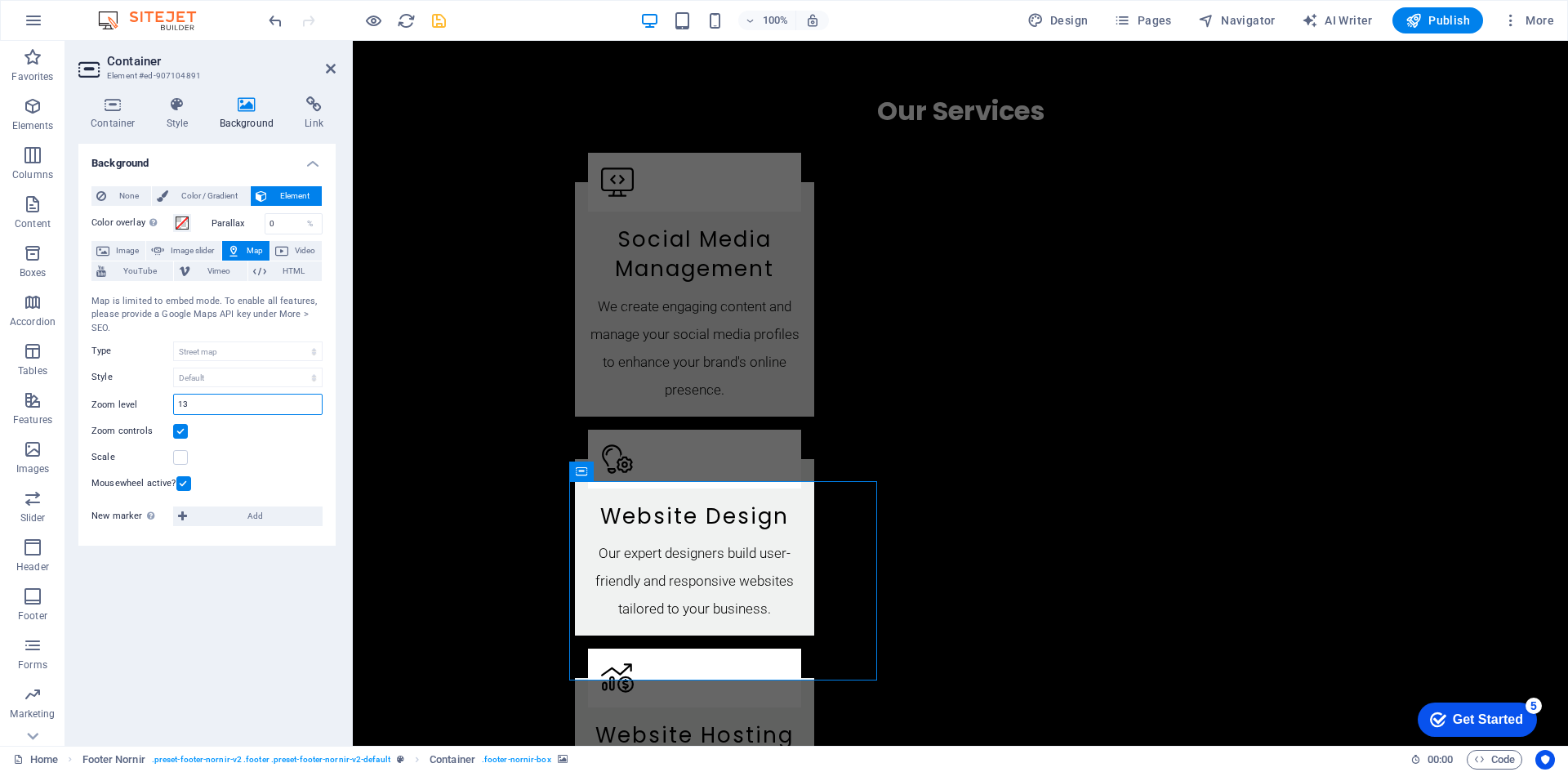
click at [203, 400] on input "13" at bounding box center [248, 404] width 148 height 19
type input "8"
type input "10"
click at [179, 221] on span at bounding box center [183, 223] width 13 height 13
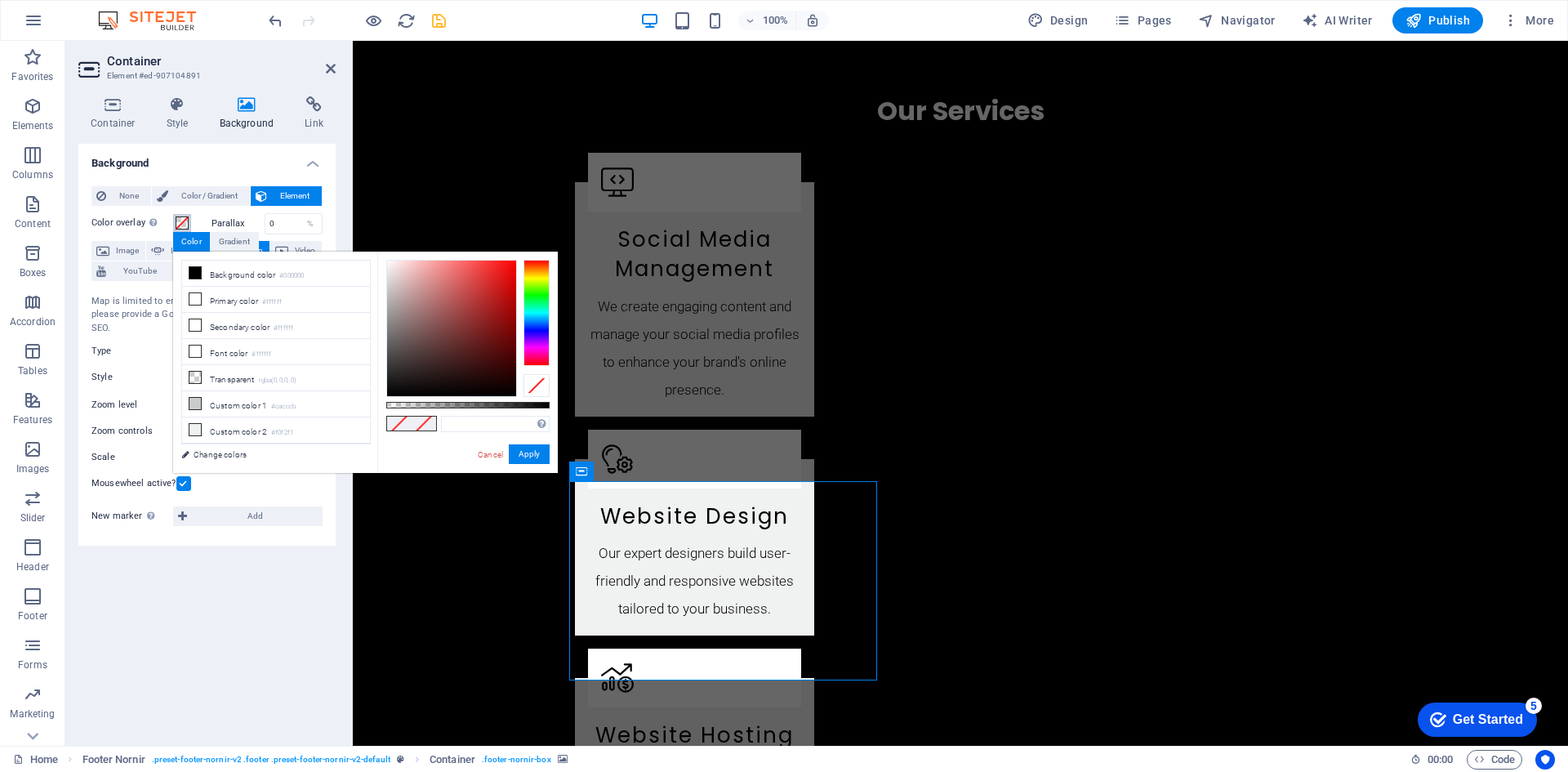
click at [179, 221] on span at bounding box center [183, 223] width 13 height 13
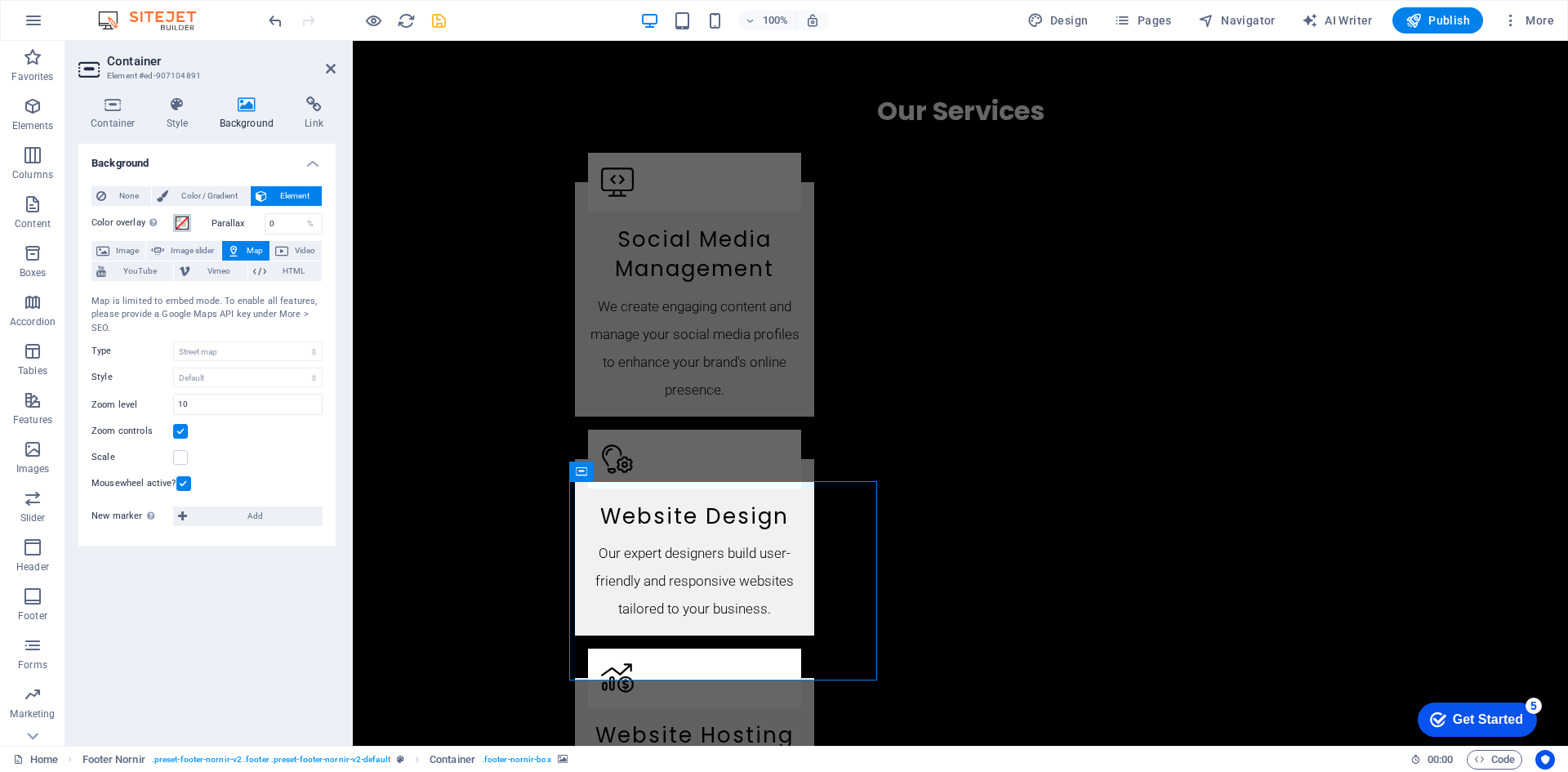
click at [179, 221] on span at bounding box center [183, 223] width 13 height 13
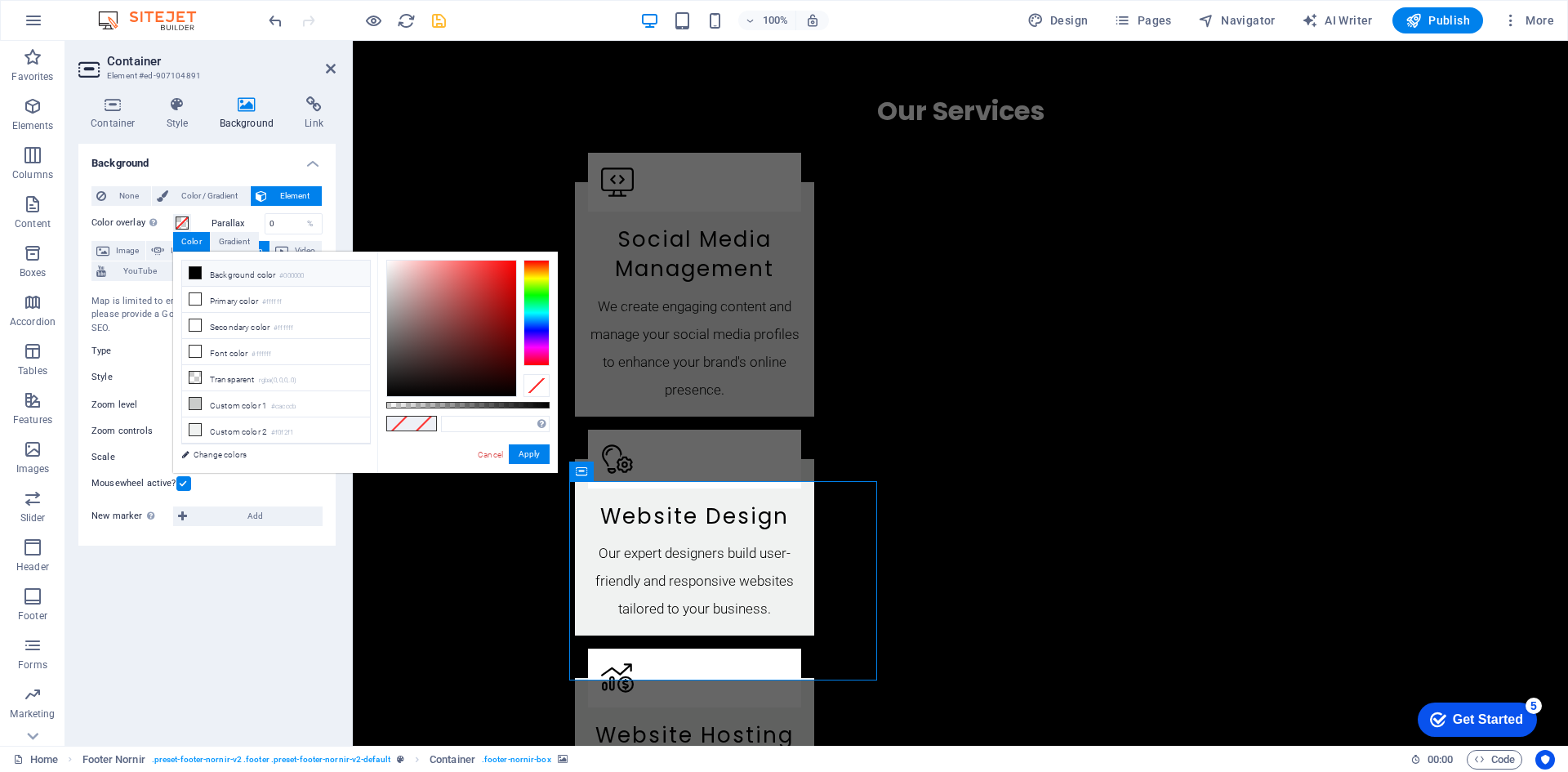
click at [206, 272] on li "Background color #000000" at bounding box center [275, 273] width 188 height 26
click at [199, 295] on icon at bounding box center [195, 299] width 12 height 12
click at [138, 290] on div "Map center Berlin Map is limited to embed mode. To enable all features, please …" at bounding box center [207, 388] width 231 height 212
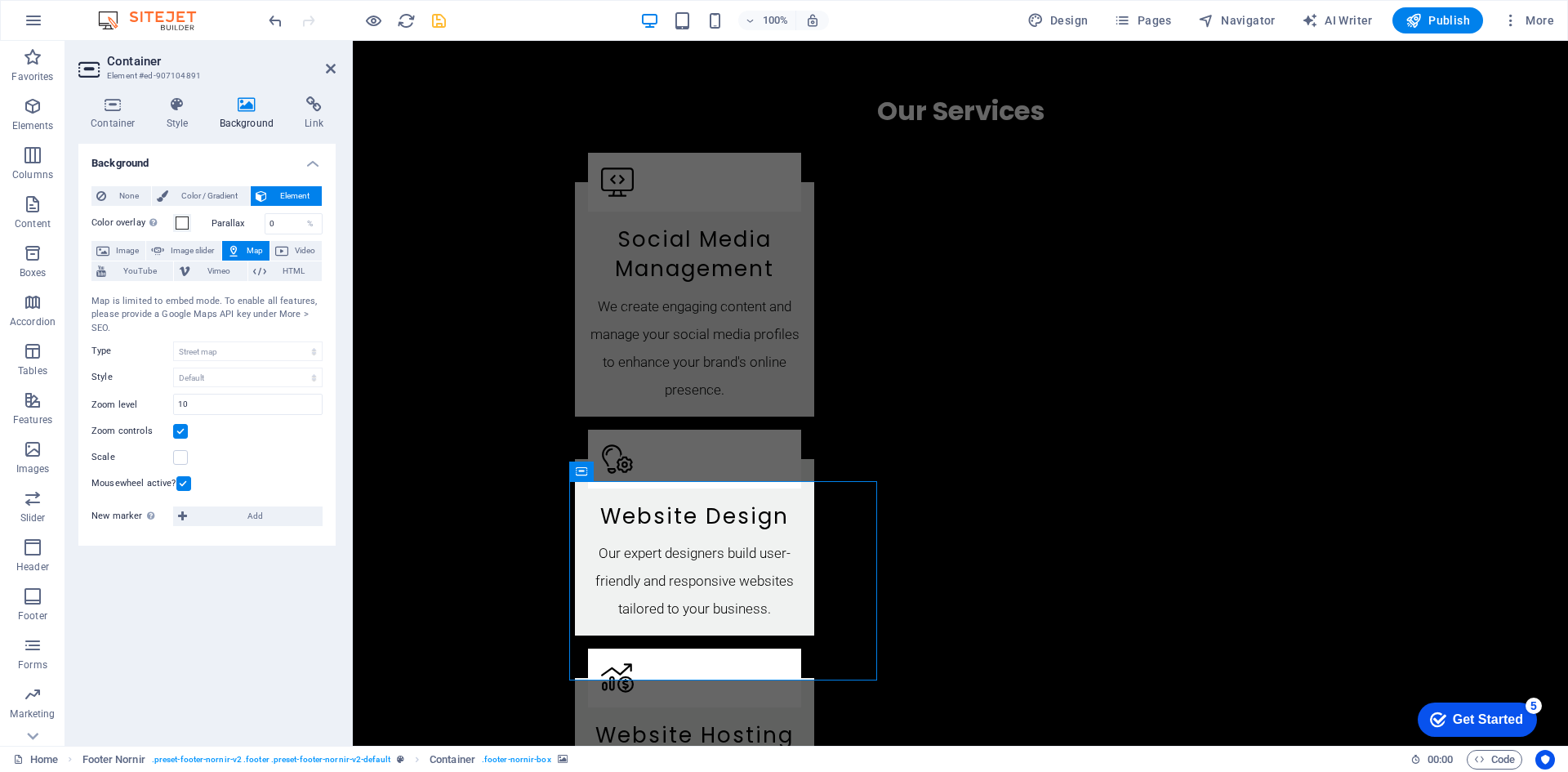
click at [242, 249] on button "Map" at bounding box center [246, 250] width 47 height 19
click at [118, 248] on span "Image" at bounding box center [127, 250] width 26 height 19
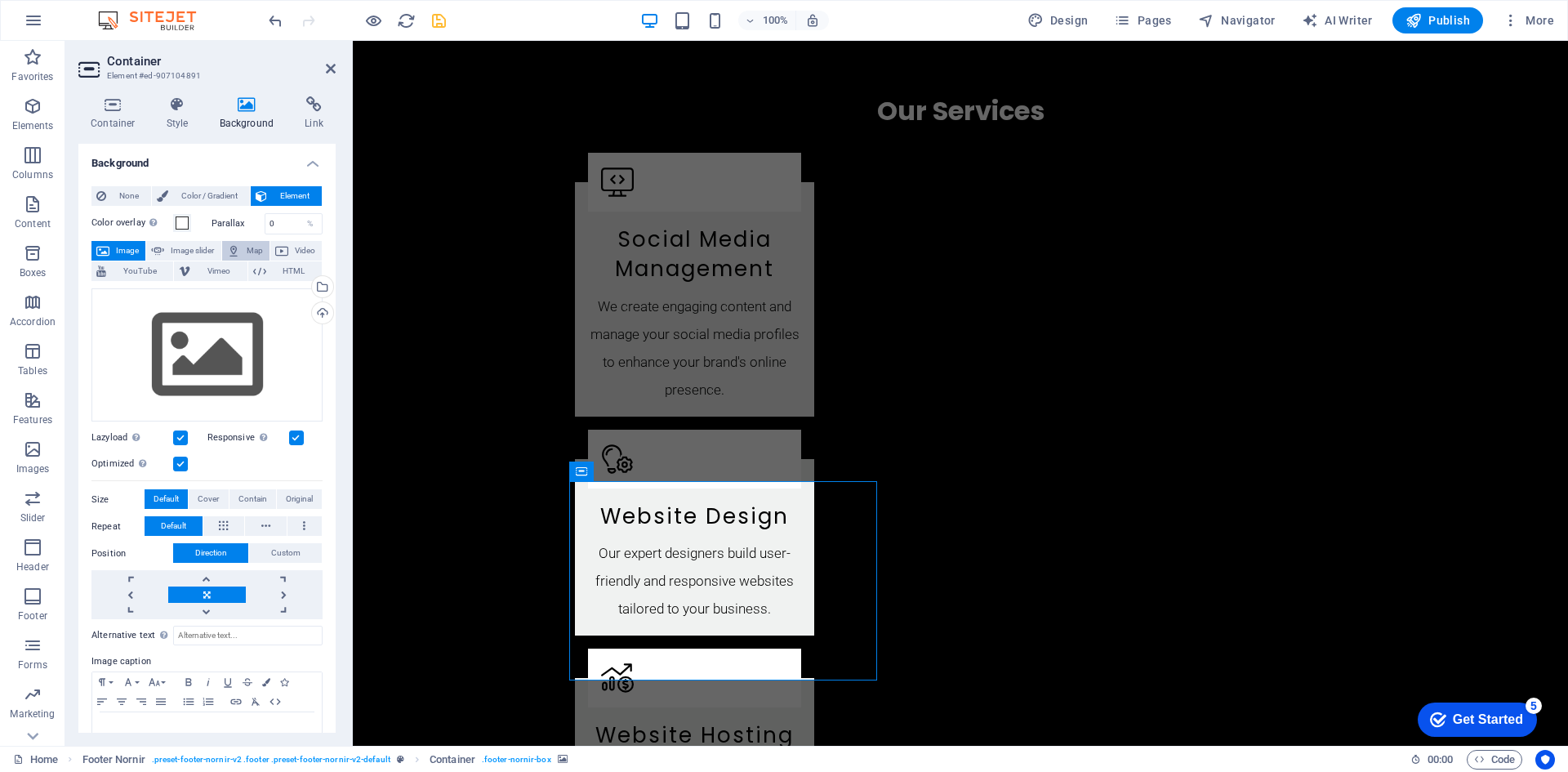
click at [234, 248] on icon at bounding box center [234, 250] width 13 height 19
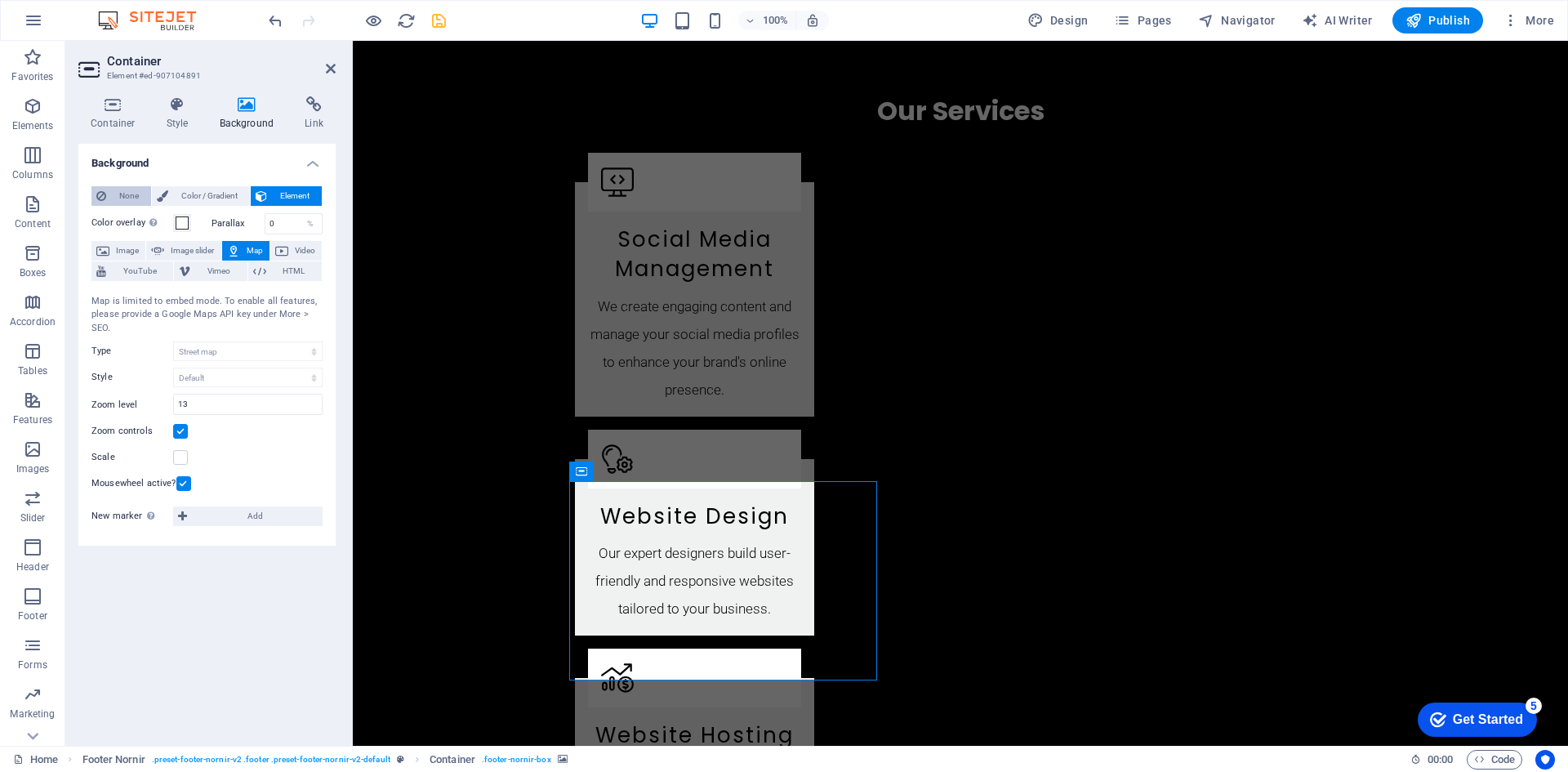
click at [120, 196] on span "None" at bounding box center [129, 195] width 35 height 19
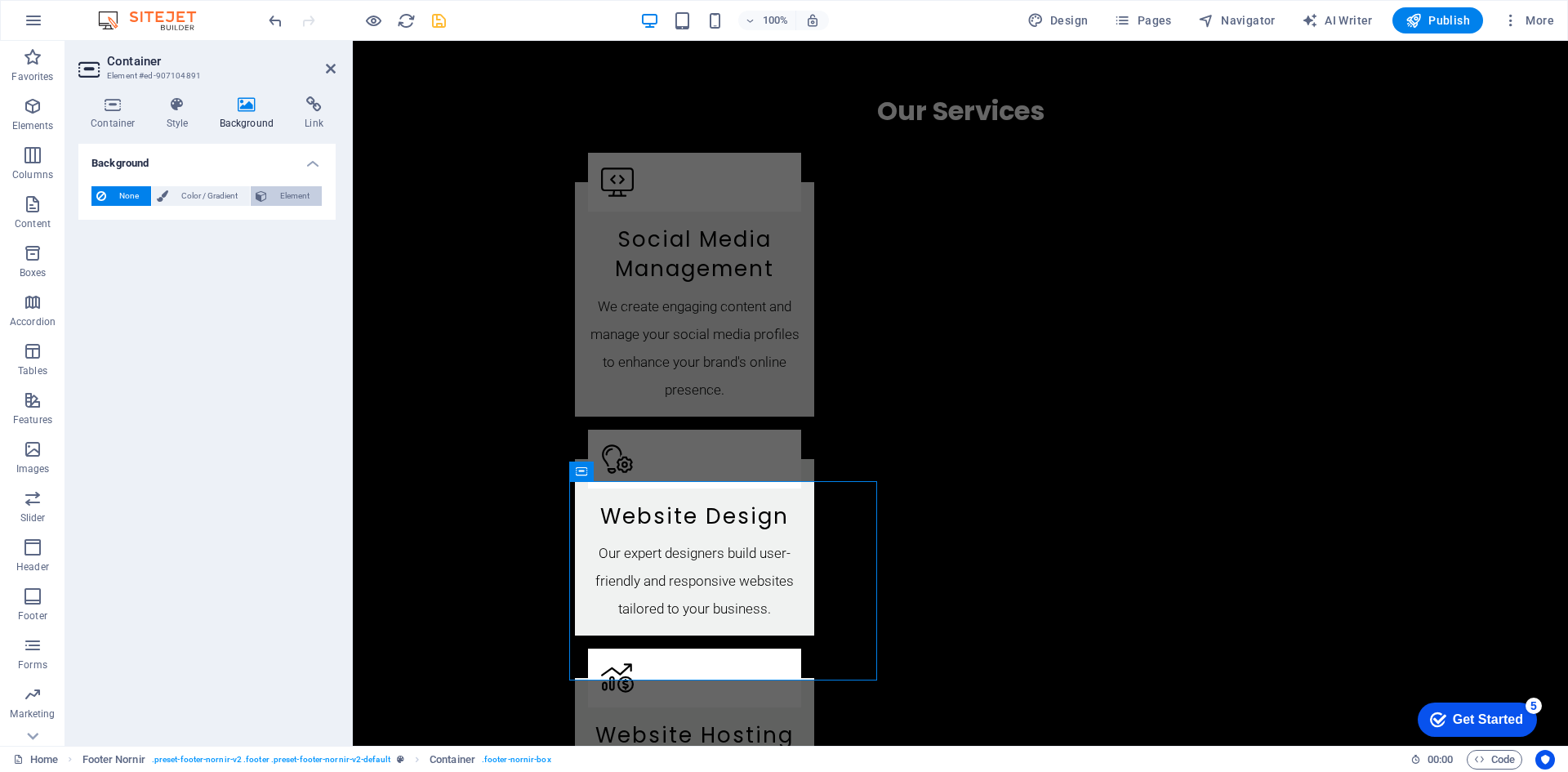
click at [290, 197] on span "Element" at bounding box center [294, 195] width 45 height 19
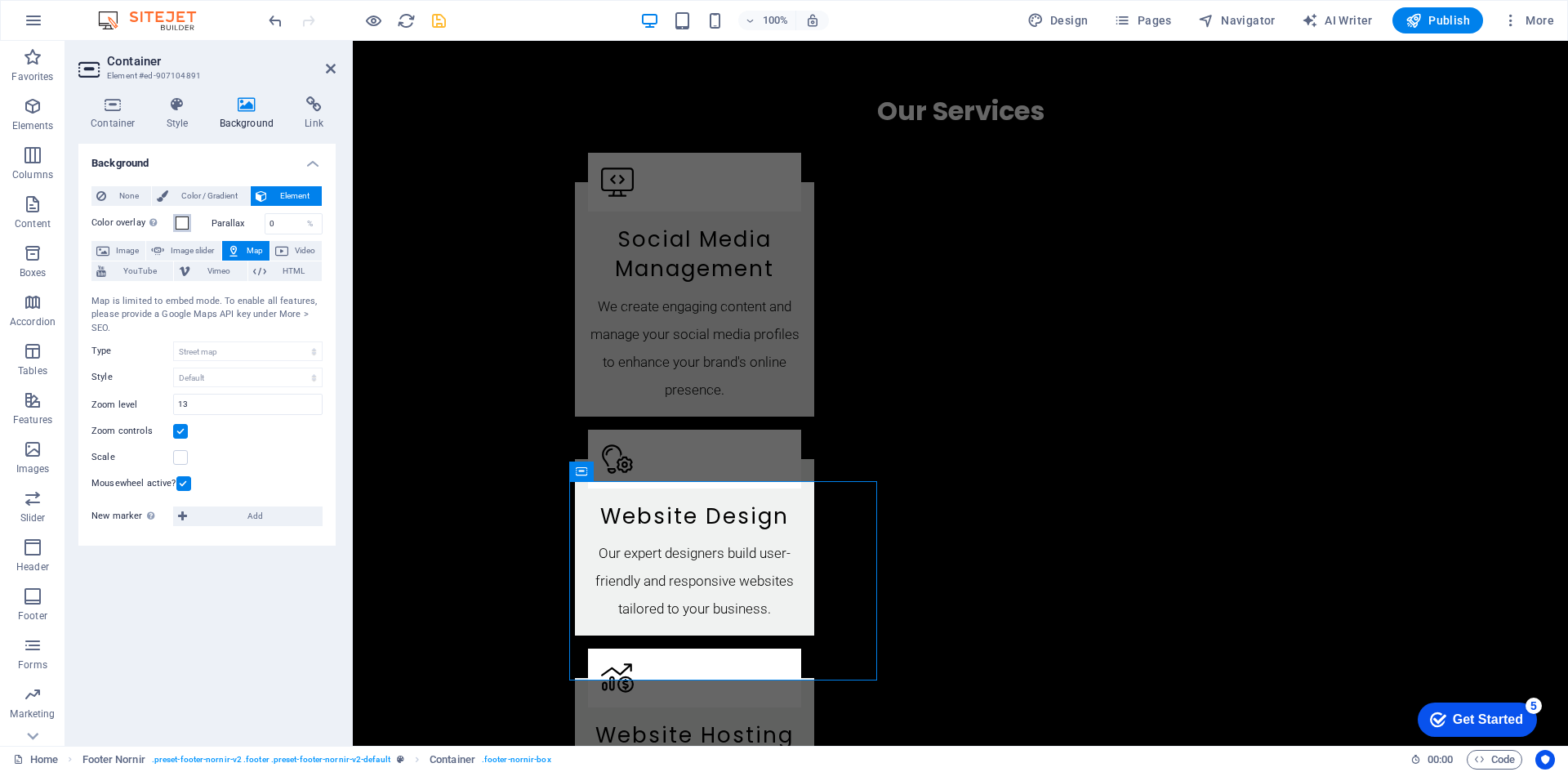
click at [179, 218] on span at bounding box center [183, 223] width 13 height 13
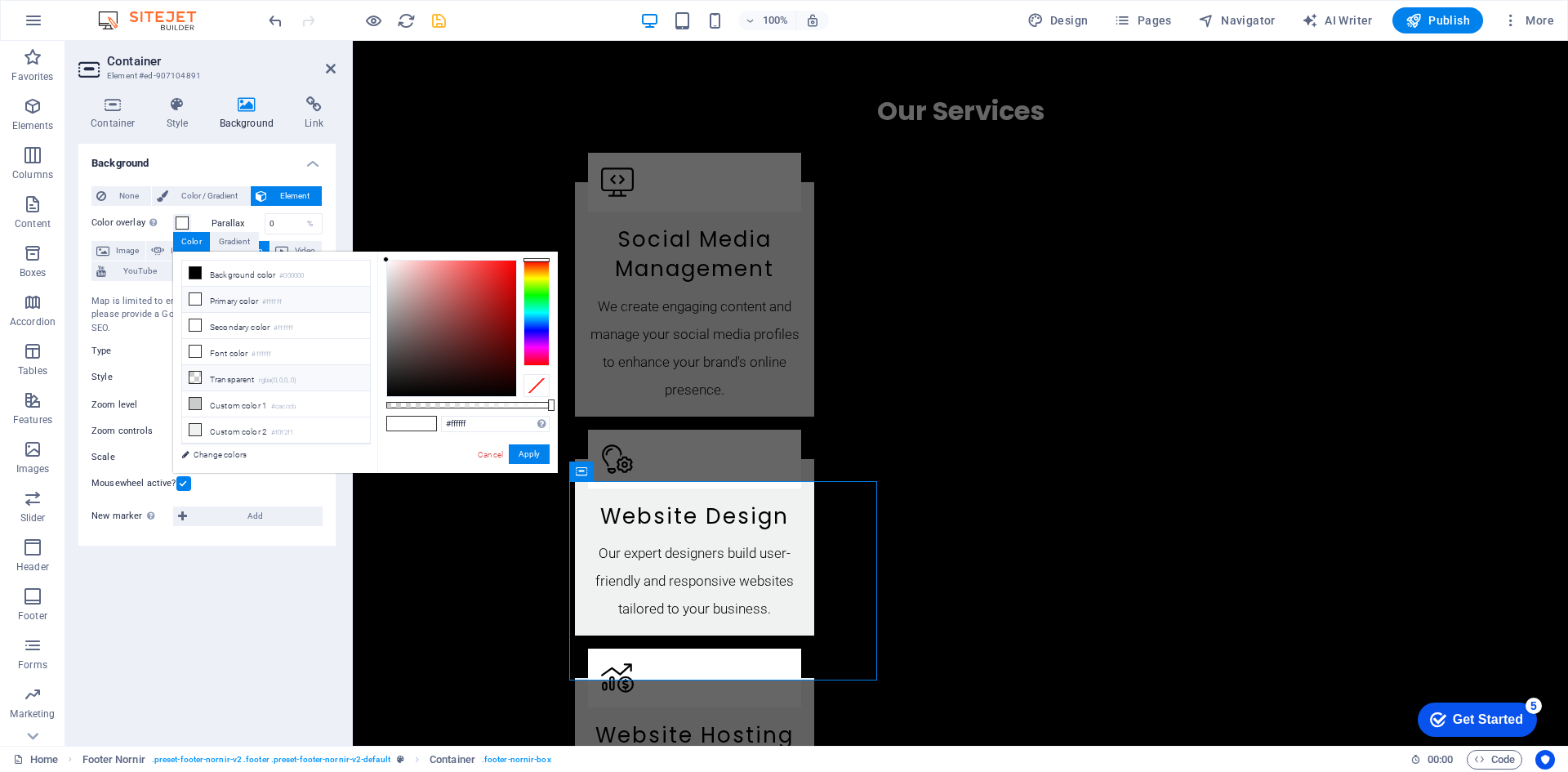
click at [198, 377] on icon at bounding box center [195, 377] width 12 height 12
type input "rgba(0, 0, 0, 0)"
click at [523, 451] on button "Apply" at bounding box center [529, 454] width 41 height 19
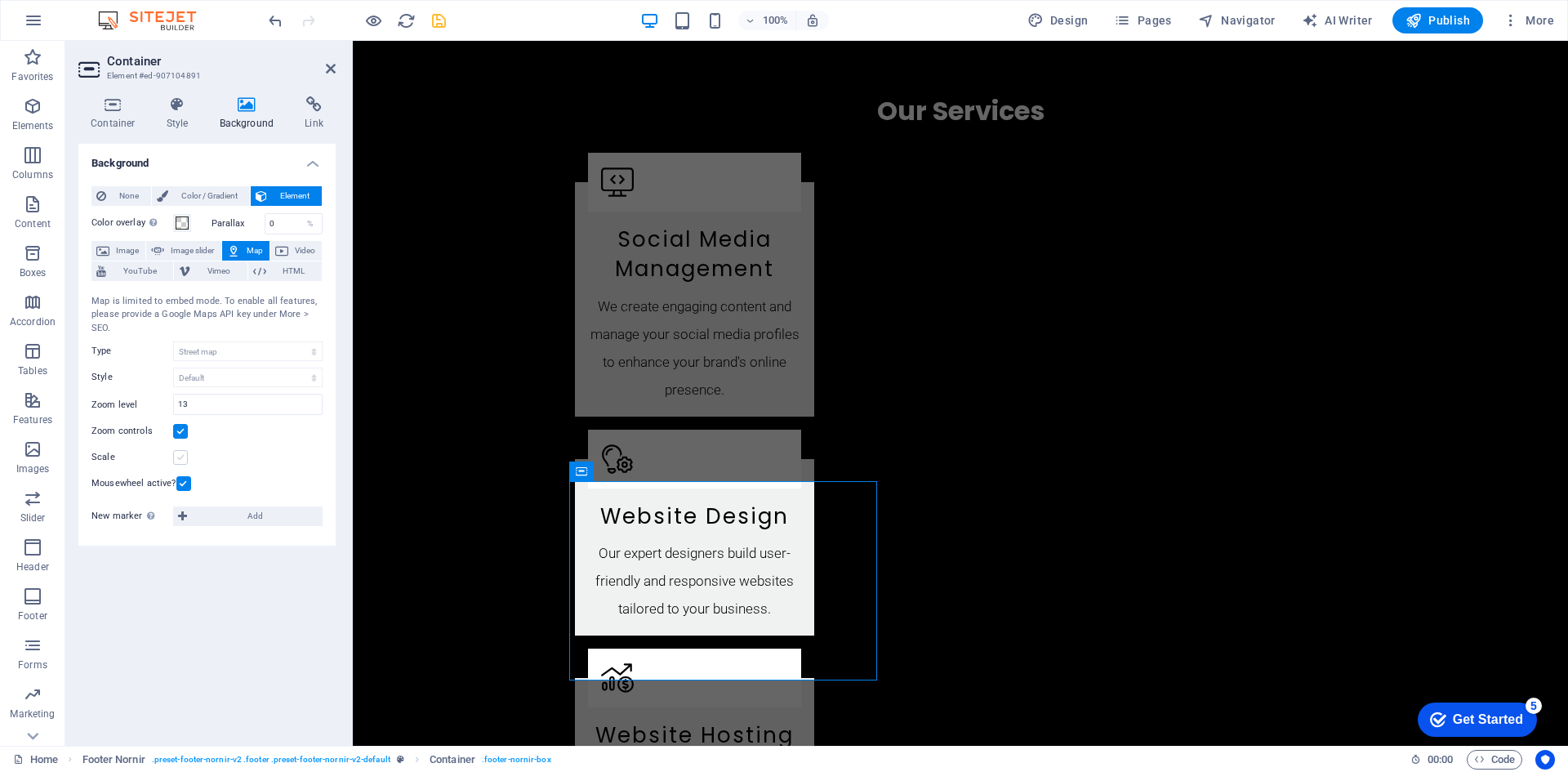
click at [183, 455] on label at bounding box center [180, 457] width 14 height 14
click at [0, 0] on input "Scale" at bounding box center [0, 0] width 0 height 0
click at [183, 455] on label at bounding box center [180, 457] width 14 height 14
click at [0, 0] on input "Scale" at bounding box center [0, 0] width 0 height 0
click at [212, 398] on input "13" at bounding box center [248, 404] width 148 height 19
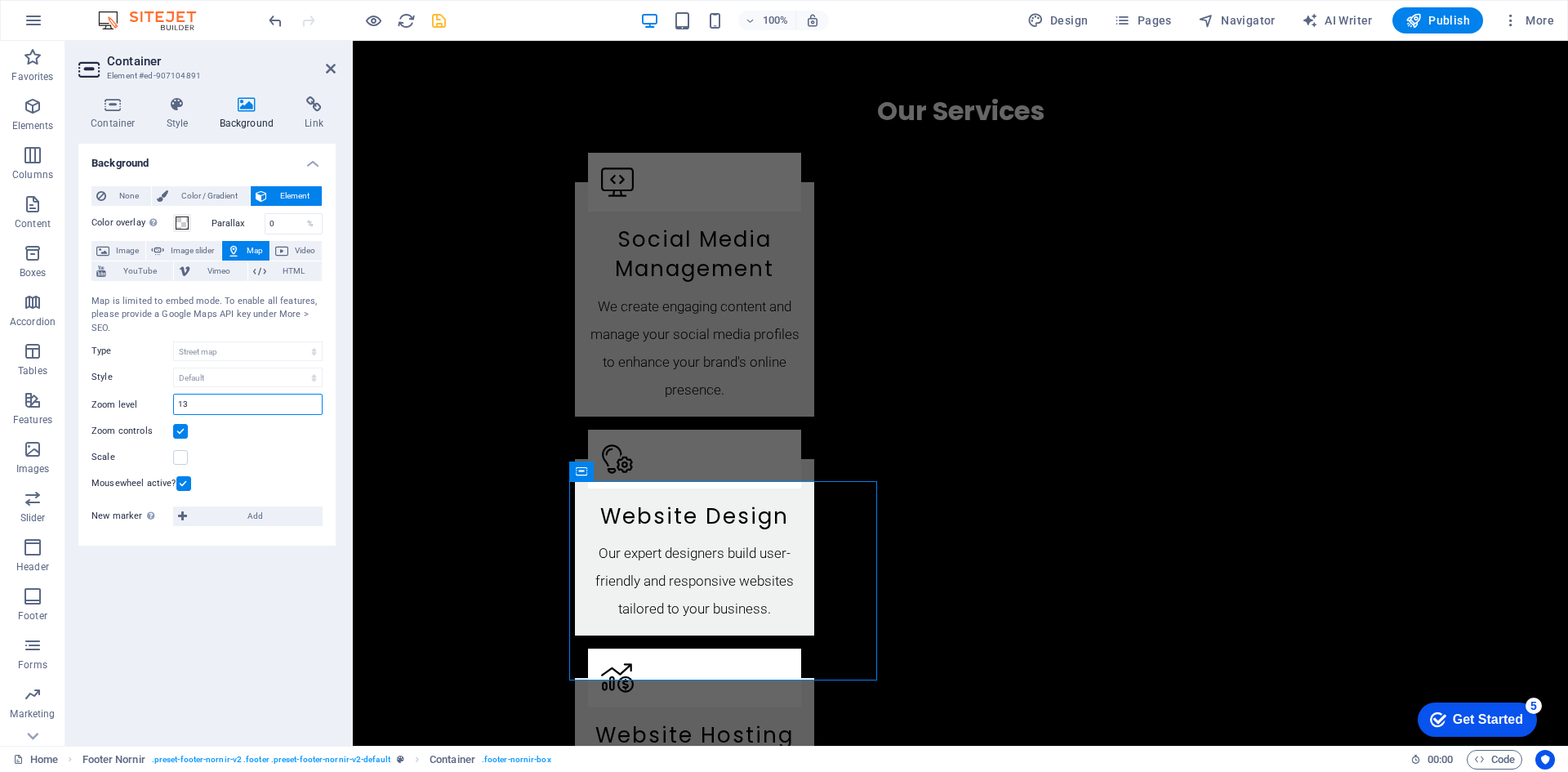
click at [212, 398] on input "13" at bounding box center [248, 404] width 148 height 19
type input "10"
click at [142, 362] on div "Map center Berlin Map is limited to embed mode. To enable all features, please …" at bounding box center [207, 388] width 231 height 212
click at [285, 219] on input "0" at bounding box center [294, 223] width 57 height 19
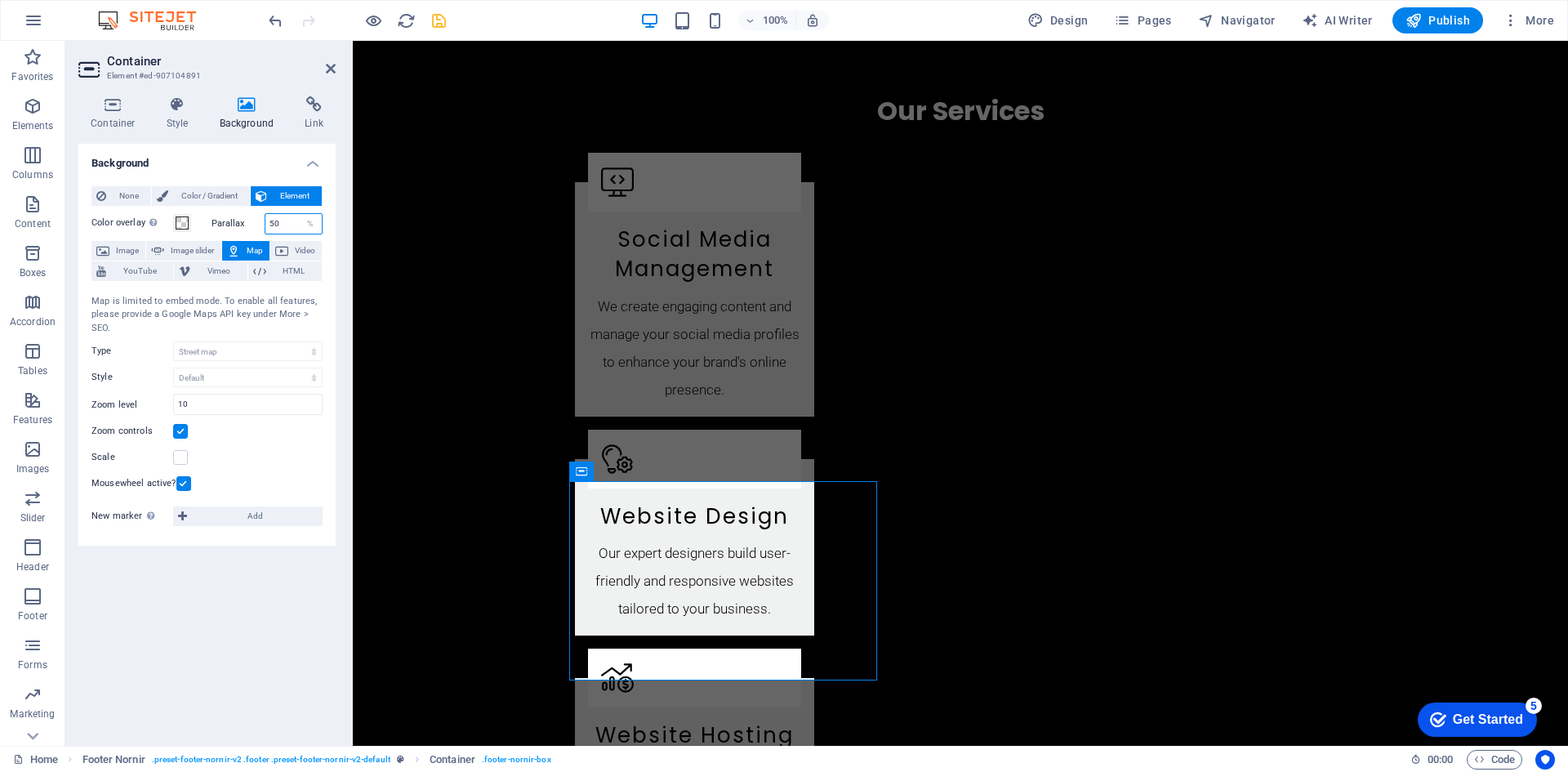
type input "5"
type input "0"
click at [178, 104] on icon at bounding box center [177, 104] width 46 height 16
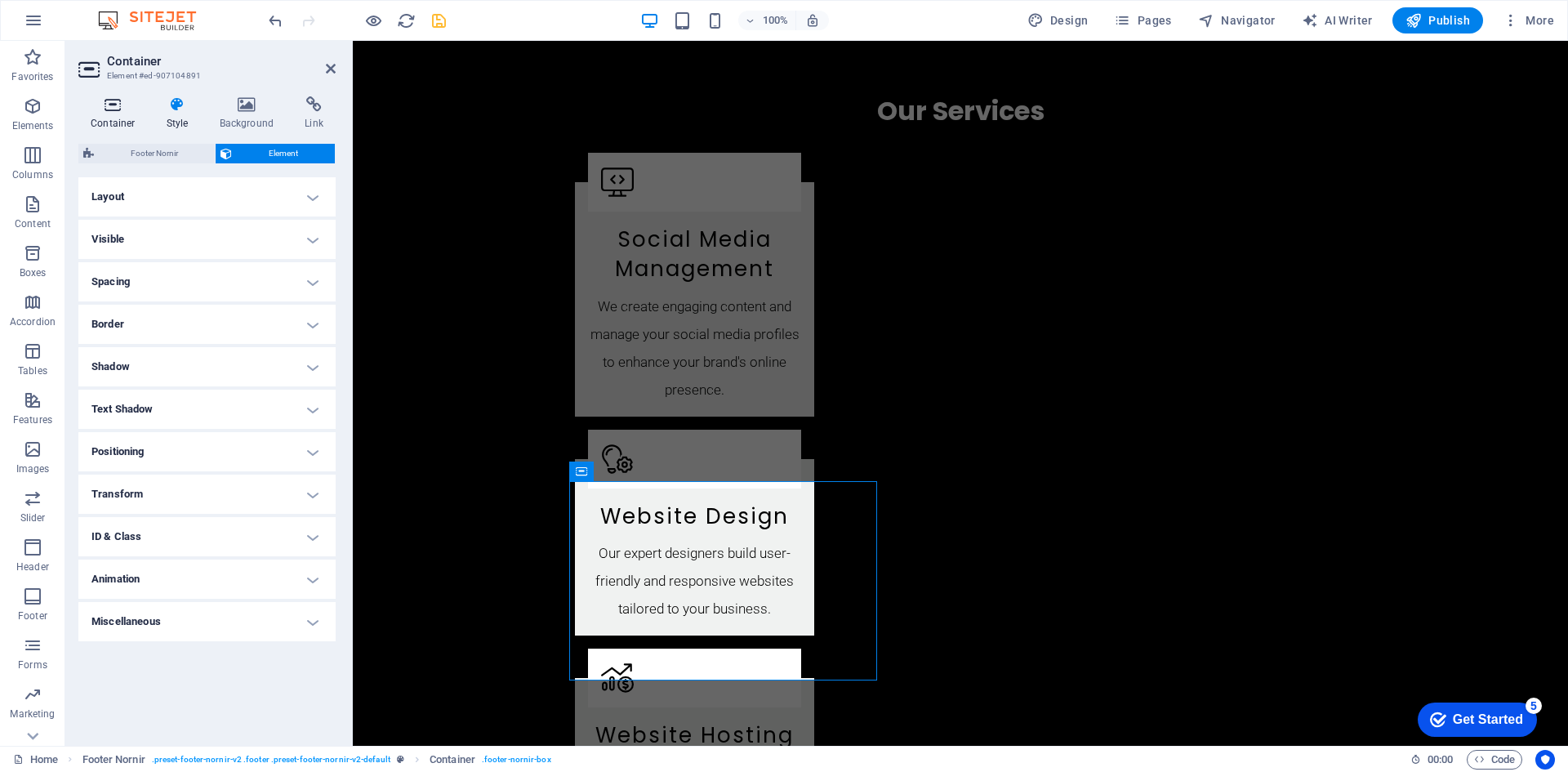
click at [109, 114] on h4 "Container" at bounding box center [116, 113] width 76 height 35
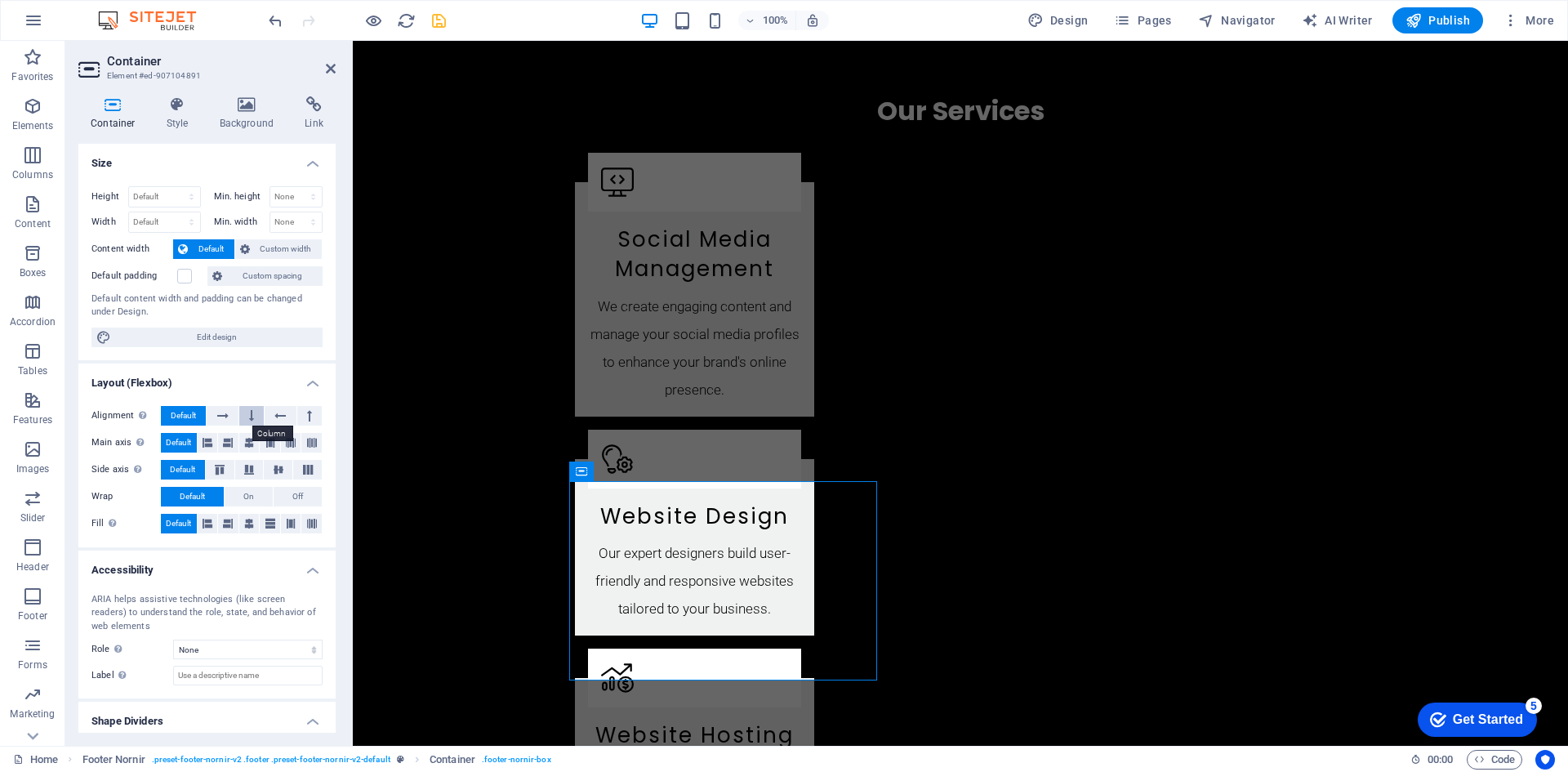
click at [250, 414] on icon at bounding box center [252, 415] width 5 height 19
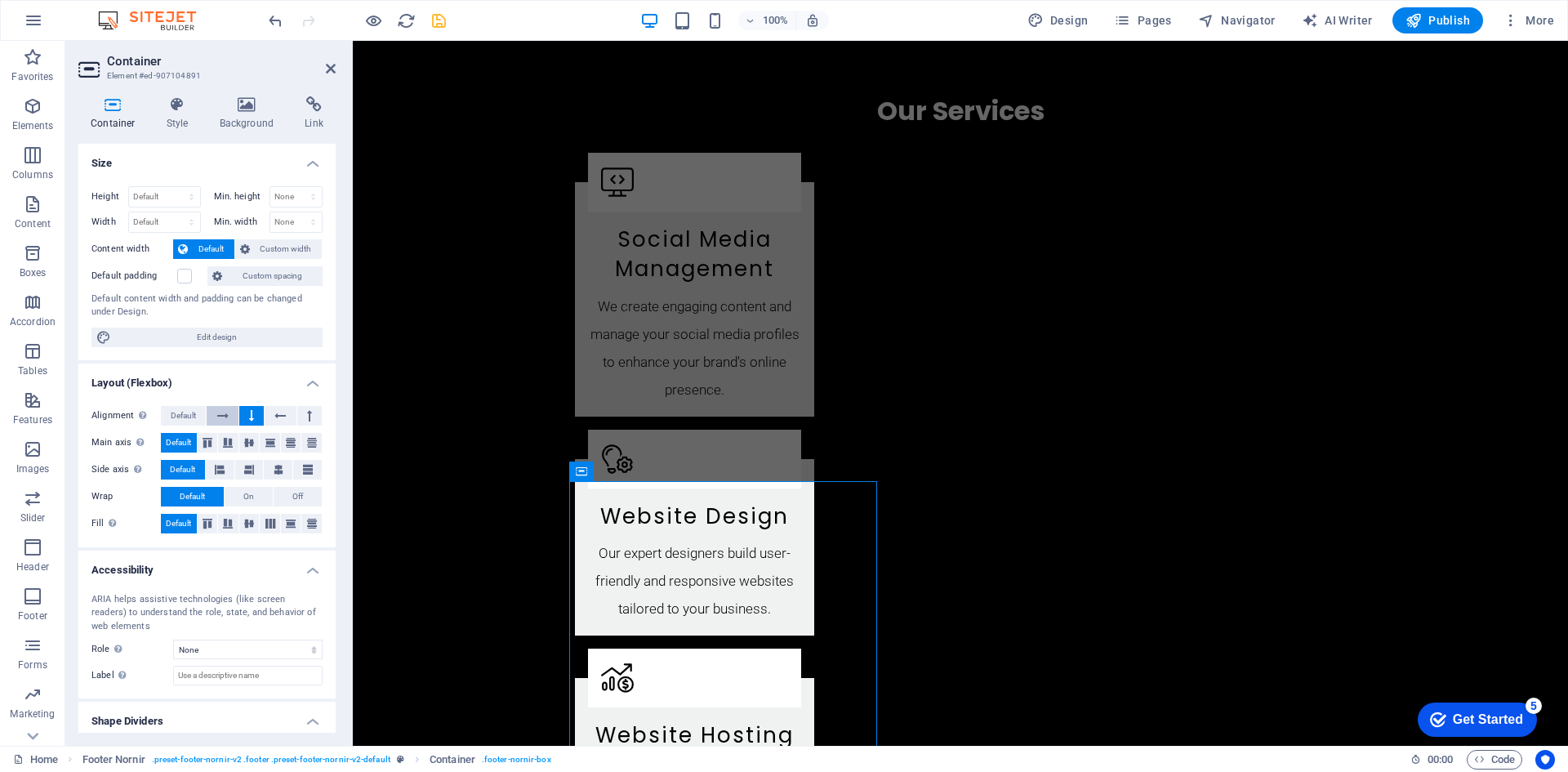
click at [223, 414] on icon at bounding box center [223, 415] width 12 height 19
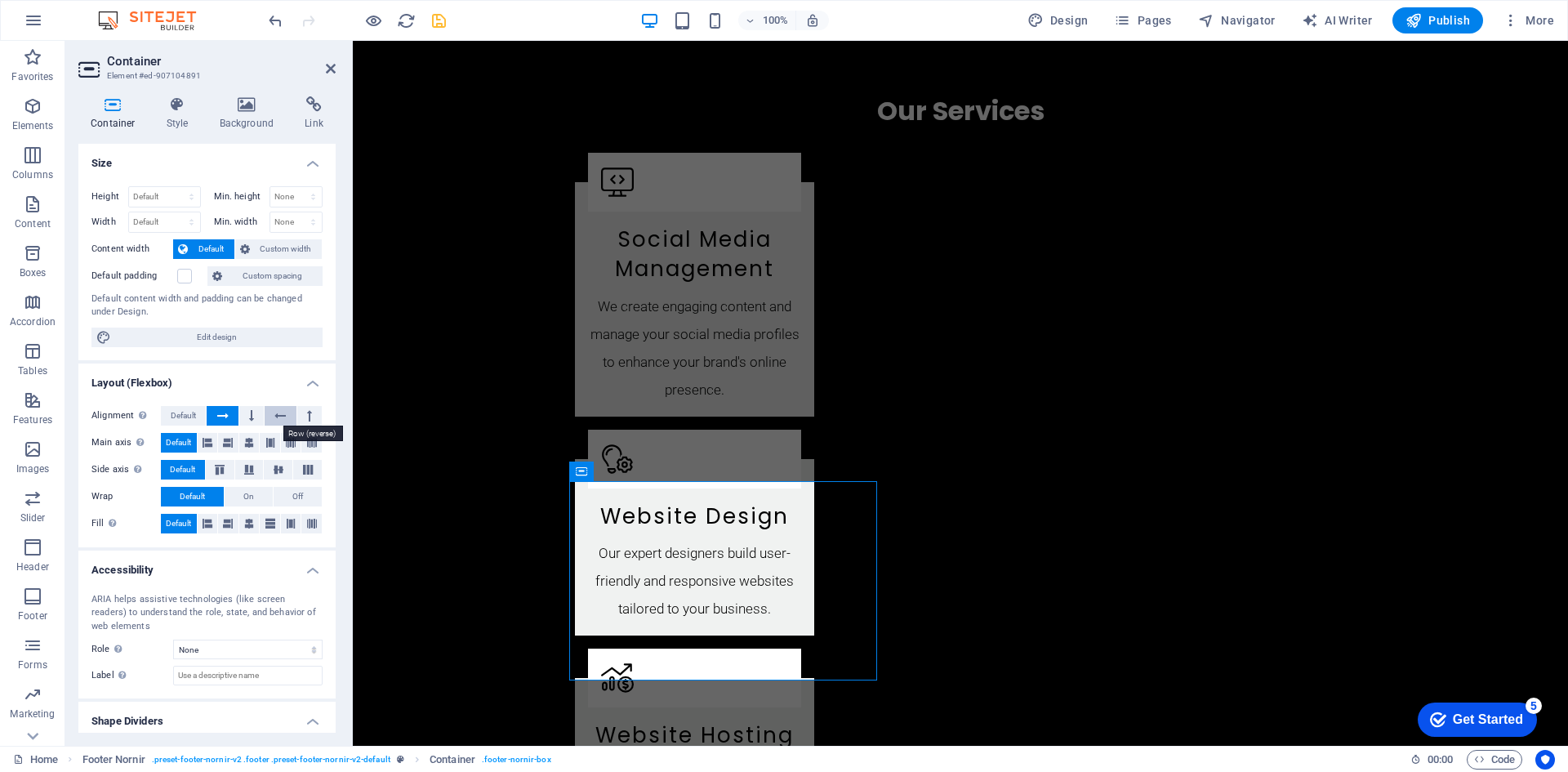
click at [284, 414] on button at bounding box center [279, 415] width 31 height 19
click at [312, 414] on button at bounding box center [309, 415] width 24 height 19
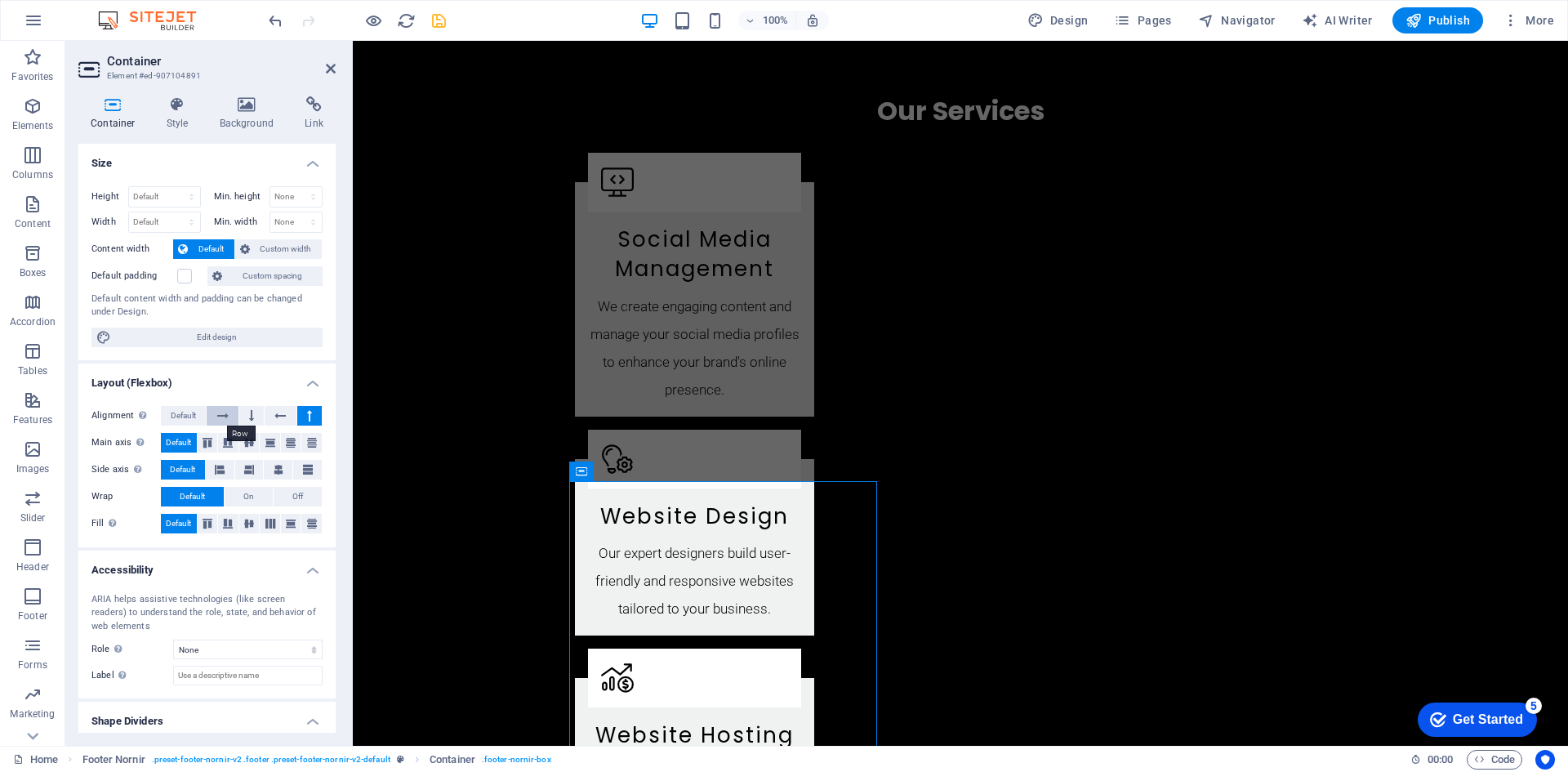
click at [217, 411] on icon at bounding box center [223, 415] width 12 height 19
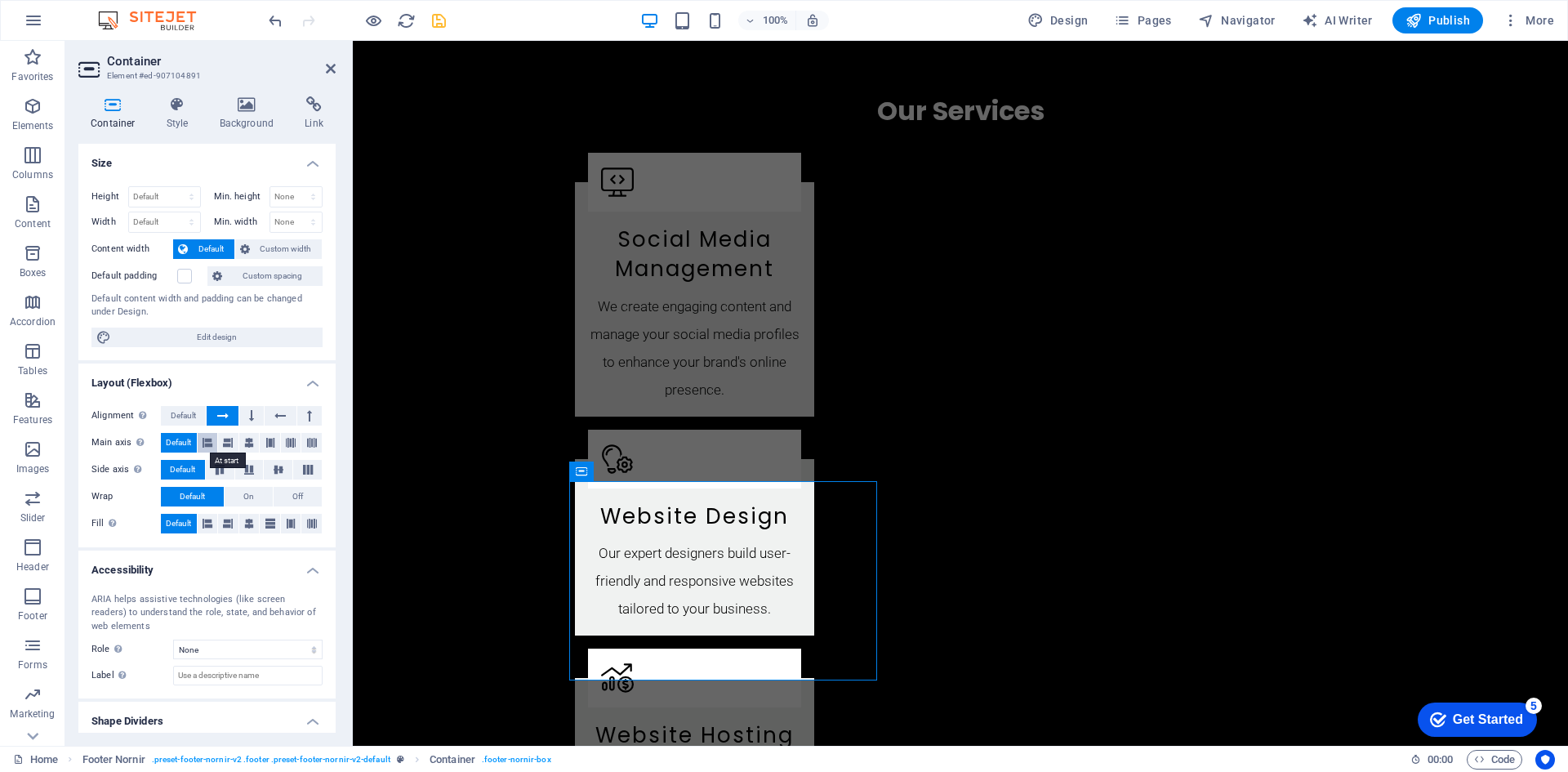
click at [208, 439] on icon at bounding box center [208, 442] width 10 height 19
click at [225, 439] on icon at bounding box center [228, 442] width 10 height 19
click at [252, 439] on icon at bounding box center [249, 442] width 10 height 19
click at [269, 439] on icon at bounding box center [270, 442] width 10 height 19
click at [286, 439] on icon at bounding box center [291, 442] width 10 height 19
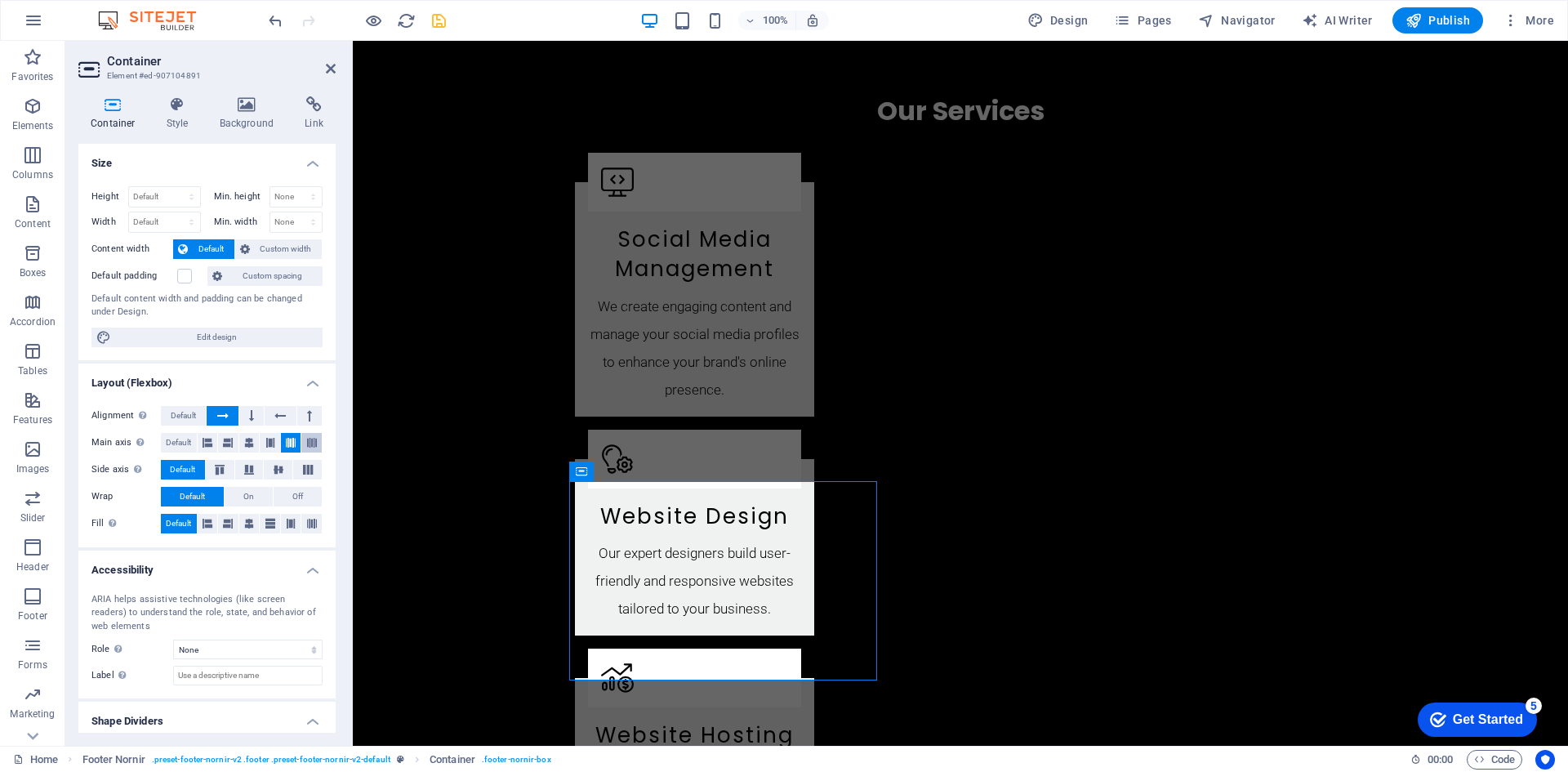
click at [302, 439] on button at bounding box center [311, 442] width 20 height 19
click at [175, 434] on span "Default" at bounding box center [178, 442] width 25 height 19
click at [219, 468] on icon at bounding box center [219, 470] width 19 height 10
drag, startPoint x: 246, startPoint y: 468, endPoint x: 260, endPoint y: 468, distance: 14.0
click at [246, 468] on icon at bounding box center [248, 470] width 19 height 10
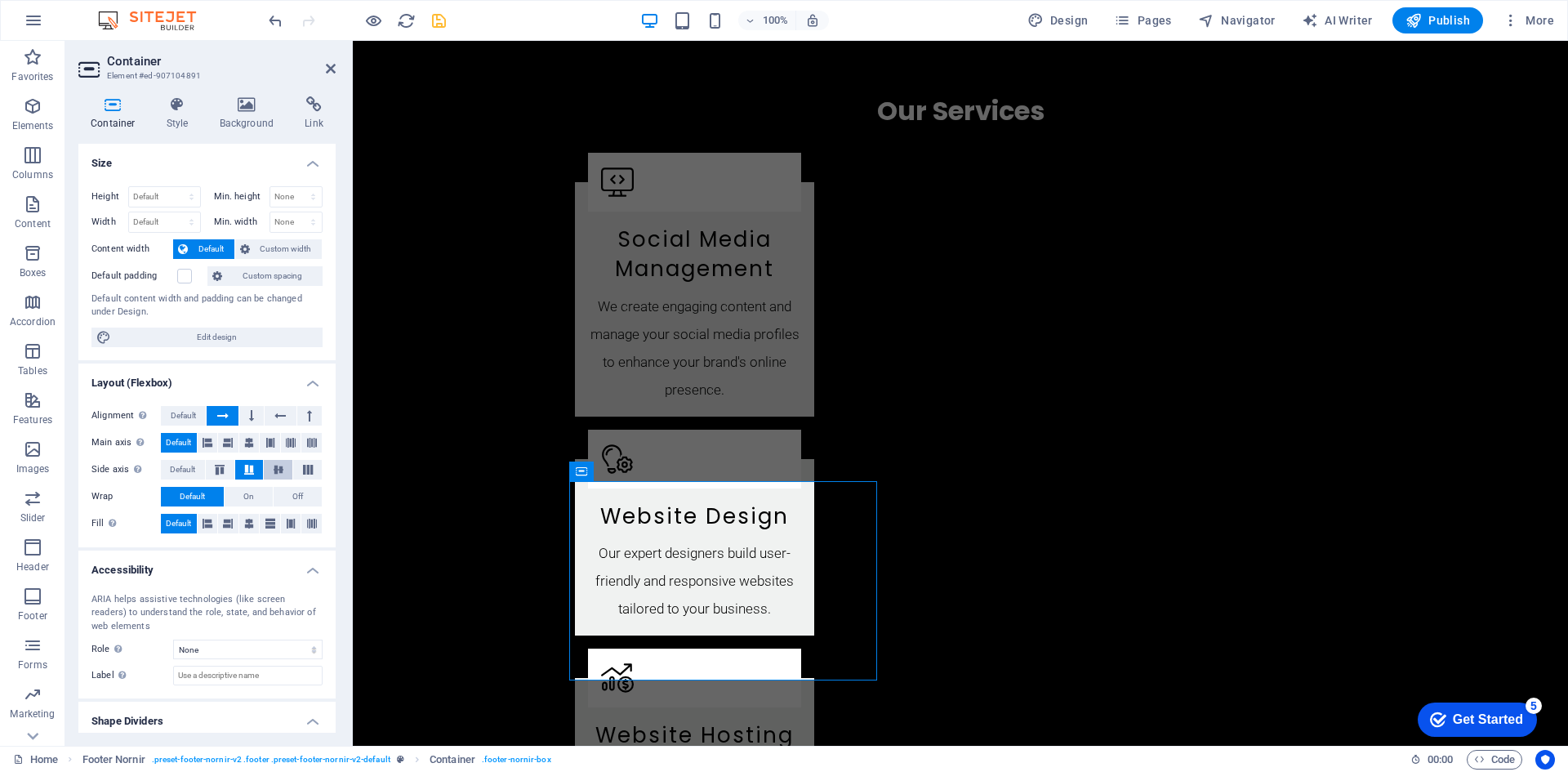
click at [287, 468] on button at bounding box center [278, 469] width 29 height 19
drag, startPoint x: 306, startPoint y: 468, endPoint x: 287, endPoint y: 470, distance: 19.1
click at [306, 468] on icon at bounding box center [307, 470] width 19 height 10
click at [180, 463] on span "Default" at bounding box center [183, 469] width 25 height 19
click at [252, 493] on button "On" at bounding box center [248, 496] width 48 height 19
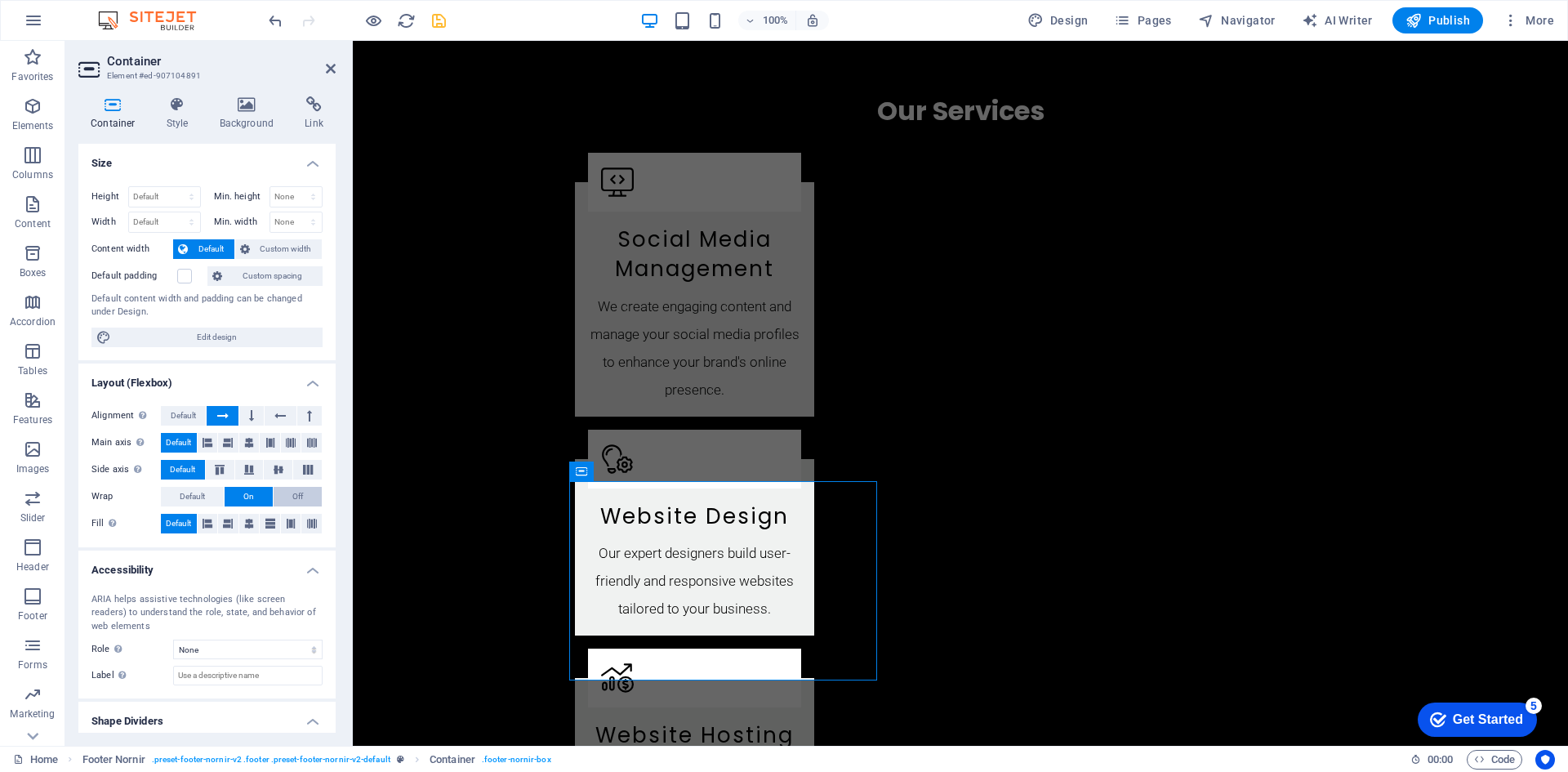
click at [305, 496] on button "Off" at bounding box center [297, 496] width 48 height 19
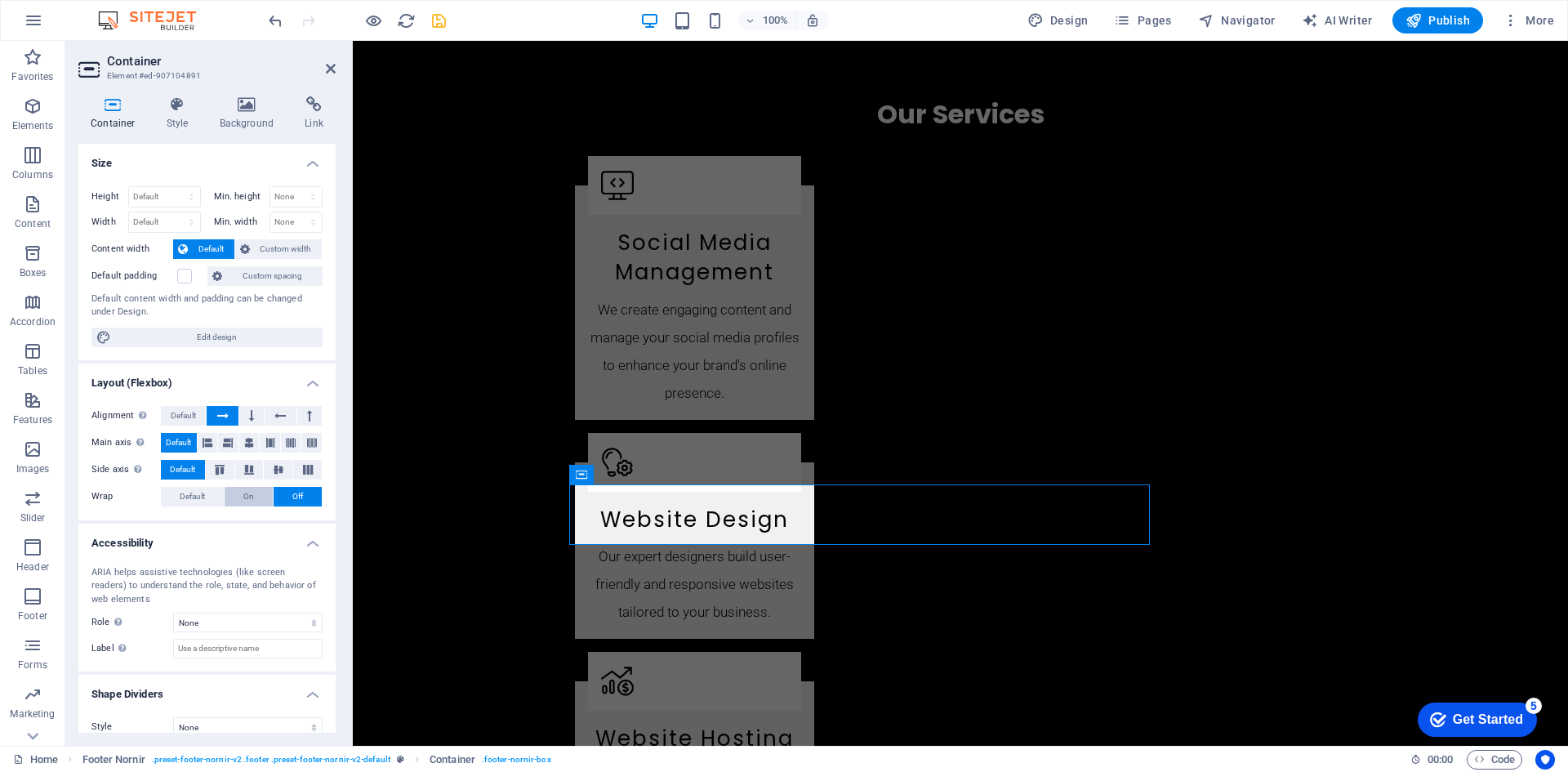
click at [249, 492] on span "On" at bounding box center [248, 496] width 11 height 19
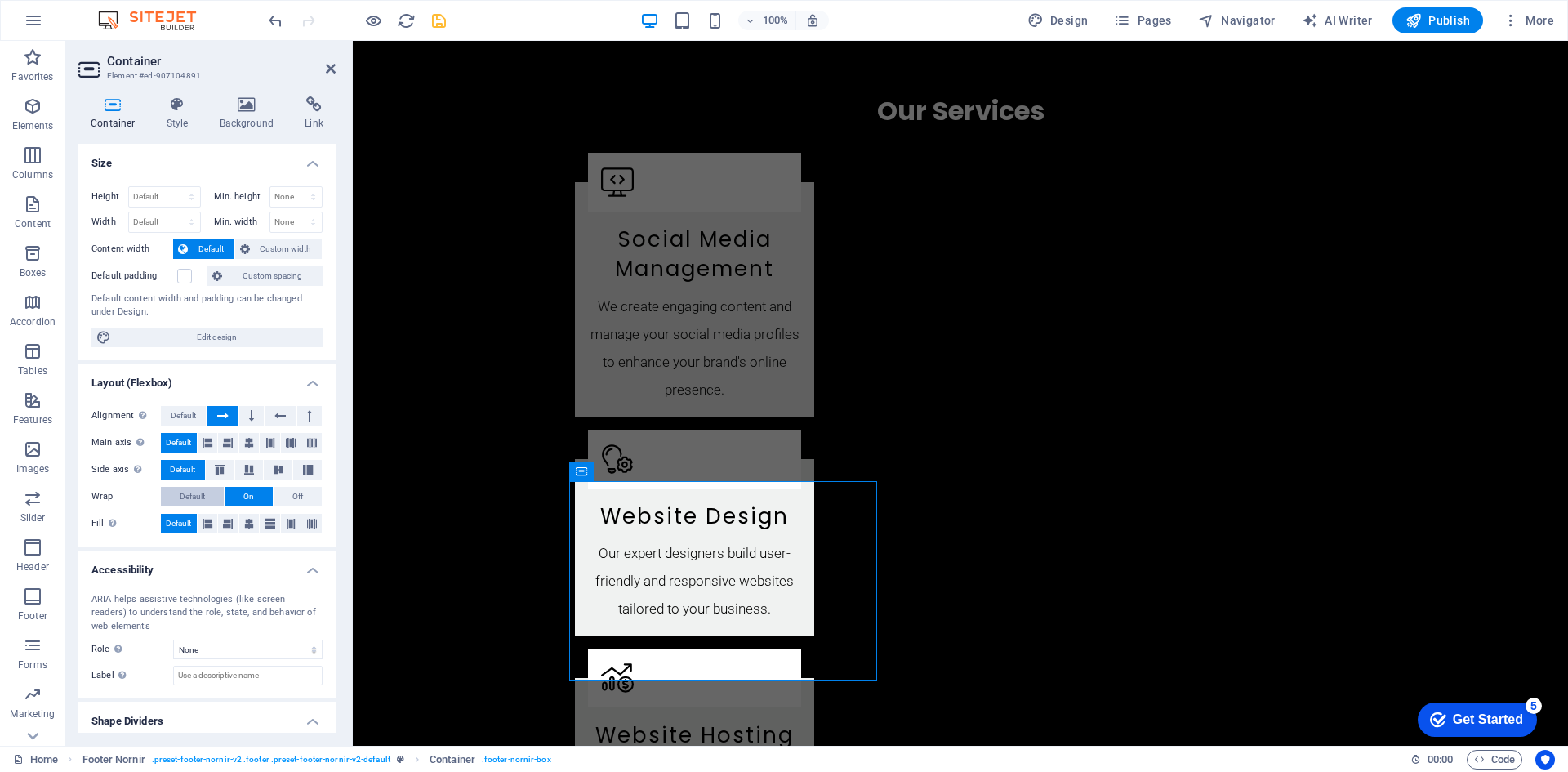
click at [191, 494] on span "Default" at bounding box center [192, 496] width 25 height 19
click at [206, 519] on icon at bounding box center [208, 523] width 10 height 19
click at [224, 524] on icon at bounding box center [228, 523] width 10 height 19
click at [248, 523] on icon at bounding box center [249, 523] width 10 height 19
click at [267, 523] on icon at bounding box center [270, 523] width 10 height 19
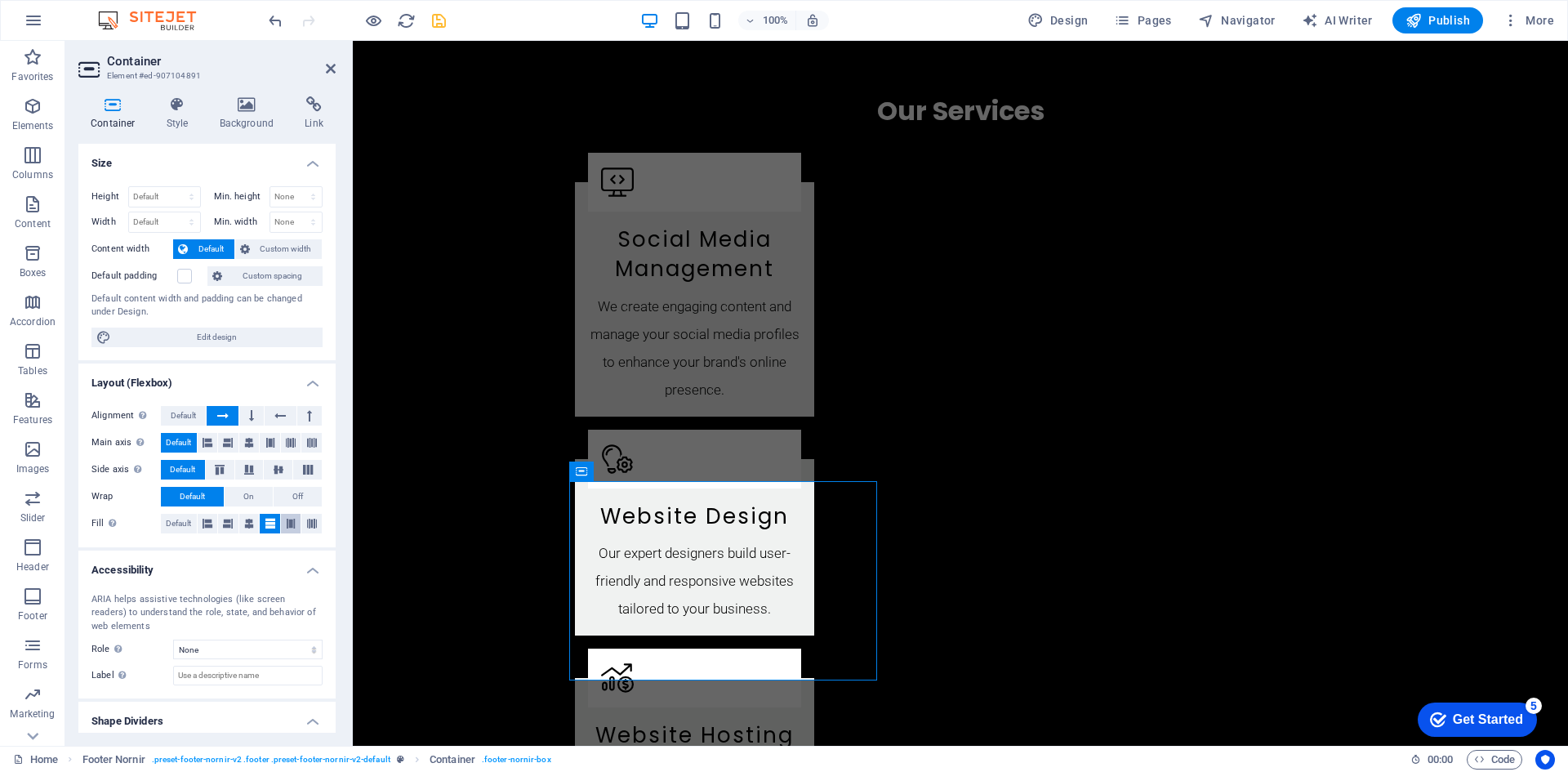
click at [287, 524] on icon at bounding box center [291, 523] width 10 height 19
click at [309, 524] on icon at bounding box center [312, 523] width 10 height 19
click at [178, 519] on span "Default" at bounding box center [178, 523] width 25 height 19
click at [178, 413] on span "Default" at bounding box center [183, 415] width 25 height 19
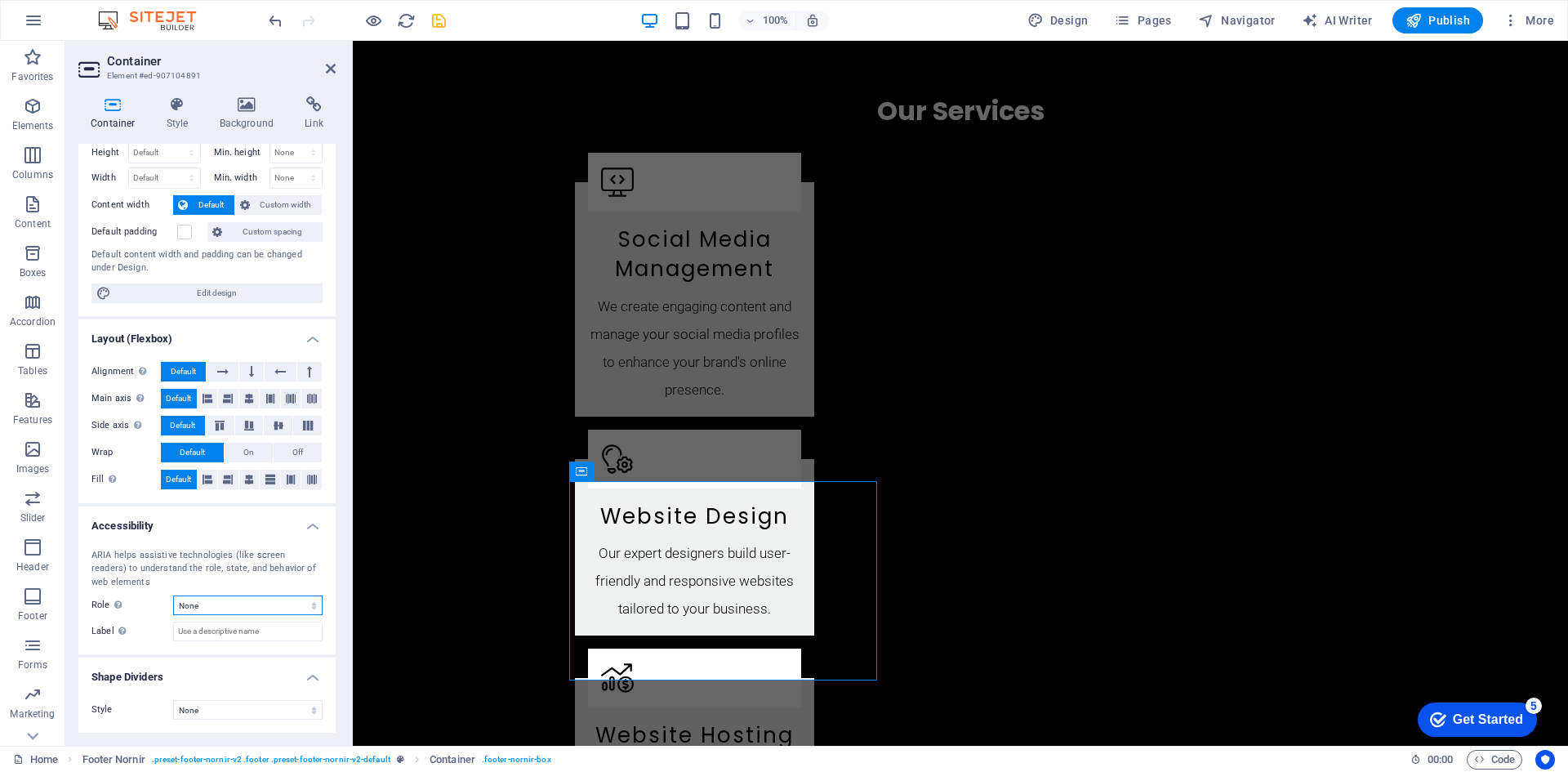
click at [241, 596] on select "None Alert Article Banner Comment Complementary Dialog Footer Header Marquee Pr…" at bounding box center [248, 604] width 150 height 19
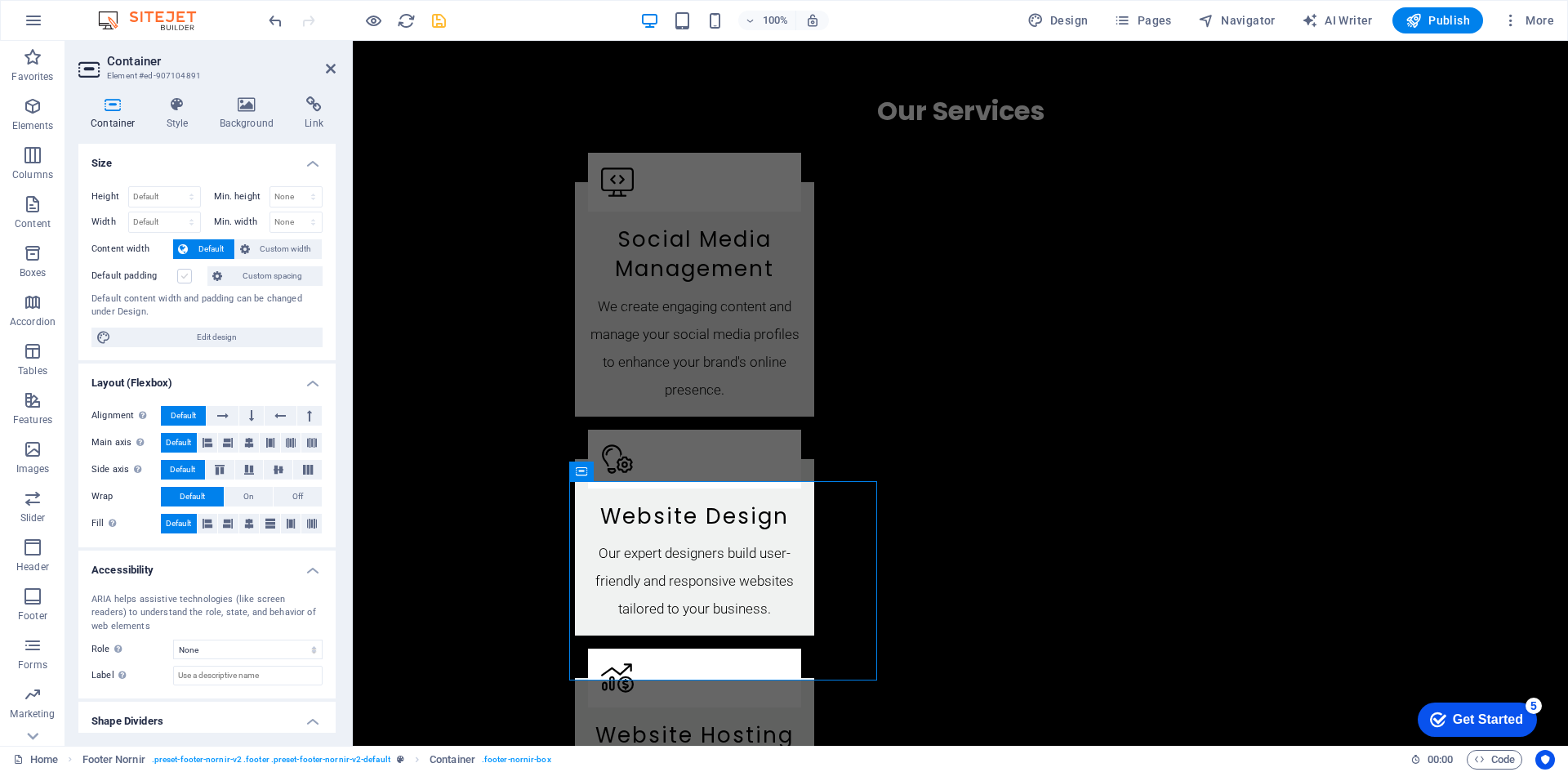
click at [184, 278] on label at bounding box center [184, 275] width 14 height 14
click at [0, 0] on input "Default padding" at bounding box center [0, 0] width 0 height 0
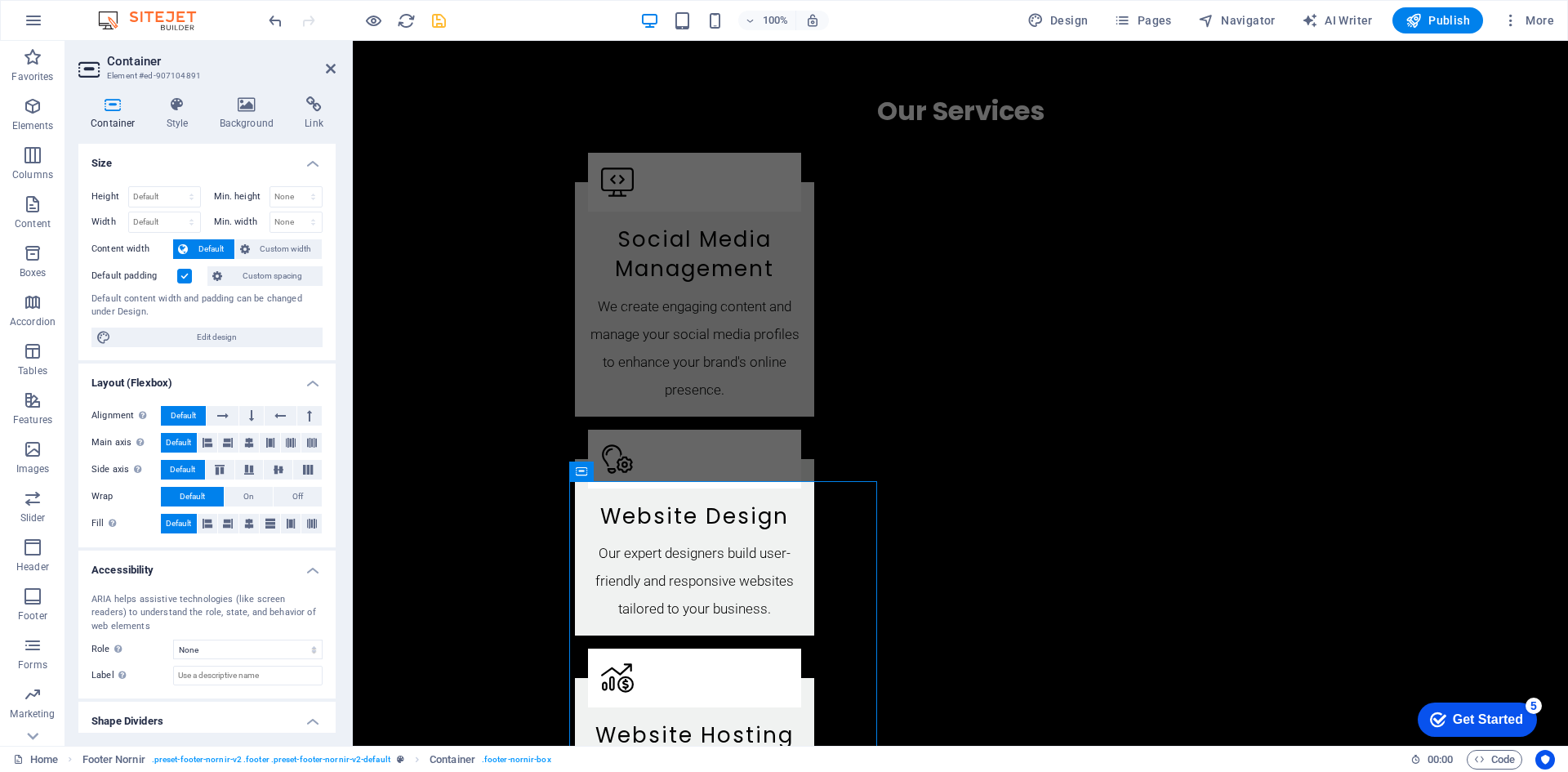
click at [184, 278] on label at bounding box center [184, 275] width 14 height 14
click at [0, 0] on input "Default padding" at bounding box center [0, 0] width 0 height 0
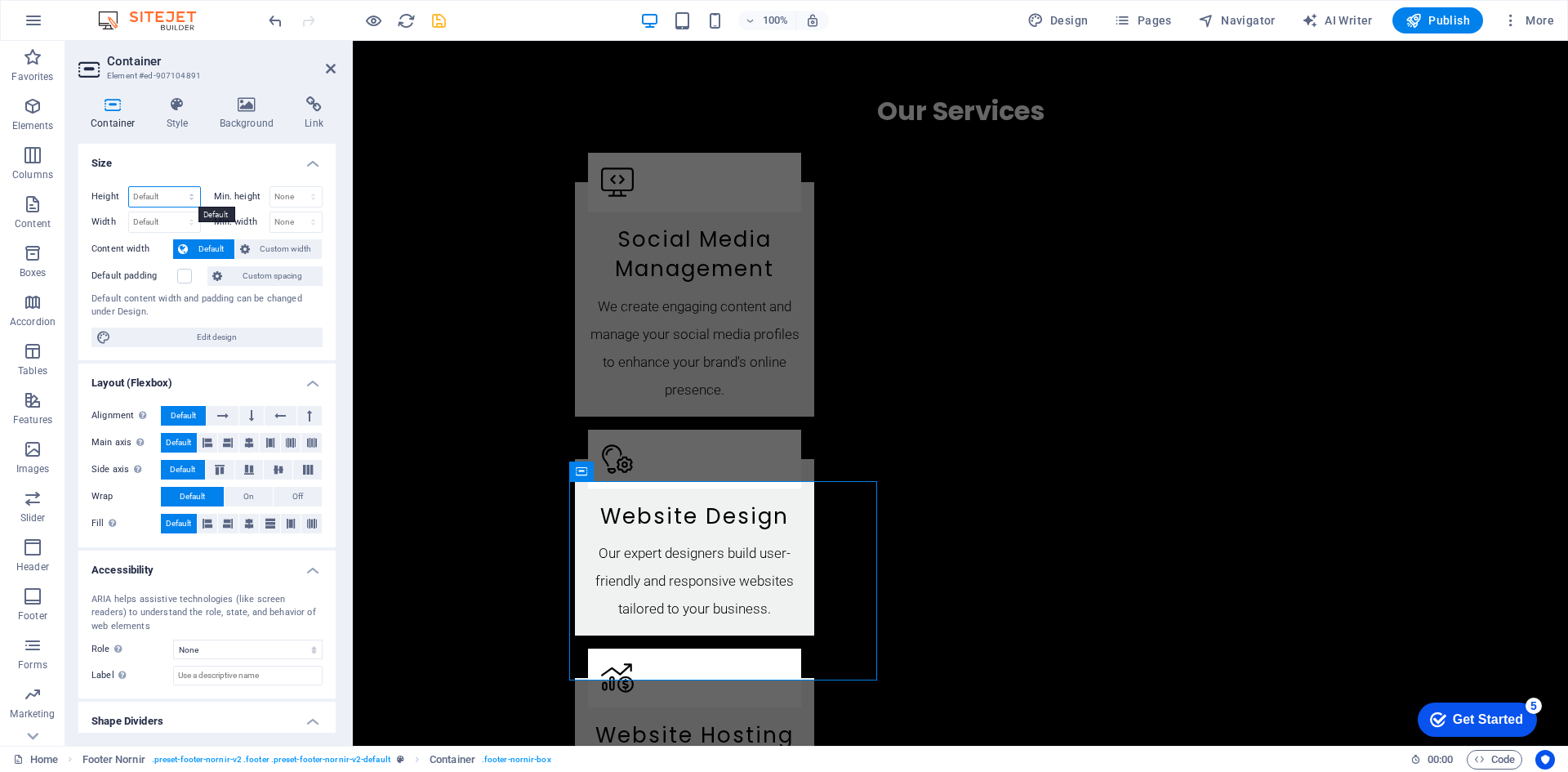
click at [172, 197] on select "Default px rem % vh vw" at bounding box center [164, 196] width 71 height 19
click at [129, 187] on select "Default px rem % vh vw" at bounding box center [164, 196] width 71 height 19
click at [170, 196] on select "Default px rem % vh vw" at bounding box center [164, 196] width 71 height 19
select select "px"
click at [175, 187] on select "Default px rem % vh vw" at bounding box center [164, 196] width 71 height 19
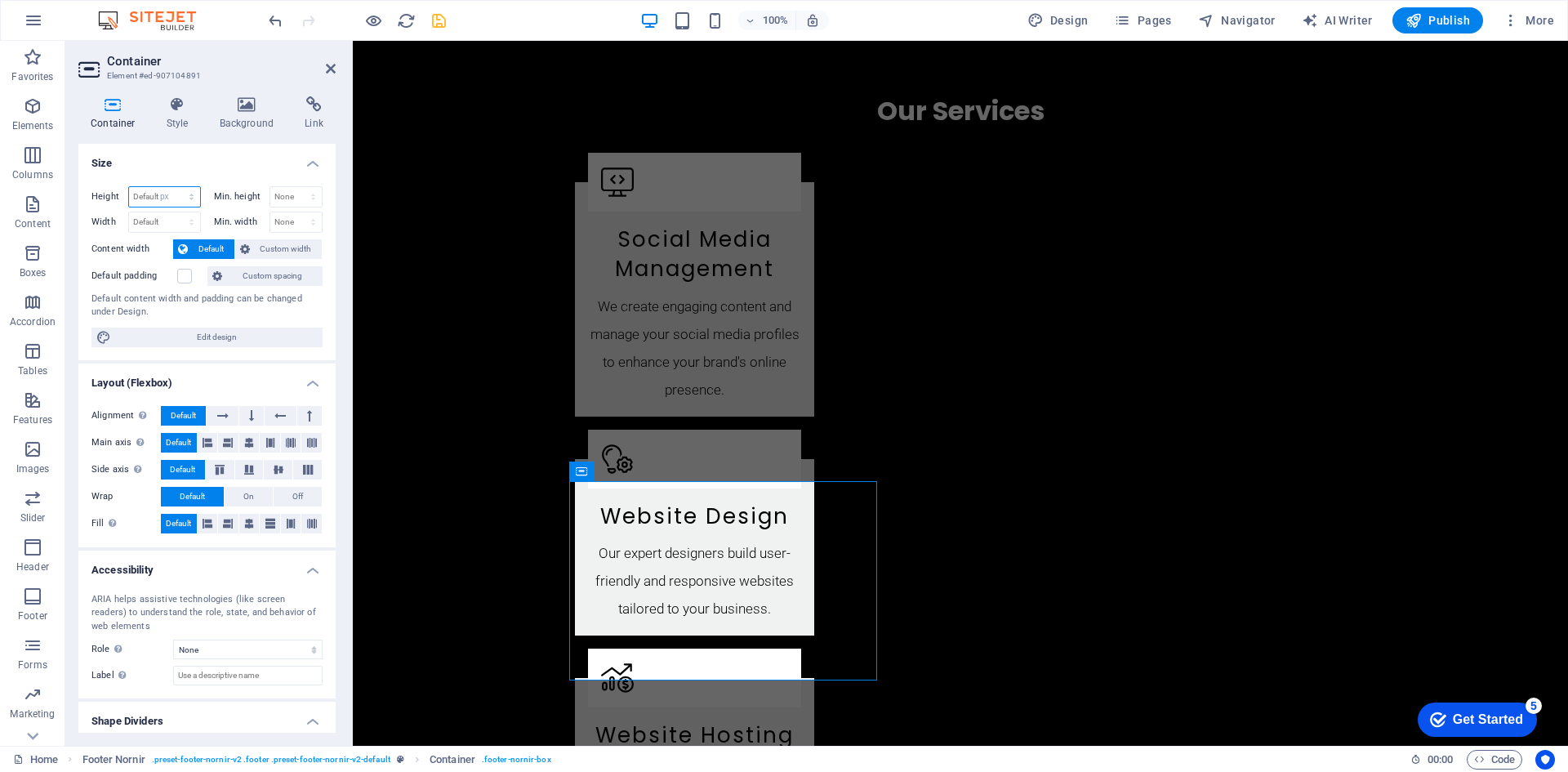
type input "212"
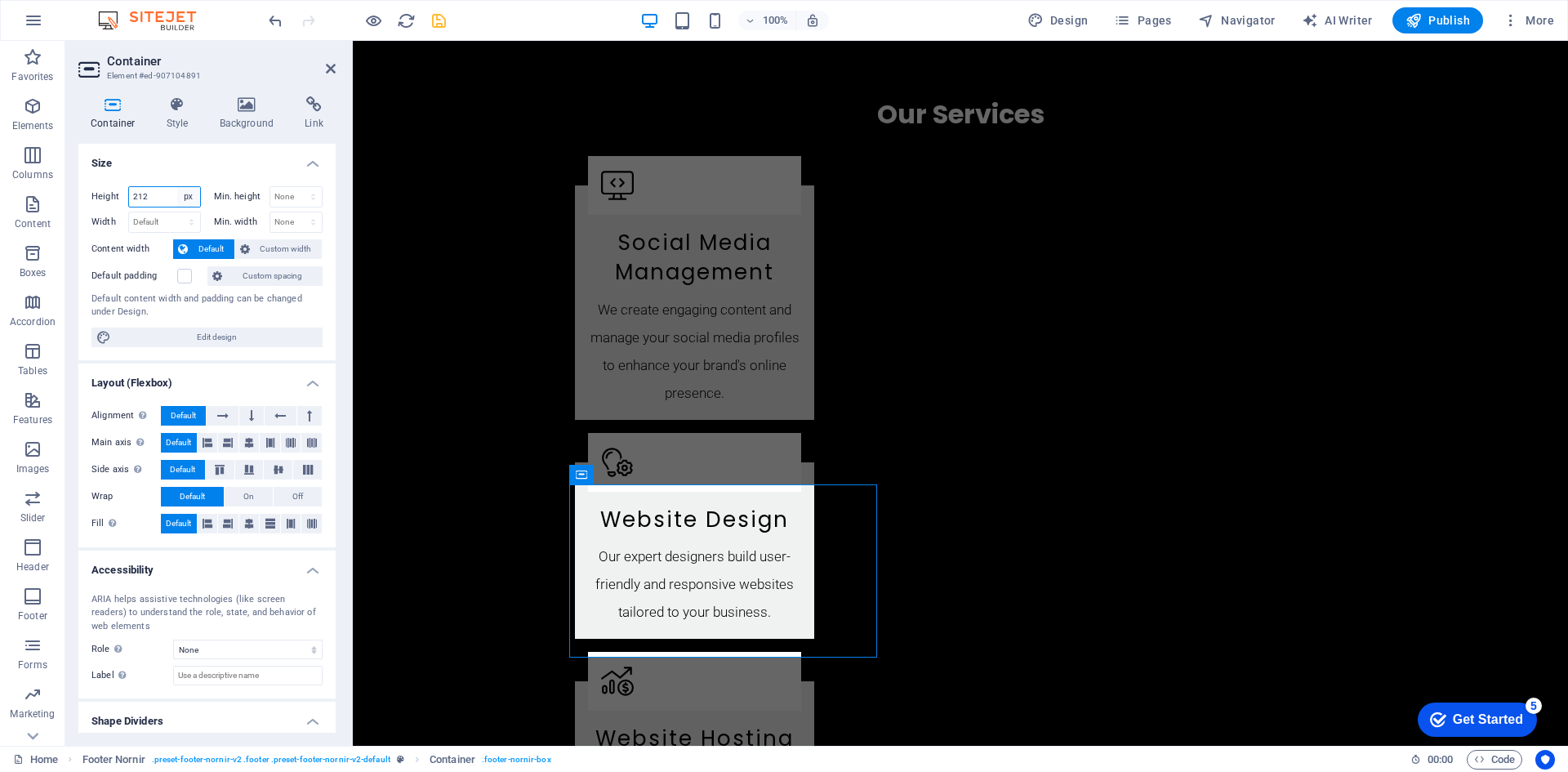
click at [178, 205] on select "Default px rem % vh vw" at bounding box center [189, 196] width 23 height 19
select select "vw"
click at [178, 187] on select "Default px rem % vh vw" at bounding box center [189, 196] width 23 height 19
type input "14.4"
click at [163, 195] on input "14.4" at bounding box center [164, 196] width 71 height 19
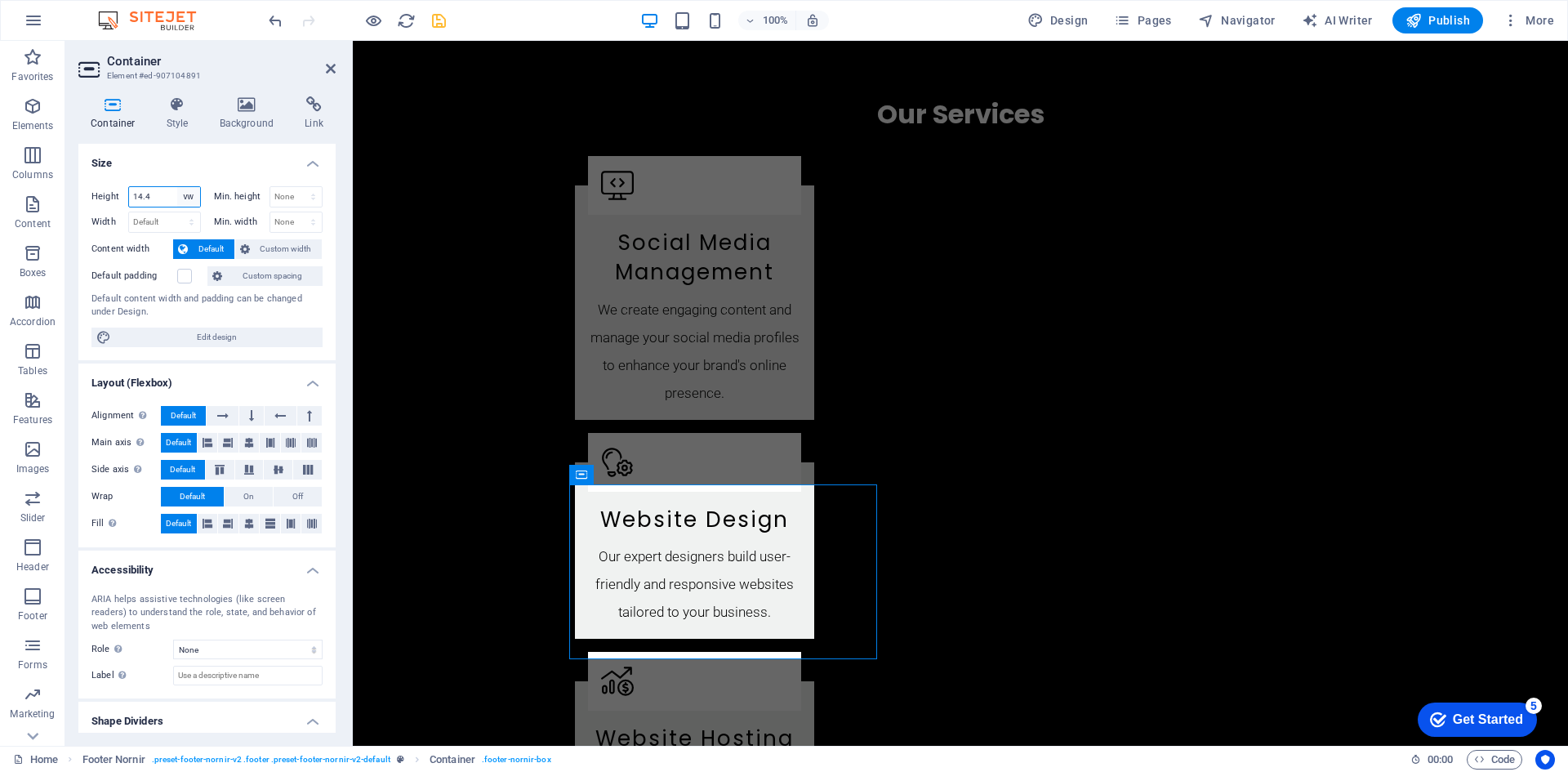
click at [184, 197] on select "Default px rem % vh vw" at bounding box center [189, 196] width 23 height 19
select select "rem"
click at [178, 187] on select "Default px rem % vh vw" at bounding box center [189, 196] width 23 height 19
type input "13.25"
click at [182, 193] on select "Default px rem % vh vw" at bounding box center [189, 196] width 23 height 19
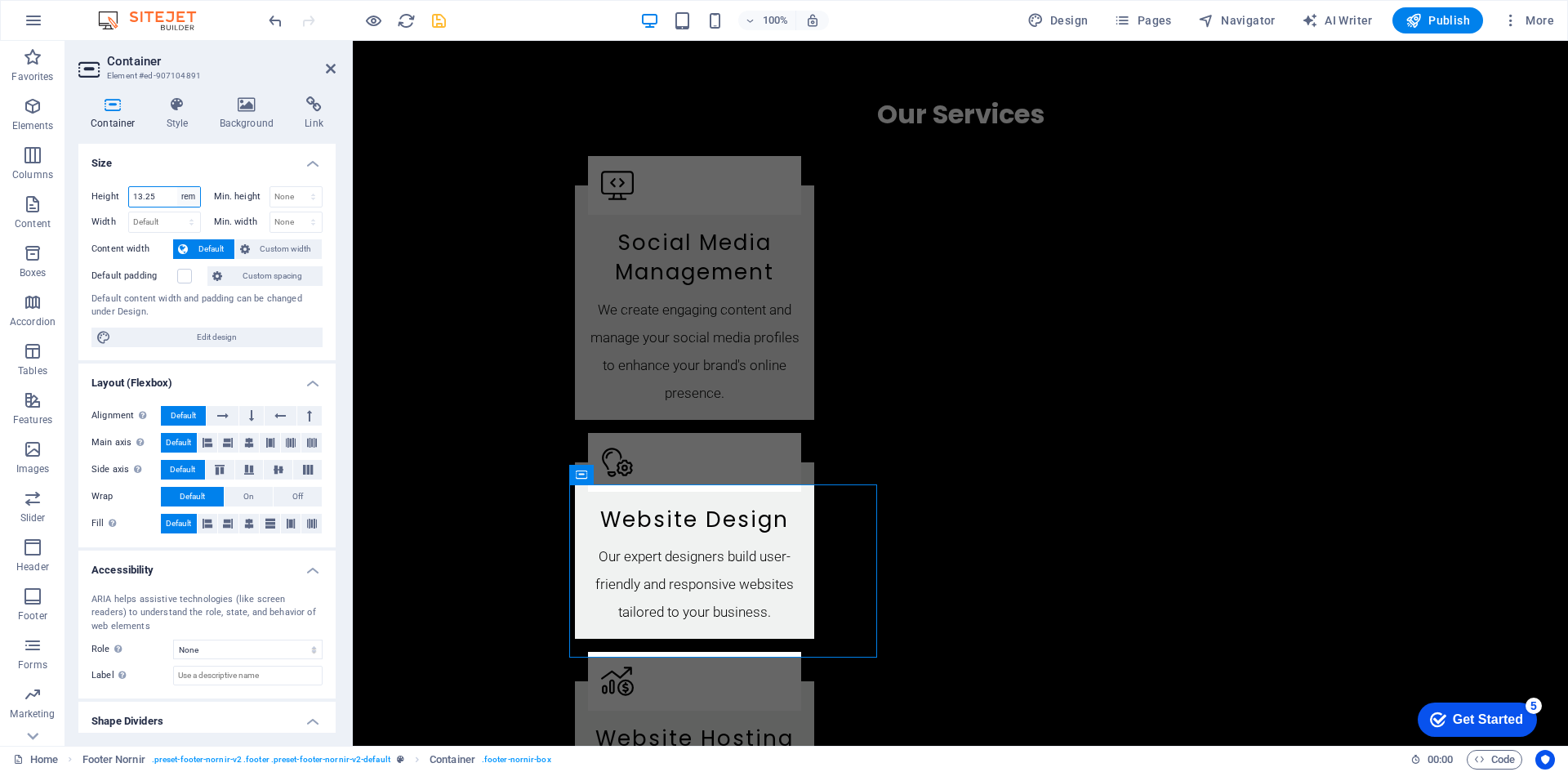
select select "%"
click at [178, 187] on select "Default px rem % vh vw" at bounding box center [189, 196] width 23 height 19
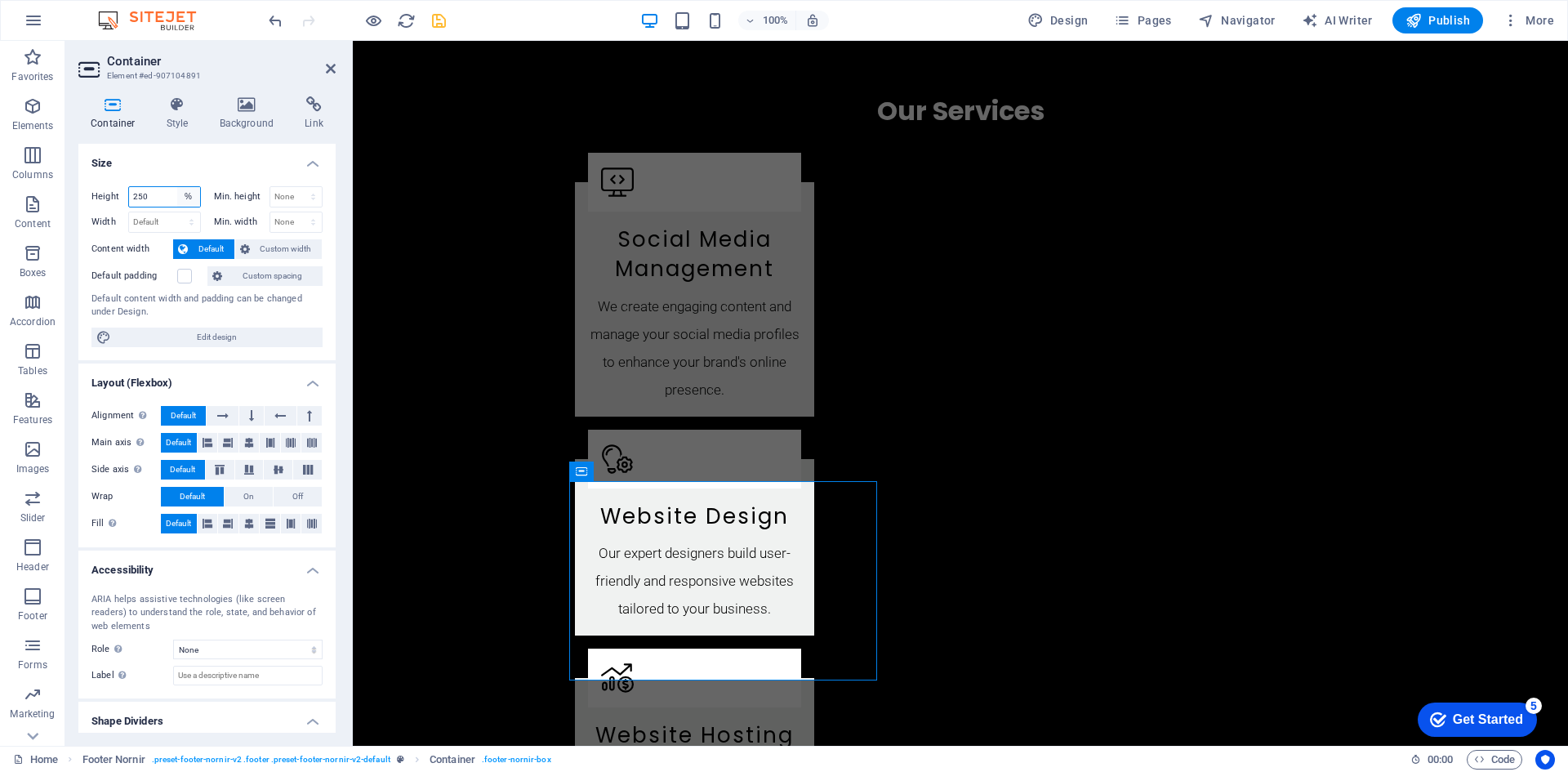
type input "250"
click at [188, 200] on select "Default px rem % vh vw" at bounding box center [189, 196] width 23 height 19
select select "rem"
click at [178, 187] on select "Default px rem % vh vw" at bounding box center [189, 196] width 23 height 19
type input "13.25"
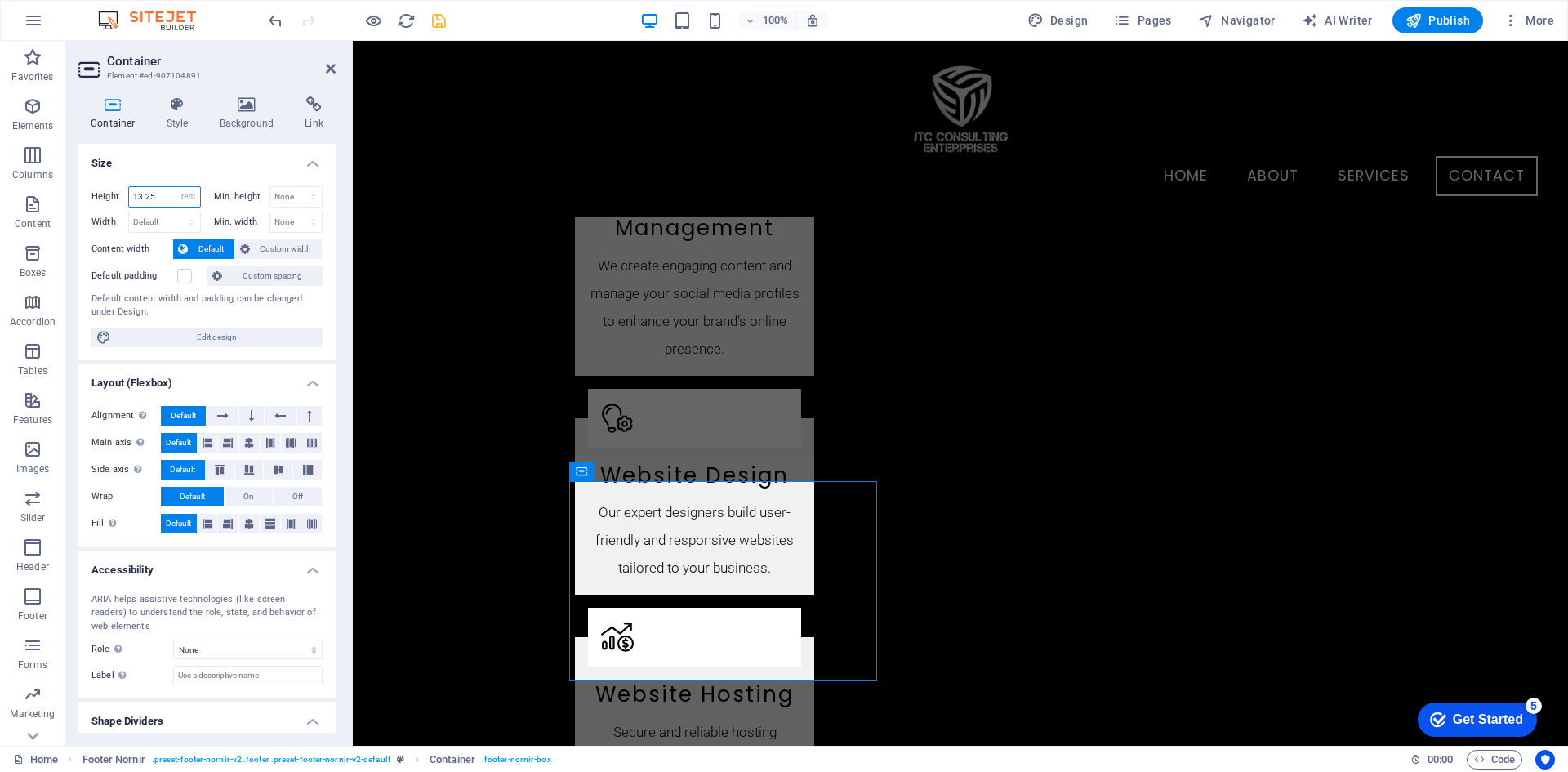
scroll to position [2175, 0]
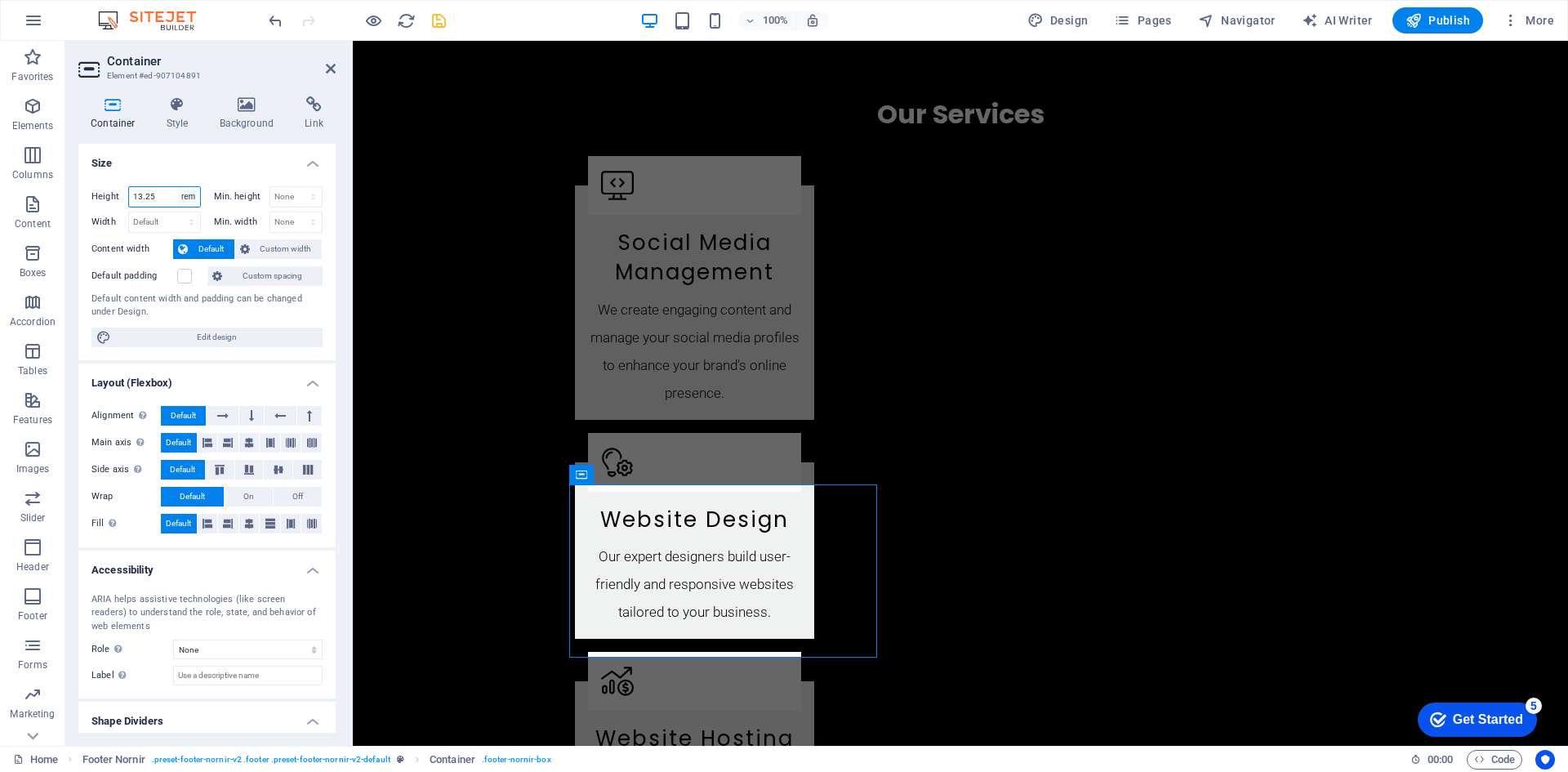
click at [183, 194] on select "Default px rem % vh vw" at bounding box center [189, 196] width 23 height 19
select select "default"
click at [178, 187] on select "Default px rem % vh vw" at bounding box center [189, 196] width 23 height 19
select select "DISABLED_OPTION_VALUE"
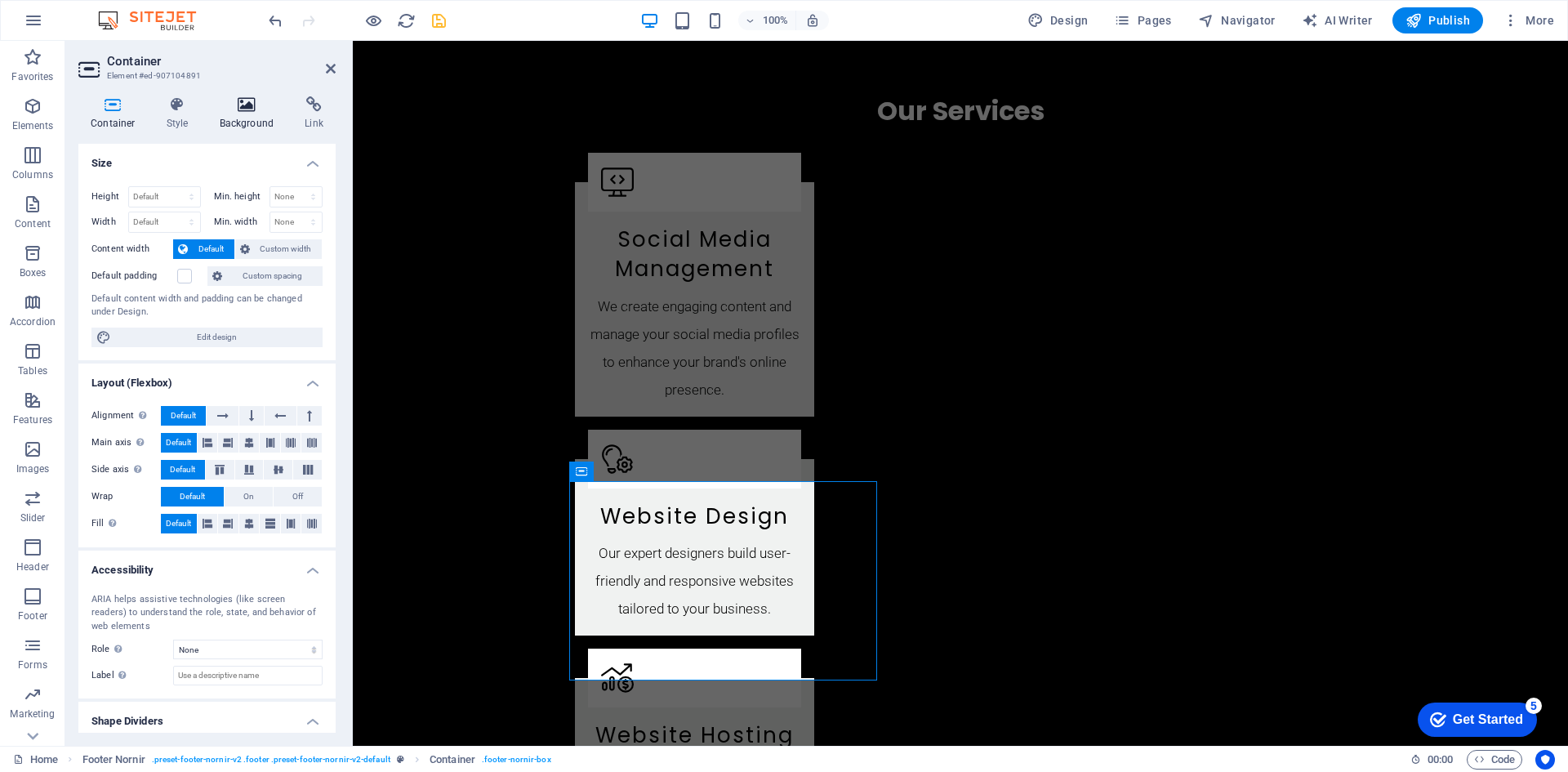
click at [235, 119] on h4 "Background" at bounding box center [250, 113] width 86 height 35
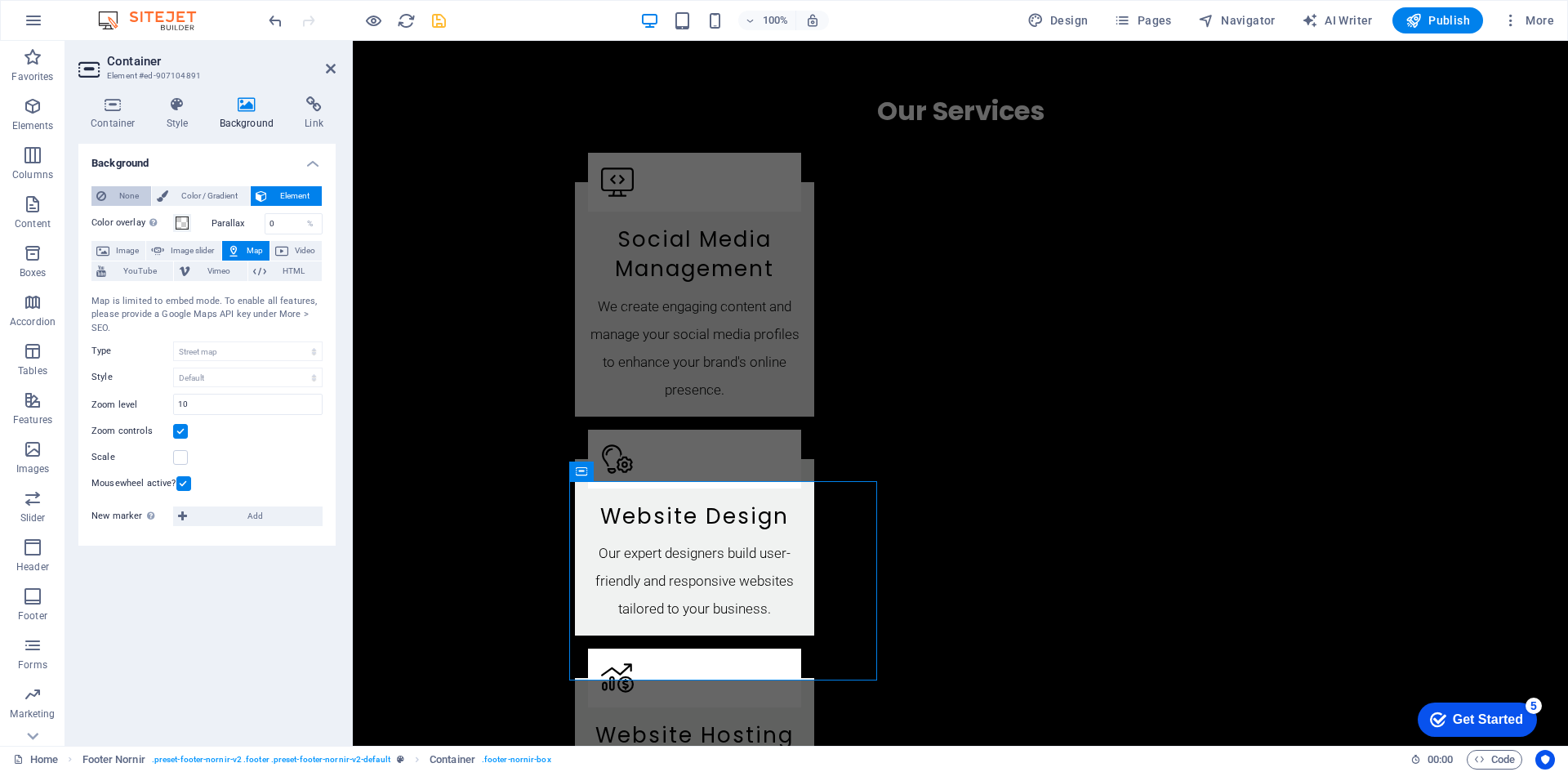
click at [124, 193] on span "None" at bounding box center [129, 195] width 35 height 19
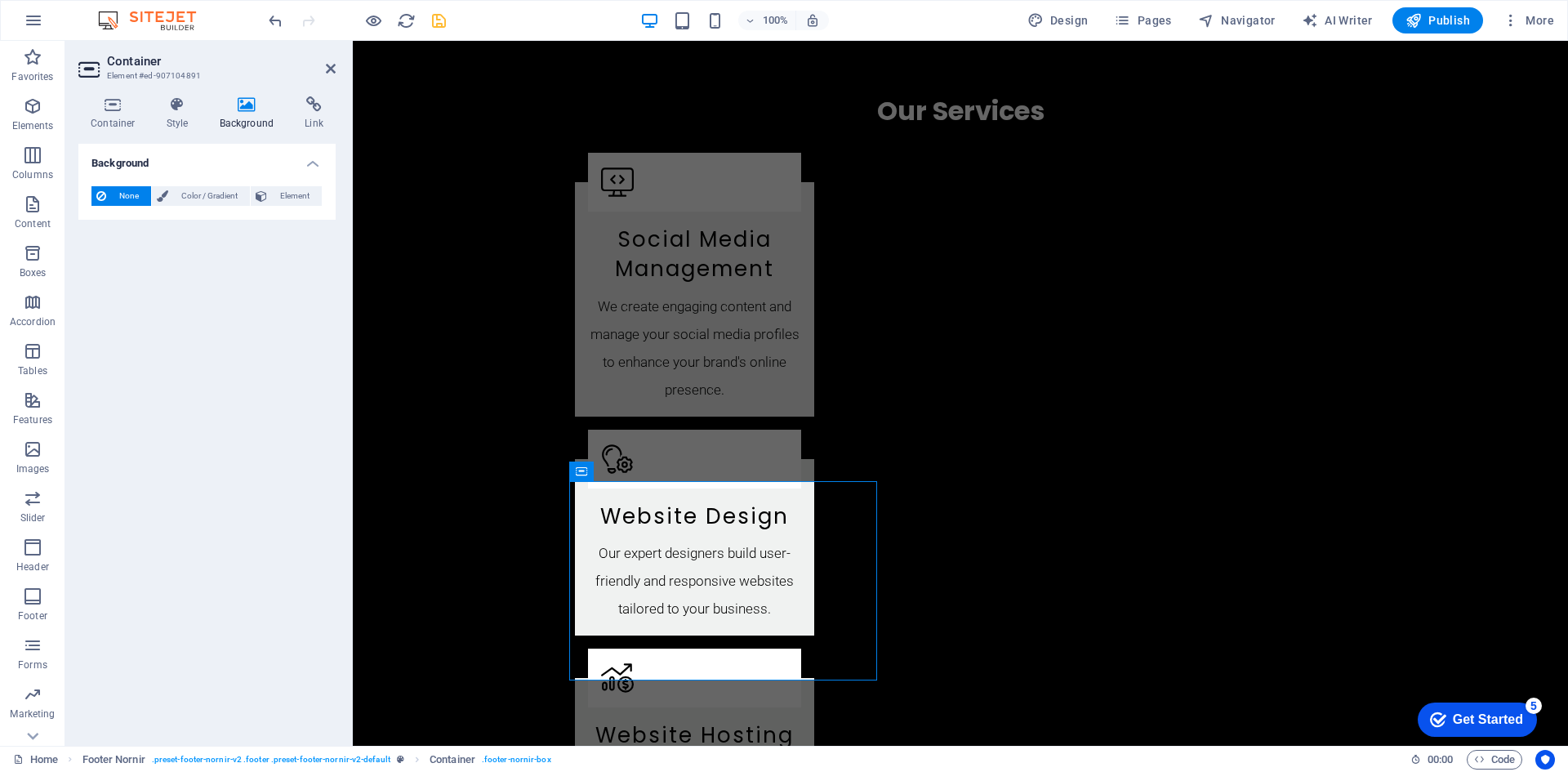
click at [242, 363] on div "Background None Color / Gradient Element Stretch background to full-width Color…" at bounding box center [207, 438] width 258 height 588
click at [679, 485] on icon at bounding box center [674, 484] width 9 height 17
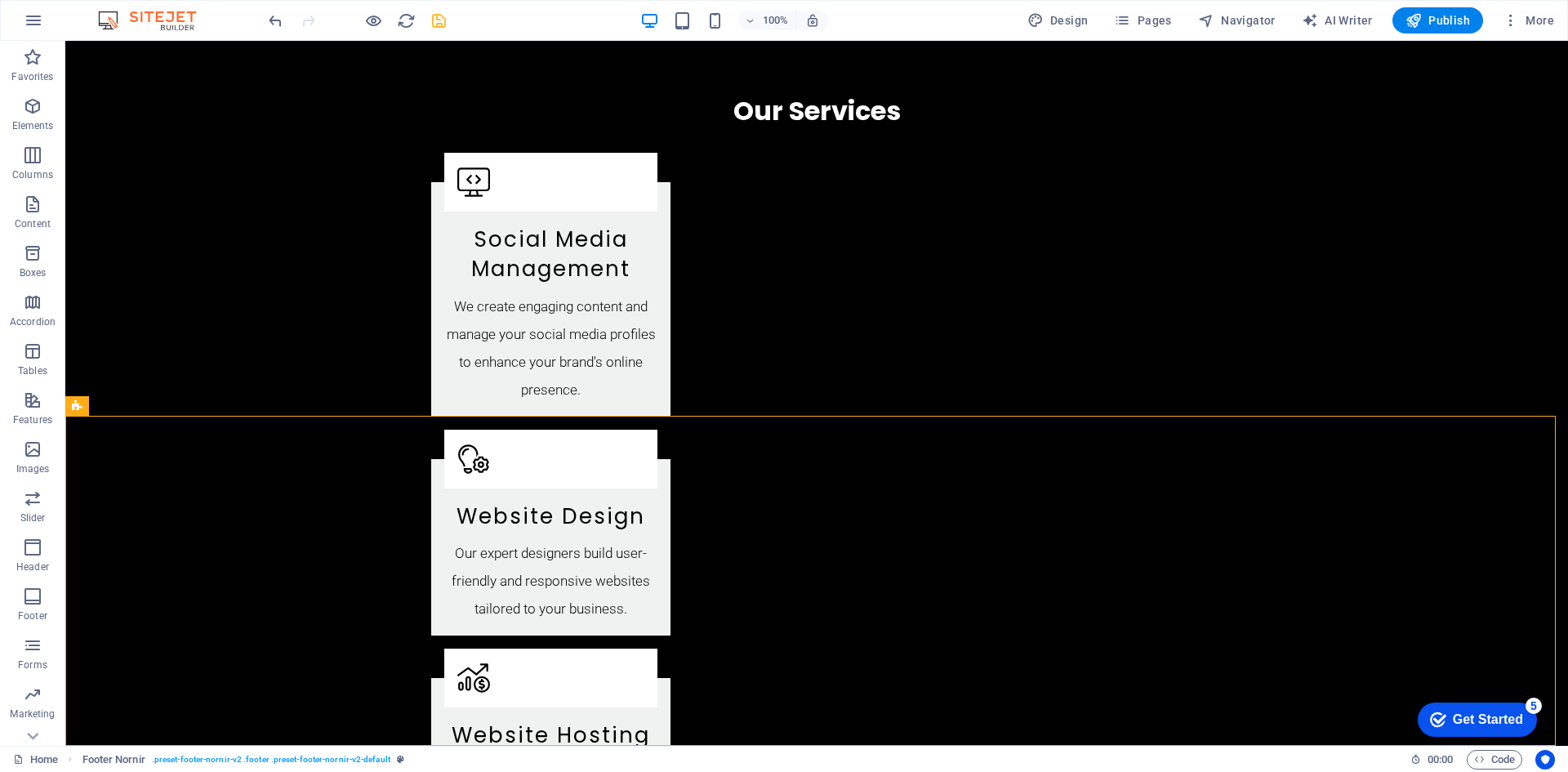
click at [1485, 716] on div "Get Started" at bounding box center [1487, 719] width 70 height 14
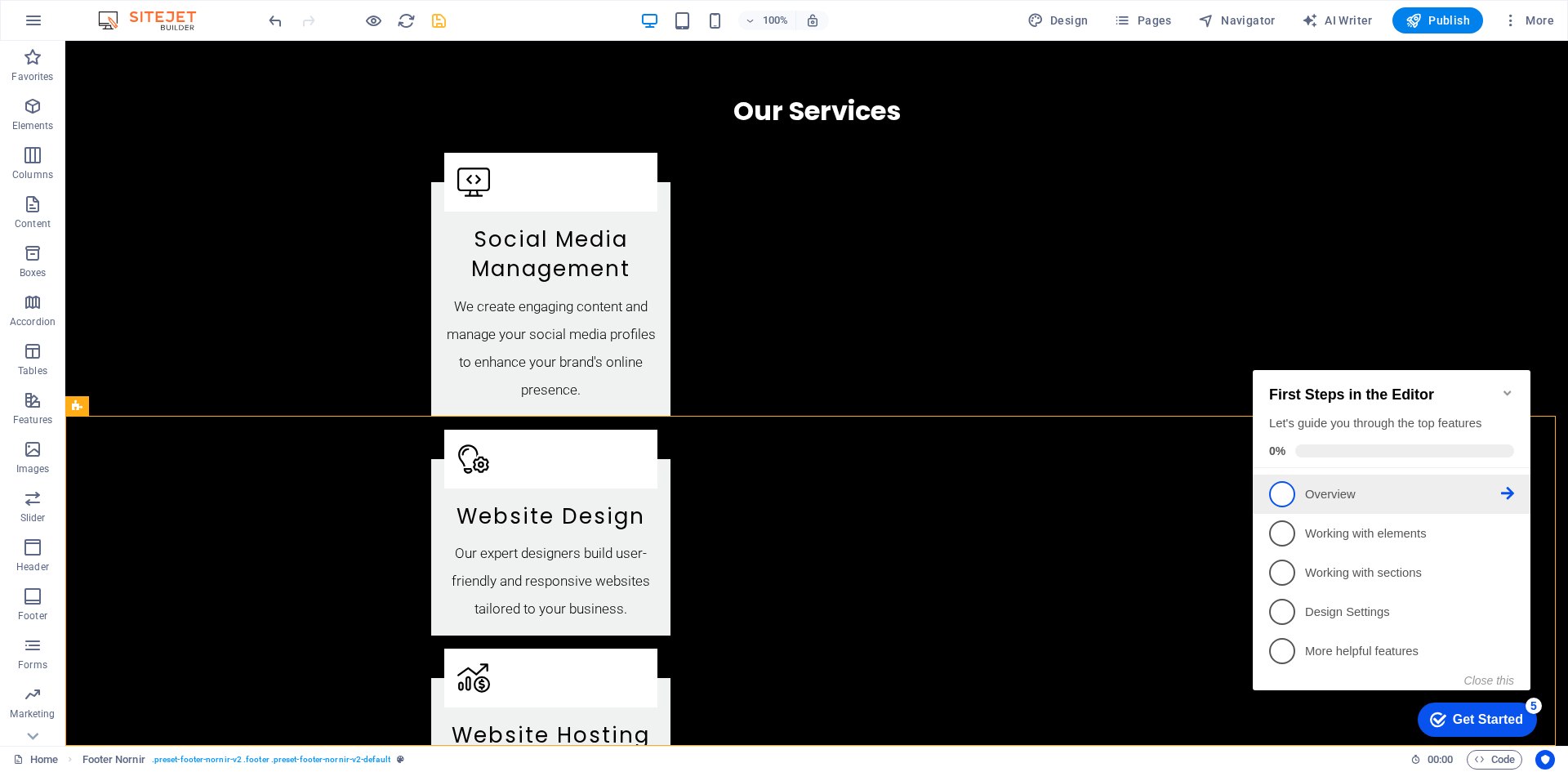
click at [1323, 487] on p "Overview - incomplete" at bounding box center [1402, 494] width 196 height 17
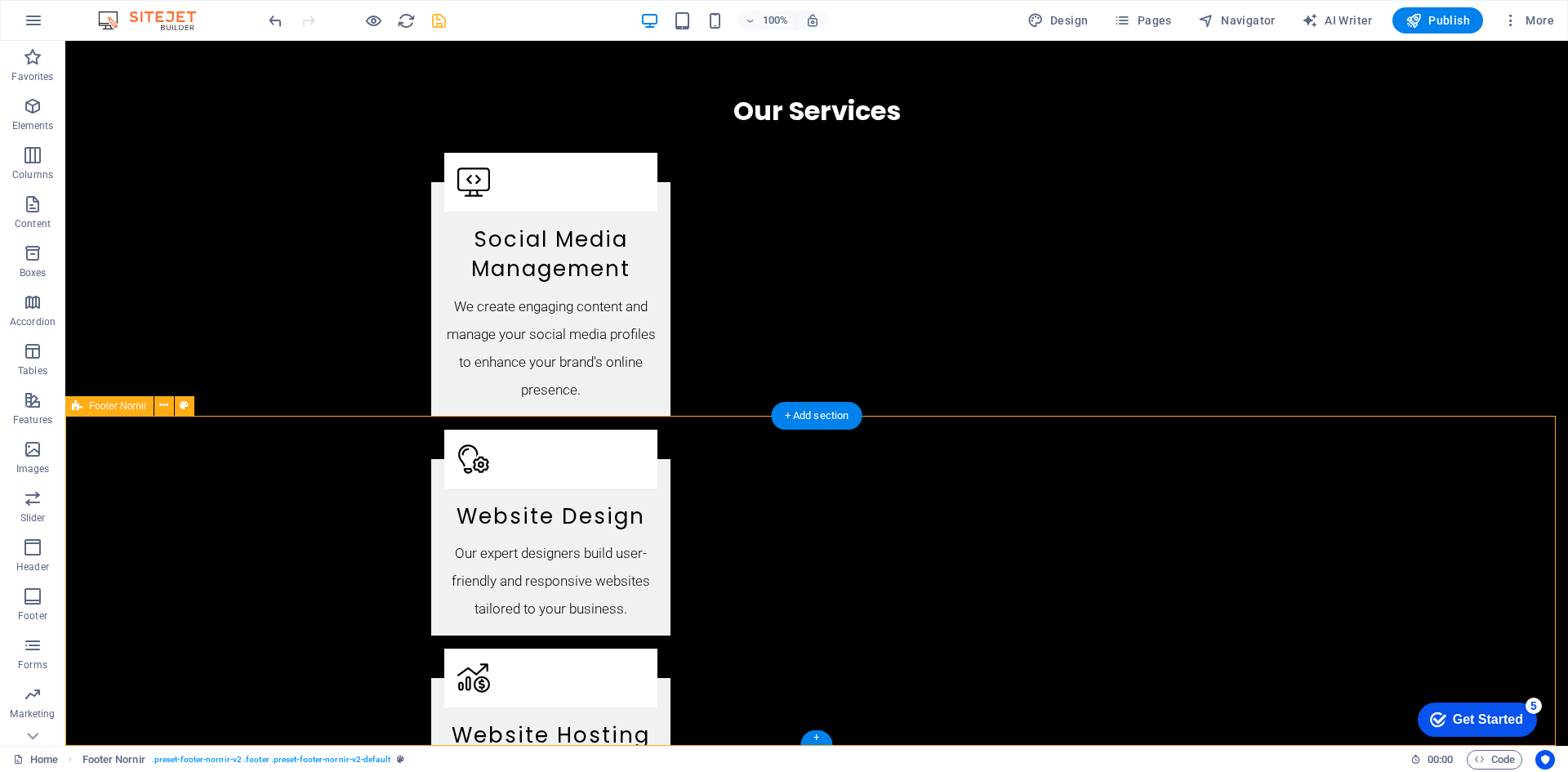
scroll to position [0, 0]
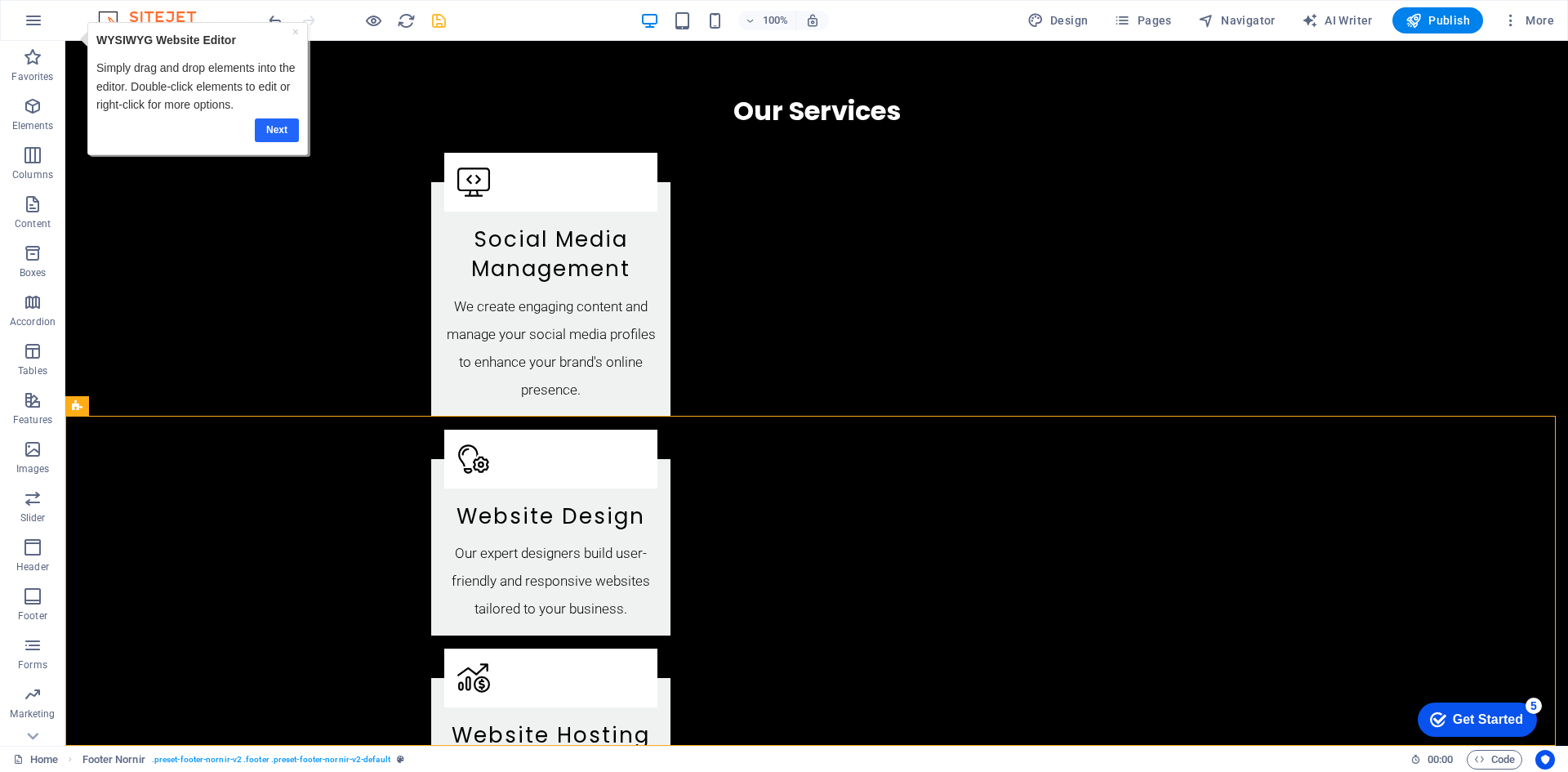
click at [269, 128] on link "Next" at bounding box center [277, 130] width 44 height 24
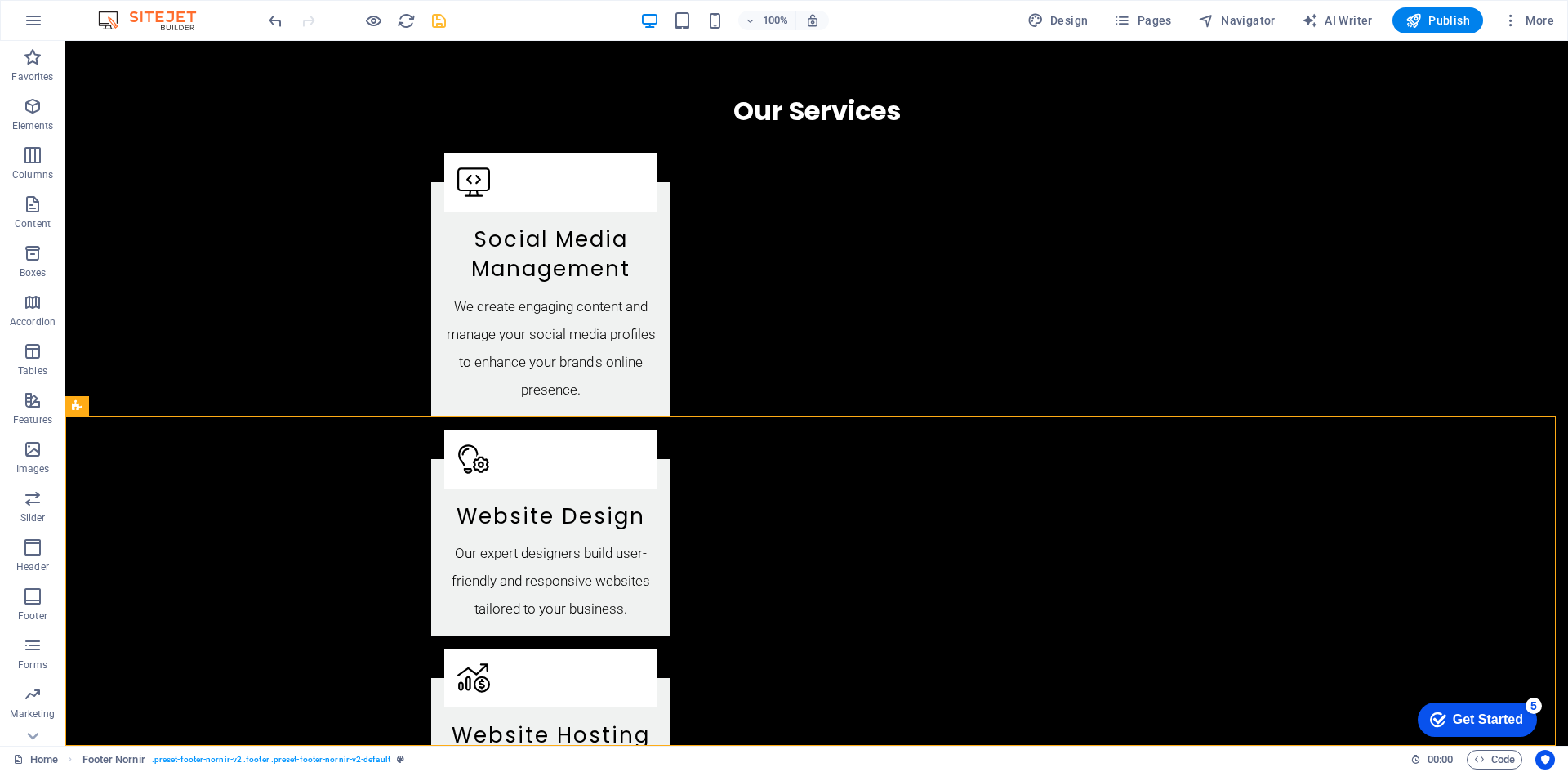
click at [1486, 715] on div "Get Started" at bounding box center [1487, 719] width 70 height 14
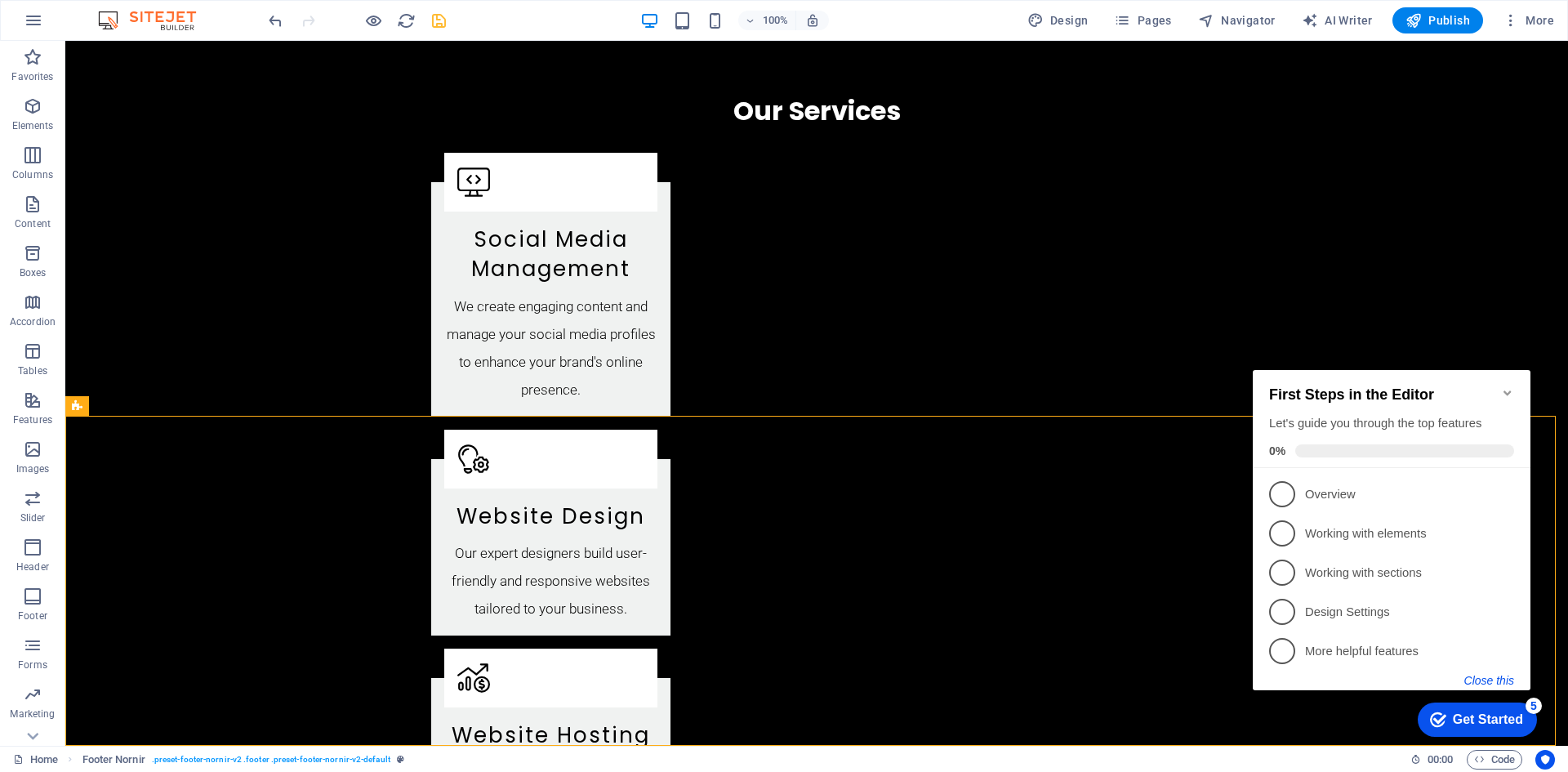
click at [1491, 681] on button "Close this" at bounding box center [1488, 680] width 50 height 13
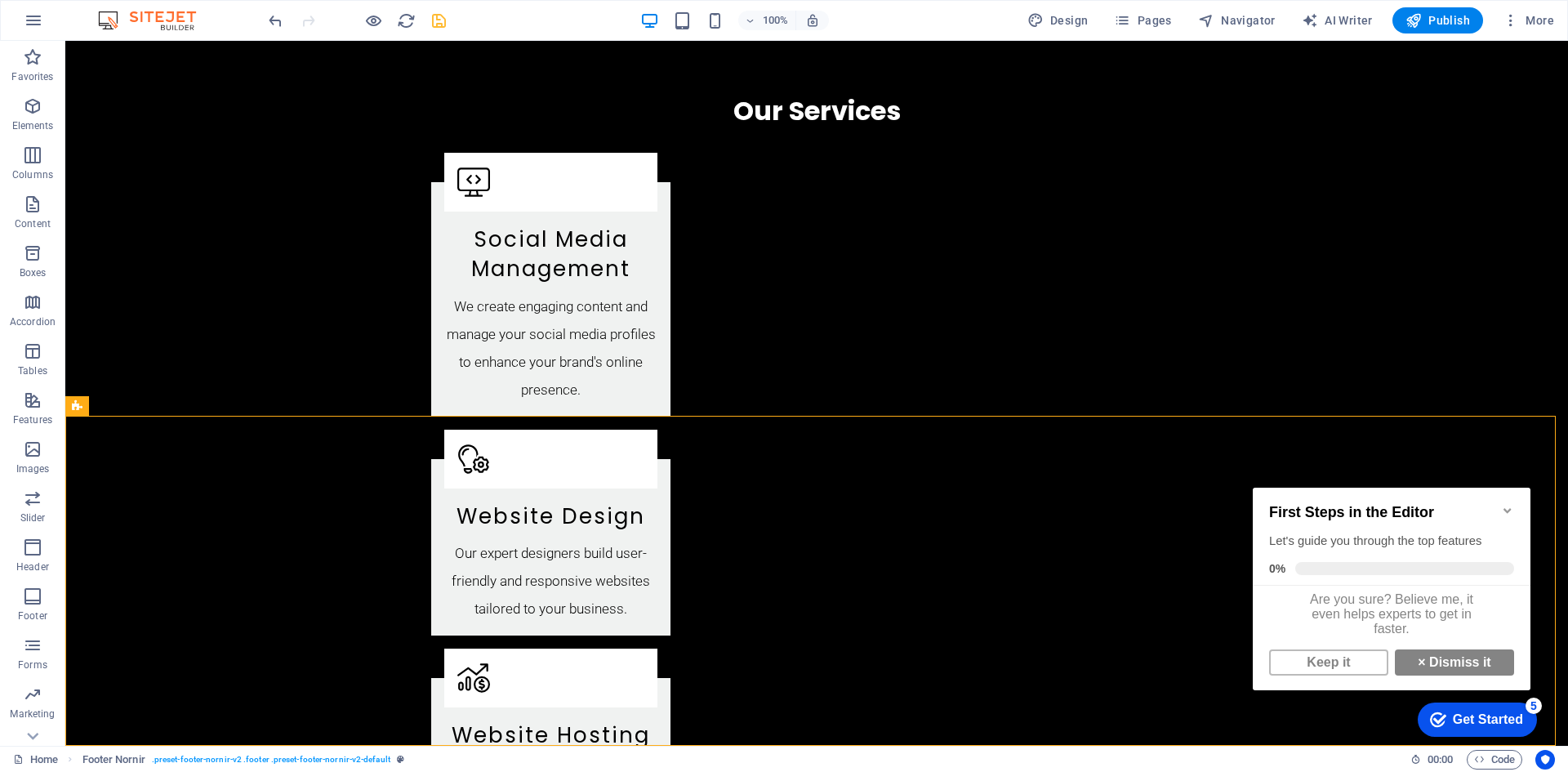
scroll to position [12, 0]
click at [1463, 667] on link "× Dismiss it" at bounding box center [1454, 662] width 120 height 26
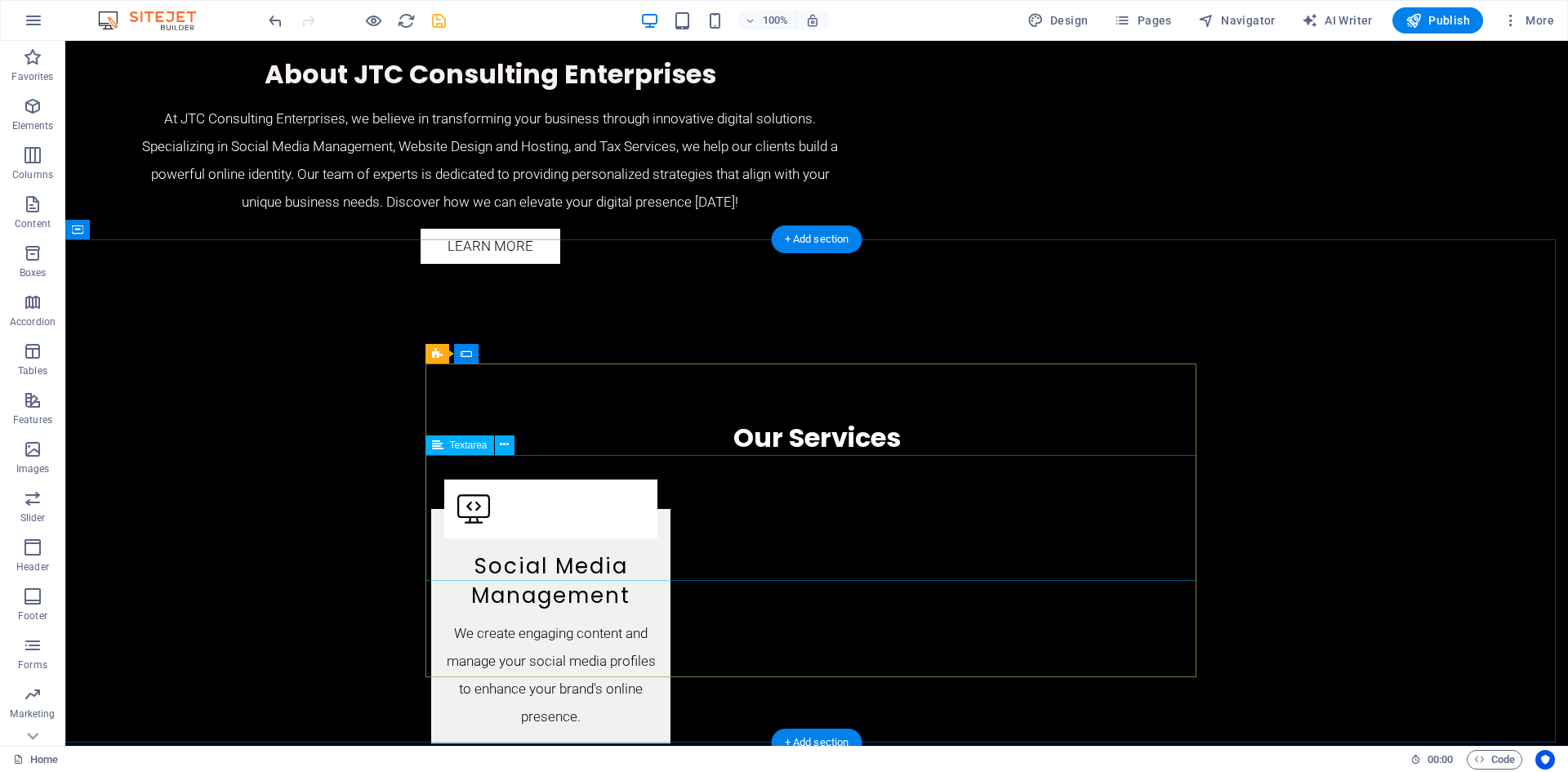
scroll to position [2178, 0]
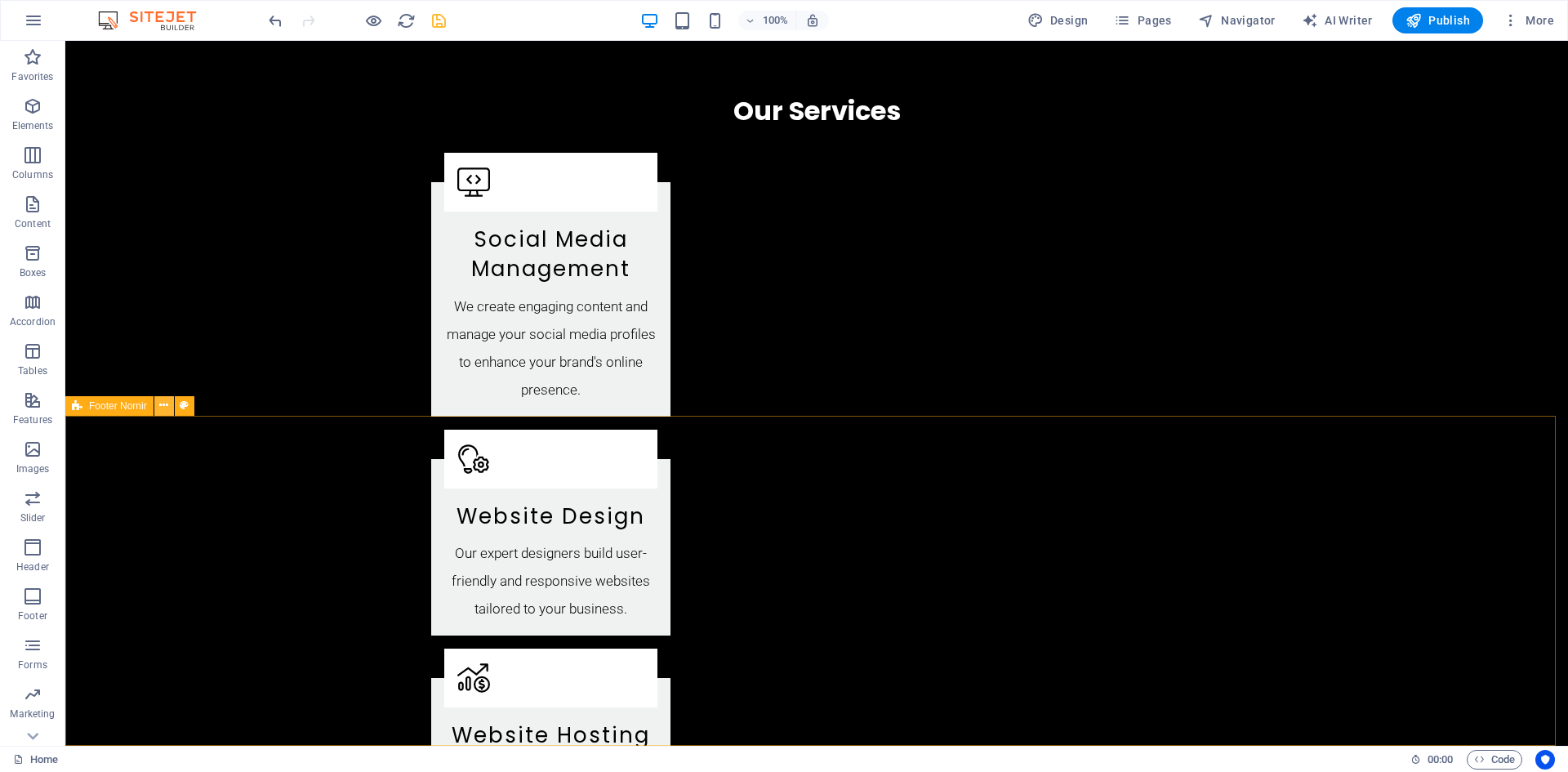
click at [166, 409] on icon at bounding box center [163, 405] width 9 height 17
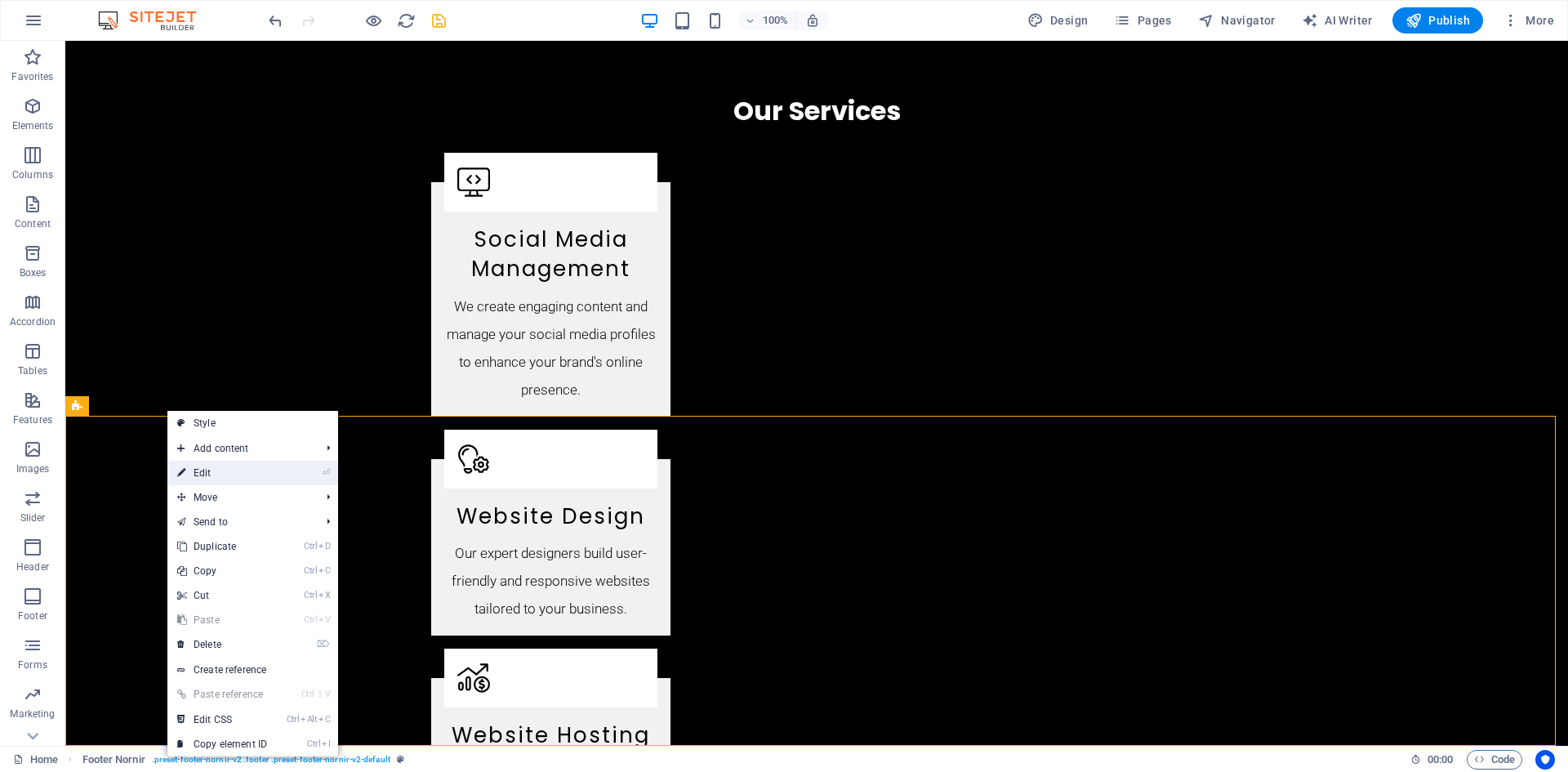
click at [217, 470] on link "⏎ Edit" at bounding box center [222, 472] width 109 height 24
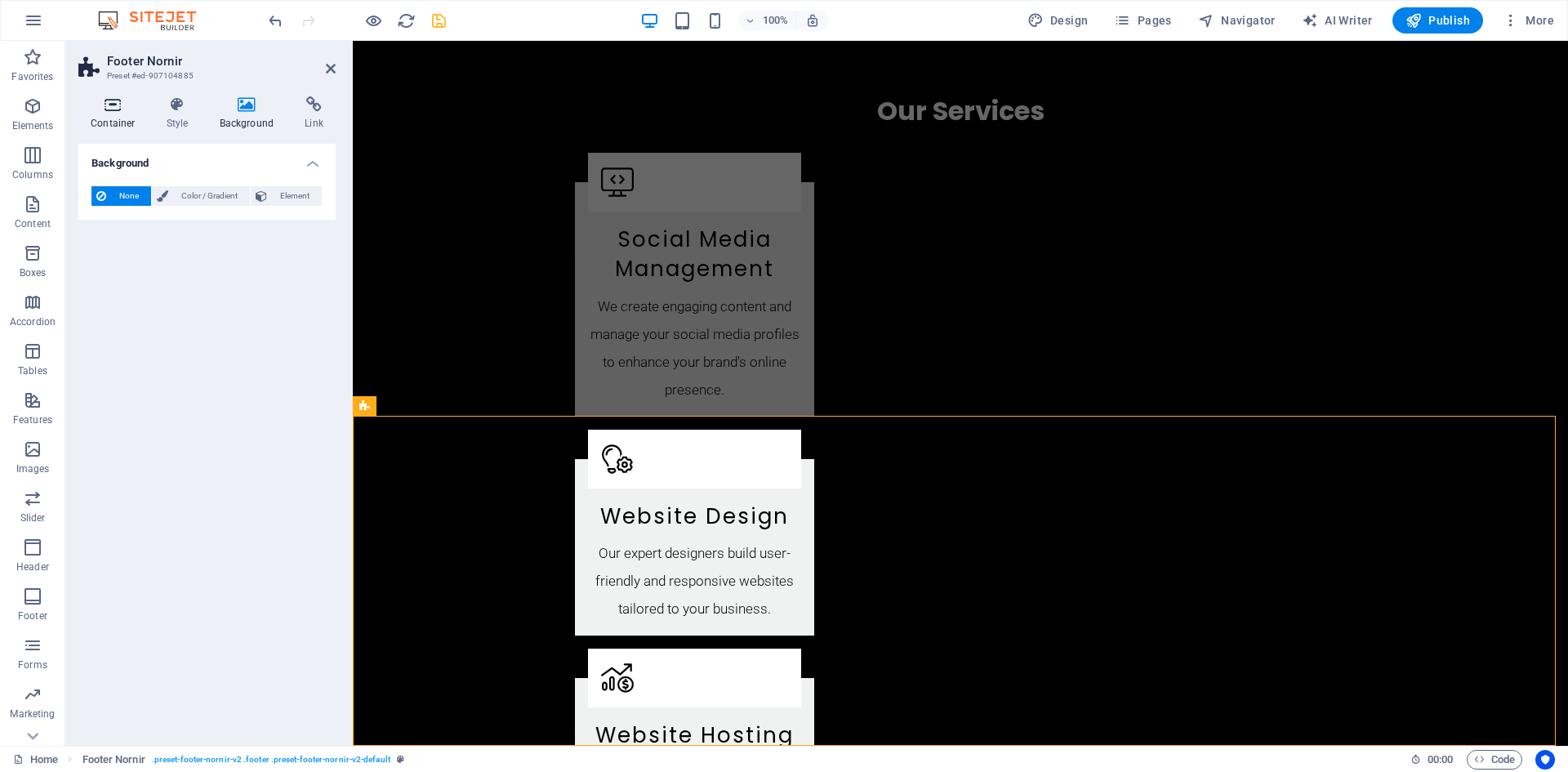
click at [130, 109] on icon at bounding box center [113, 104] width 69 height 16
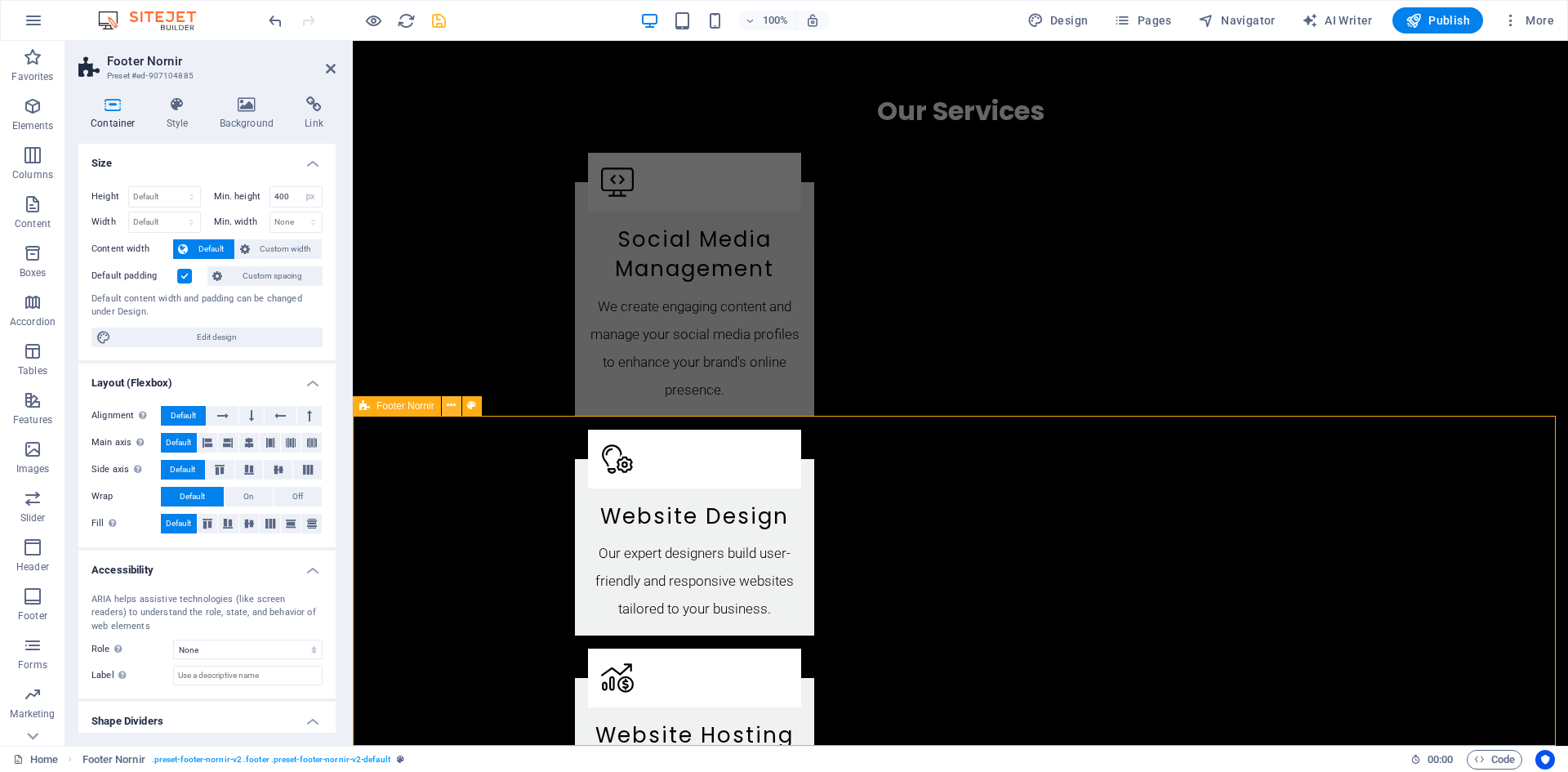
click at [451, 410] on icon at bounding box center [451, 405] width 9 height 17
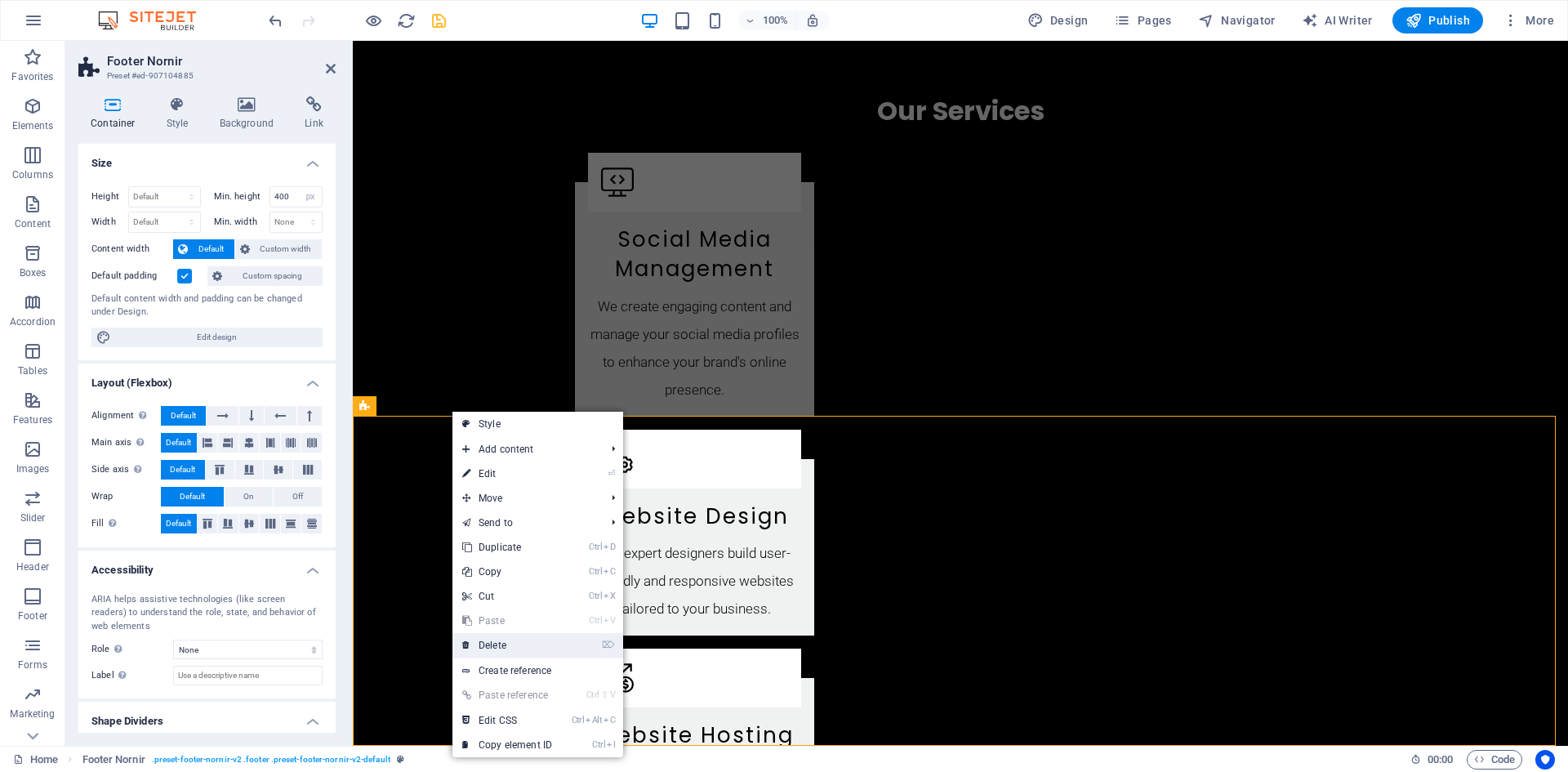
click at [508, 643] on link "⌦ Delete" at bounding box center [507, 645] width 109 height 24
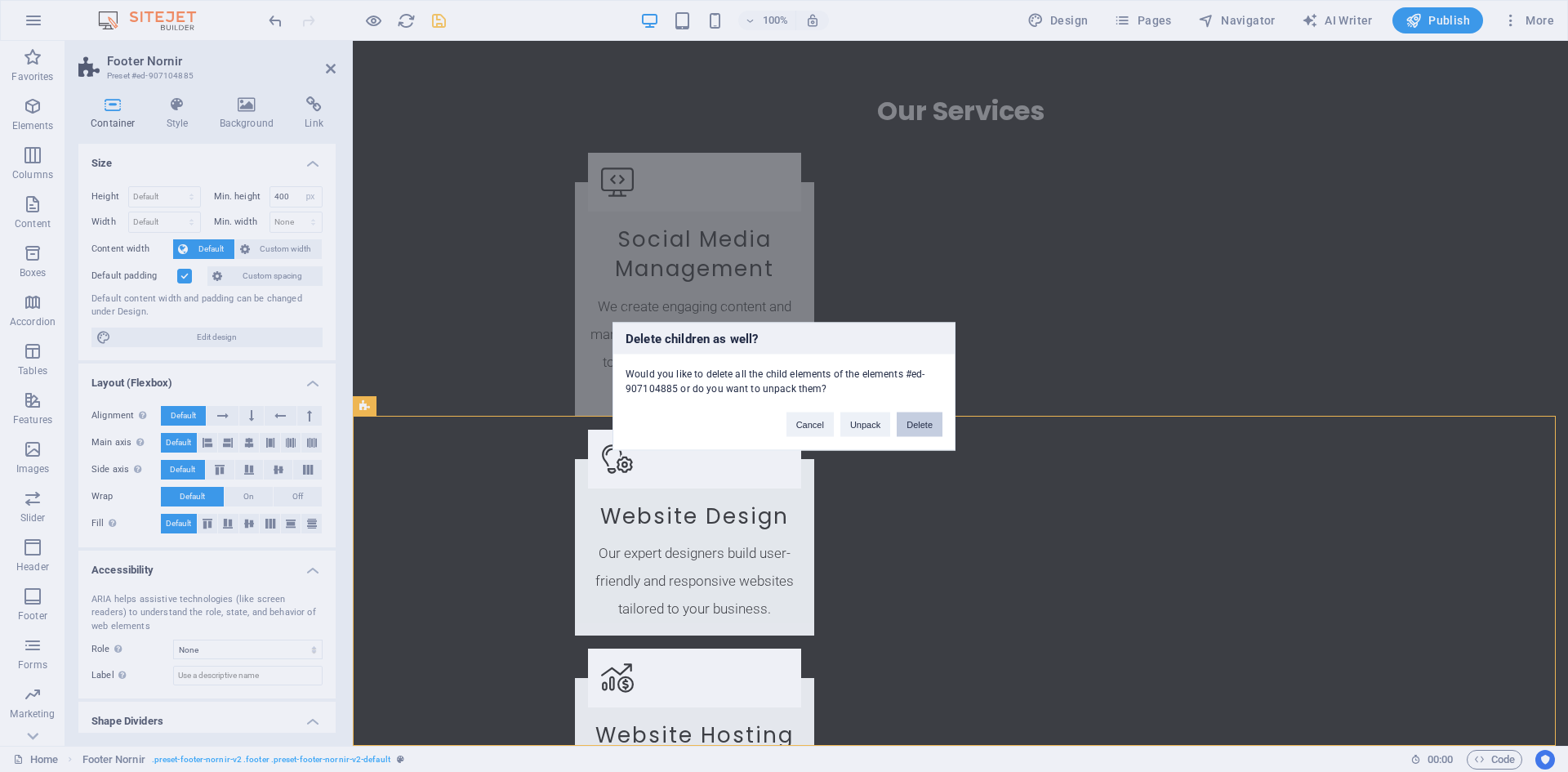
click at [917, 423] on button "Delete" at bounding box center [919, 423] width 45 height 24
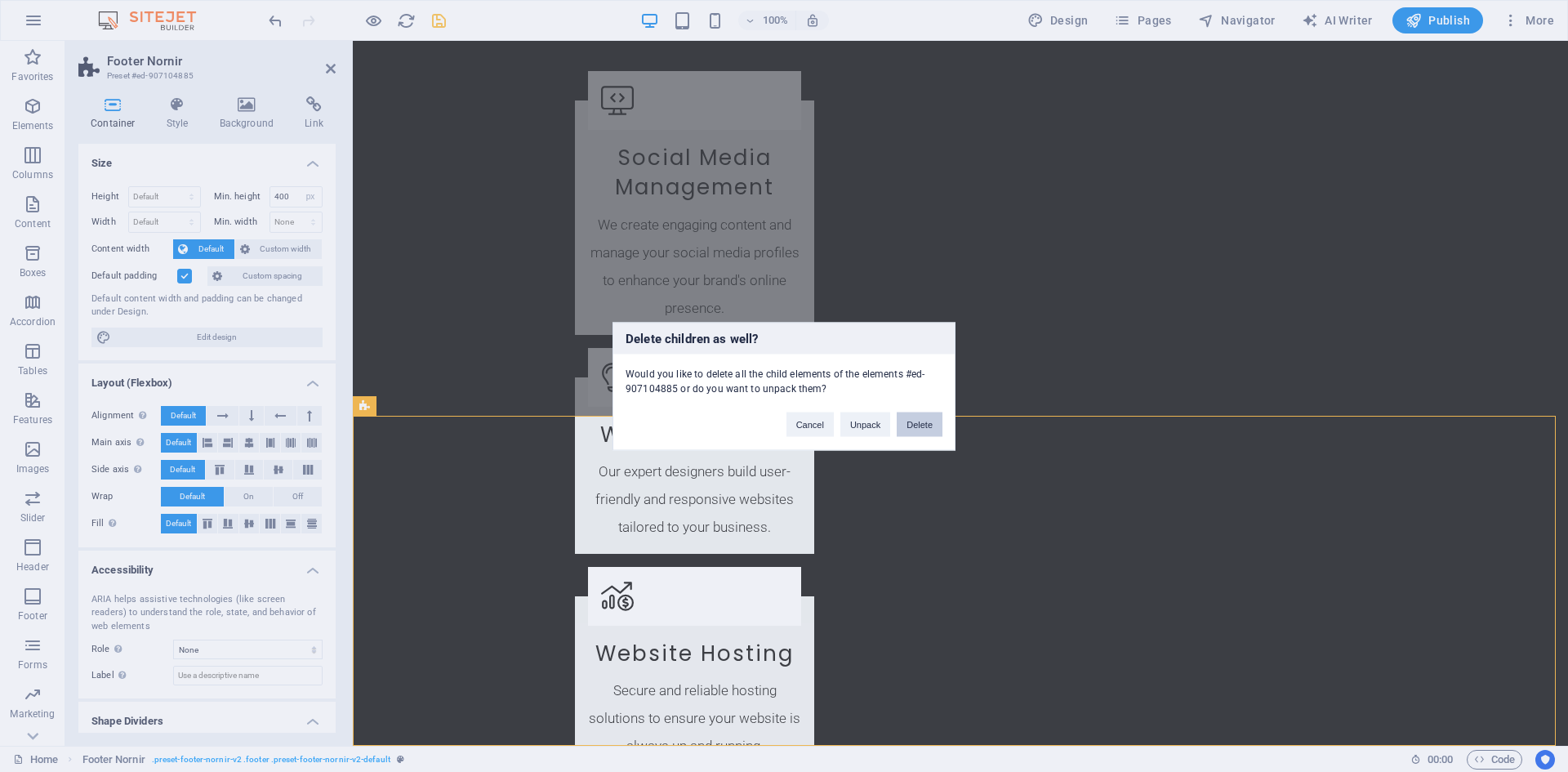
scroll to position [1848, 0]
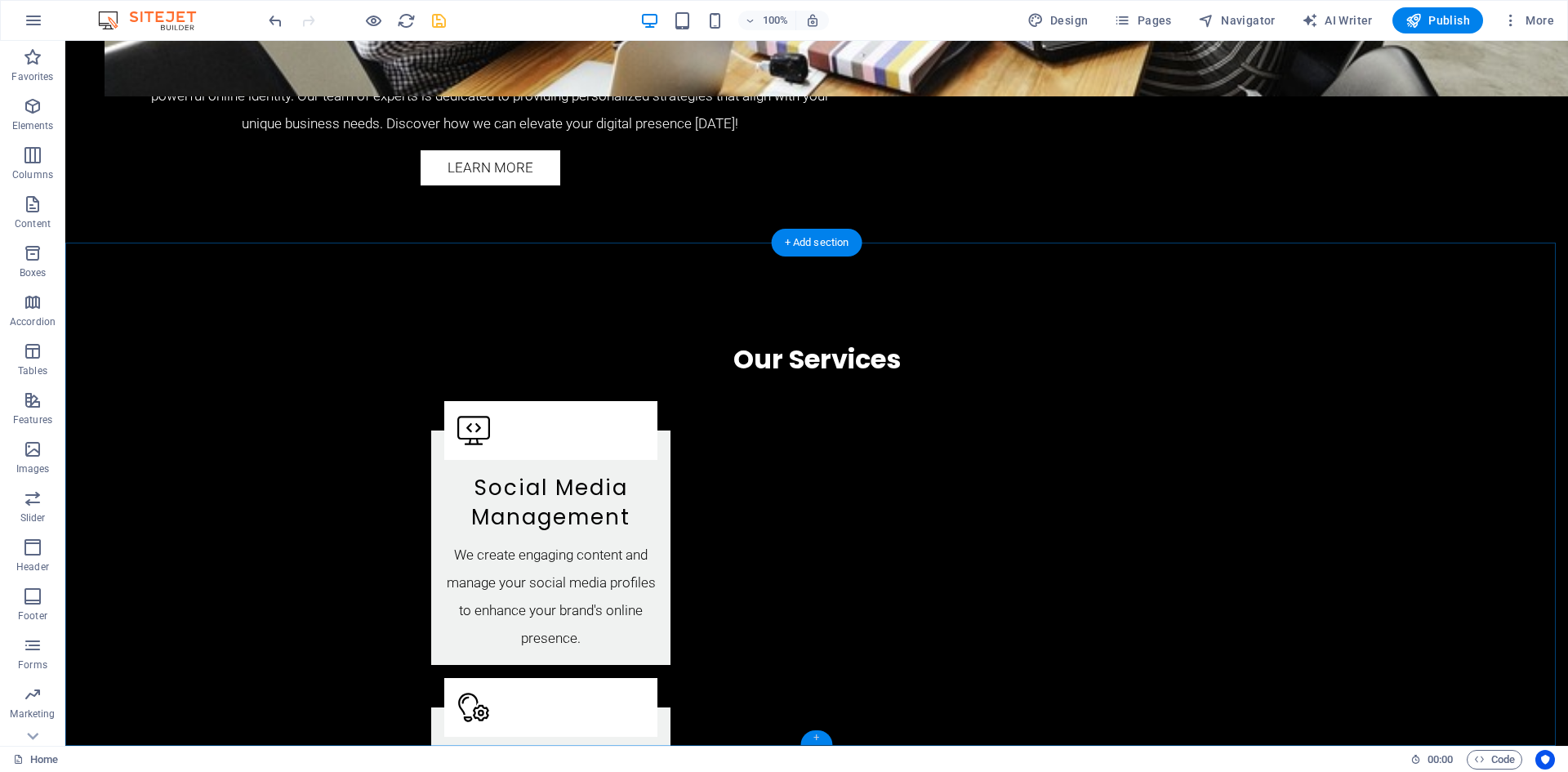
click at [816, 738] on div "+" at bounding box center [816, 737] width 32 height 14
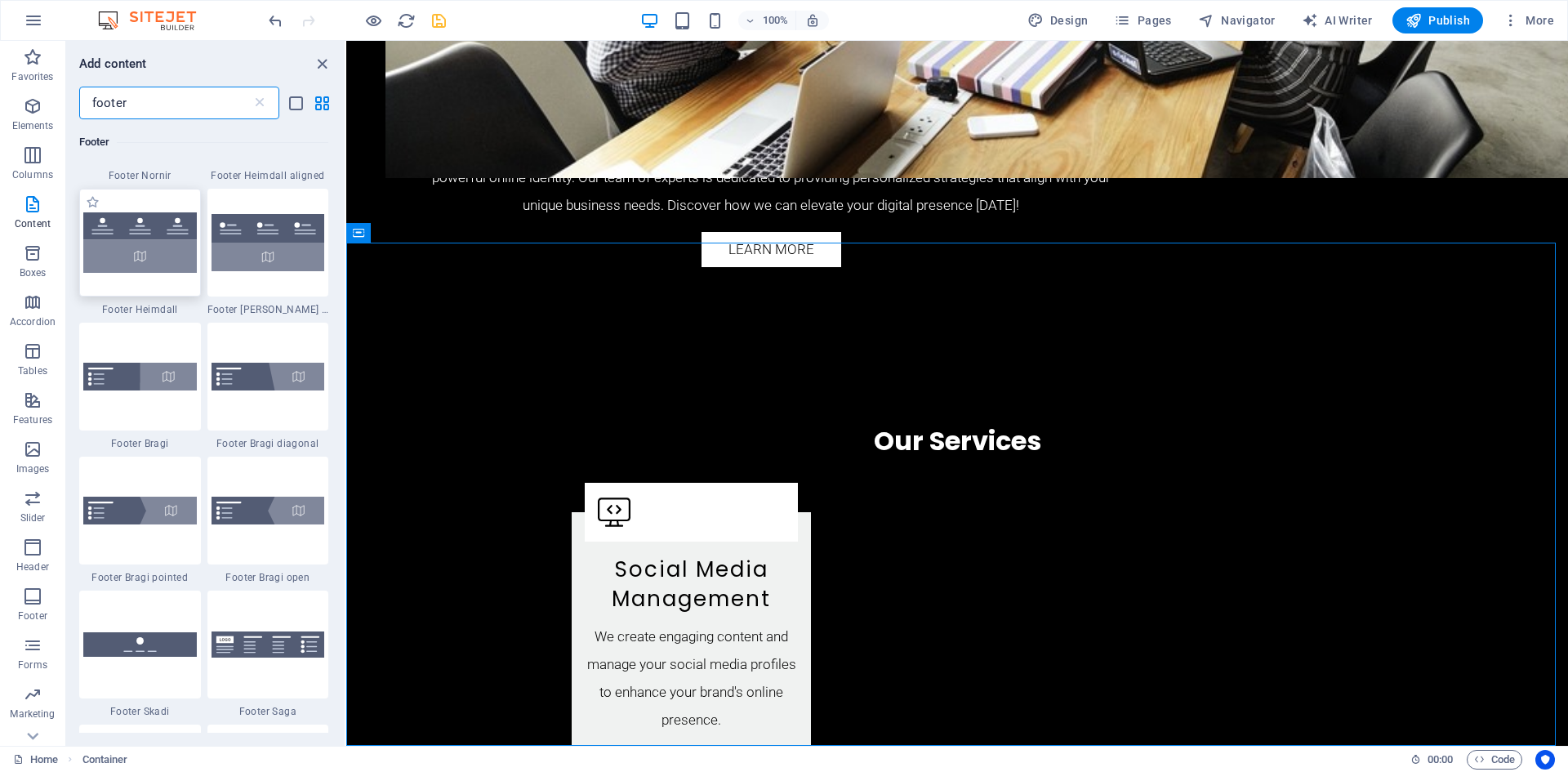
scroll to position [327, 0]
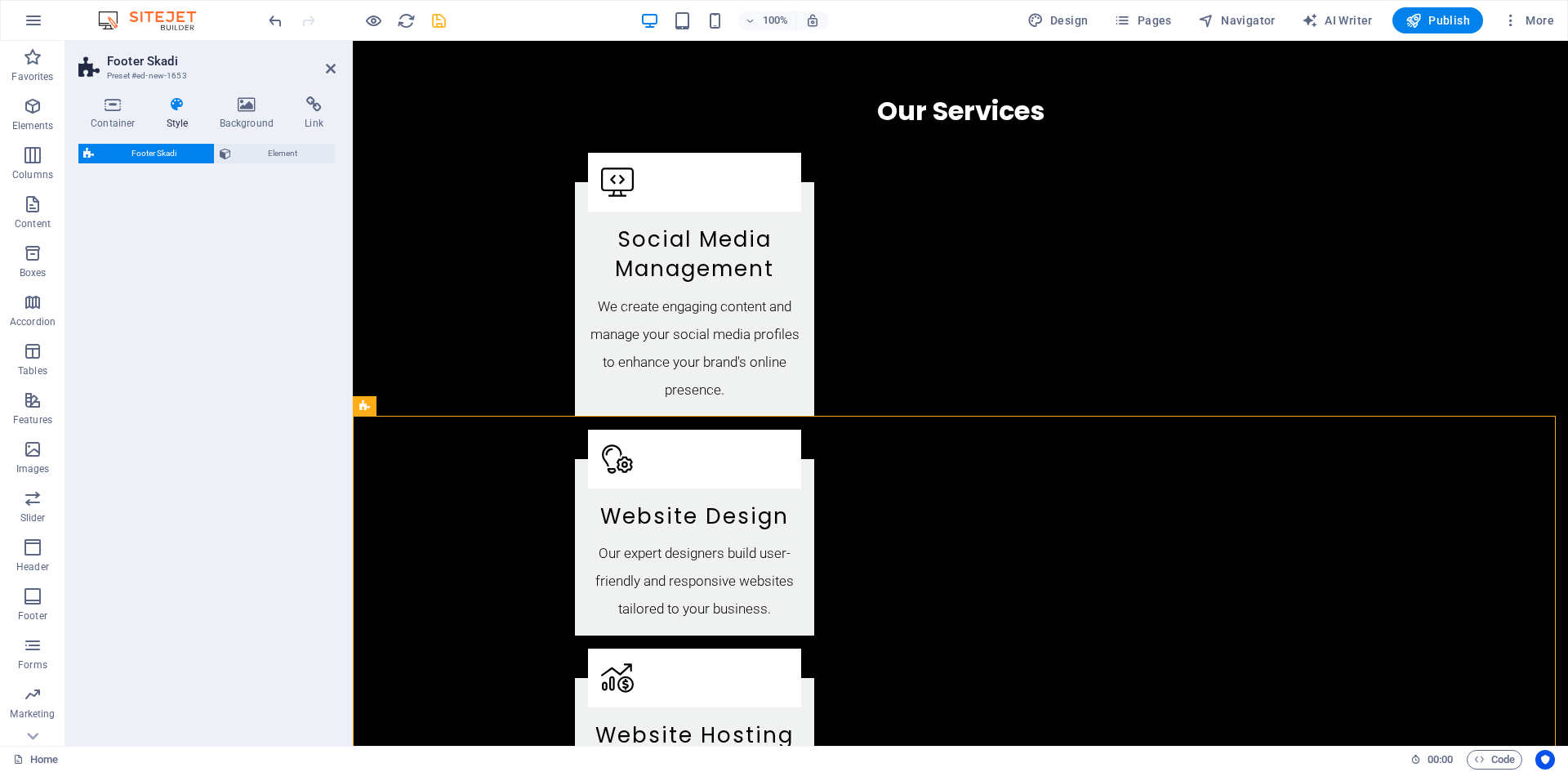
select select "rem"
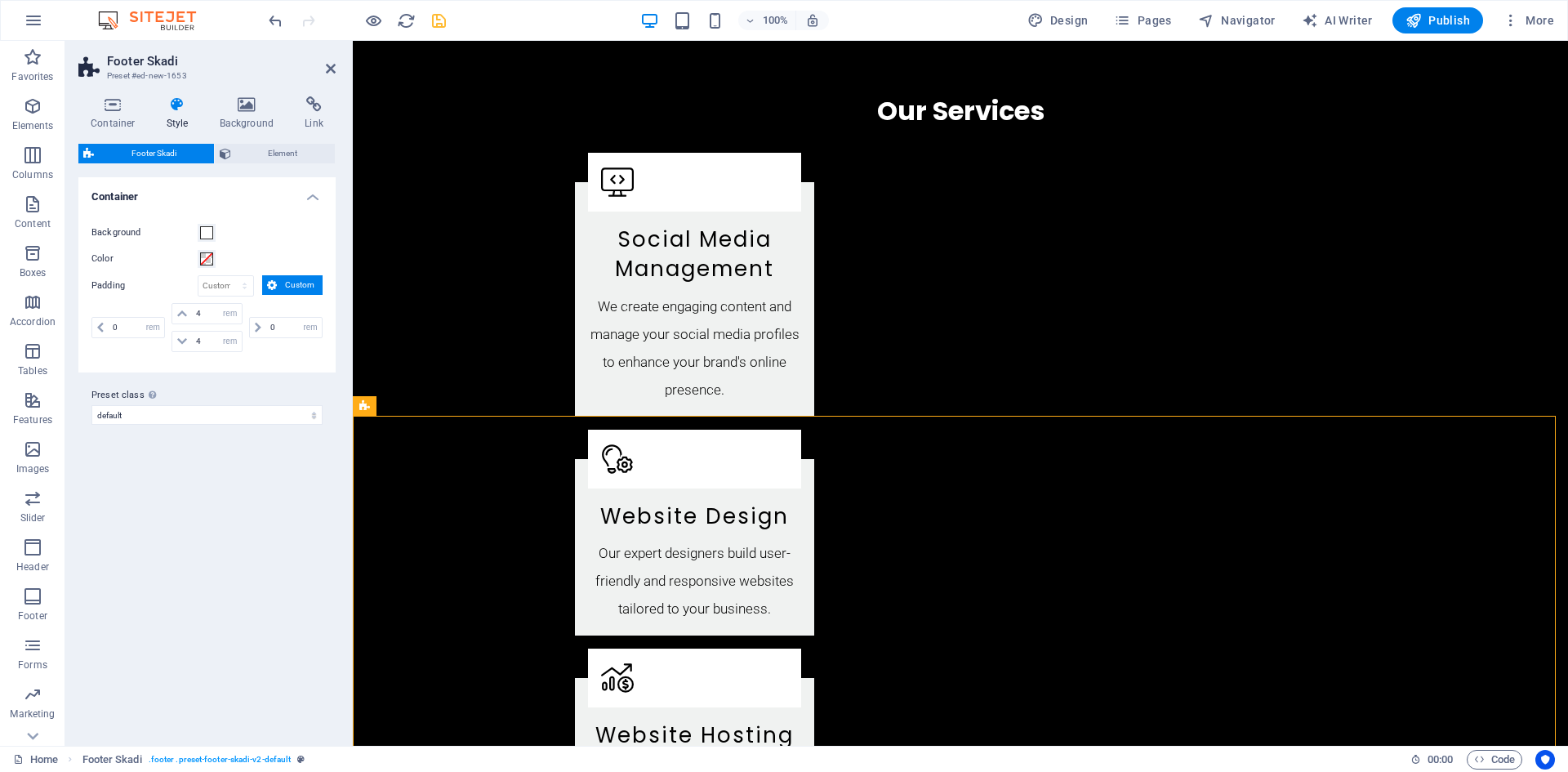
scroll to position [2191, 0]
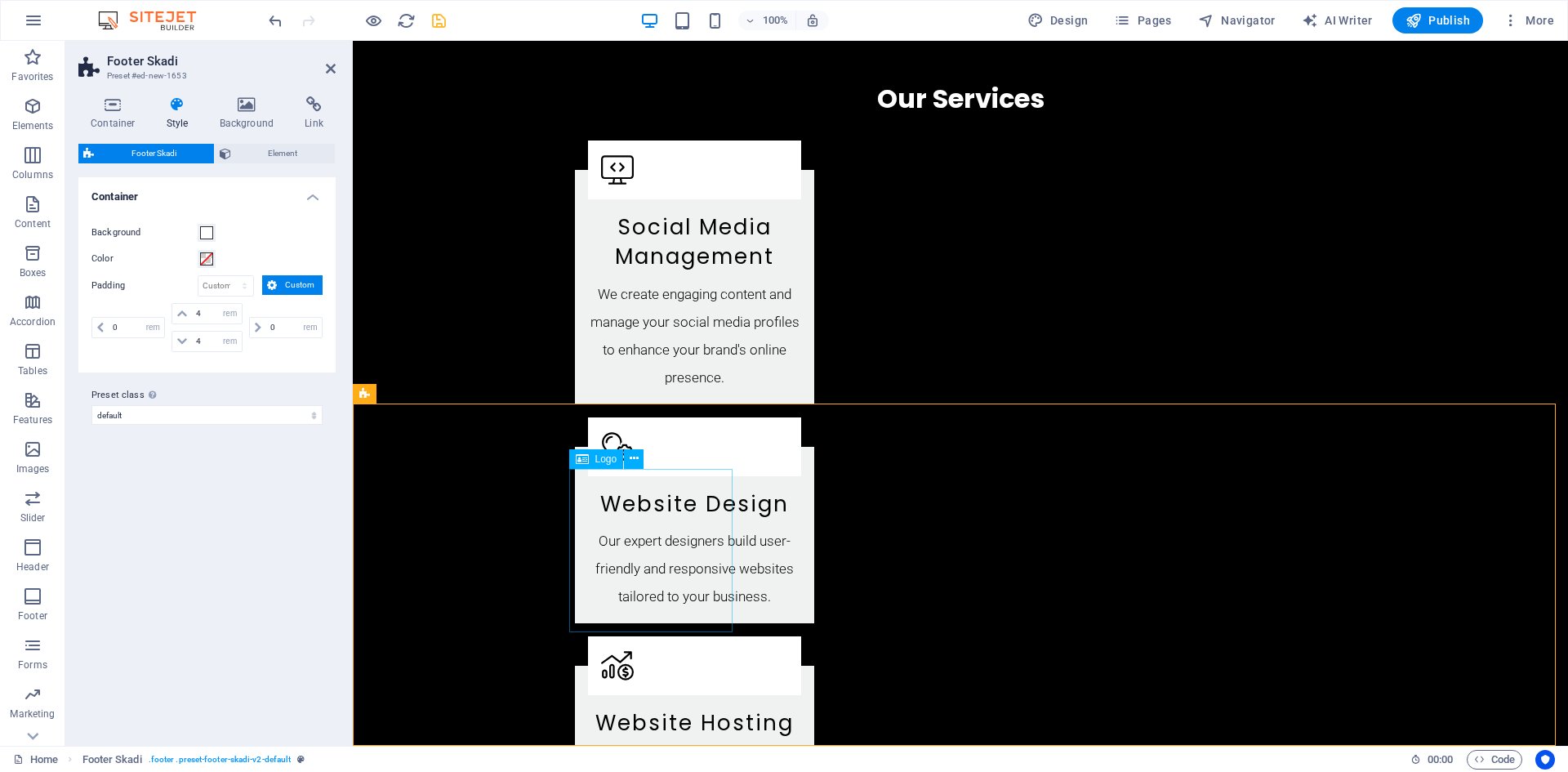
click at [635, 461] on icon at bounding box center [634, 459] width 9 height 17
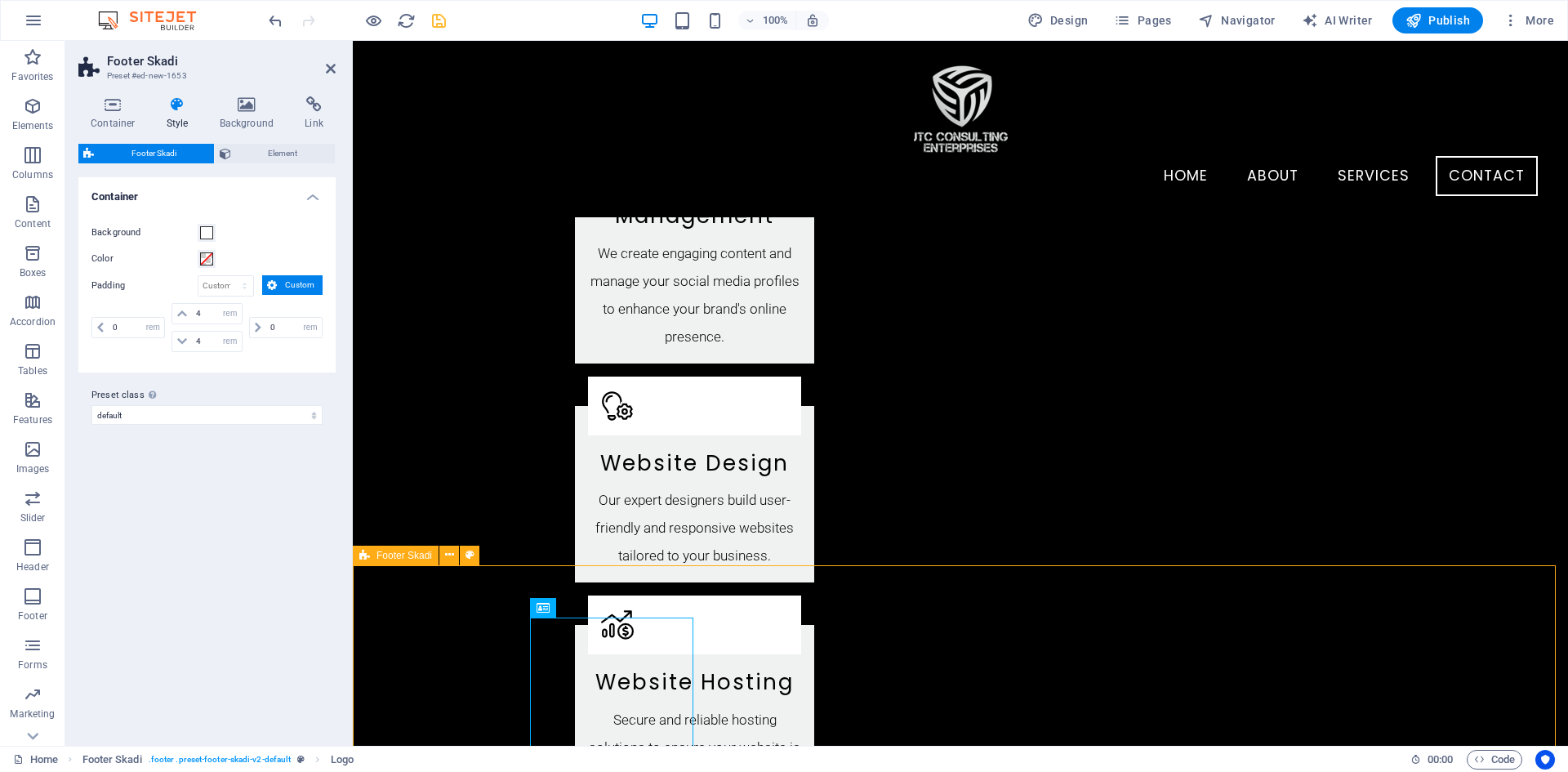
scroll to position [2164, 0]
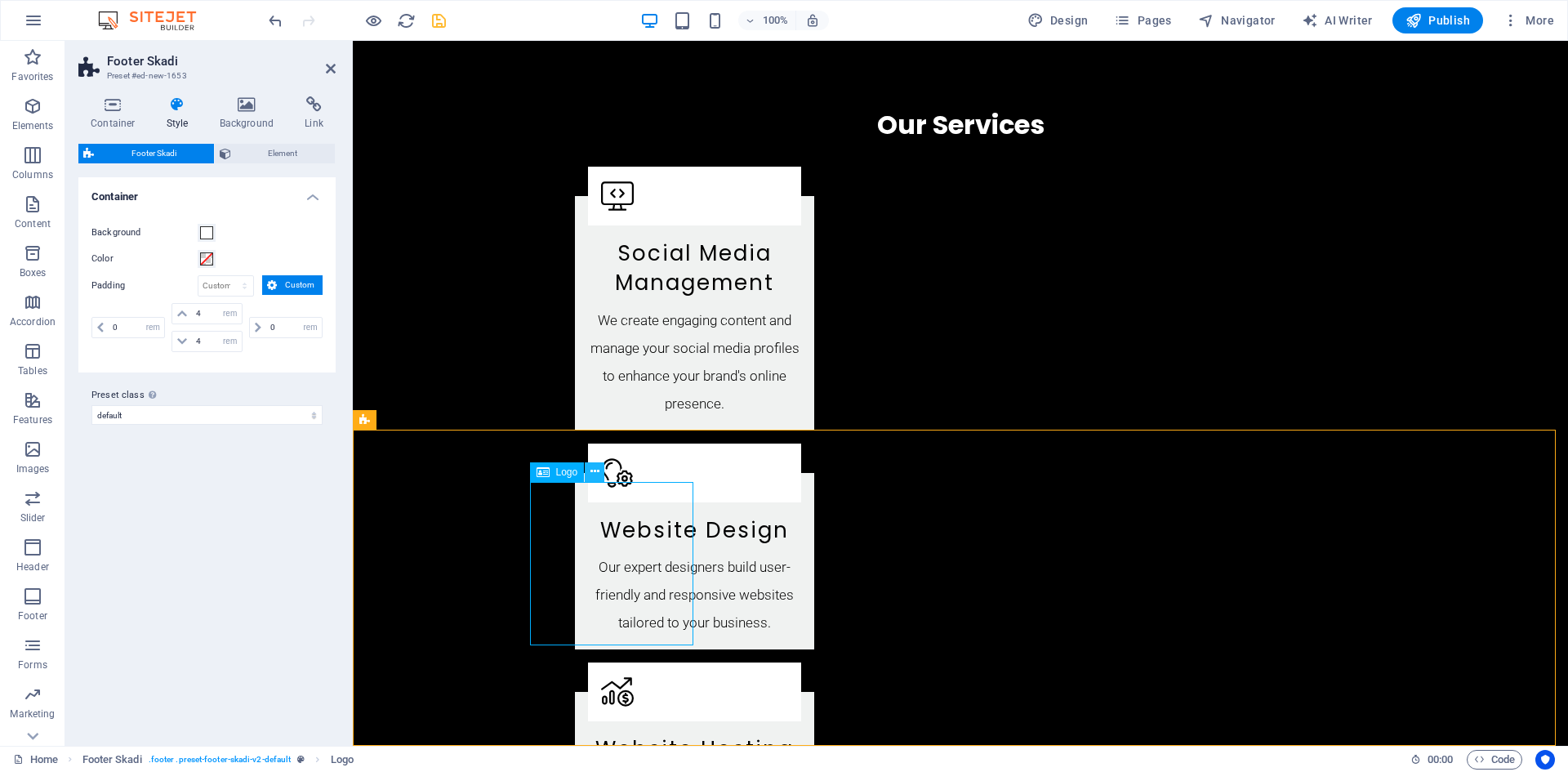
click at [594, 472] on icon at bounding box center [594, 471] width 9 height 17
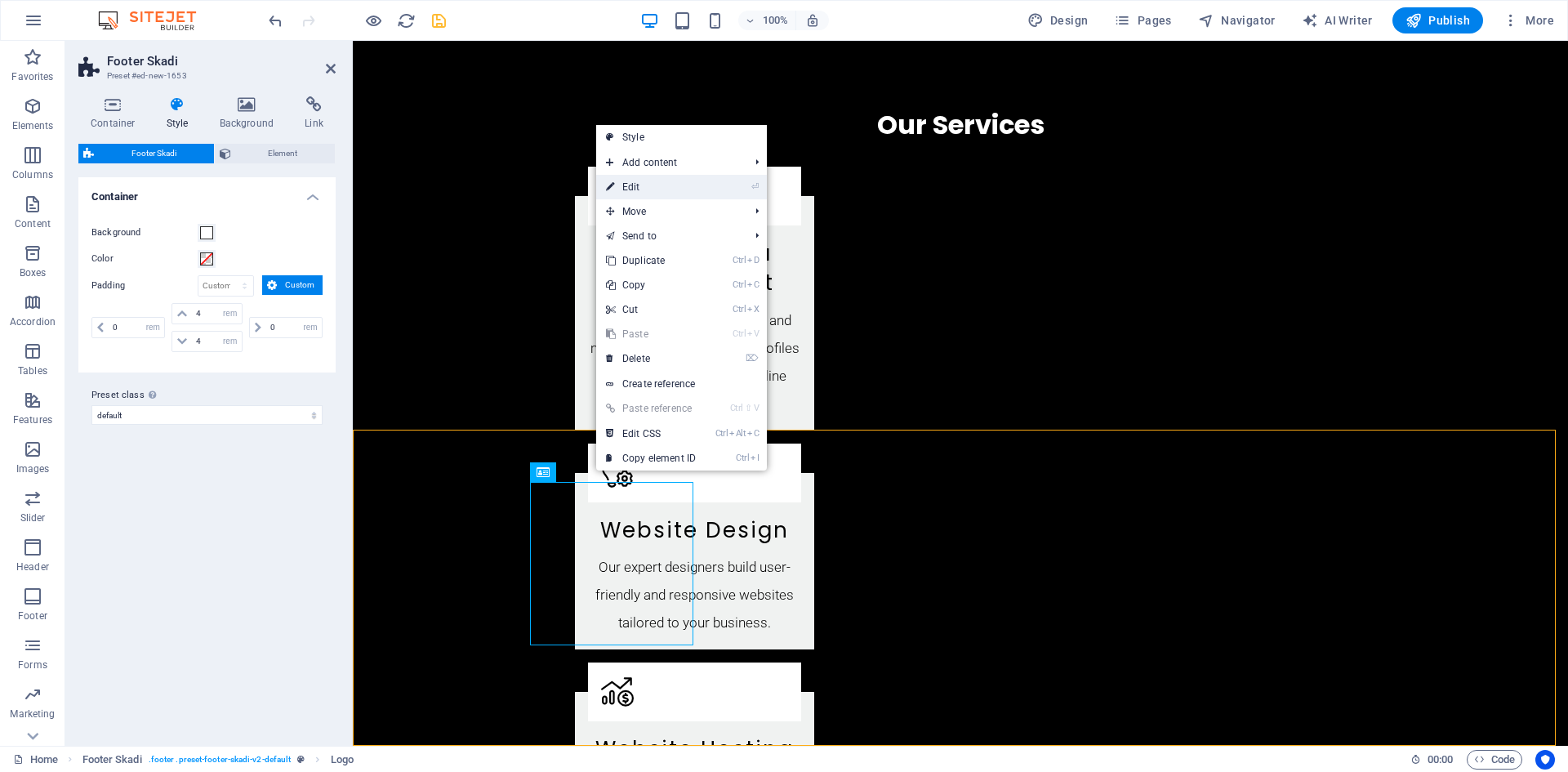
click at [656, 191] on link "⏎ Edit" at bounding box center [651, 187] width 109 height 24
select select "px"
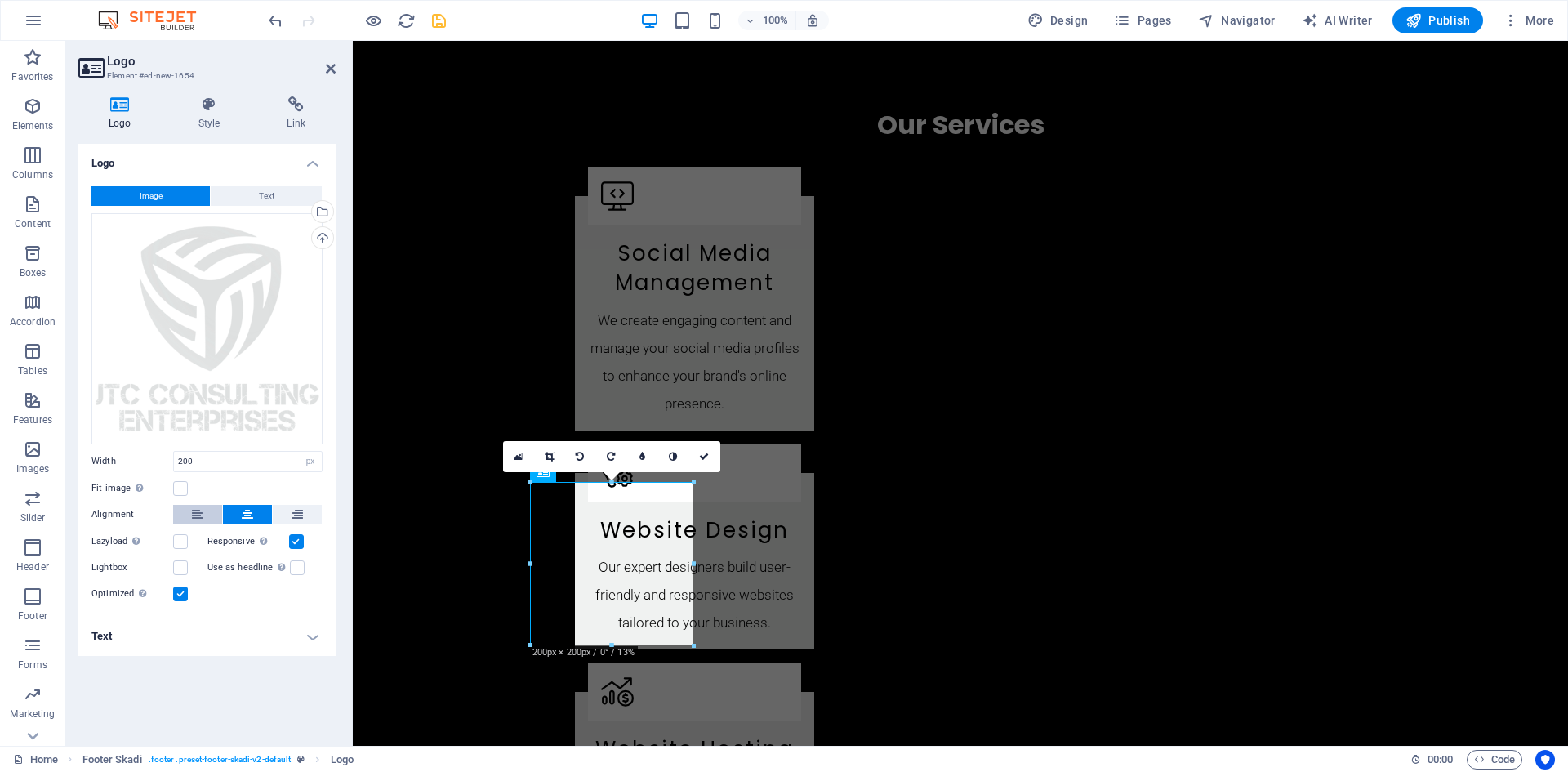
click at [204, 513] on button at bounding box center [198, 514] width 49 height 19
click at [262, 513] on button at bounding box center [247, 514] width 49 height 19
click at [306, 513] on button at bounding box center [297, 514] width 49 height 19
click at [178, 492] on label at bounding box center [180, 487] width 14 height 14
click at [0, 0] on input "Fit image Automatically fit image to a fixed width and height" at bounding box center [0, 0] width 0 height 0
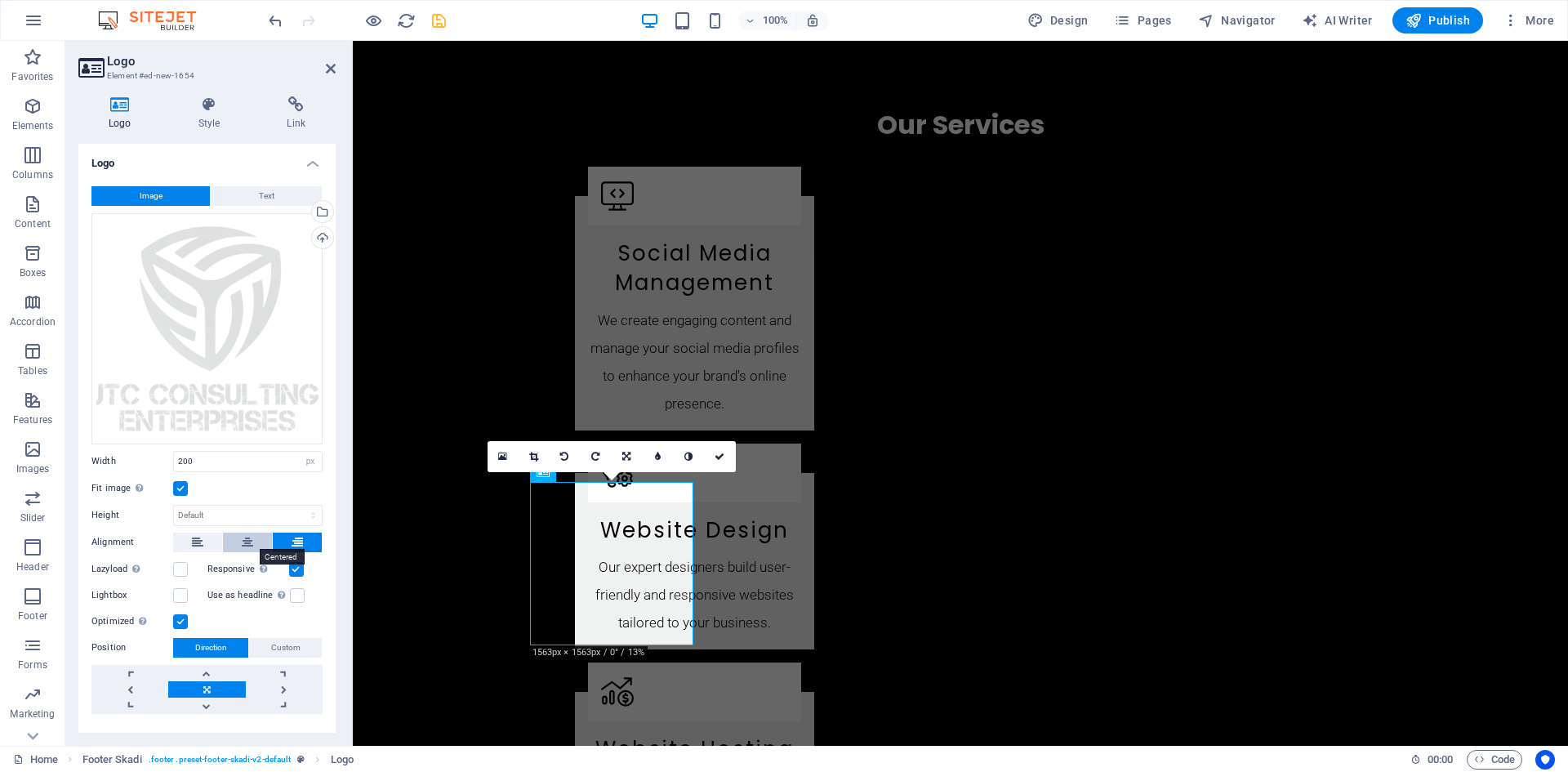
click at [246, 542] on icon at bounding box center [247, 542] width 12 height 19
click at [211, 506] on select "Default auto px" at bounding box center [248, 515] width 148 height 19
click at [174, 506] on select "Default auto px" at bounding box center [248, 515] width 148 height 19
click at [232, 519] on select "Default auto px" at bounding box center [248, 515] width 148 height 19
click at [174, 506] on select "Default auto px" at bounding box center [248, 515] width 148 height 19
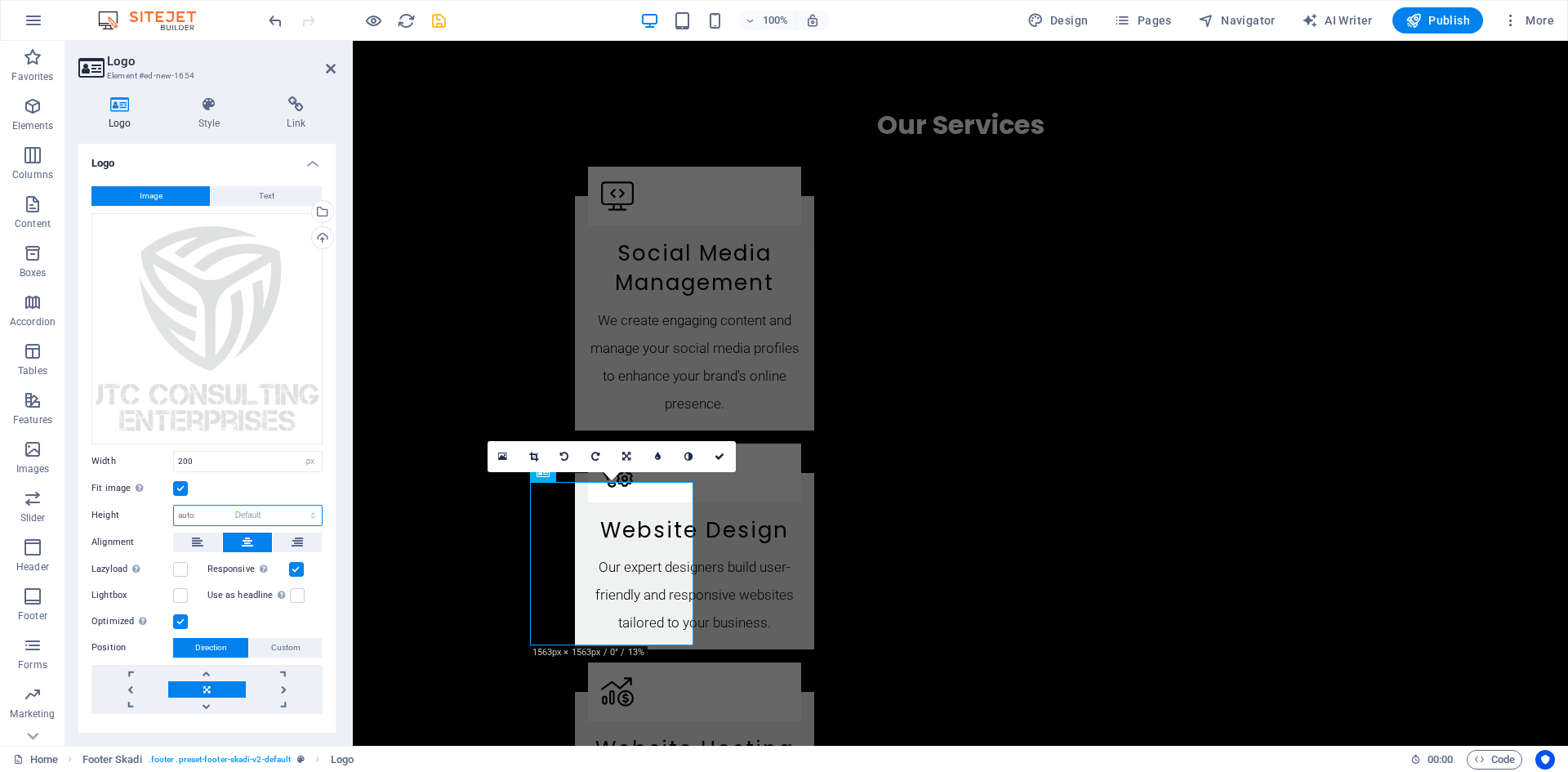
select select "DISABLED_OPTION_VALUE"
click at [226, 511] on select "Default auto px" at bounding box center [248, 515] width 148 height 19
click at [215, 461] on input "200" at bounding box center [248, 461] width 148 height 19
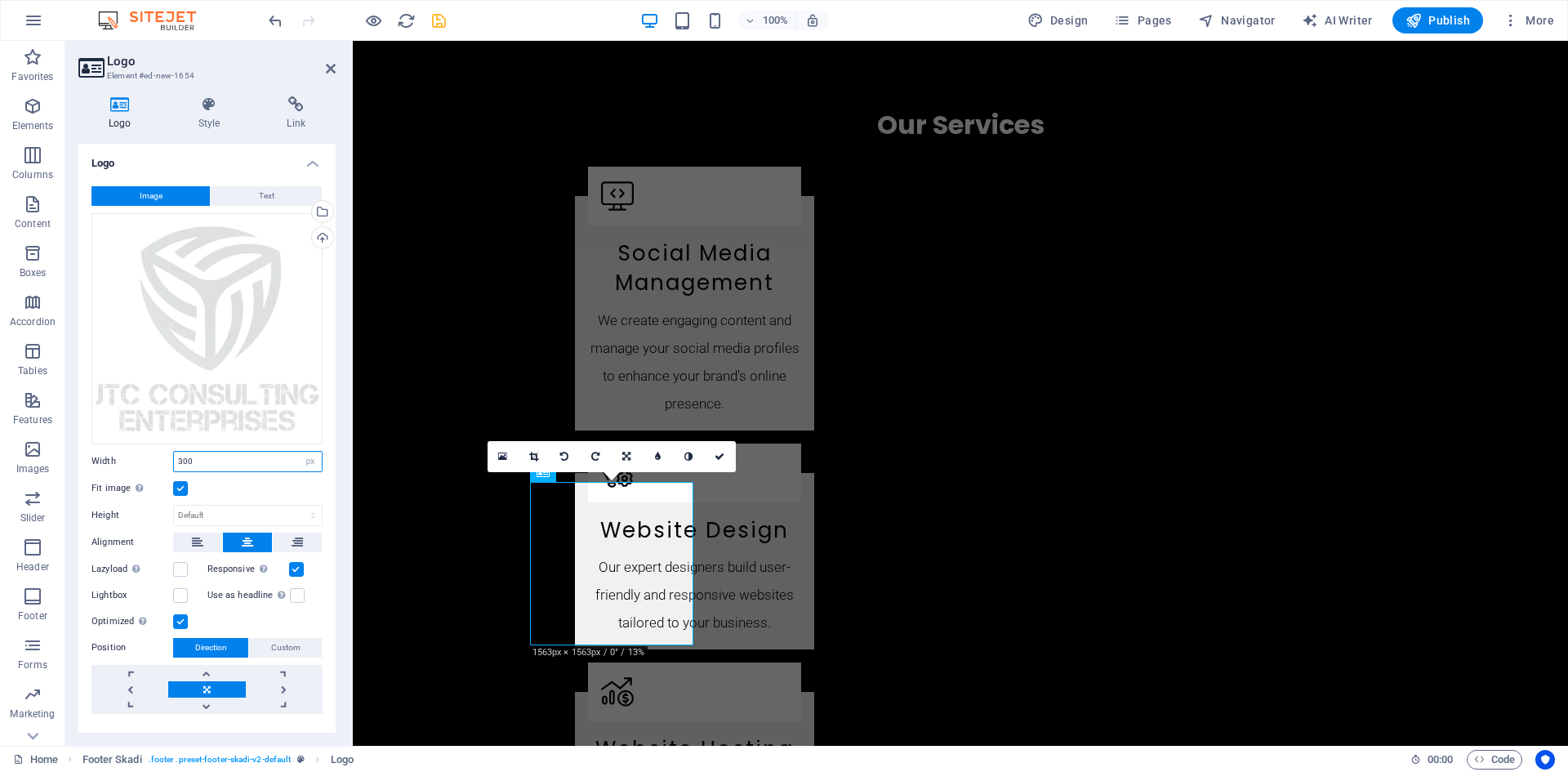
scroll to position [2191, 0]
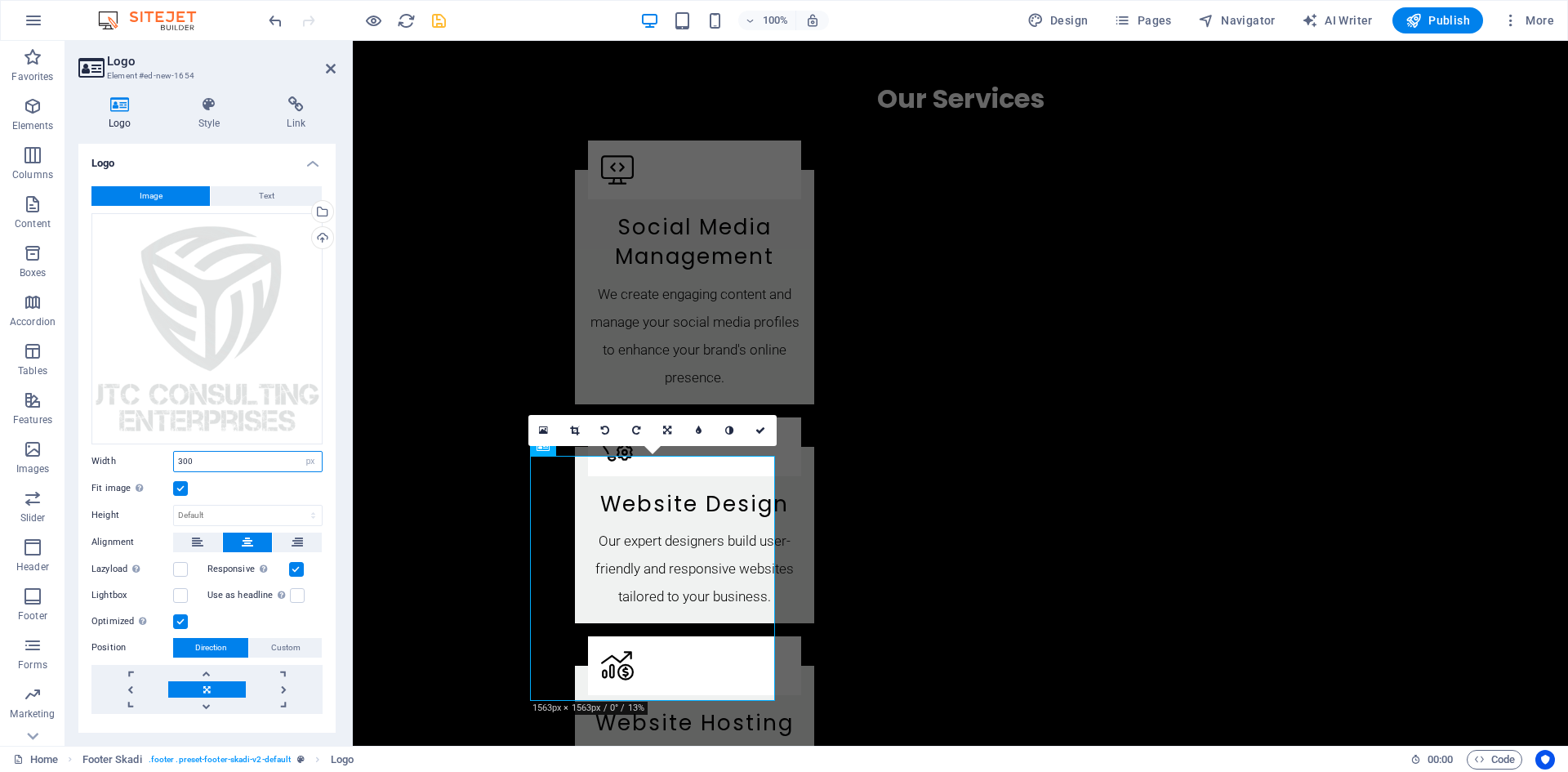
type input "300"
click at [245, 492] on div "Fit image Automatically fit image to a fixed width and height" at bounding box center [207, 487] width 231 height 19
click at [284, 687] on link at bounding box center [284, 689] width 77 height 16
click at [284, 702] on link at bounding box center [284, 705] width 77 height 16
click at [208, 702] on link at bounding box center [206, 705] width 77 height 16
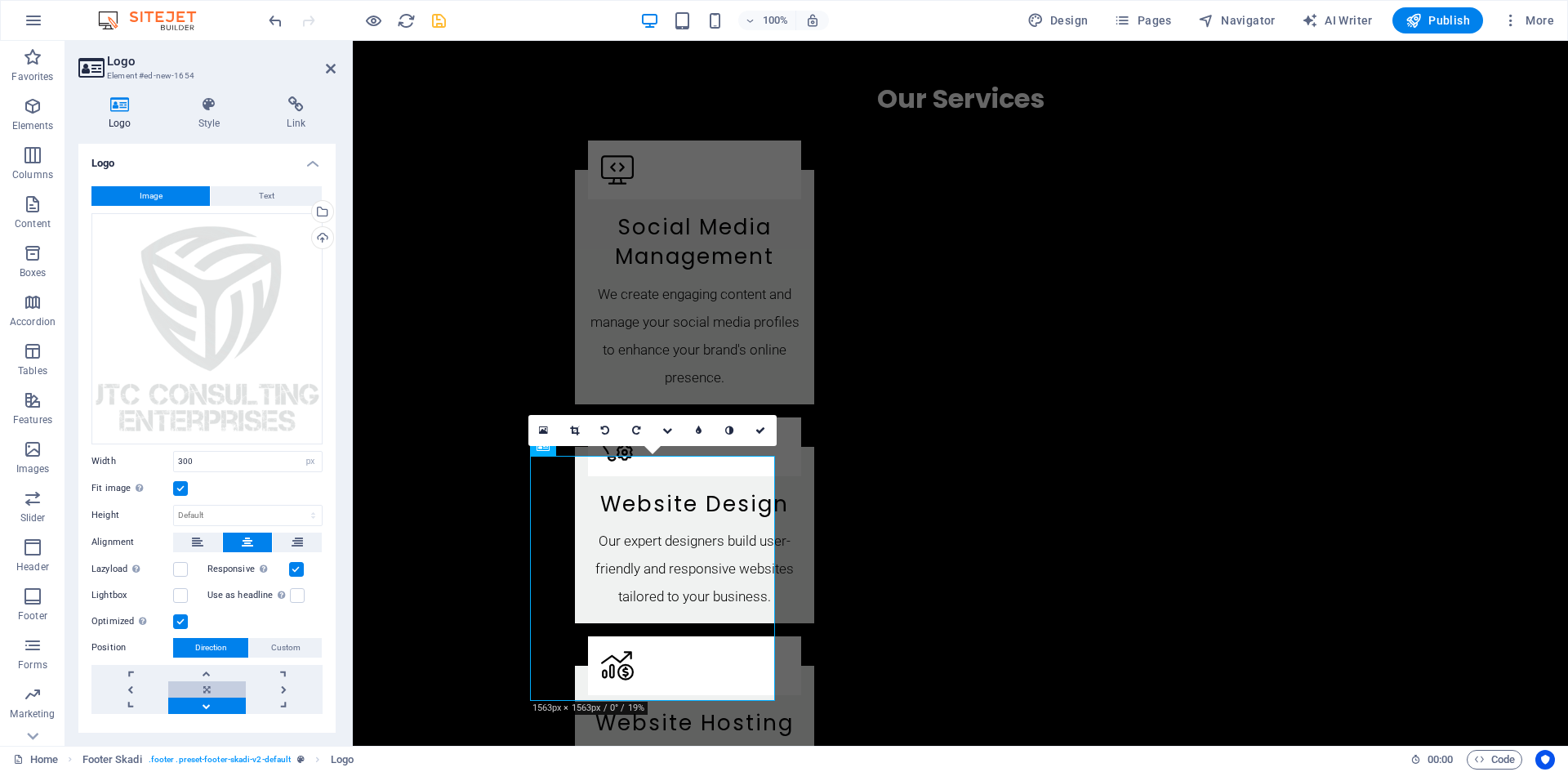
click at [199, 688] on link at bounding box center [206, 689] width 77 height 16
click at [288, 639] on span "Custom" at bounding box center [285, 647] width 29 height 19
click at [172, 675] on input "50" at bounding box center [177, 679] width 50 height 19
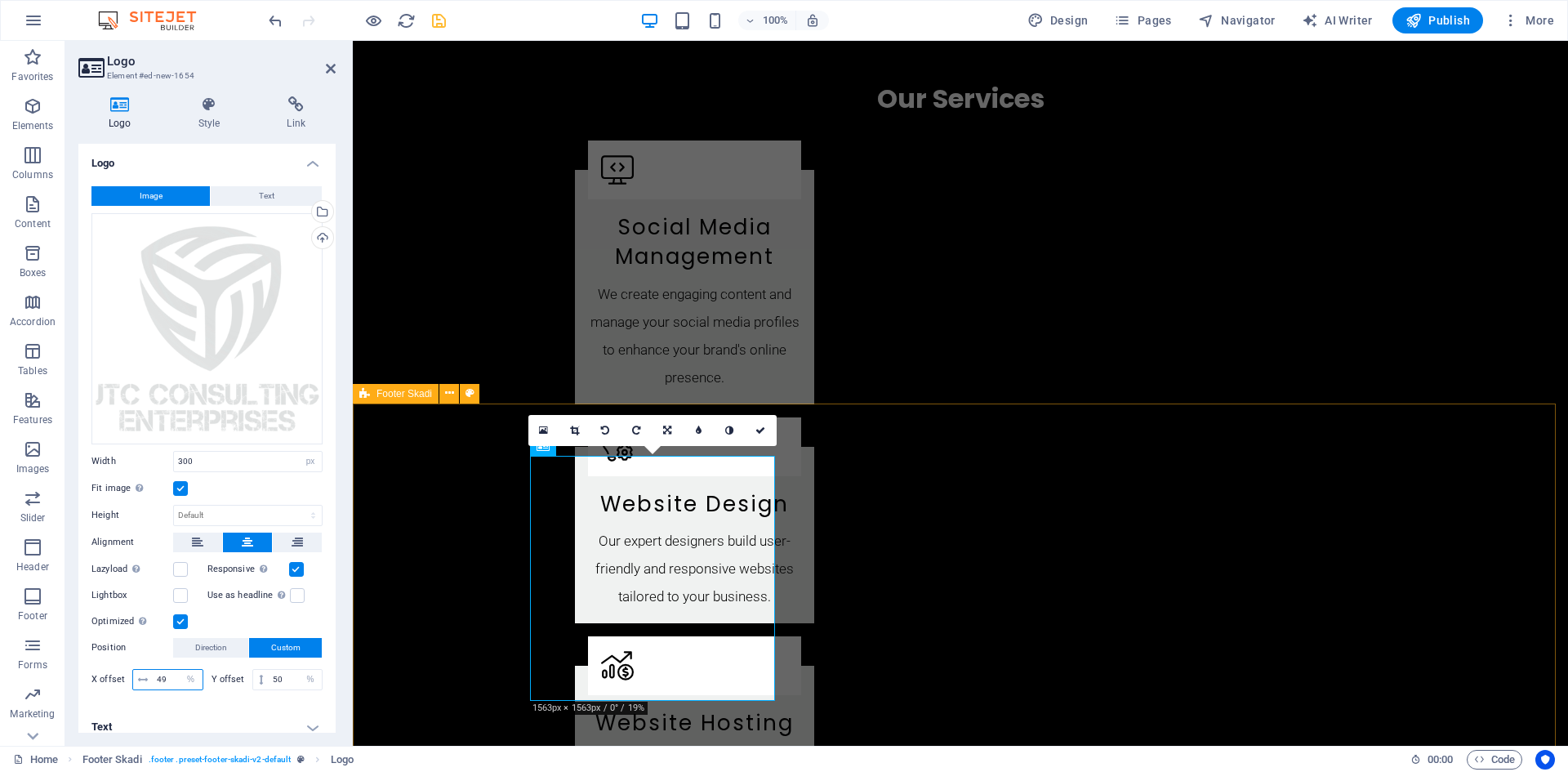
type input "49"
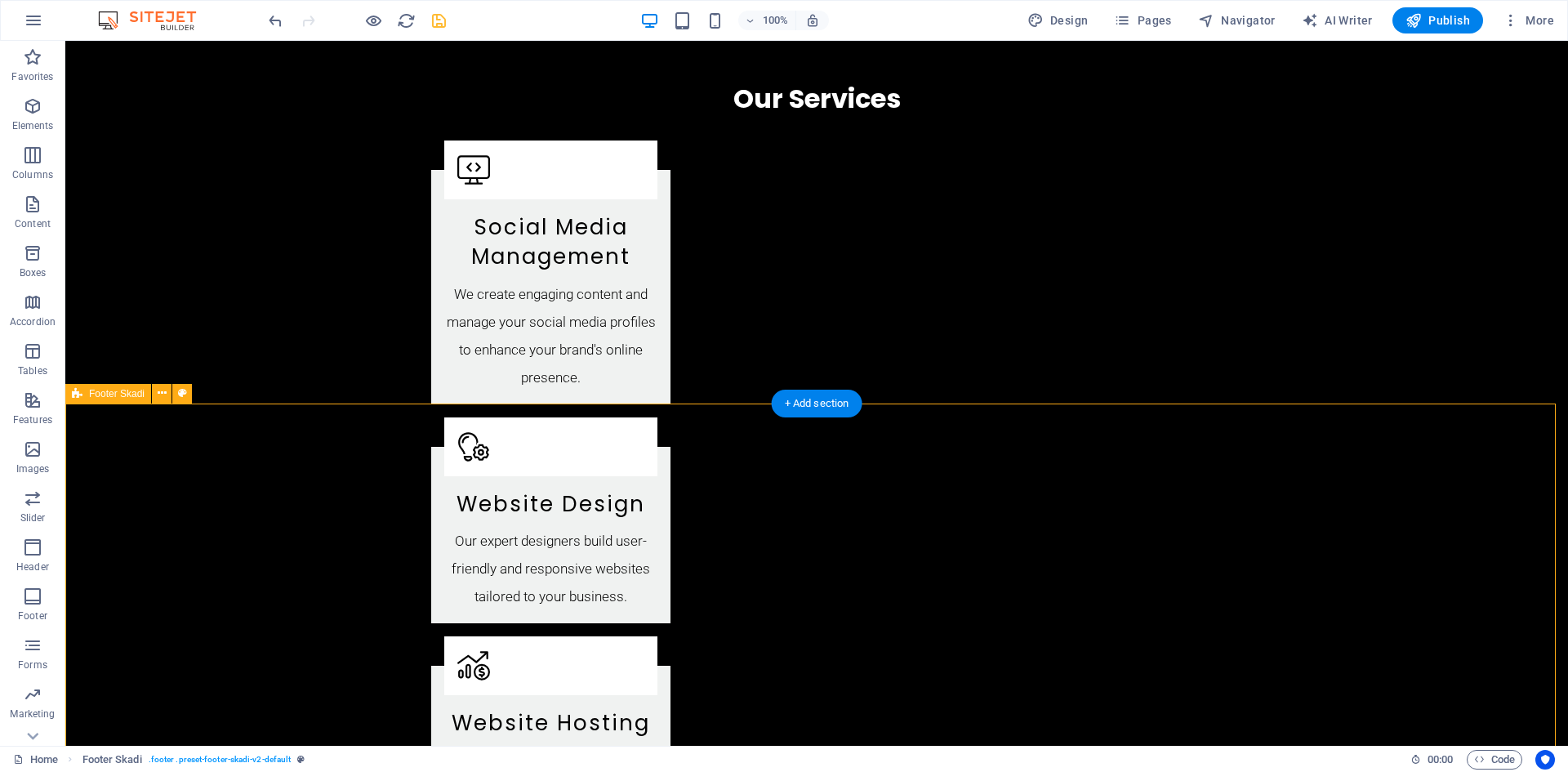
click at [183, 397] on icon at bounding box center [182, 393] width 9 height 17
select select "rem"
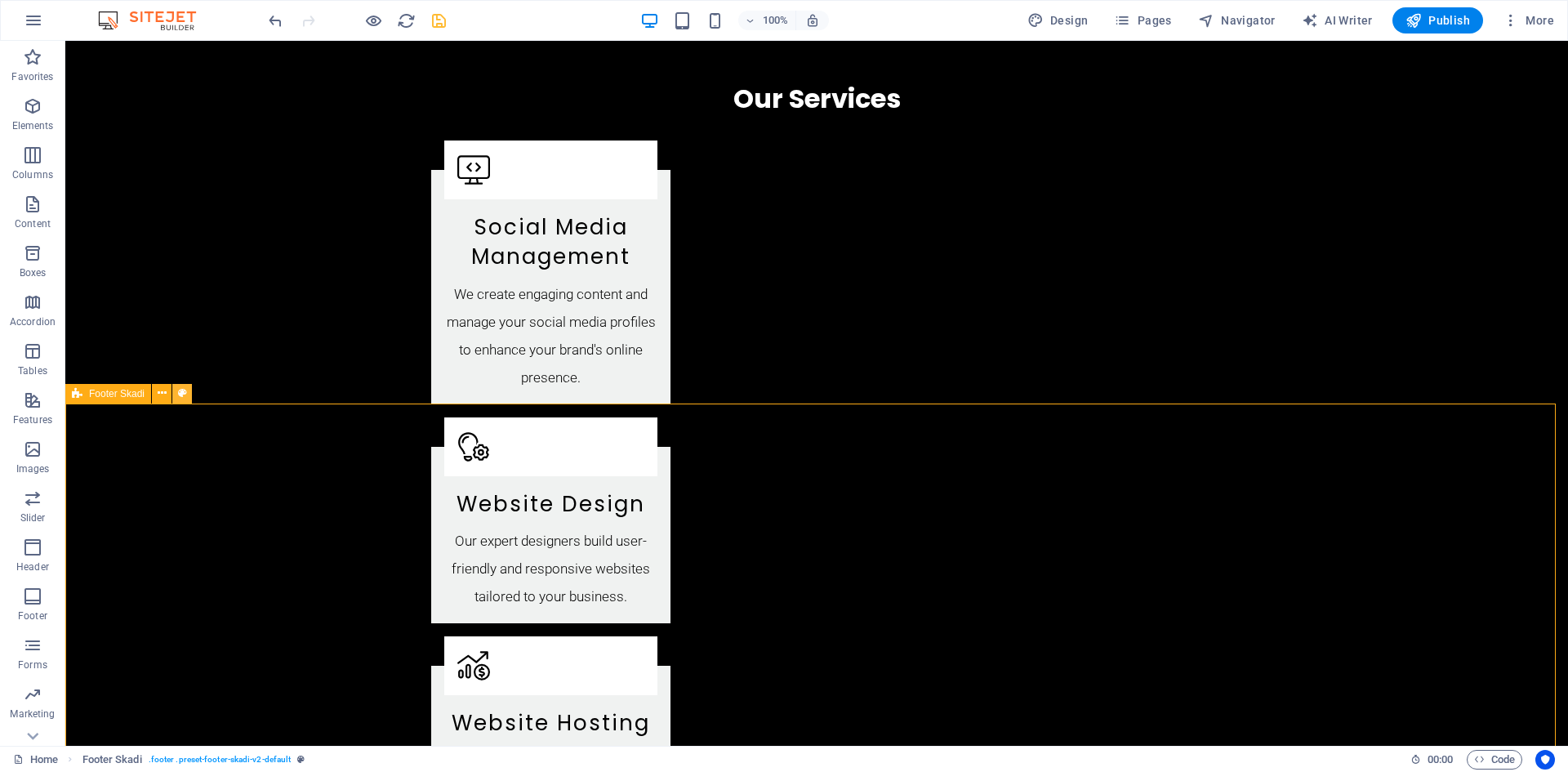
select select "rem"
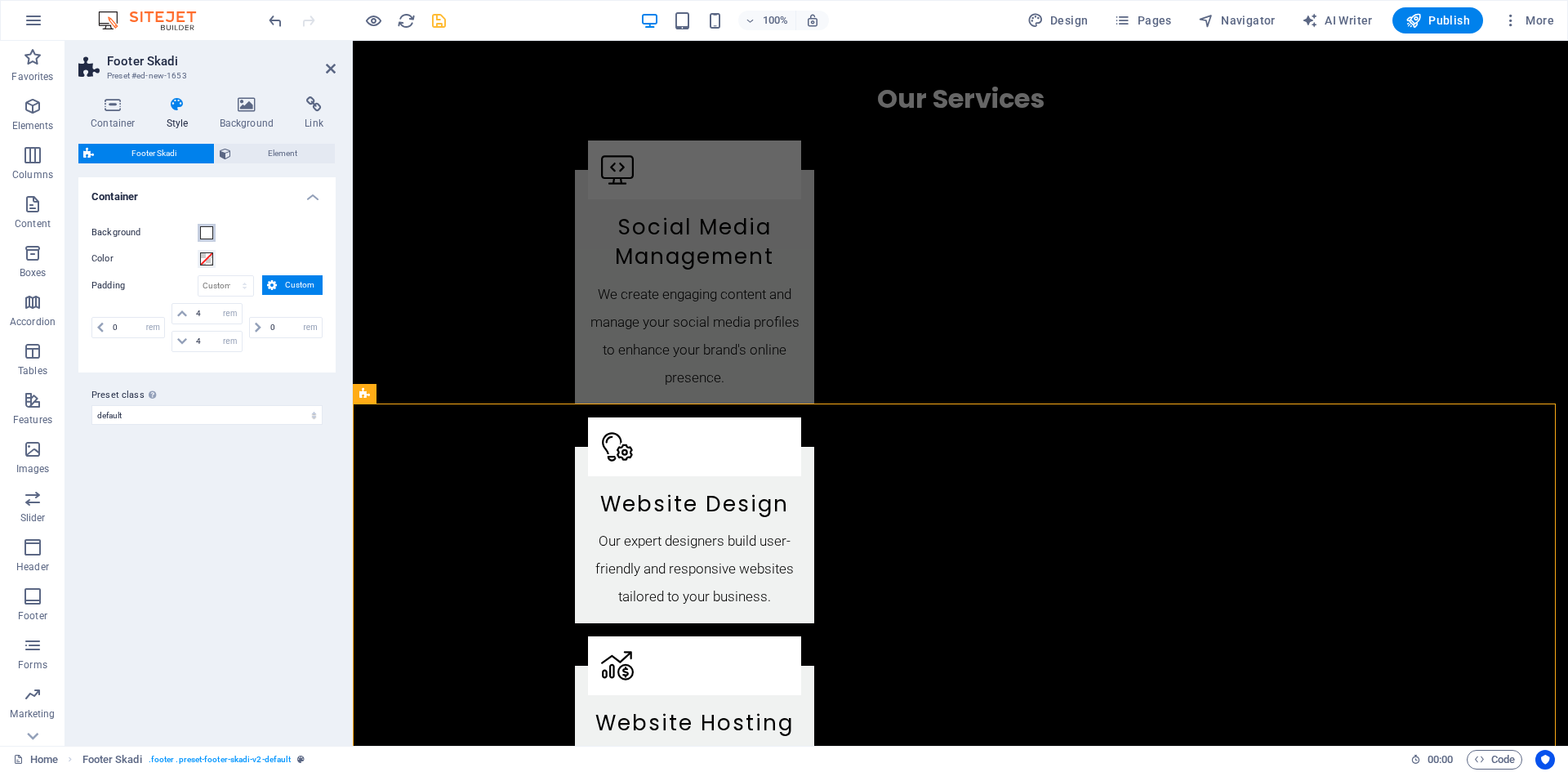
click at [207, 232] on span at bounding box center [207, 233] width 13 height 13
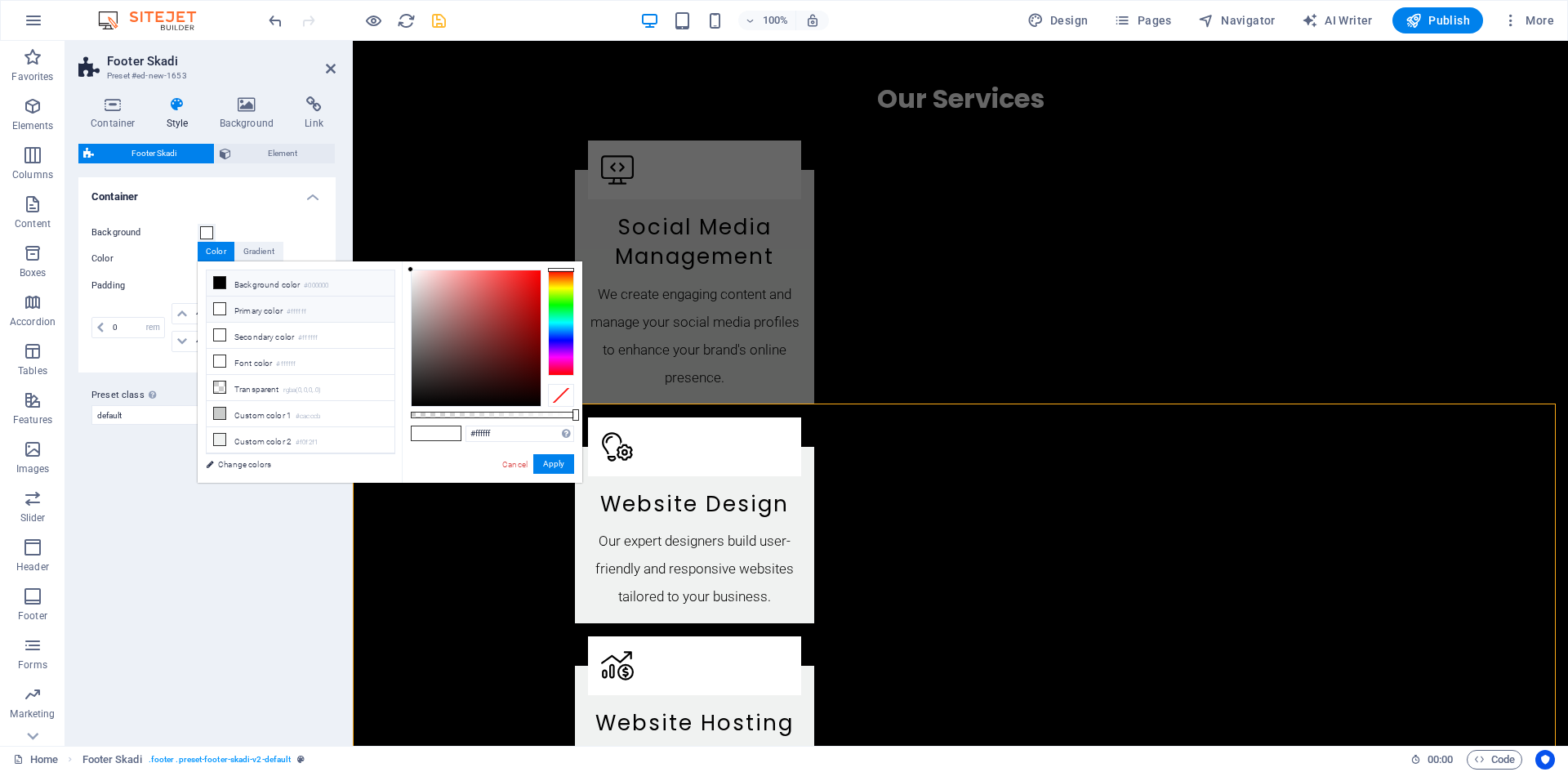
click at [218, 280] on icon at bounding box center [220, 283] width 12 height 12
type input "#000000"
click at [549, 462] on button "Apply" at bounding box center [553, 463] width 41 height 19
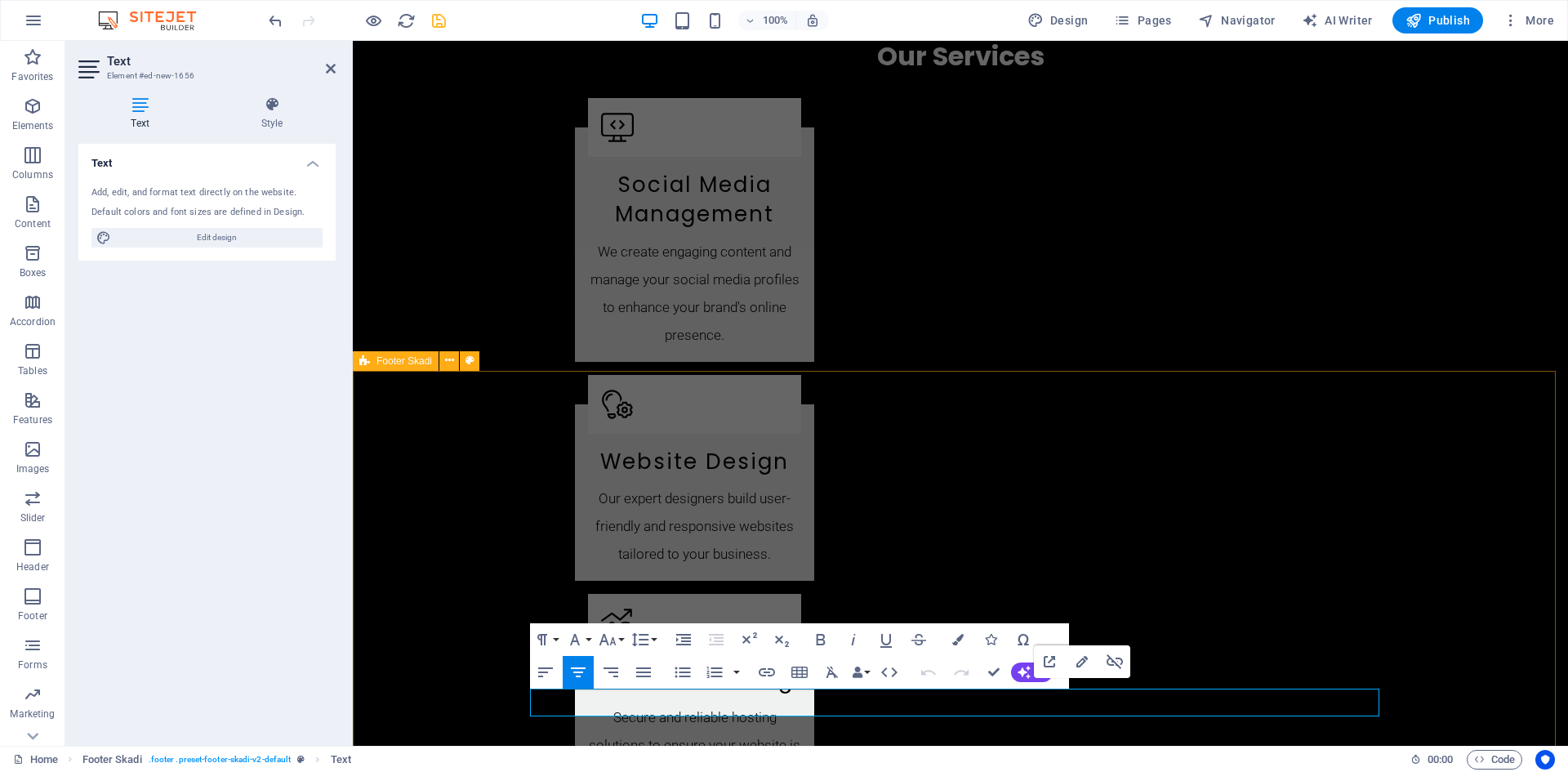
scroll to position [2246, 0]
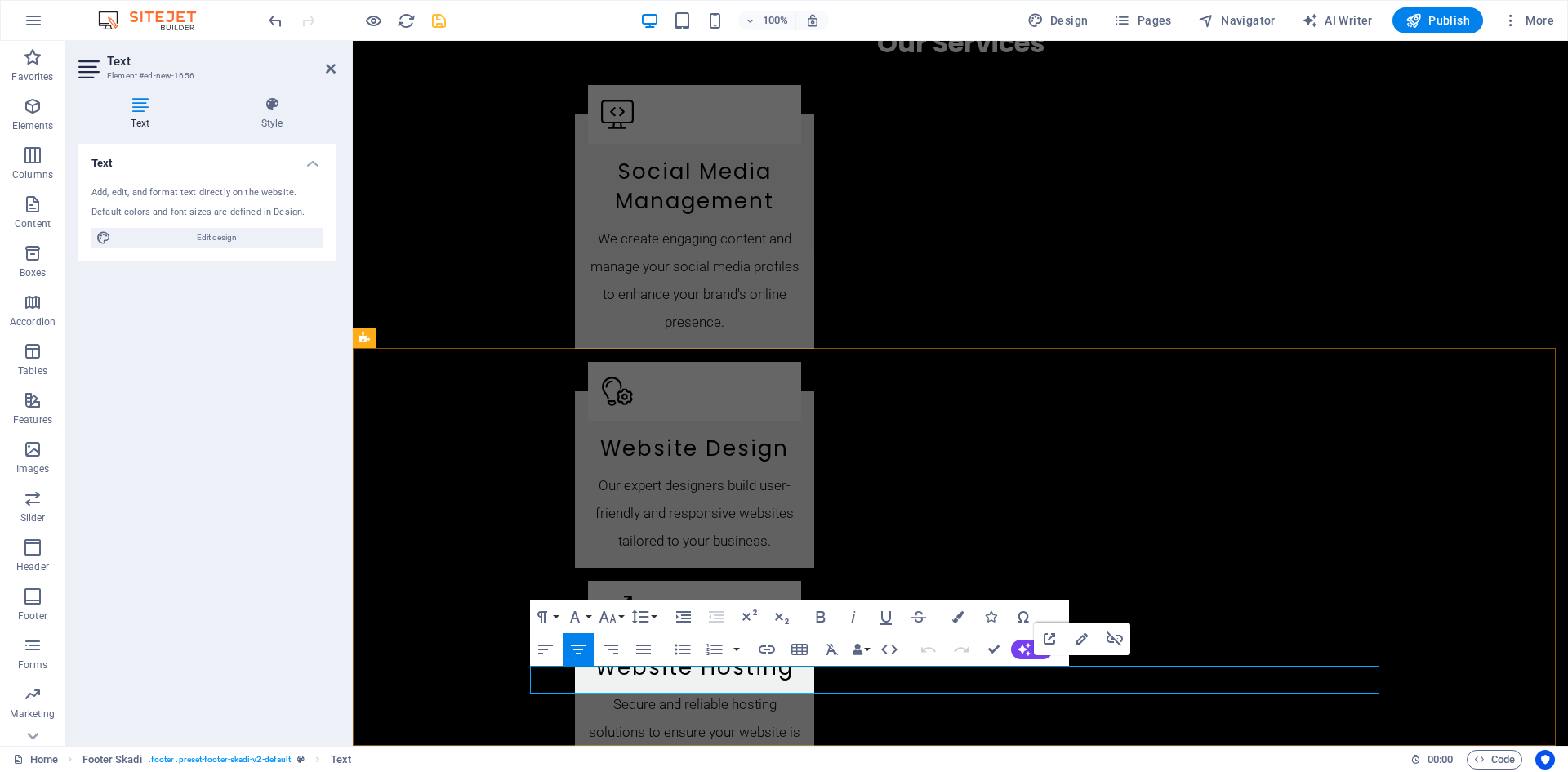
drag, startPoint x: 1137, startPoint y: 733, endPoint x: 952, endPoint y: 679, distance: 192.7
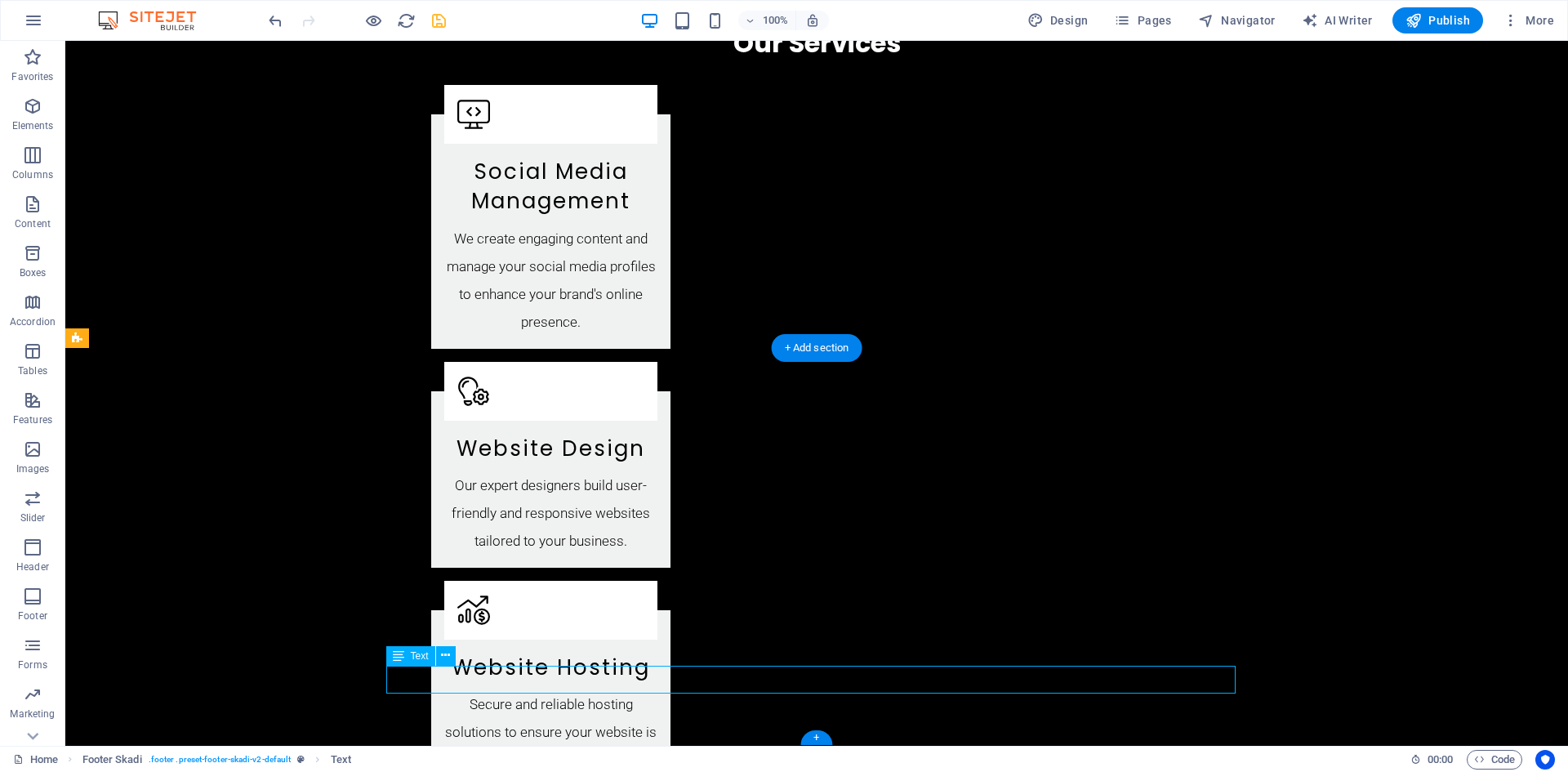
drag, startPoint x: 1225, startPoint y: 679, endPoint x: 1087, endPoint y: 676, distance: 138.0
click at [446, 659] on icon at bounding box center [445, 655] width 9 height 17
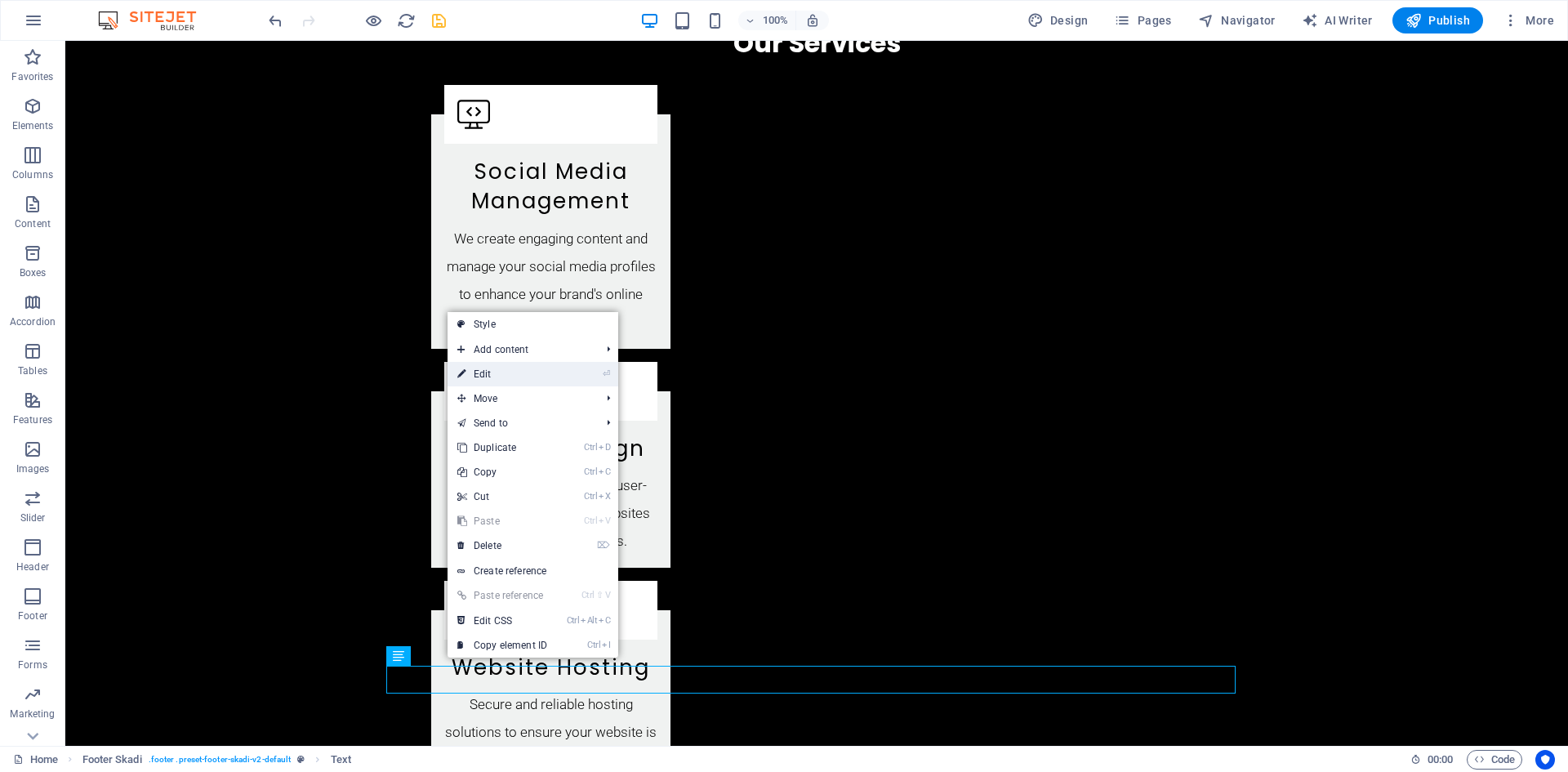
click at [517, 373] on link "⏎ Edit" at bounding box center [502, 374] width 109 height 24
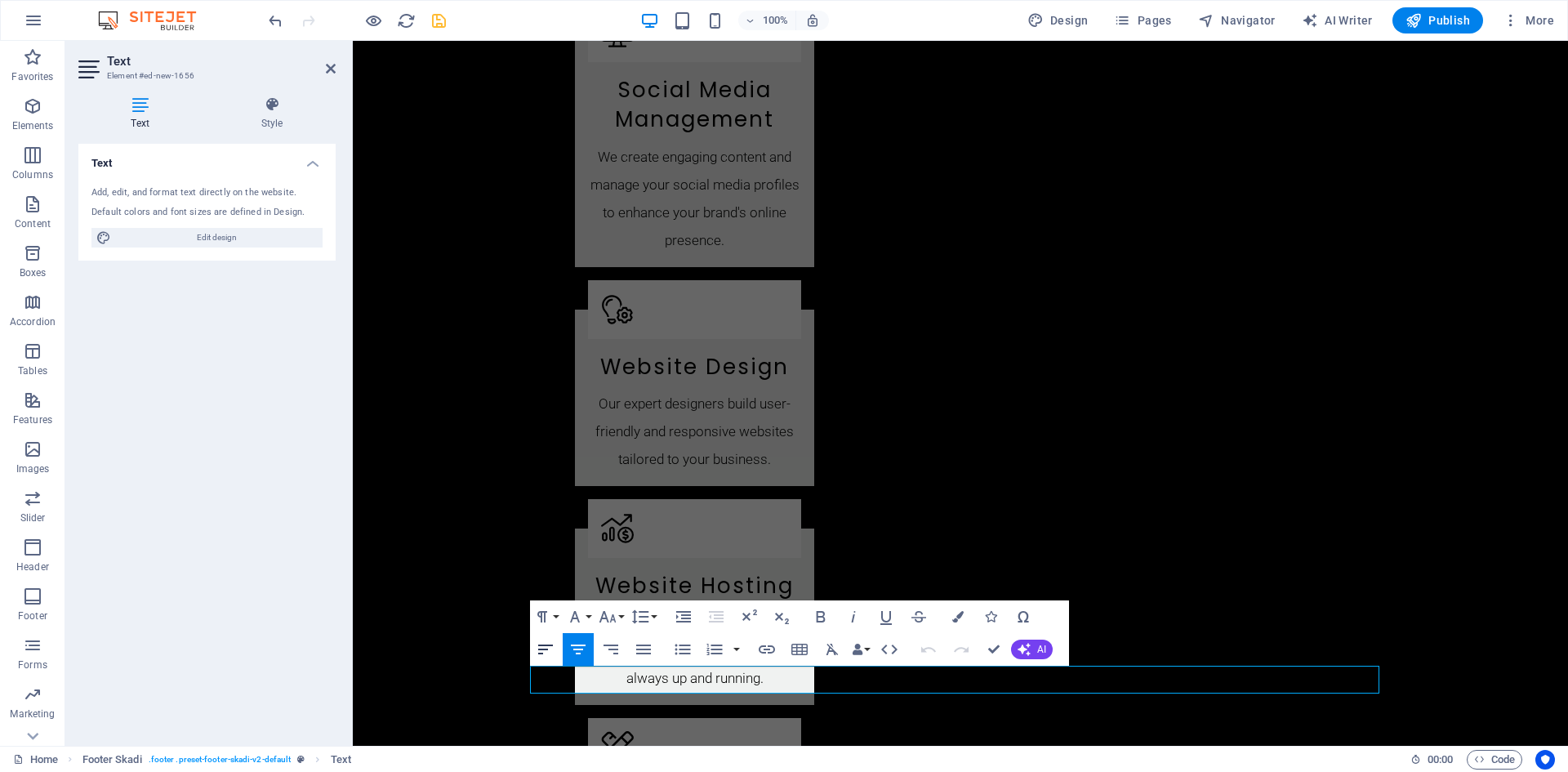
click at [545, 647] on icon "button" at bounding box center [545, 649] width 19 height 19
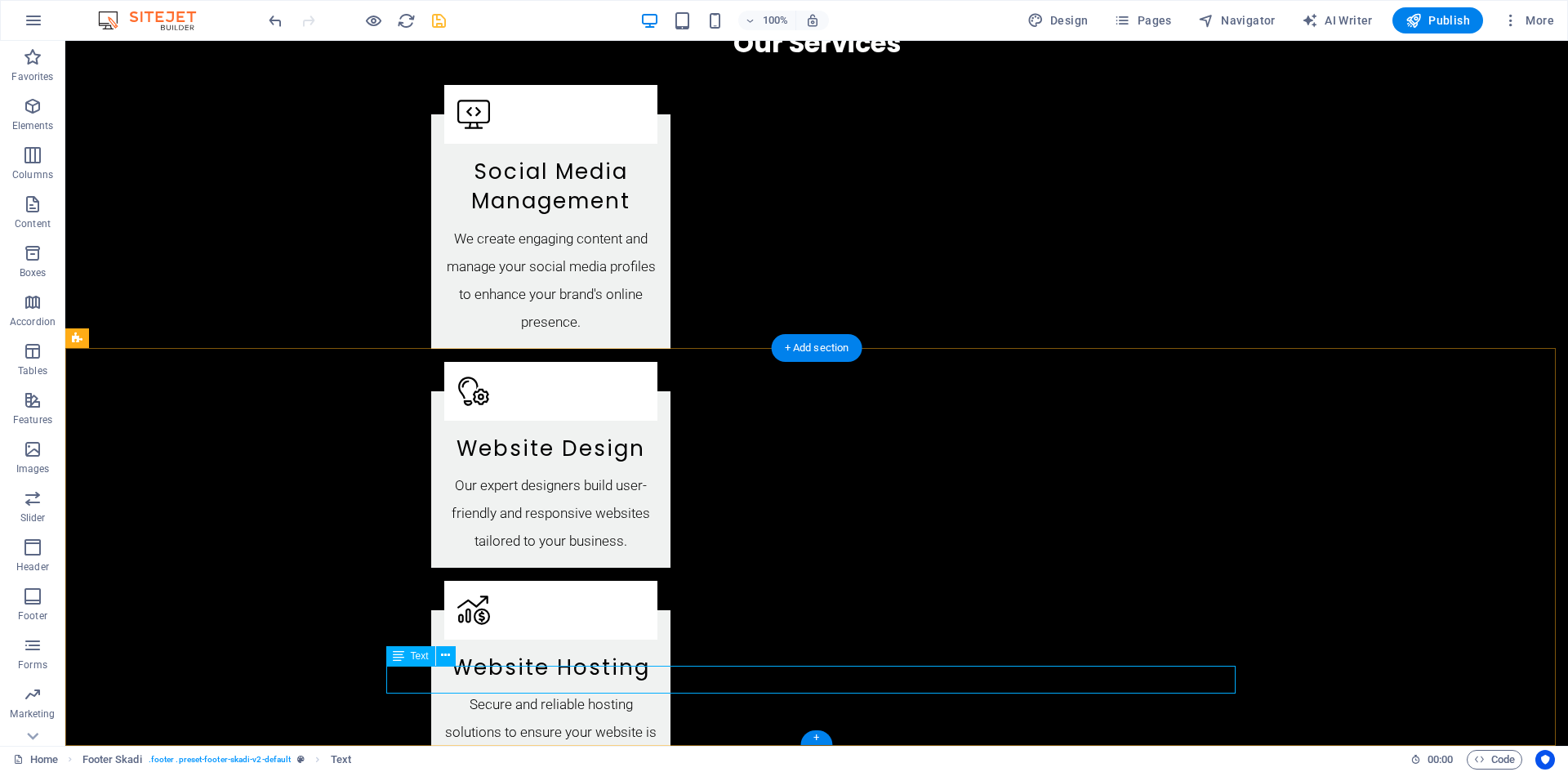
click at [441, 657] on icon at bounding box center [445, 655] width 9 height 17
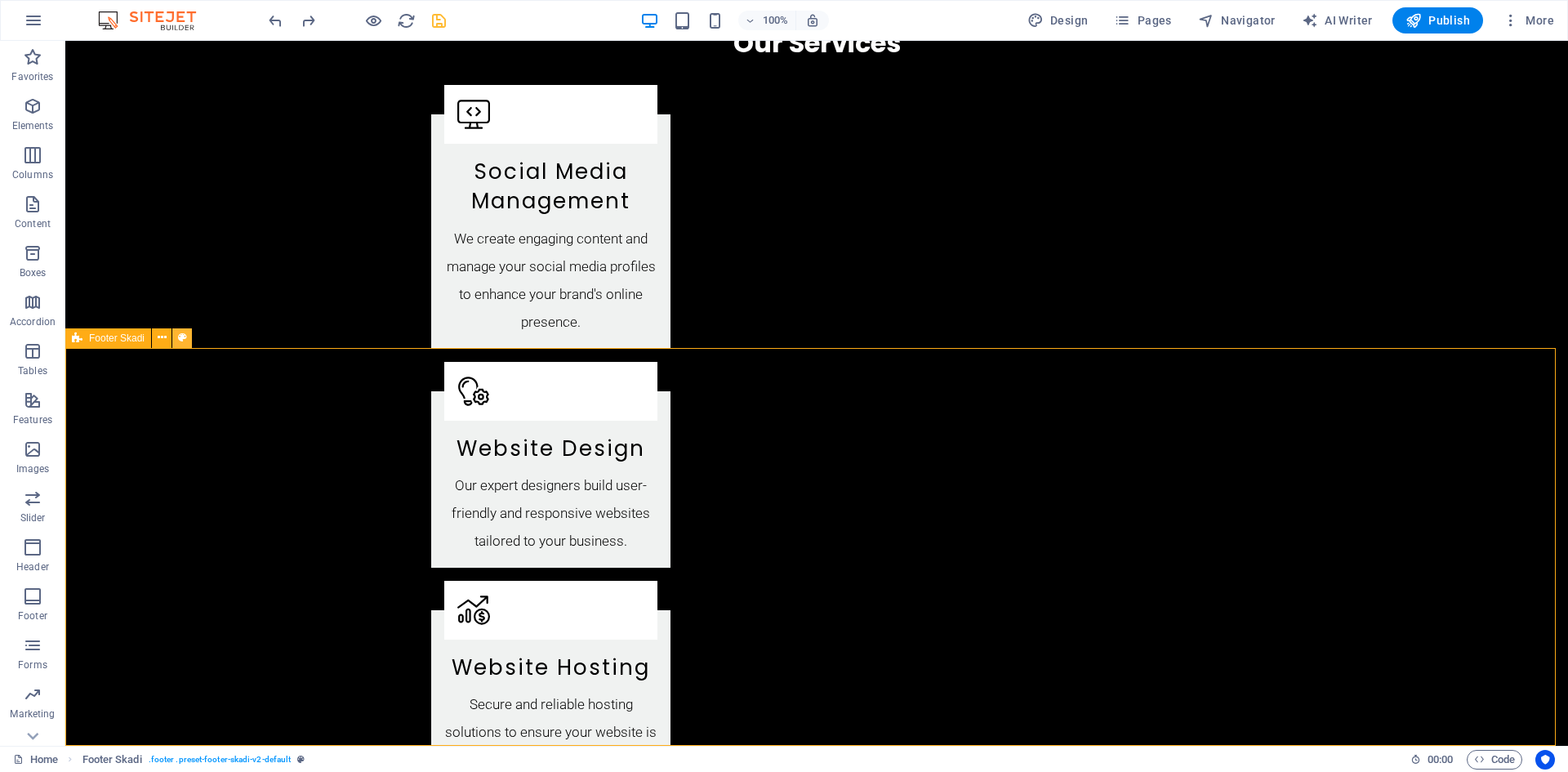
click at [183, 339] on icon at bounding box center [182, 338] width 9 height 17
select select "rem"
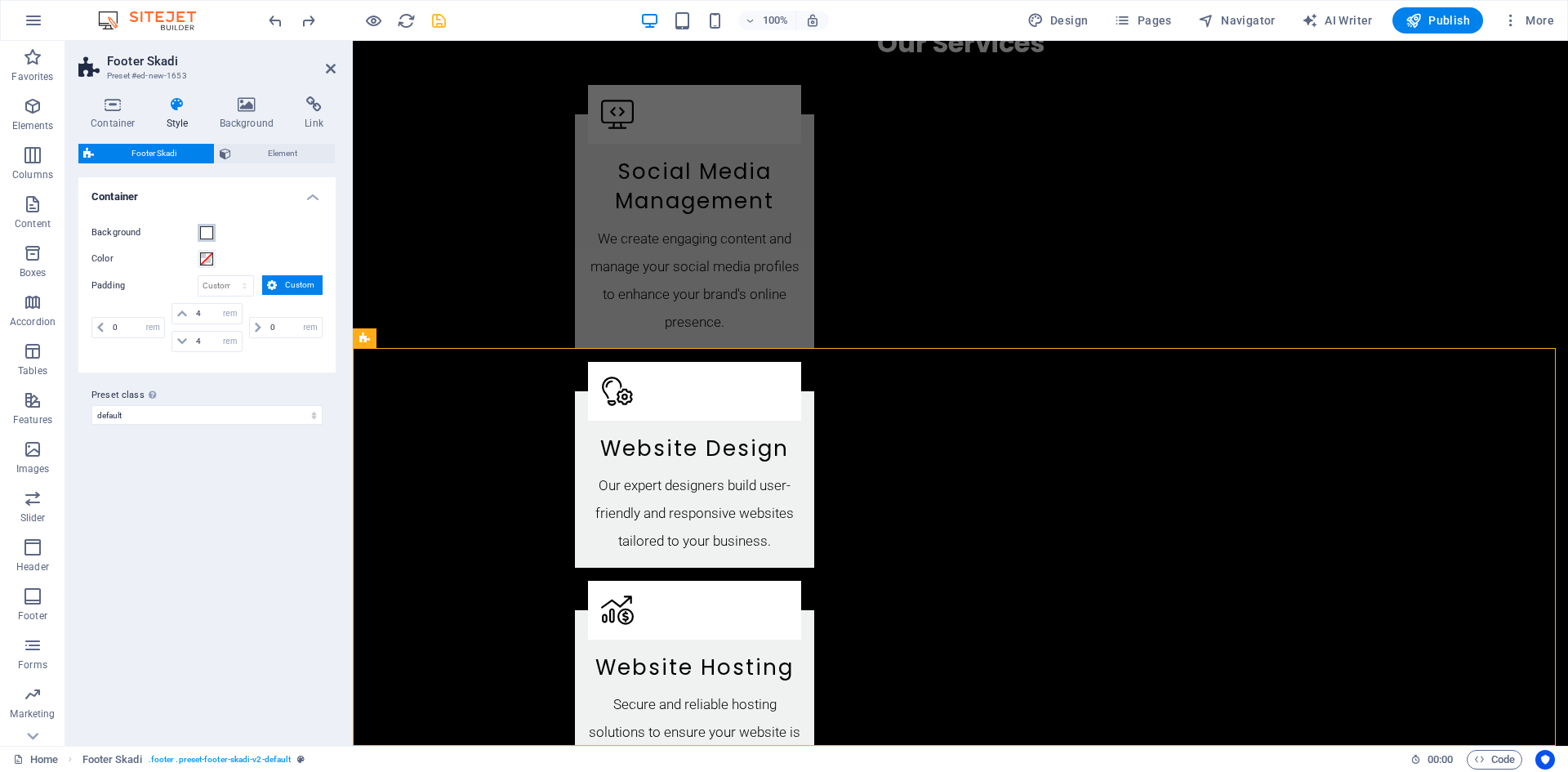
click at [205, 230] on span at bounding box center [207, 233] width 13 height 13
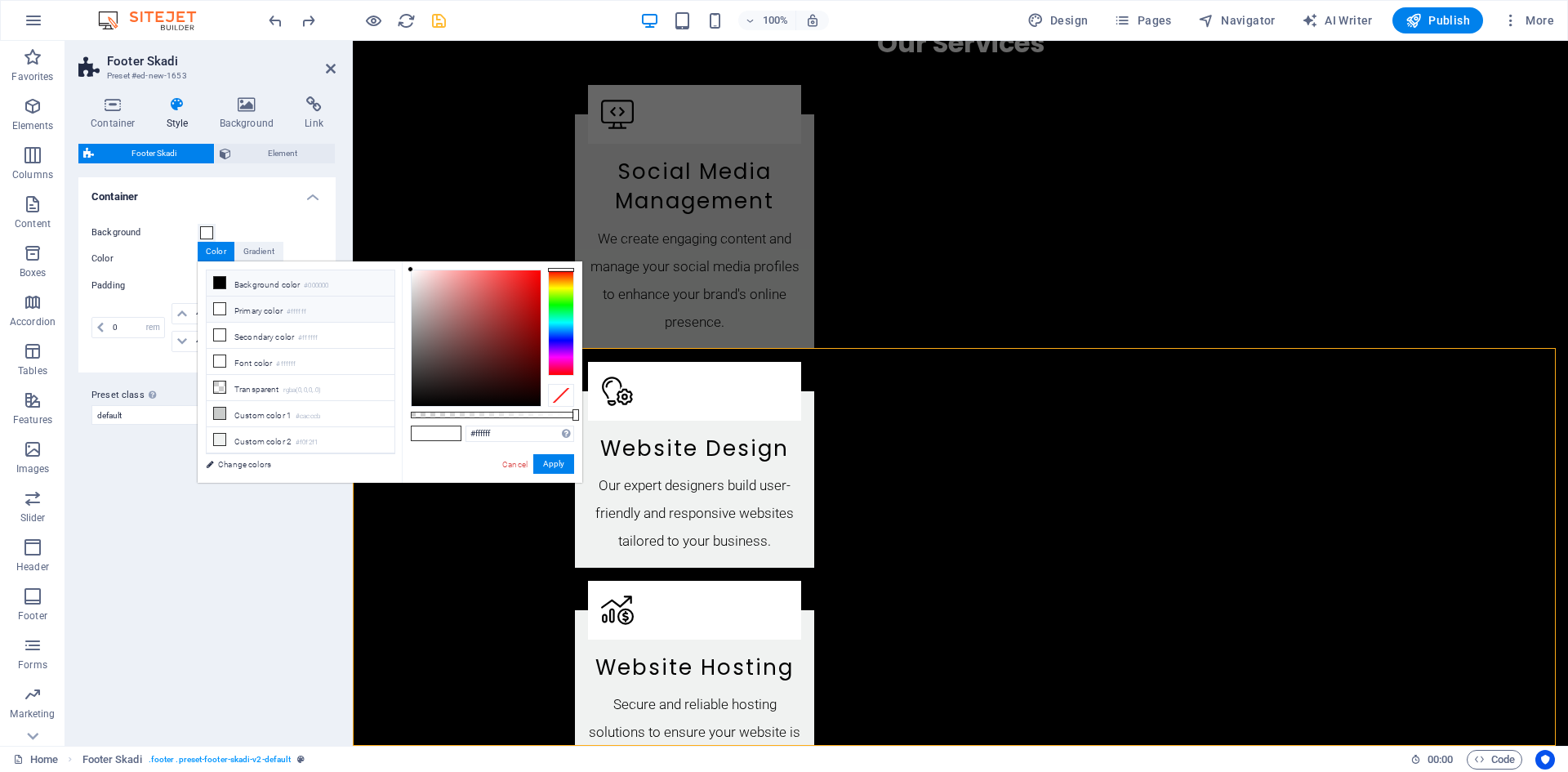
click at [222, 280] on icon at bounding box center [220, 283] width 12 height 12
type input "#000000"
click at [560, 463] on button "Apply" at bounding box center [553, 463] width 41 height 19
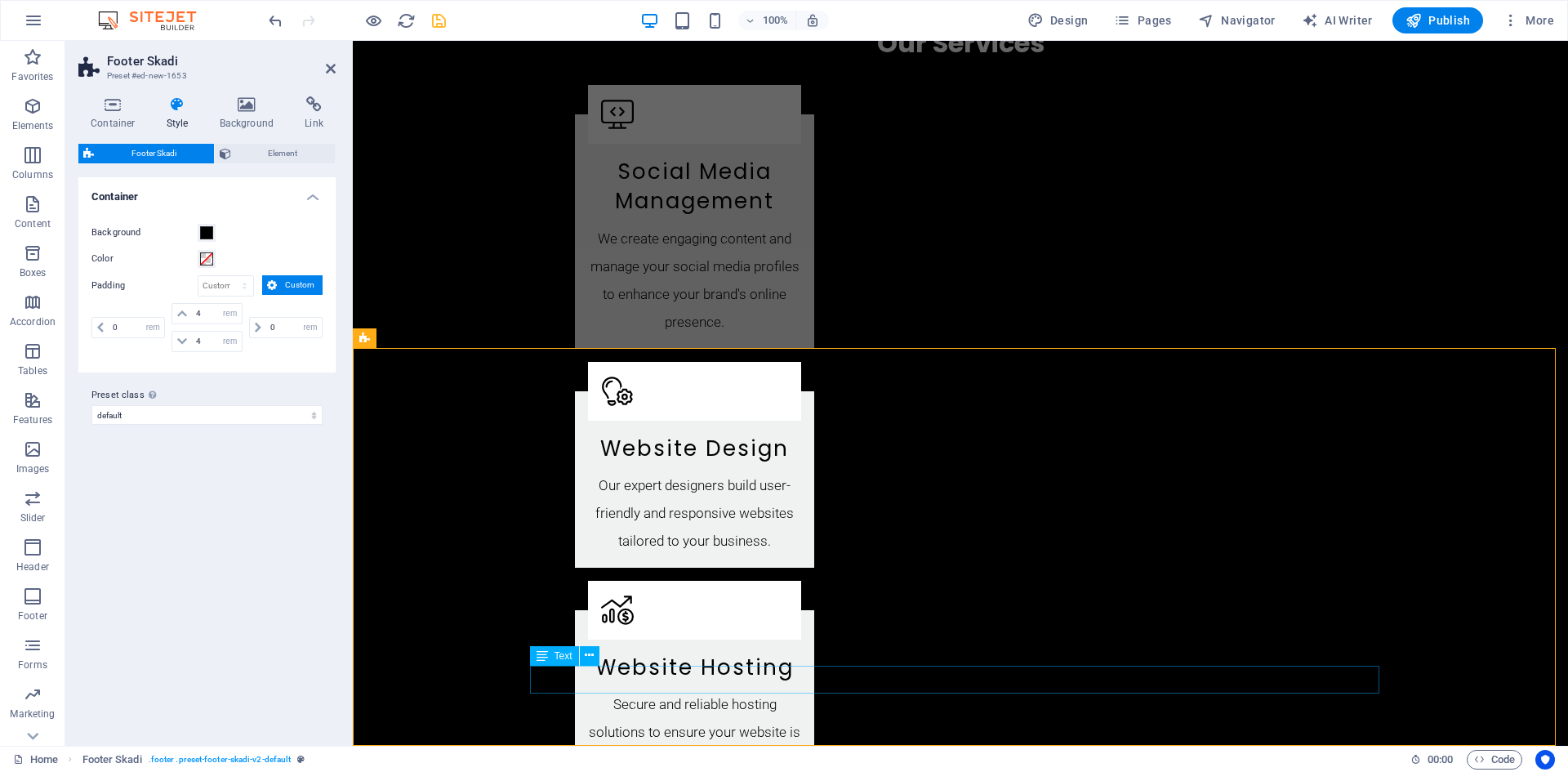
click at [590, 659] on icon at bounding box center [589, 655] width 9 height 17
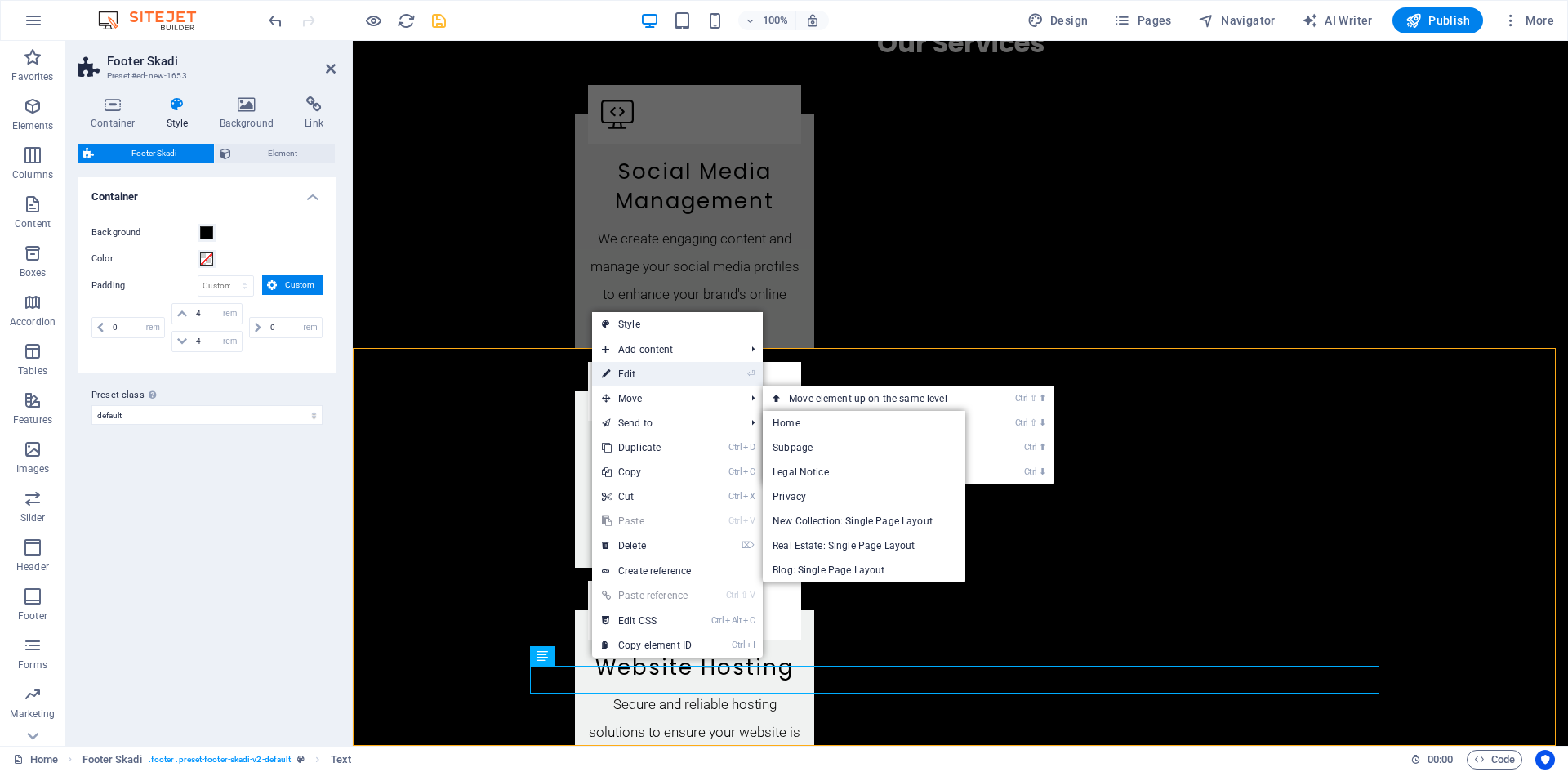
click at [650, 369] on link "⏎ Edit" at bounding box center [646, 374] width 109 height 24
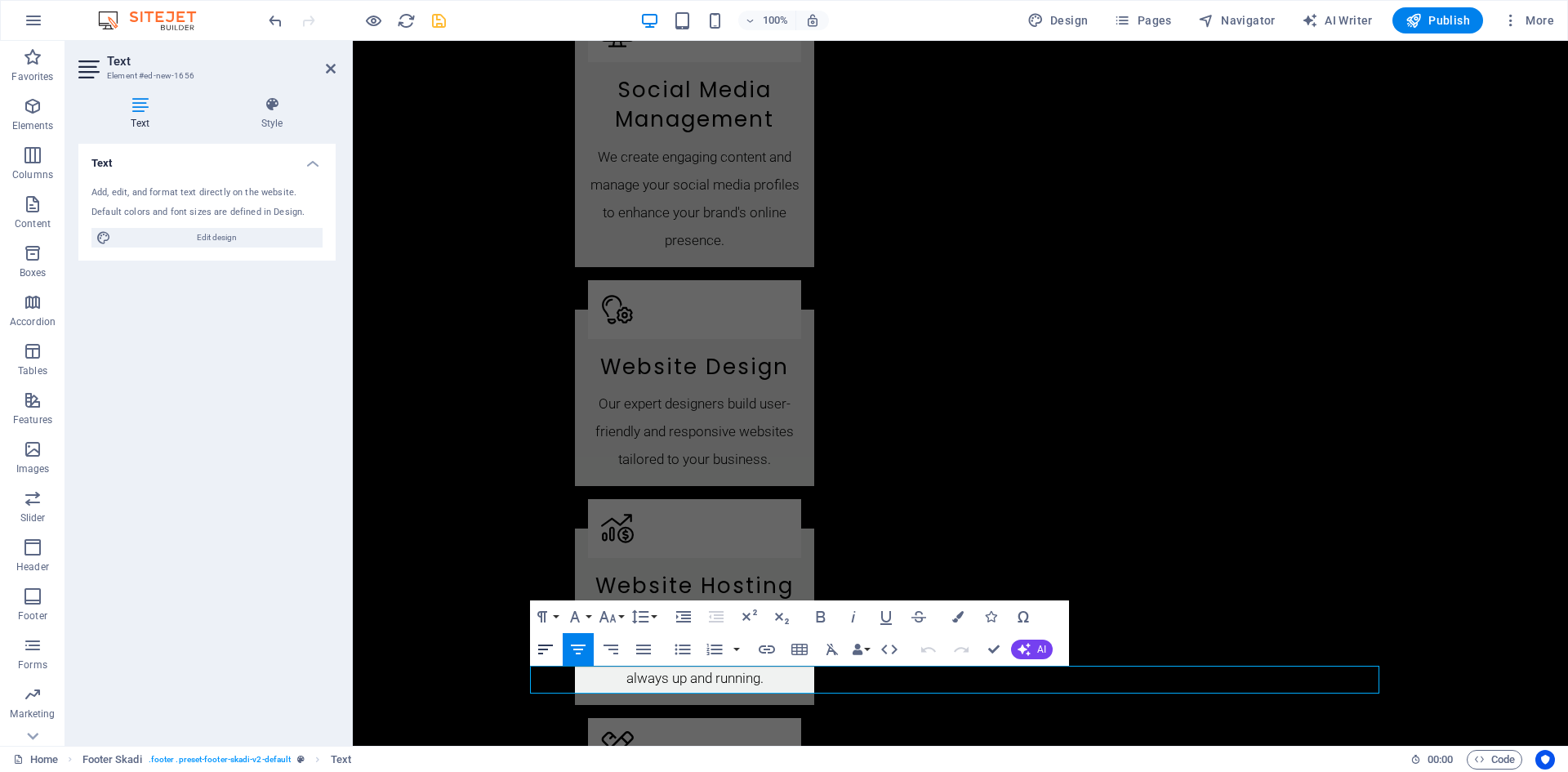
click at [542, 651] on icon "button" at bounding box center [545, 649] width 19 height 19
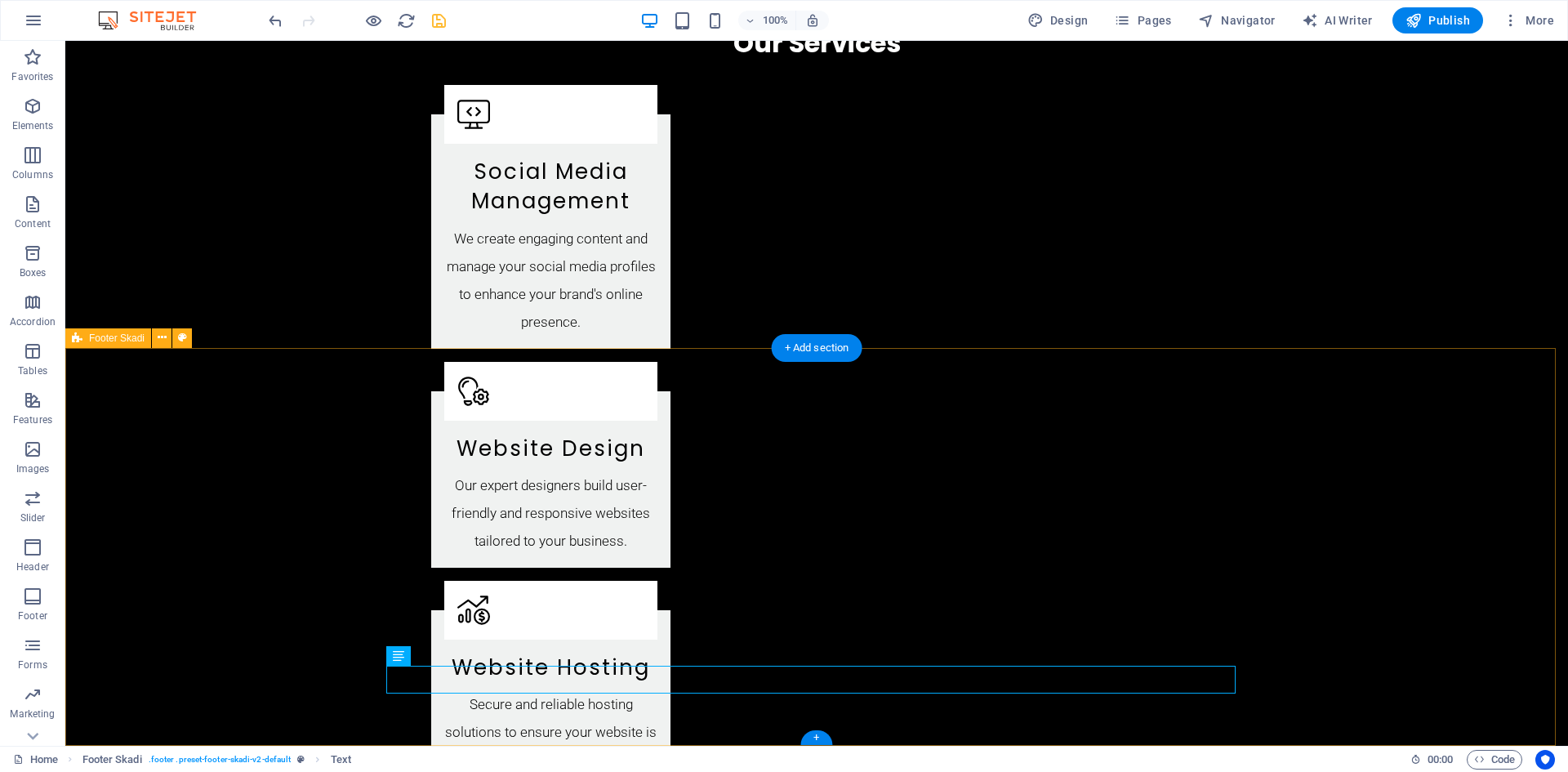
click at [444, 656] on icon at bounding box center [445, 655] width 9 height 17
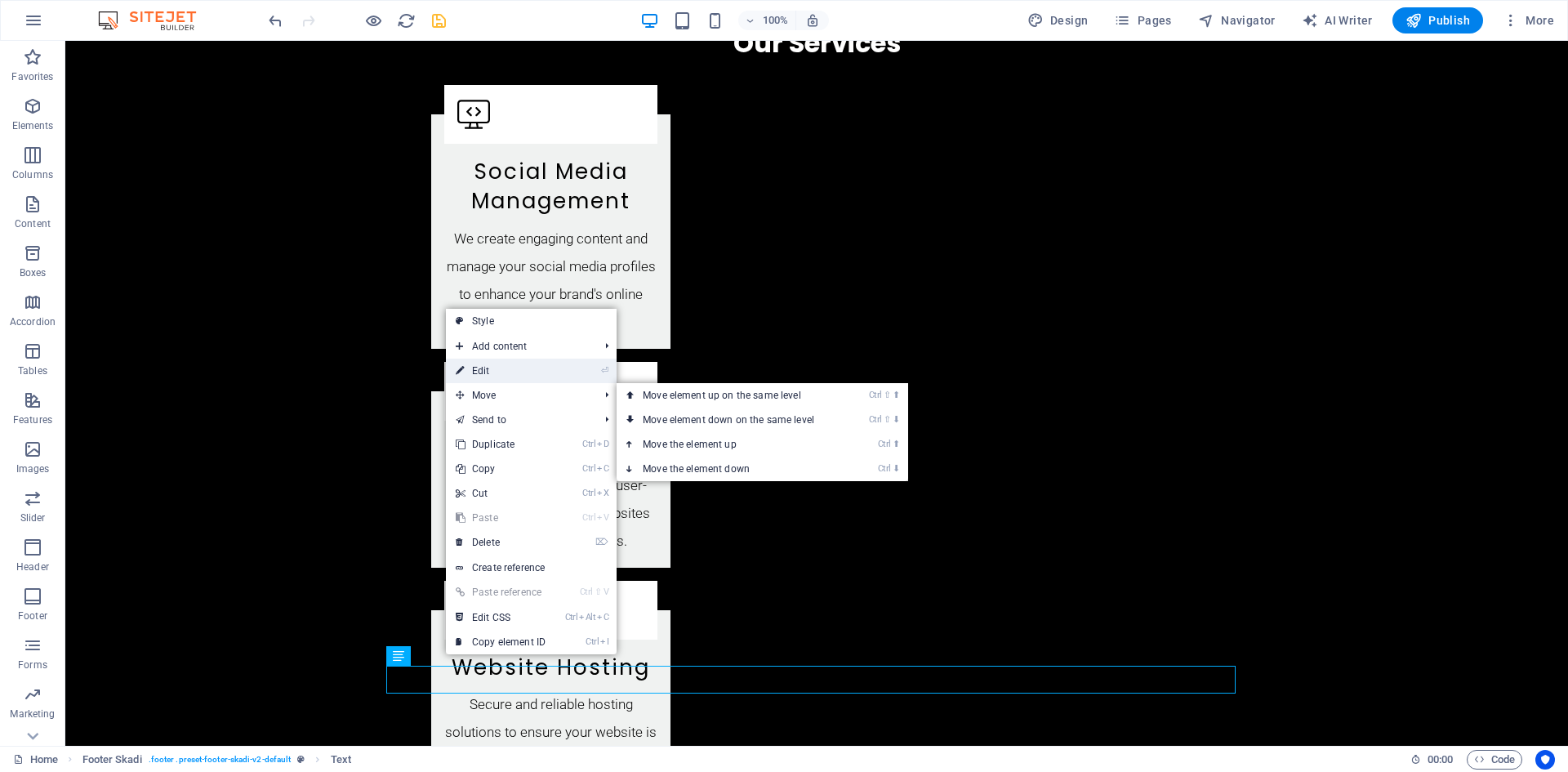
click at [501, 368] on link "⏎ Edit" at bounding box center [501, 370] width 109 height 24
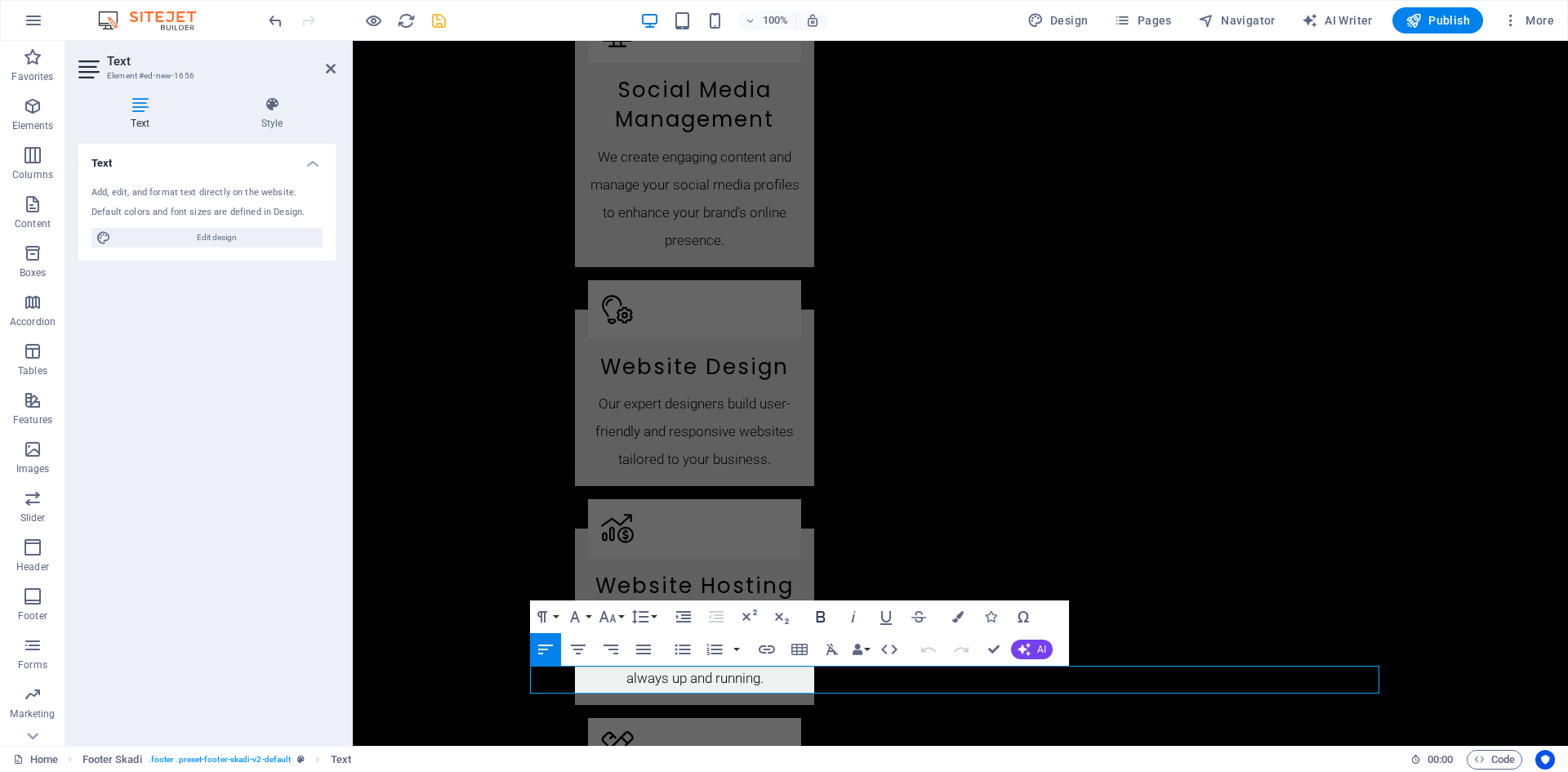
click at [818, 615] on icon "button" at bounding box center [820, 617] width 9 height 12
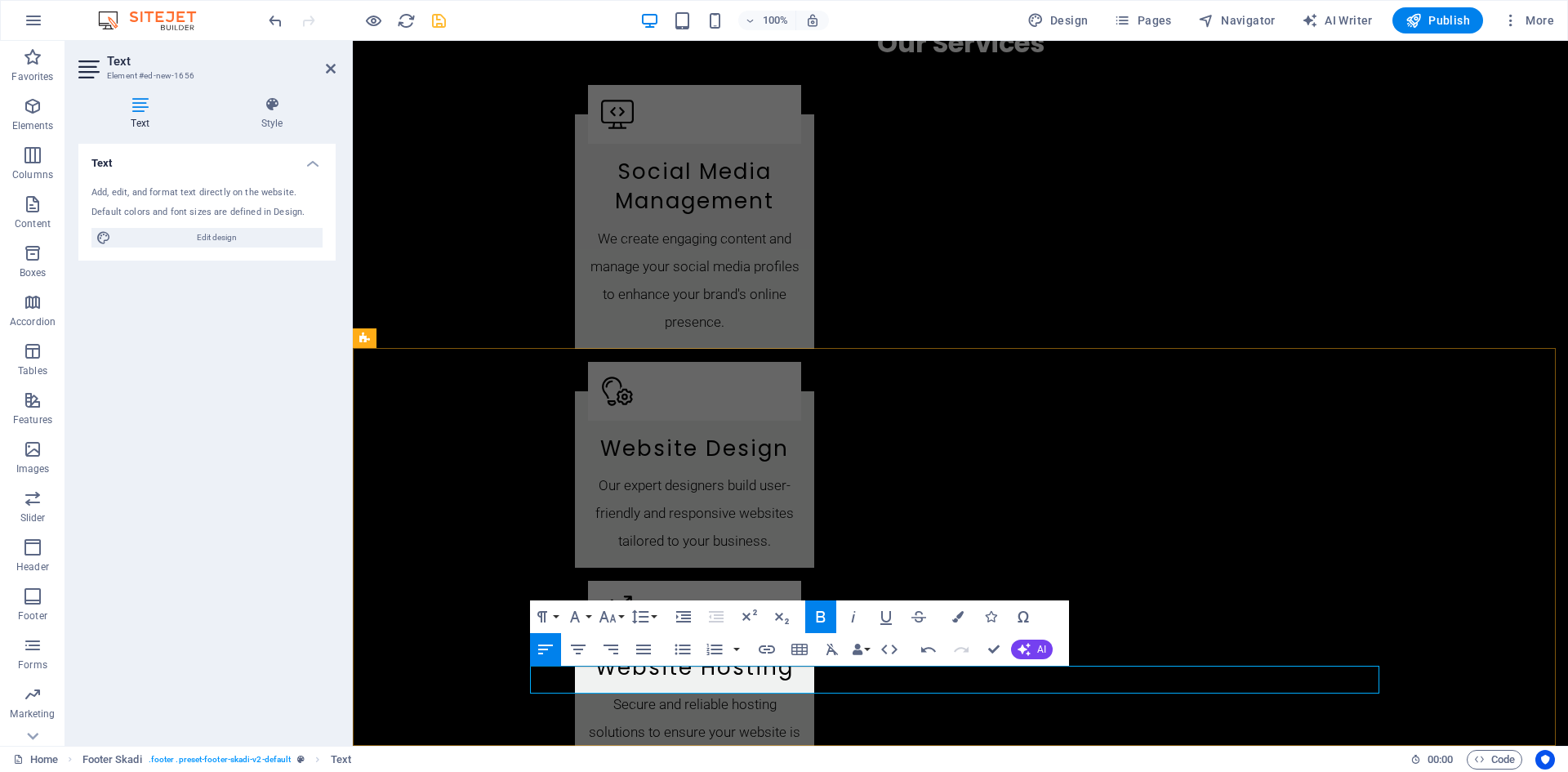
drag, startPoint x: 915, startPoint y: 684, endPoint x: 543, endPoint y: 679, distance: 372.0
click at [819, 615] on icon "button" at bounding box center [820, 617] width 9 height 12
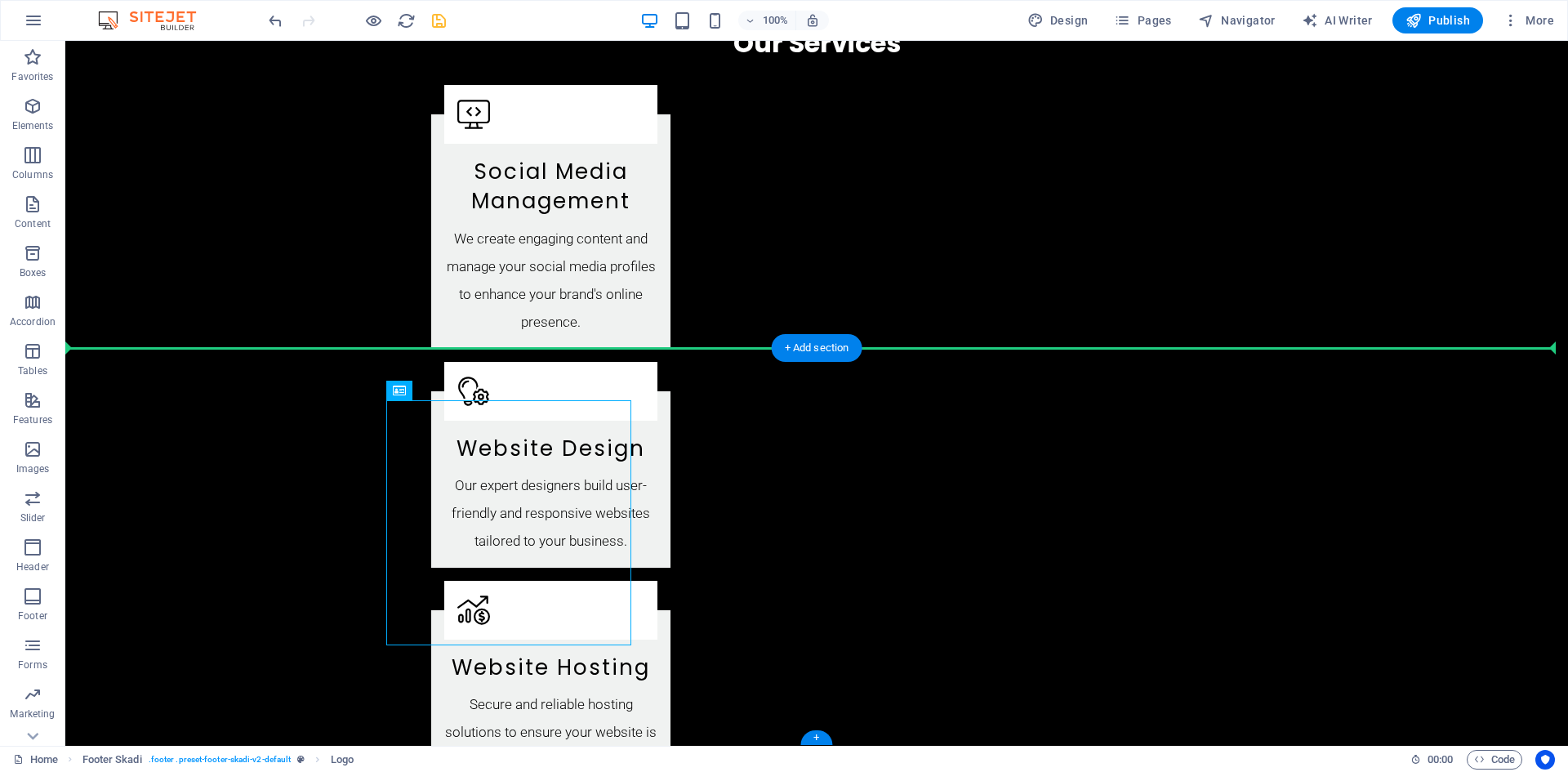
drag, startPoint x: 461, startPoint y: 430, endPoint x: 848, endPoint y: 406, distance: 387.7
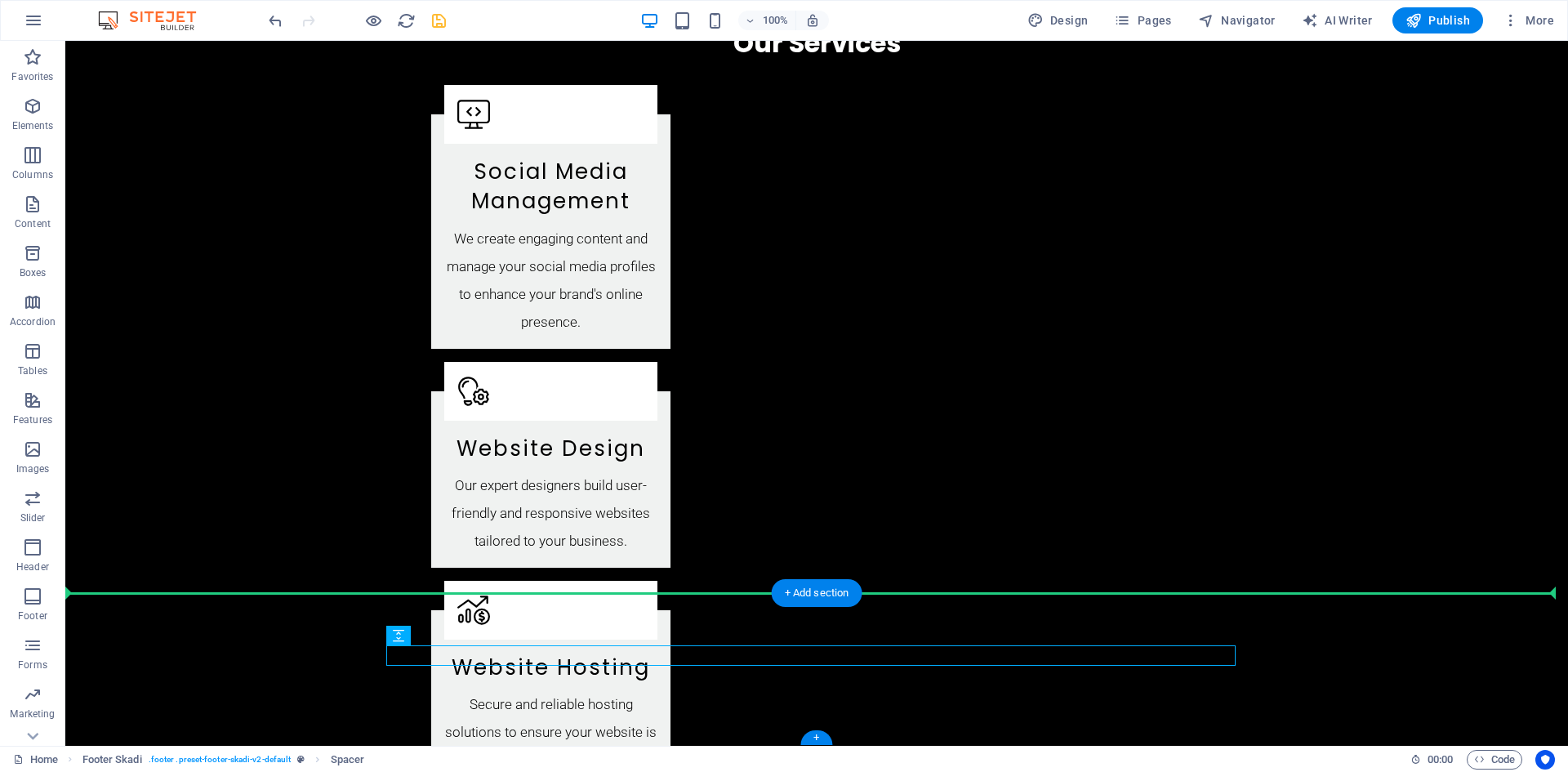
drag, startPoint x: 463, startPoint y: 674, endPoint x: 813, endPoint y: 618, distance: 354.5
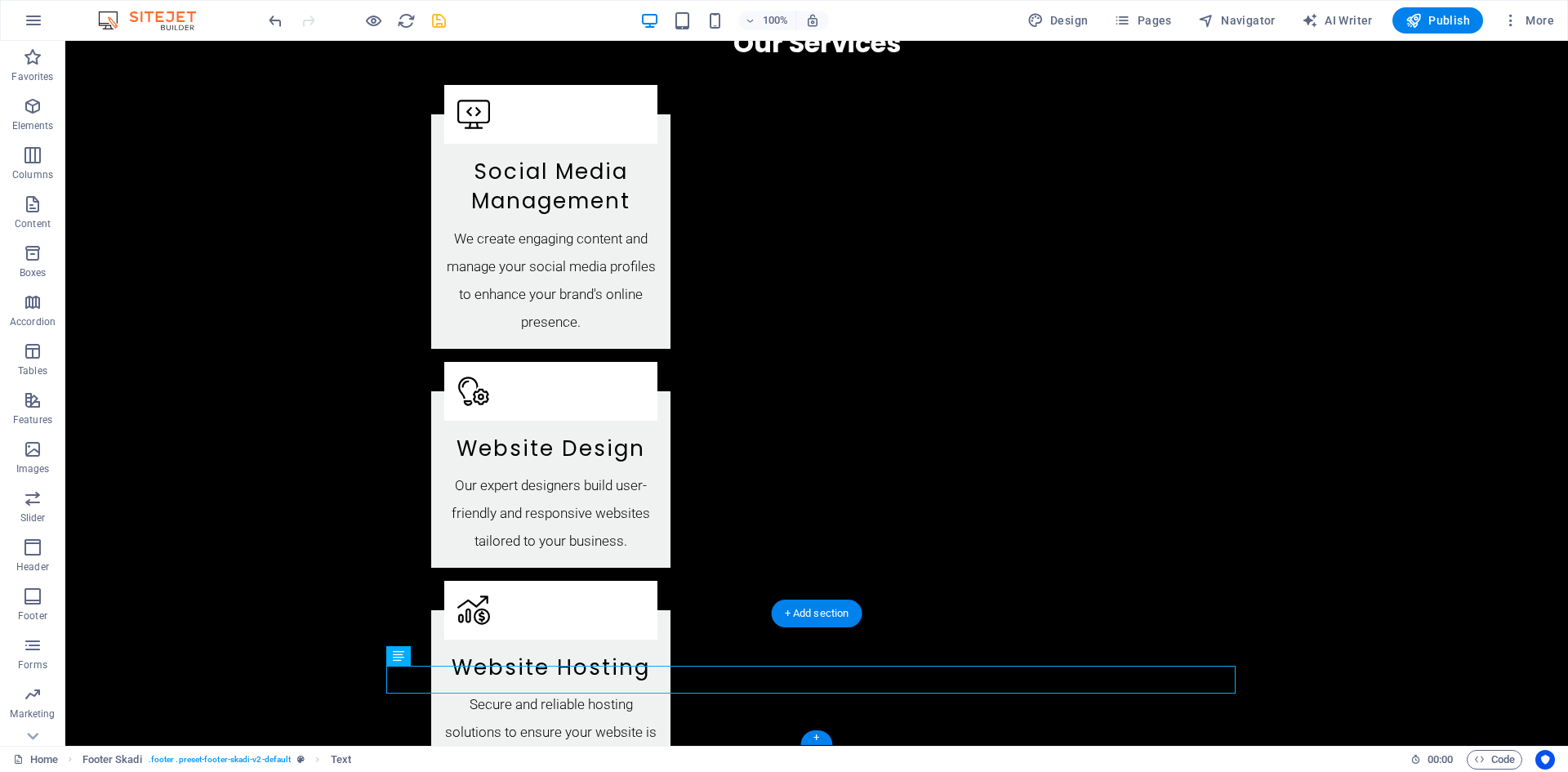
drag, startPoint x: 464, startPoint y: 698, endPoint x: 831, endPoint y: 651, distance: 370.0
click at [448, 657] on icon at bounding box center [445, 655] width 9 height 17
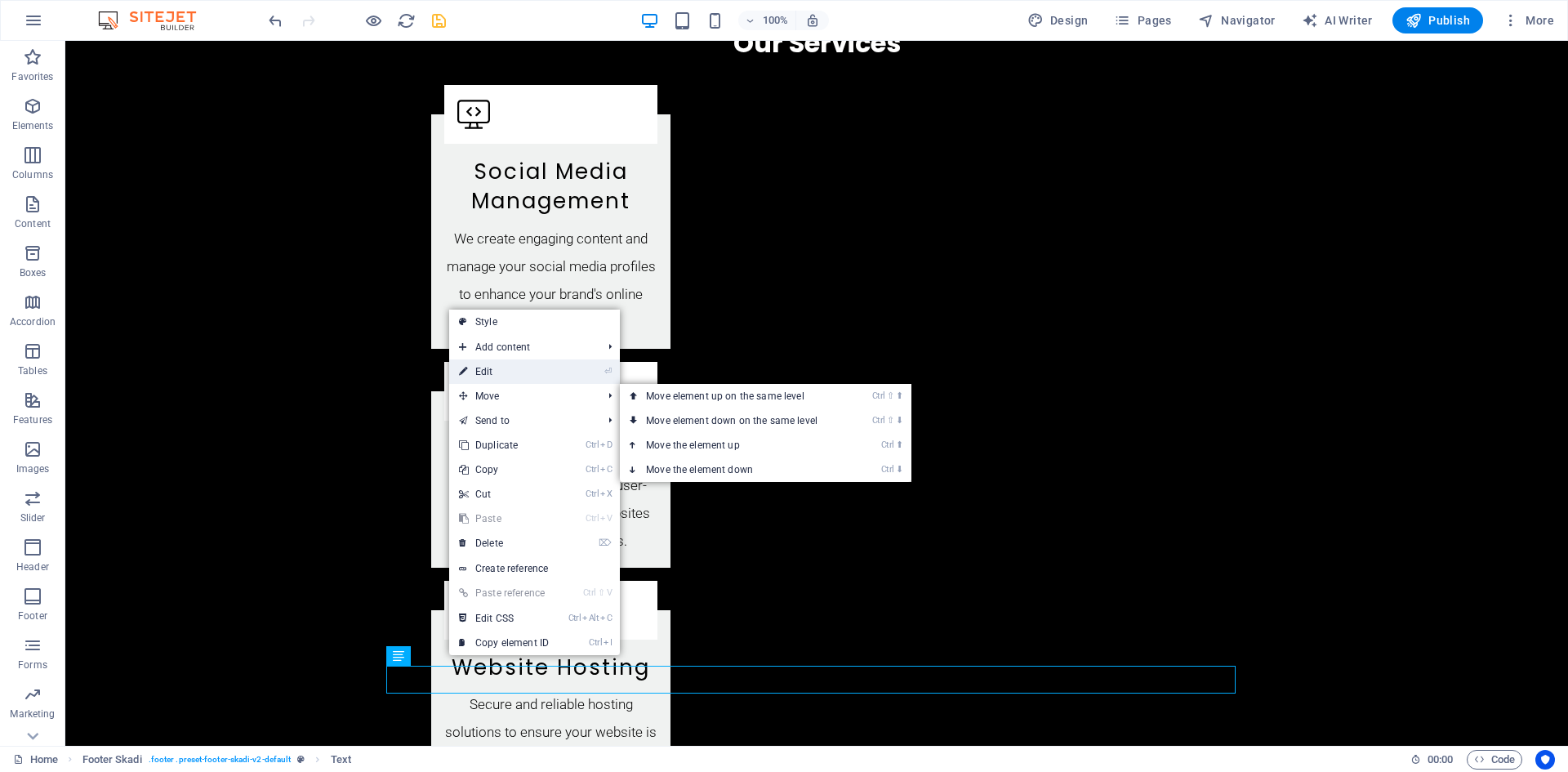
click at [509, 366] on link "⏎ Edit" at bounding box center [504, 371] width 109 height 24
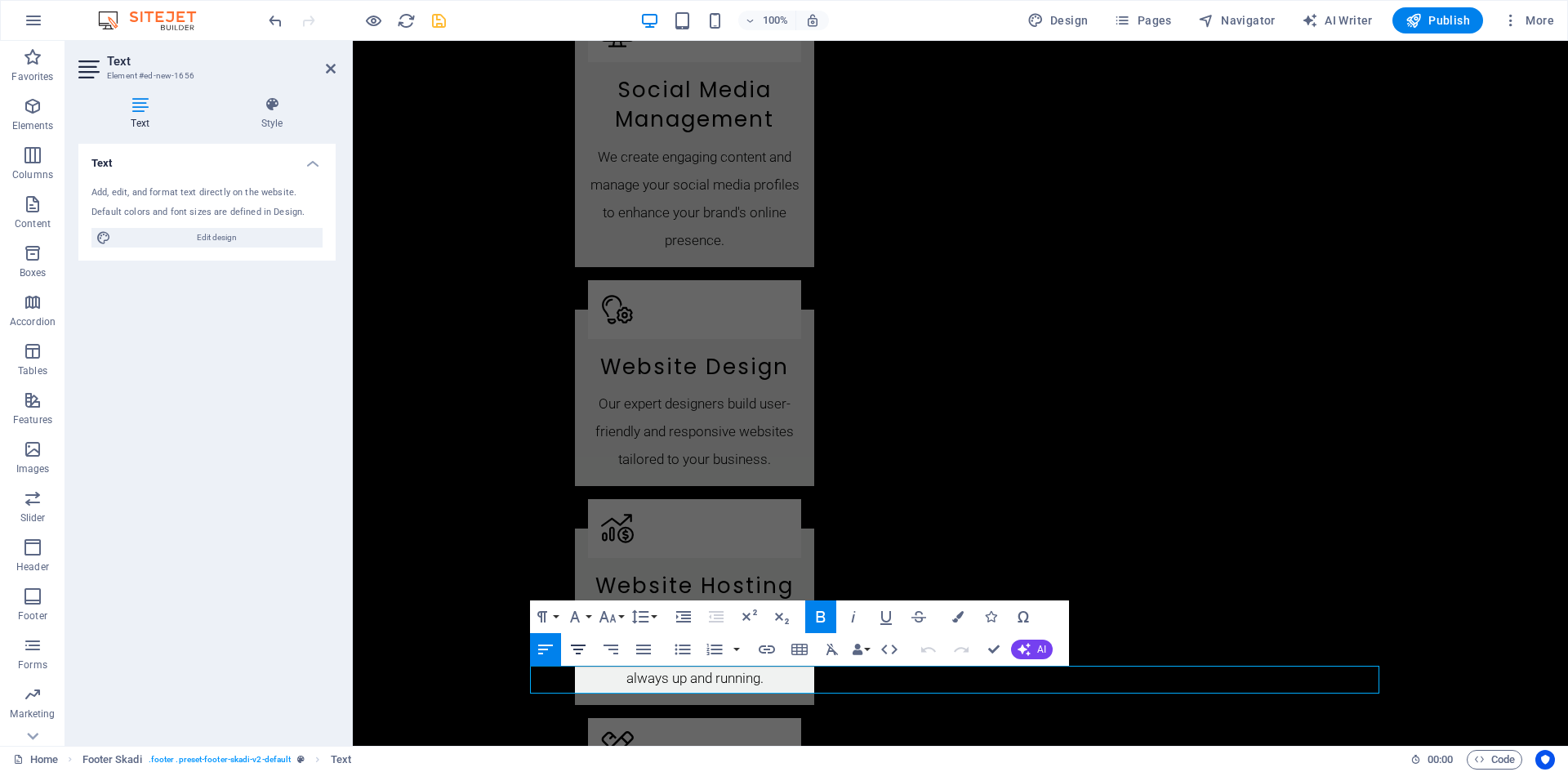
click at [579, 649] on icon "button" at bounding box center [577, 649] width 14 height 10
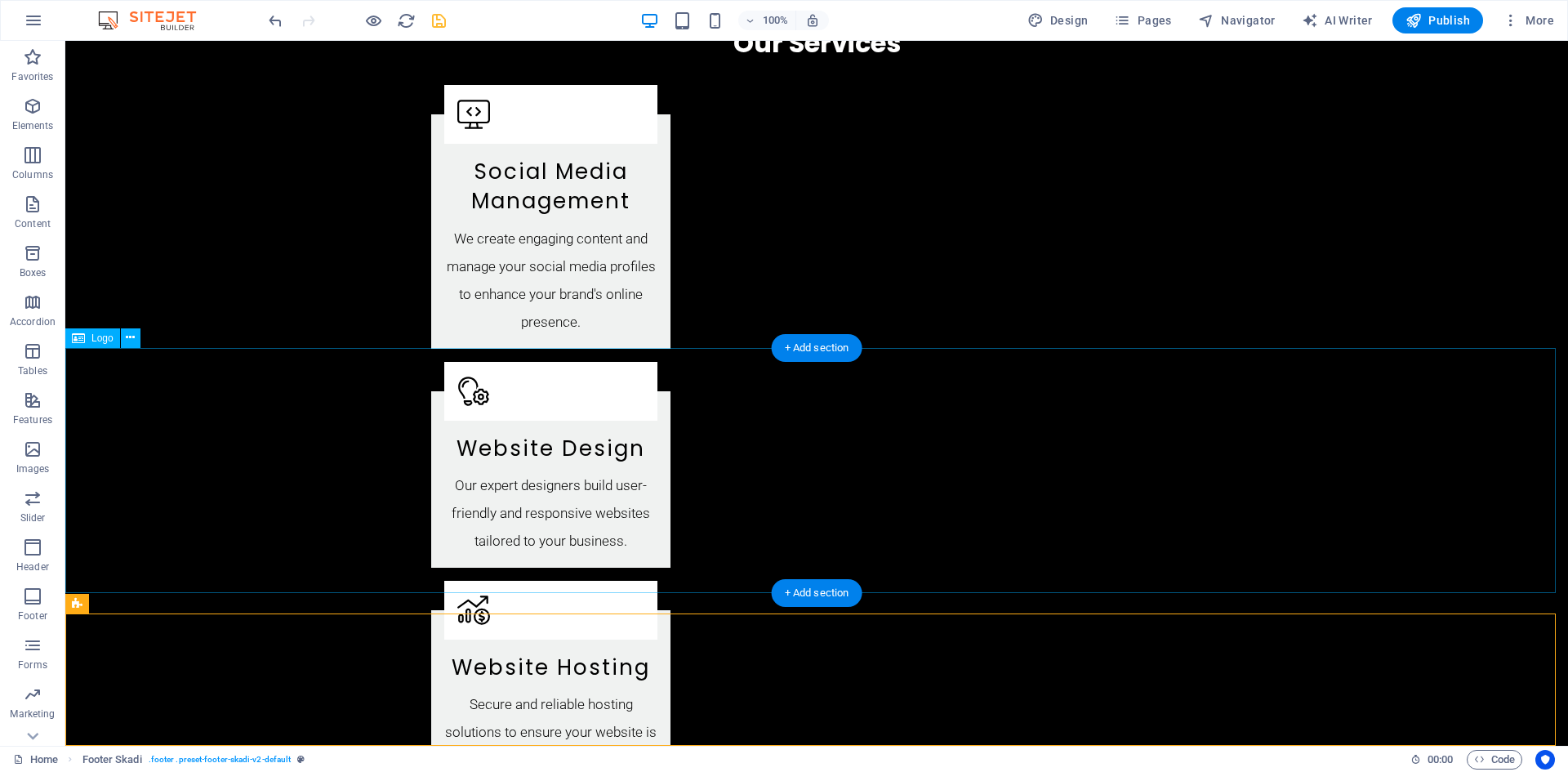
scroll to position [1919, 0]
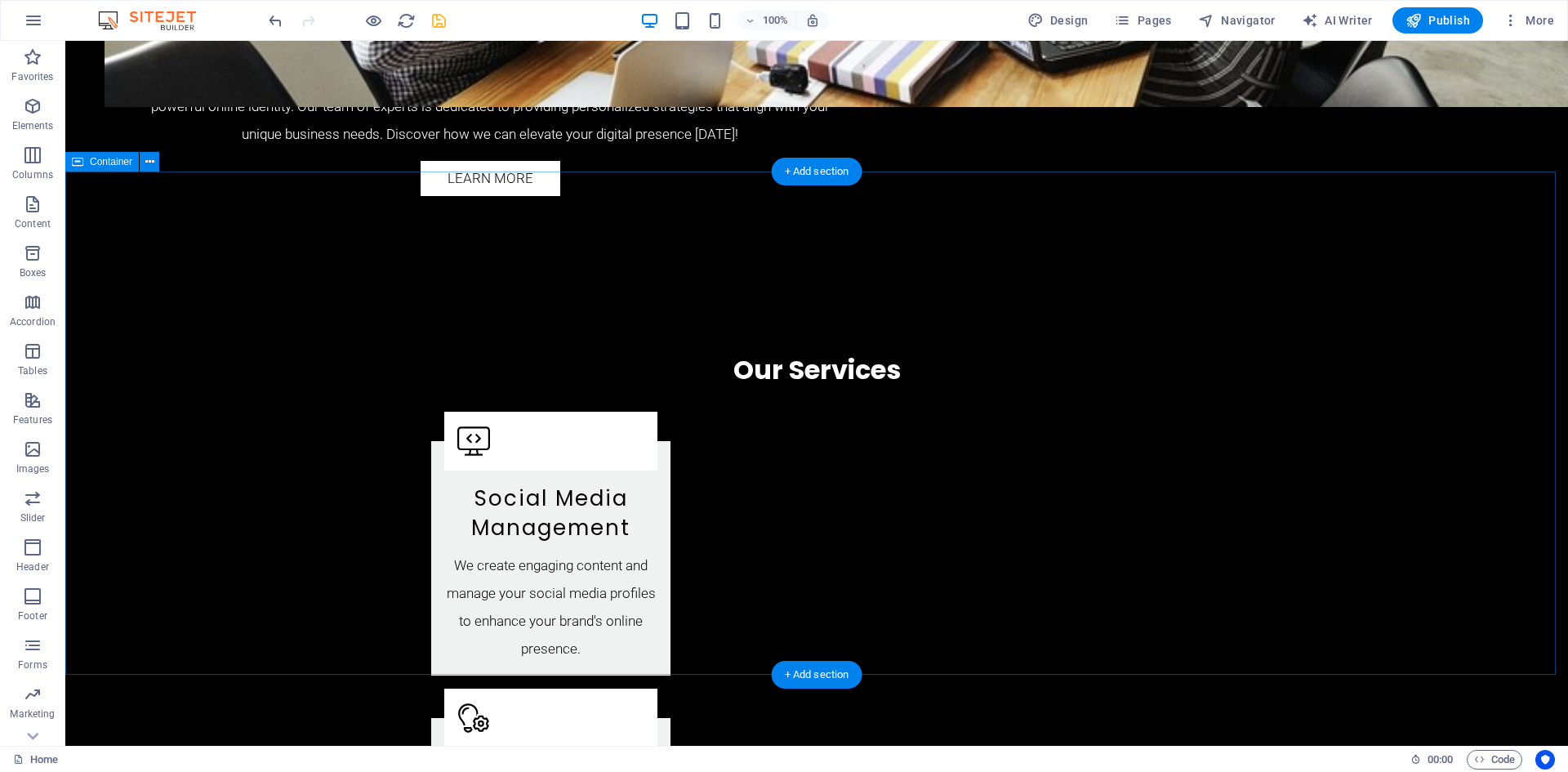
click at [149, 162] on icon at bounding box center [150, 162] width 9 height 17
click at [439, 19] on icon "save" at bounding box center [439, 21] width 19 height 19
click at [148, 162] on icon at bounding box center [150, 162] width 9 height 17
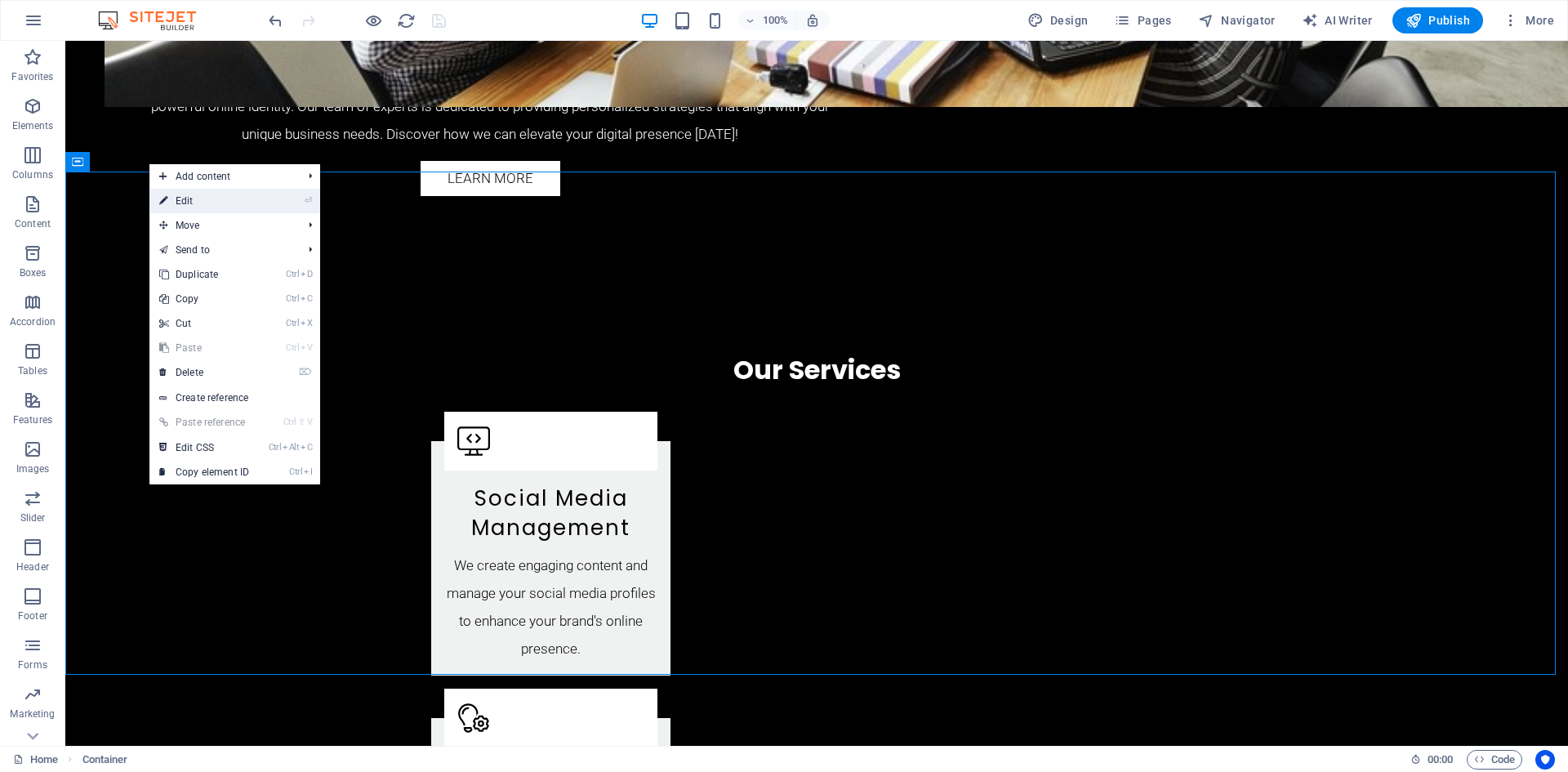
click at [192, 199] on link "⏎ Edit" at bounding box center [205, 200] width 109 height 24
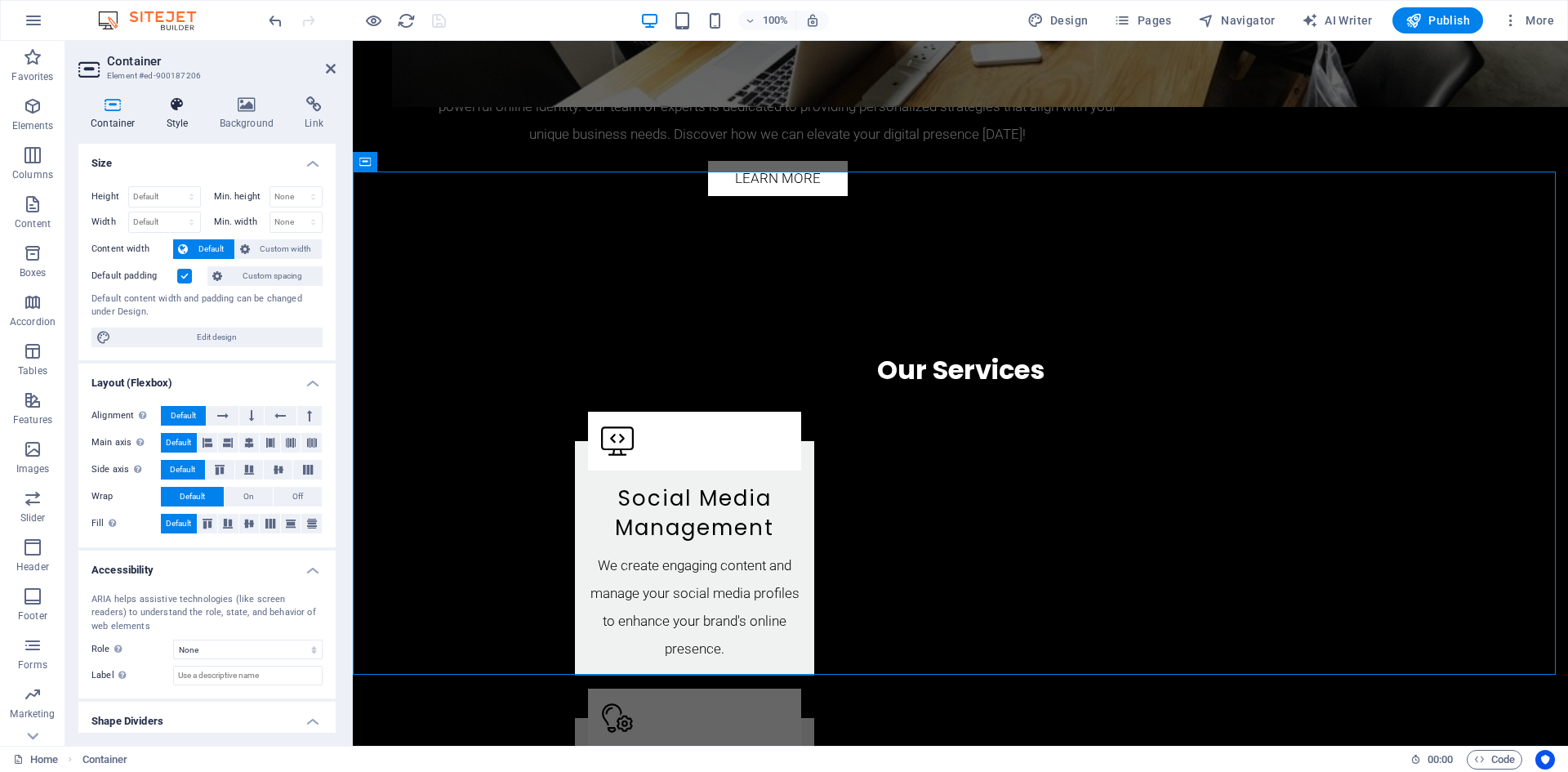
click at [169, 112] on icon at bounding box center [177, 104] width 46 height 16
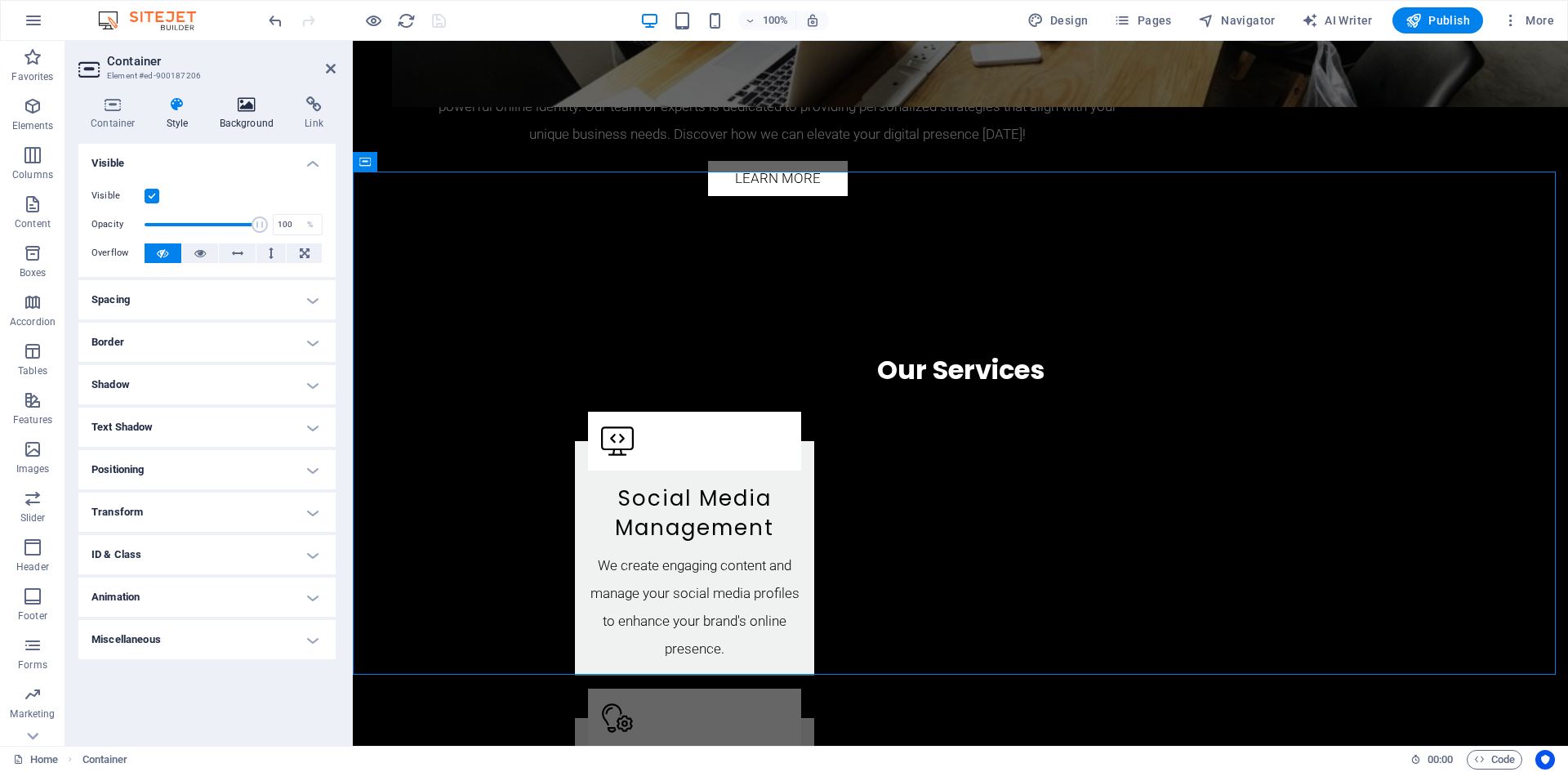
click at [230, 115] on h4 "Background" at bounding box center [250, 113] width 86 height 35
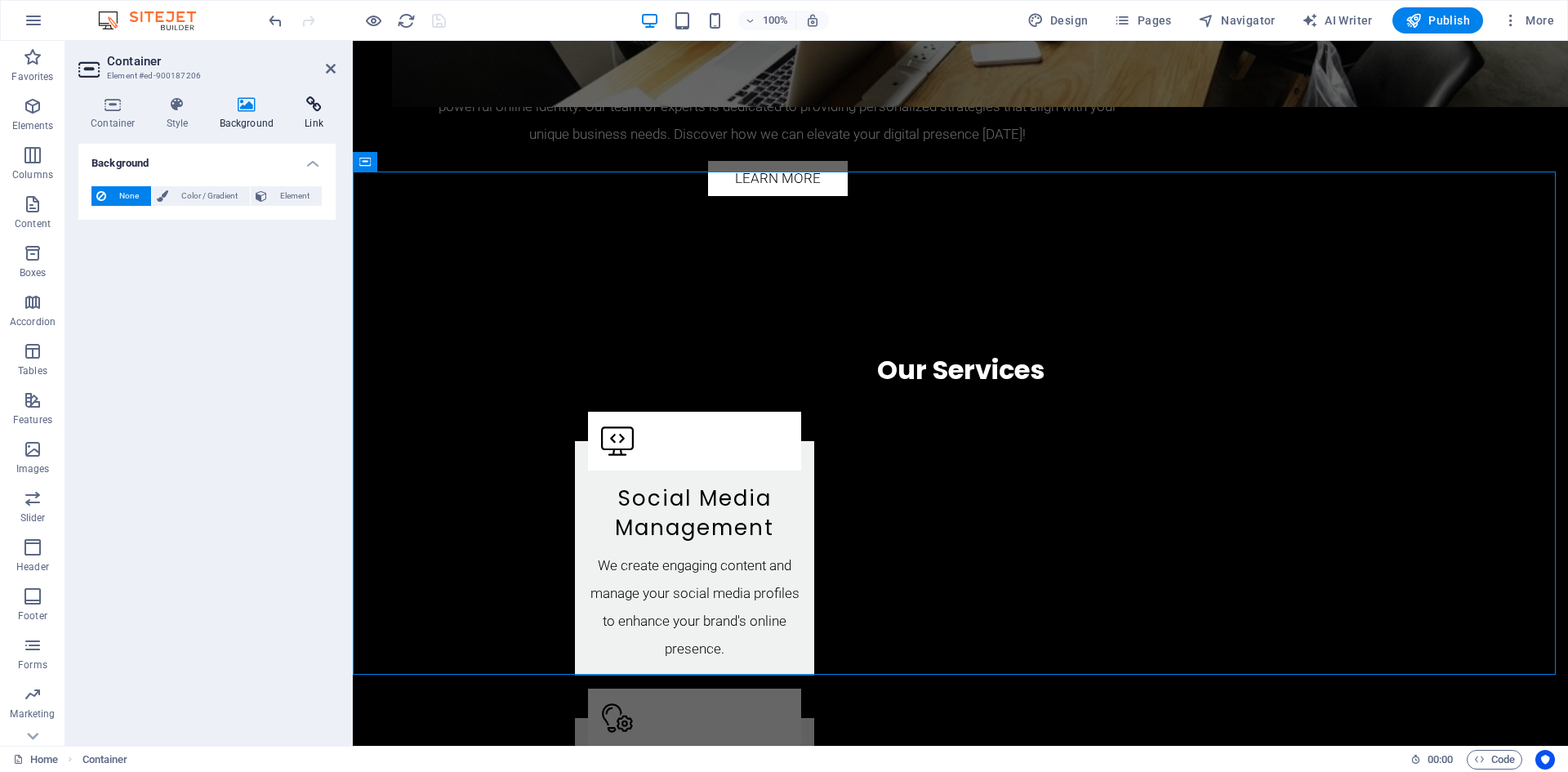
click at [304, 114] on h4 "Link" at bounding box center [313, 113] width 43 height 35
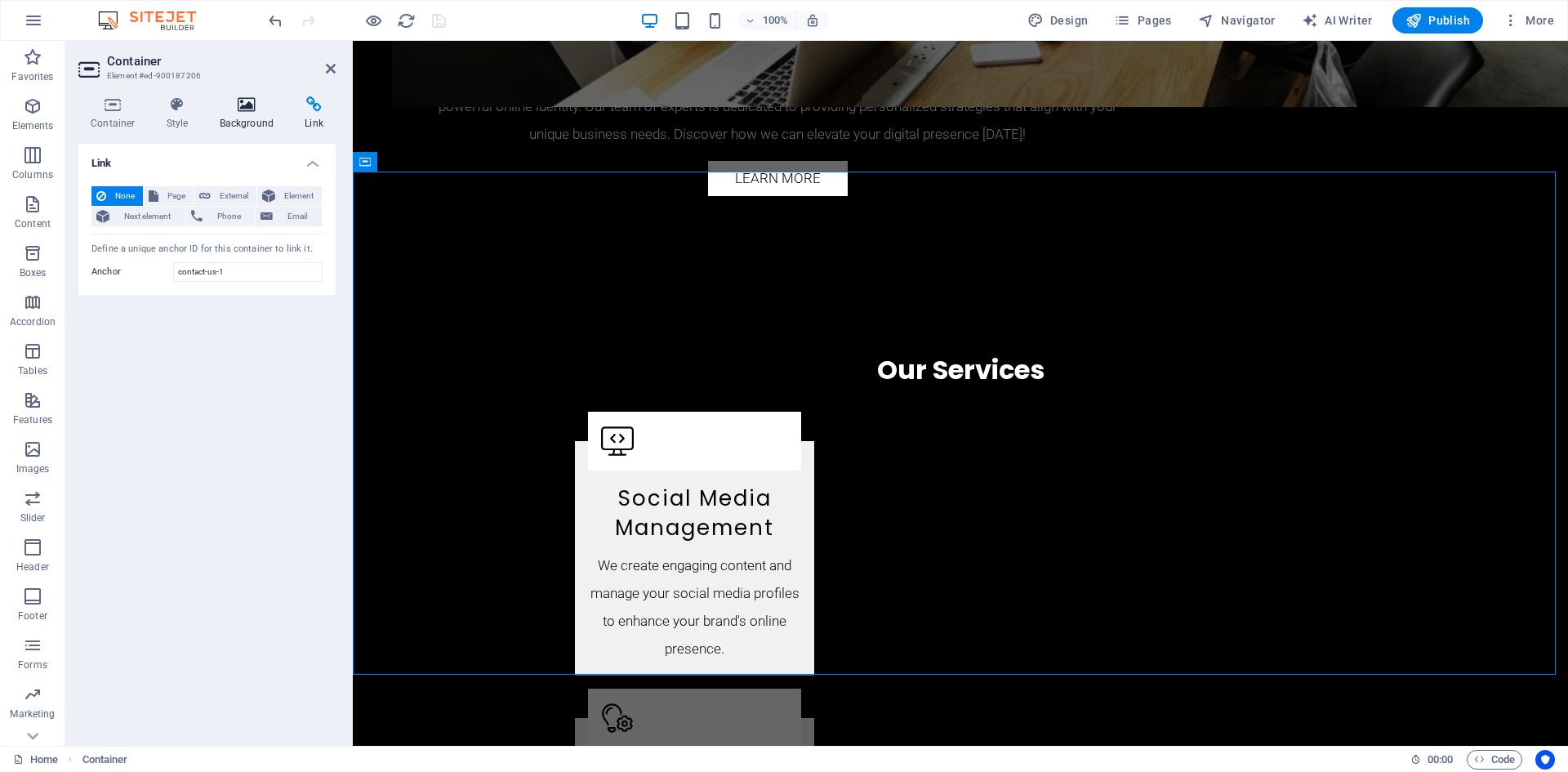
click at [242, 116] on h4 "Background" at bounding box center [250, 113] width 86 height 35
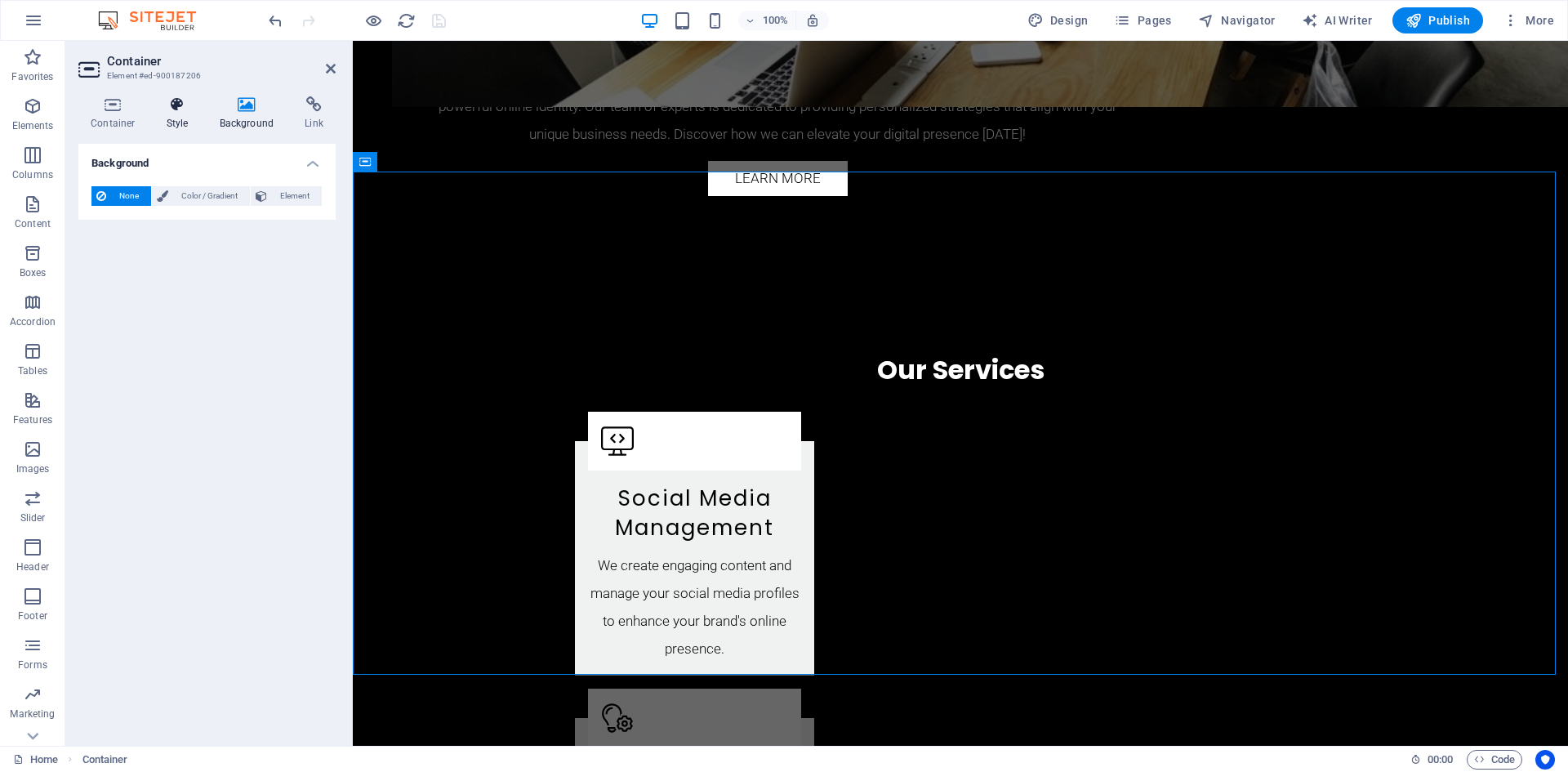
click at [186, 114] on h4 "Style" at bounding box center [180, 113] width 53 height 35
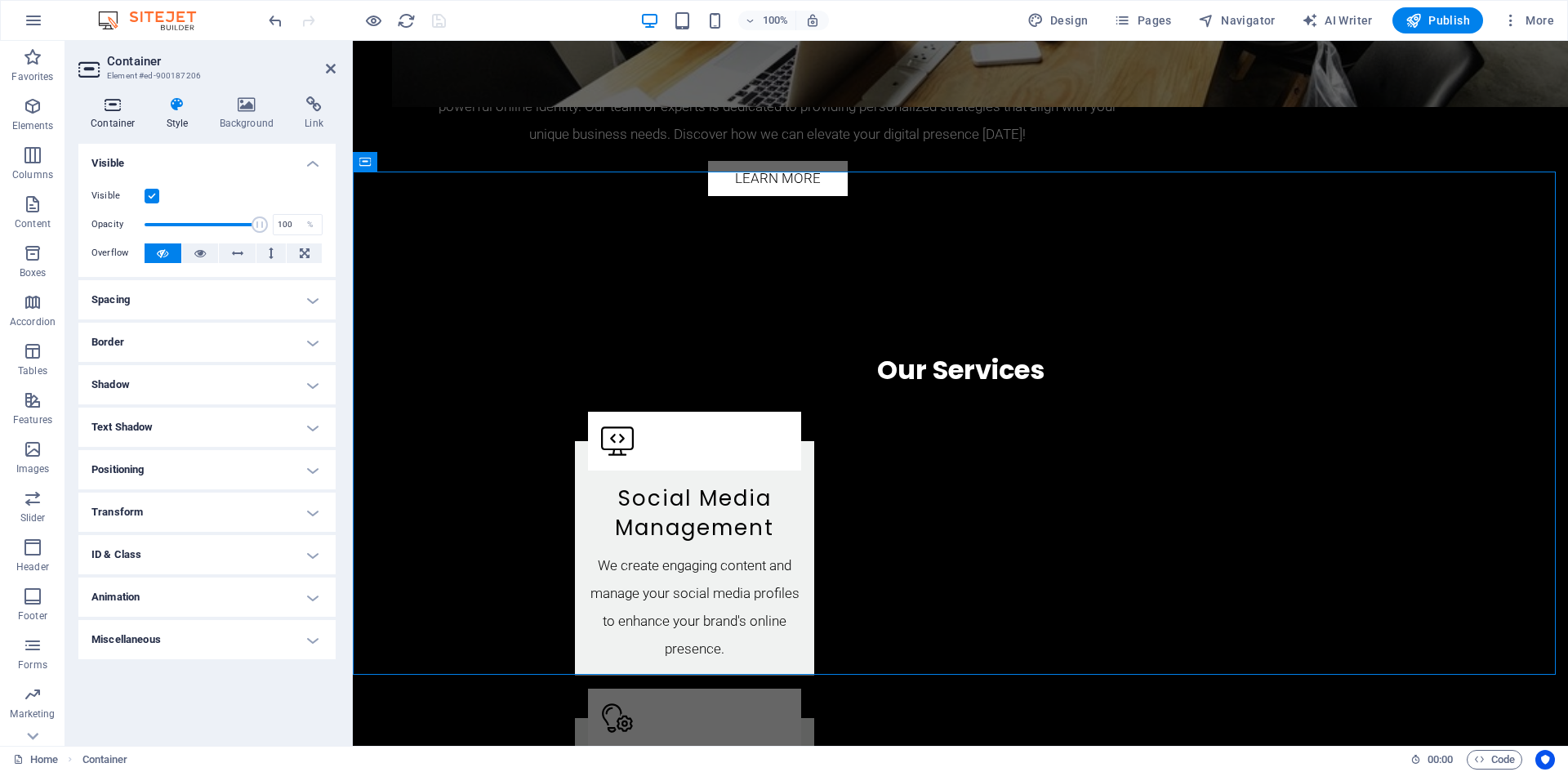
click at [117, 114] on h4 "Container" at bounding box center [116, 113] width 76 height 35
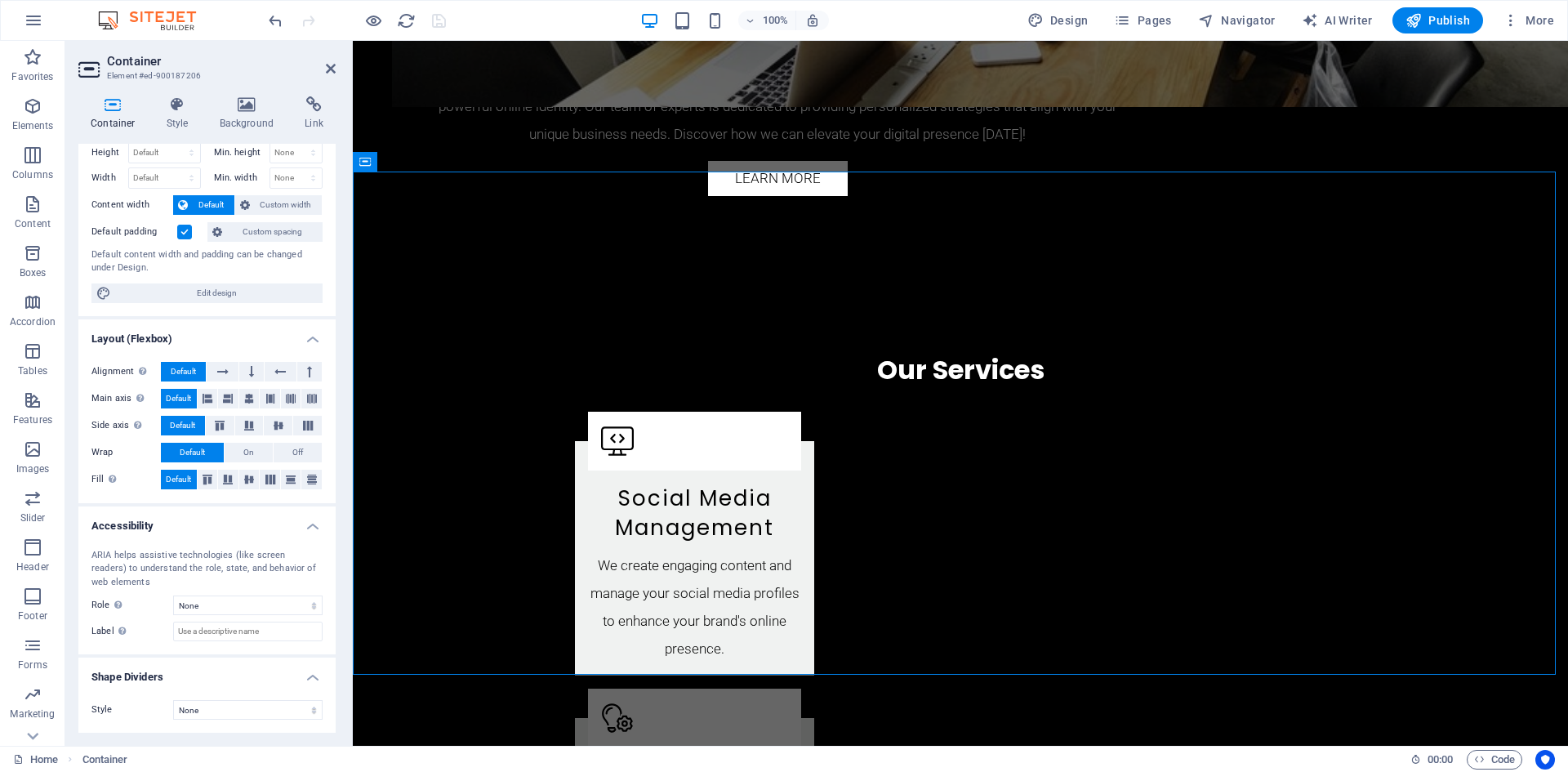
scroll to position [0, 0]
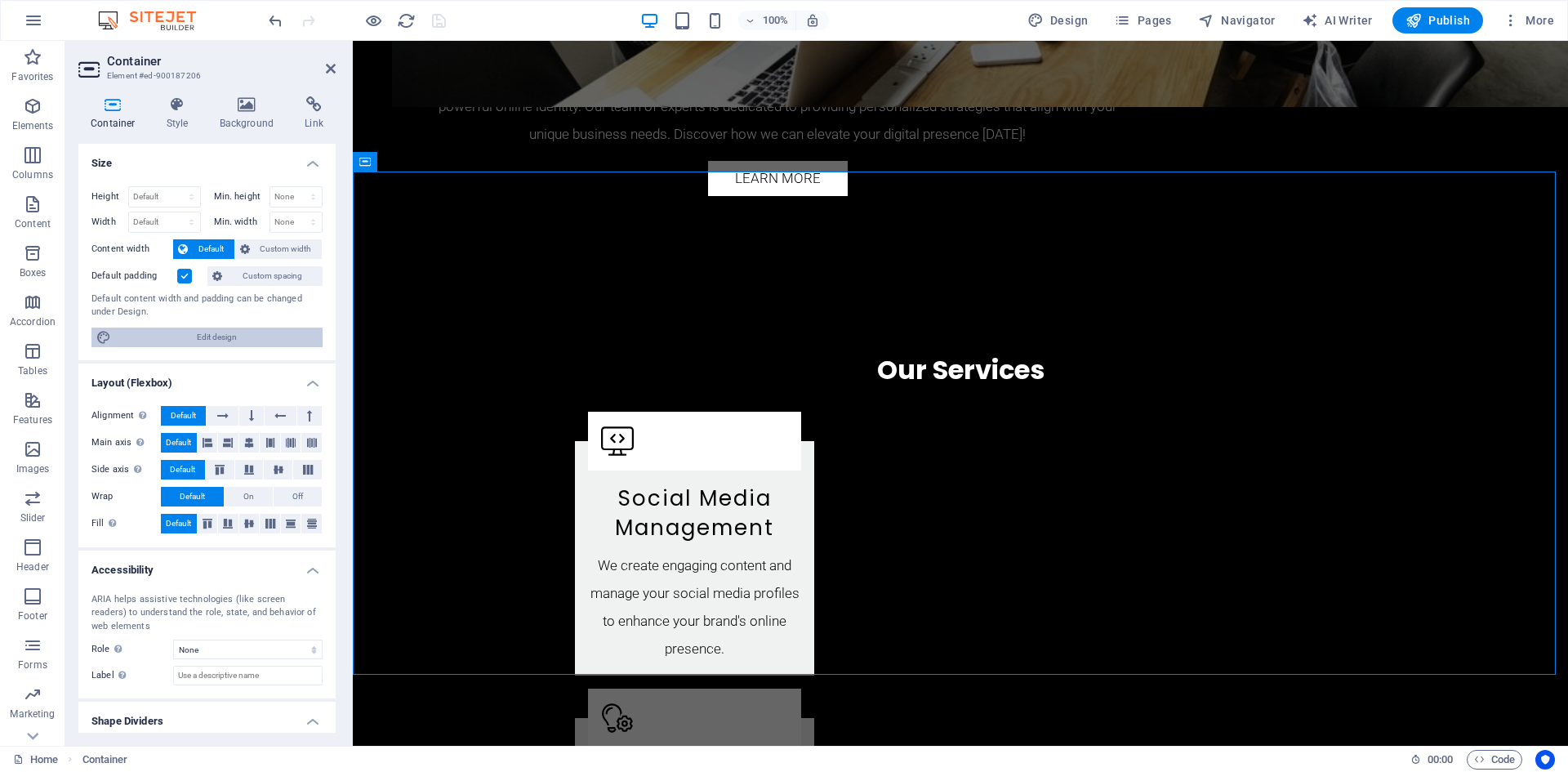
click at [203, 342] on span "Edit design" at bounding box center [217, 337] width 202 height 19
select select "rem"
select select "ease-in-out"
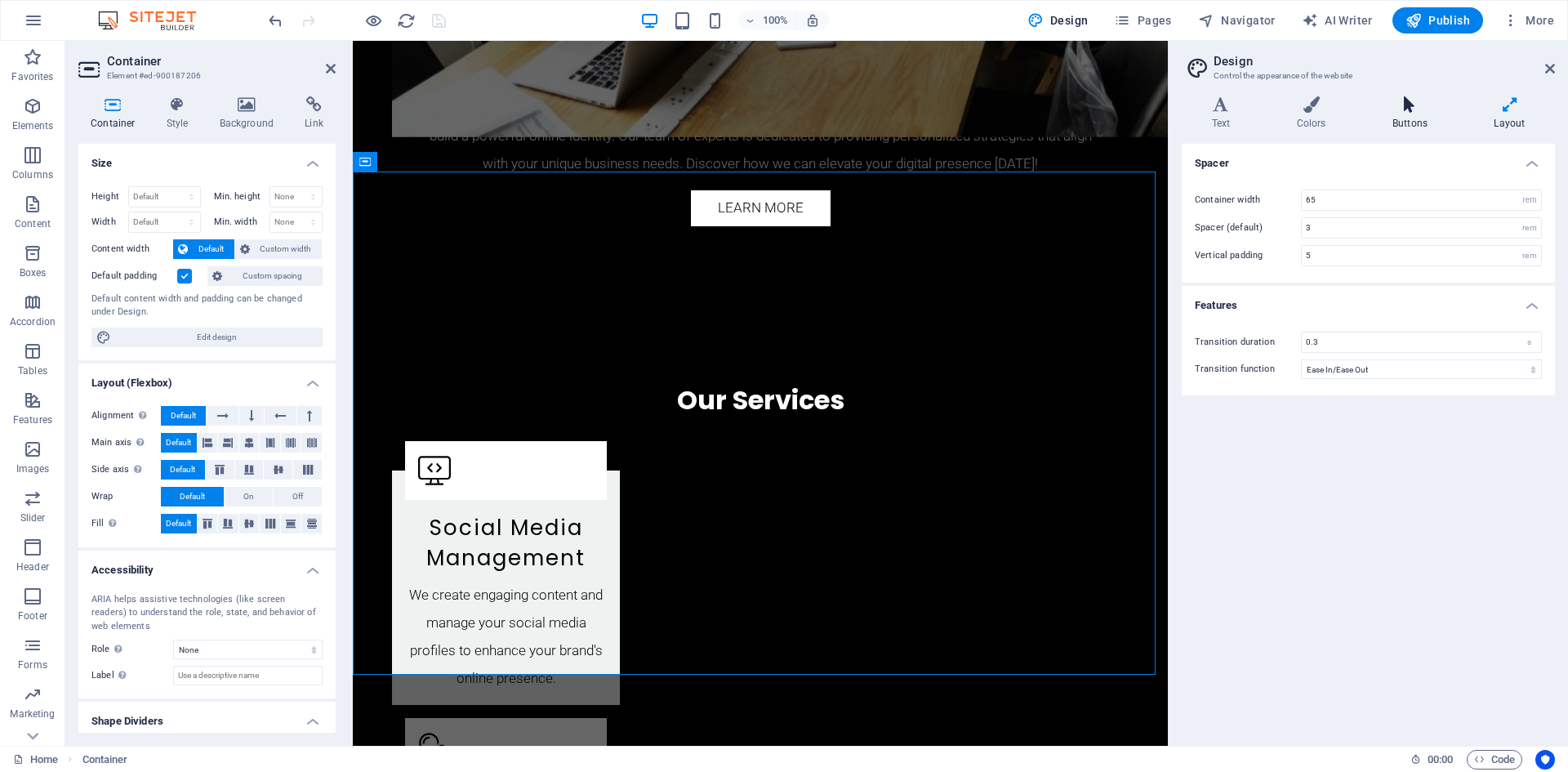
click at [1418, 104] on icon at bounding box center [1409, 104] width 95 height 16
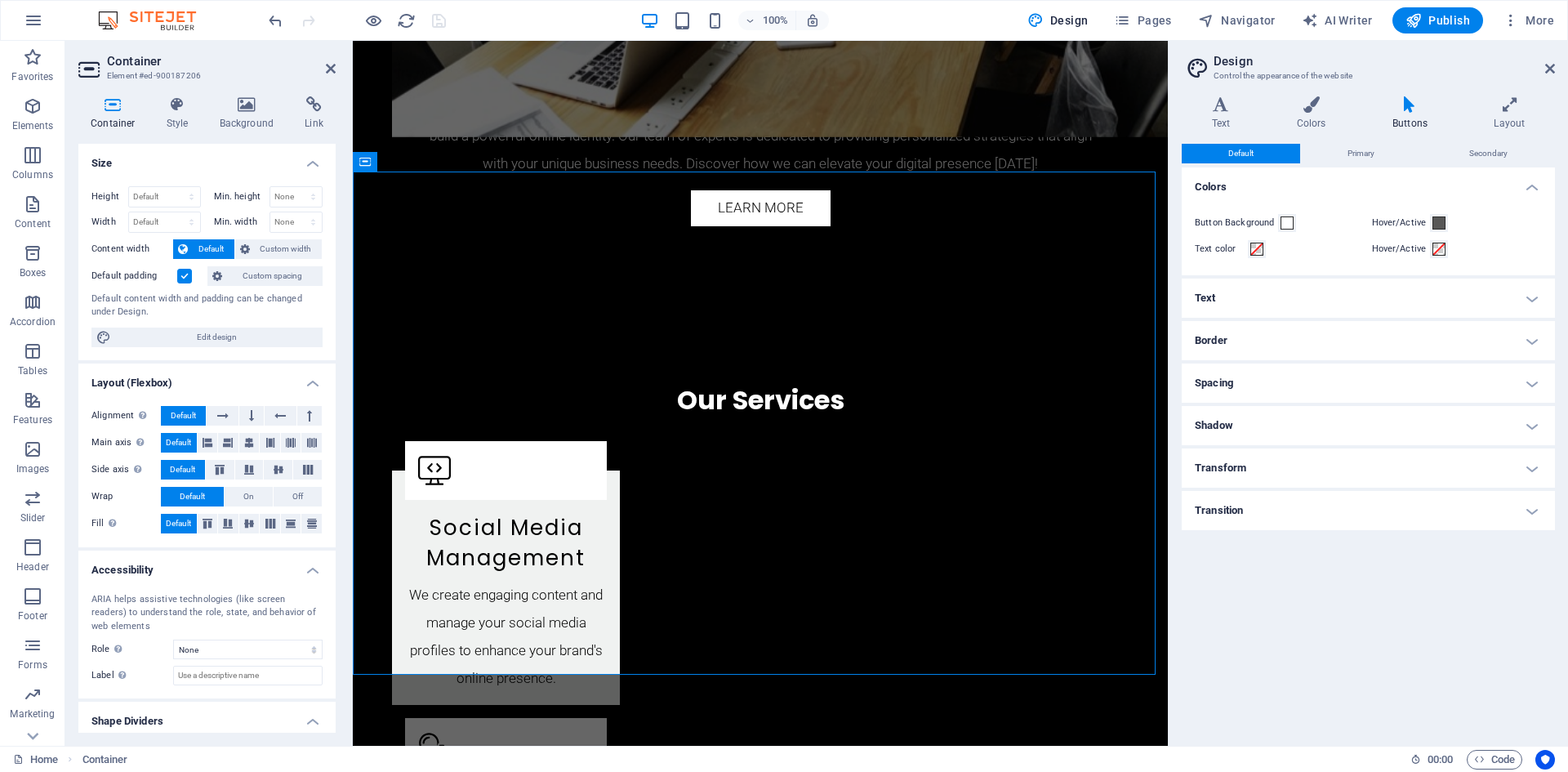
click at [1293, 301] on h4 "Text" at bounding box center [1368, 298] width 373 height 40
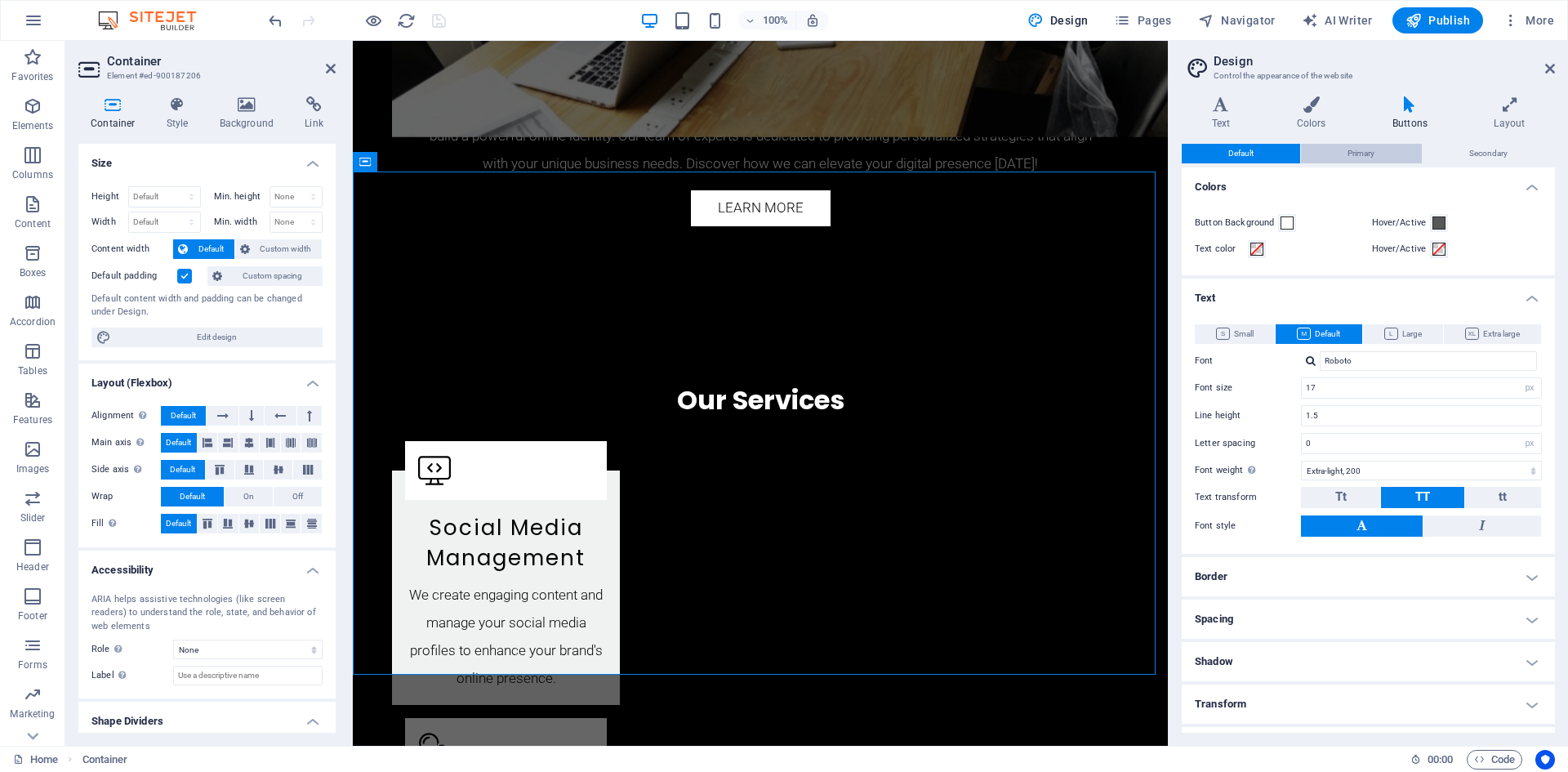
click at [1354, 152] on span "Primary" at bounding box center [1361, 153] width 27 height 19
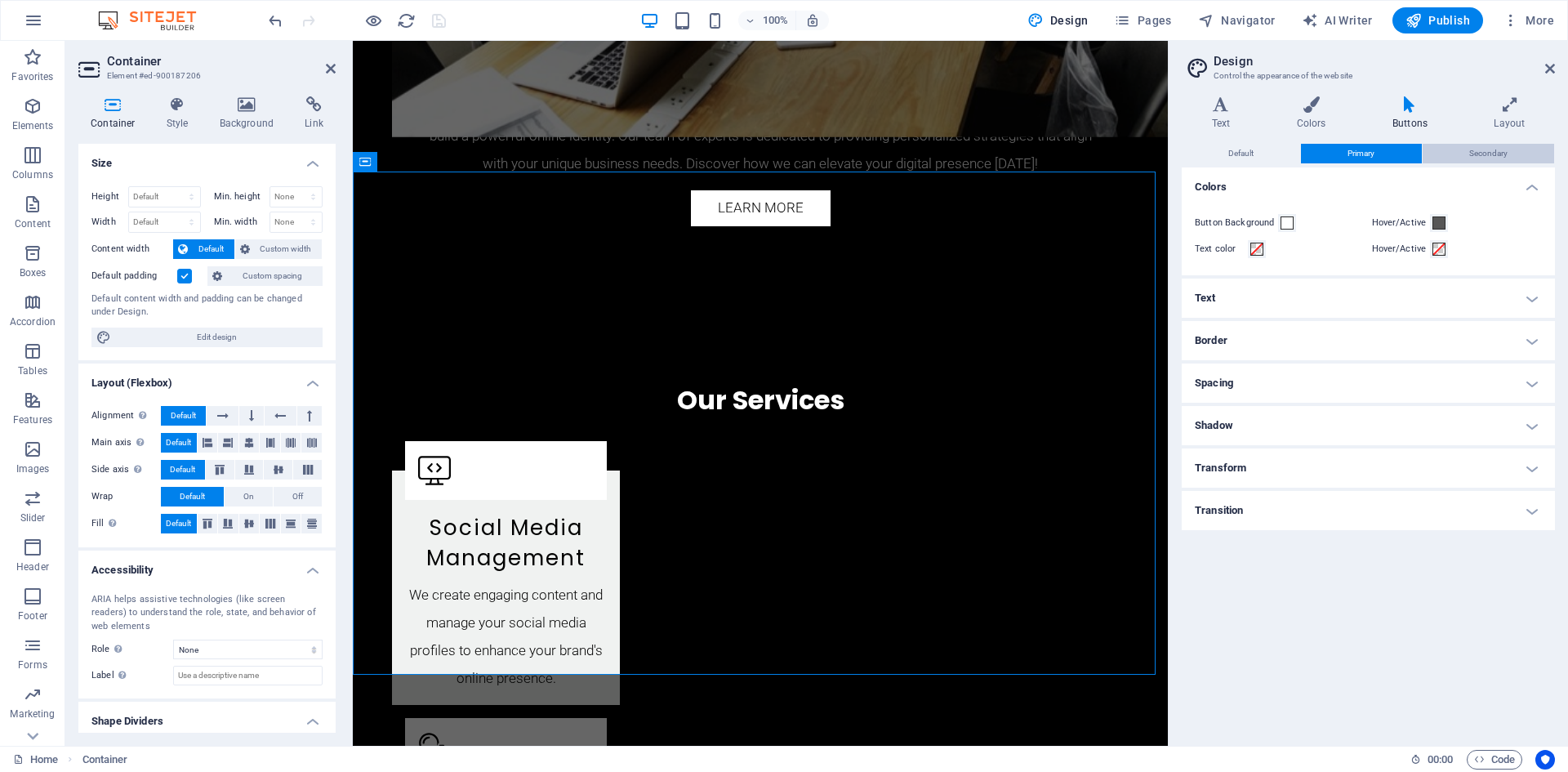
click at [1511, 158] on button "Secondary" at bounding box center [1488, 153] width 131 height 19
click at [1225, 148] on button "Default" at bounding box center [1241, 153] width 119 height 19
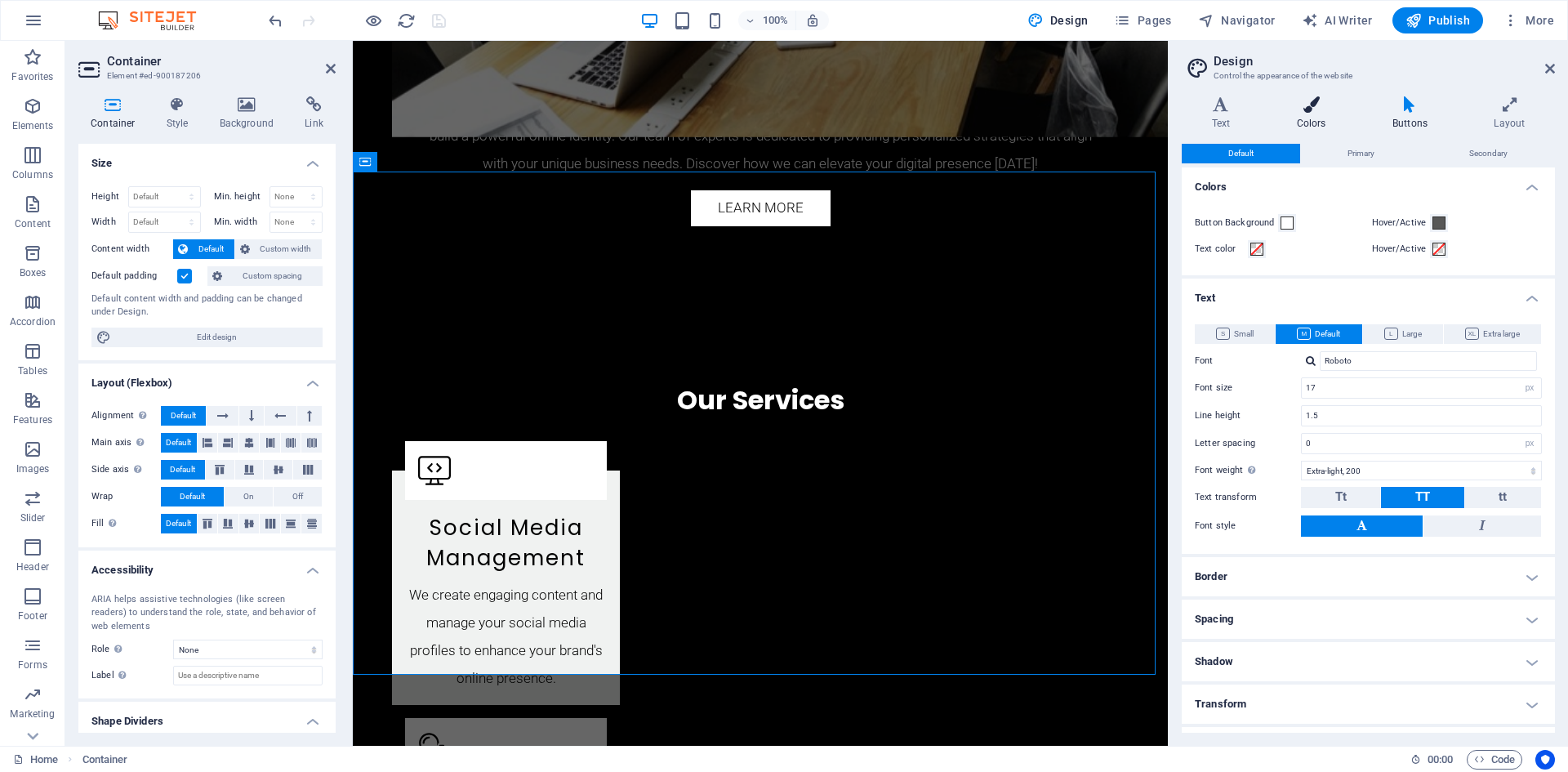
click at [1311, 120] on h4 "Colors" at bounding box center [1315, 113] width 96 height 35
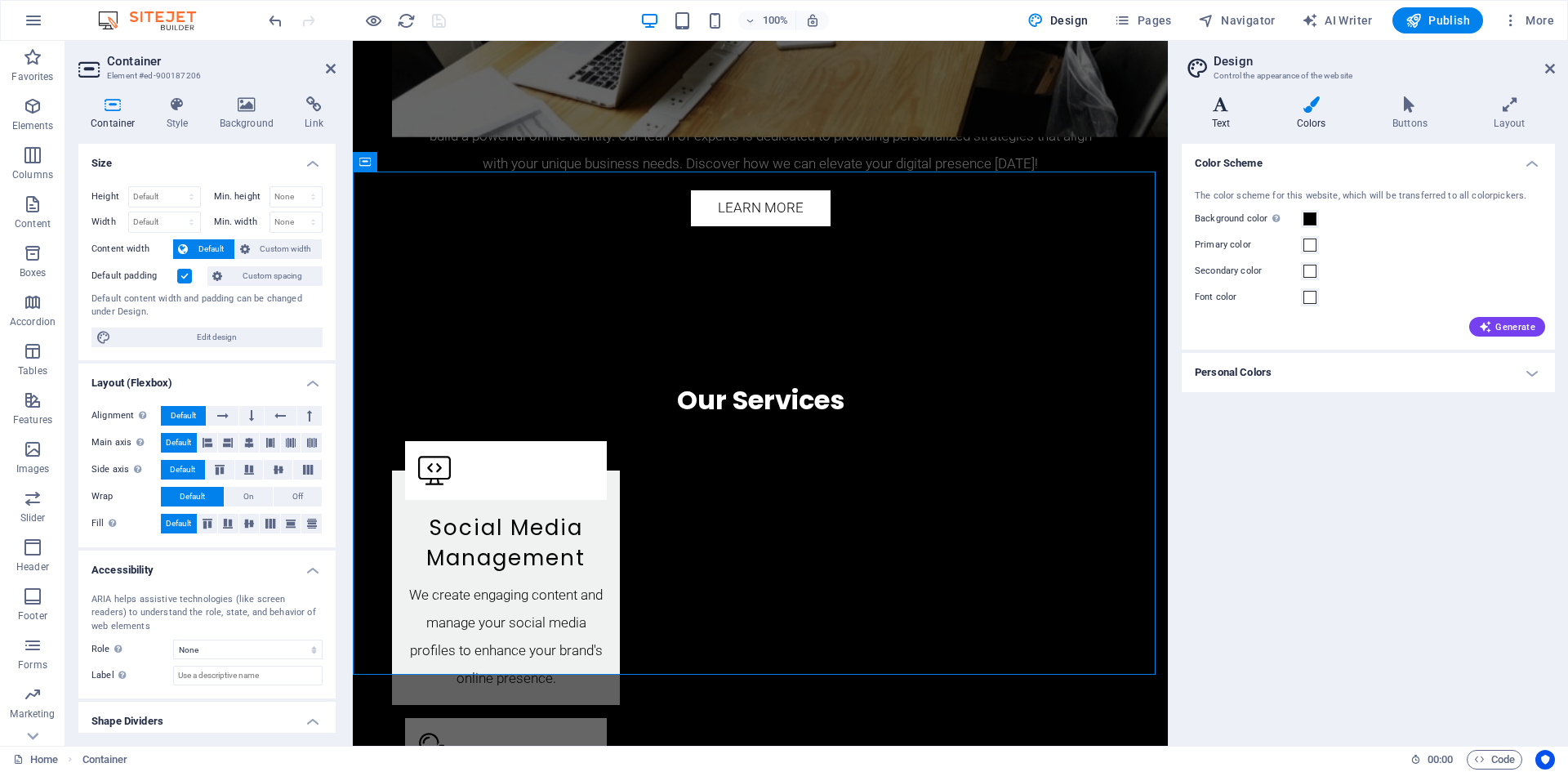
click at [1222, 118] on h4 "Text" at bounding box center [1224, 113] width 85 height 35
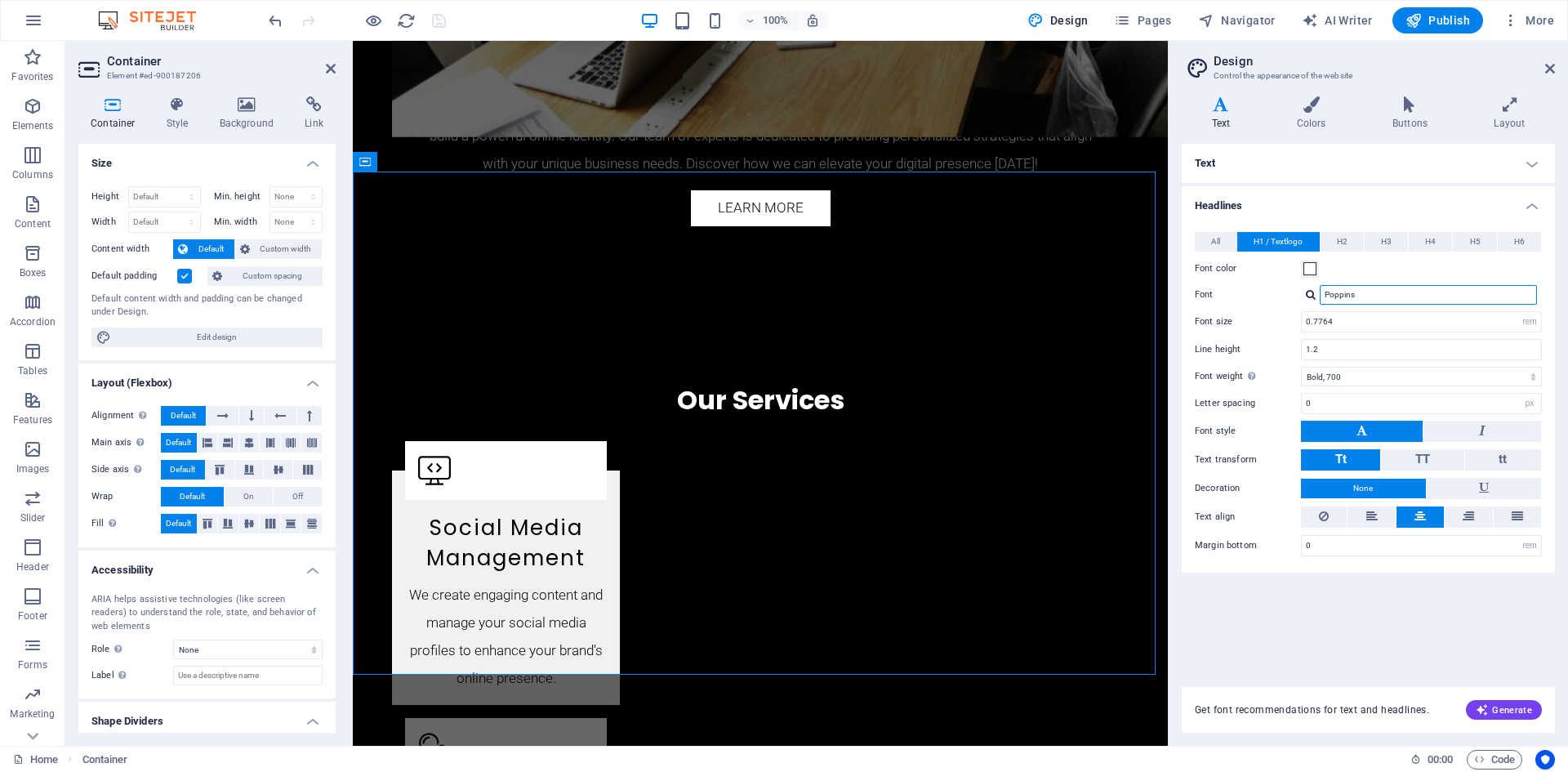
click at [1379, 299] on input "Poppins" at bounding box center [1428, 295] width 217 height 19
click at [1510, 19] on icon "button" at bounding box center [1510, 20] width 16 height 16
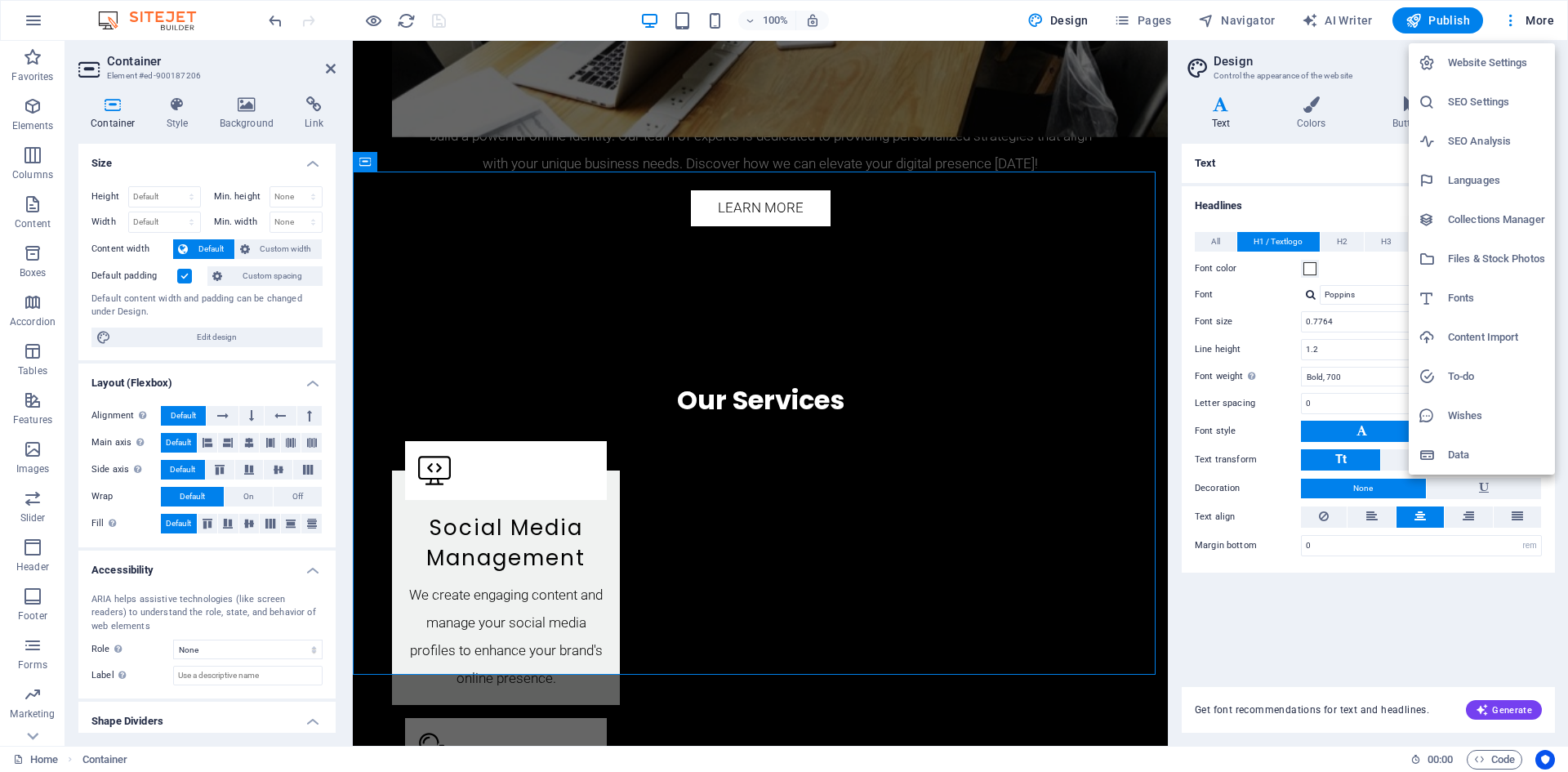
click at [552, 24] on div at bounding box center [784, 386] width 1568 height 772
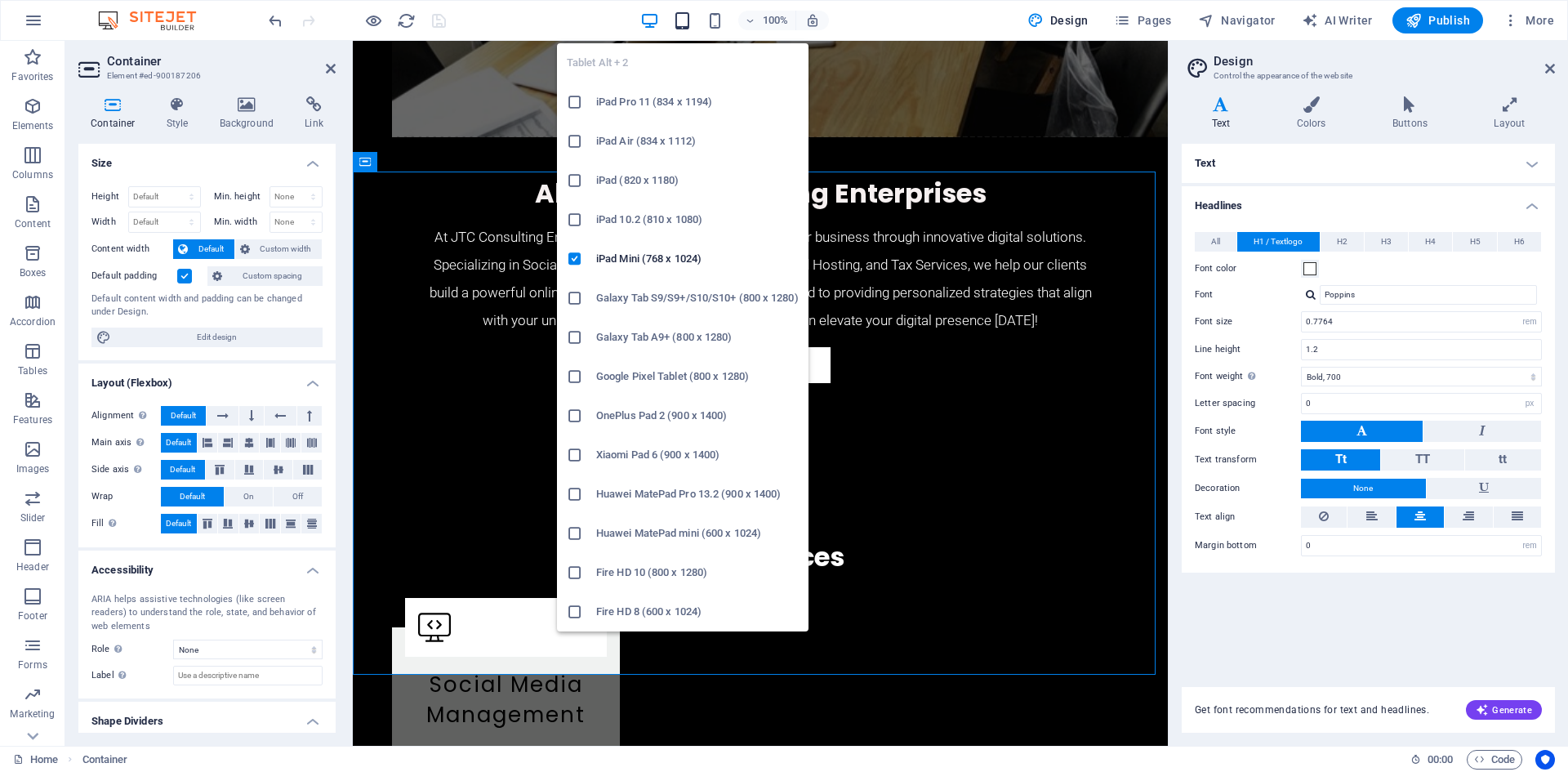
scroll to position [2138, 0]
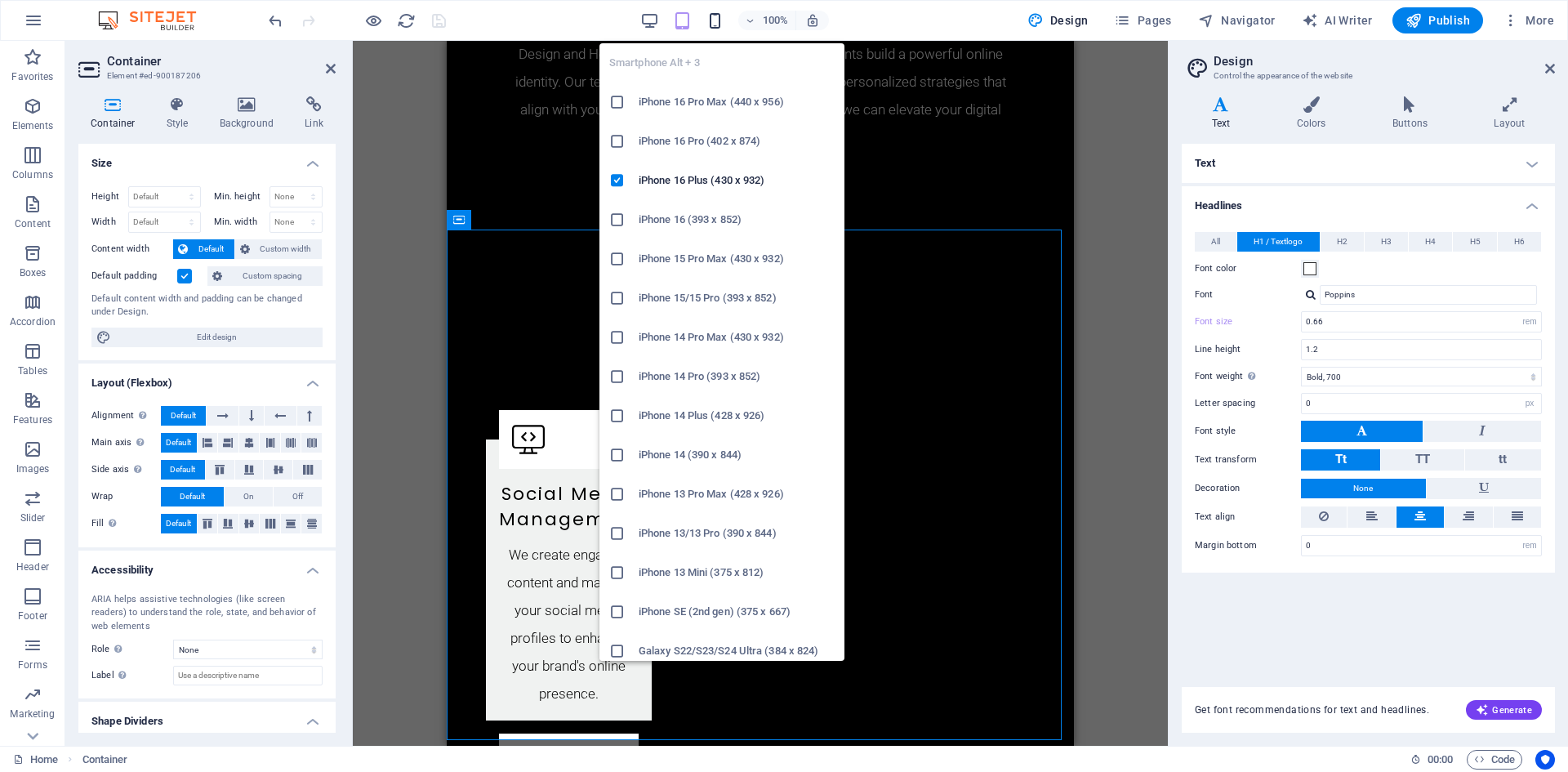
click at [716, 20] on icon "button" at bounding box center [715, 21] width 19 height 19
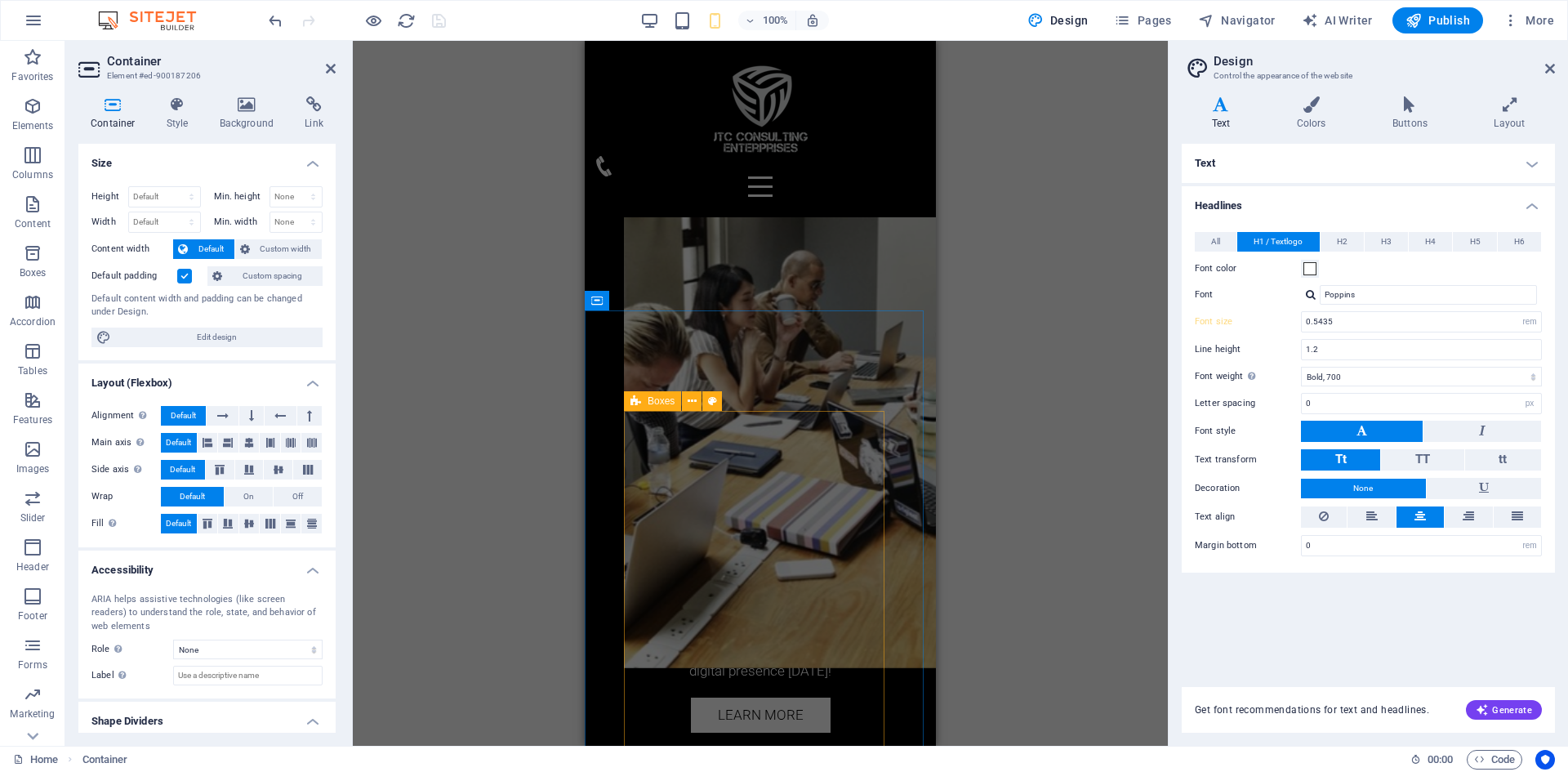
scroll to position [1004, 0]
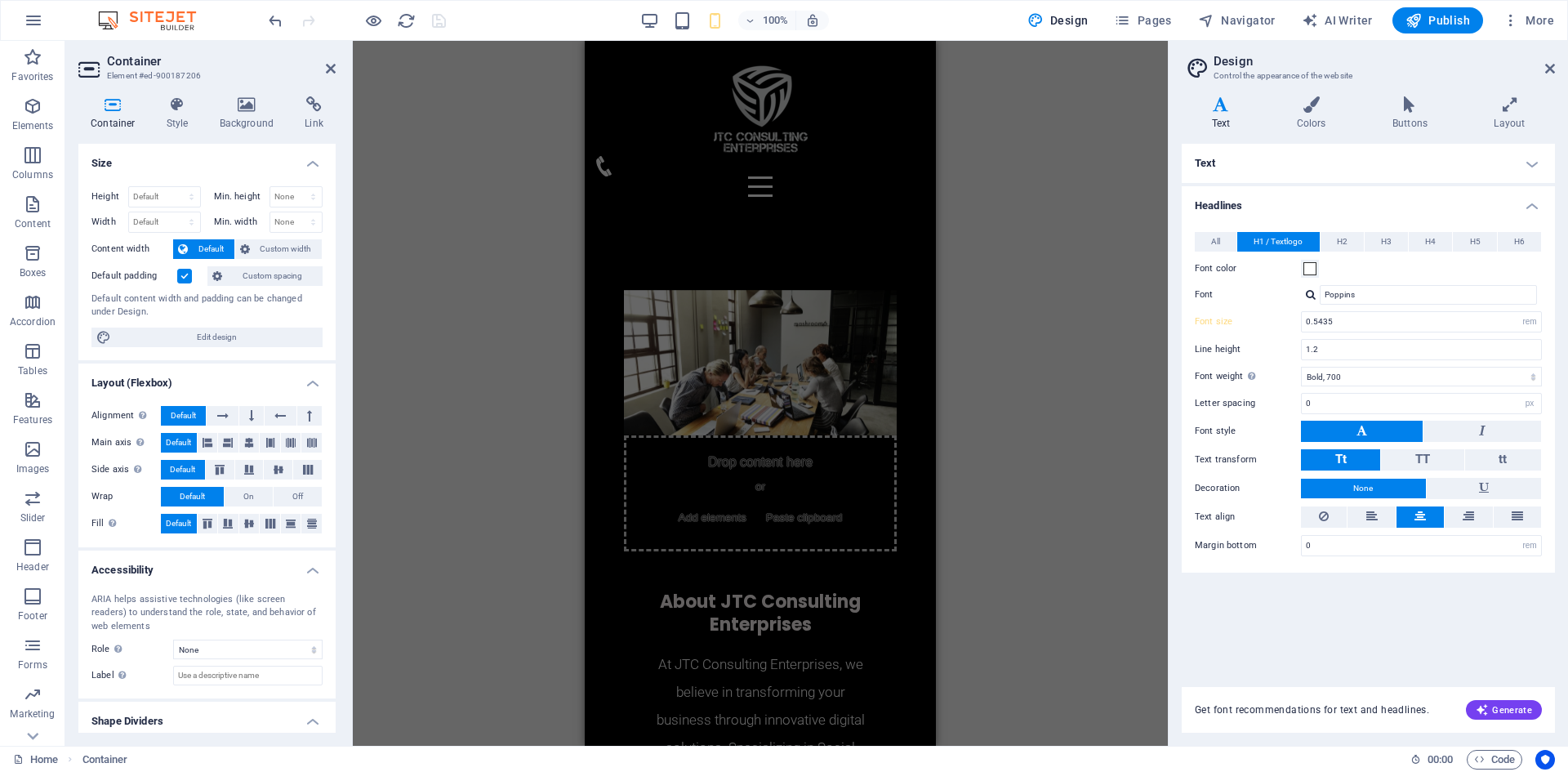
click at [0, 0] on div "100% Design Pages Navigator AI Writer Publish More" at bounding box center [0, 0] width 0 height 0
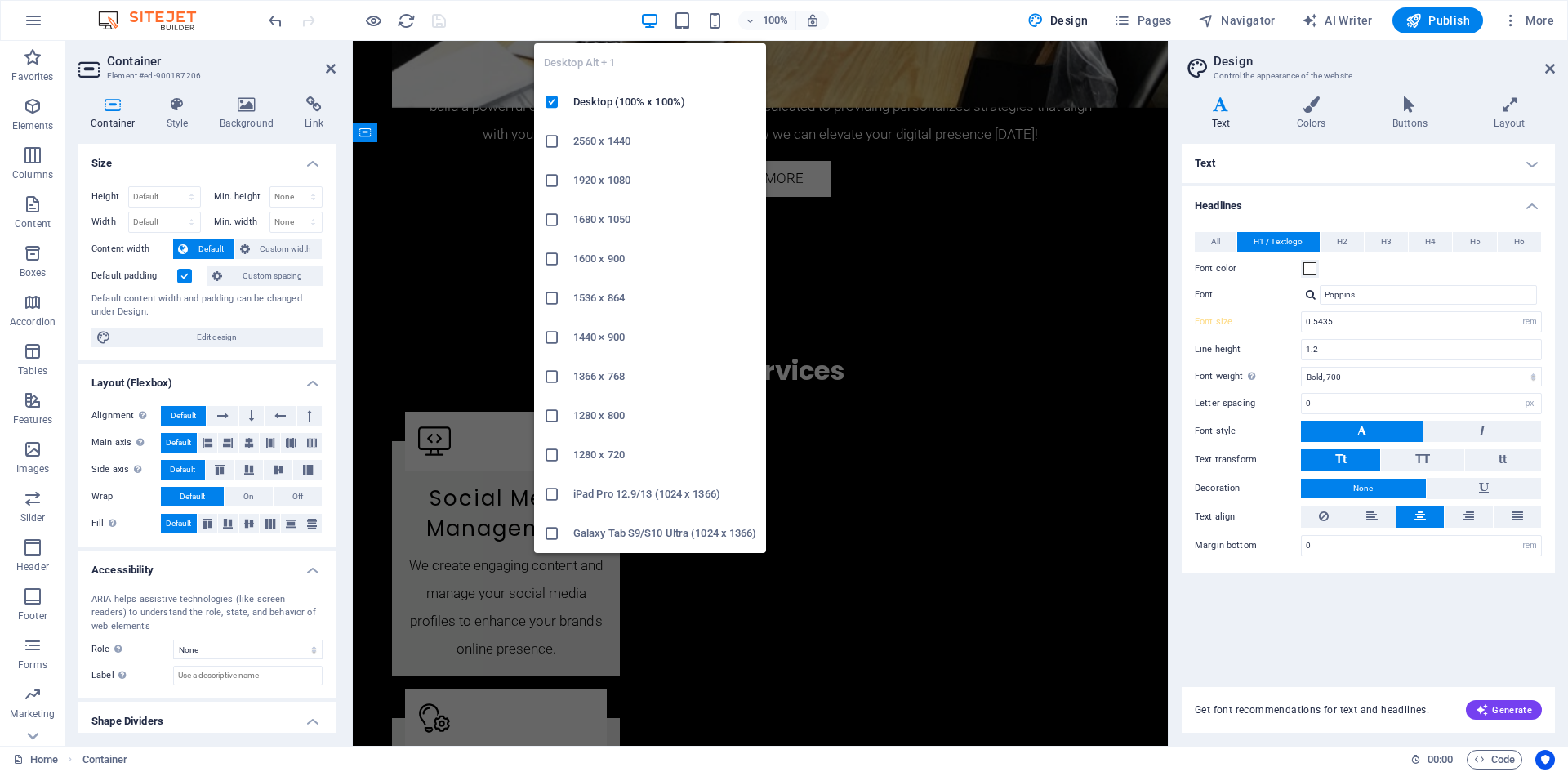
type input "0.7764"
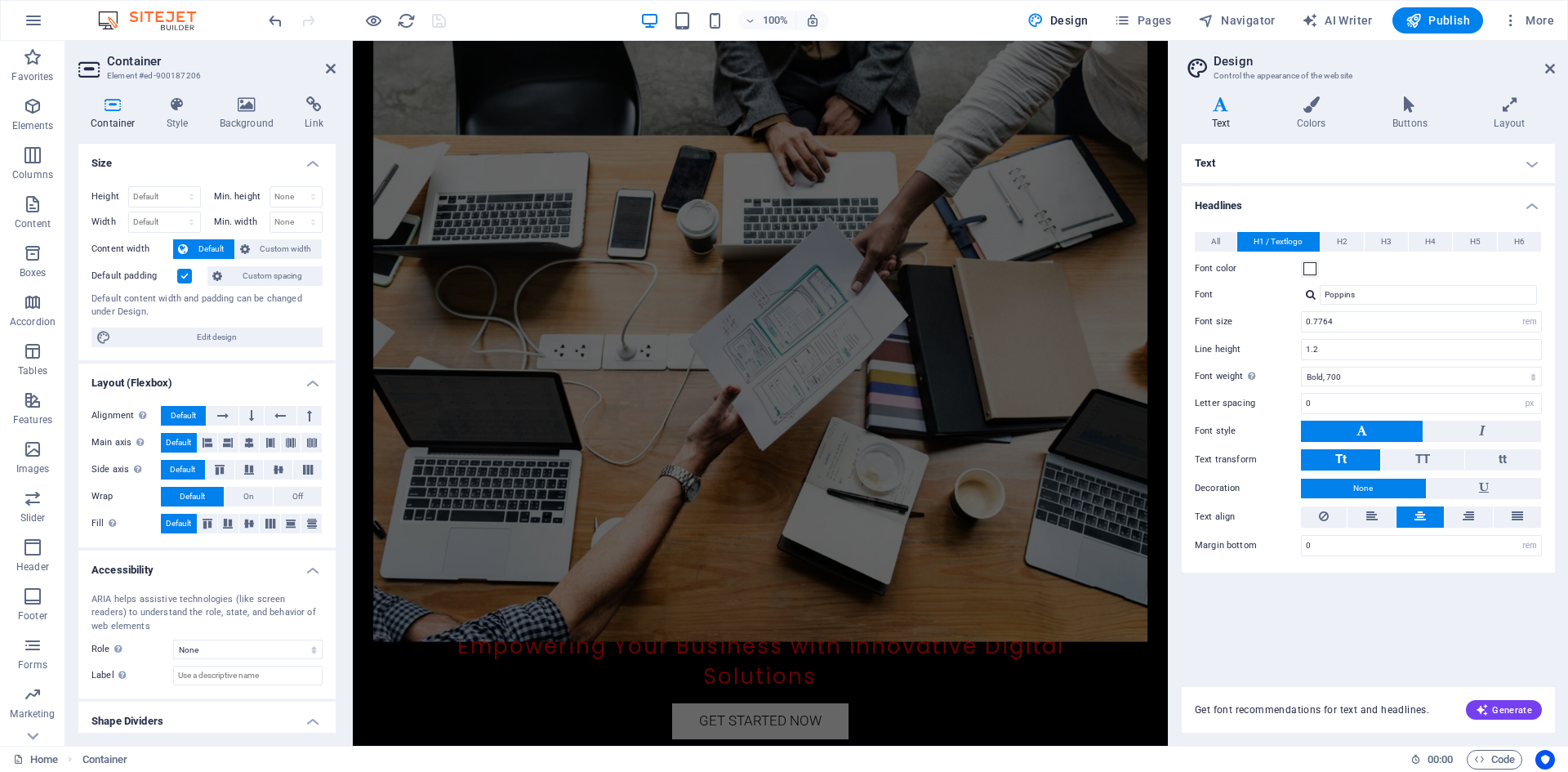
scroll to position [408, 0]
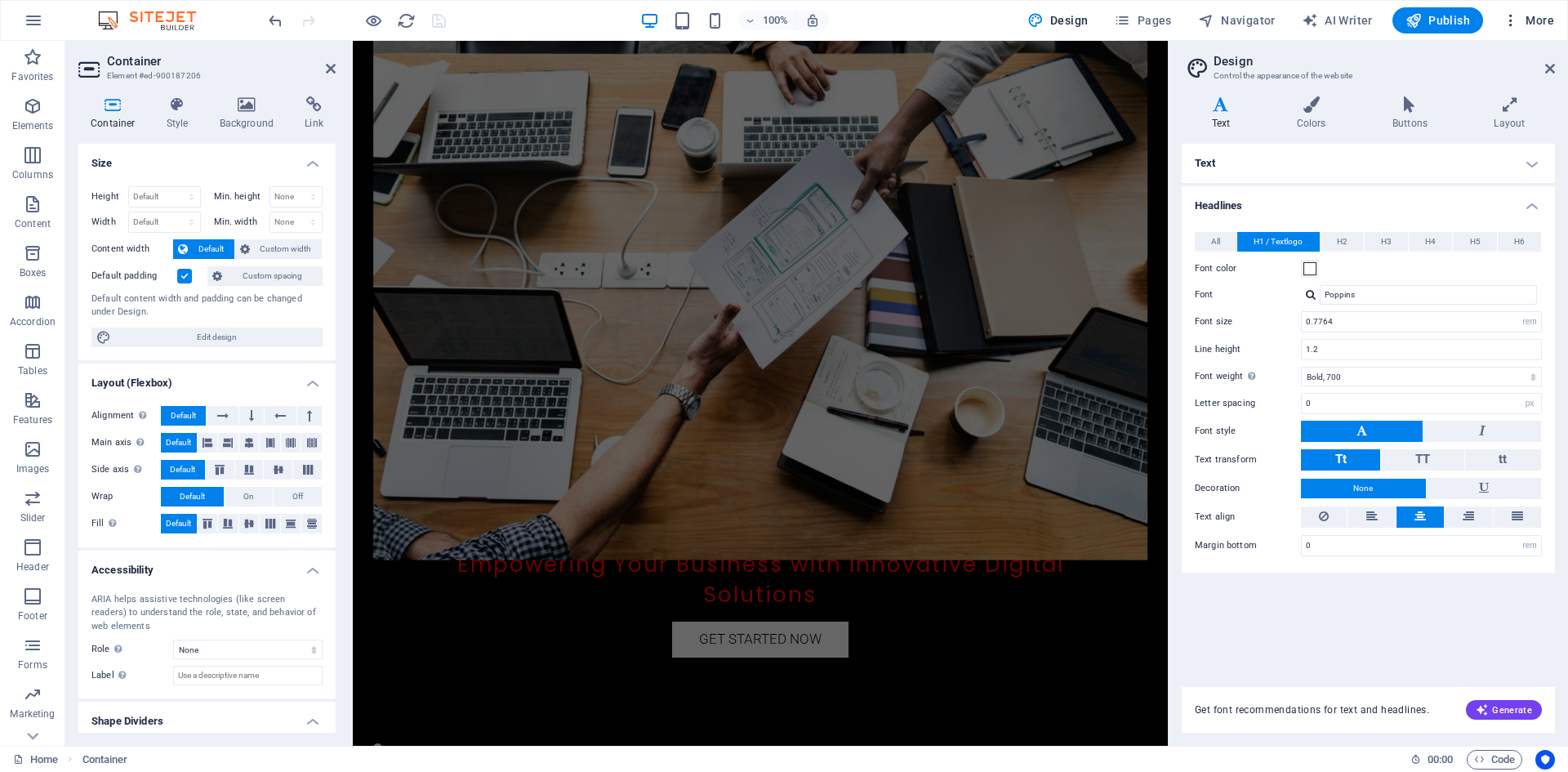
click at [1517, 21] on icon "button" at bounding box center [1510, 20] width 16 height 16
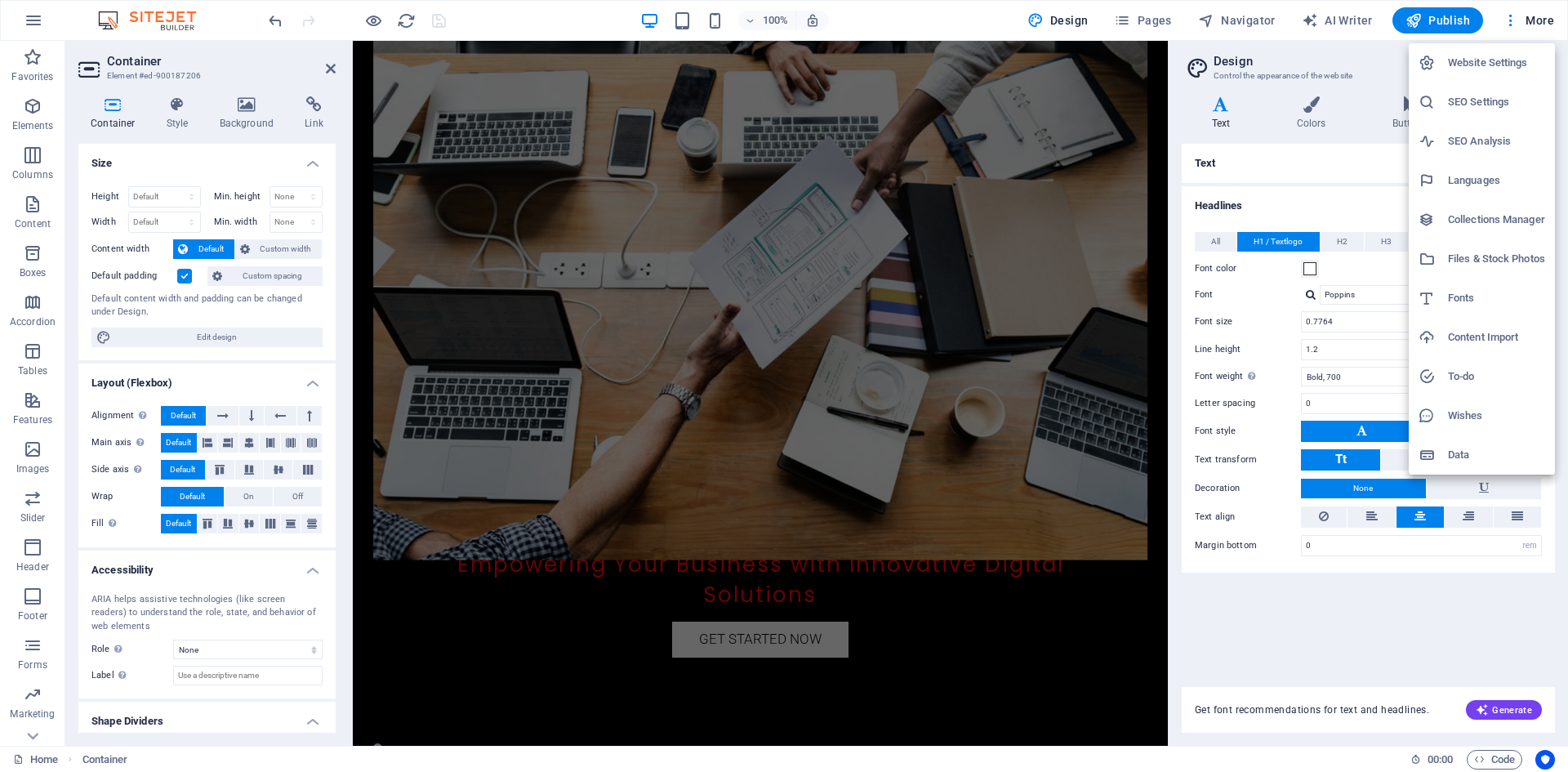
click at [1480, 90] on li "SEO Settings" at bounding box center [1481, 102] width 146 height 40
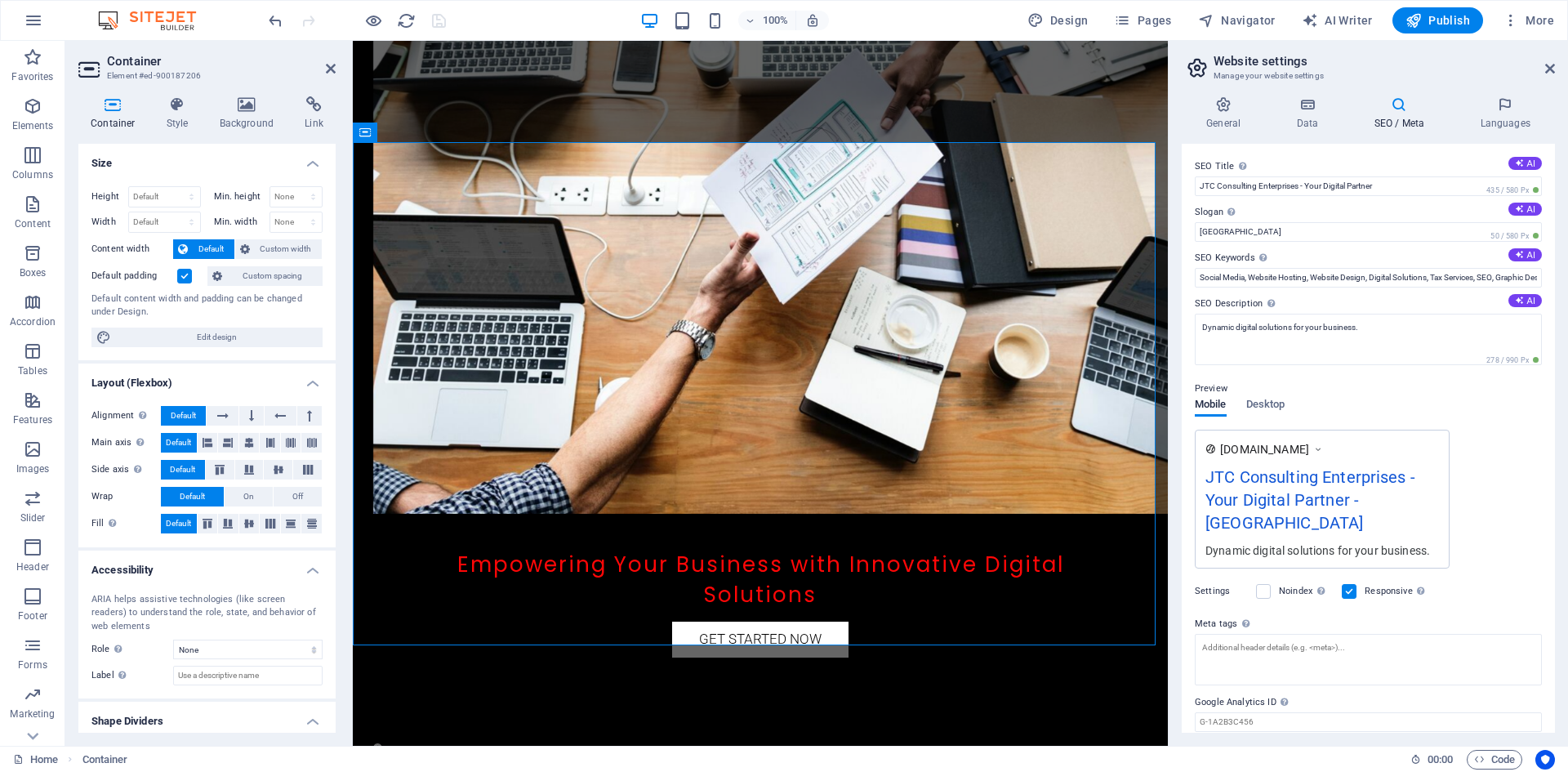
scroll to position [1949, 0]
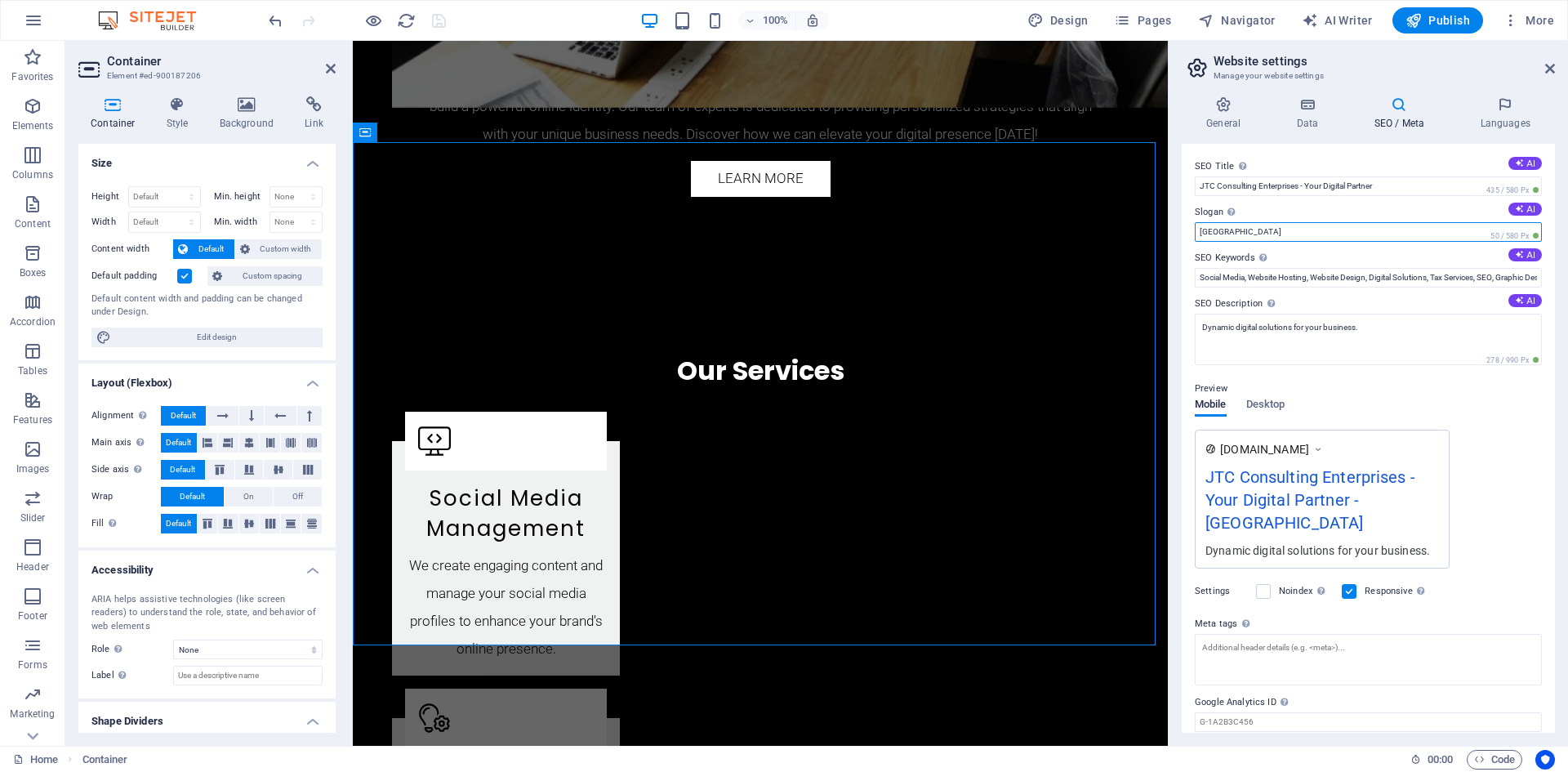
click at [1270, 233] on input "Berlin" at bounding box center [1368, 232] width 347 height 19
drag, startPoint x: 1257, startPoint y: 231, endPoint x: 1196, endPoint y: 232, distance: 61.0
click at [1196, 232] on input "Berlin" at bounding box center [1368, 232] width 347 height 19
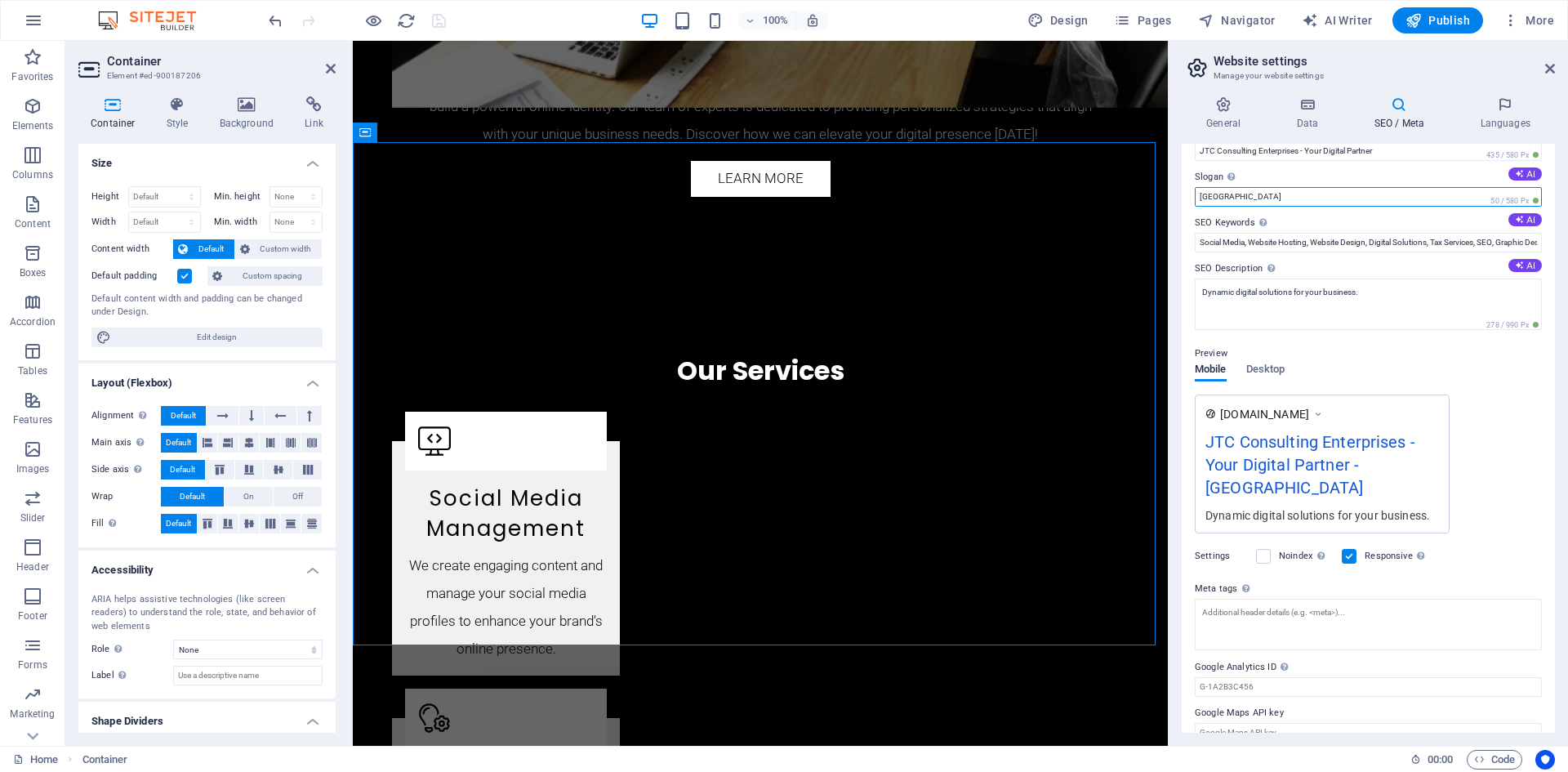
scroll to position [0, 0]
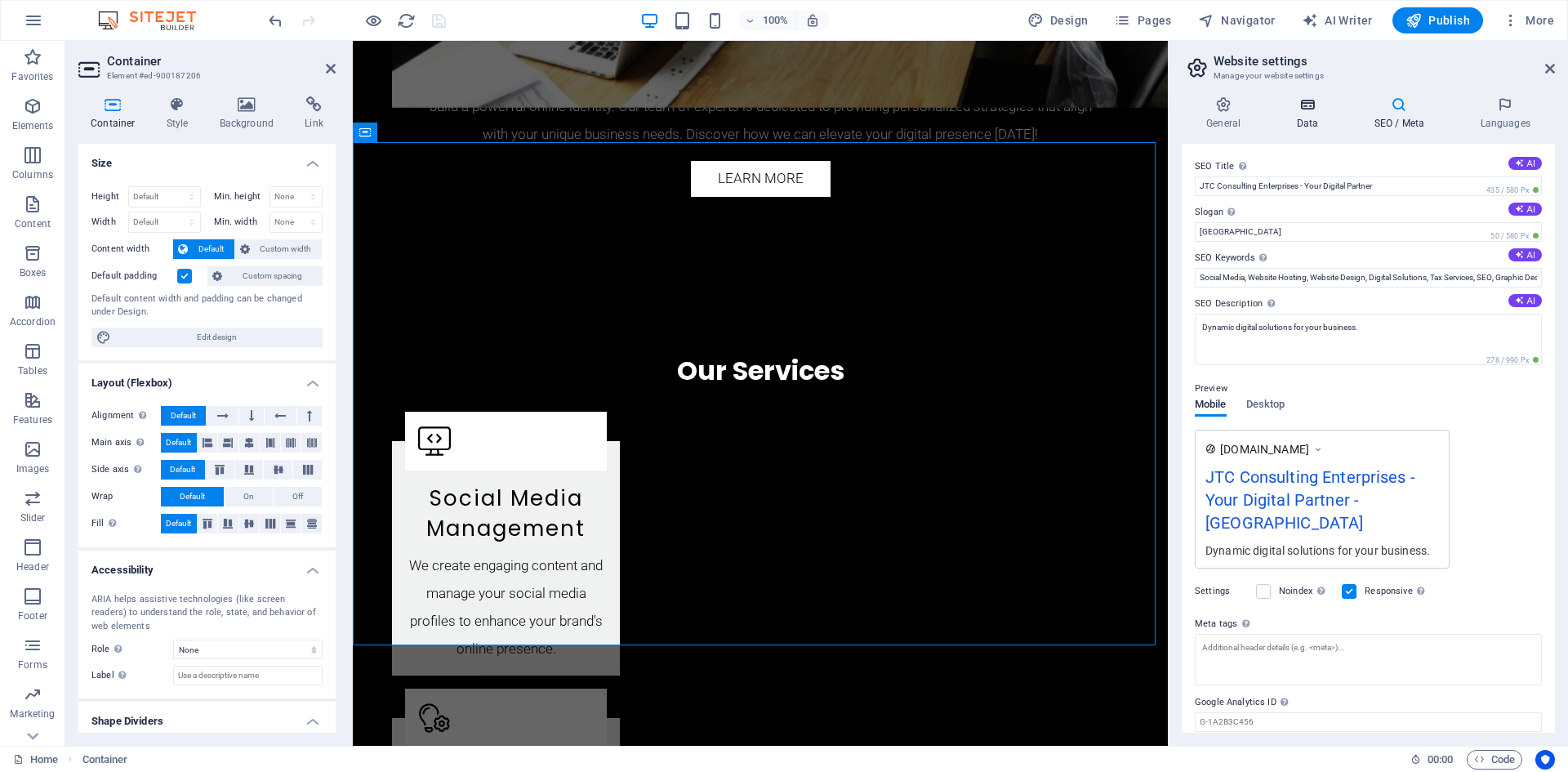
click at [1315, 120] on h4 "Data" at bounding box center [1310, 113] width 77 height 35
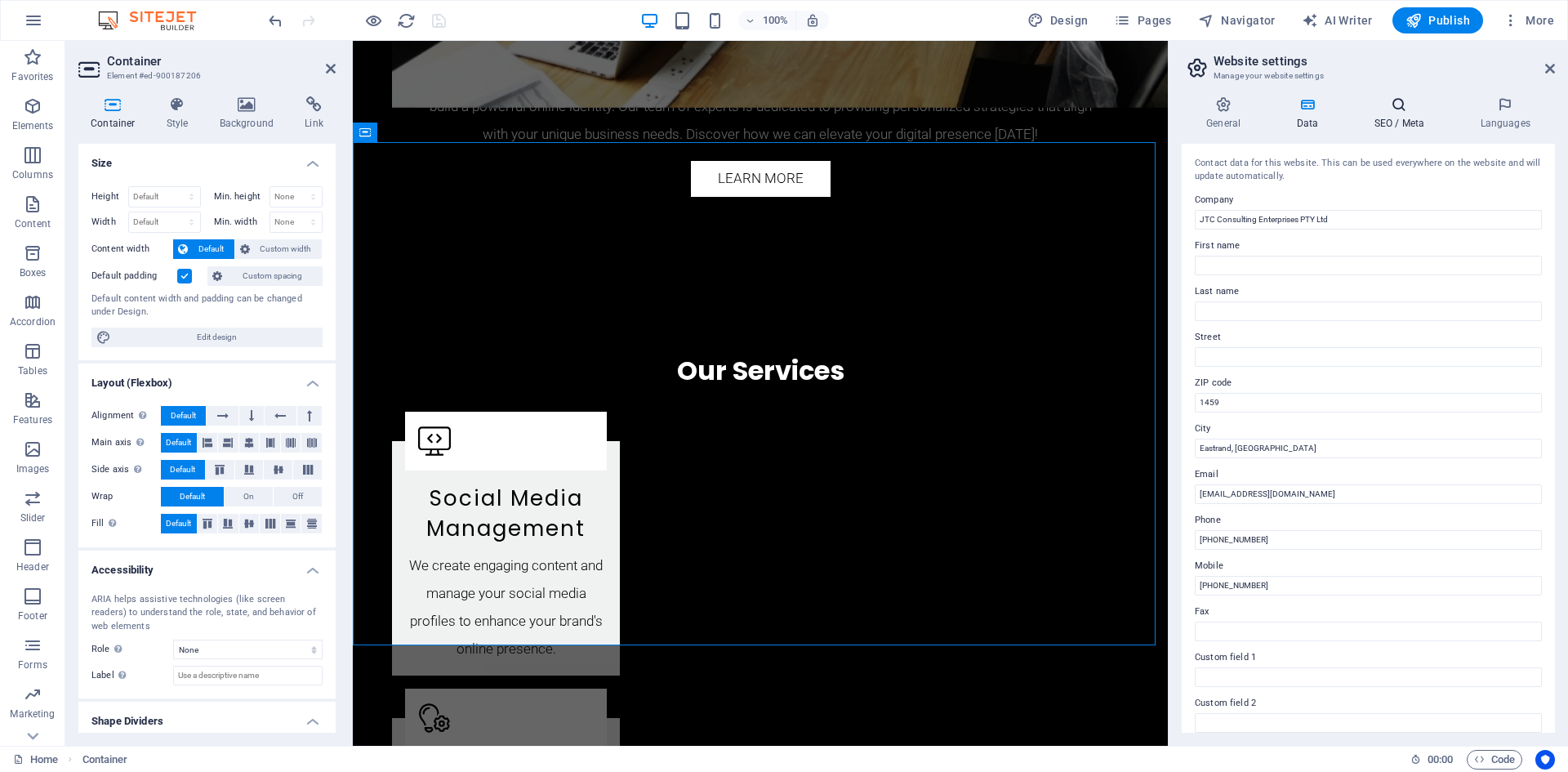
click at [1399, 120] on h4 "SEO / Meta" at bounding box center [1402, 113] width 106 height 35
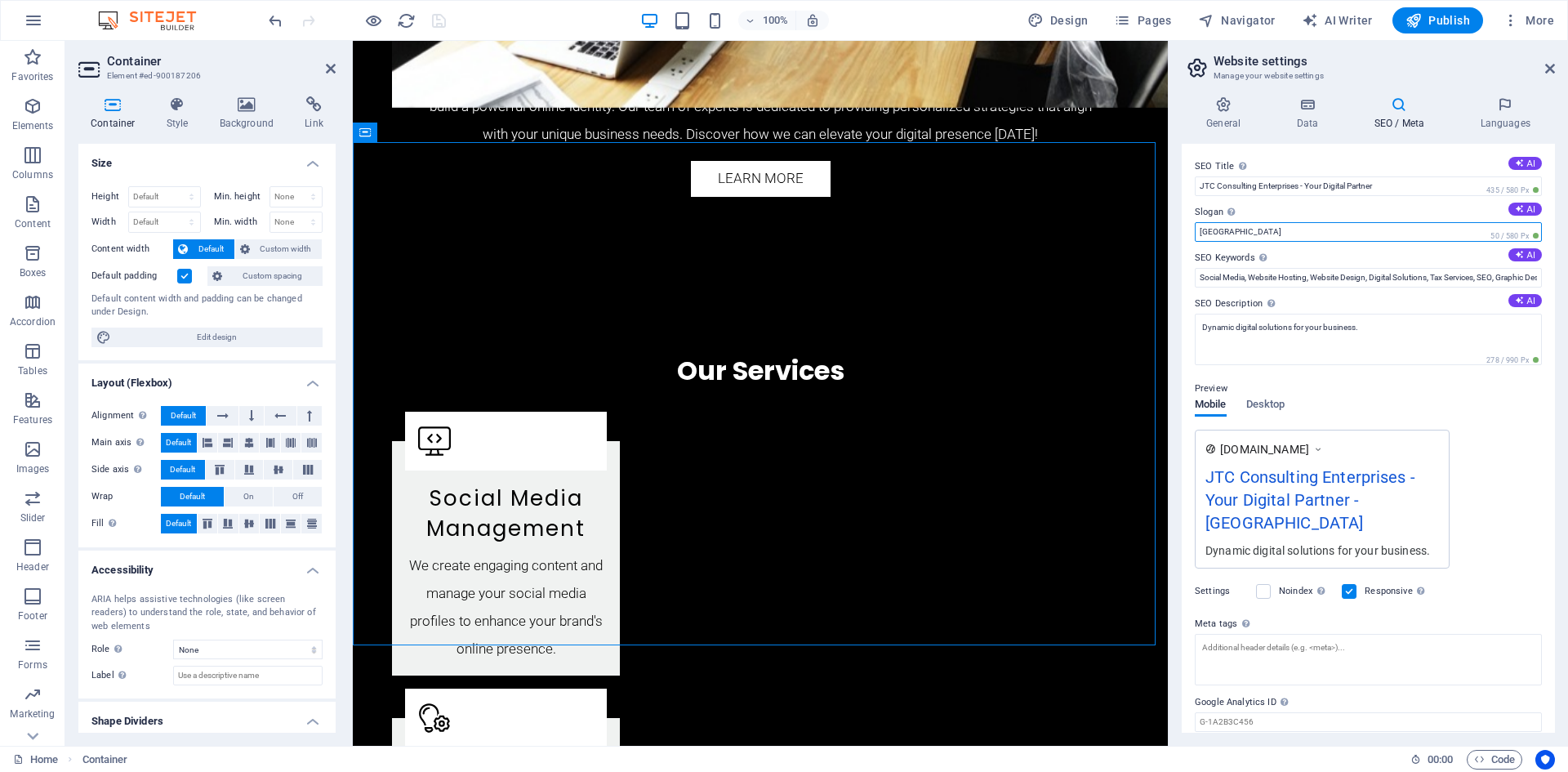
click at [1259, 232] on input "Berlin" at bounding box center [1368, 232] width 347 height 19
drag, startPoint x: 1258, startPoint y: 232, endPoint x: 1199, endPoint y: 230, distance: 59.0
click at [1199, 230] on input "Berlin" at bounding box center [1368, 232] width 347 height 19
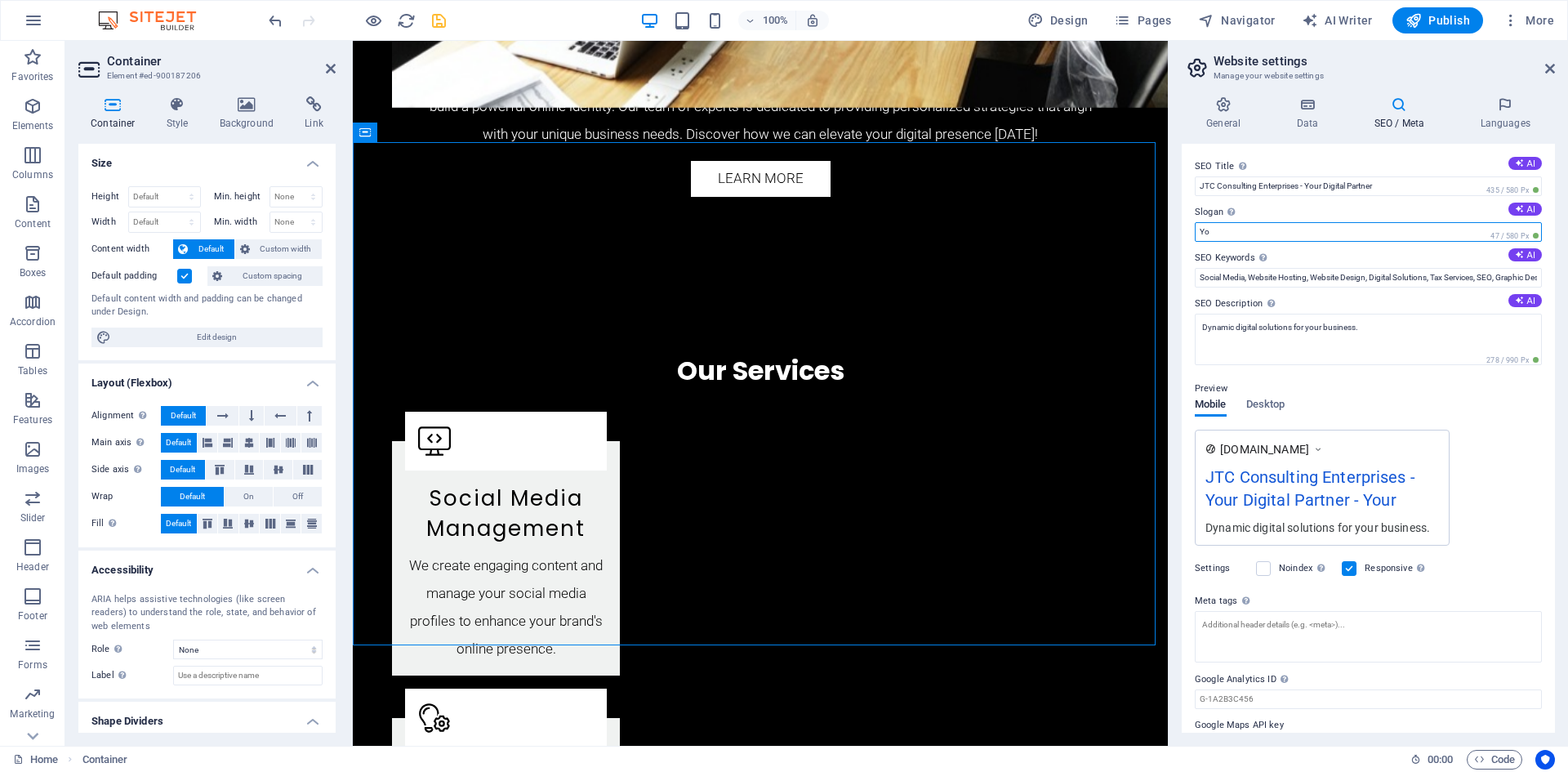
type input "Y"
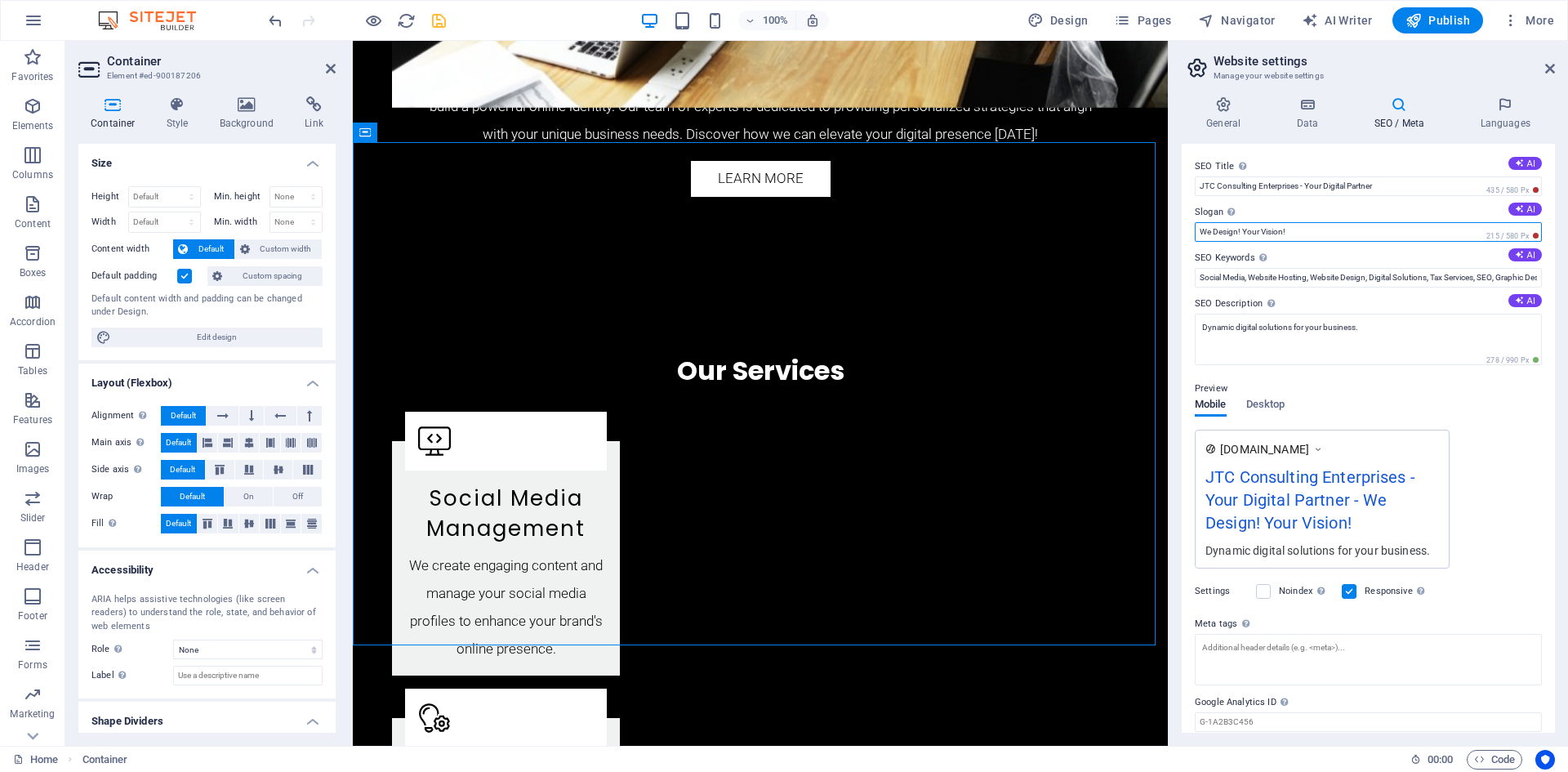
type input "We Design! Your Vision!"
click at [1503, 518] on div "www.example.com JTC Consulting Enterprises - Your Digital Partner - We Design! …" at bounding box center [1368, 498] width 347 height 139
click at [1273, 403] on span "Desktop" at bounding box center [1265, 406] width 40 height 23
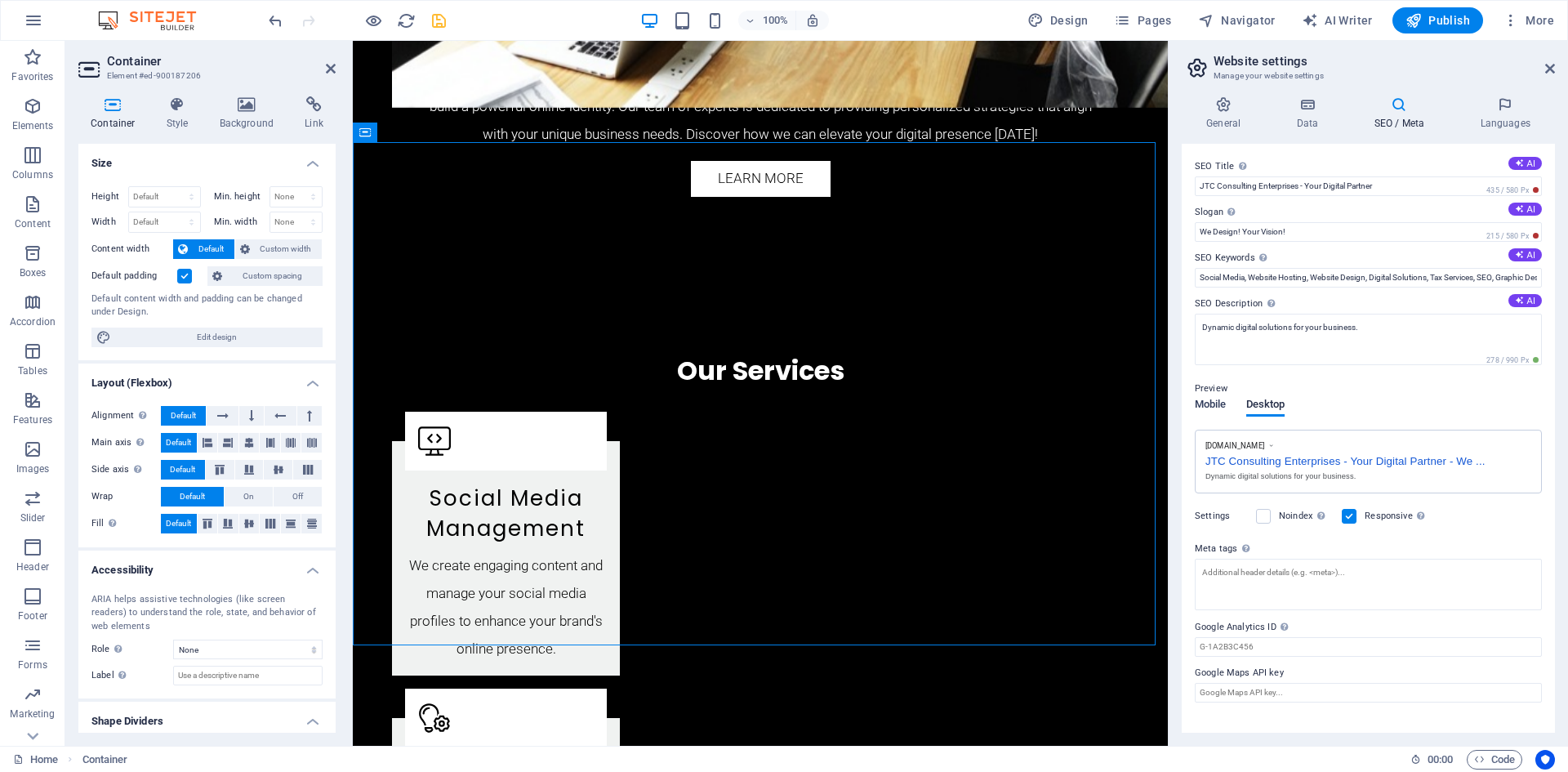
click at [1209, 400] on span "Mobile" at bounding box center [1210, 406] width 32 height 23
